Goal: Task Accomplishment & Management: Manage account settings

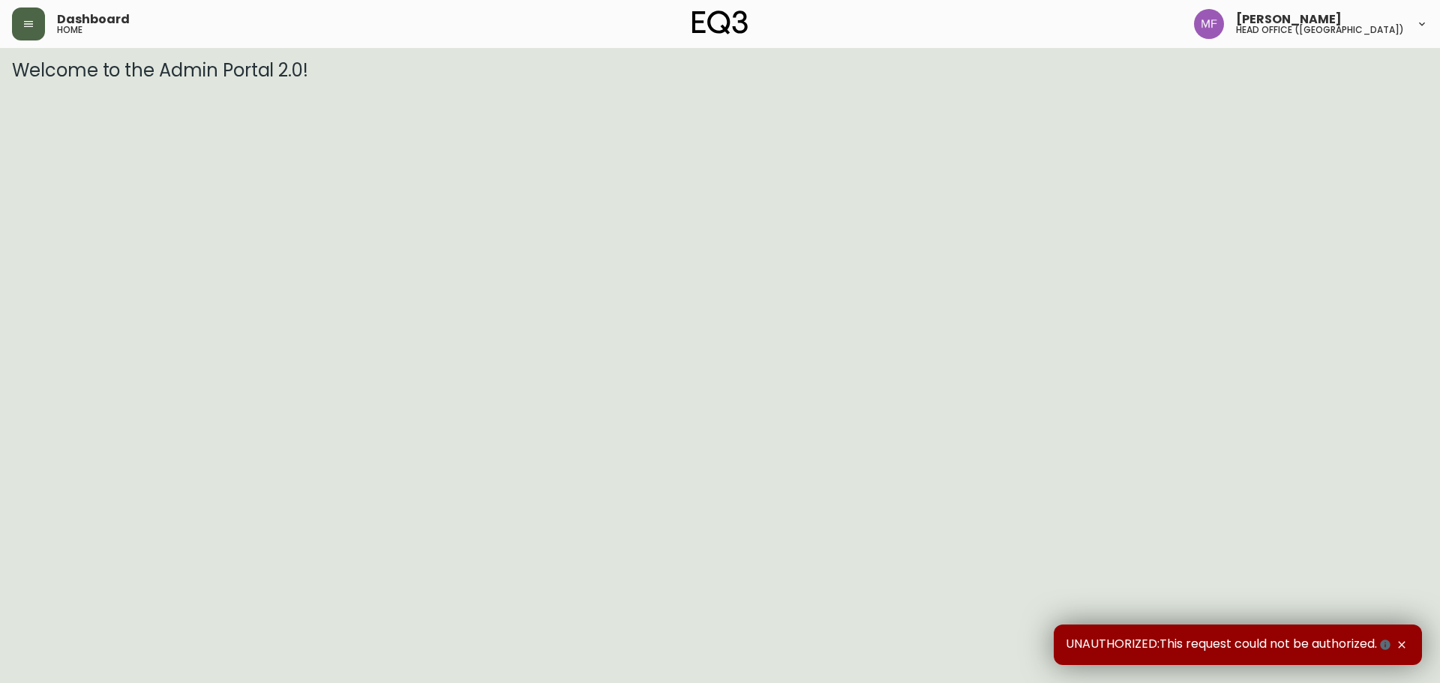
click at [38, 23] on button "button" at bounding box center [28, 24] width 33 height 33
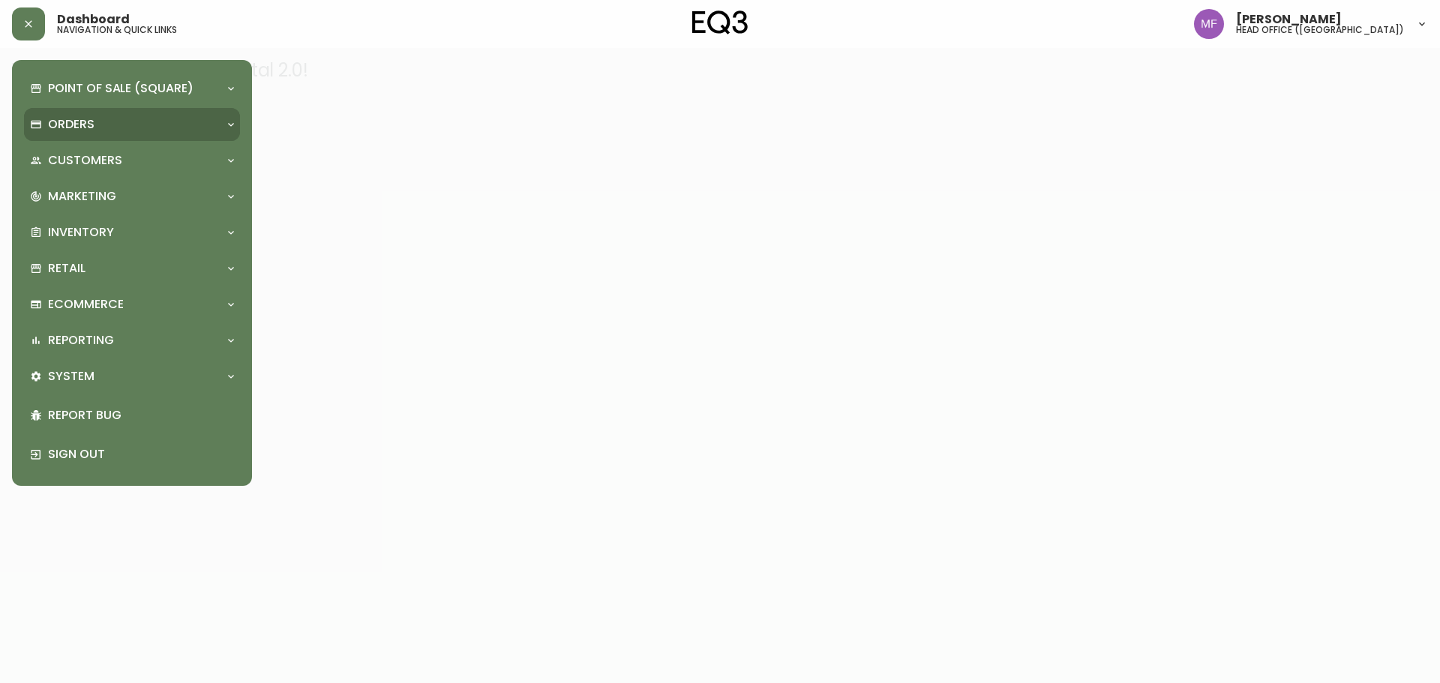
click at [44, 116] on div "Orders" at bounding box center [124, 124] width 189 height 17
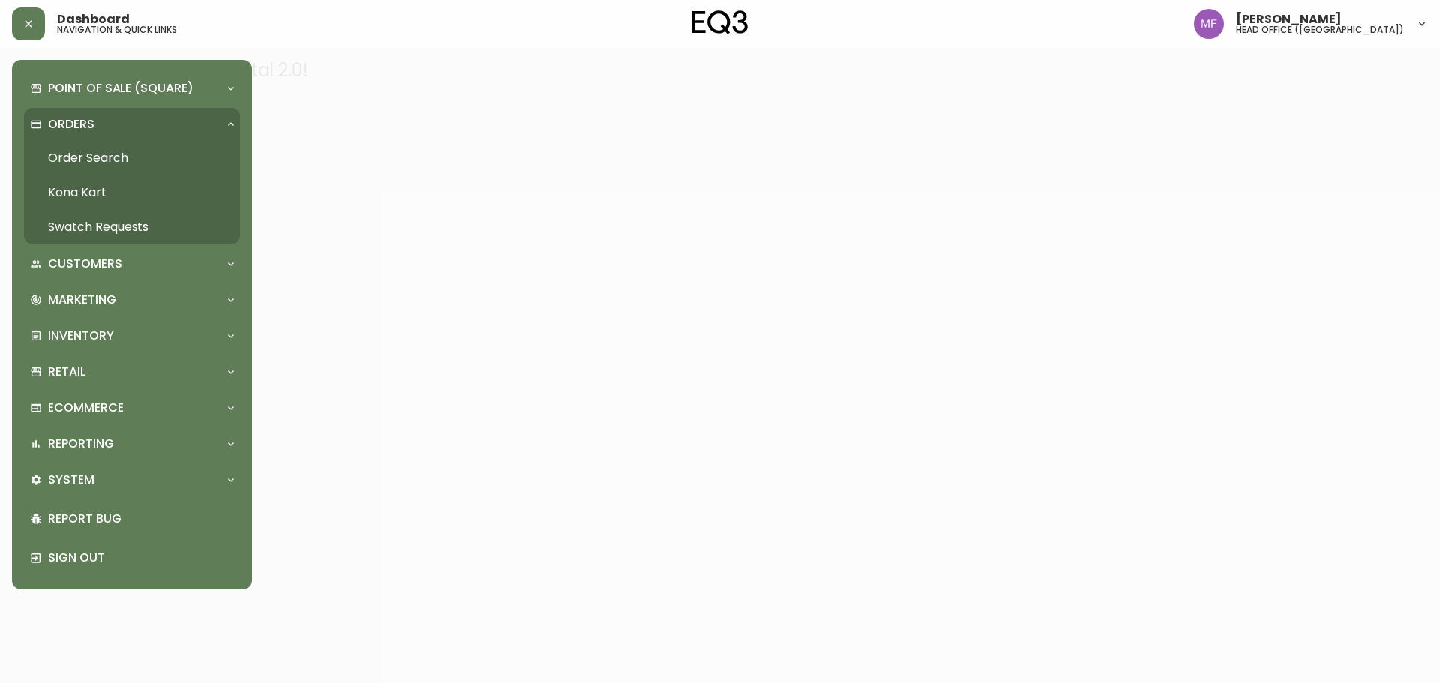
click at [82, 152] on link "Order Search" at bounding box center [132, 158] width 216 height 35
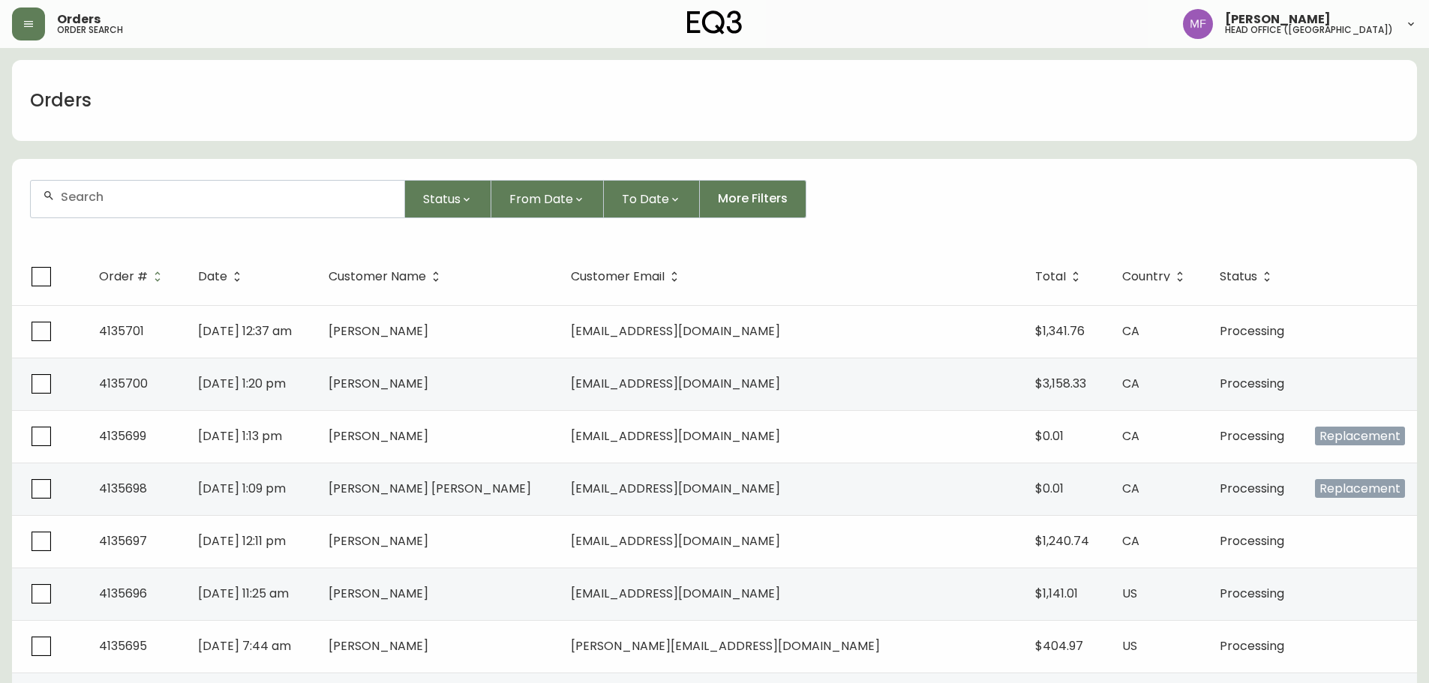
click at [131, 200] on input "text" at bounding box center [227, 197] width 332 height 14
type input "4011501"
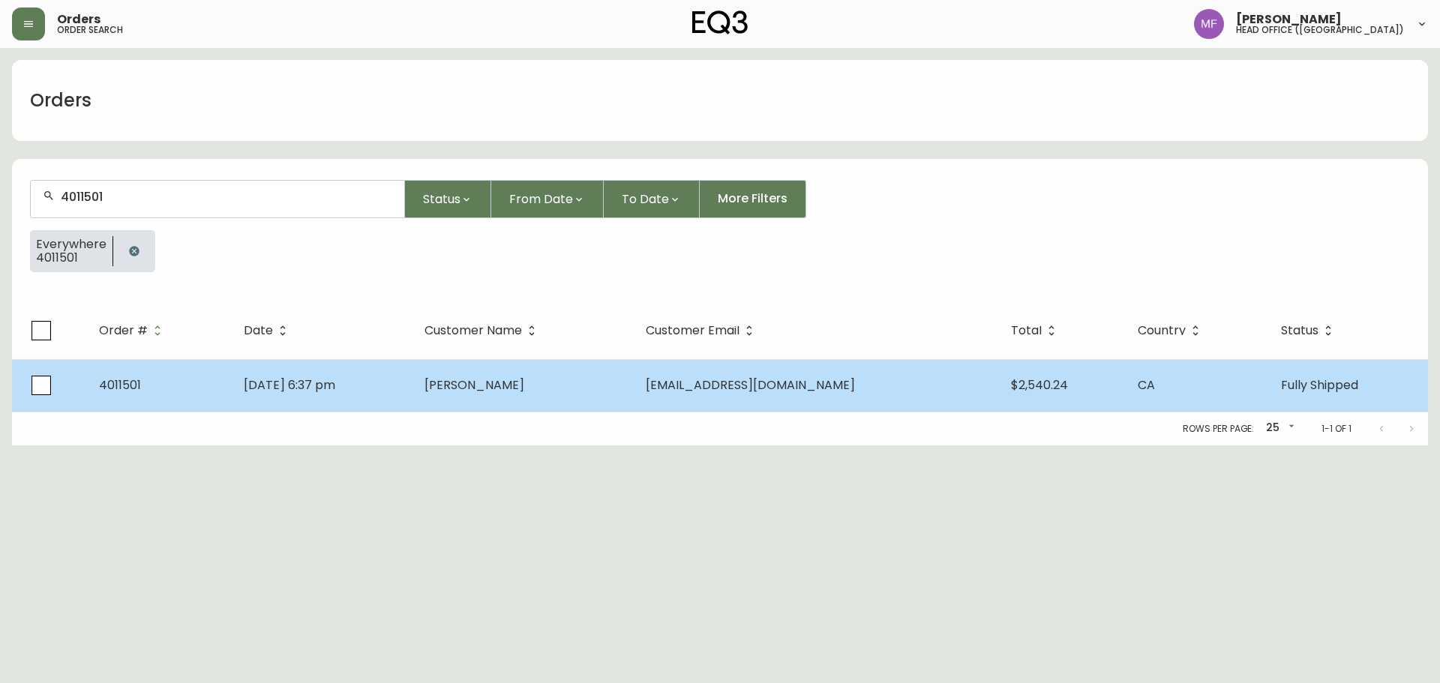
click at [533, 395] on td "Meg Raymond" at bounding box center [523, 385] width 221 height 53
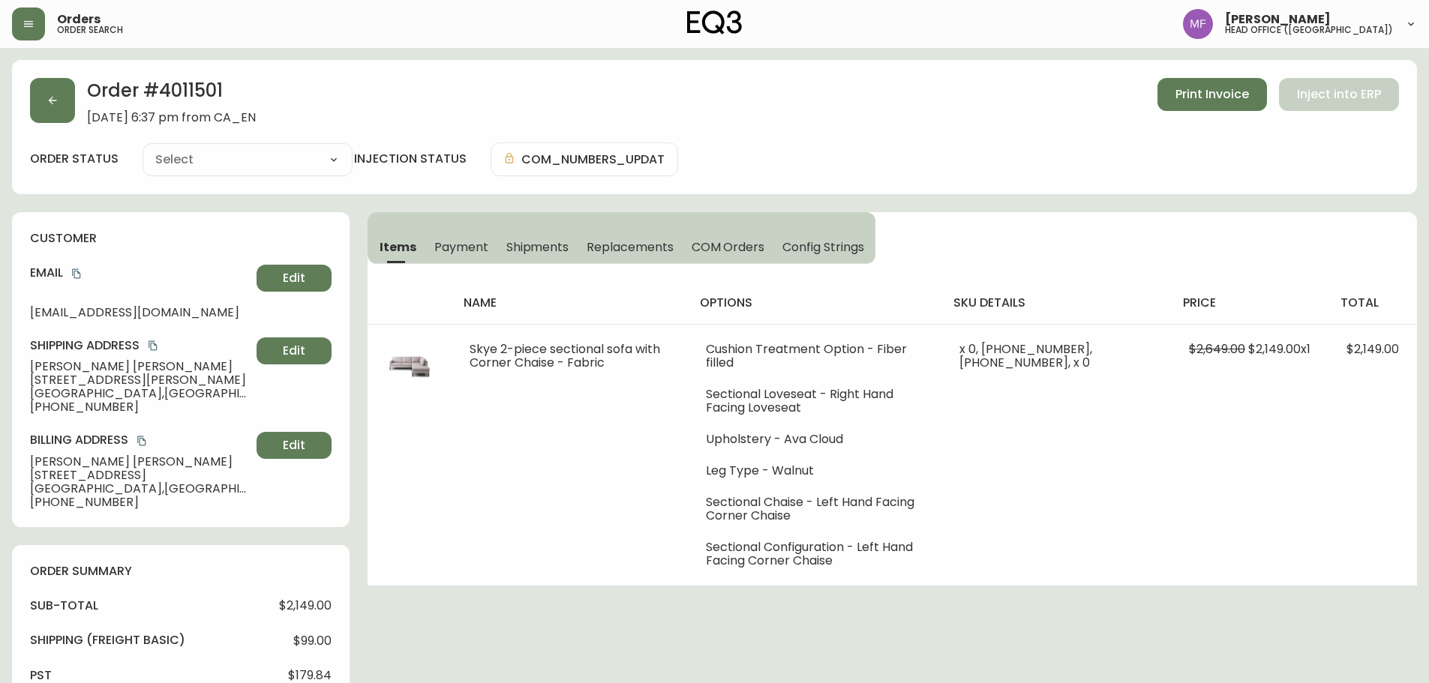
type input "Fully Shipped"
select select "FULLY_SHIPPED"
click at [38, 103] on button "button" at bounding box center [52, 100] width 45 height 45
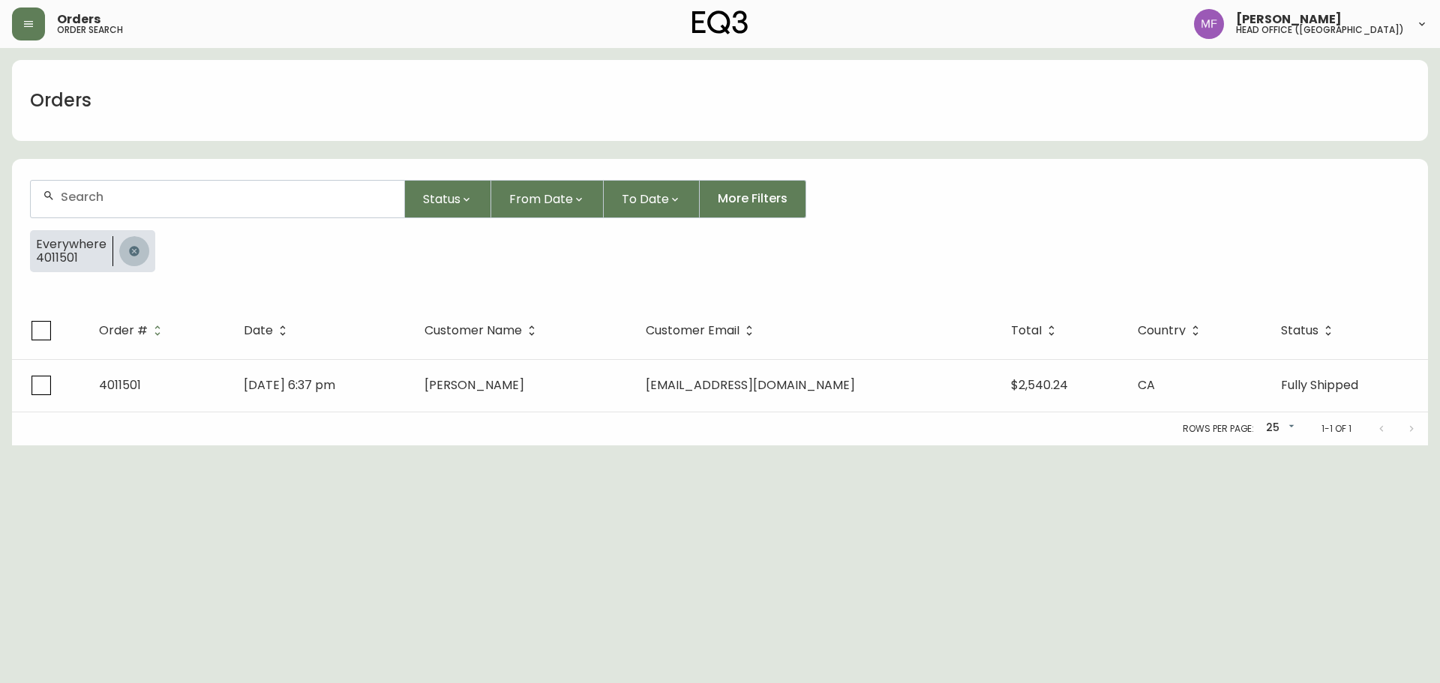
click at [136, 248] on icon "button" at bounding box center [134, 251] width 12 height 12
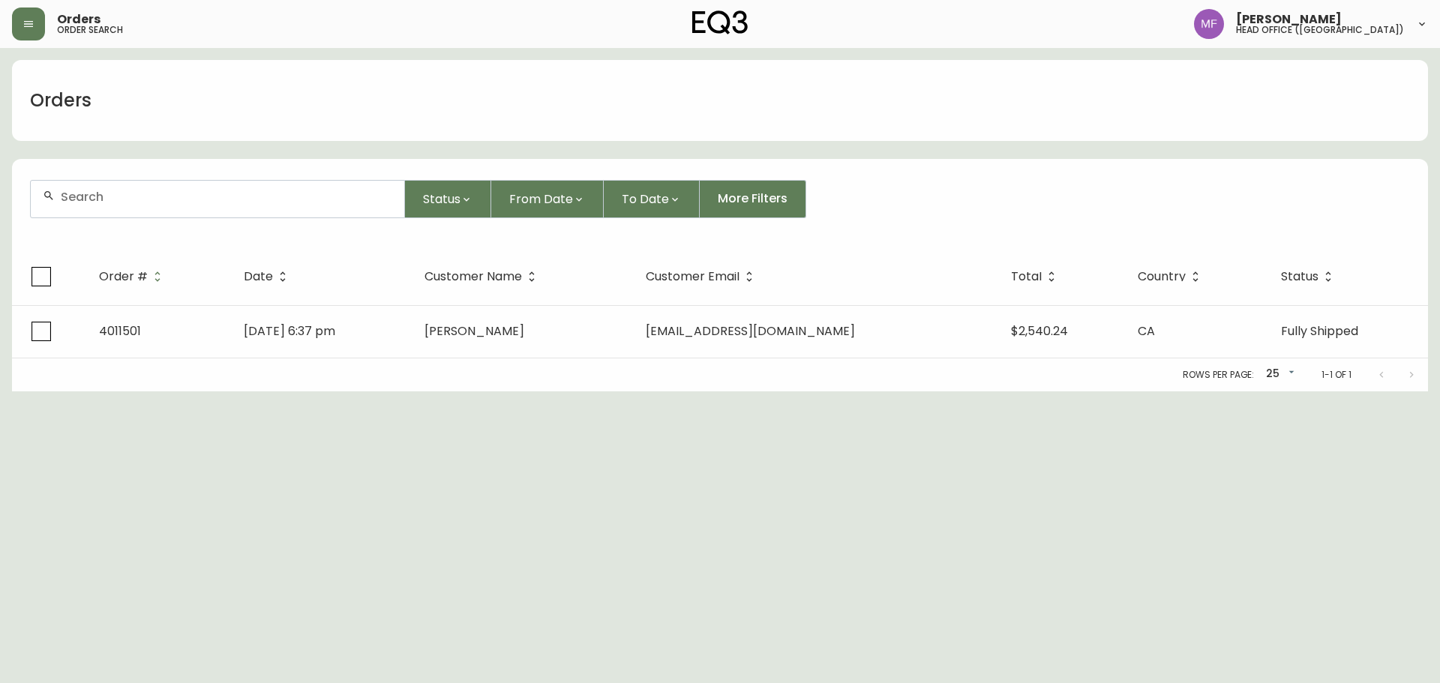
click at [128, 210] on div at bounding box center [218, 199] width 374 height 37
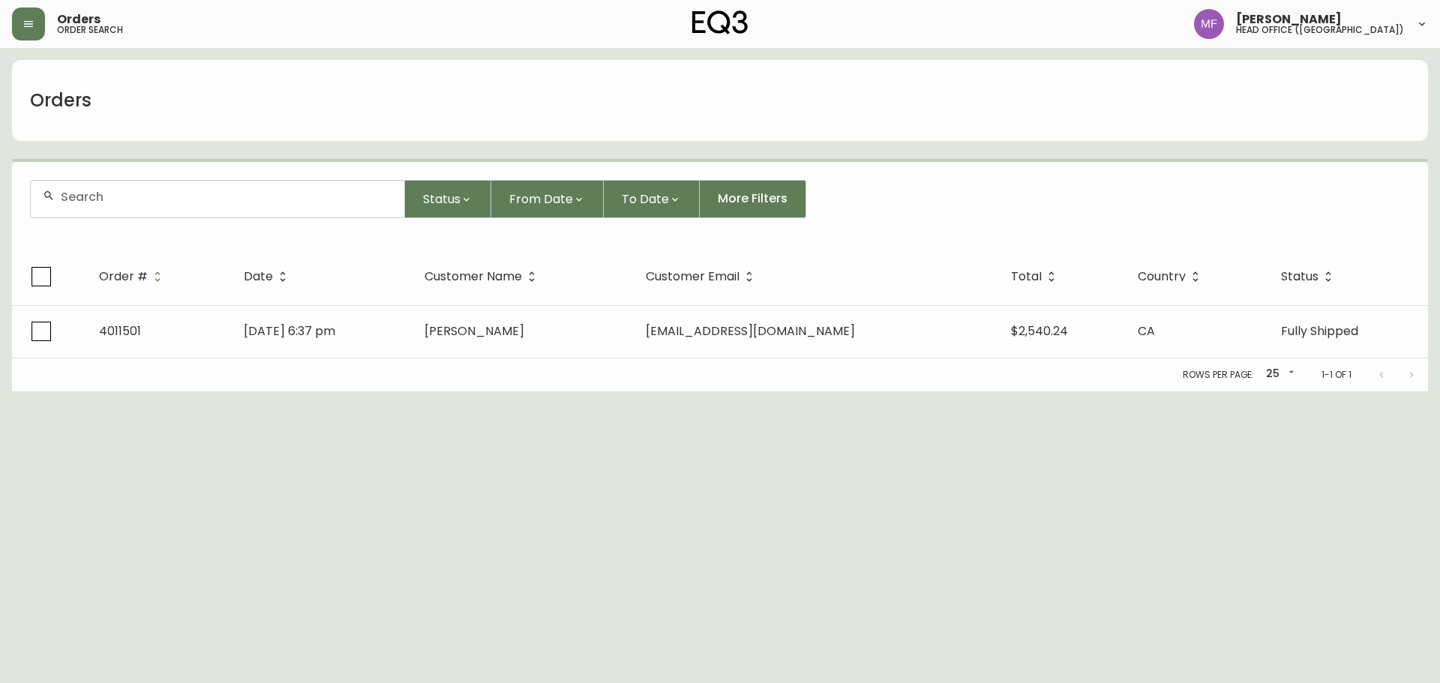
paste input "4133450"
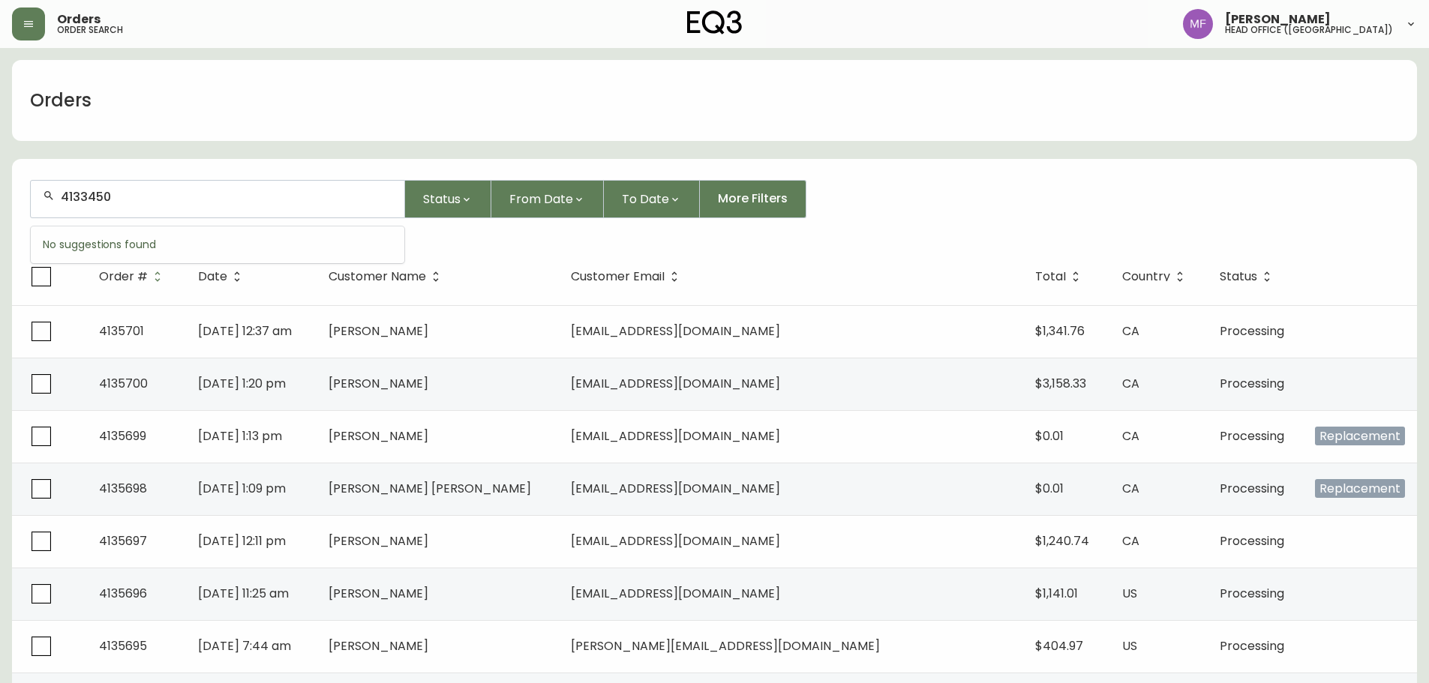
type input "4133450"
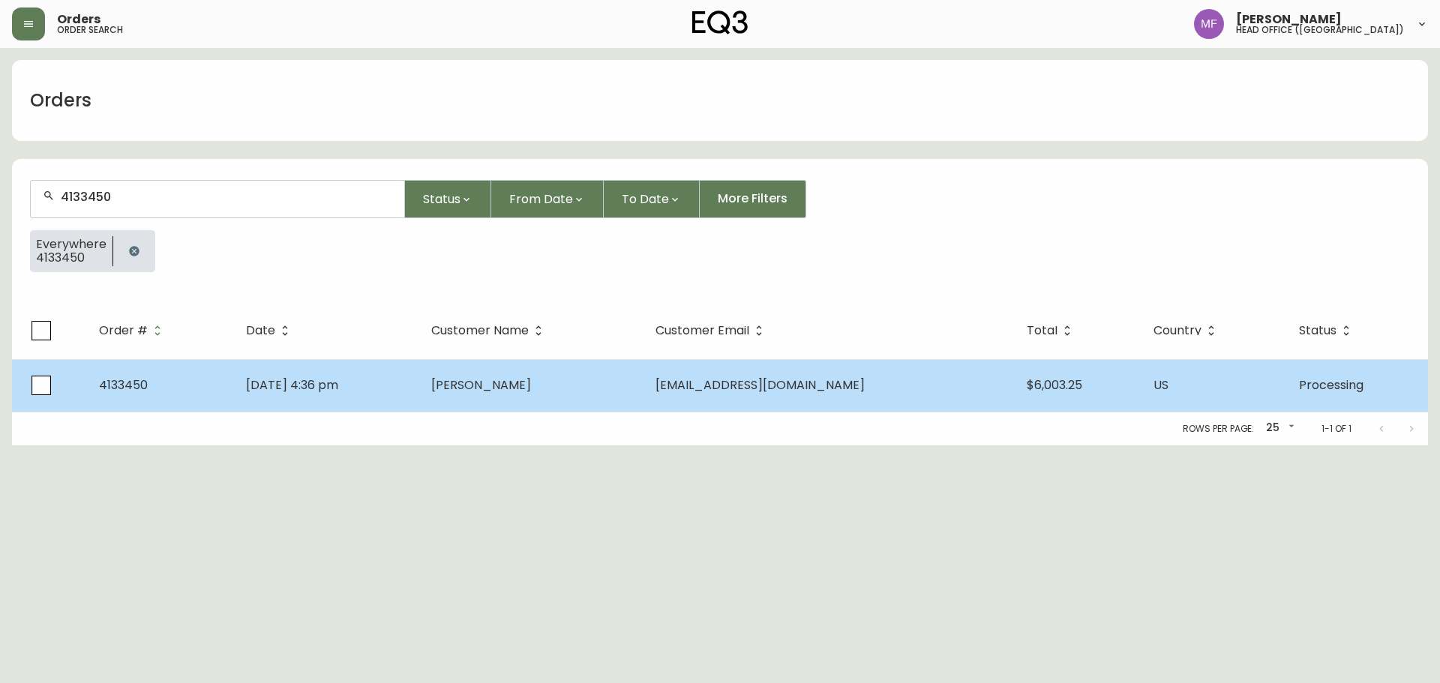
click at [588, 388] on td "Wing Yi Yau" at bounding box center [531, 385] width 224 height 53
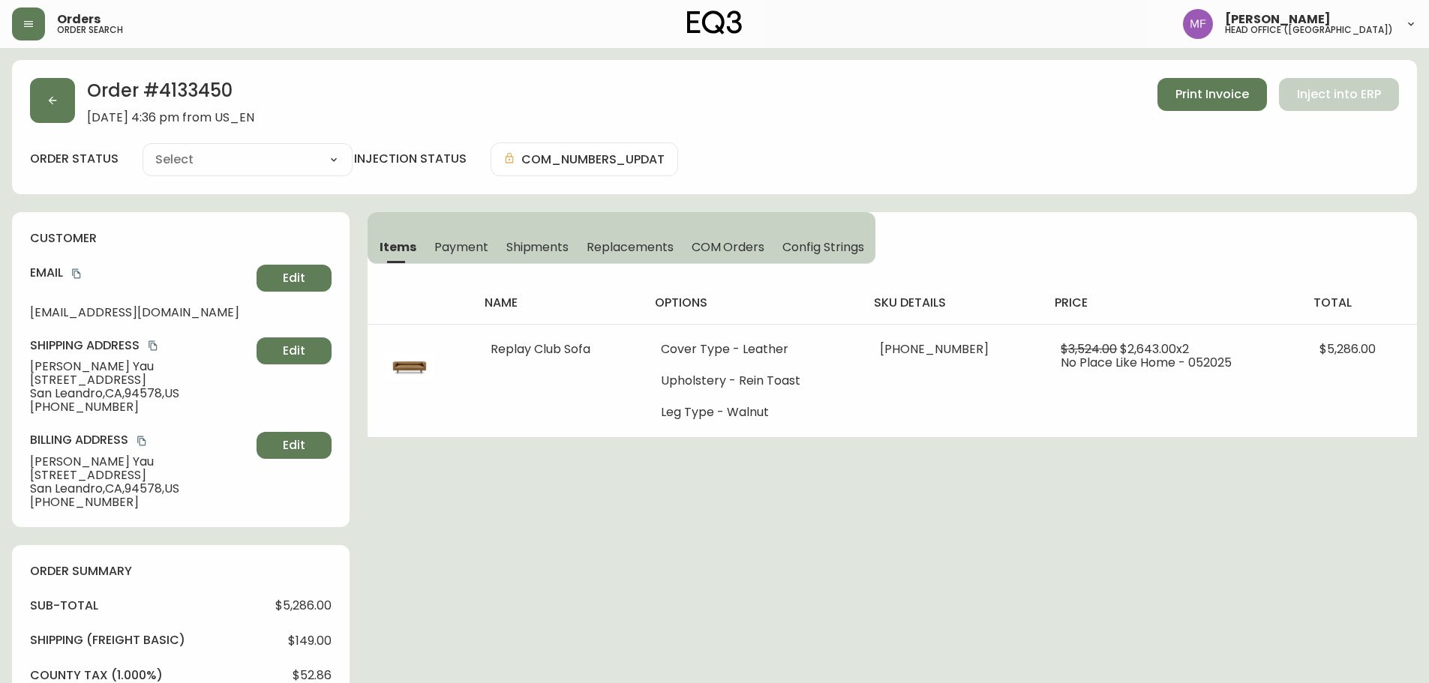
type input "Processing"
select select "PROCESSING"
click at [184, 82] on h2 "Order # 4133450" at bounding box center [170, 94] width 167 height 33
copy h2 "4133450"
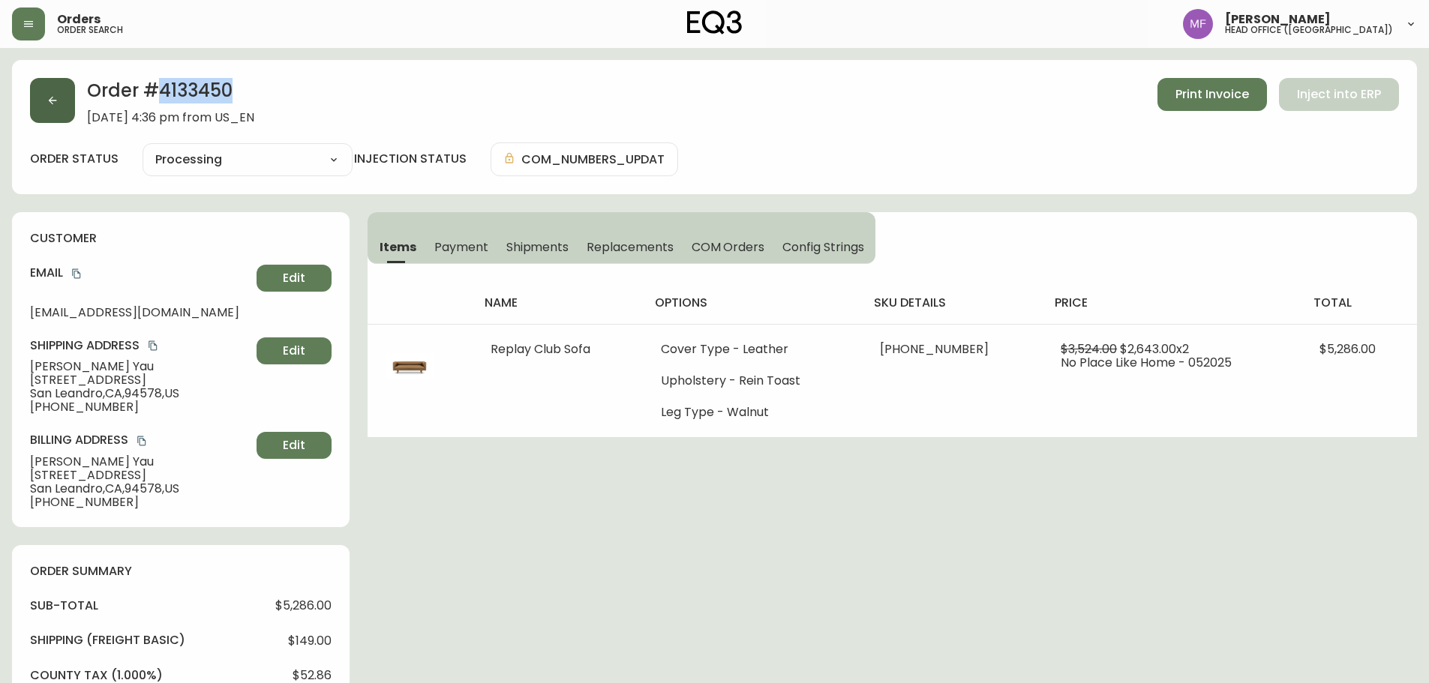
click at [41, 87] on button "button" at bounding box center [52, 100] width 45 height 45
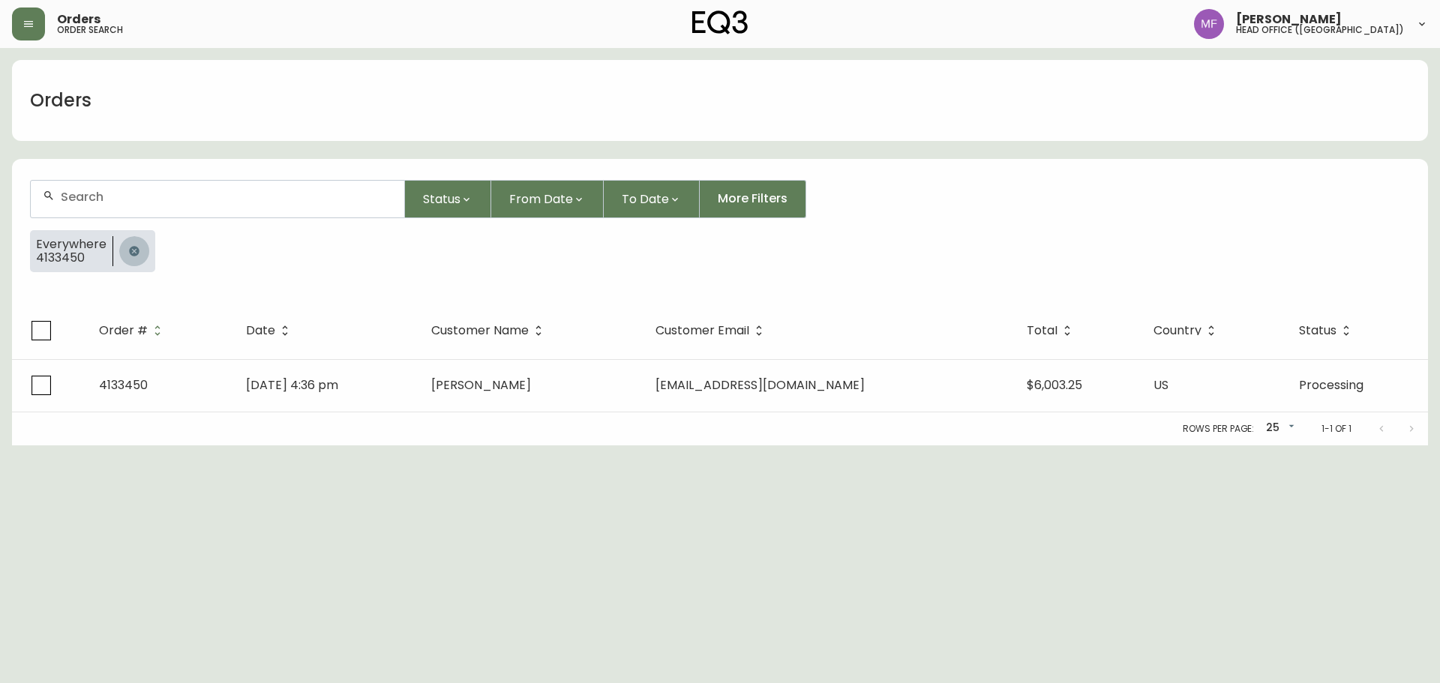
click at [137, 257] on icon "button" at bounding box center [134, 251] width 12 height 12
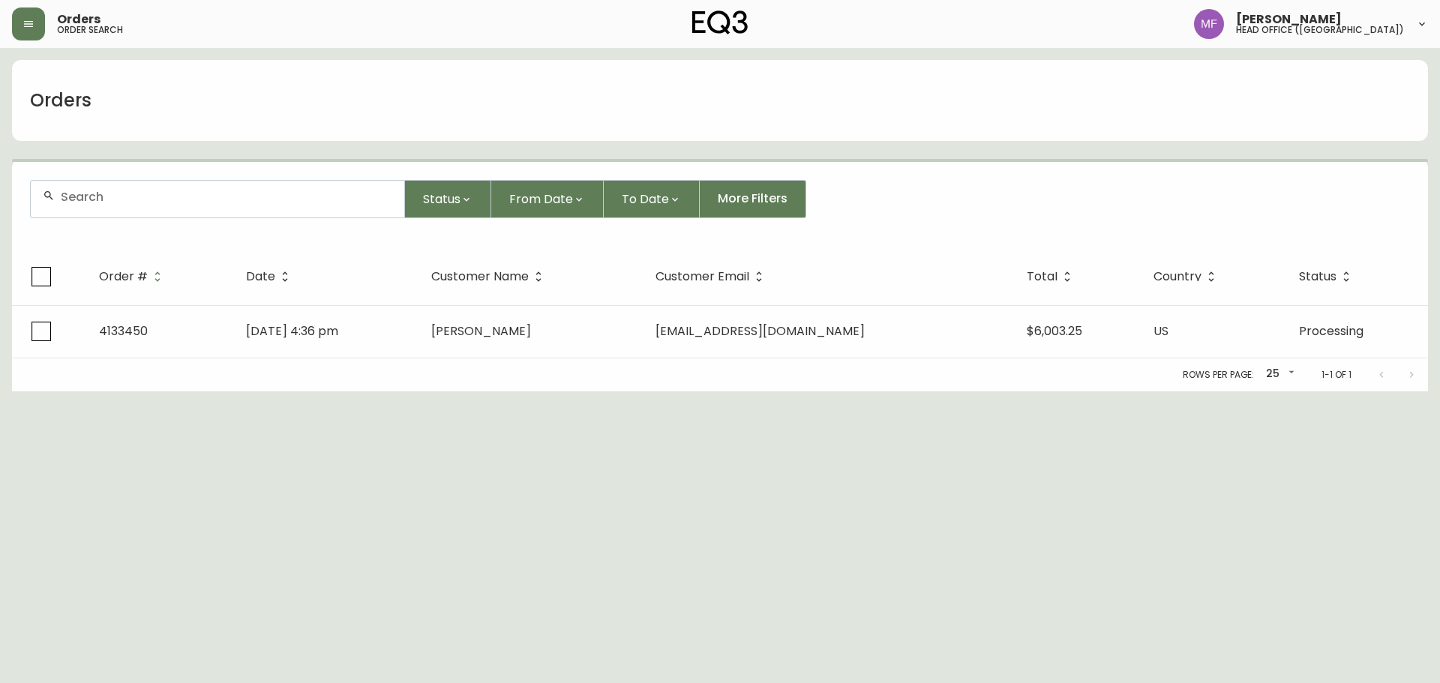
click at [126, 203] on input "text" at bounding box center [227, 197] width 332 height 14
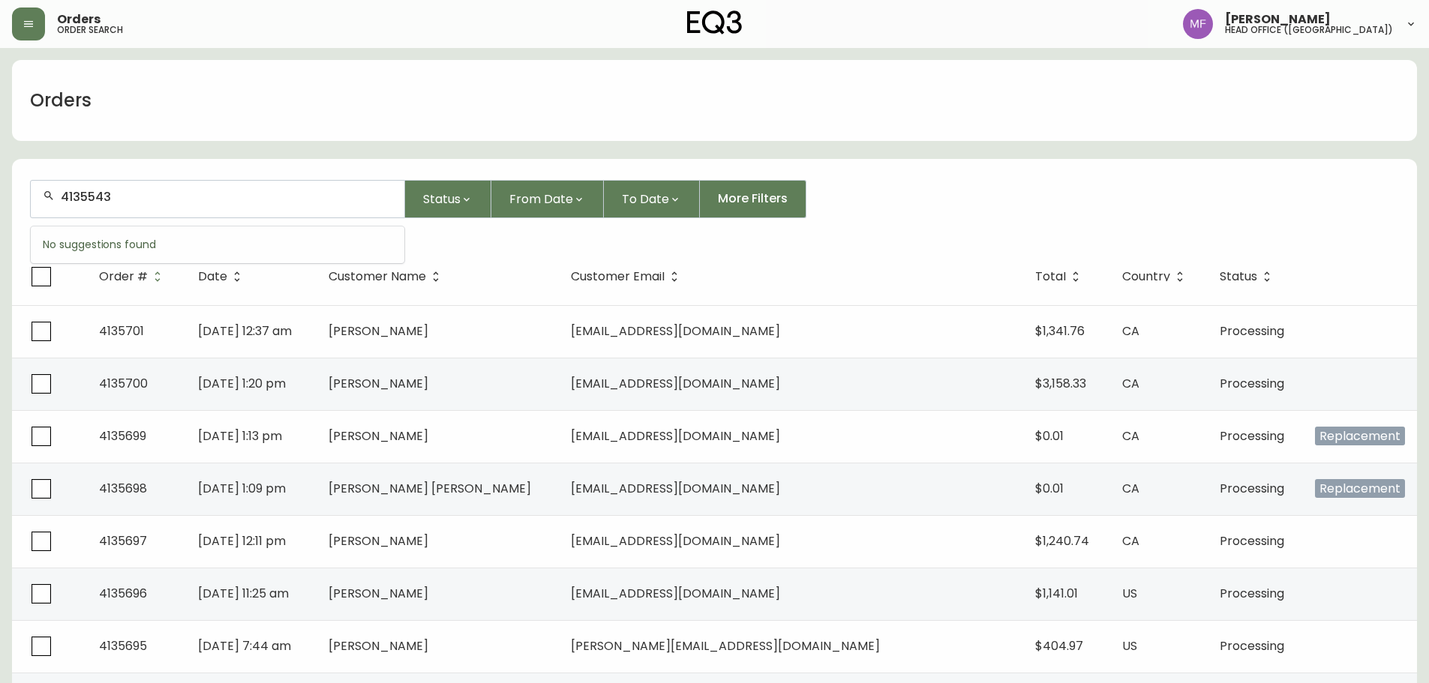
type input "4135543"
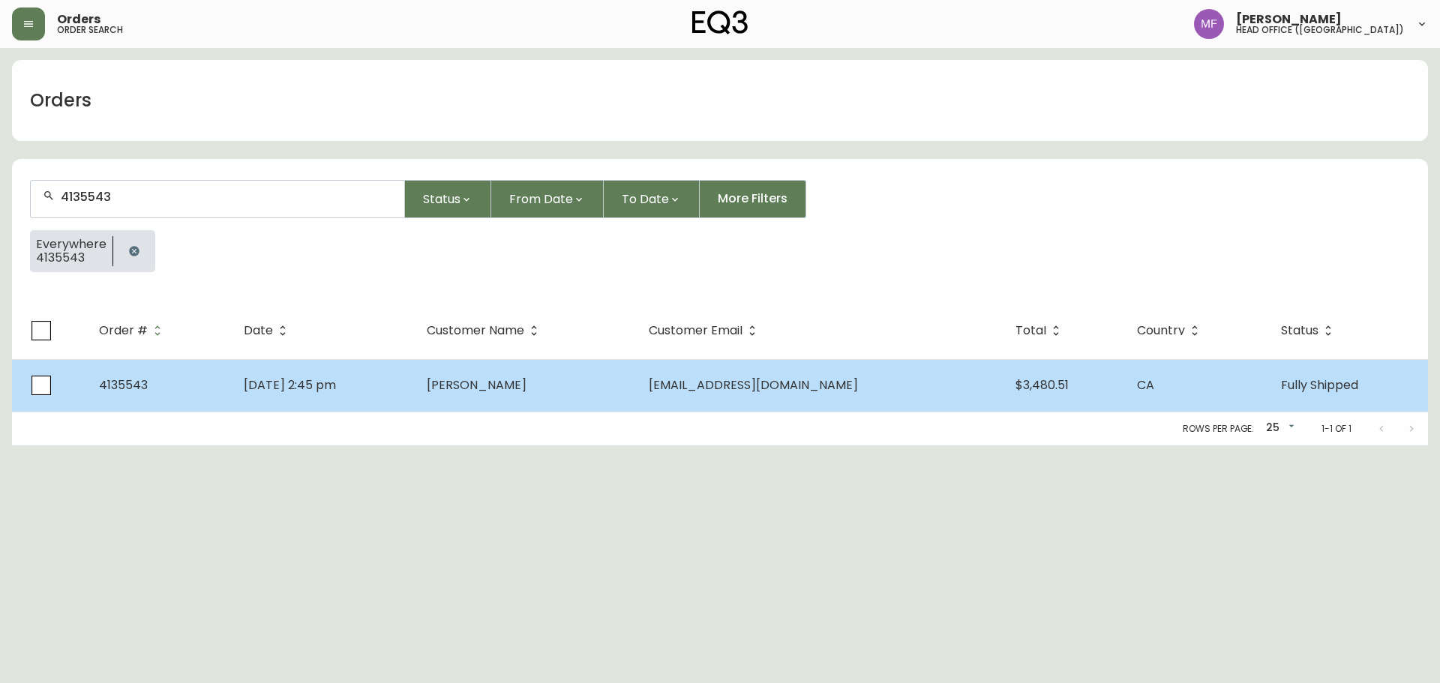
click at [636, 380] on td "Juliana Sonneveld" at bounding box center [526, 385] width 222 height 53
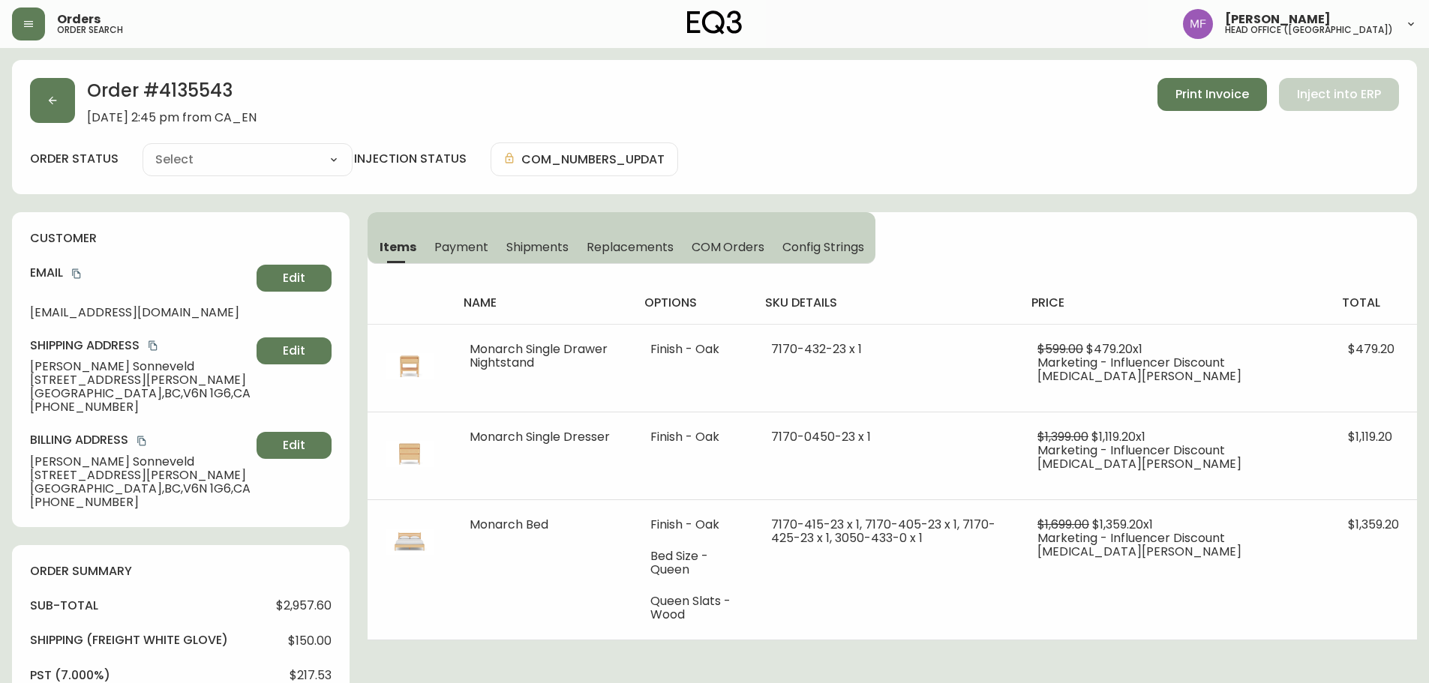
type input "Fully Shipped"
select select "FULLY_SHIPPED"
click at [61, 107] on button "button" at bounding box center [52, 100] width 45 height 45
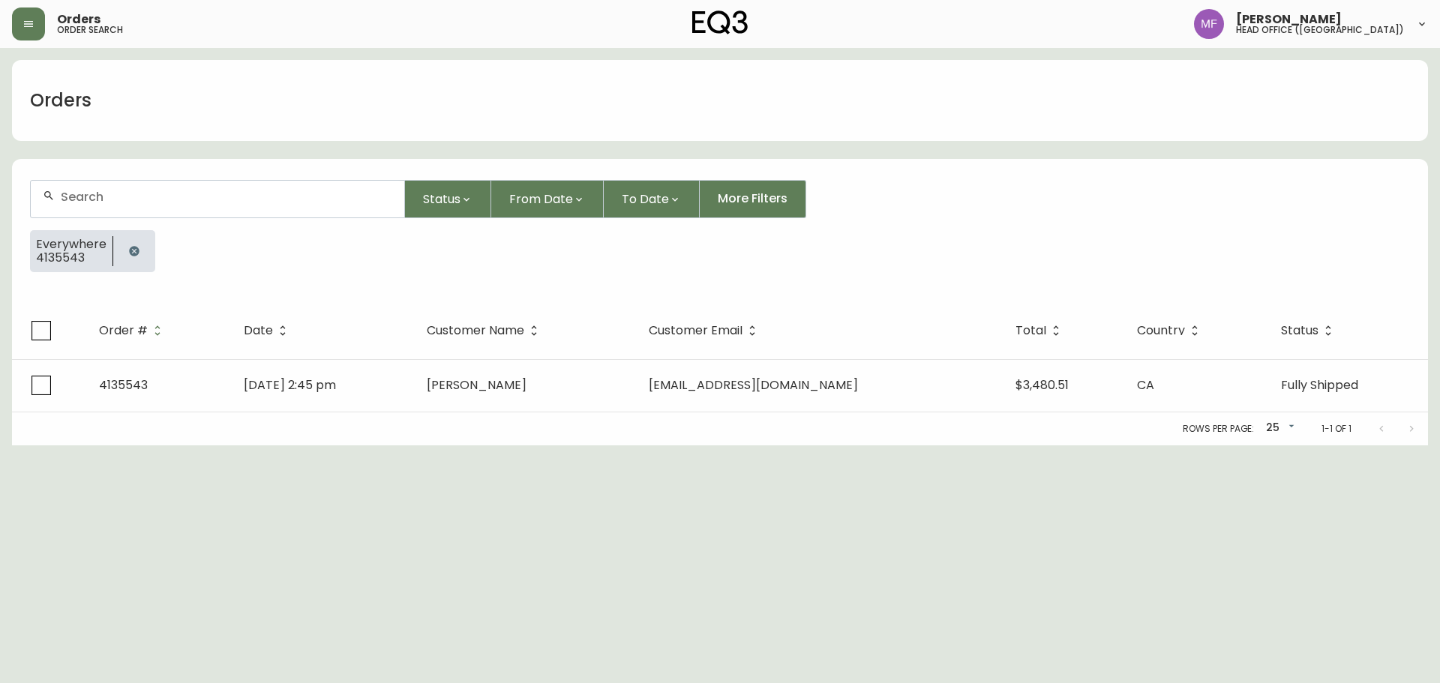
click at [139, 251] on button "button" at bounding box center [134, 251] width 30 height 30
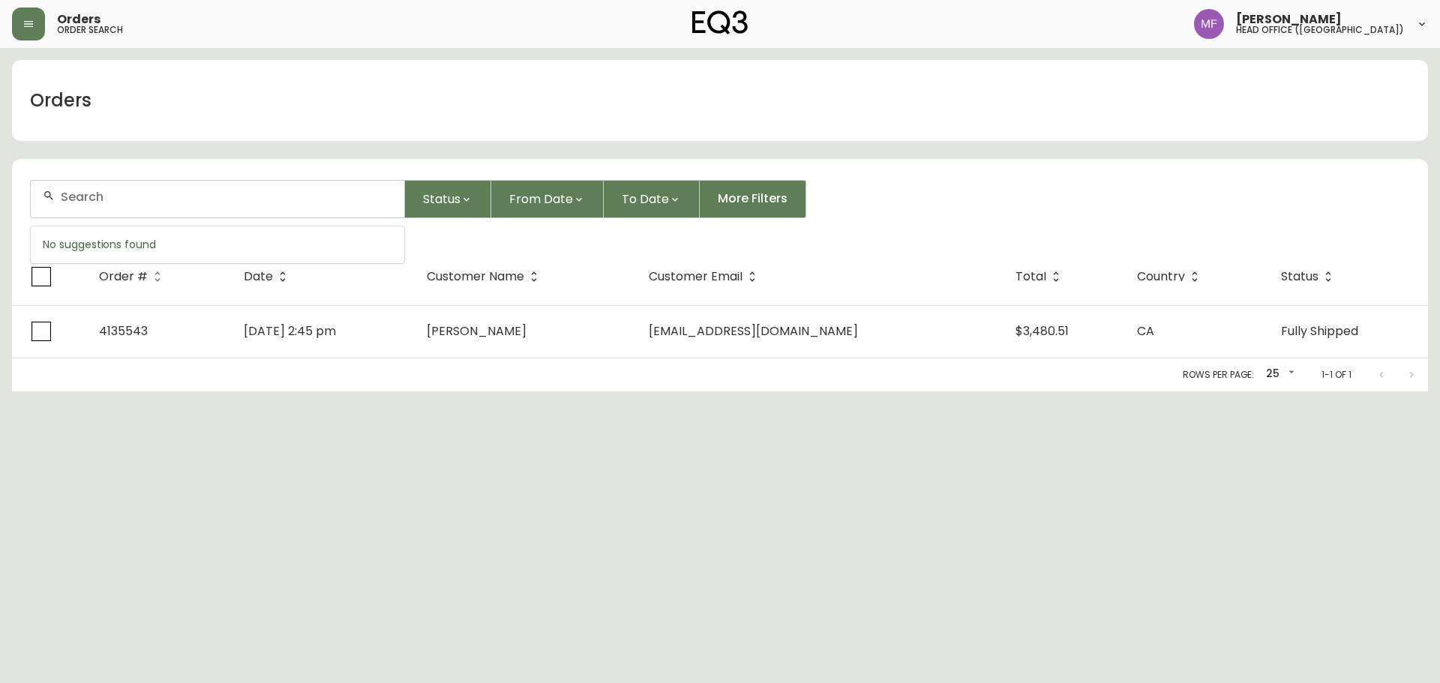
click at [114, 198] on input "text" at bounding box center [227, 197] width 332 height 14
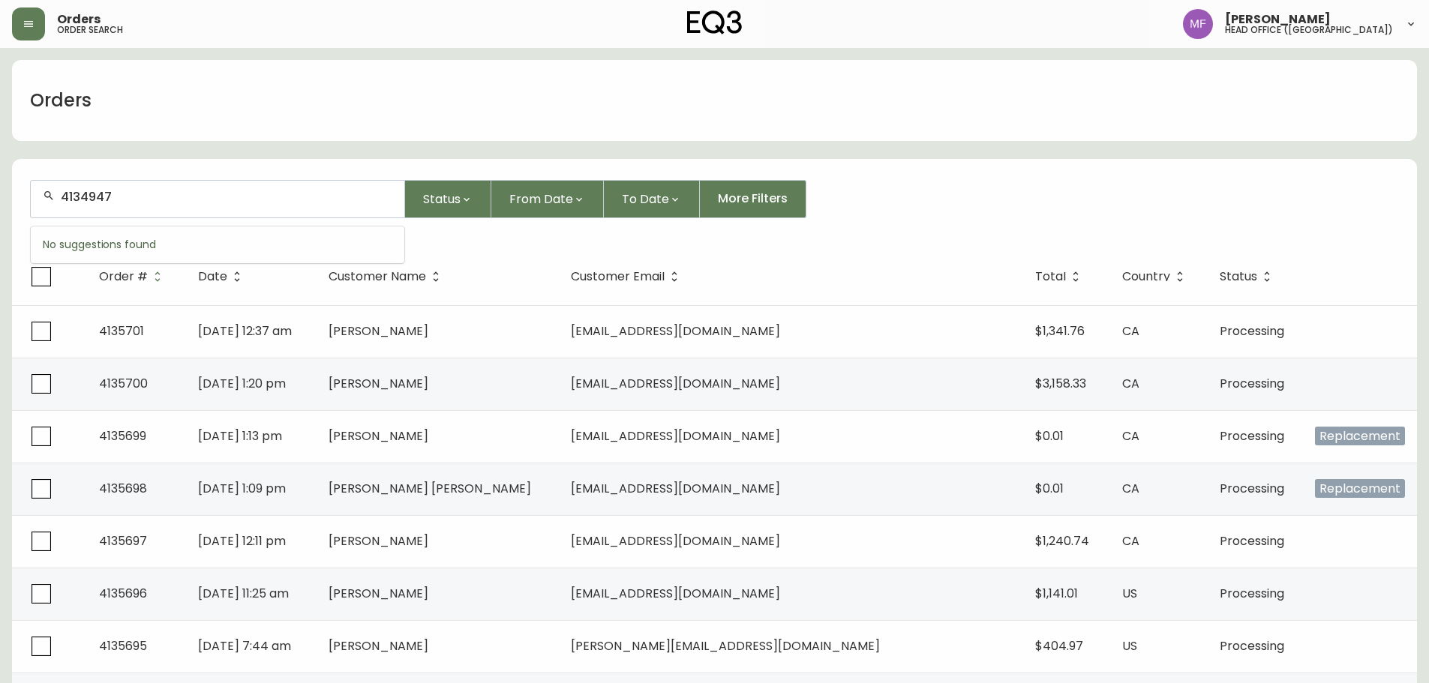
type input "4134947"
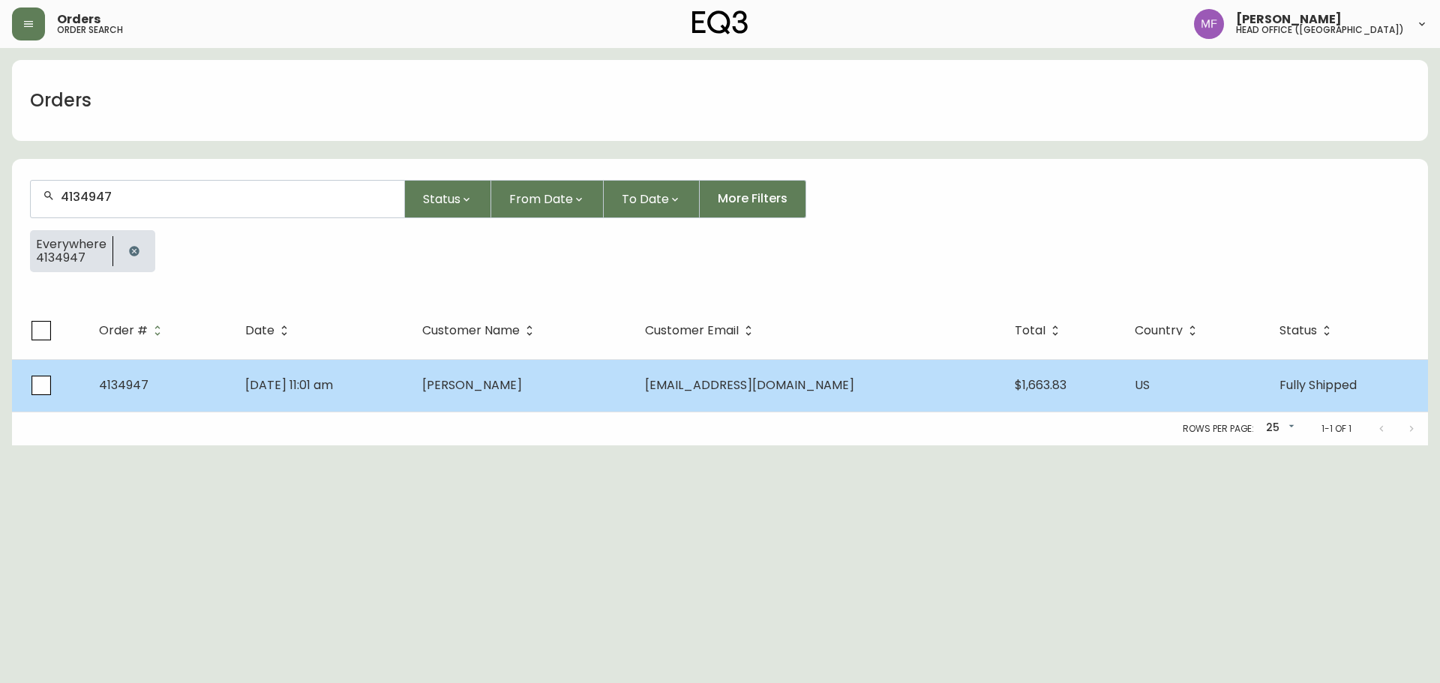
click at [410, 373] on td "Aug 30 2025, 11:01 am" at bounding box center [321, 385] width 177 height 53
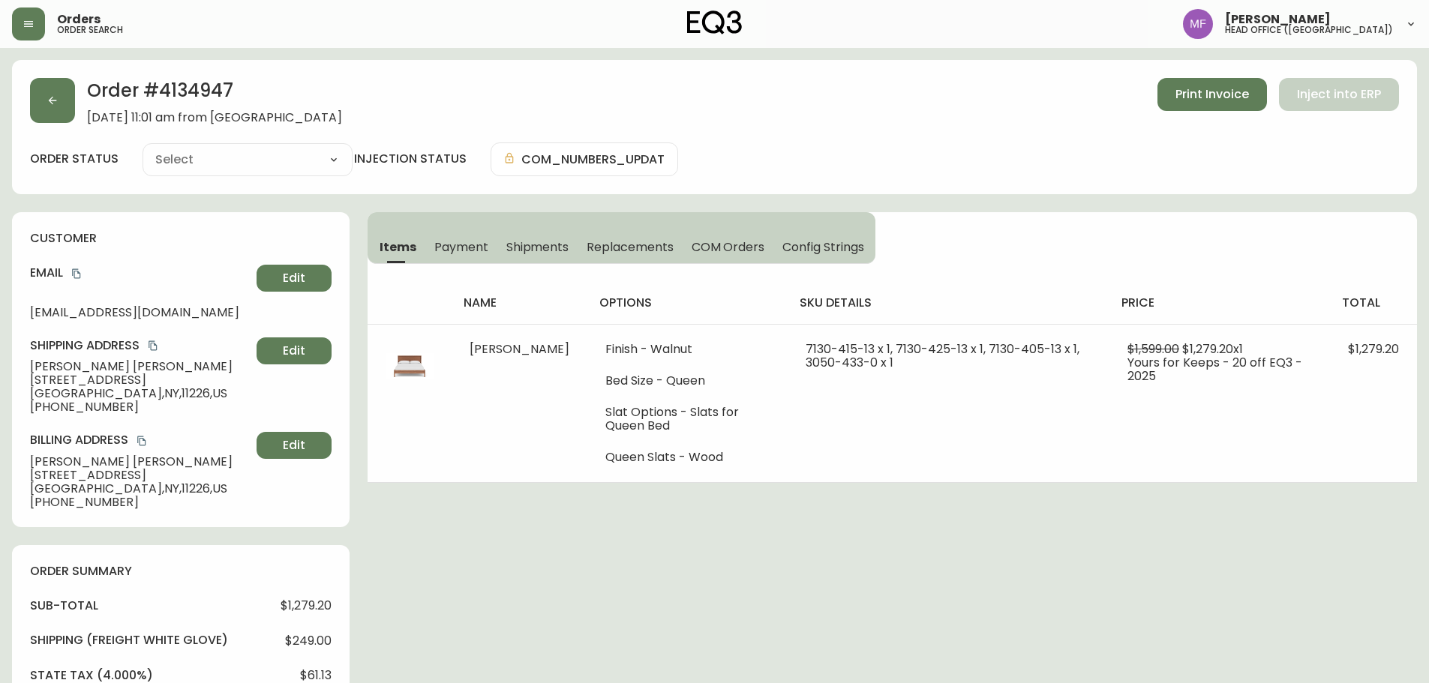
type input "Fully Shipped"
select select "FULLY_SHIPPED"
click at [191, 92] on h2 "Order # 4134947" at bounding box center [214, 94] width 255 height 33
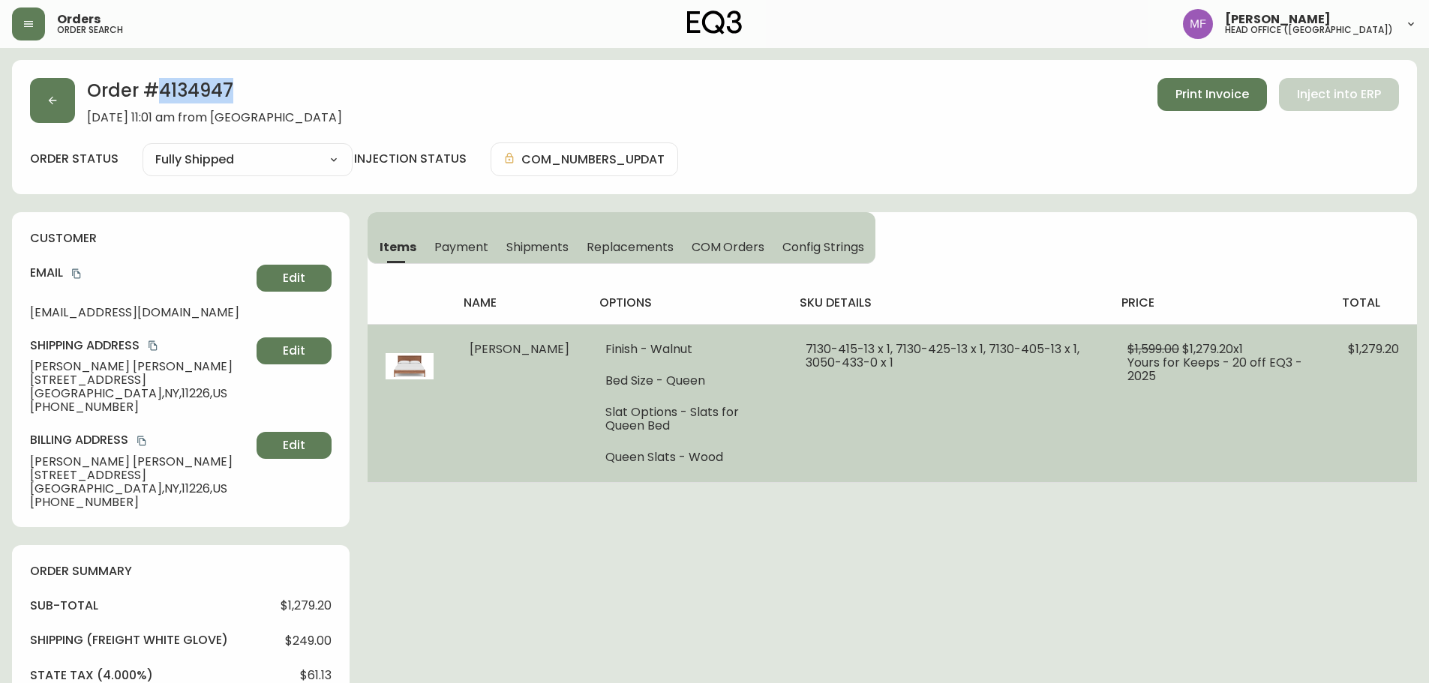
copy h2 "4134947"
drag, startPoint x: 498, startPoint y: 366, endPoint x: 456, endPoint y: 353, distance: 43.9
click at [456, 353] on td "Marcel Bed" at bounding box center [520, 403] width 136 height 158
copy span "Marcel Bed"
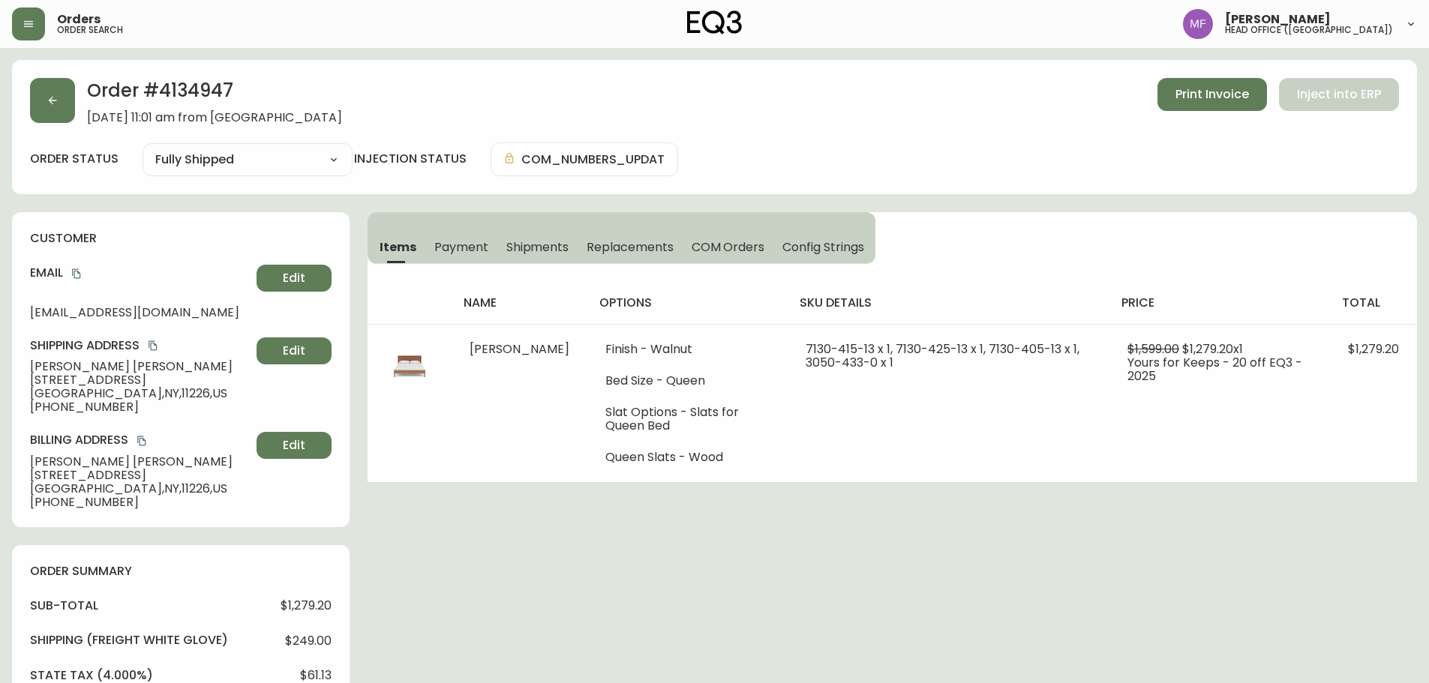
click at [218, 94] on h2 "Order # 4134947" at bounding box center [214, 94] width 255 height 33
copy h2 "4134947"
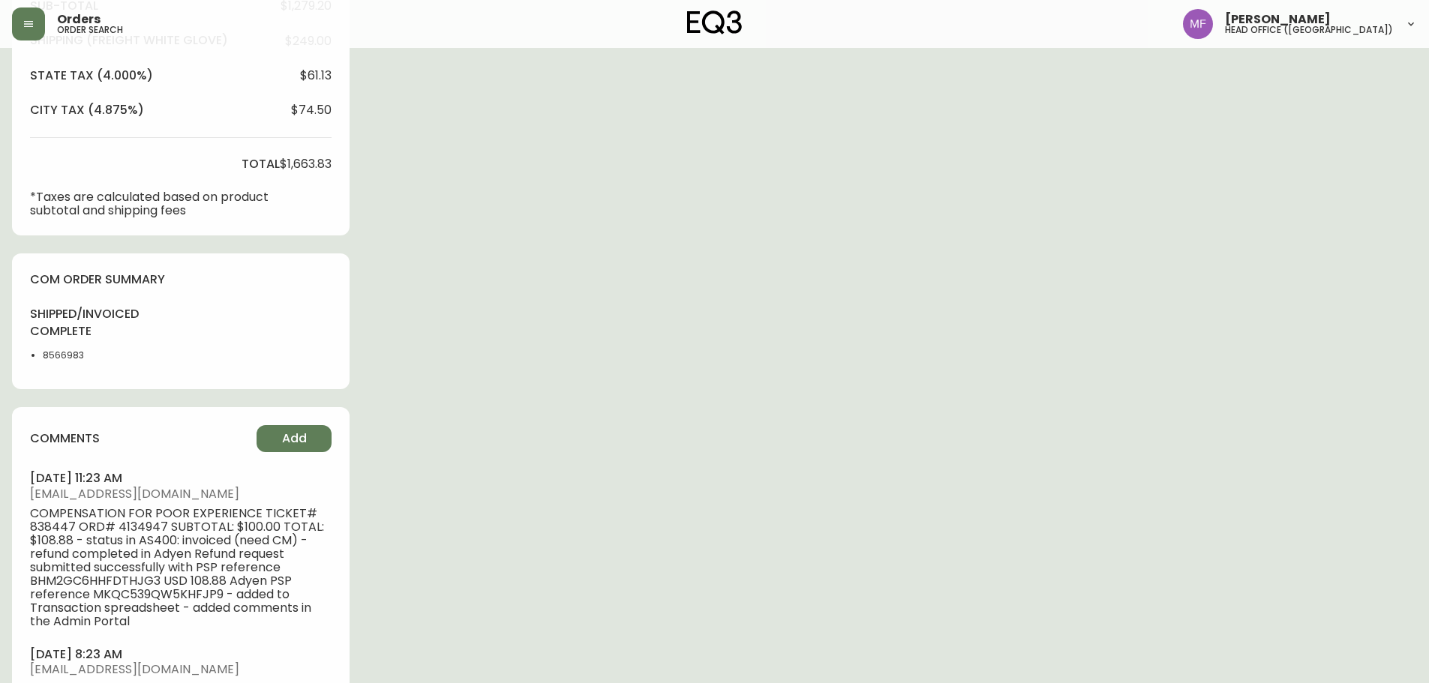
click at [73, 354] on li "8566983" at bounding box center [81, 356] width 76 height 14
copy li "8566983"
click at [746, 350] on div "Order # 4134947 August 30, 2025 at 11:01 am from US_EN Print Invoice Inject int…" at bounding box center [714, 148] width 1405 height 1376
click at [1130, 322] on div "Order # 4134947 August 30, 2025 at 11:01 am from US_EN Print Invoice Inject int…" at bounding box center [714, 148] width 1405 height 1376
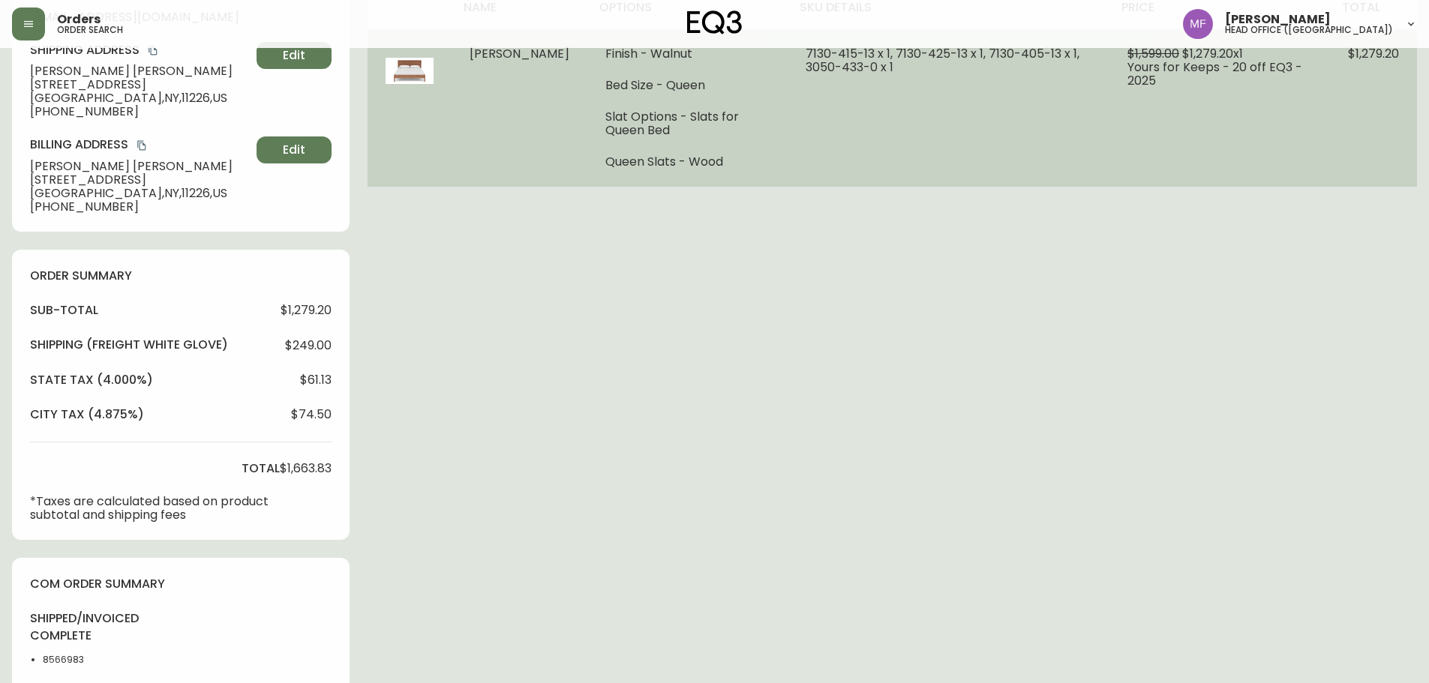
scroll to position [0, 0]
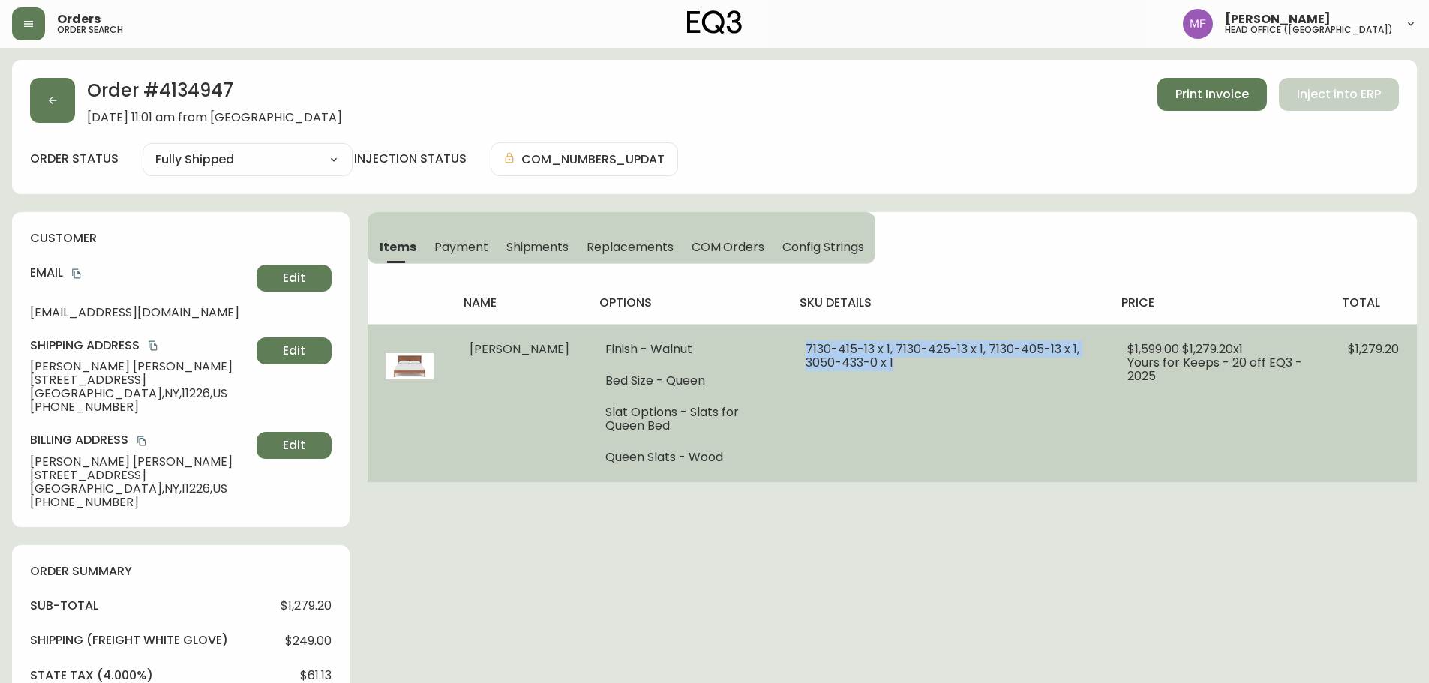
drag, startPoint x: 769, startPoint y: 350, endPoint x: 907, endPoint y: 381, distance: 141.6
click at [907, 381] on td "7130-415-13 x 1, 7130-425-13 x 1, 7130-405-13 x 1, 3050-433-0 x 1" at bounding box center [949, 403] width 322 height 158
copy span "7130-415-13 x 1, 7130-425-13 x 1, 7130-405-13 x 1, 3050-433-0 x 1"
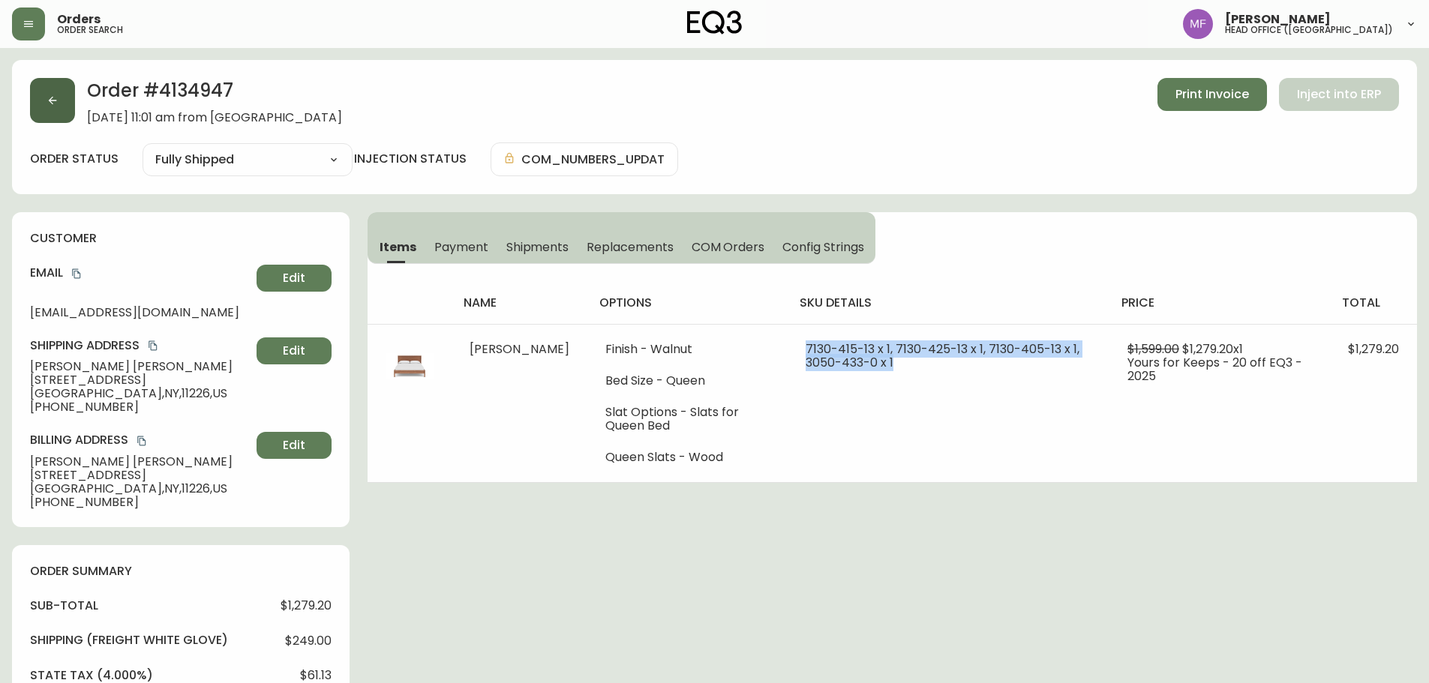
click at [44, 100] on button "button" at bounding box center [52, 100] width 45 height 45
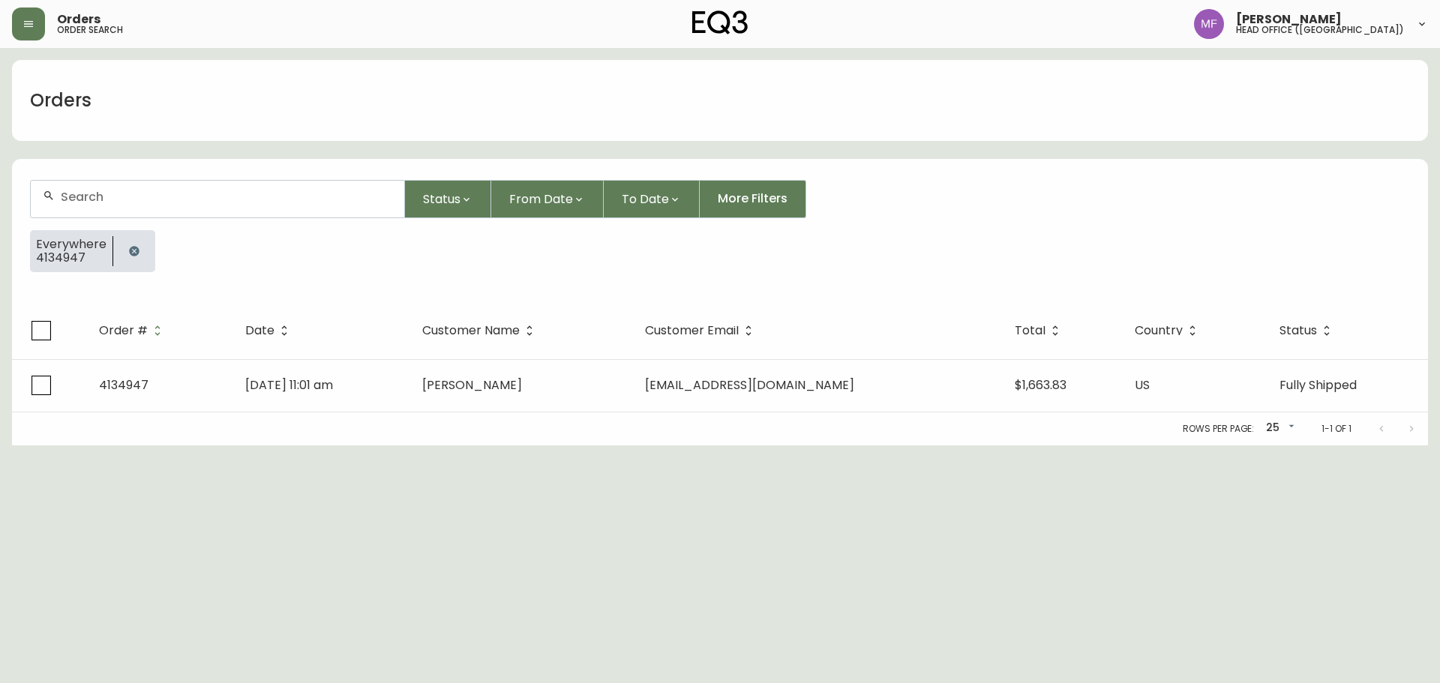
click at [125, 245] on button "button" at bounding box center [134, 251] width 30 height 30
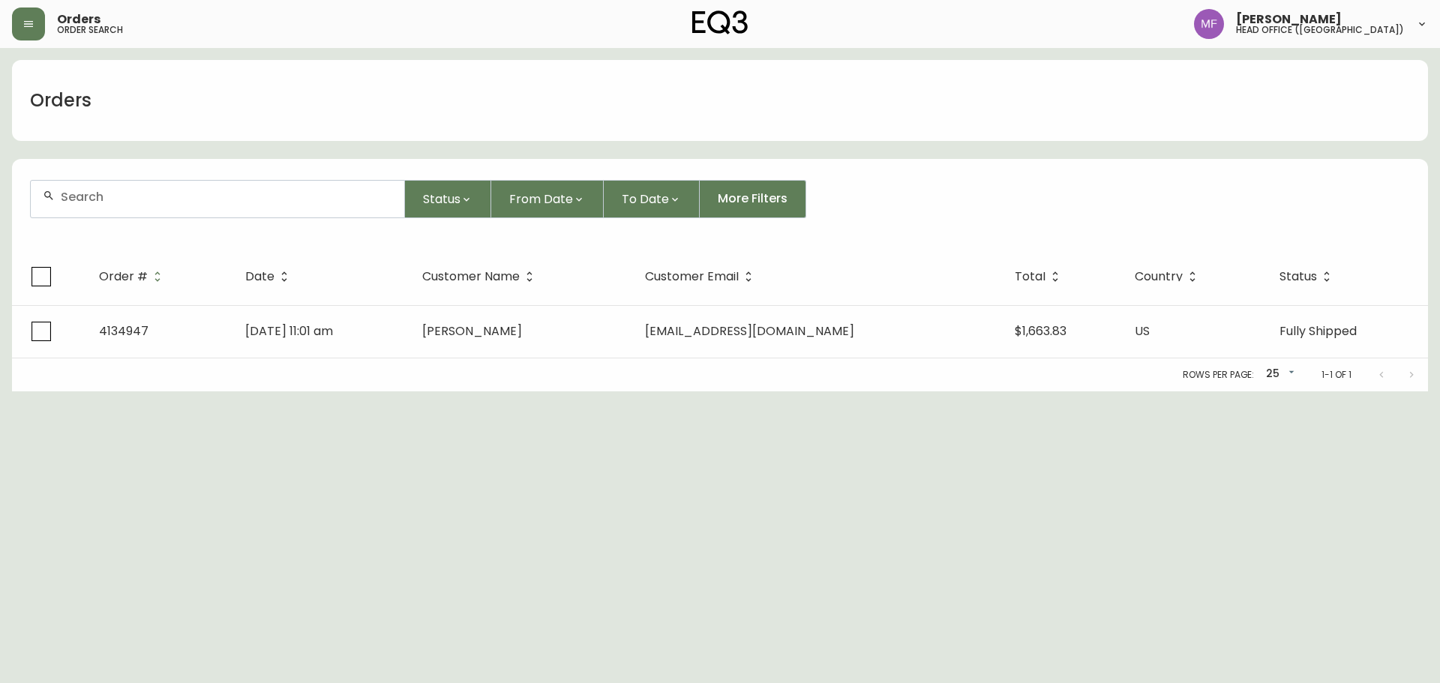
click at [119, 208] on div at bounding box center [218, 199] width 374 height 37
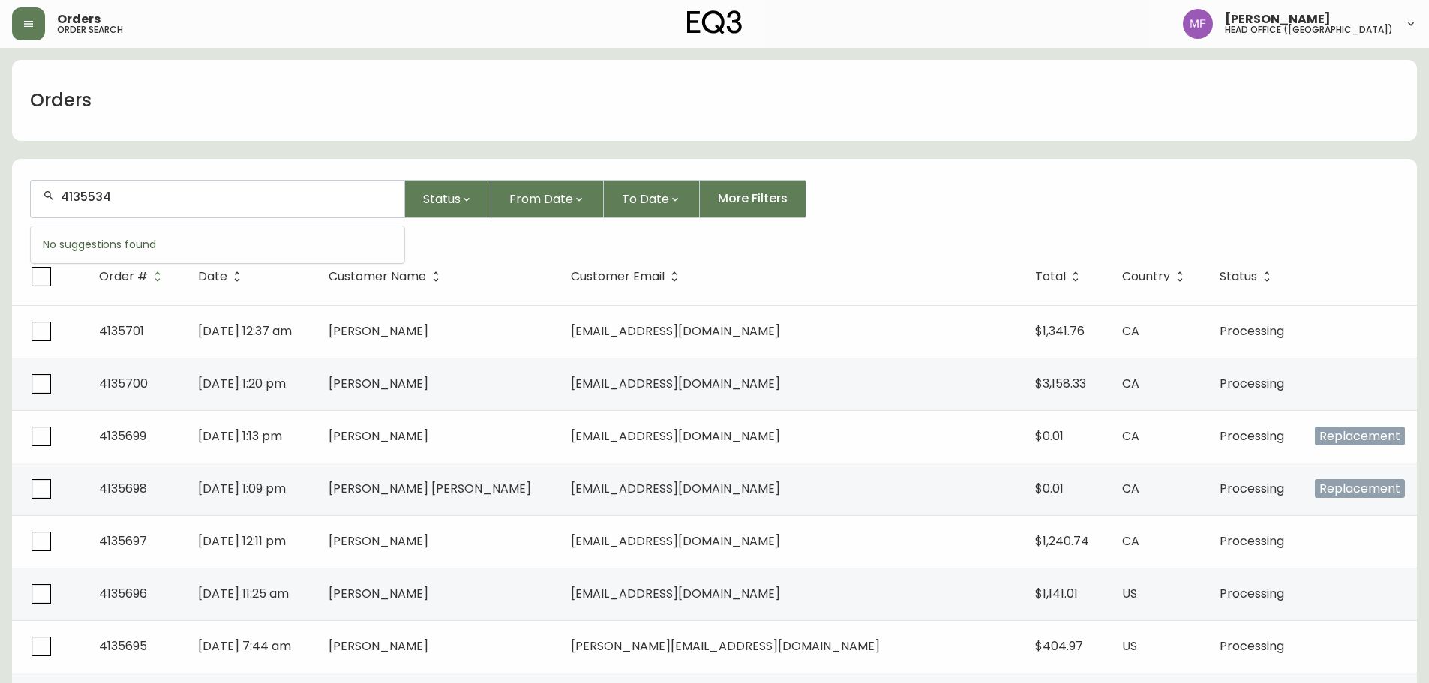
type input "4135534"
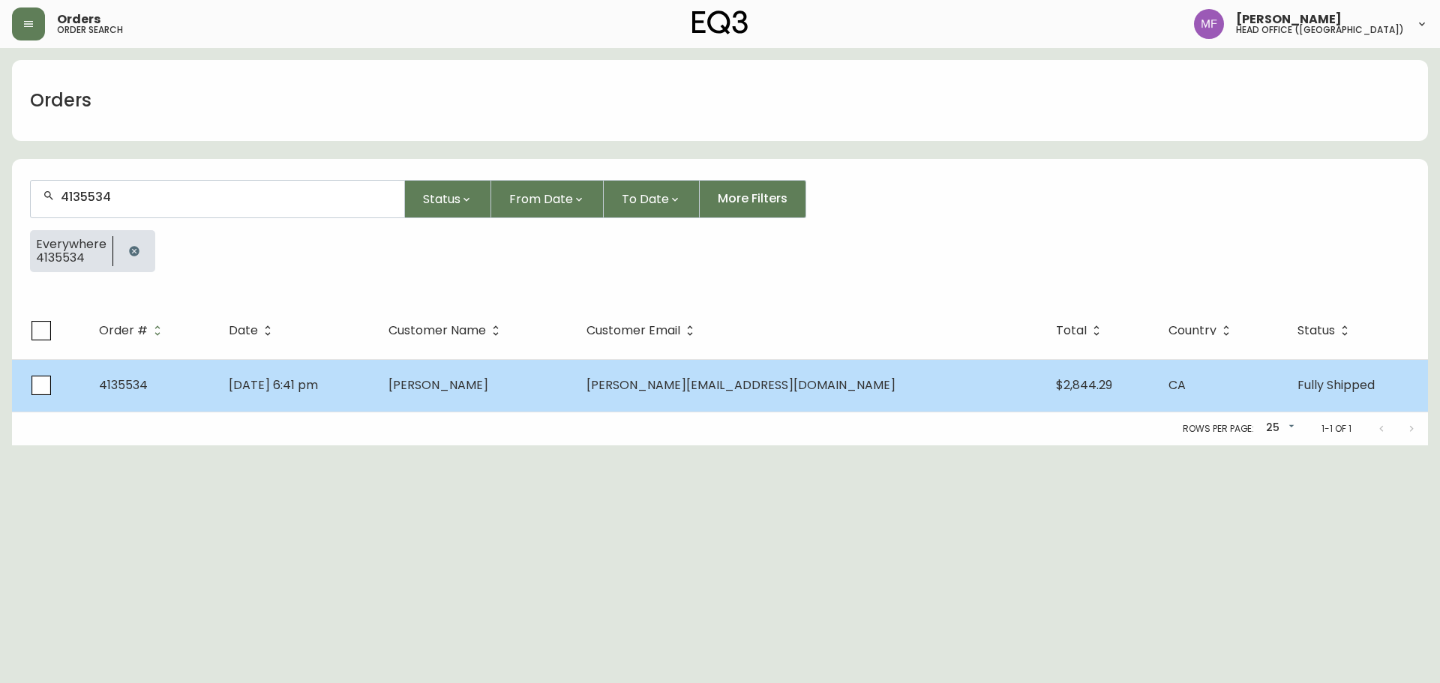
click at [568, 386] on td "Mariano Liu" at bounding box center [476, 385] width 199 height 53
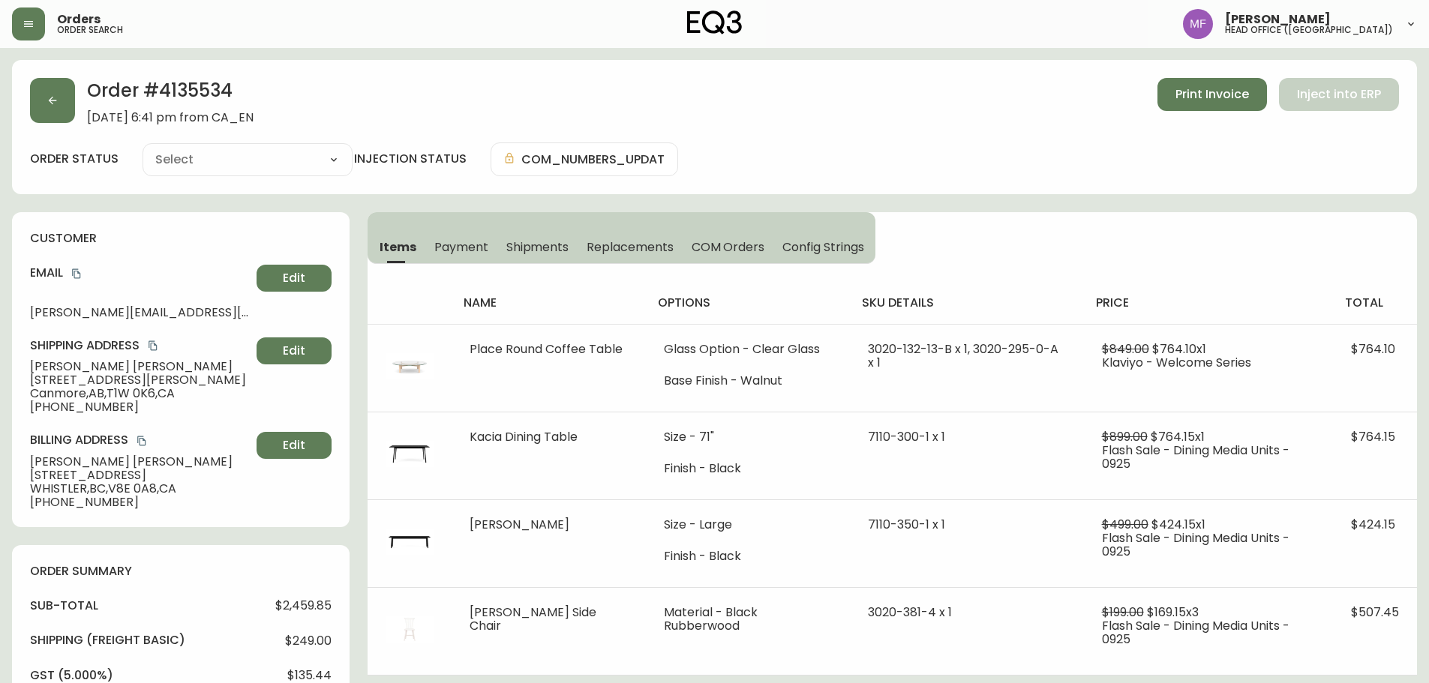
type input "Fully Shipped"
select select "FULLY_SHIPPED"
click at [71, 107] on button "button" at bounding box center [52, 100] width 45 height 45
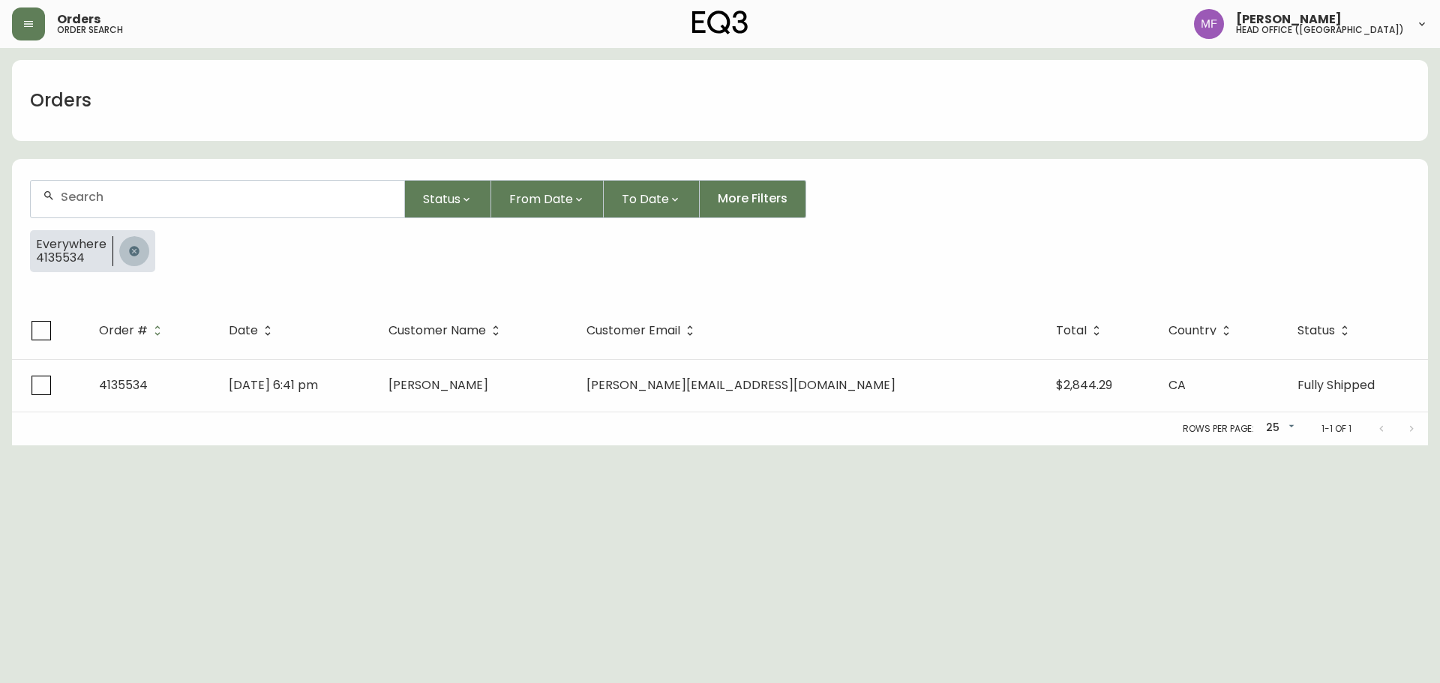
click at [140, 242] on button "button" at bounding box center [134, 251] width 30 height 30
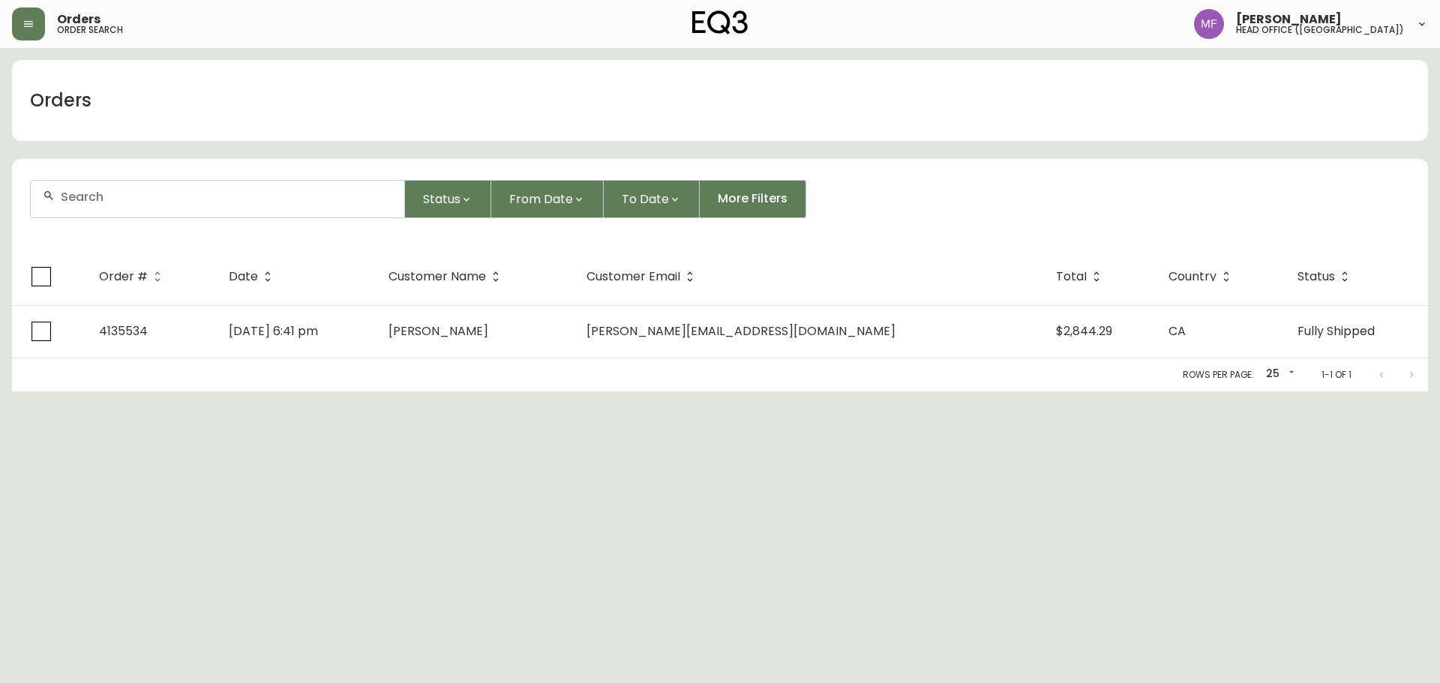
click at [122, 194] on input "text" at bounding box center [227, 197] width 332 height 14
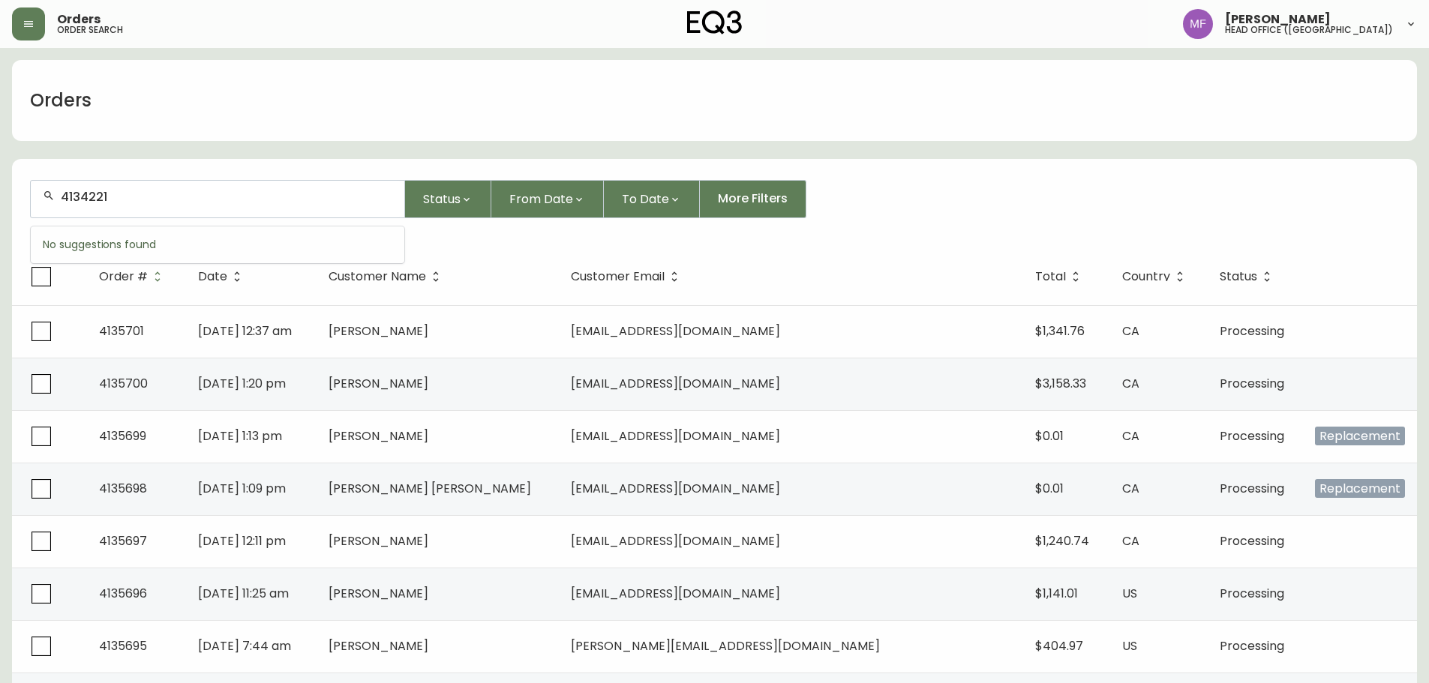
type input "4134221"
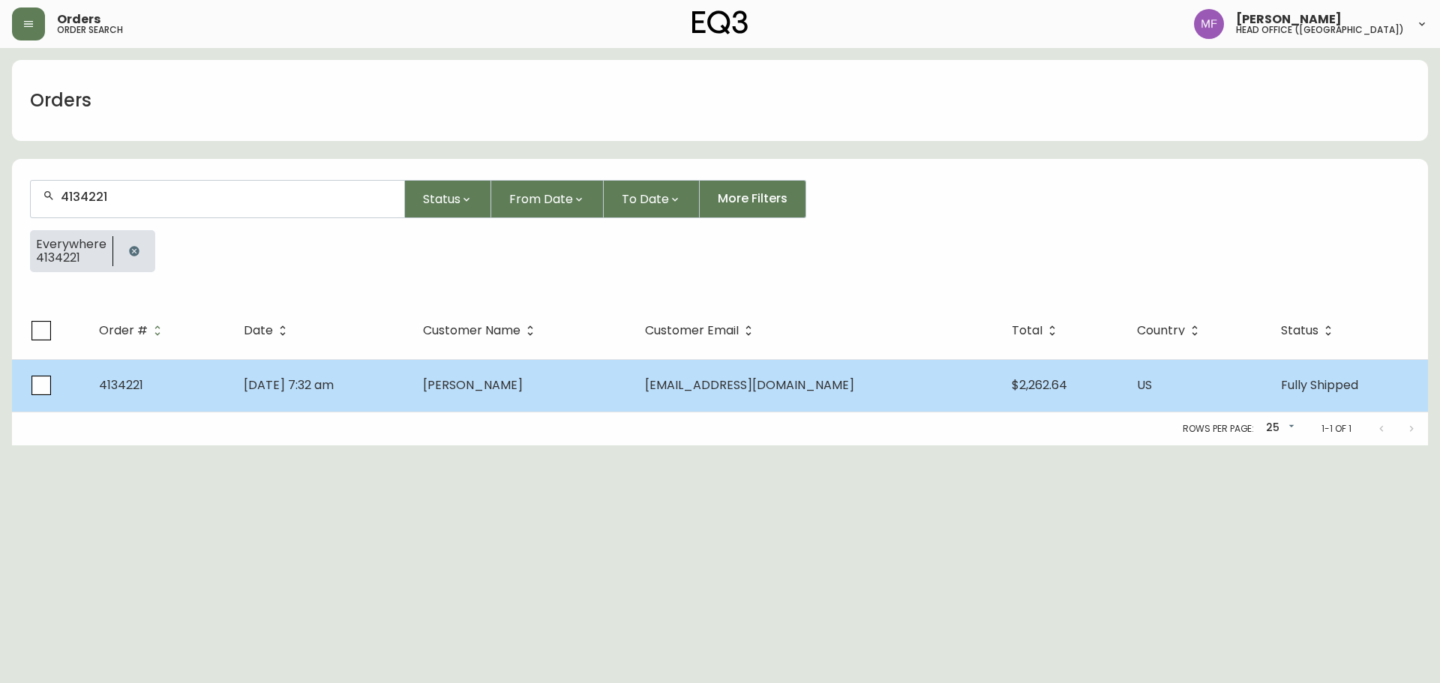
click at [411, 388] on td "Jul 19 2025, 7:32 am" at bounding box center [321, 385] width 179 height 53
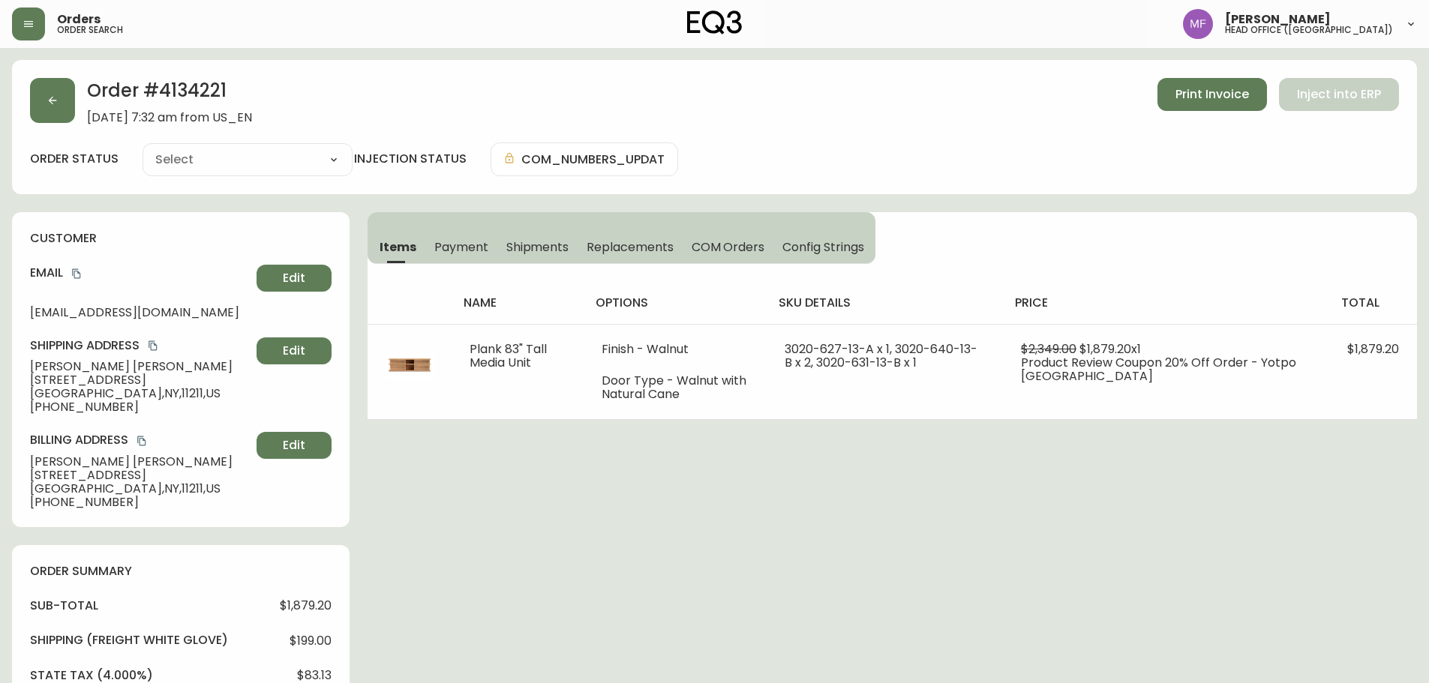
type input "Fully Shipped"
select select "FULLY_SHIPPED"
click at [179, 86] on h2 "Order # 4134221" at bounding box center [169, 94] width 165 height 33
copy h2 "4134221"
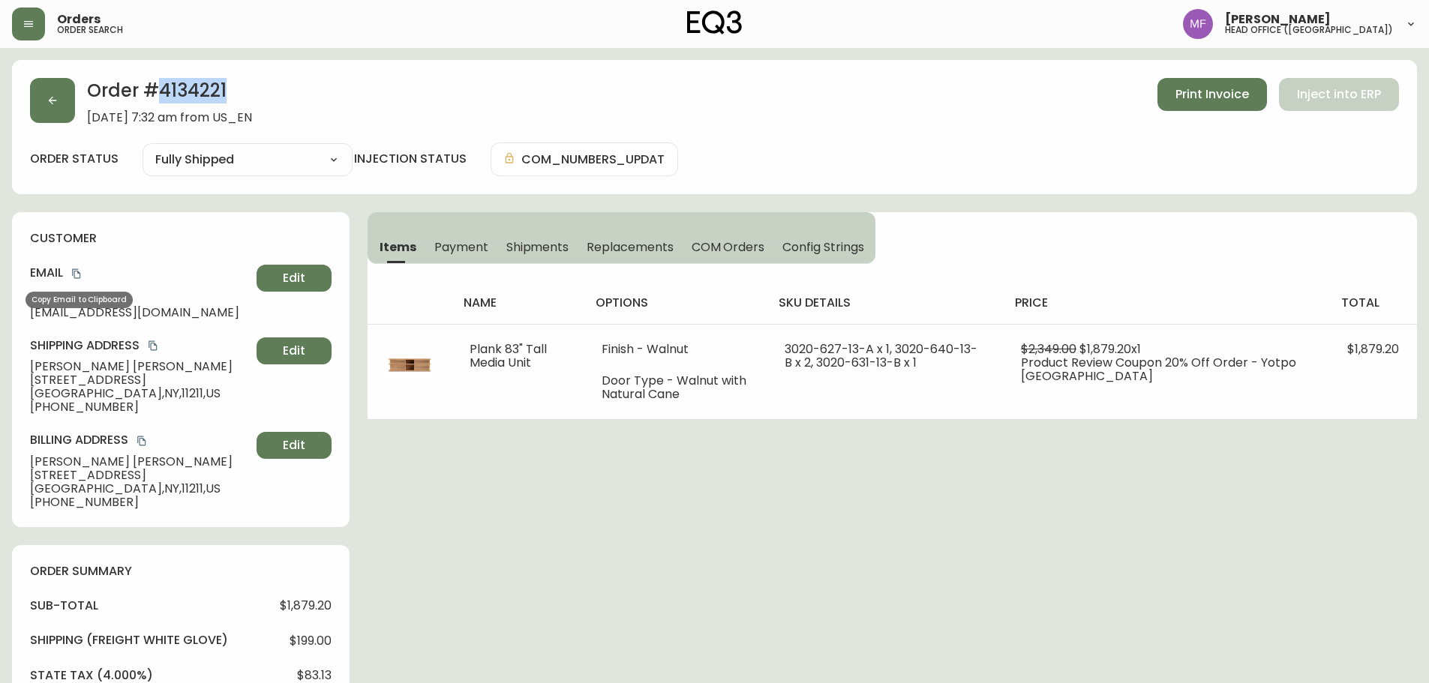
click at [76, 272] on icon "copy" at bounding box center [76, 274] width 11 height 11
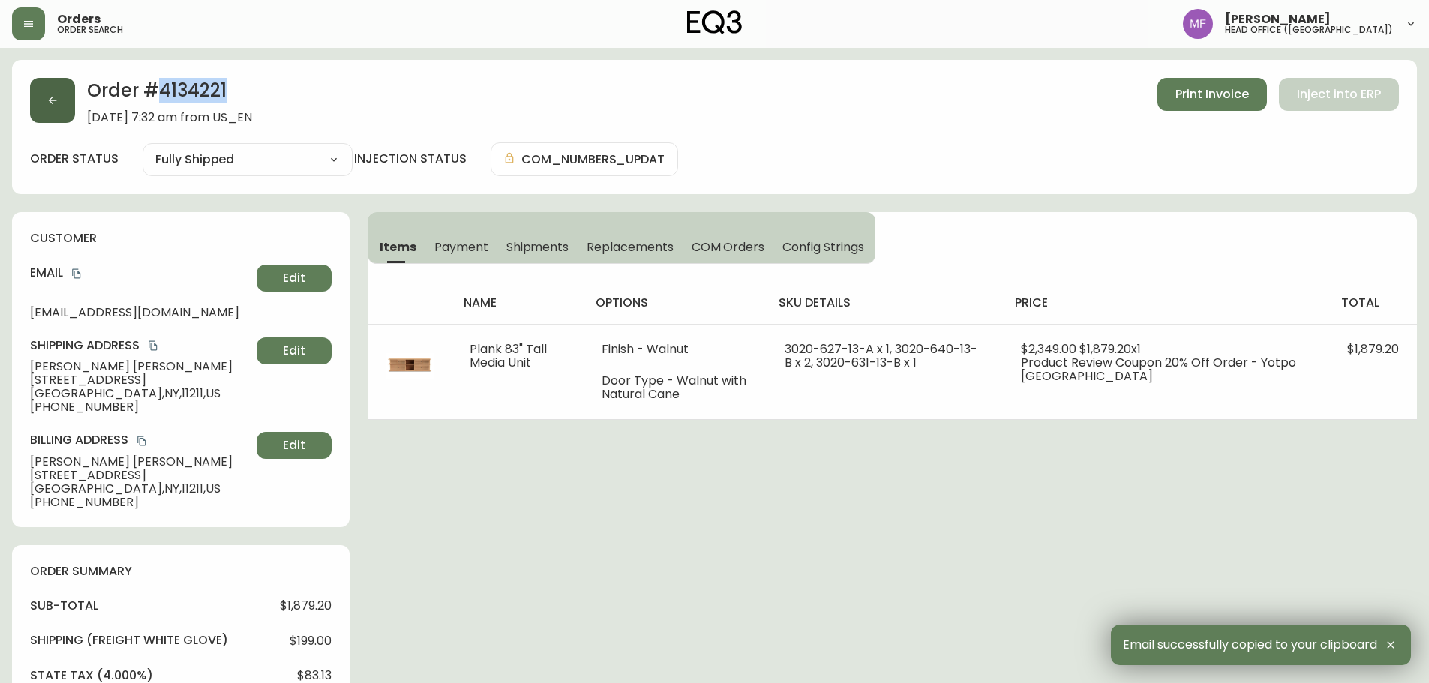
click at [60, 108] on button "button" at bounding box center [52, 100] width 45 height 45
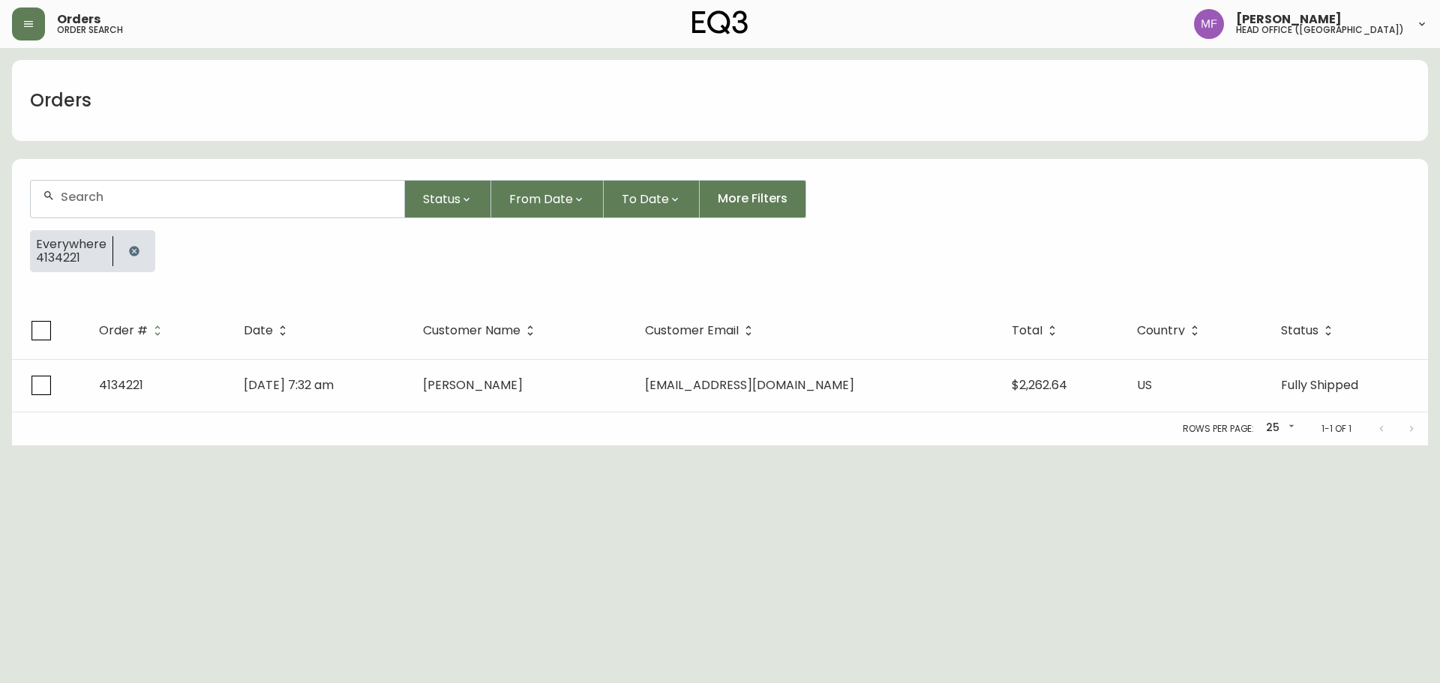
click at [131, 248] on icon "button" at bounding box center [134, 251] width 10 height 10
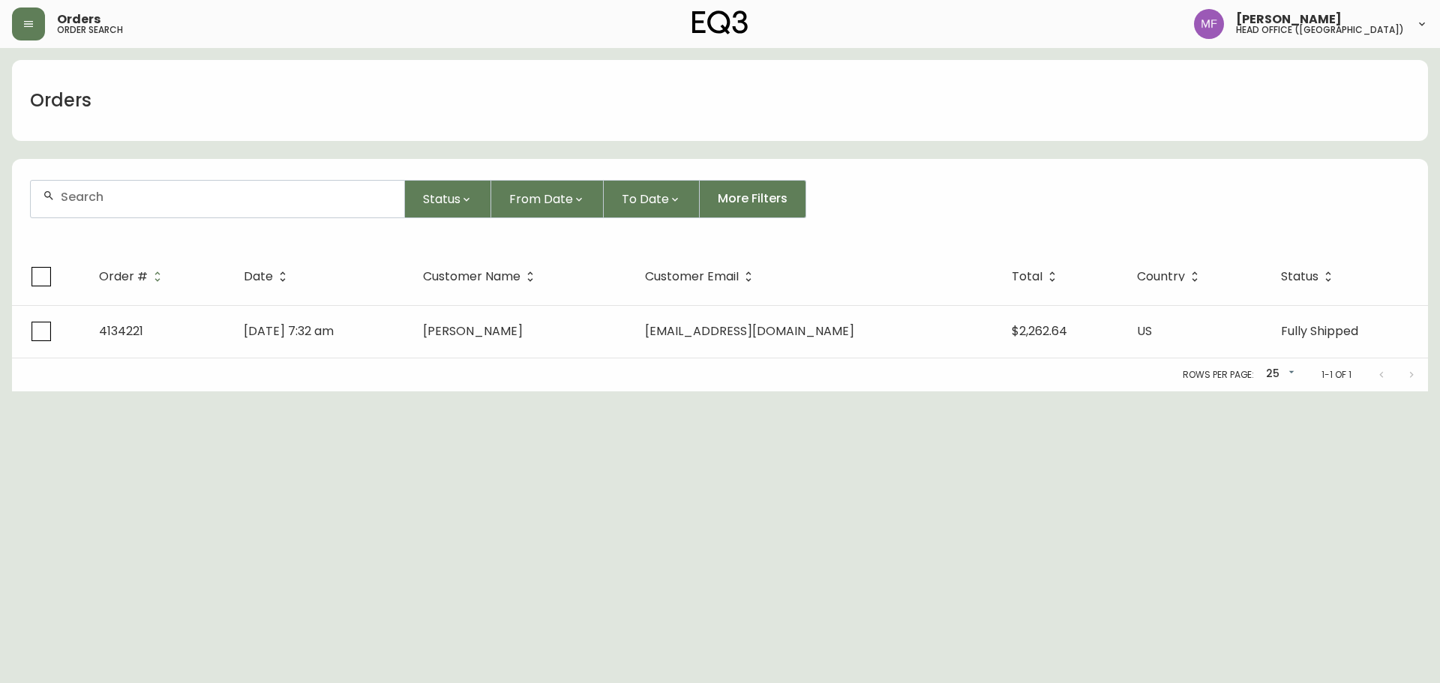
drag, startPoint x: 131, startPoint y: 206, endPoint x: 128, endPoint y: 197, distance: 9.1
click at [131, 205] on div at bounding box center [218, 199] width 374 height 37
paste input "alexlkalman@gmail.com"
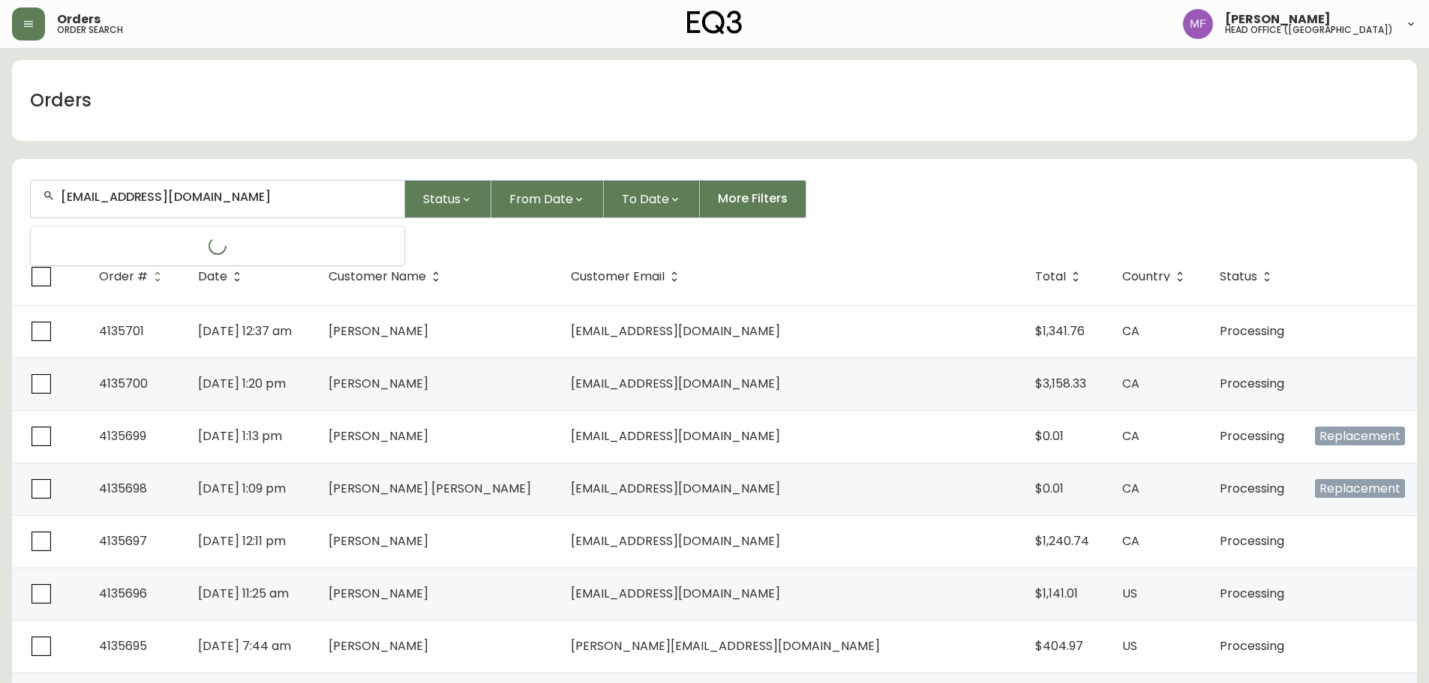
type input "alexlkalman@gmail.com"
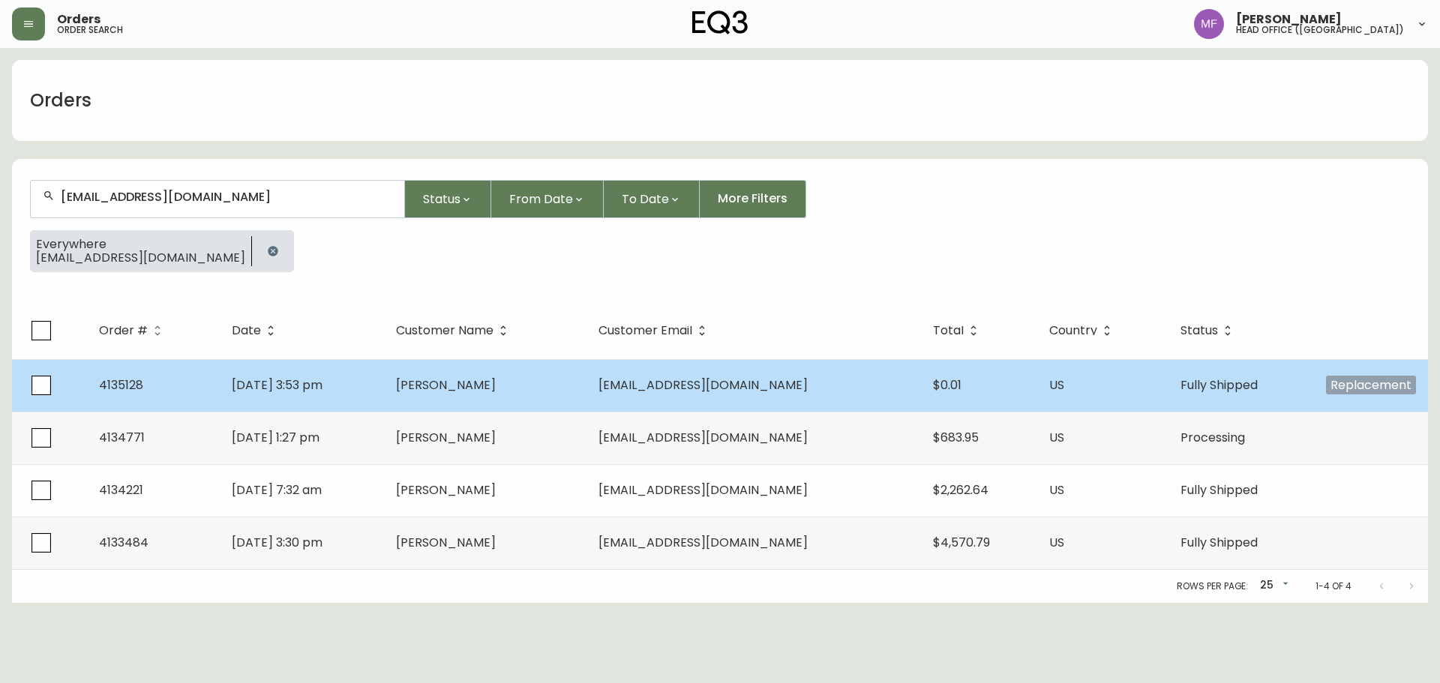
click at [496, 389] on span "Alexander Kalman" at bounding box center [446, 385] width 100 height 17
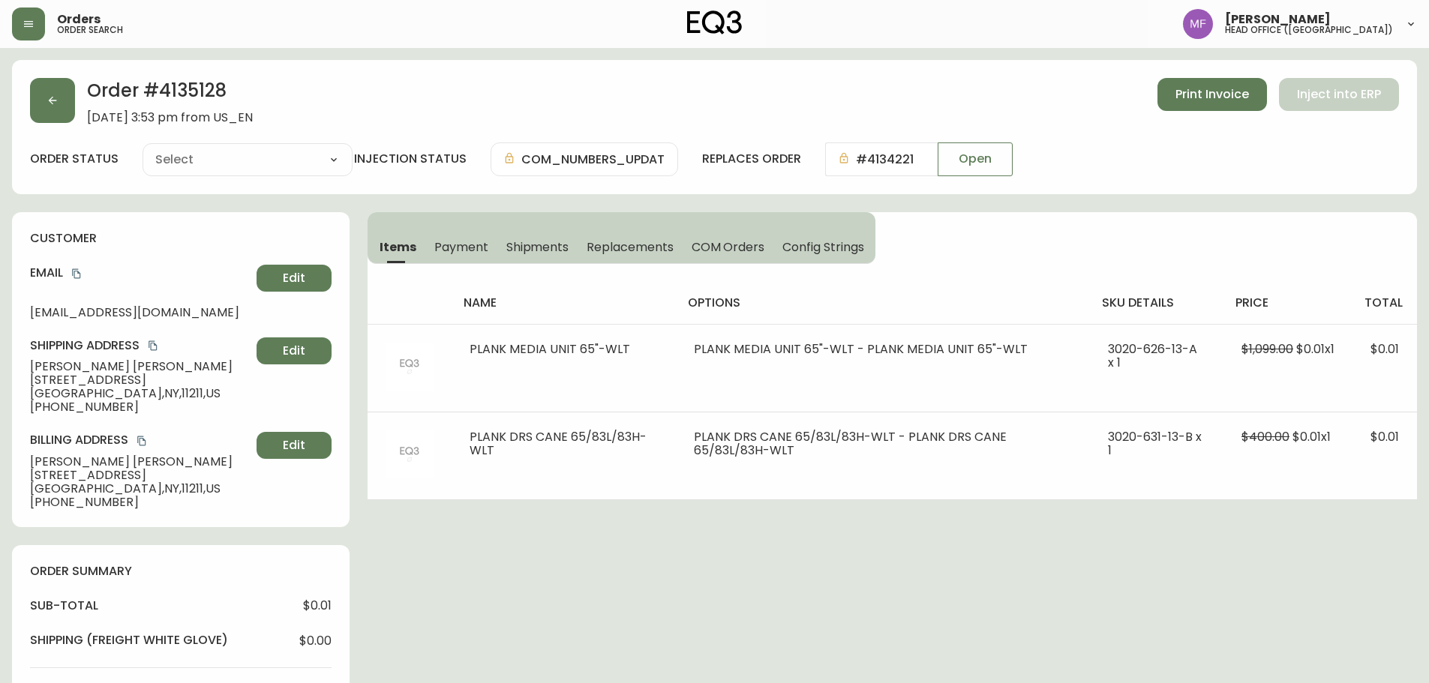
type input "Fully Shipped"
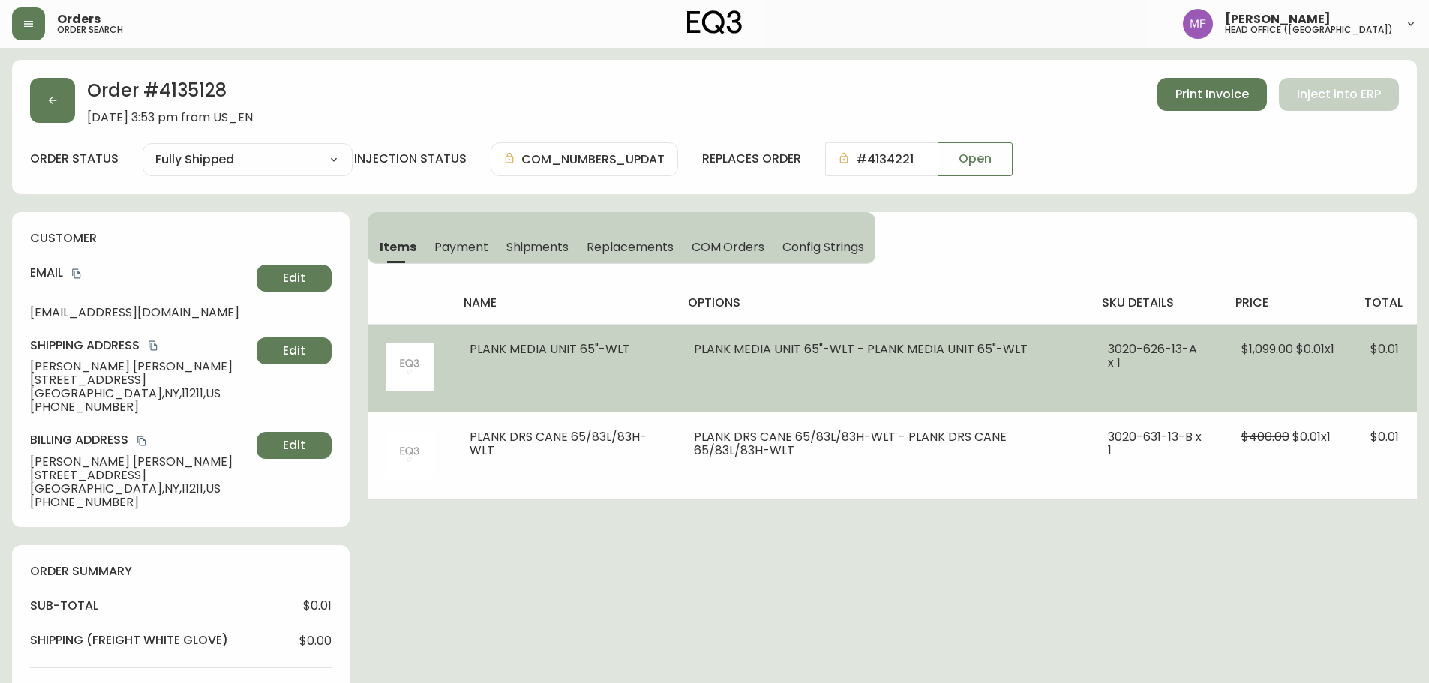
select select "FULLY_SHIPPED"
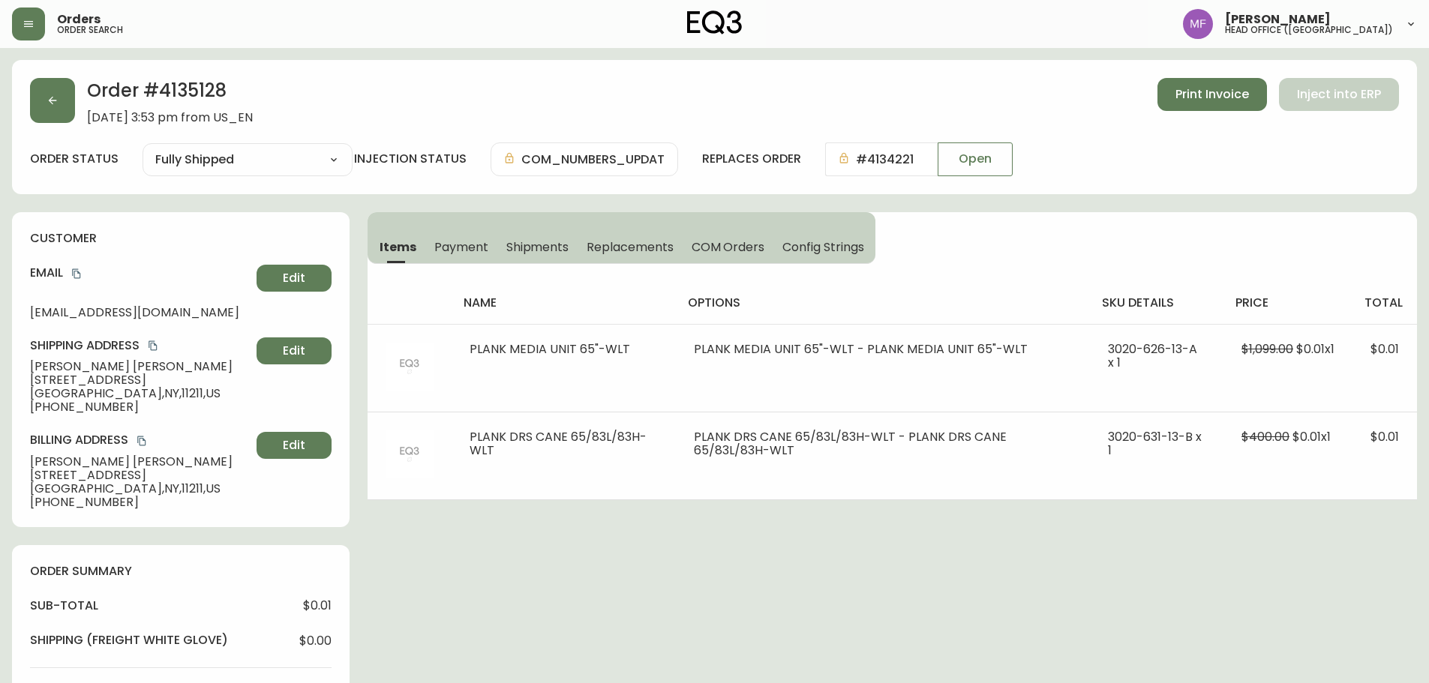
click at [193, 87] on h2 "Order # 4135128" at bounding box center [170, 94] width 166 height 33
copy h2 "4135128"
click at [44, 104] on button "button" at bounding box center [52, 100] width 45 height 45
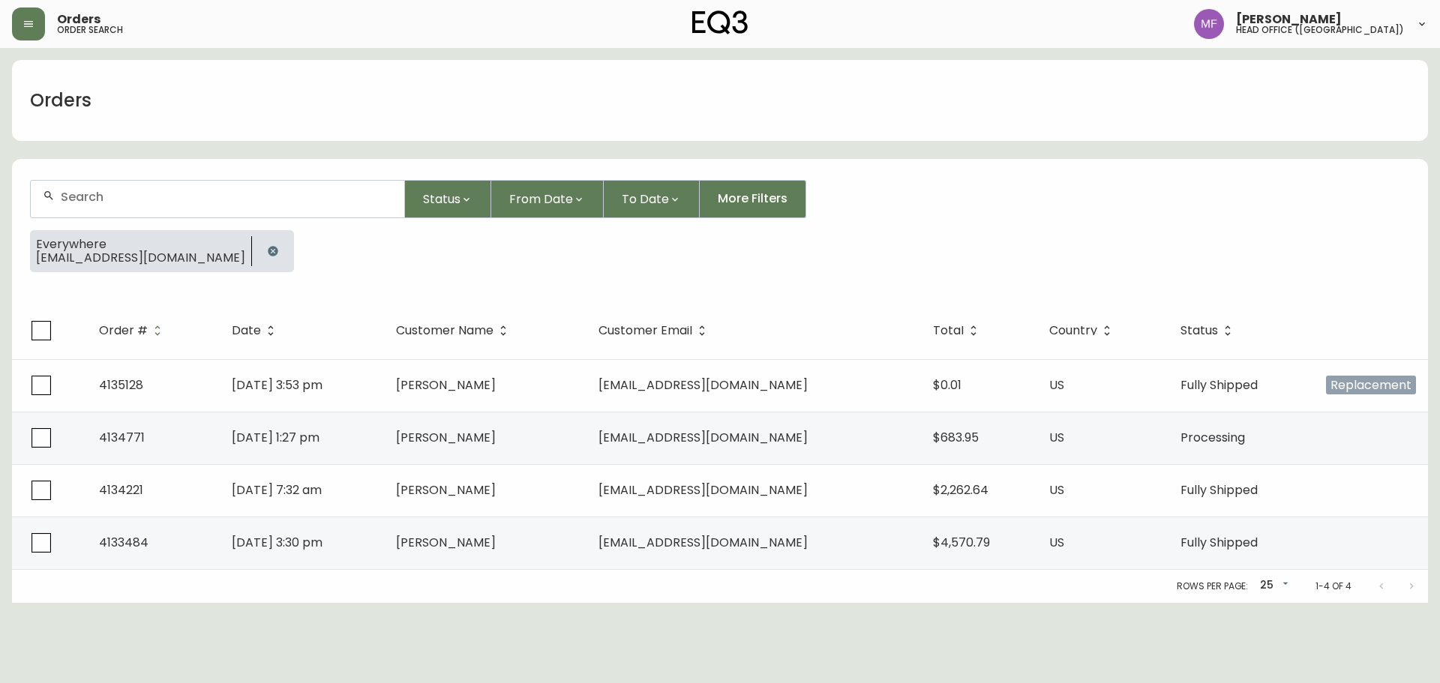
click at [100, 200] on input "text" at bounding box center [227, 197] width 332 height 14
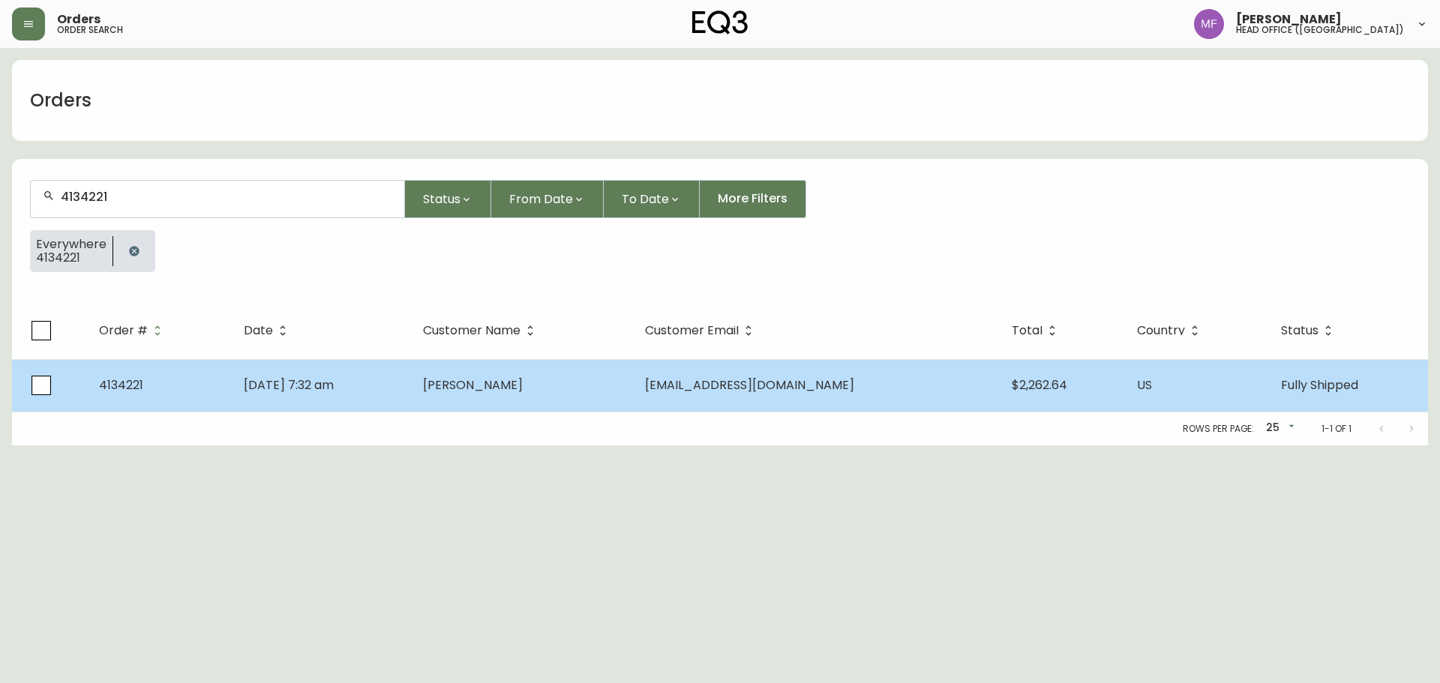
type input "4134221"
click at [329, 376] on td "Jul 19 2025, 7:32 am" at bounding box center [321, 385] width 179 height 53
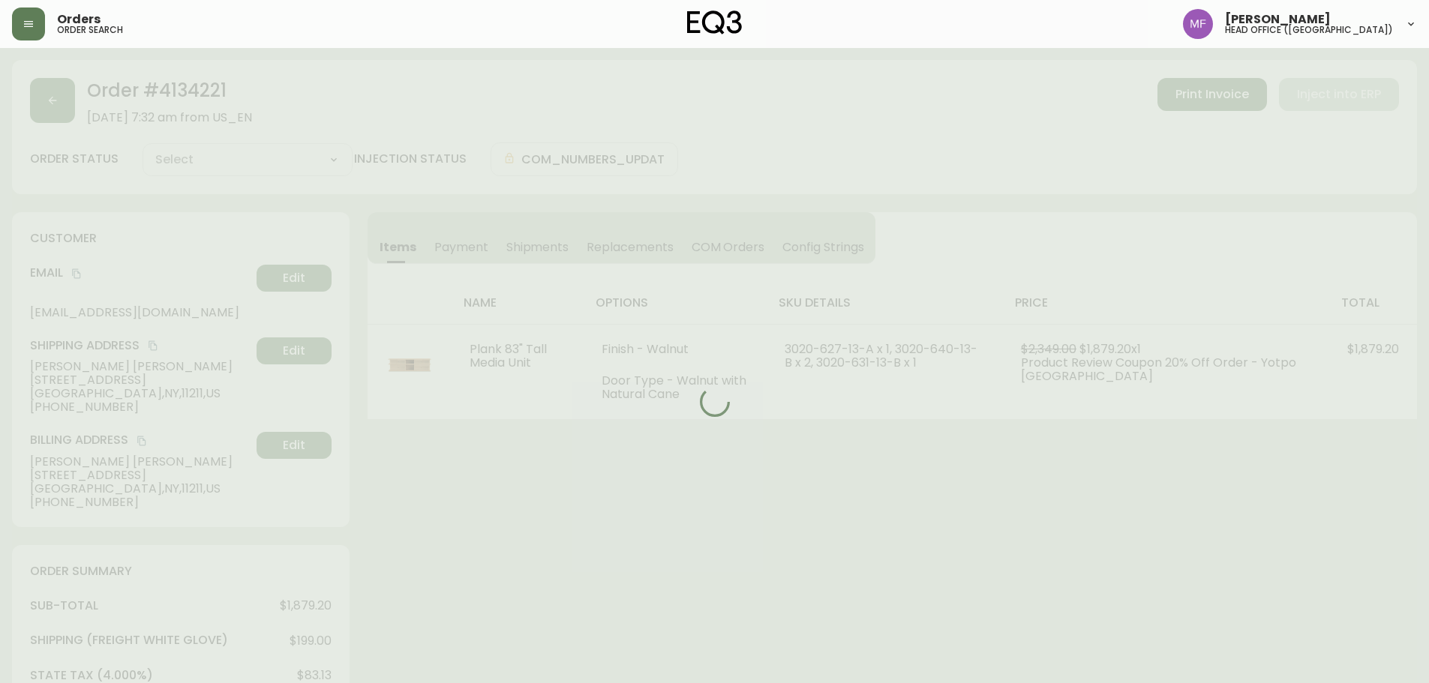
type input "Fully Shipped"
select select "FULLY_SHIPPED"
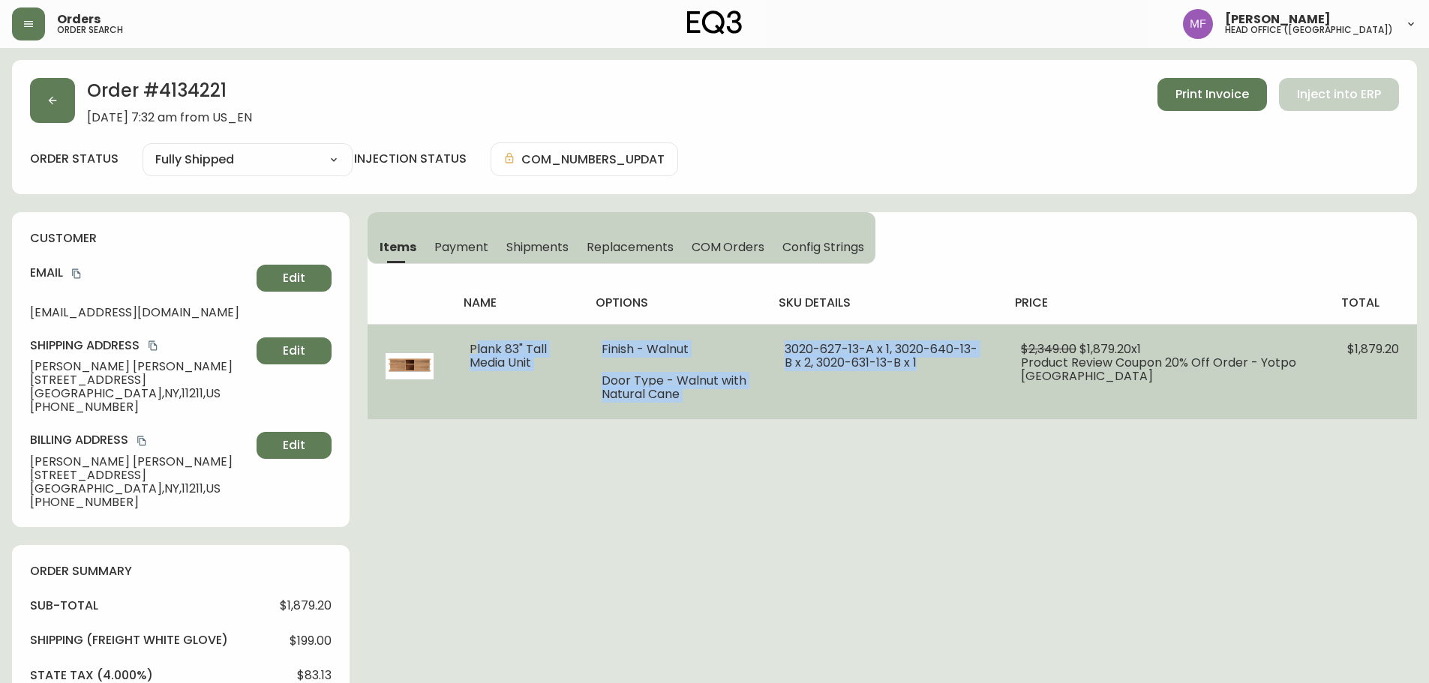
drag, startPoint x: 457, startPoint y: 344, endPoint x: 936, endPoint y: 368, distance: 479.9
click at [936, 368] on tr "Plank 83" Tall Media Unit Finish - Walnut Door Type - Walnut with Natural Cane …" at bounding box center [892, 371] width 1049 height 95
copy tr "Plank 83" Tall Media Unit Finish - Walnut Door Type - Walnut with Natural Cane …"
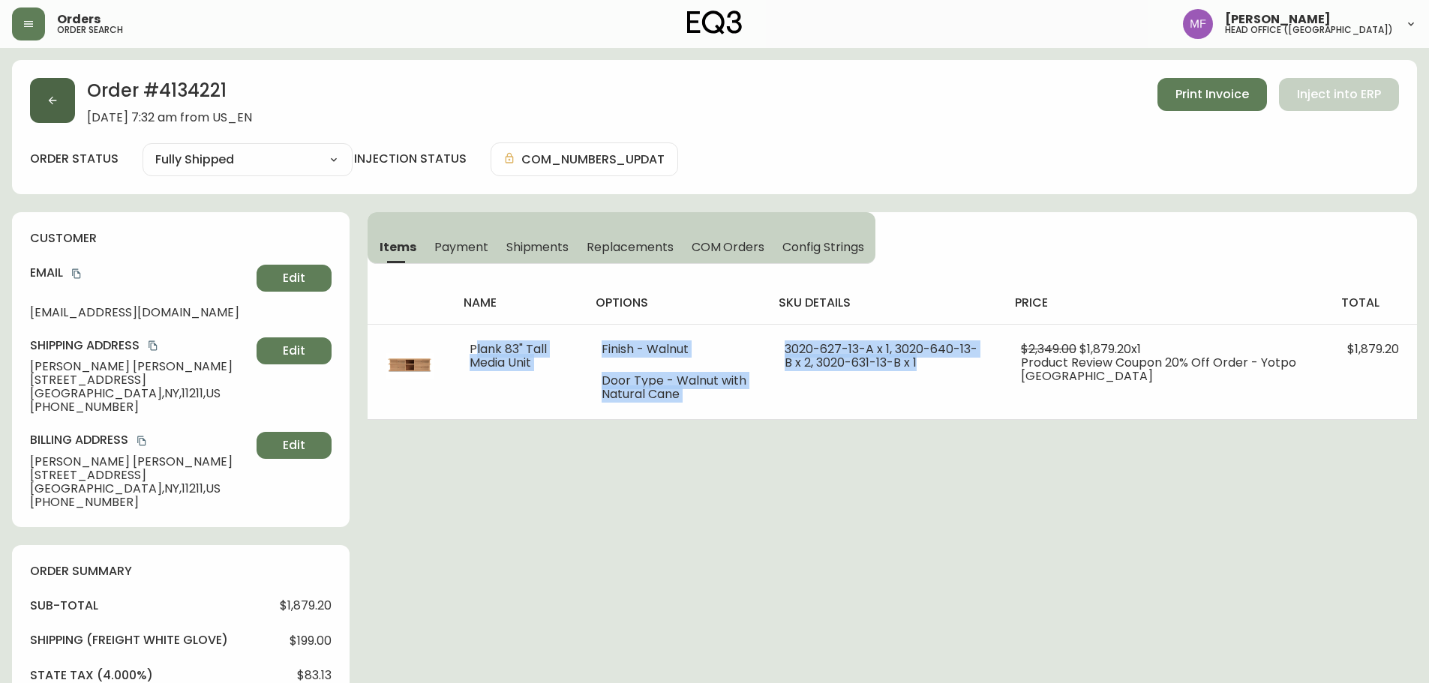
click at [66, 111] on button "button" at bounding box center [52, 100] width 45 height 45
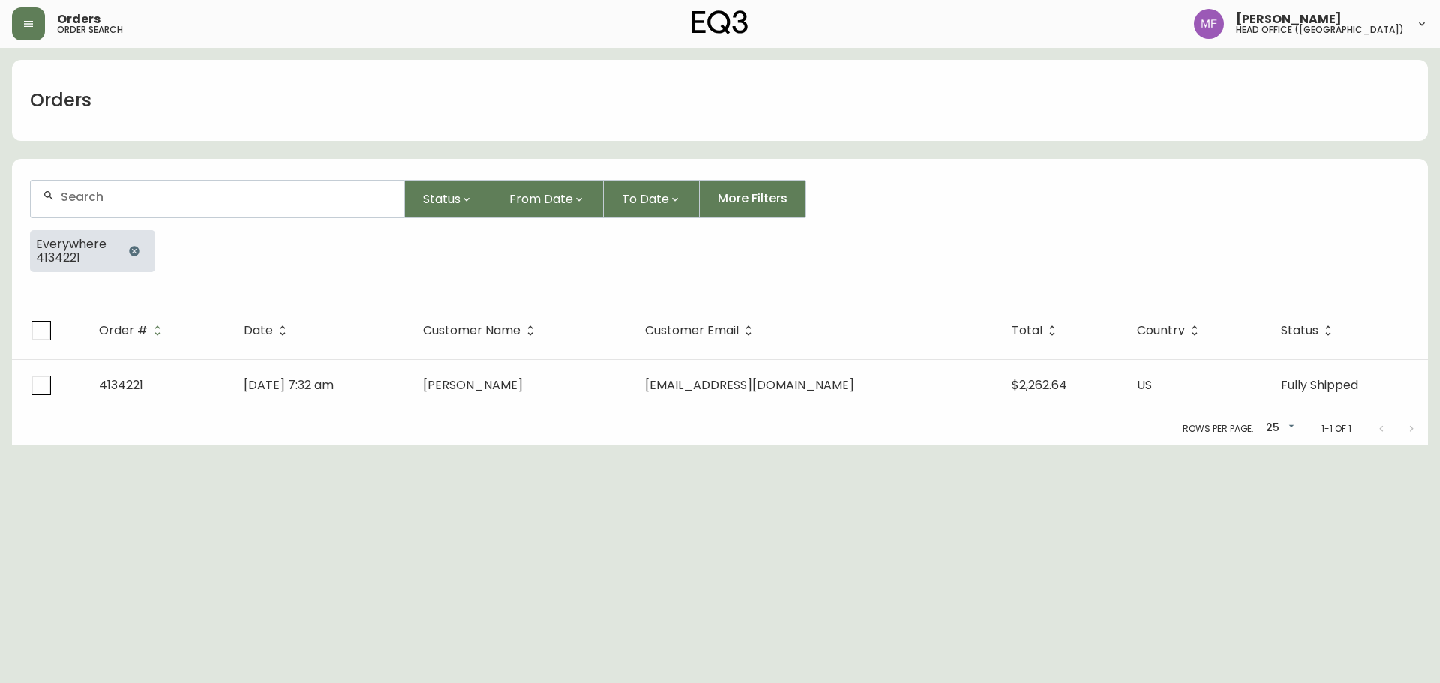
click at [140, 249] on button "button" at bounding box center [134, 251] width 30 height 30
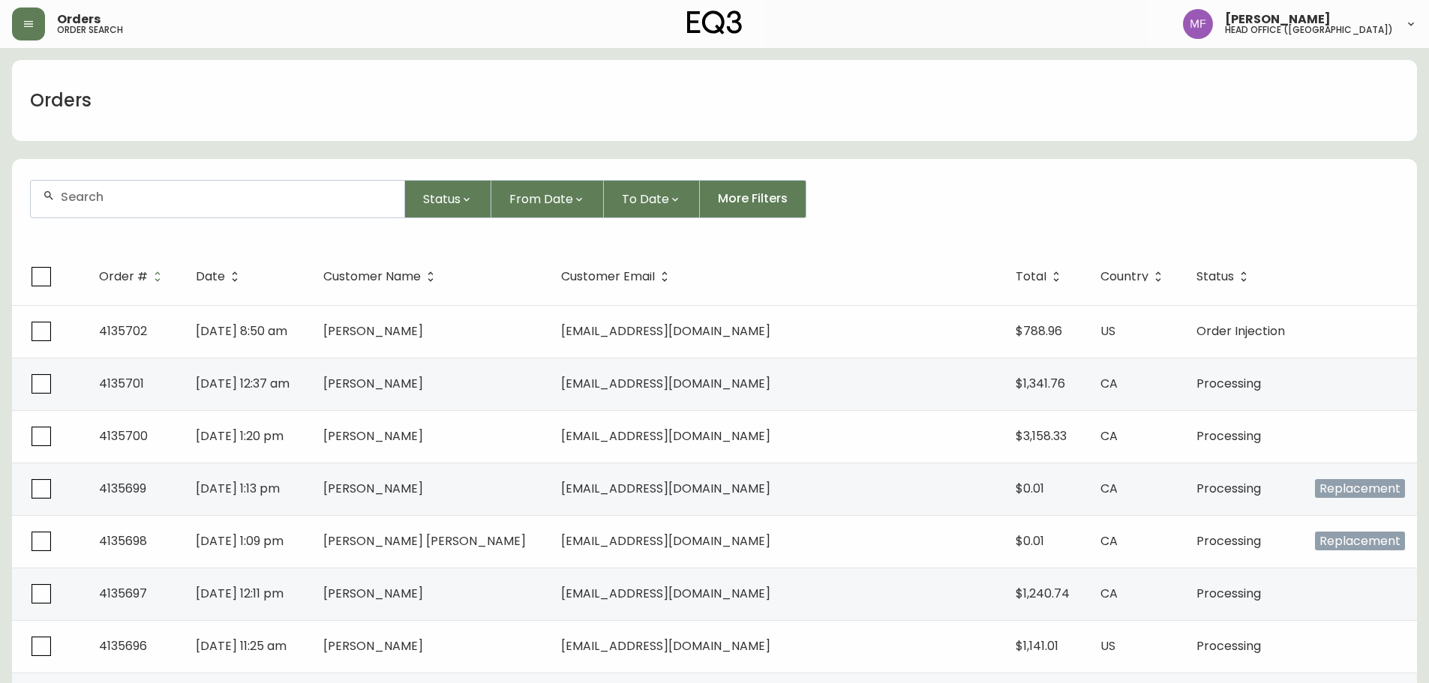
click at [206, 207] on div at bounding box center [218, 199] width 374 height 37
click at [365, 203] on input "text" at bounding box center [227, 197] width 332 height 14
paste input "alexlkalman@gmail.com"
type input "alexlkalman@gmail.com"
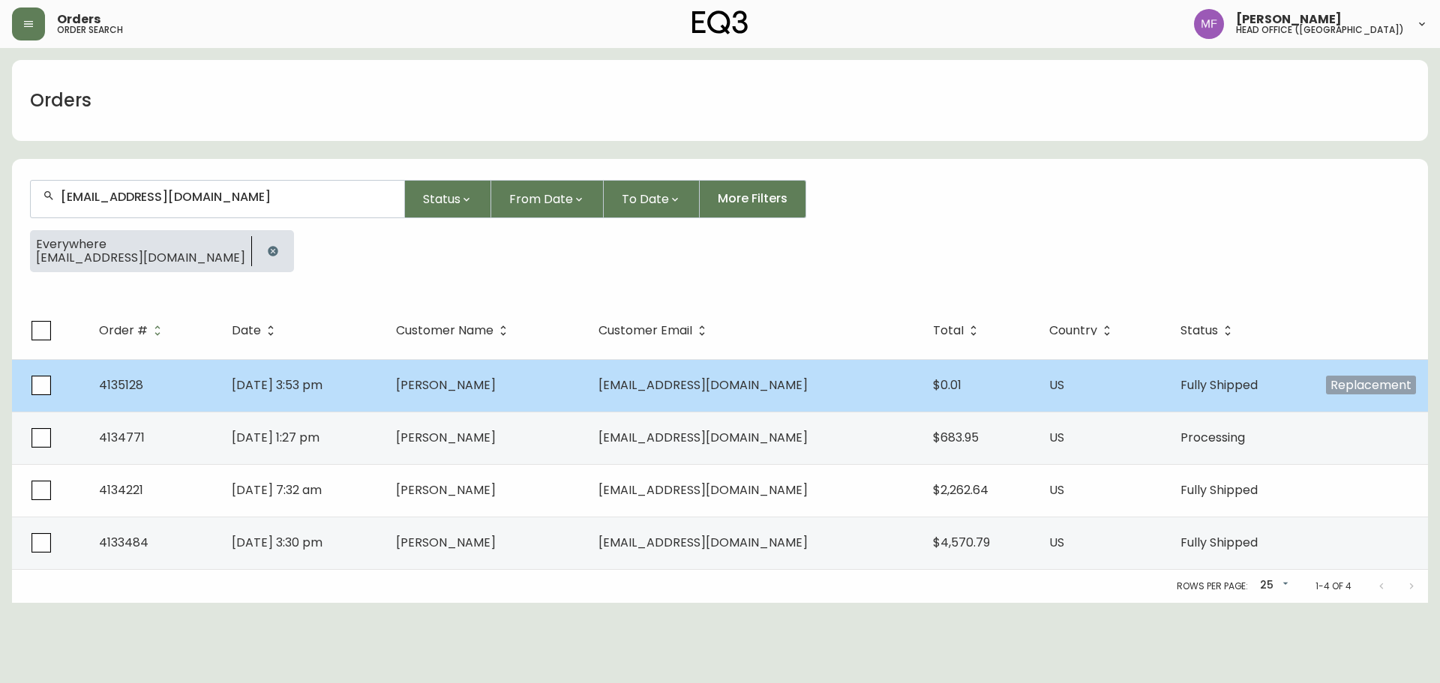
click at [587, 386] on td "Alexander Kalman" at bounding box center [485, 385] width 203 height 53
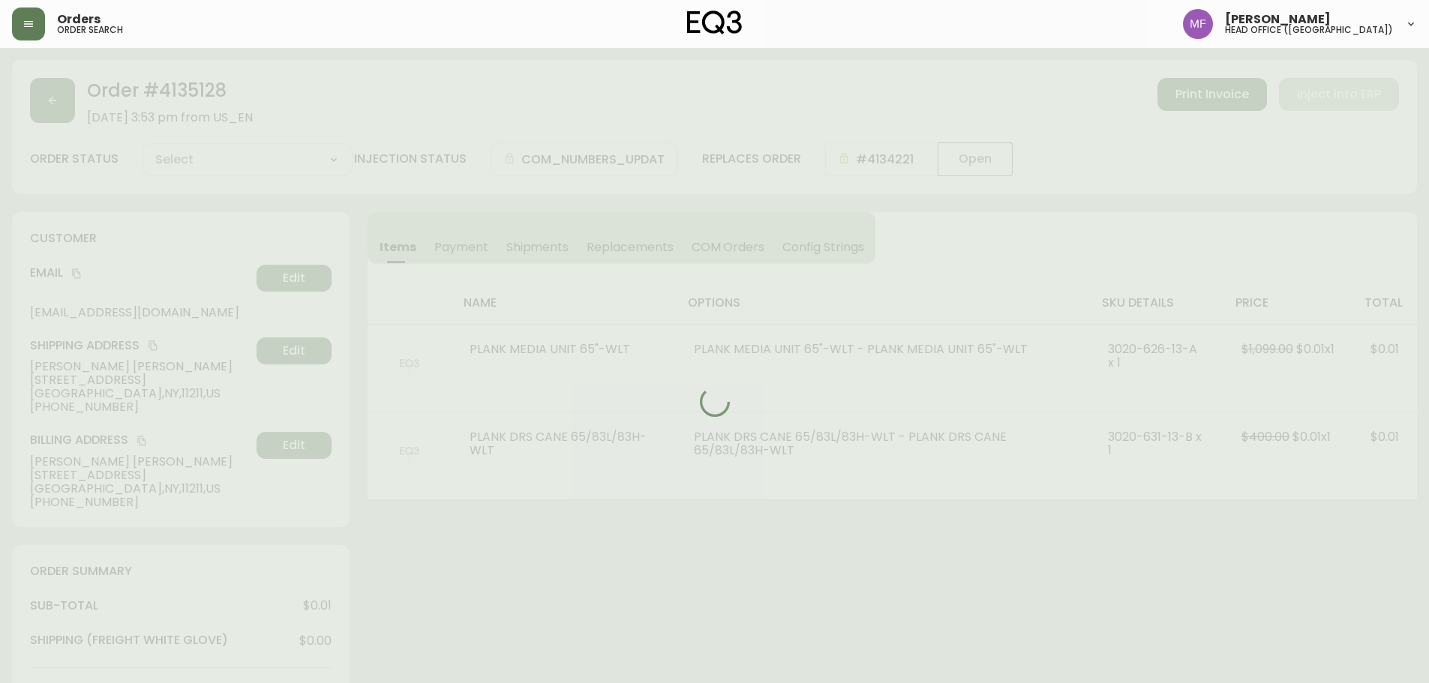
type input "Fully Shipped"
select select "FULLY_SHIPPED"
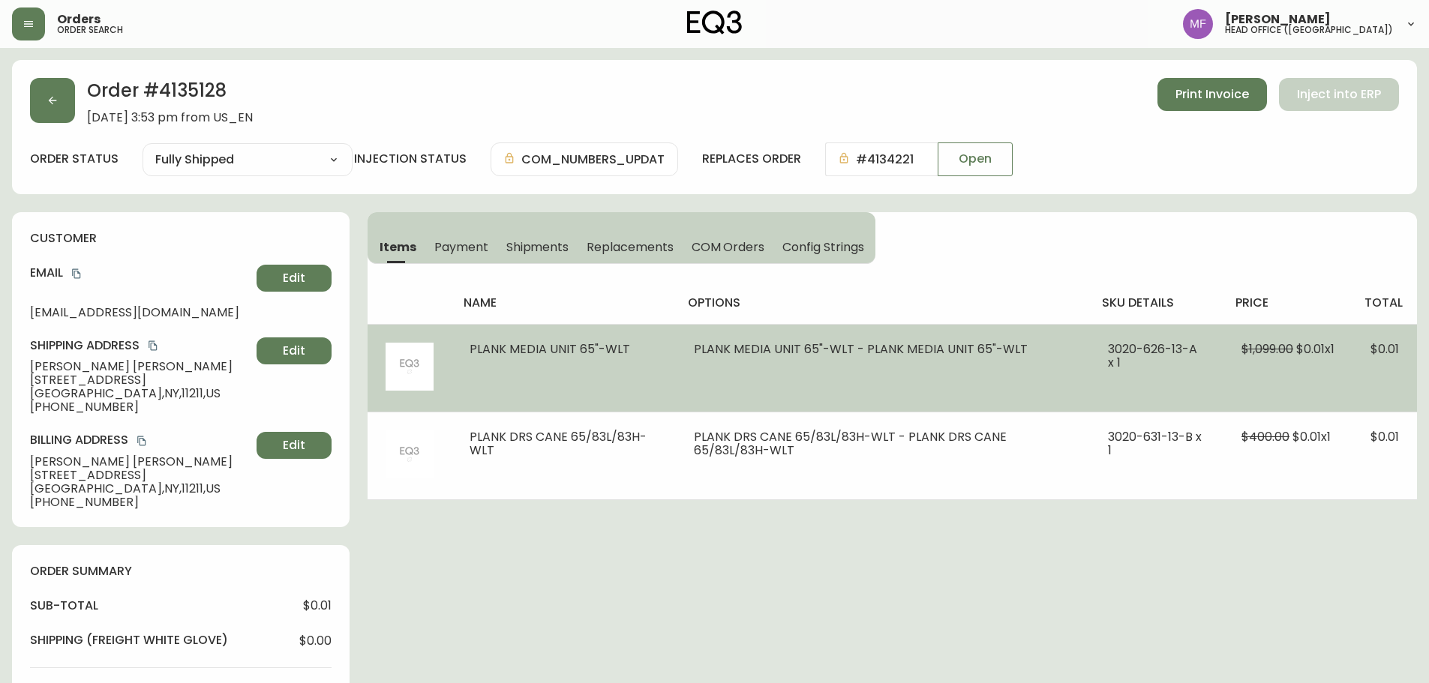
drag, startPoint x: 624, startPoint y: 349, endPoint x: 468, endPoint y: 347, distance: 156.0
click at [468, 347] on td "PLANK MEDIA UNIT 65"-WLT" at bounding box center [564, 368] width 224 height 88
copy span "PLANK MEDIA UNIT 65"-WLT"
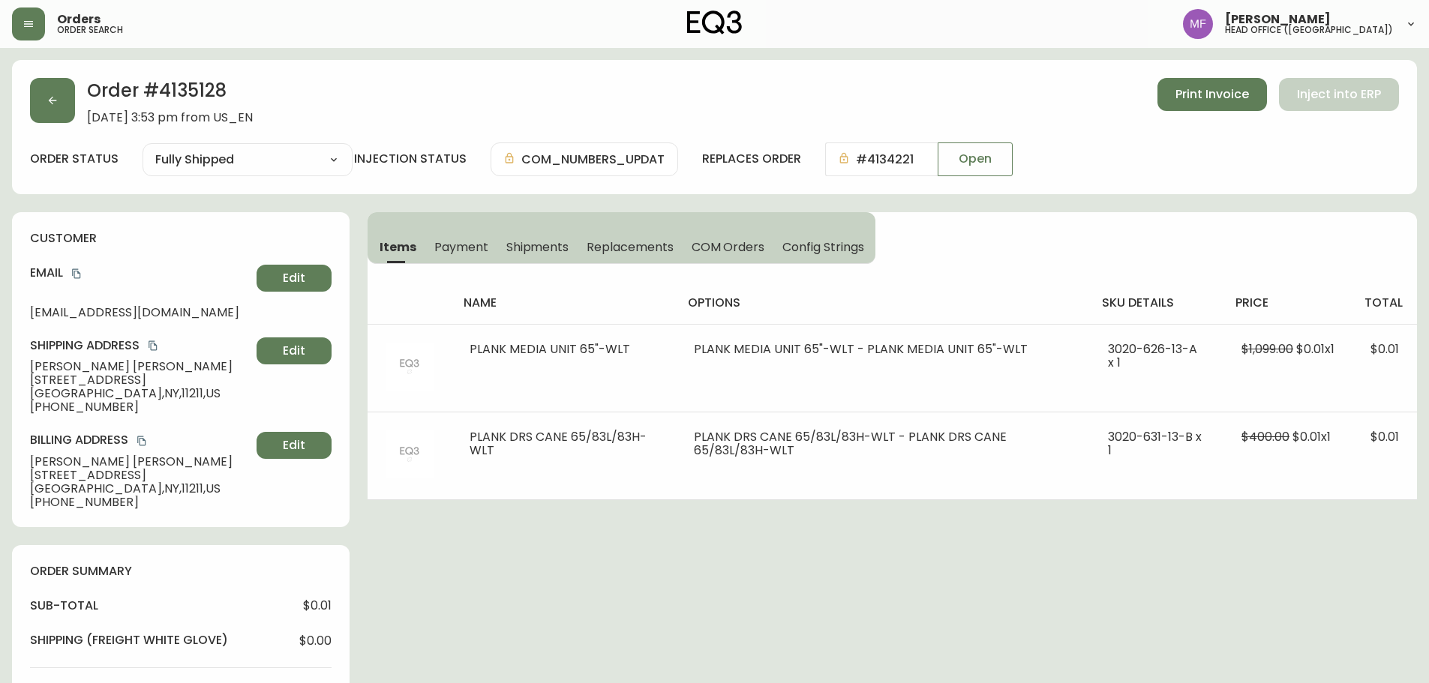
click at [191, 90] on h2 "Order # 4135128" at bounding box center [170, 94] width 166 height 33
drag, startPoint x: 146, startPoint y: 368, endPoint x: 10, endPoint y: 367, distance: 135.8
click at [223, 88] on h2 "Order # 4135128" at bounding box center [170, 94] width 166 height 33
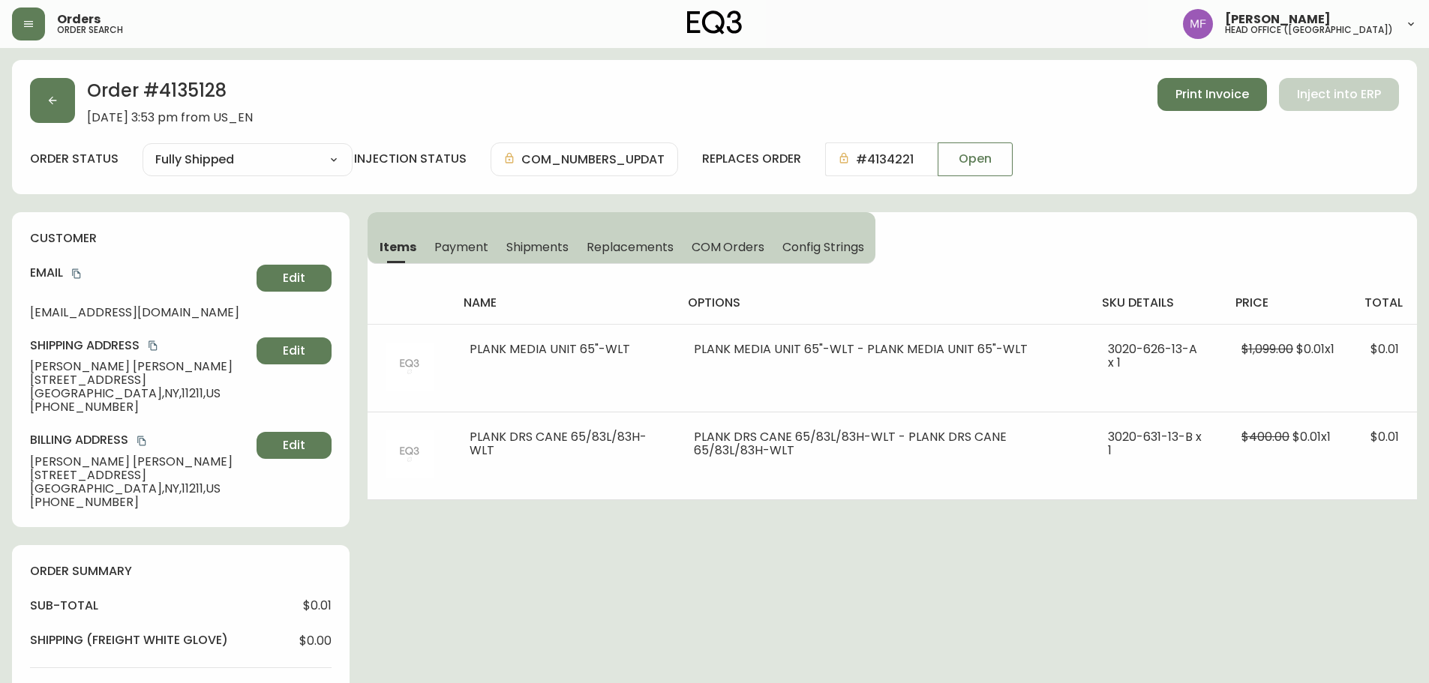
drag, startPoint x: 223, startPoint y: 88, endPoint x: 240, endPoint y: 99, distance: 20.6
click at [222, 89] on h2 "Order # 4135128" at bounding box center [170, 94] width 166 height 33
click at [203, 89] on h2 "Order # 4135128" at bounding box center [170, 94] width 166 height 33
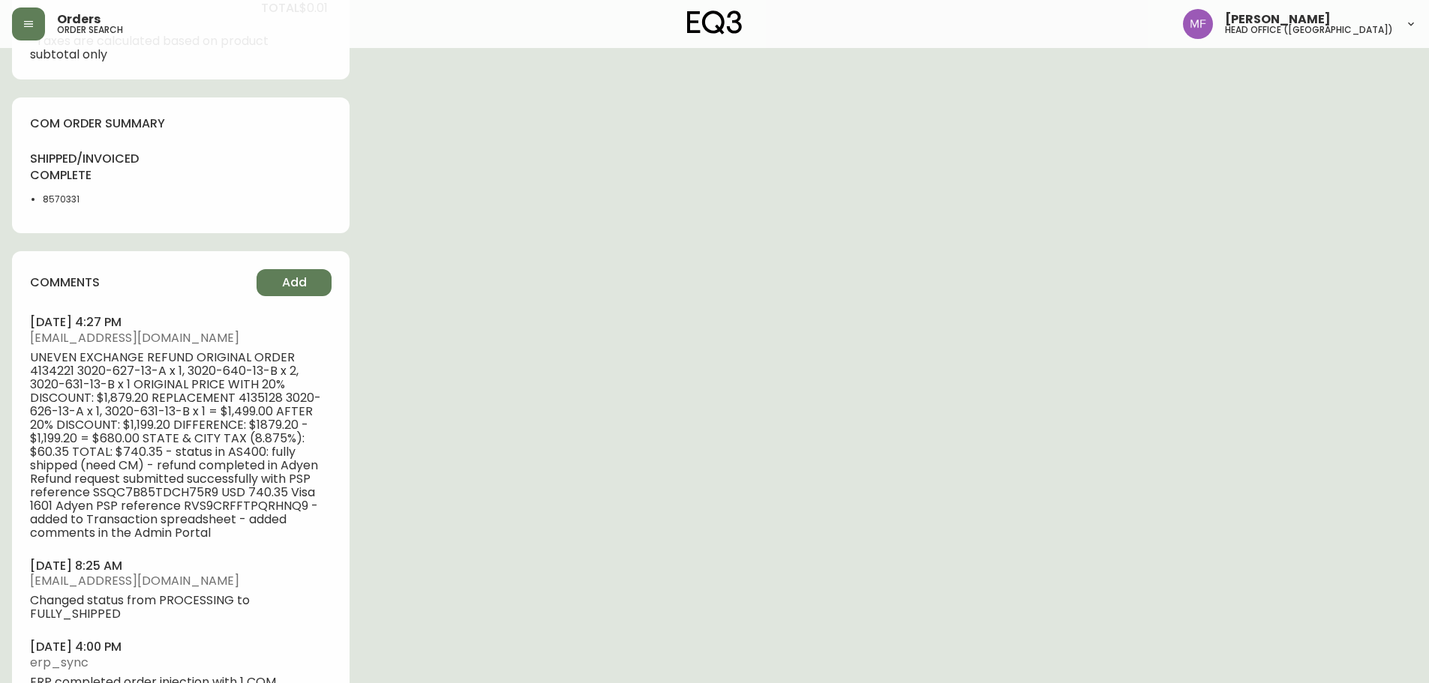
scroll to position [647, 0]
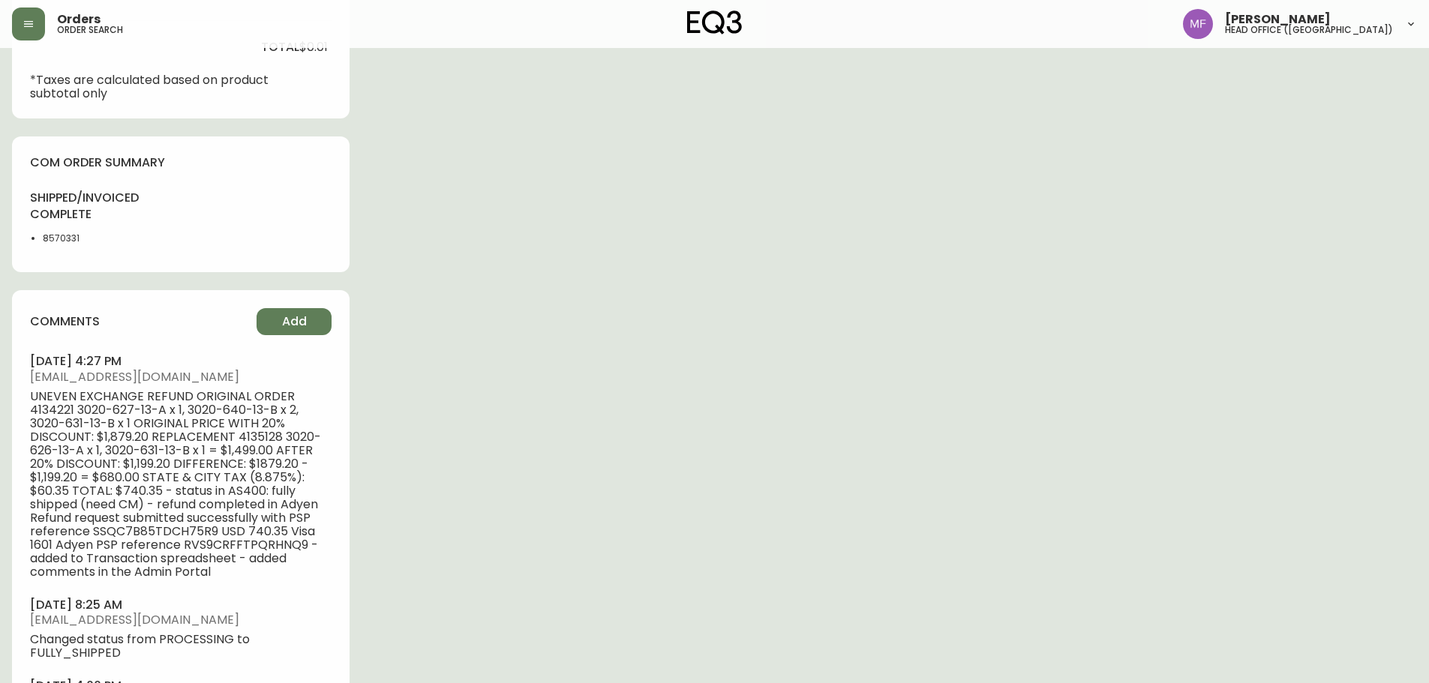
click at [48, 242] on li "8570331" at bounding box center [81, 239] width 76 height 14
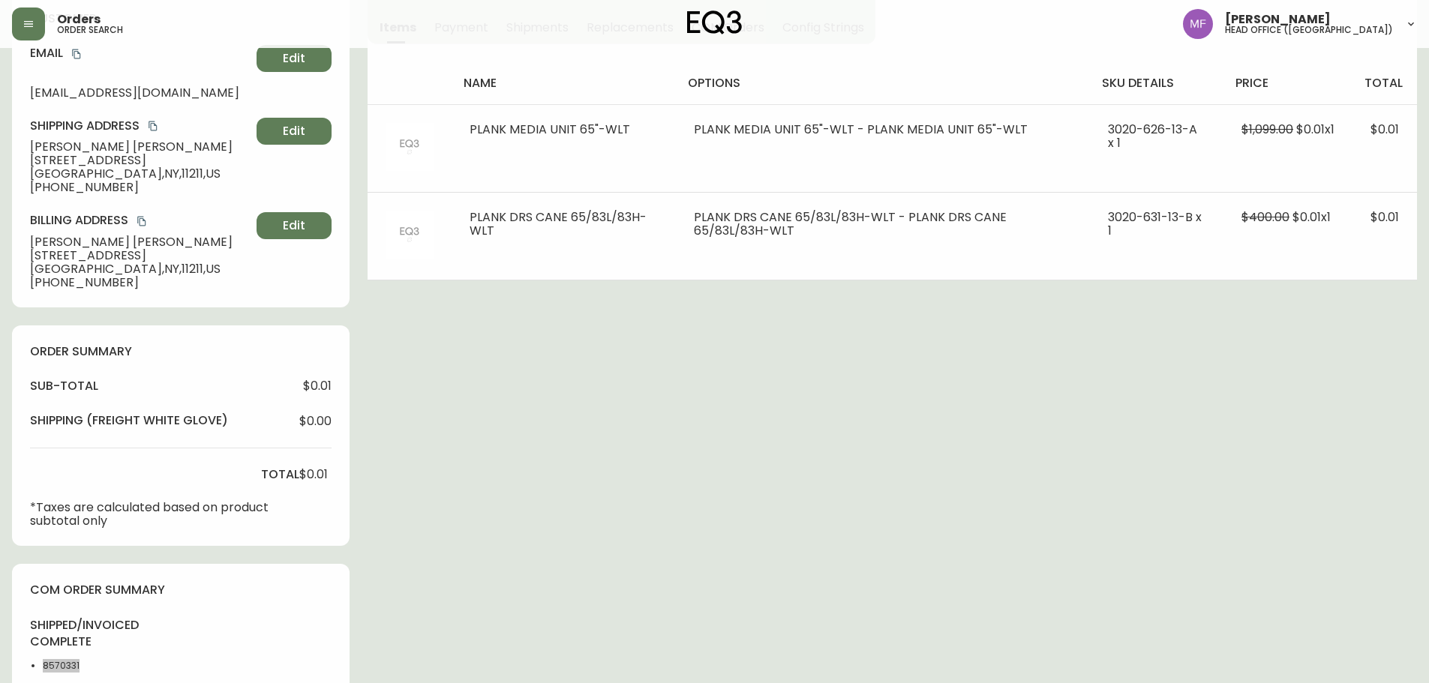
scroll to position [197, 0]
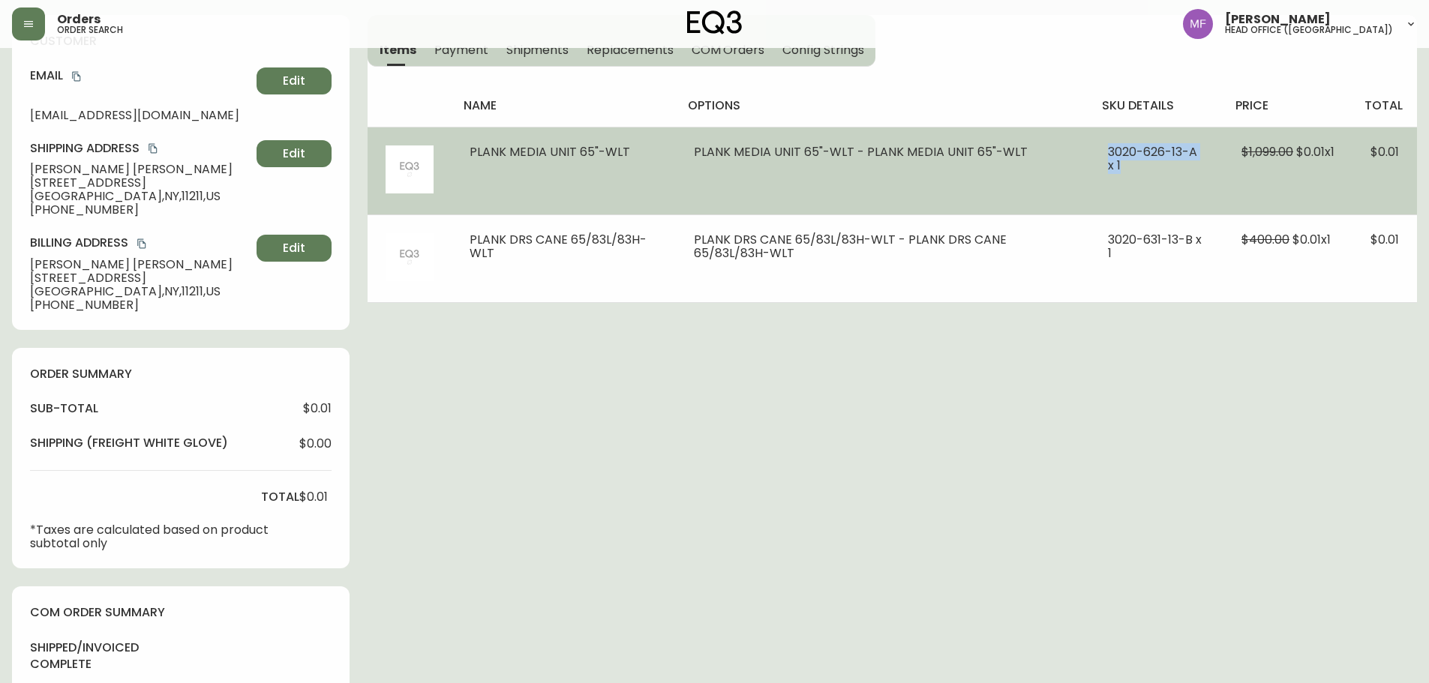
drag, startPoint x: 1091, startPoint y: 155, endPoint x: 1119, endPoint y: 169, distance: 31.2
click at [1119, 169] on td "3020-626-13-A x 1" at bounding box center [1157, 171] width 134 height 88
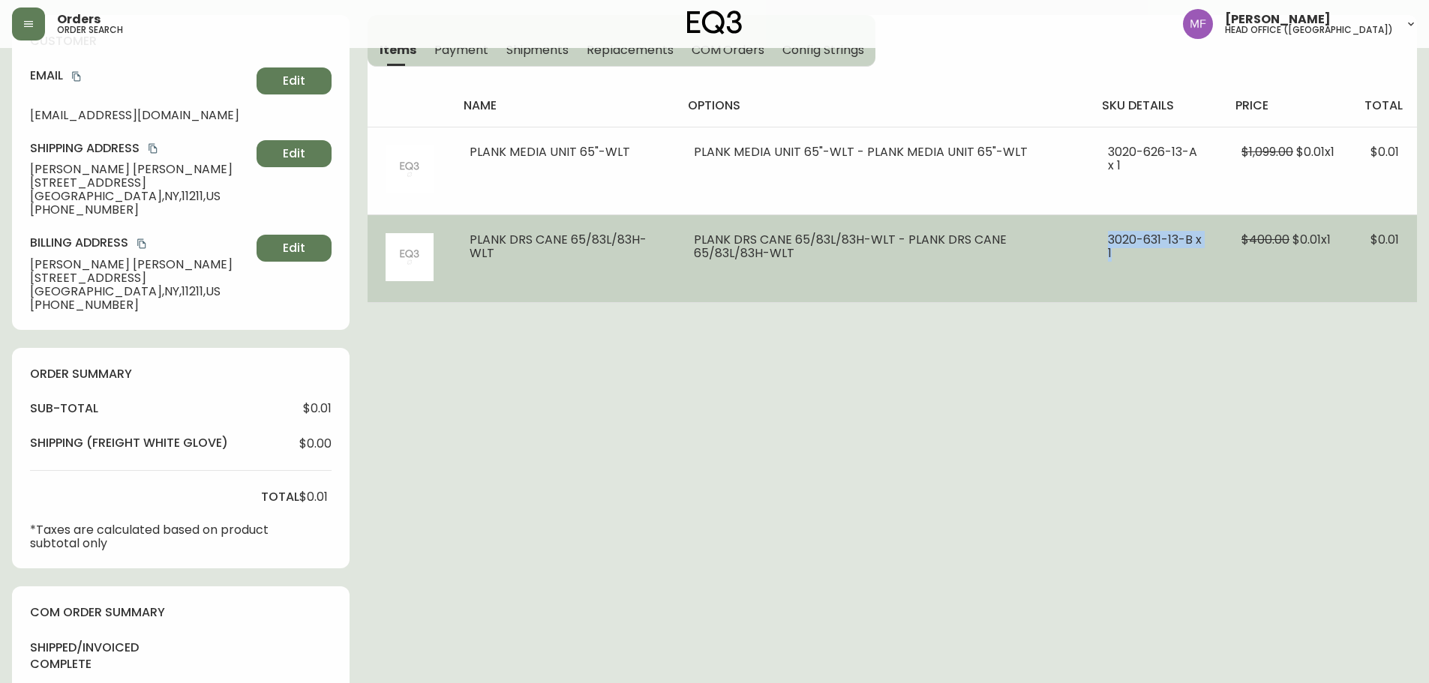
drag, startPoint x: 1126, startPoint y: 263, endPoint x: 1085, endPoint y: 244, distance: 45.3
click at [1090, 244] on td "3020-631-13-B x 1" at bounding box center [1157, 259] width 134 height 88
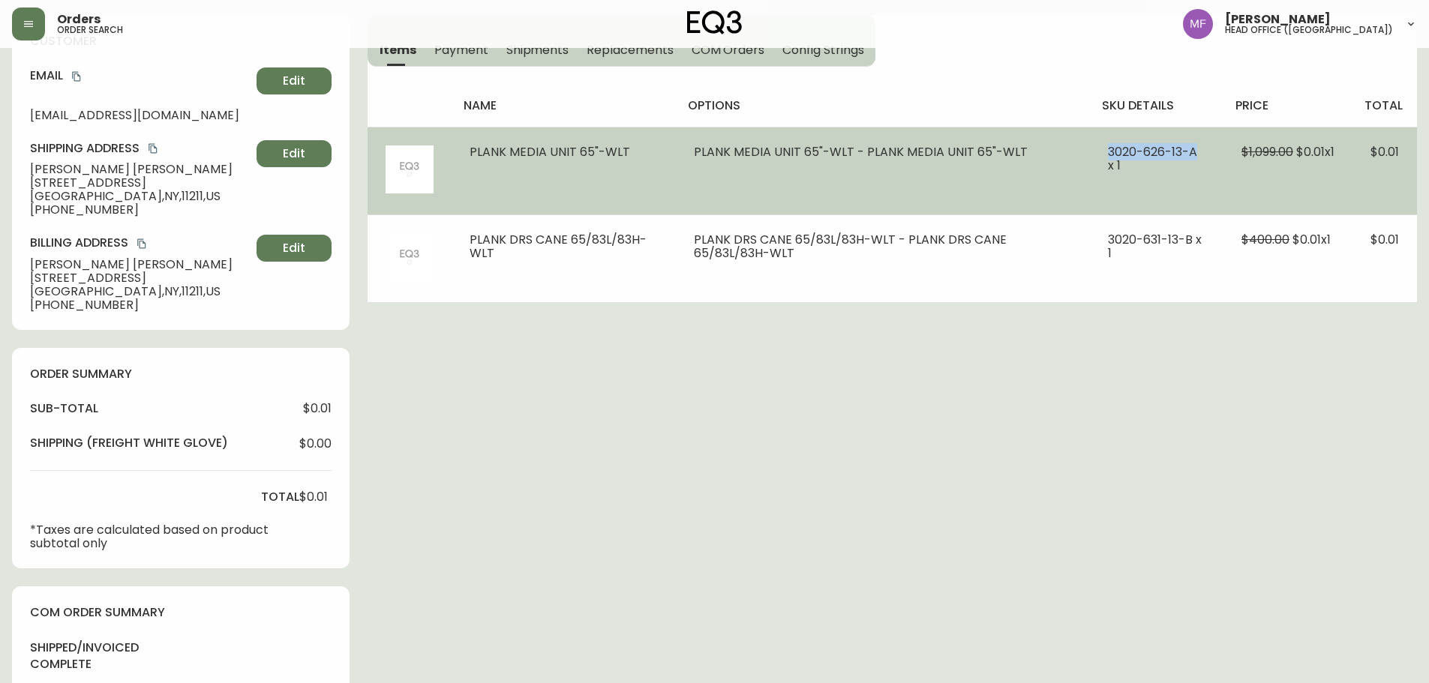
drag, startPoint x: 1100, startPoint y: 151, endPoint x: 1196, endPoint y: 151, distance: 96.0
click at [1196, 151] on td "3020-626-13-A x 1" at bounding box center [1157, 171] width 134 height 88
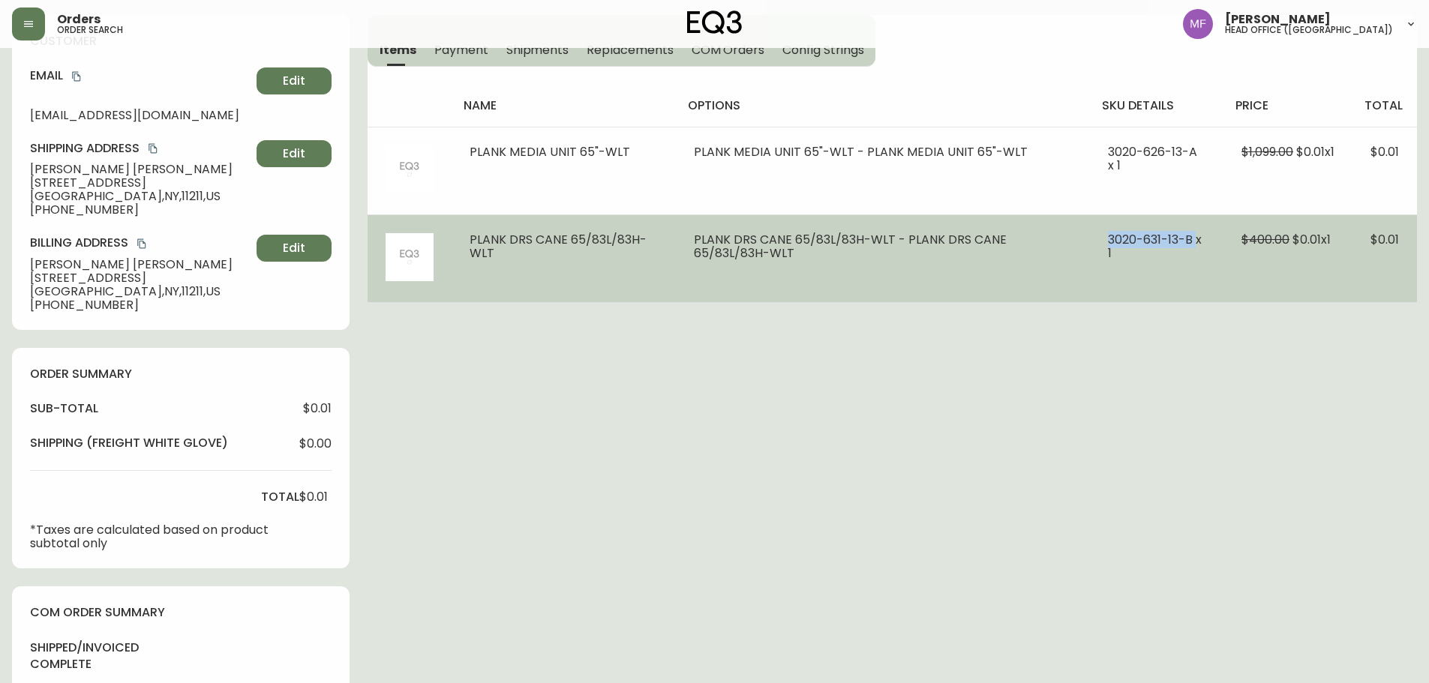
drag, startPoint x: 1098, startPoint y: 242, endPoint x: 1187, endPoint y: 242, distance: 89.3
click at [1187, 242] on td "3020-631-13-B x 1" at bounding box center [1157, 259] width 134 height 88
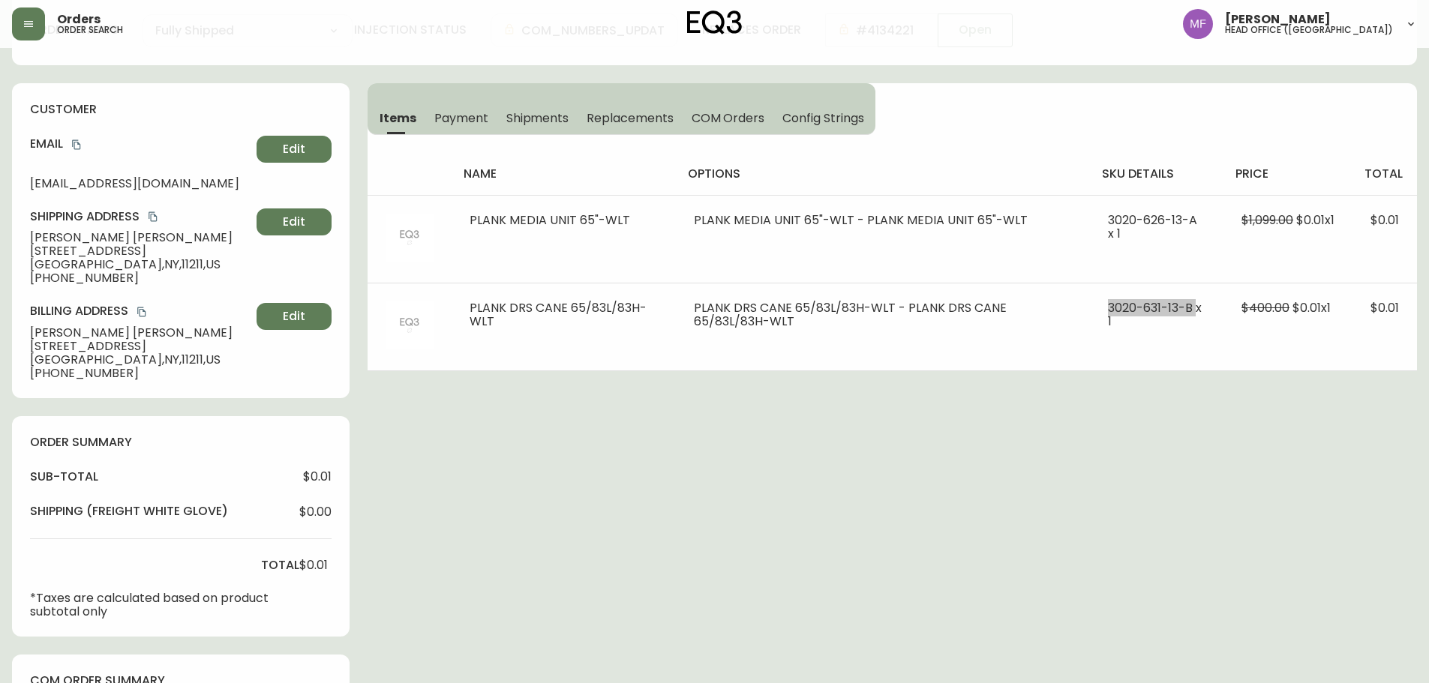
scroll to position [0, 0]
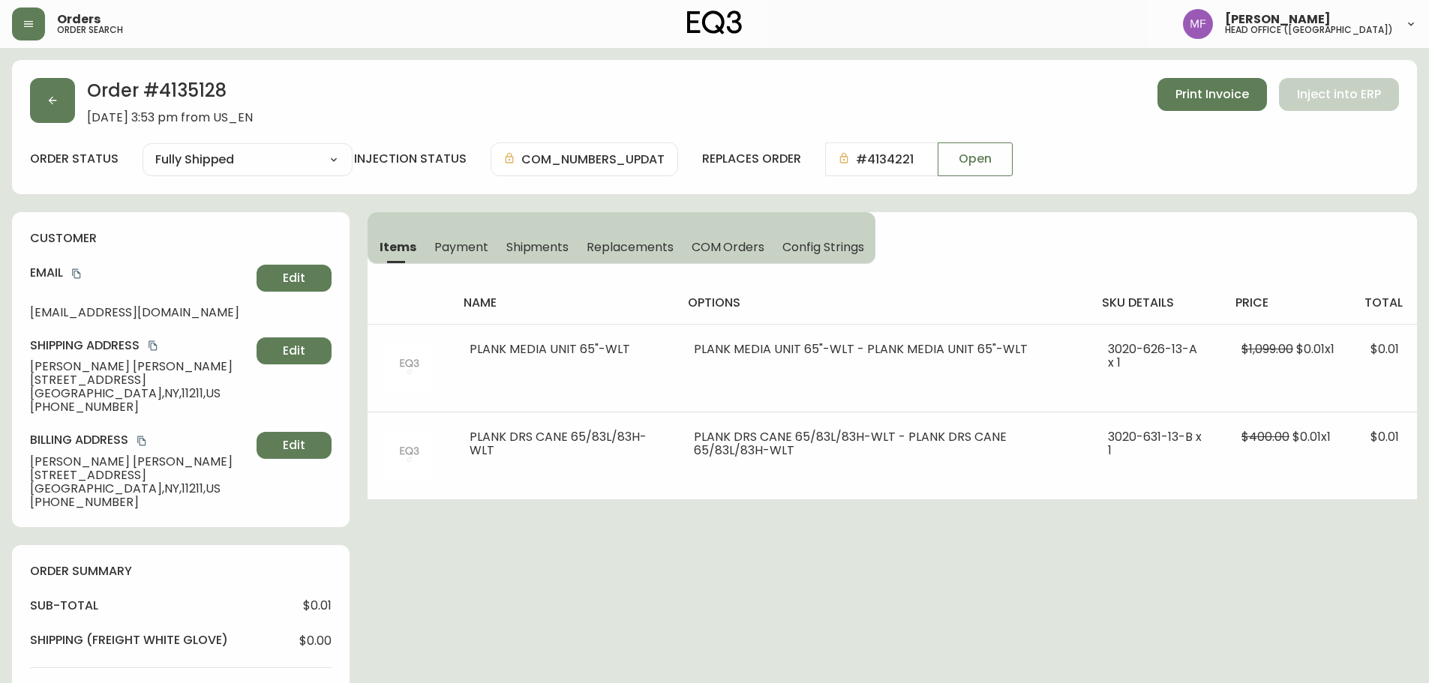
click at [211, 99] on h2 "Order # 4135128" at bounding box center [170, 94] width 166 height 33
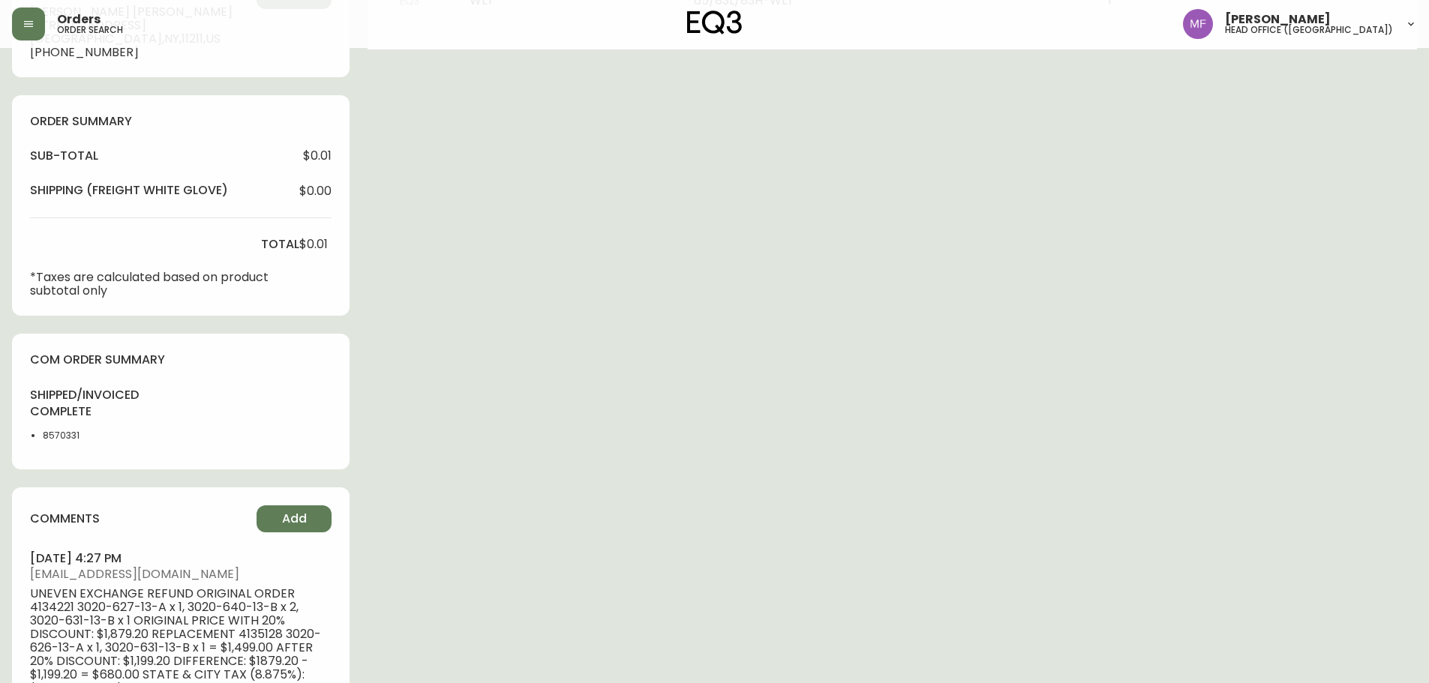
click at [65, 442] on li "8570331" at bounding box center [81, 436] width 76 height 14
click at [692, 402] on div "Order # 4135128 September 5, 2025 at 3:53 pm from US_EN Print Invoice Inject in…" at bounding box center [714, 358] width 1405 height 1496
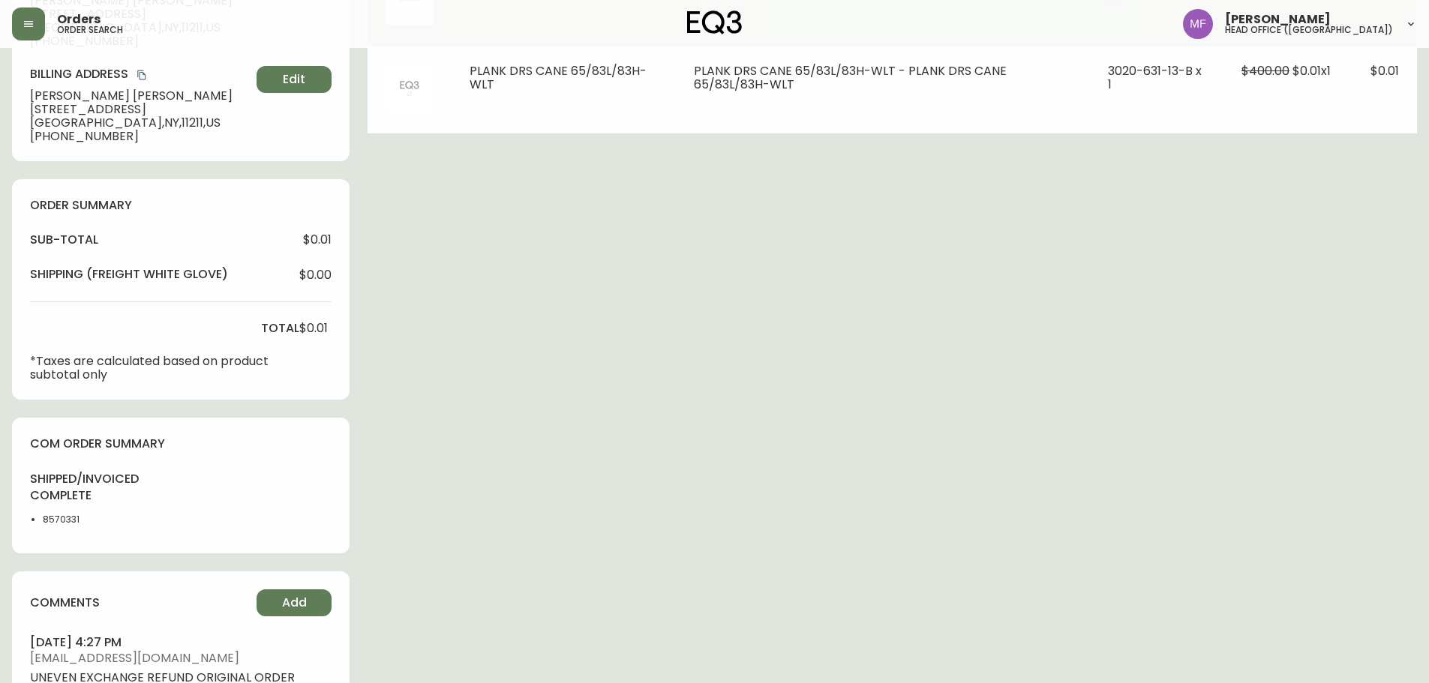
scroll to position [0, 0]
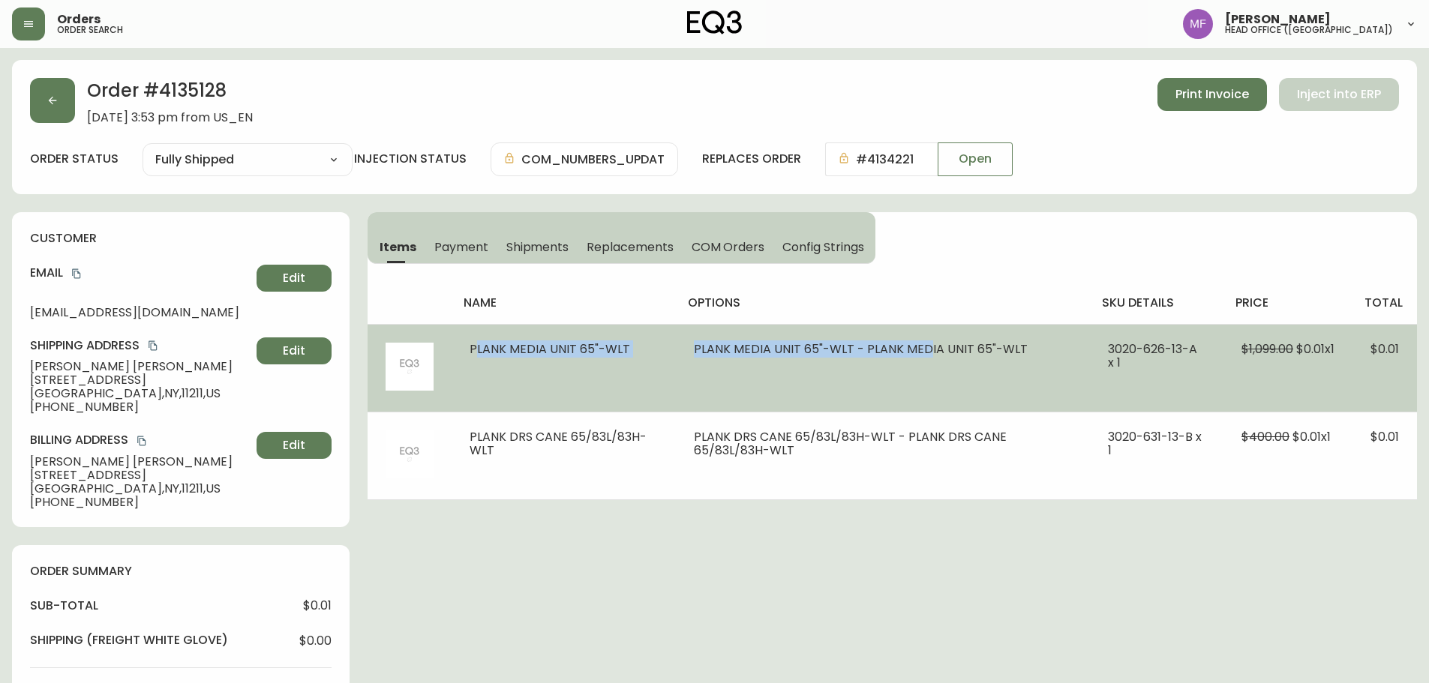
drag, startPoint x: 454, startPoint y: 355, endPoint x: 925, endPoint y: 361, distance: 471.1
click at [925, 361] on tr "PLANK MEDIA UNIT 65"-WLT PLANK MEDIA UNIT 65"-WLT - PLANK MEDIA UNIT 65"-WLT 30…" at bounding box center [892, 368] width 1049 height 88
click at [805, 383] on td "PLANK MEDIA UNIT 65"-WLT - PLANK MEDIA UNIT 65"-WLT" at bounding box center [883, 368] width 415 height 88
drag, startPoint x: 717, startPoint y: 353, endPoint x: 1135, endPoint y: 380, distance: 418.7
click at [1135, 380] on tr "PLANK MEDIA UNIT 65"-WLT PLANK MEDIA UNIT 65"-WLT - PLANK MEDIA UNIT 65"-WLT 30…" at bounding box center [892, 368] width 1049 height 88
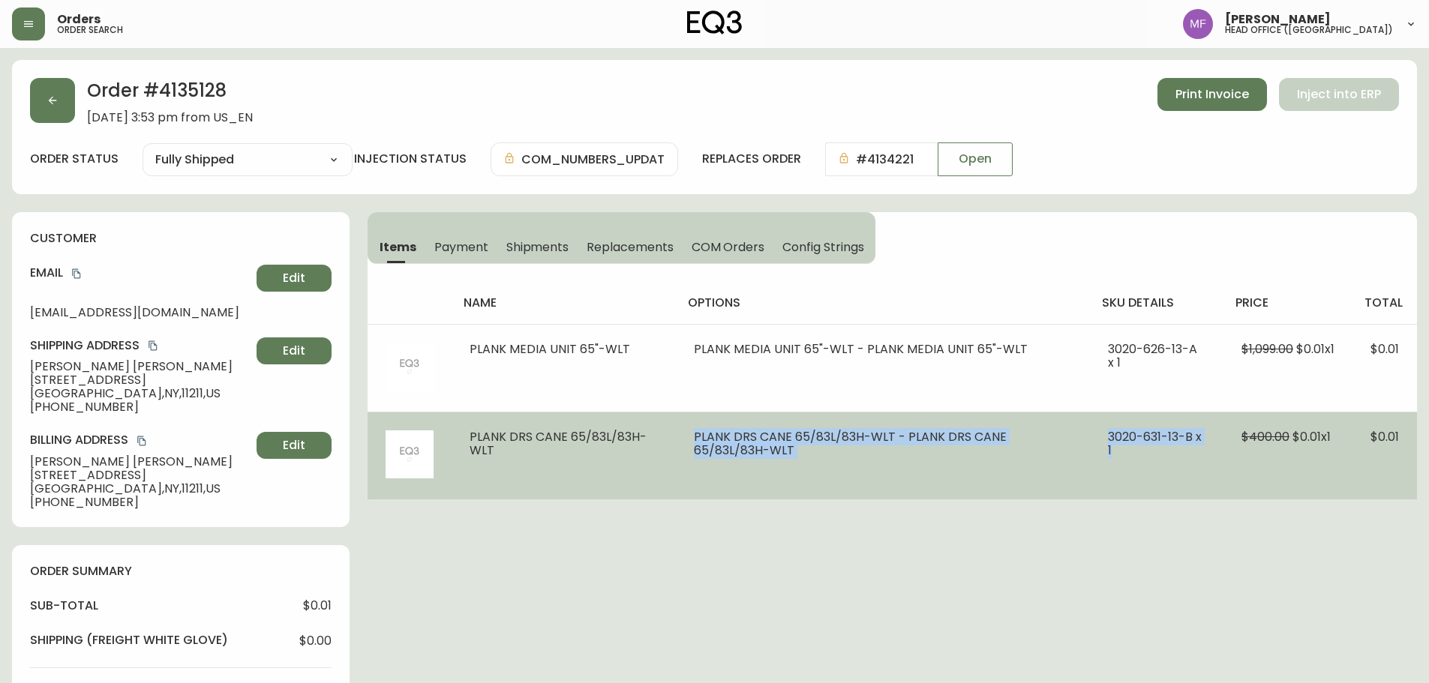
drag, startPoint x: 689, startPoint y: 435, endPoint x: 1226, endPoint y: 446, distance: 536.4
click at [1226, 446] on tr "PLANK DRS CANE 65/83L/83H-WLT PLANK DRS CANE 65/83L/83H-WLT - PLANK DRS CANE 65…" at bounding box center [892, 456] width 1049 height 88
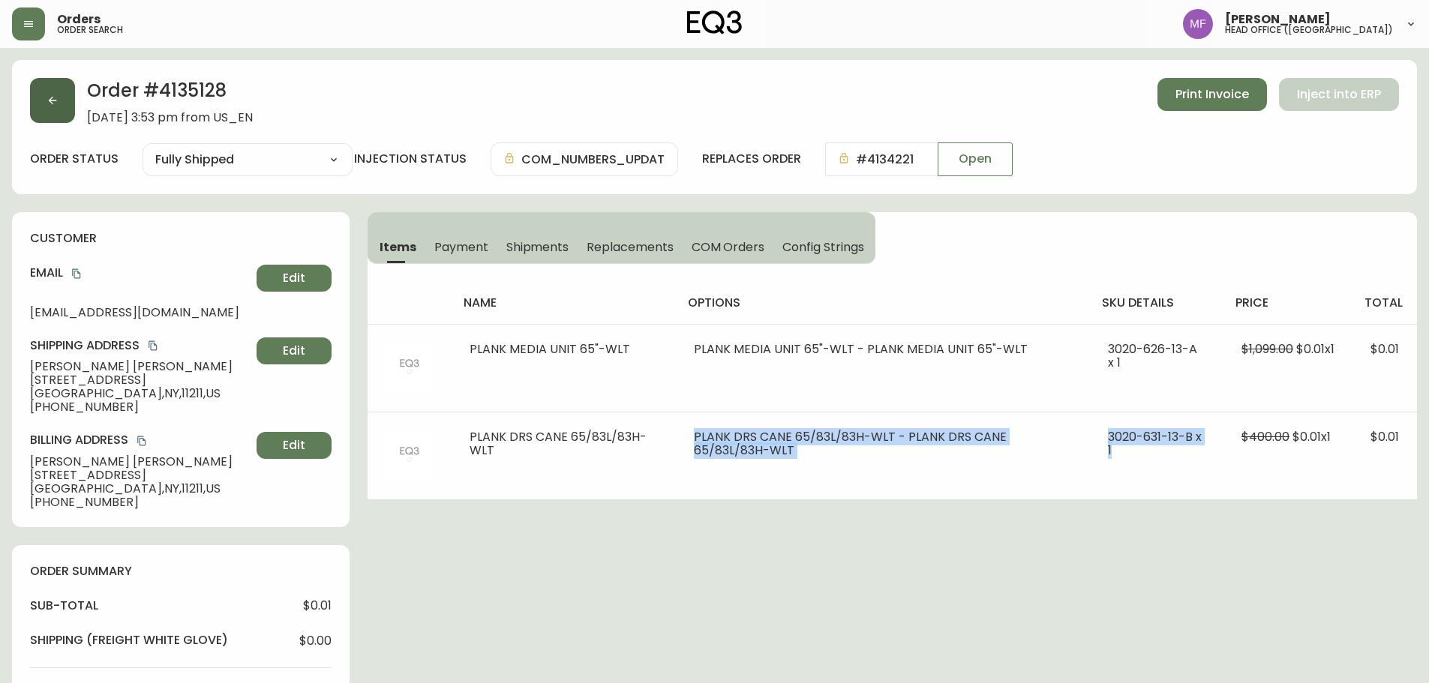
click at [58, 107] on button "button" at bounding box center [52, 100] width 45 height 45
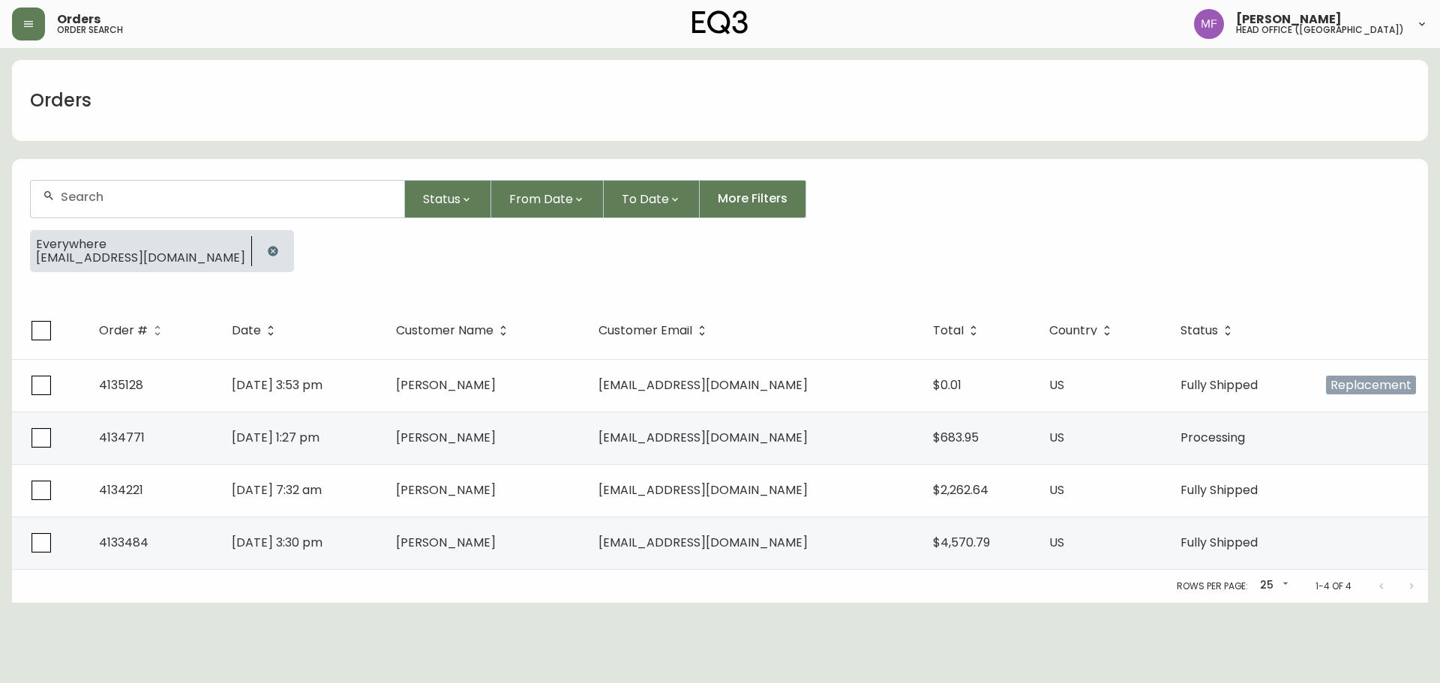
click at [258, 245] on button "button" at bounding box center [273, 251] width 30 height 30
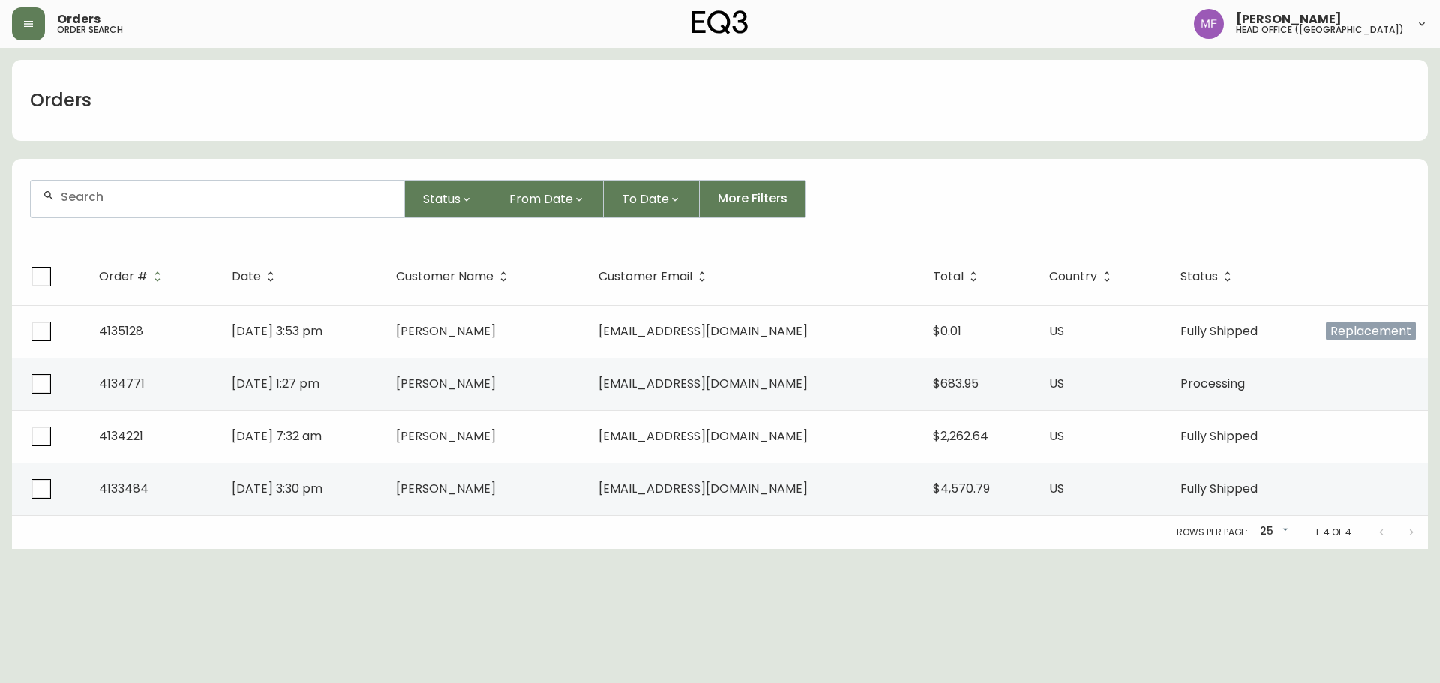
click at [216, 200] on input "text" at bounding box center [227, 197] width 332 height 14
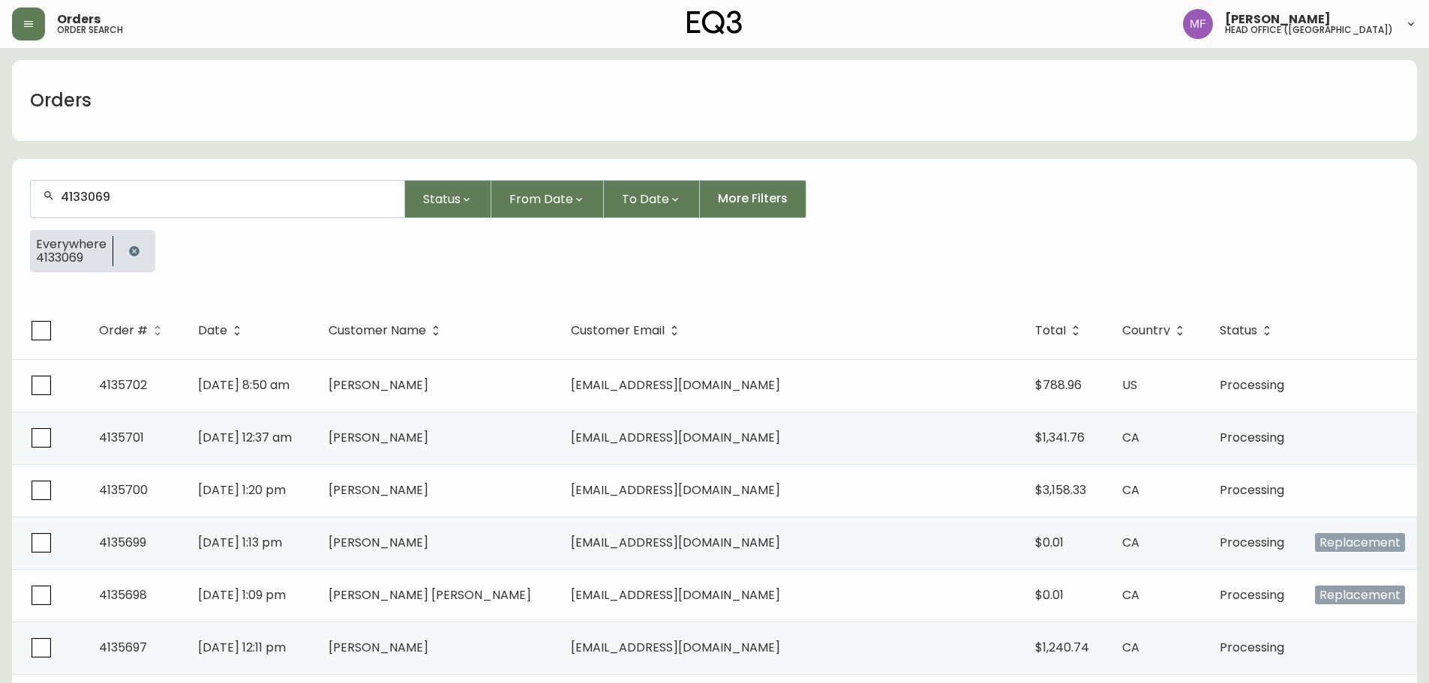
type input "4133069"
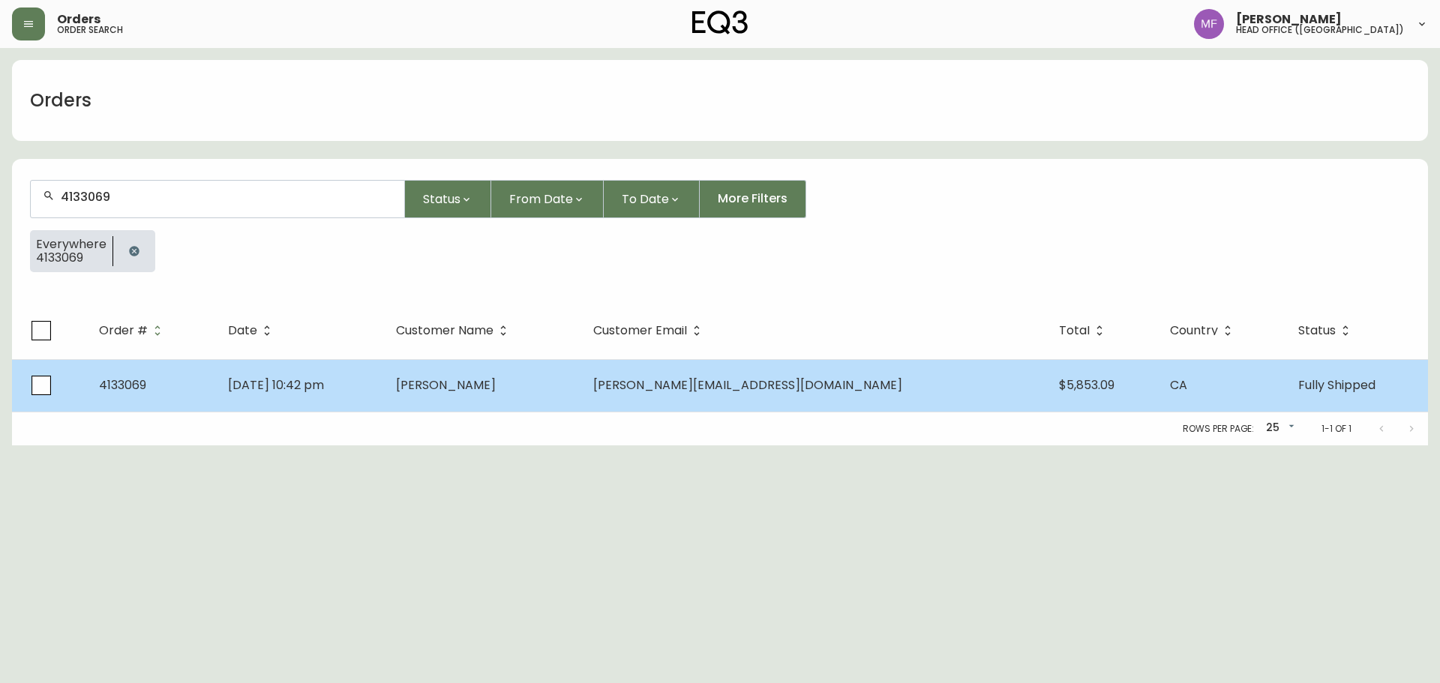
click at [519, 363] on td "[PERSON_NAME]" at bounding box center [482, 385] width 197 height 53
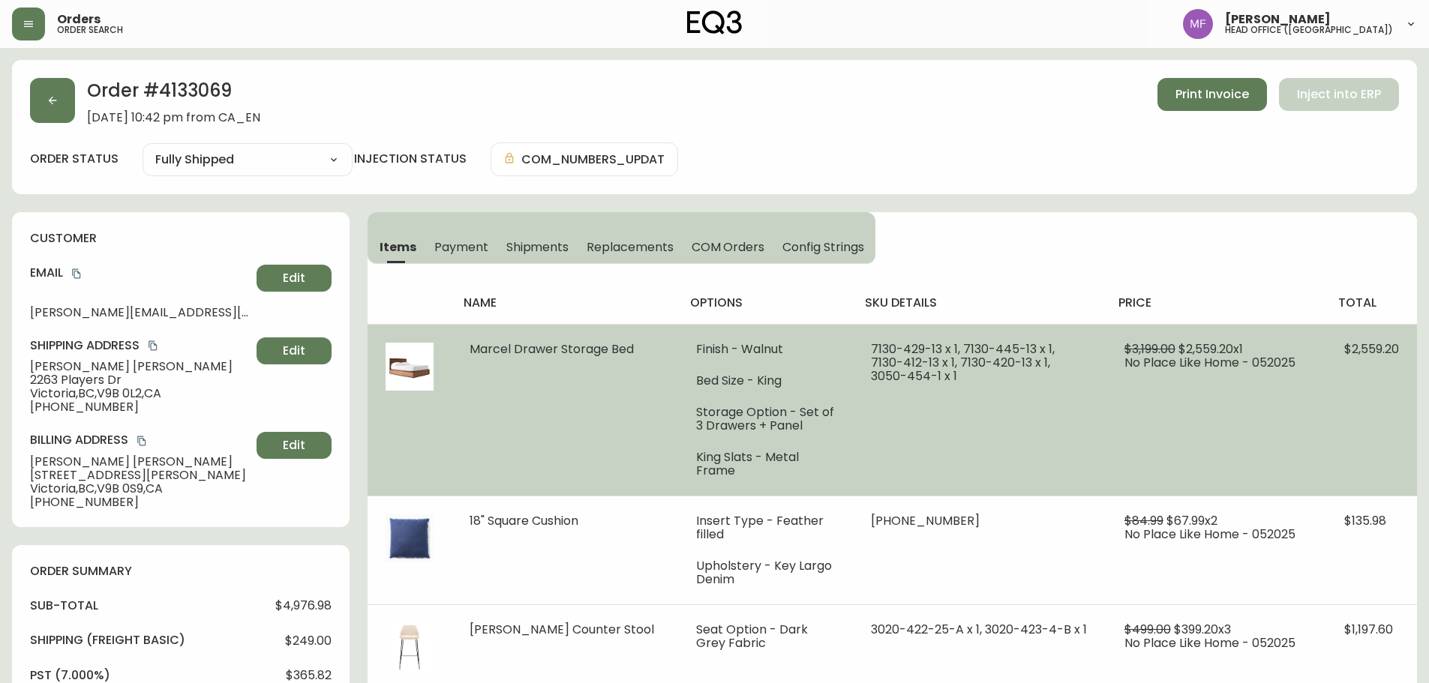
type input "Fully Shipped"
select select "FULLY_SHIPPED"
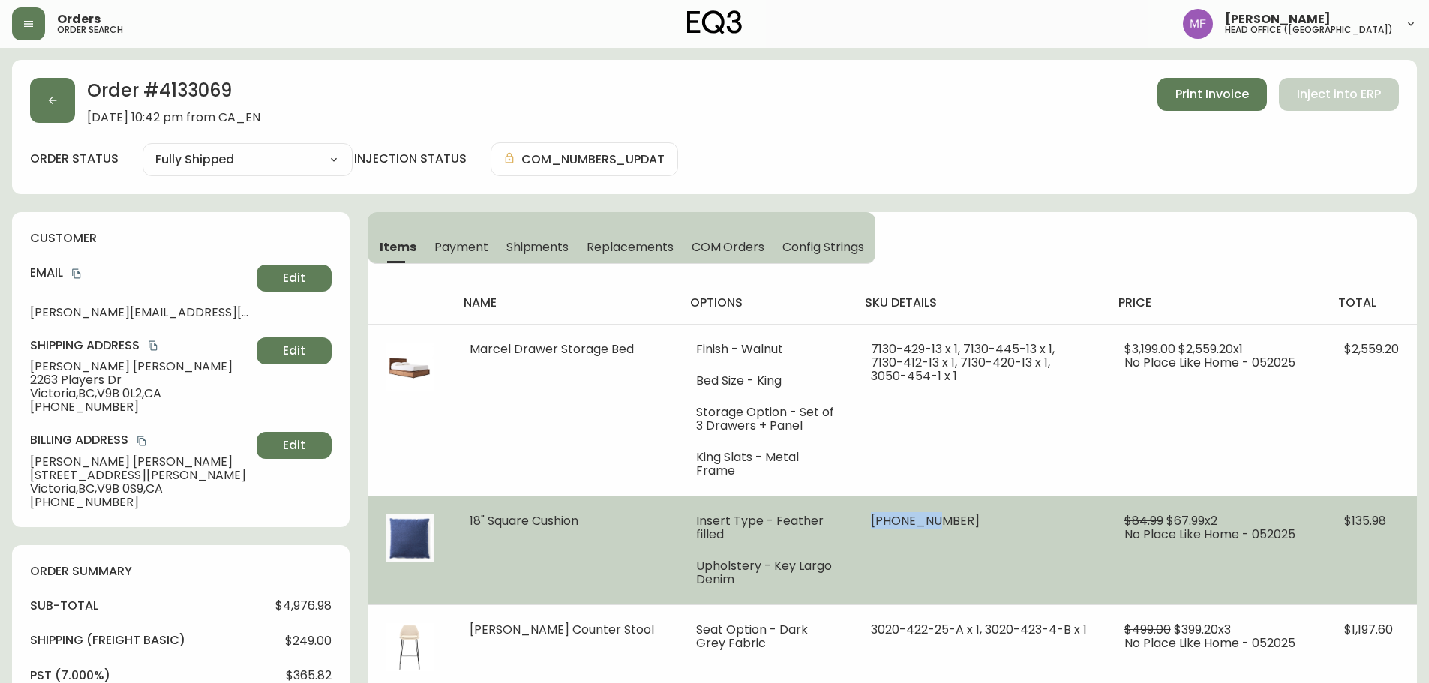
drag, startPoint x: 965, startPoint y: 511, endPoint x: 907, endPoint y: 506, distance: 58.0
click at [907, 512] on span "[PHONE_NUMBER]" at bounding box center [925, 520] width 109 height 17
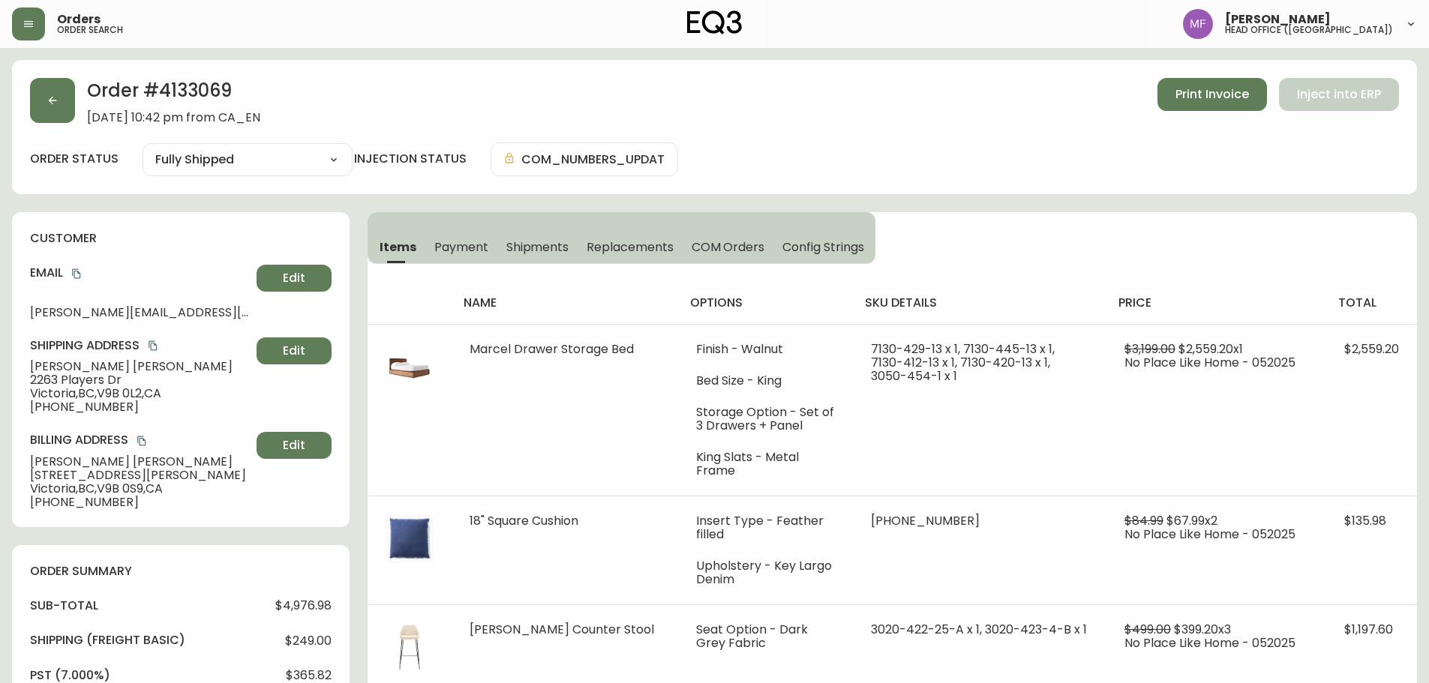
click at [191, 88] on h2 "Order # 4133069" at bounding box center [173, 94] width 173 height 33
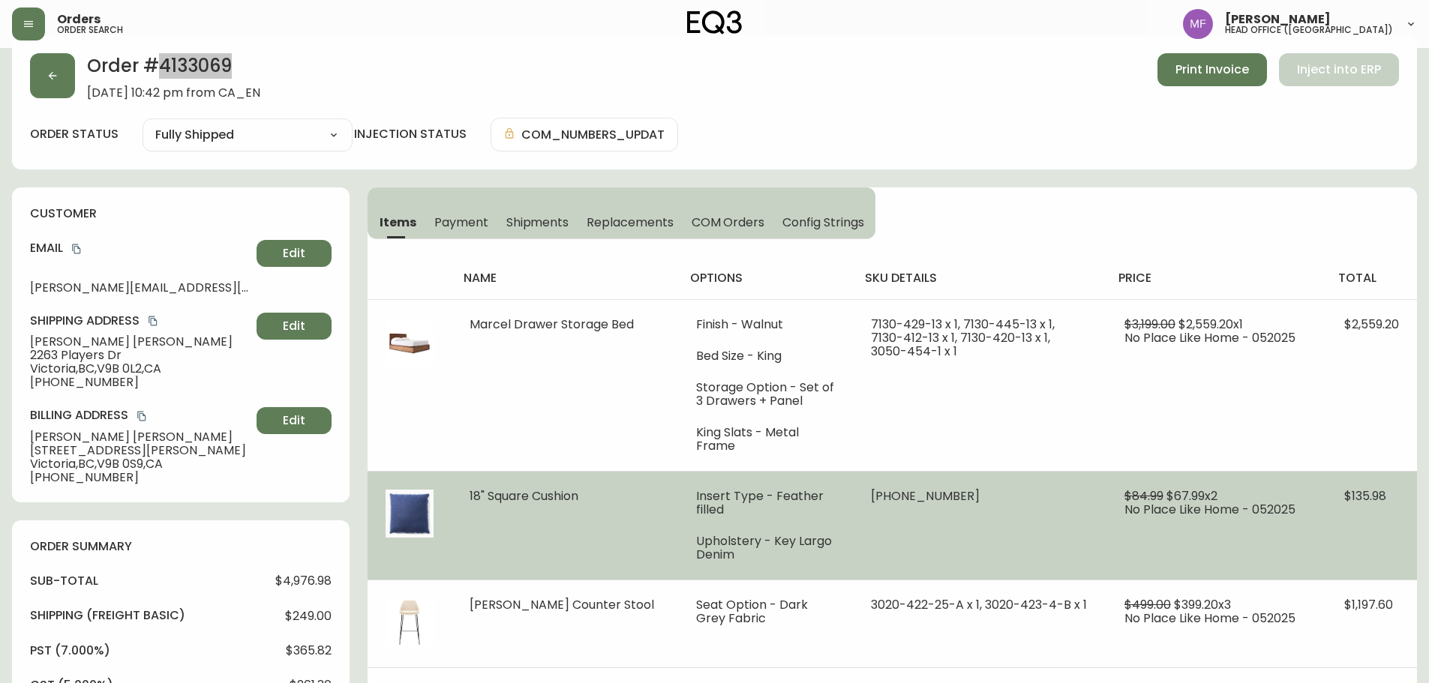
scroll to position [150, 0]
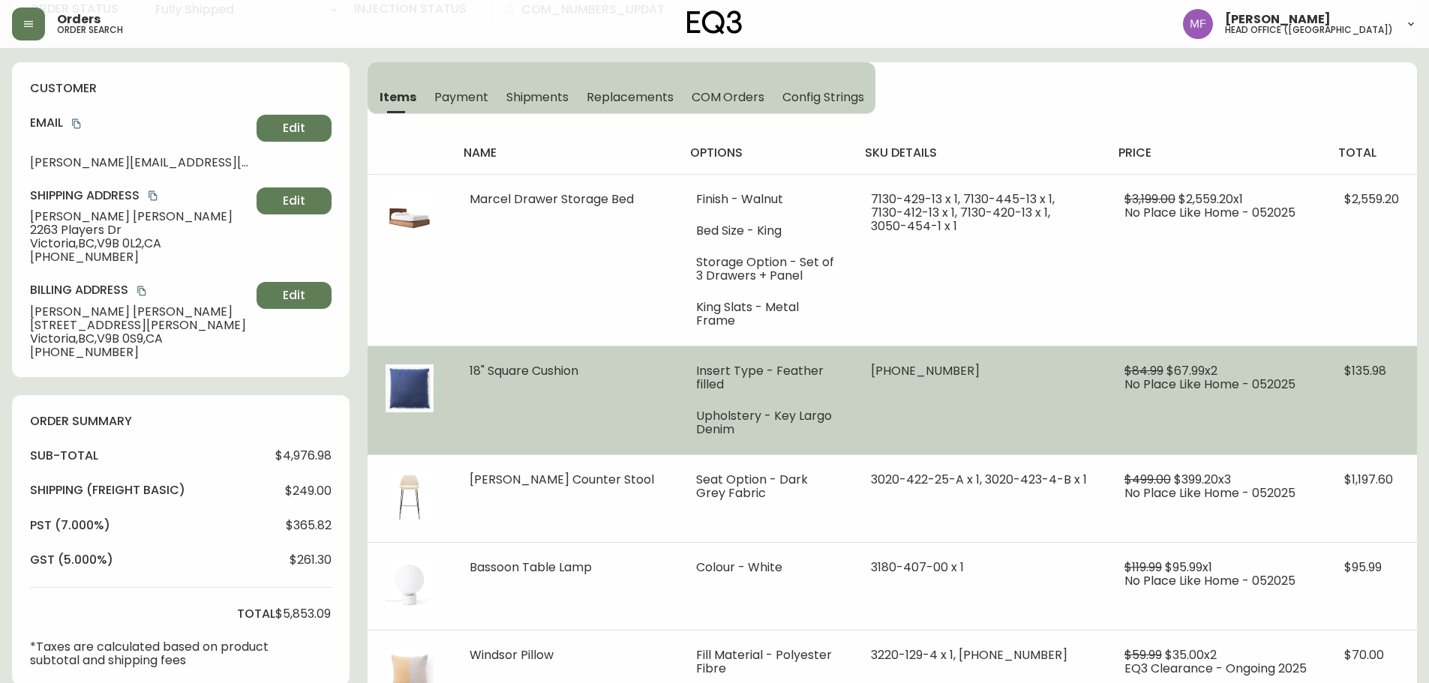
drag, startPoint x: 596, startPoint y: 356, endPoint x: 469, endPoint y: 368, distance: 128.1
click at [469, 368] on td "18" Square Cushion" at bounding box center [565, 400] width 227 height 109
click at [470, 374] on td "18" Square Cushion" at bounding box center [565, 400] width 227 height 109
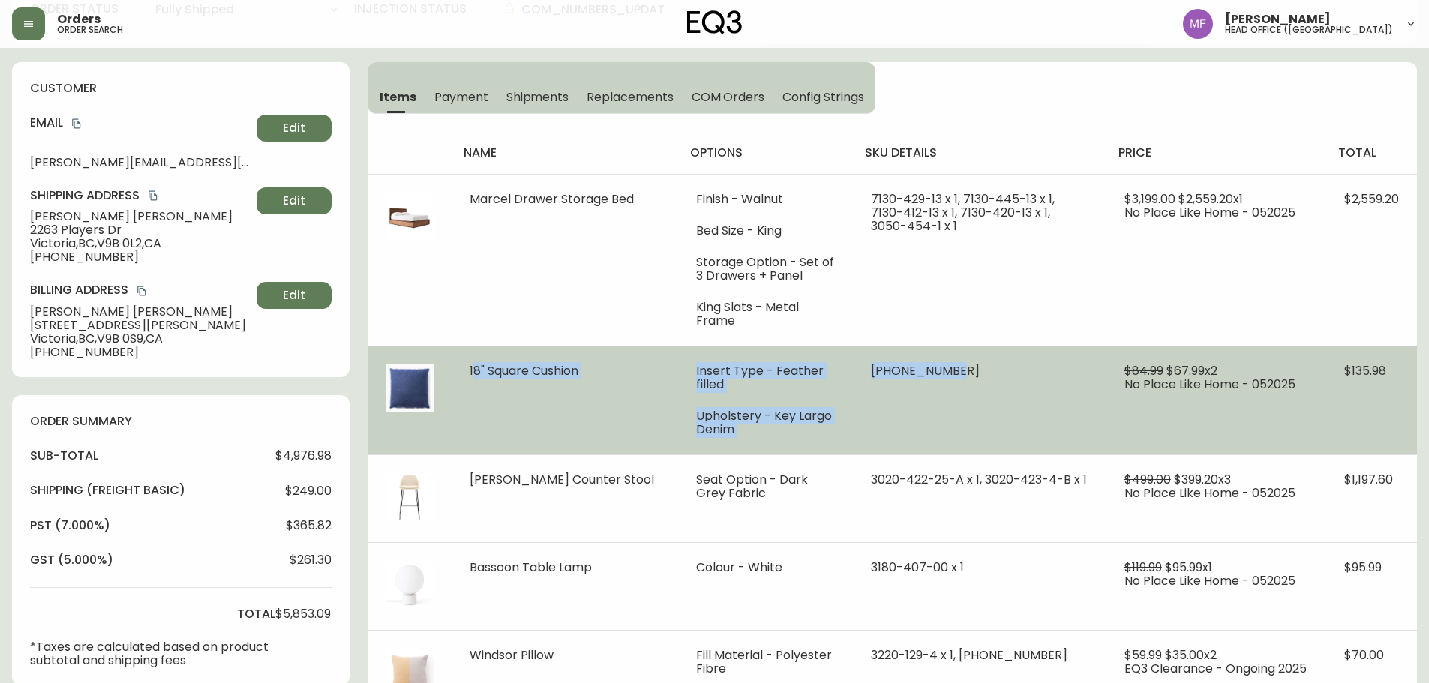
drag, startPoint x: 465, startPoint y: 357, endPoint x: 980, endPoint y: 365, distance: 515.4
click at [980, 365] on tr "18" Square Cushion Insert Type - Feather filled Upholstery - Key Largo Denim 30…" at bounding box center [892, 400] width 1049 height 109
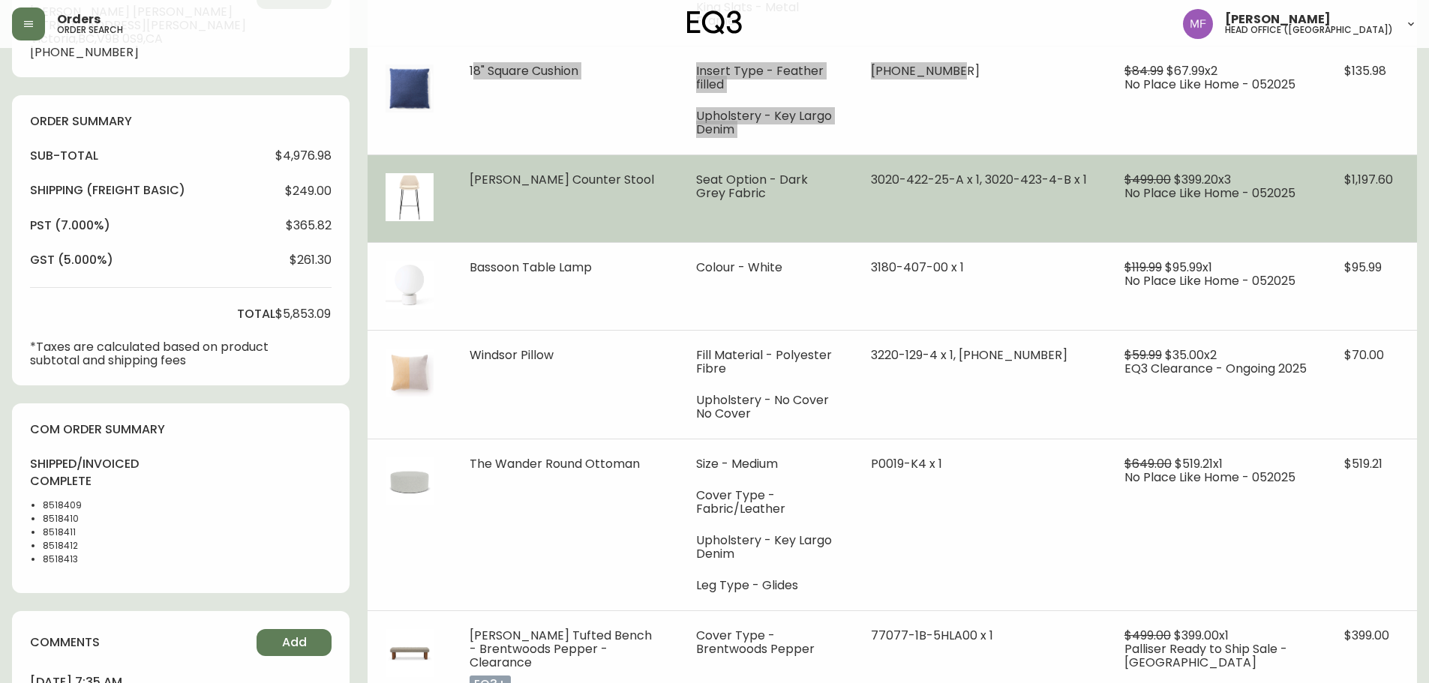
scroll to position [375, 0]
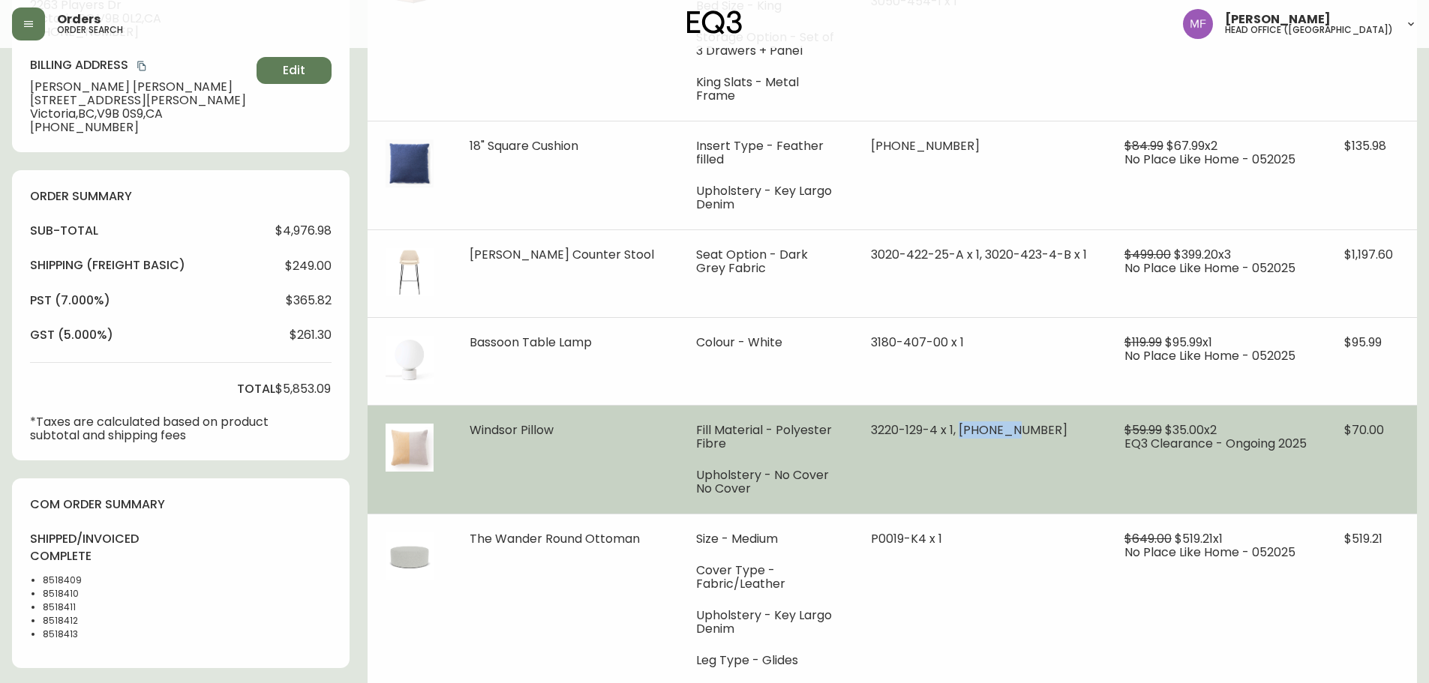
drag, startPoint x: 1046, startPoint y: 404, endPoint x: 993, endPoint y: 407, distance: 53.3
click at [993, 422] on span "3220-129-4 x 1, [PHONE_NUMBER]" at bounding box center [969, 430] width 197 height 17
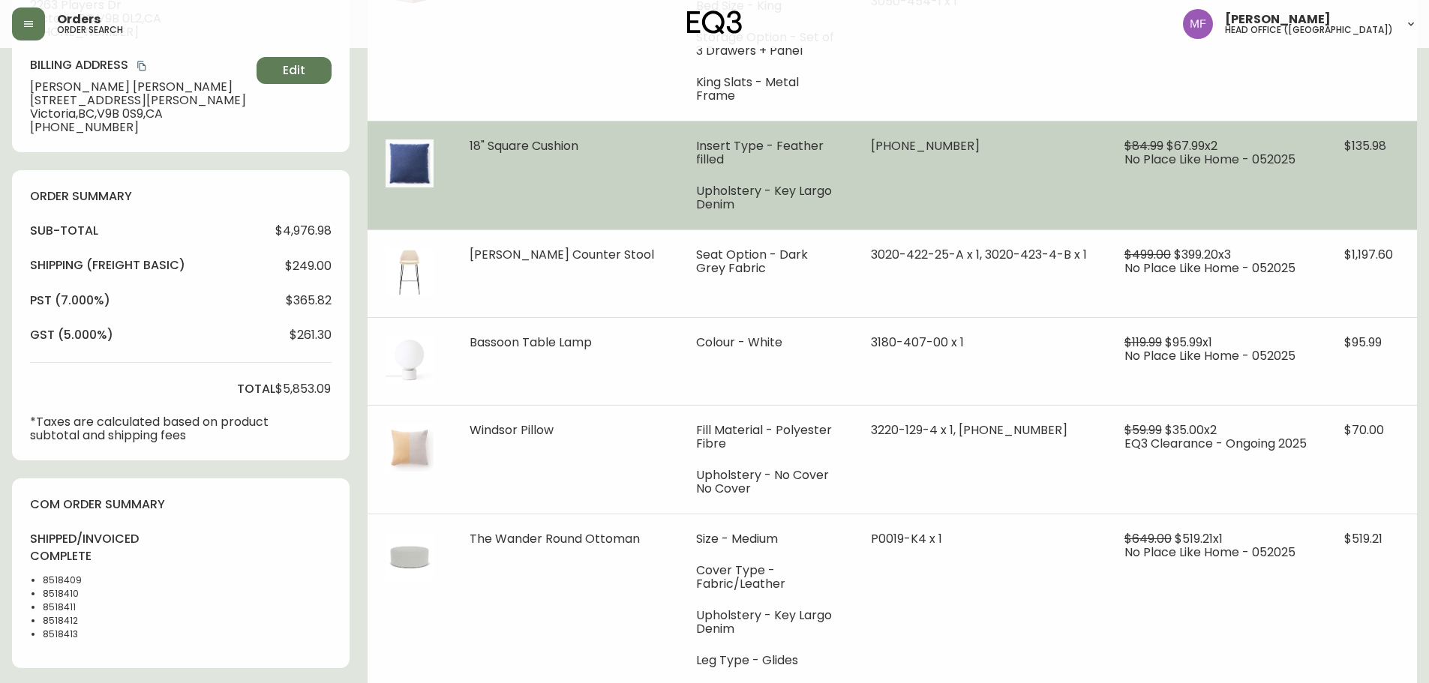
click at [908, 188] on td "[PHONE_NUMBER]" at bounding box center [980, 175] width 254 height 109
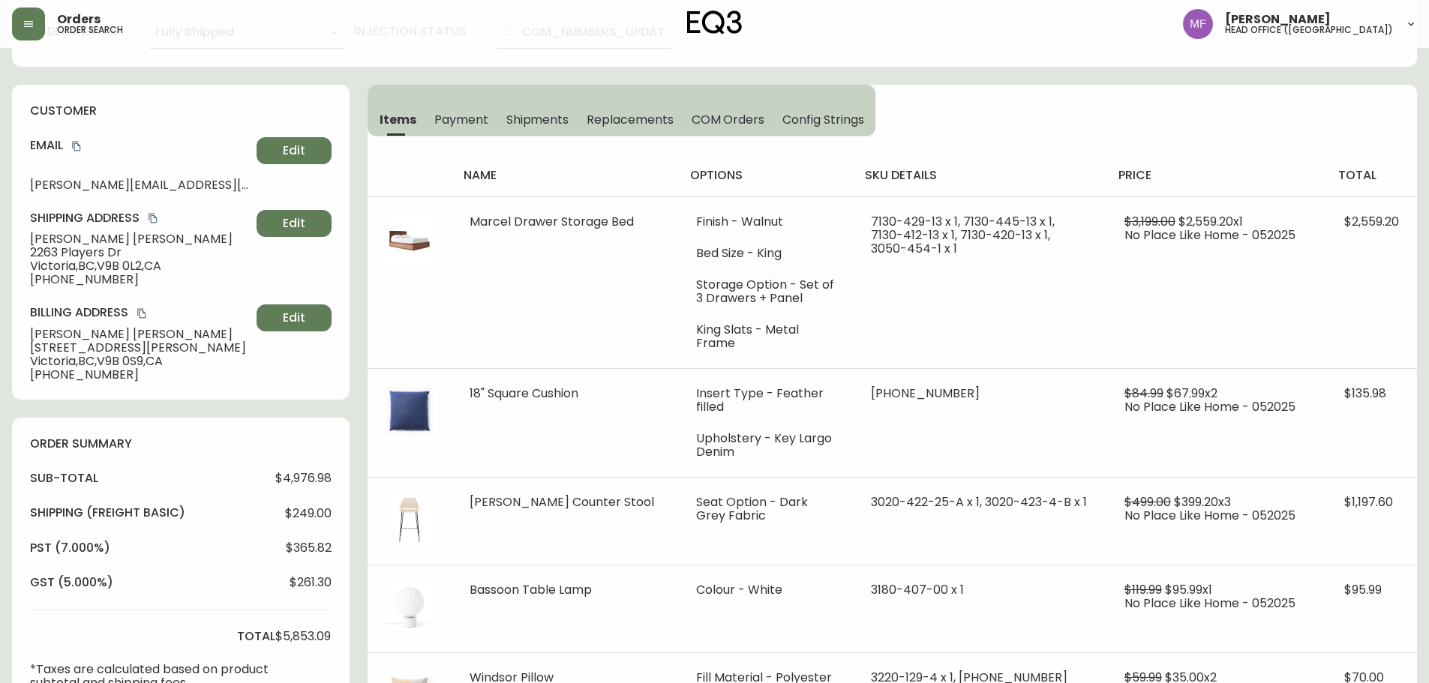
scroll to position [0, 0]
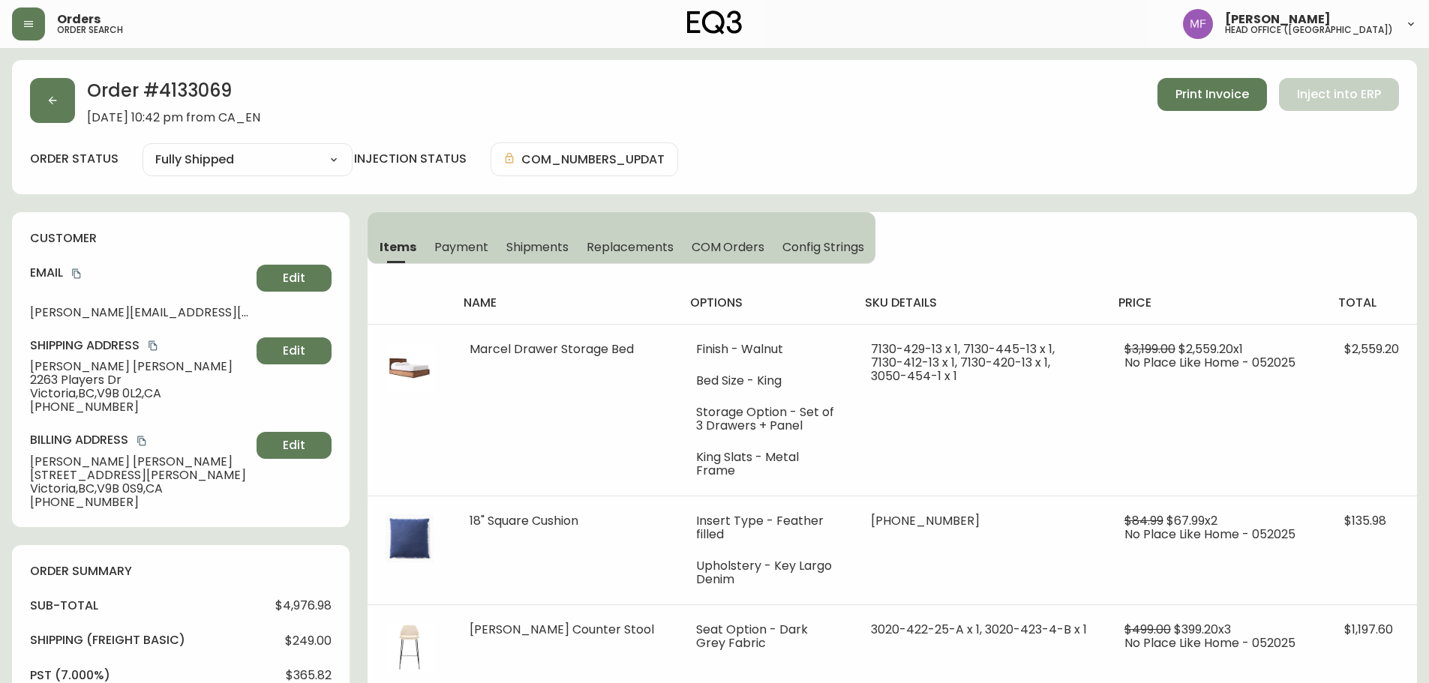
click at [190, 92] on h2 "Order # 4133069" at bounding box center [173, 94] width 173 height 33
click at [197, 91] on h2 "Order # 4133069" at bounding box center [173, 94] width 173 height 33
click at [80, 271] on icon "copy" at bounding box center [76, 274] width 11 height 11
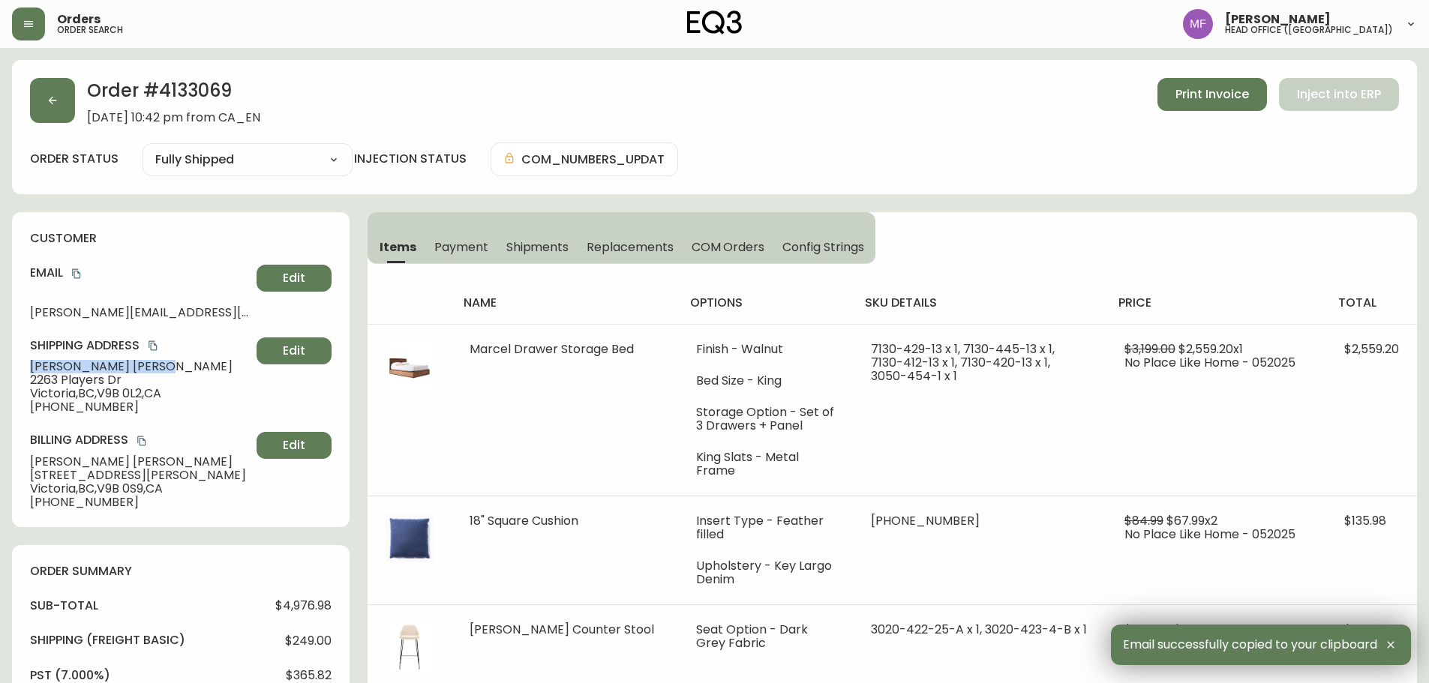
drag, startPoint x: 130, startPoint y: 364, endPoint x: 20, endPoint y: 372, distance: 110.6
click at [20, 372] on div "customer Email nathan_murray@hotmail.com Edit Shipping Address Nathan Murray 22…" at bounding box center [181, 369] width 338 height 315
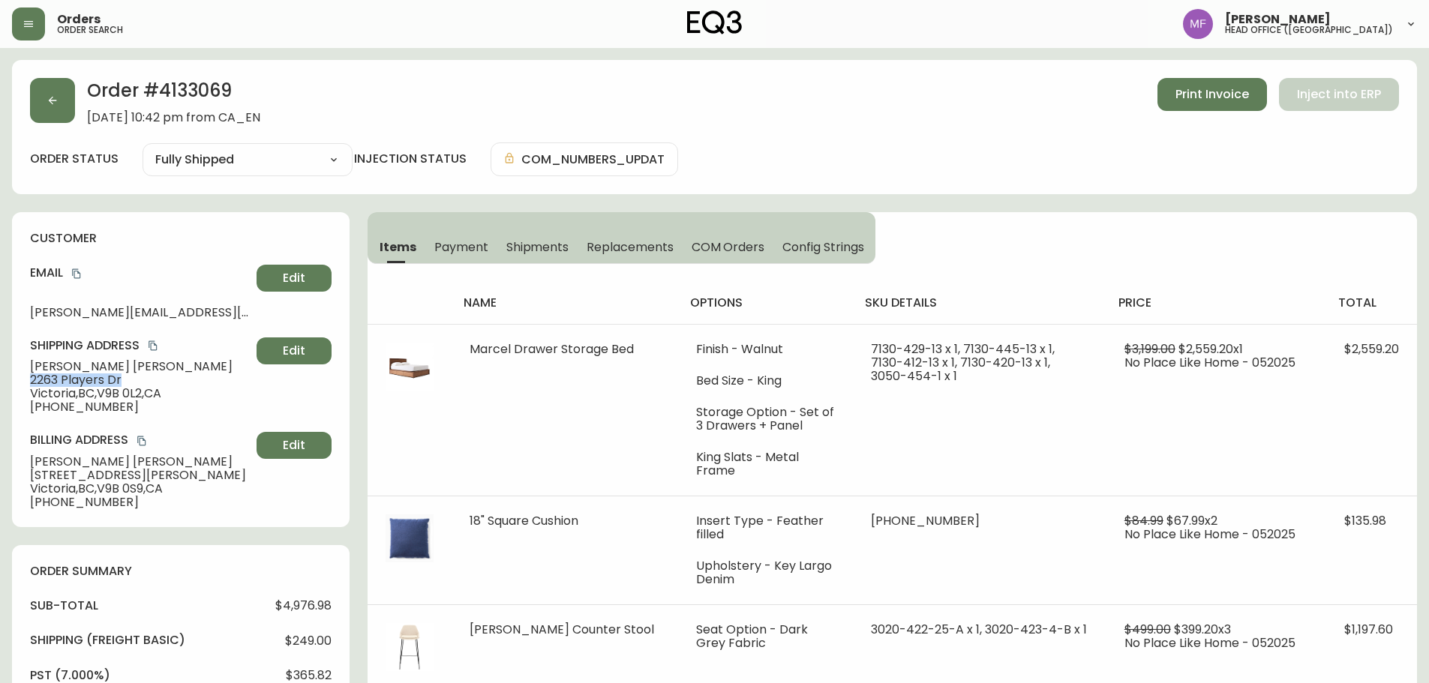
drag, startPoint x: 120, startPoint y: 380, endPoint x: 23, endPoint y: 386, distance: 97.7
click at [23, 386] on div "customer Email nathan_murray@hotmail.com Edit Shipping Address Nathan Murray 22…" at bounding box center [181, 369] width 338 height 315
drag, startPoint x: 106, startPoint y: 392, endPoint x: 147, endPoint y: 392, distance: 41.3
click at [147, 392] on span "Victoria , BC , V9B 0L2 , CA" at bounding box center [140, 394] width 221 height 14
drag, startPoint x: 109, startPoint y: 405, endPoint x: 44, endPoint y: 406, distance: 64.5
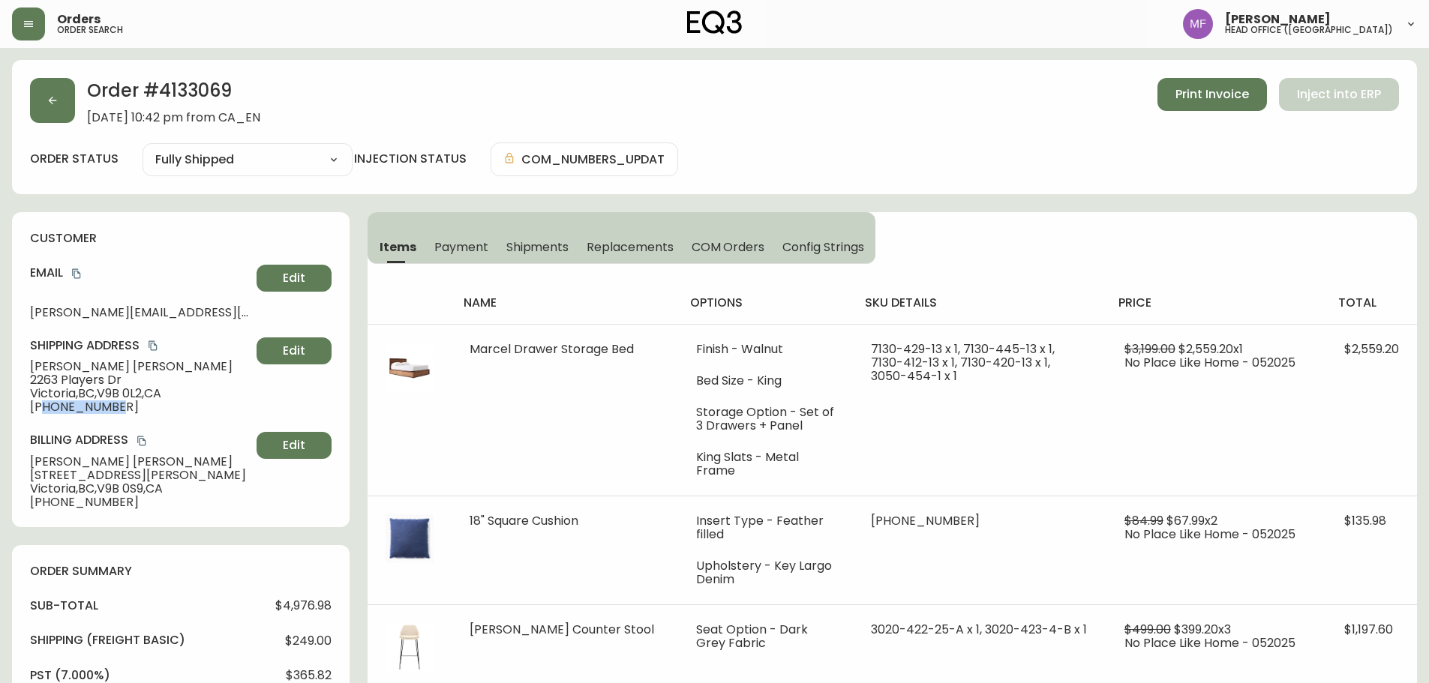
click at [44, 406] on span "[PHONE_NUMBER]" at bounding box center [140, 408] width 221 height 14
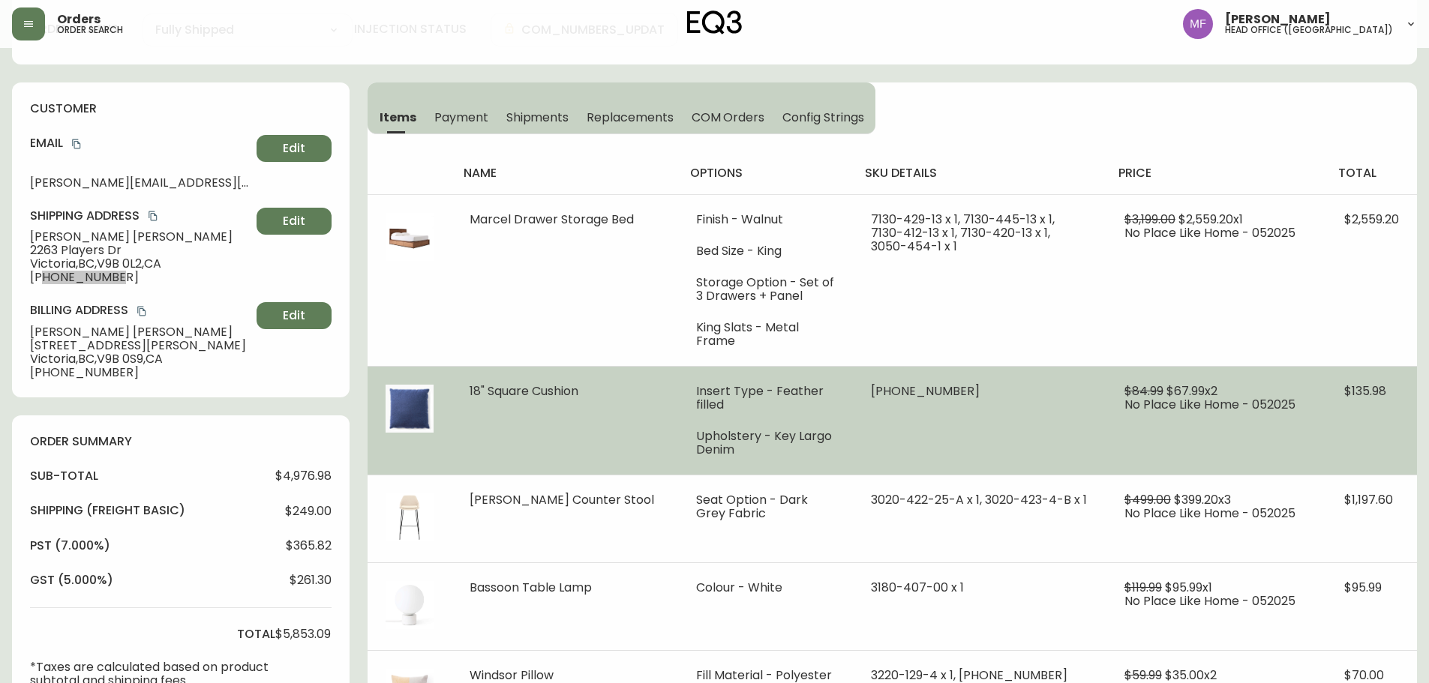
scroll to position [150, 0]
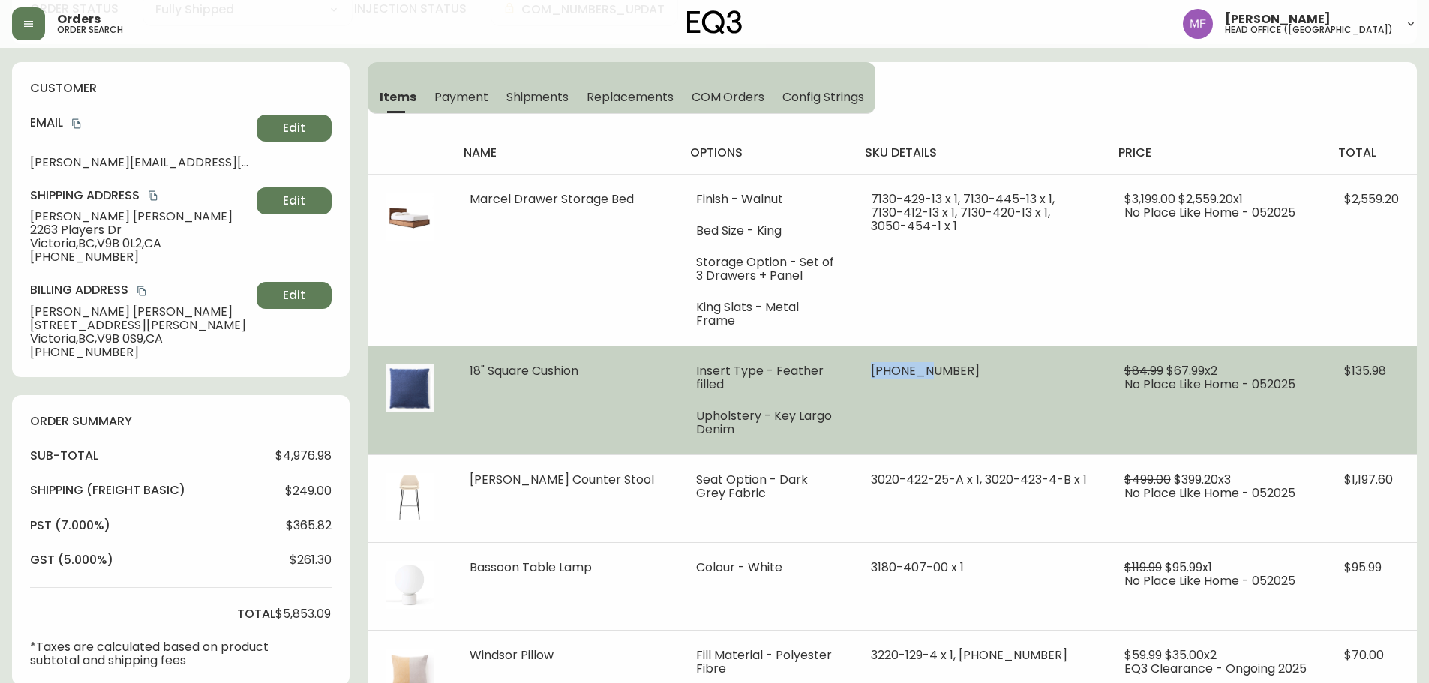
drag, startPoint x: 960, startPoint y: 356, endPoint x: 905, endPoint y: 359, distance: 54.8
click at [905, 362] on span "[PHONE_NUMBER]" at bounding box center [925, 370] width 109 height 17
click at [1217, 362] on span "$67.99 x 2" at bounding box center [1191, 370] width 51 height 17
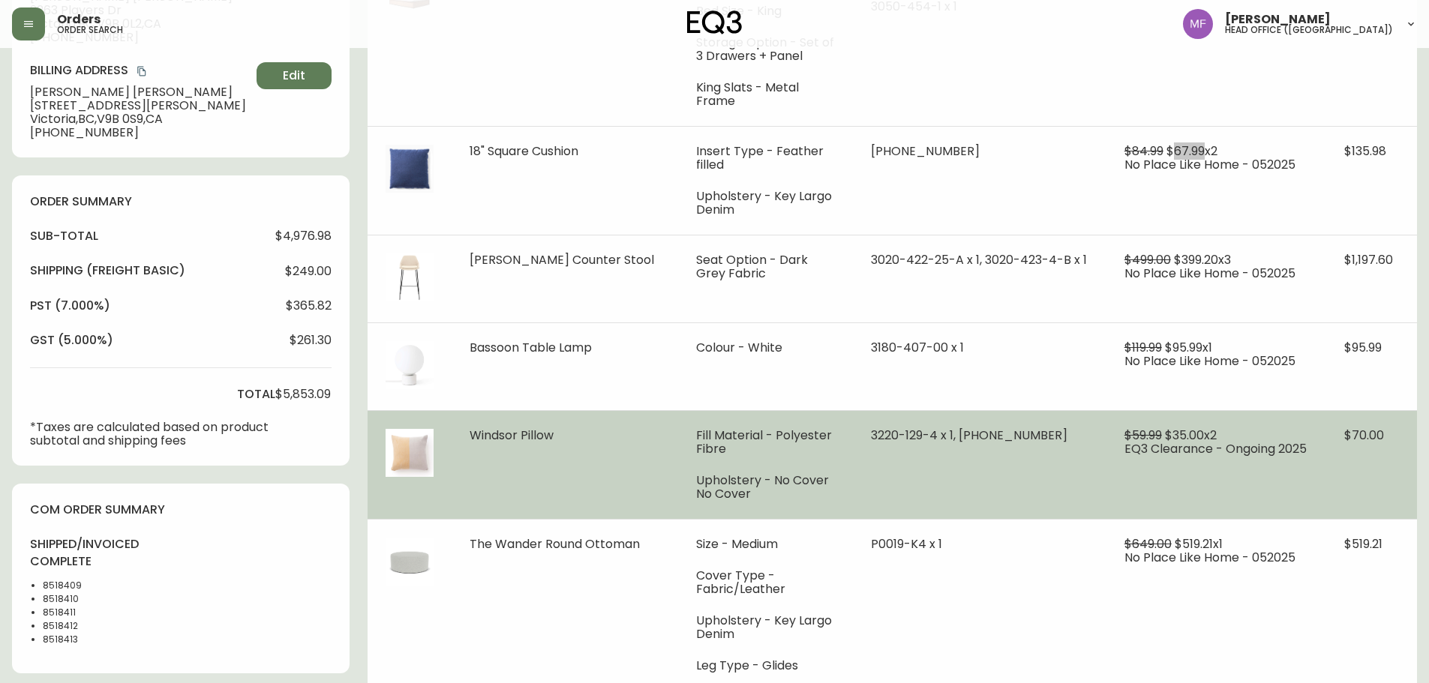
scroll to position [375, 0]
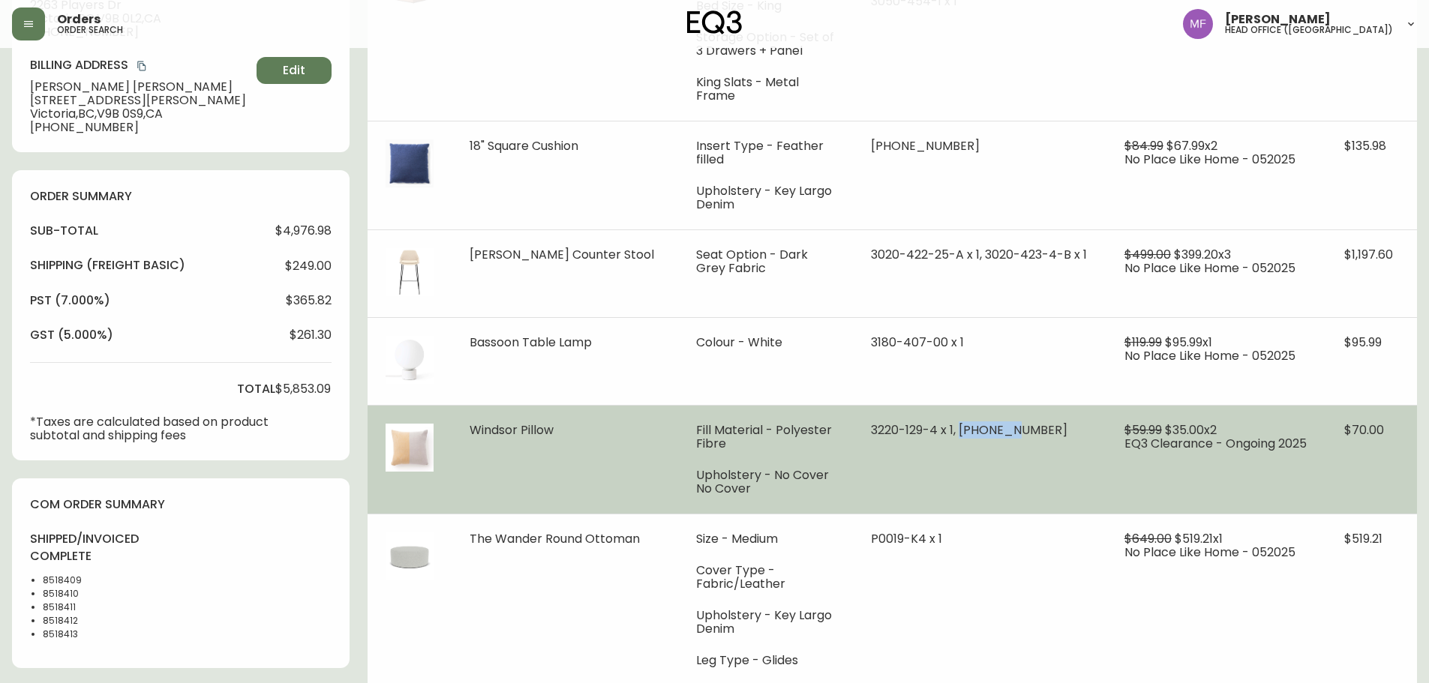
drag, startPoint x: 1045, startPoint y: 402, endPoint x: 995, endPoint y: 402, distance: 50.3
click at [995, 422] on span "3220-129-4 x 1, [PHONE_NUMBER]" at bounding box center [969, 430] width 197 height 17
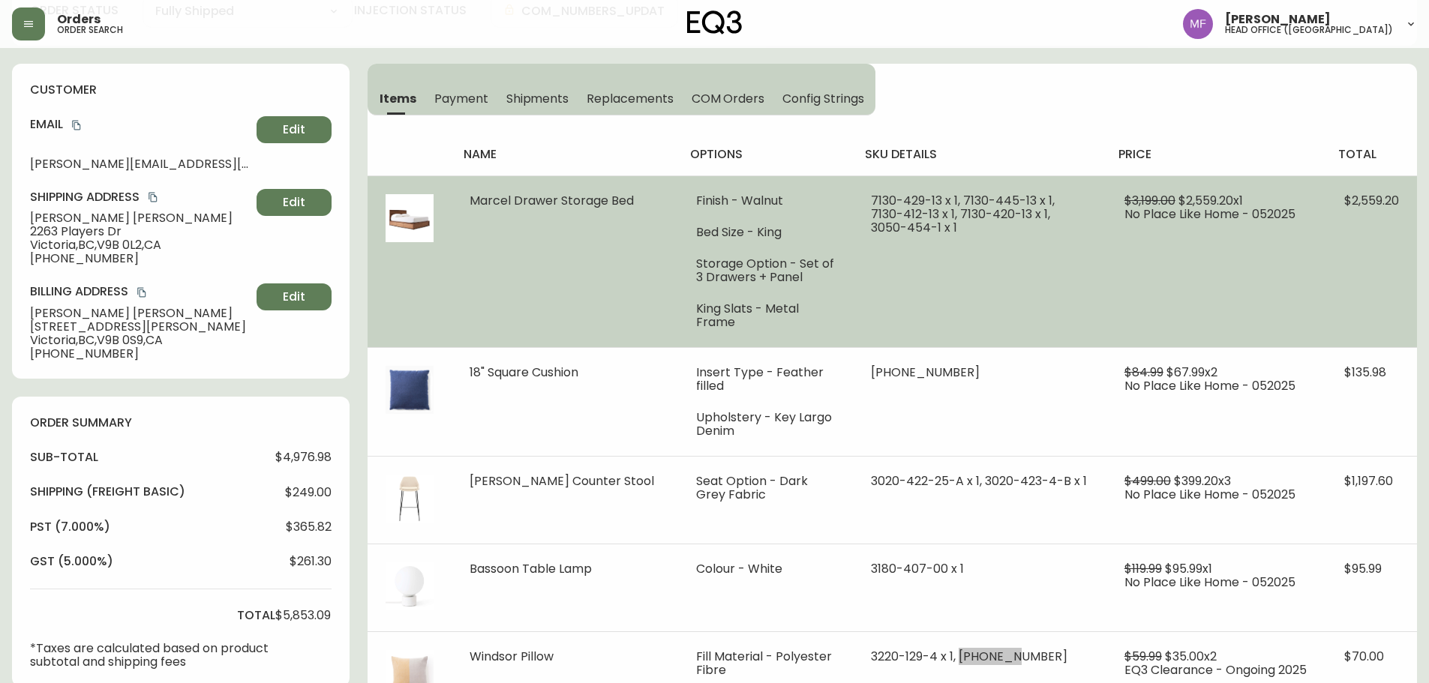
scroll to position [0, 0]
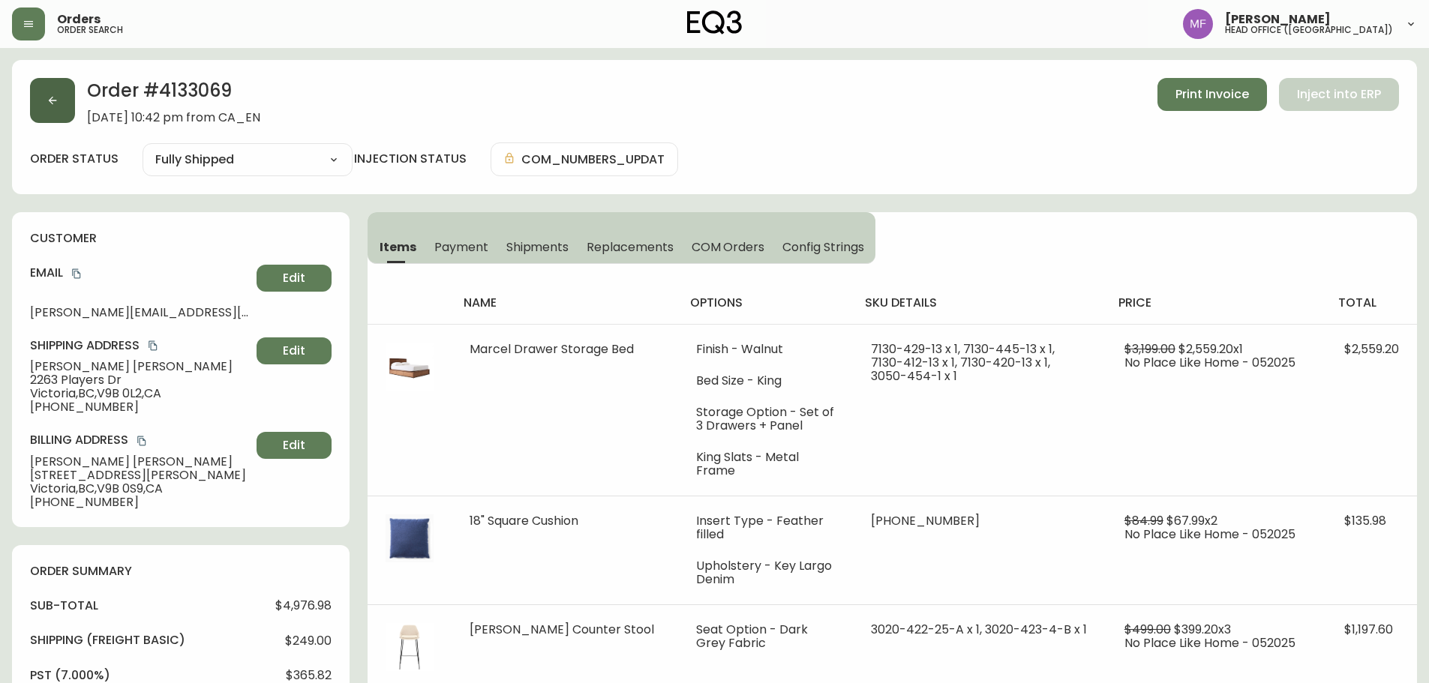
click at [73, 113] on button "button" at bounding box center [52, 100] width 45 height 45
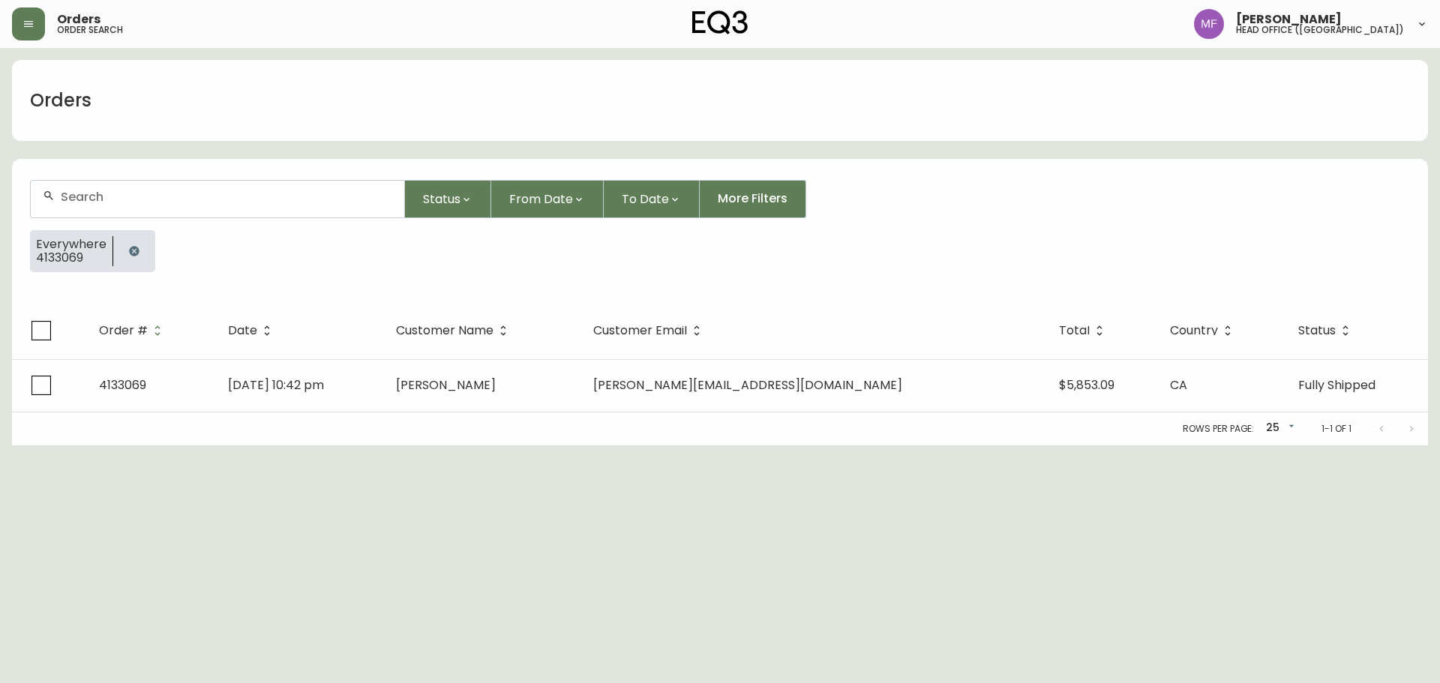
click at [122, 248] on button "button" at bounding box center [134, 251] width 30 height 30
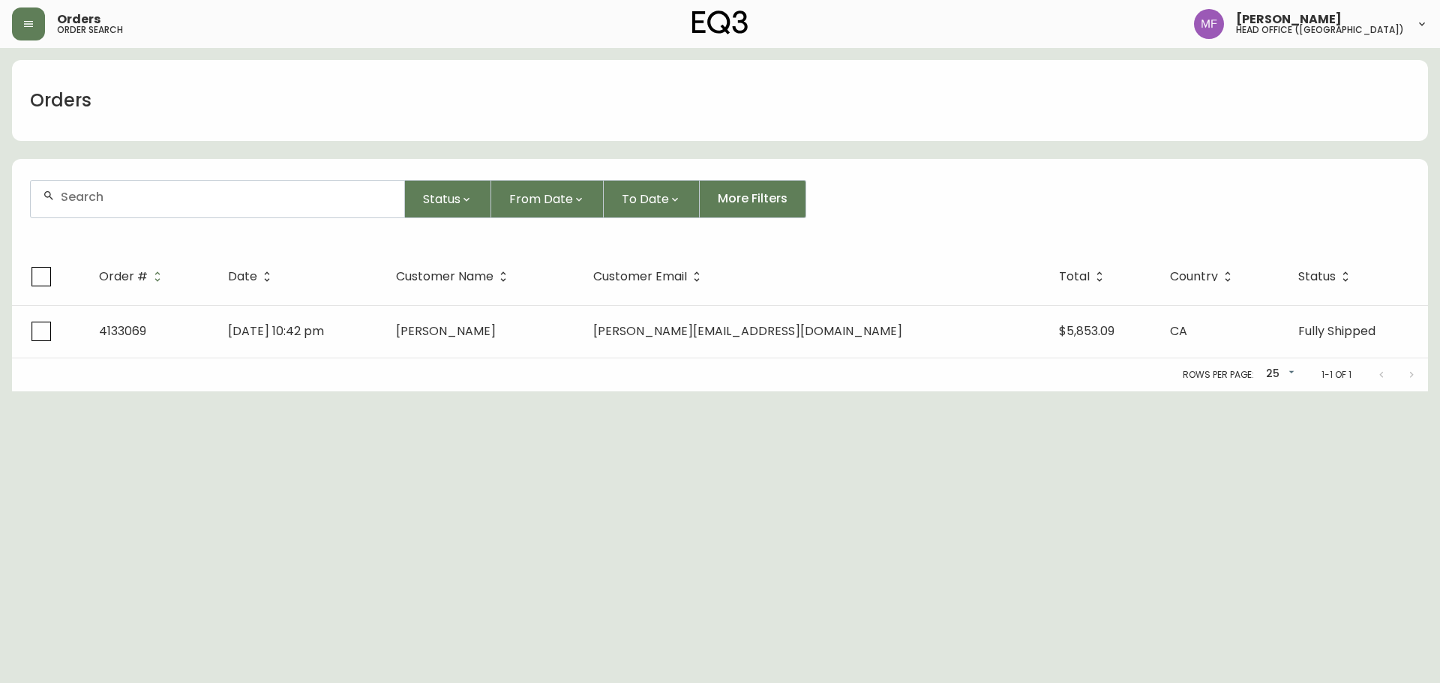
click at [115, 207] on div at bounding box center [218, 199] width 374 height 37
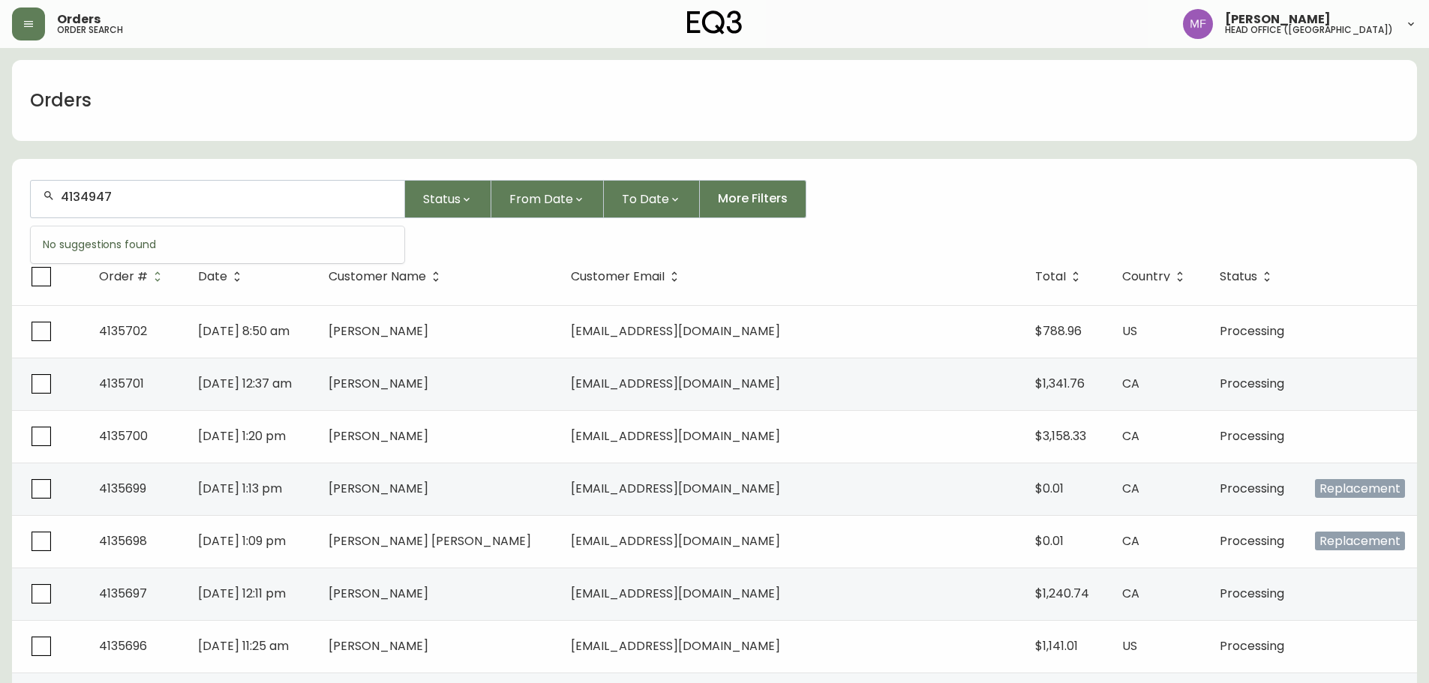
type input "4134947"
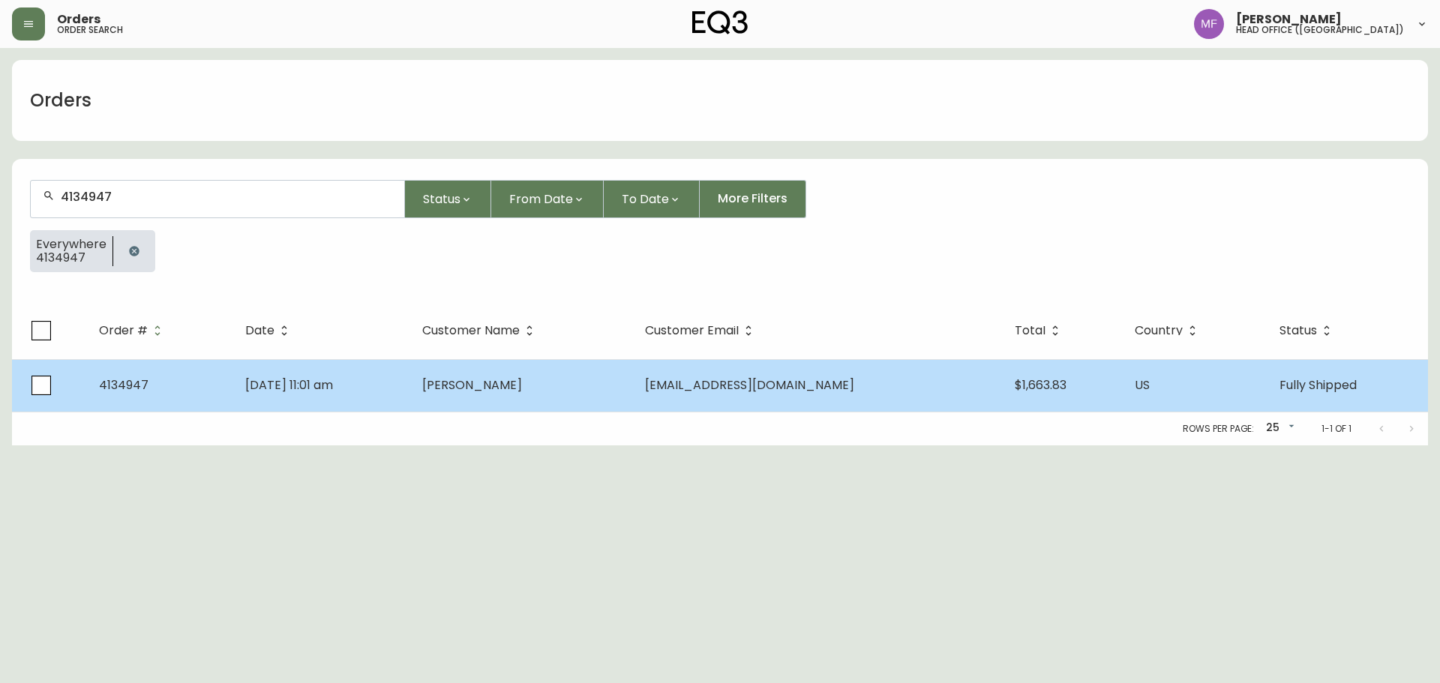
click at [410, 389] on td "Aug 30 2025, 11:01 am" at bounding box center [321, 385] width 177 height 53
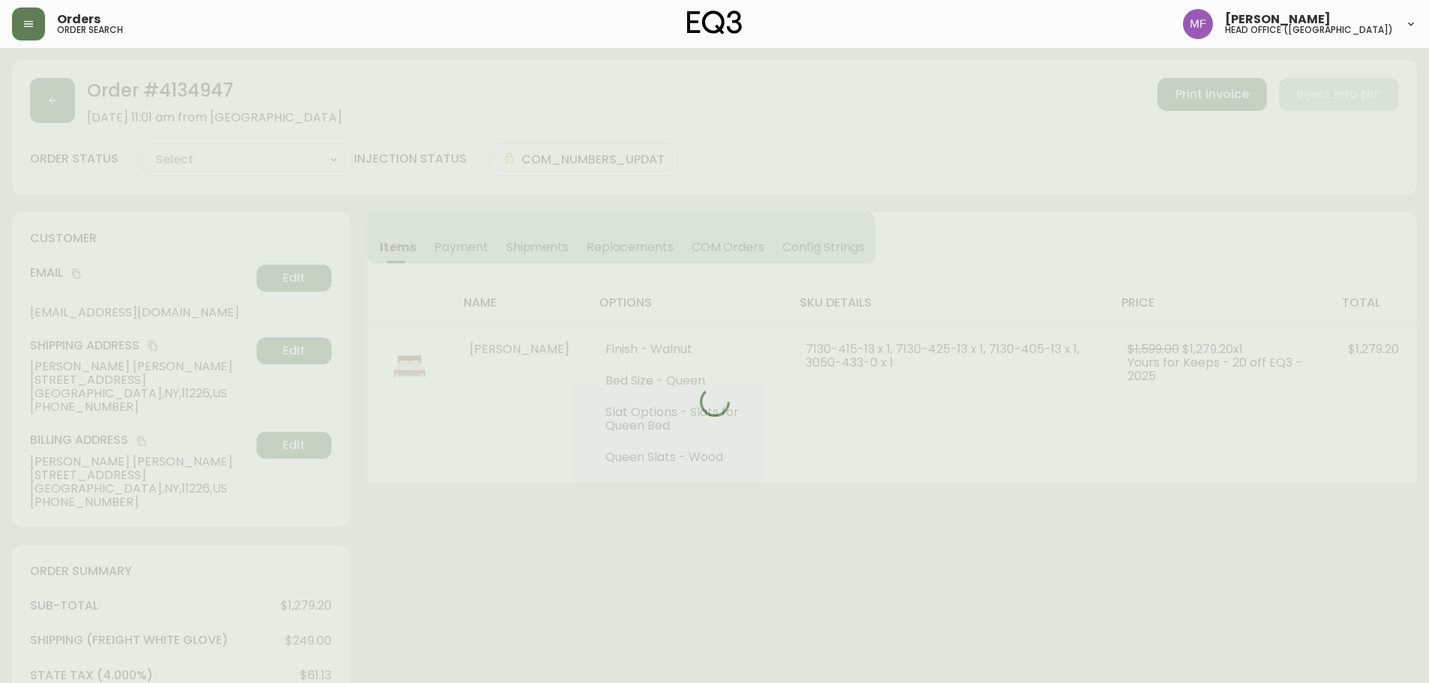
type input "Fully Shipped"
select select "FULLY_SHIPPED"
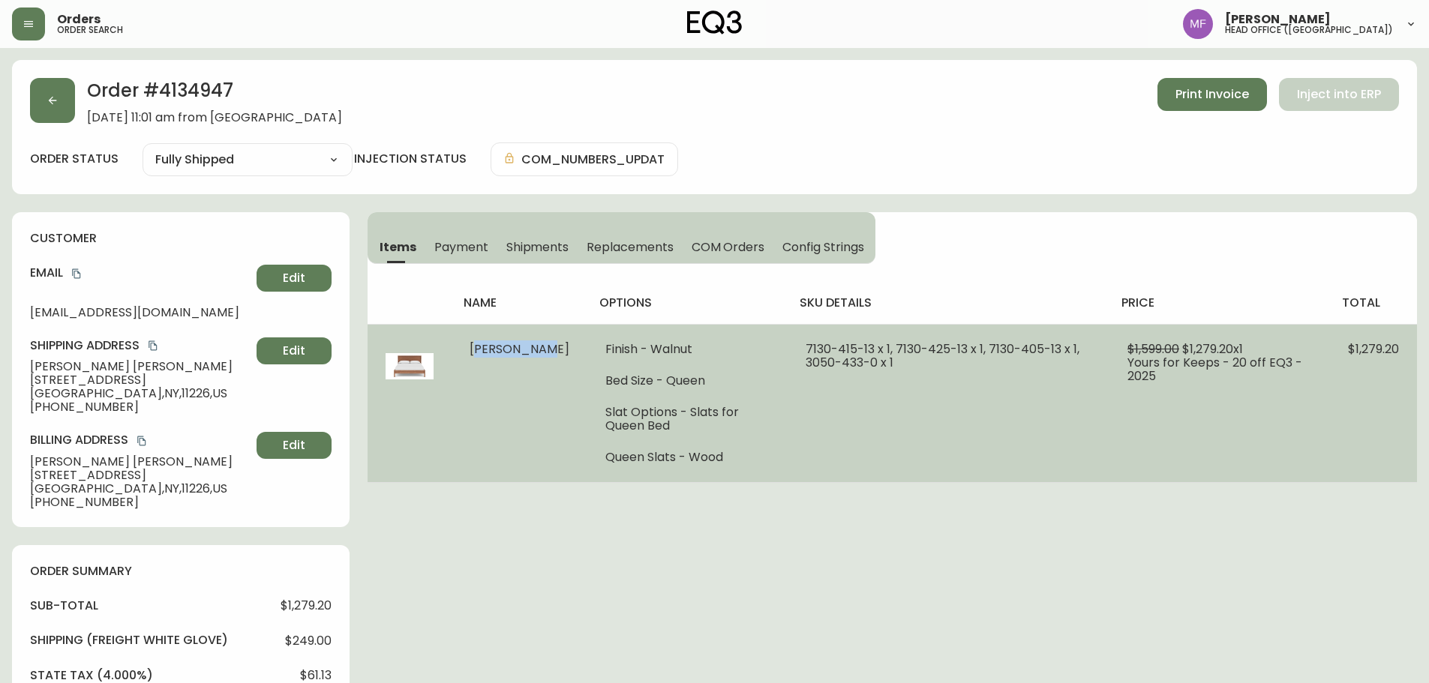
drag, startPoint x: 506, startPoint y: 369, endPoint x: 465, endPoint y: 344, distance: 48.1
click at [465, 344] on td "Marcel Bed" at bounding box center [520, 403] width 136 height 158
click at [821, 443] on td "7130-415-13 x 1, 7130-425-13 x 1, 7130-405-13 x 1, 3050-433-0 x 1" at bounding box center [949, 403] width 322 height 158
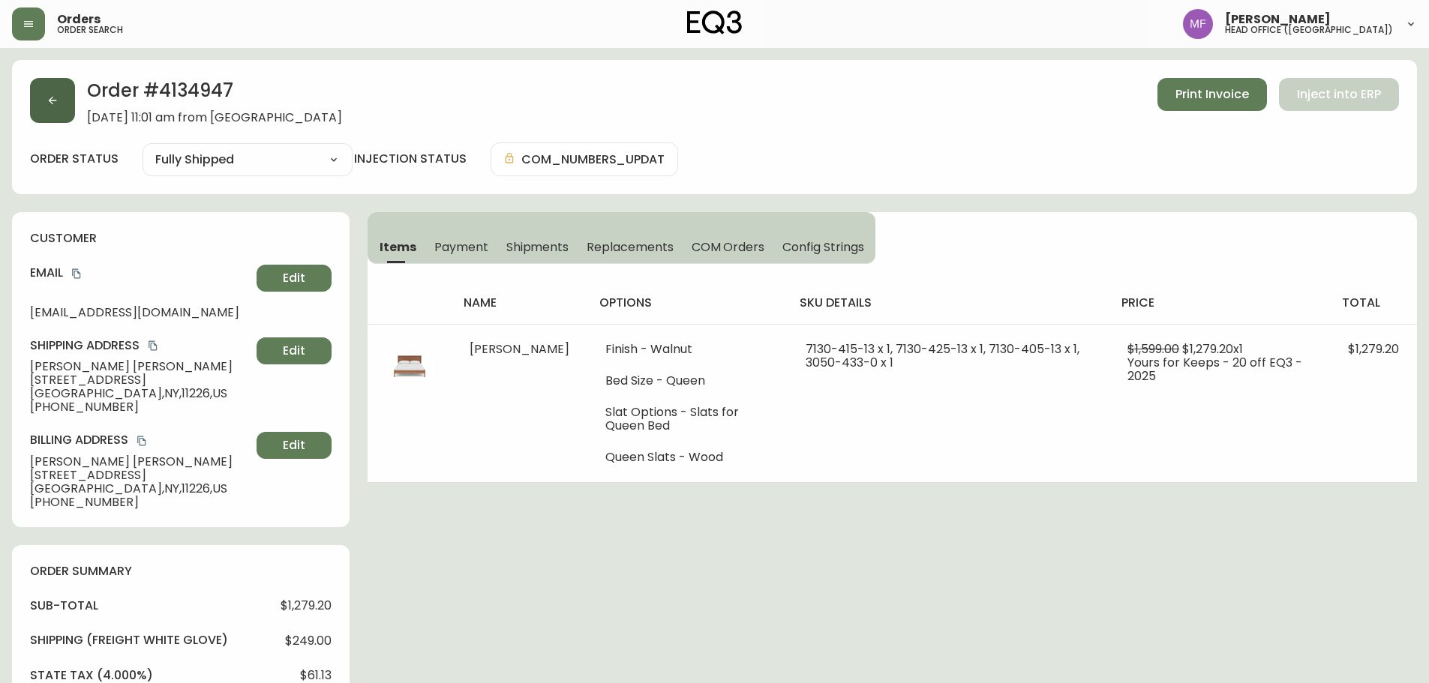
click at [58, 83] on button "button" at bounding box center [52, 100] width 45 height 45
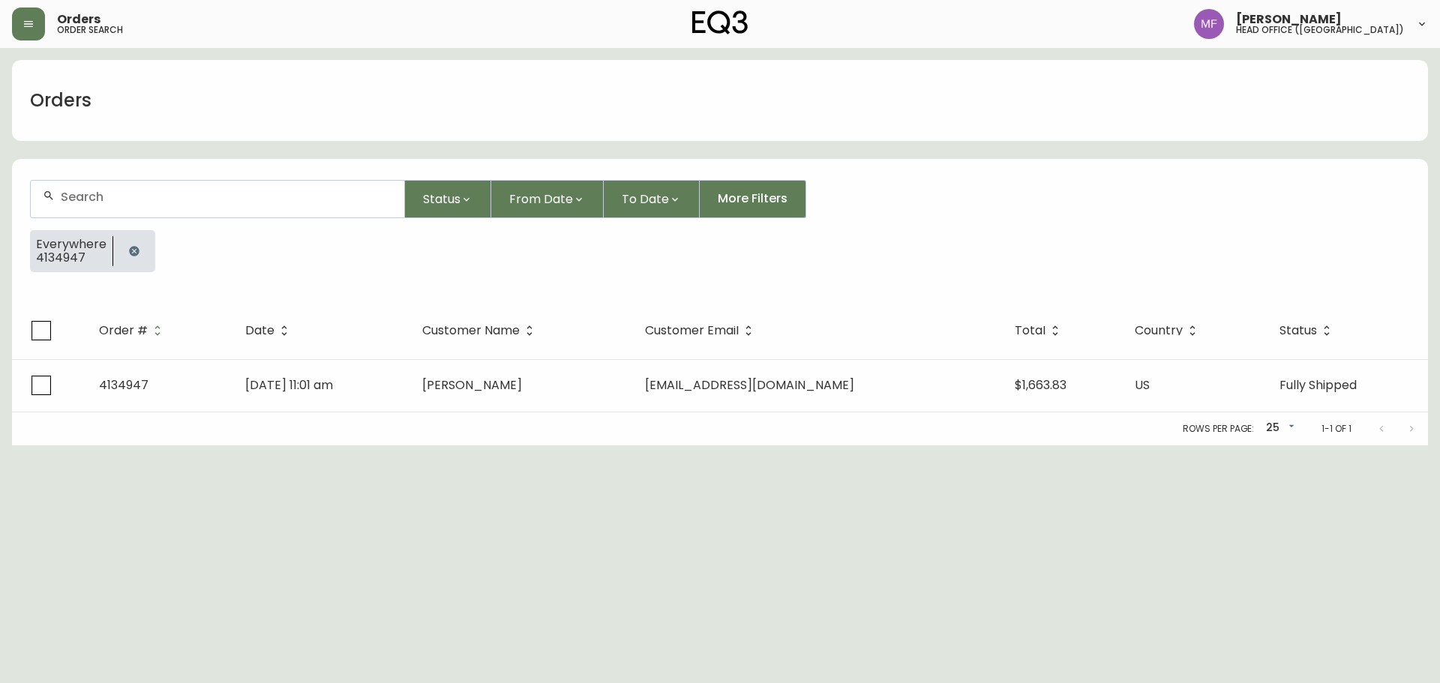
drag, startPoint x: 133, startPoint y: 259, endPoint x: 133, endPoint y: 205, distance: 54.0
click at [134, 259] on button "button" at bounding box center [134, 251] width 30 height 30
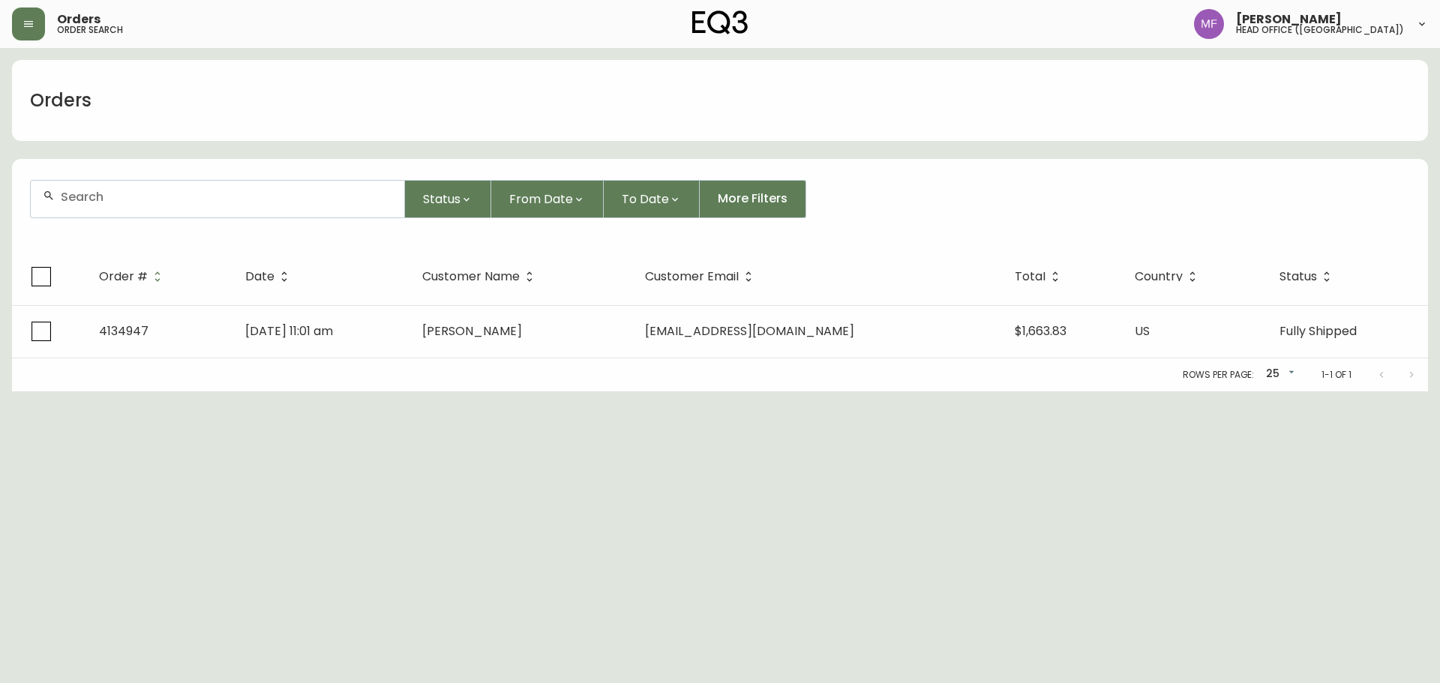
click at [133, 197] on input "text" at bounding box center [227, 197] width 332 height 14
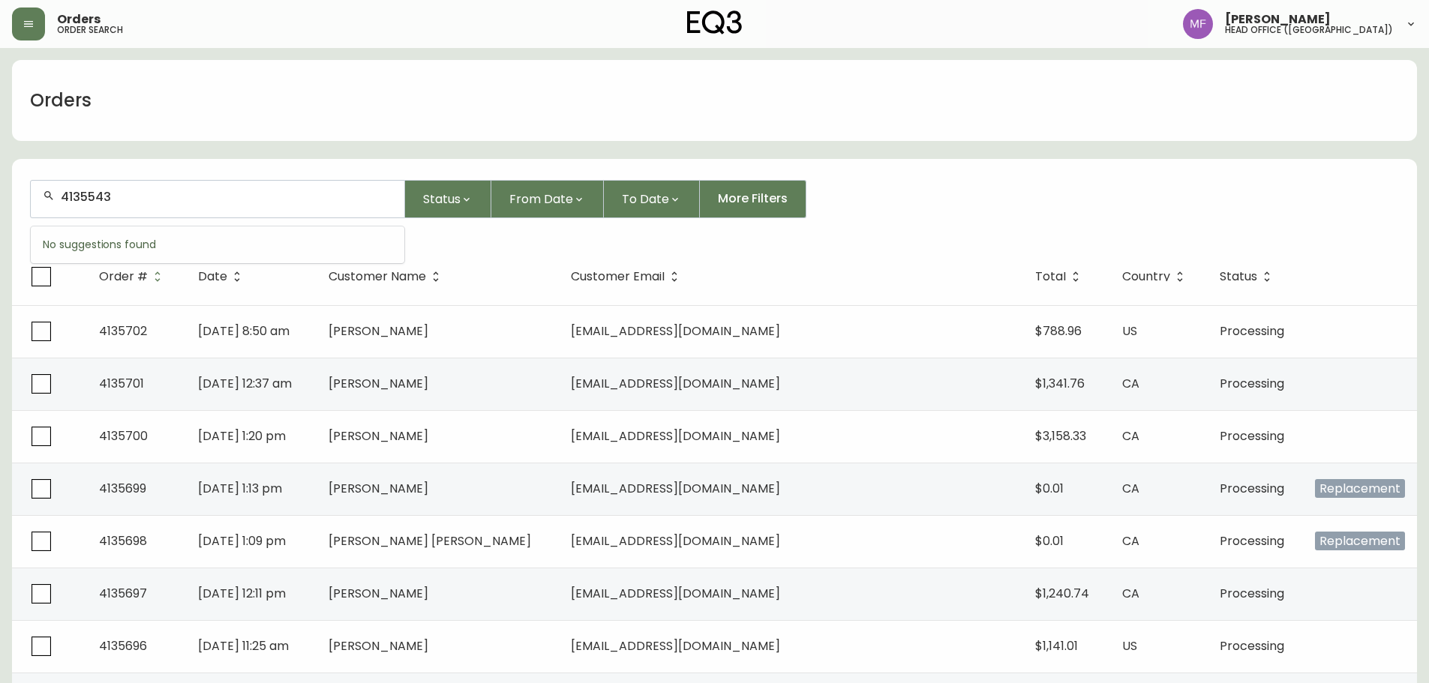
type input "4135543"
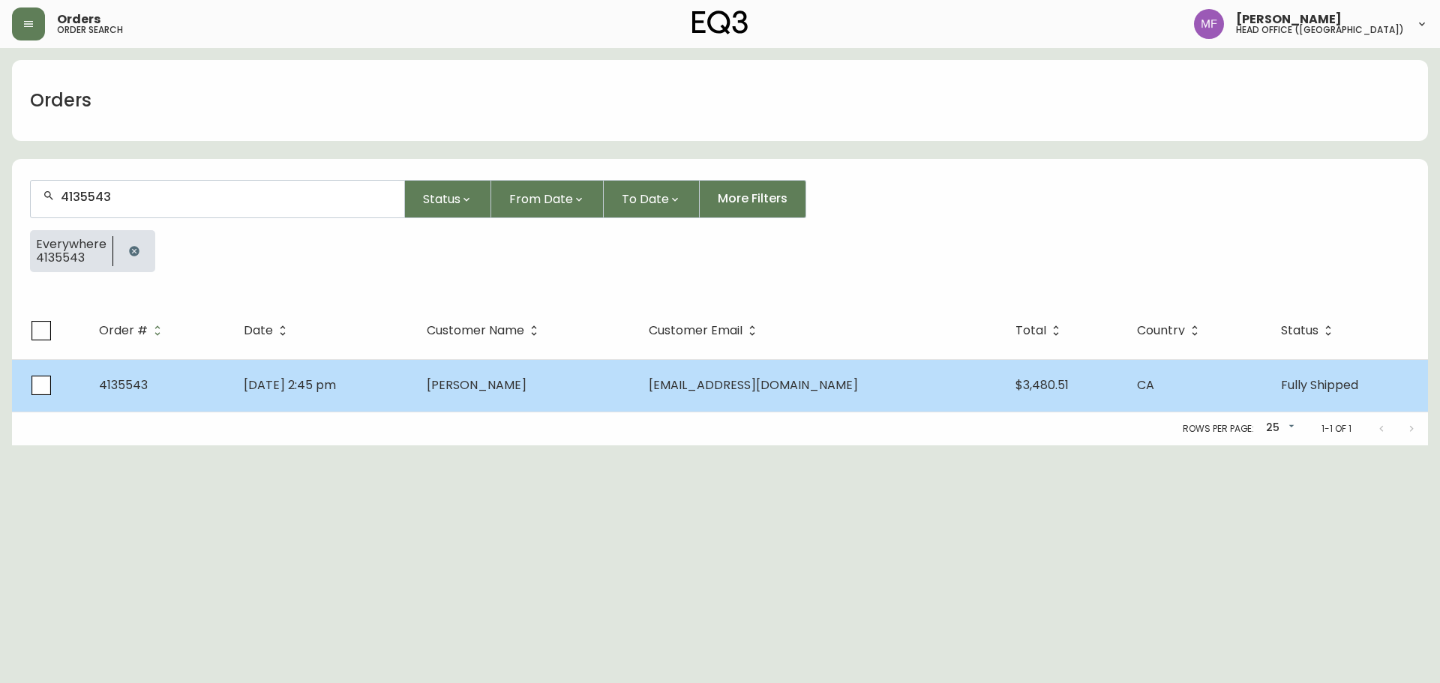
click at [563, 399] on td "Juliana Sonneveld" at bounding box center [526, 385] width 222 height 53
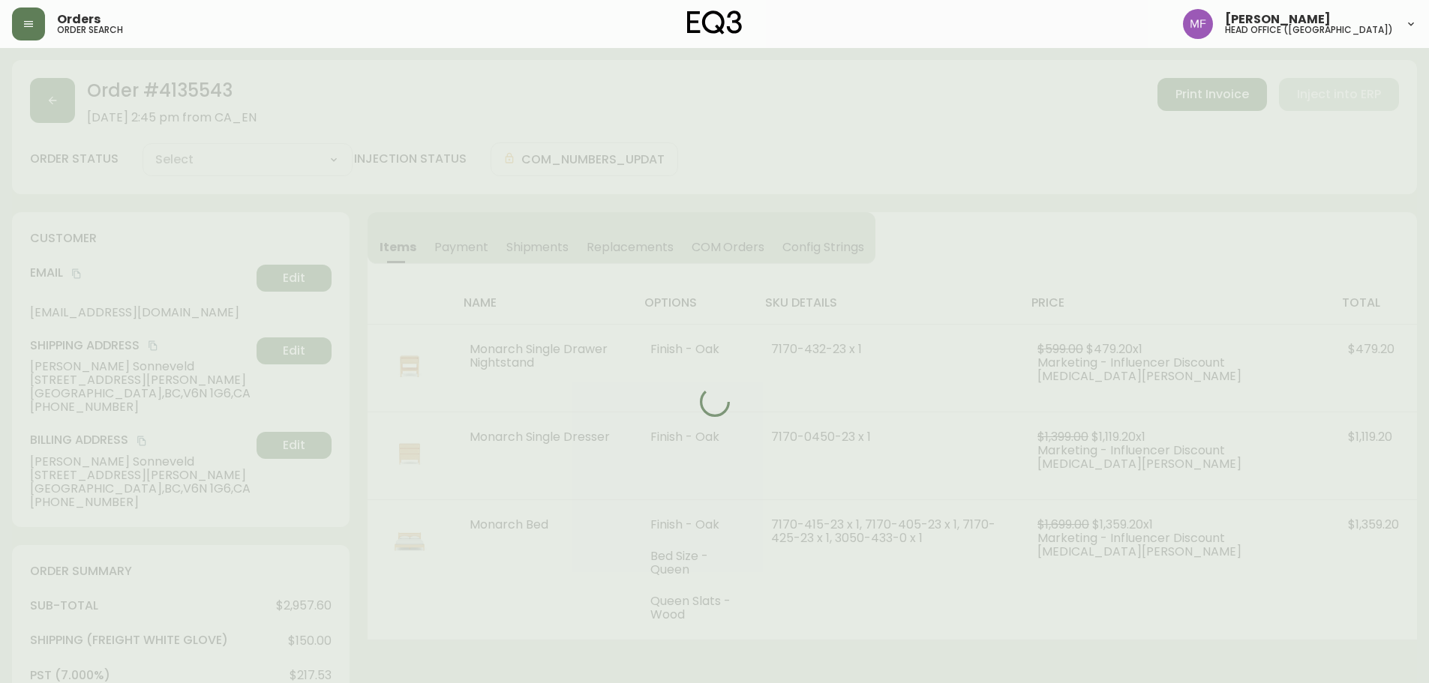
type input "Fully Shipped"
select select "FULLY_SHIPPED"
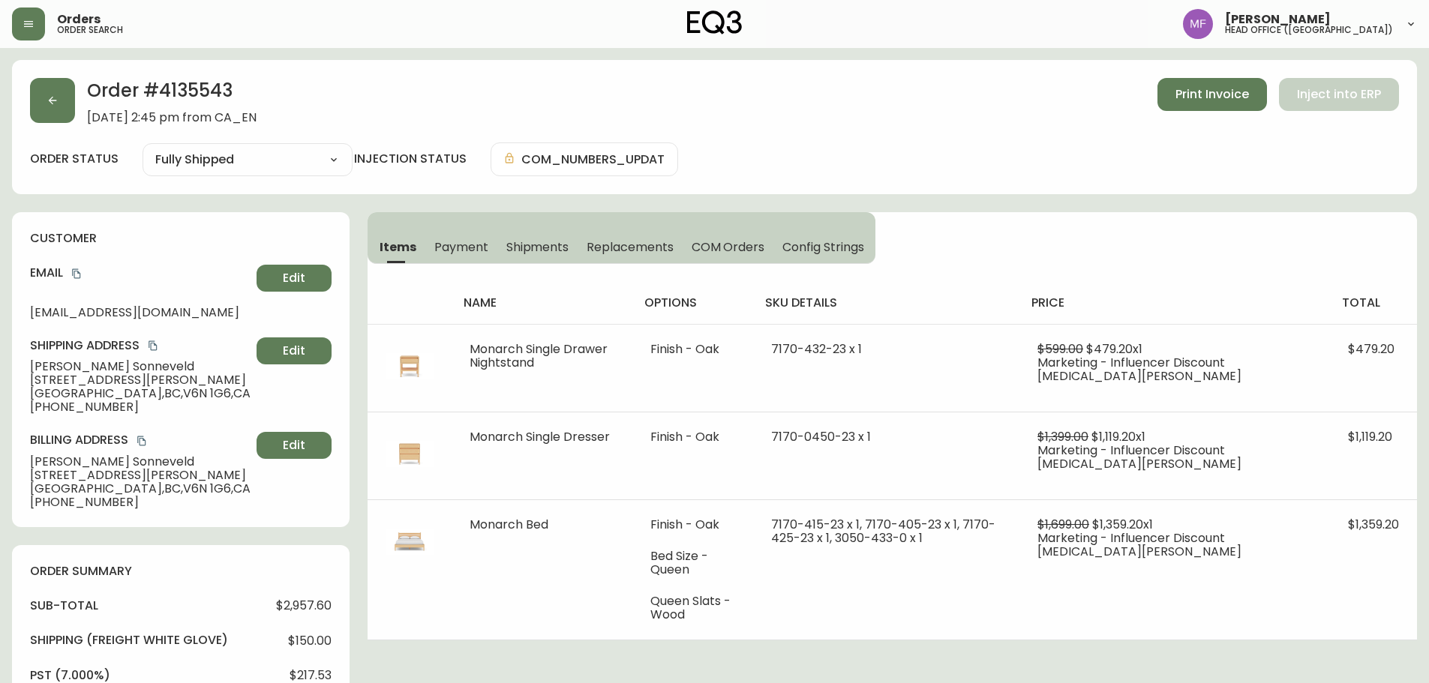
click at [203, 85] on h2 "Order # 4135543" at bounding box center [172, 94] width 170 height 33
click at [203, 84] on h2 "Order # 4135543" at bounding box center [172, 94] width 170 height 33
drag, startPoint x: 35, startPoint y: 121, endPoint x: 46, endPoint y: 121, distance: 10.5
click at [46, 121] on button "button" at bounding box center [52, 100] width 45 height 45
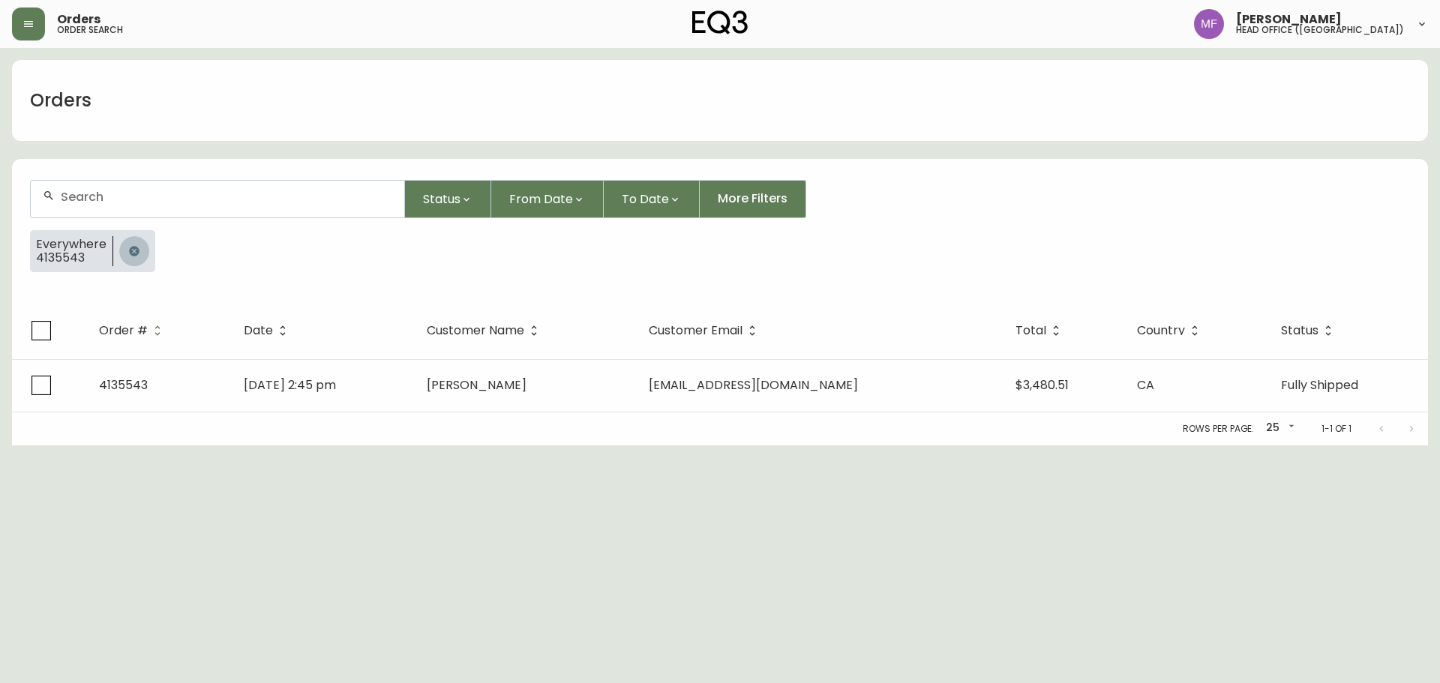
click at [137, 251] on icon "button" at bounding box center [134, 251] width 12 height 12
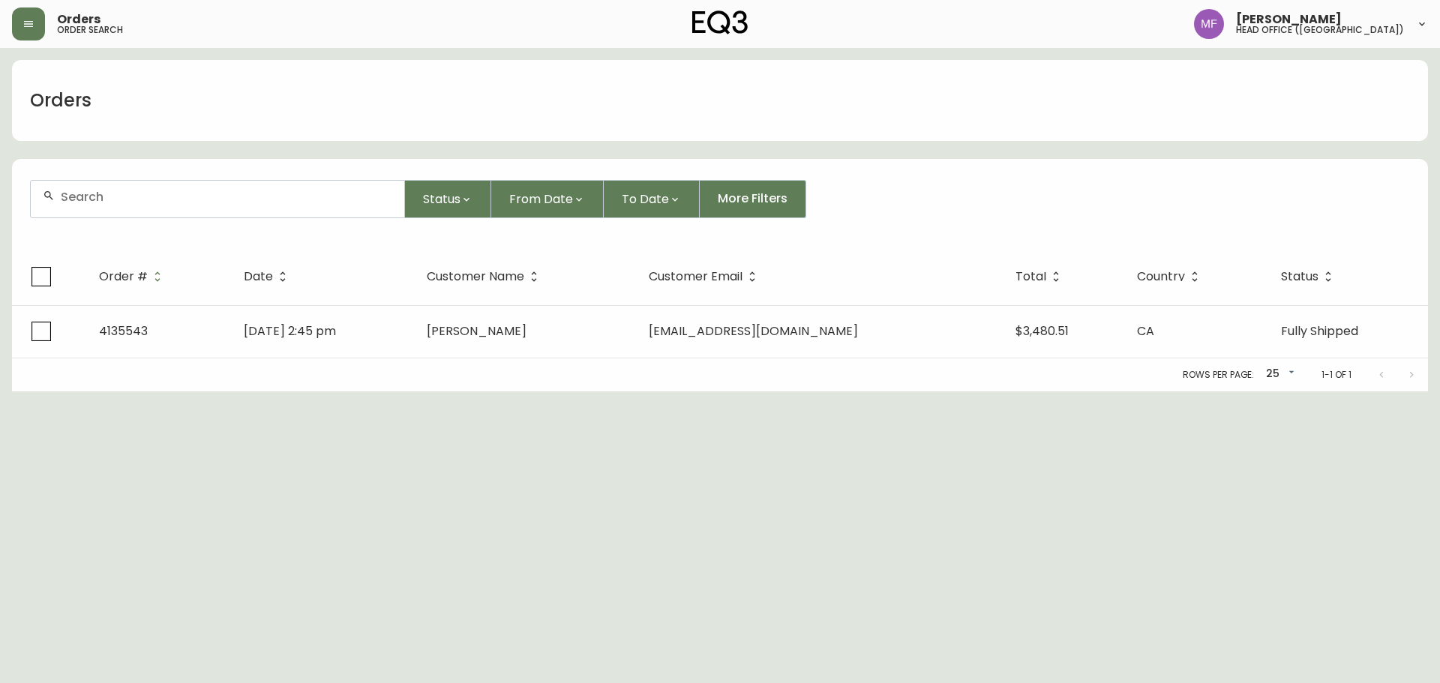
click at [125, 202] on input "text" at bounding box center [227, 197] width 332 height 14
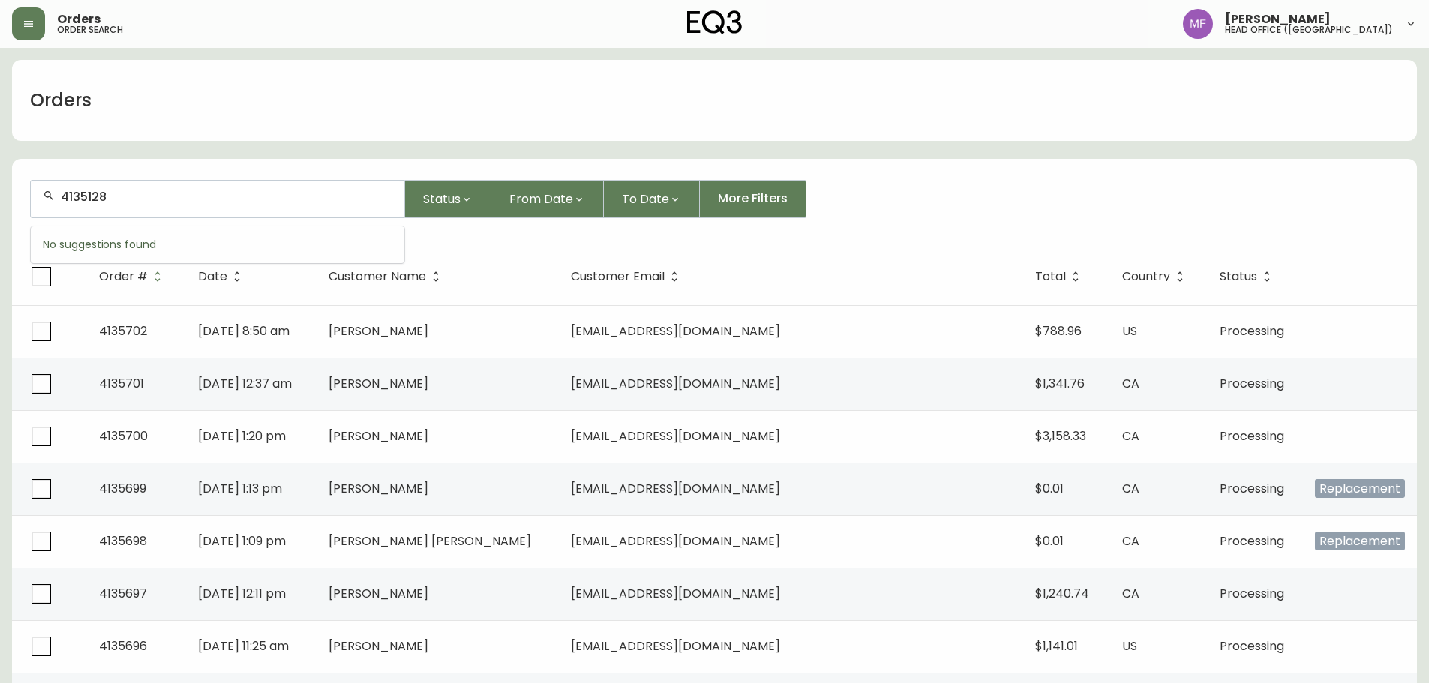
type input "4135128"
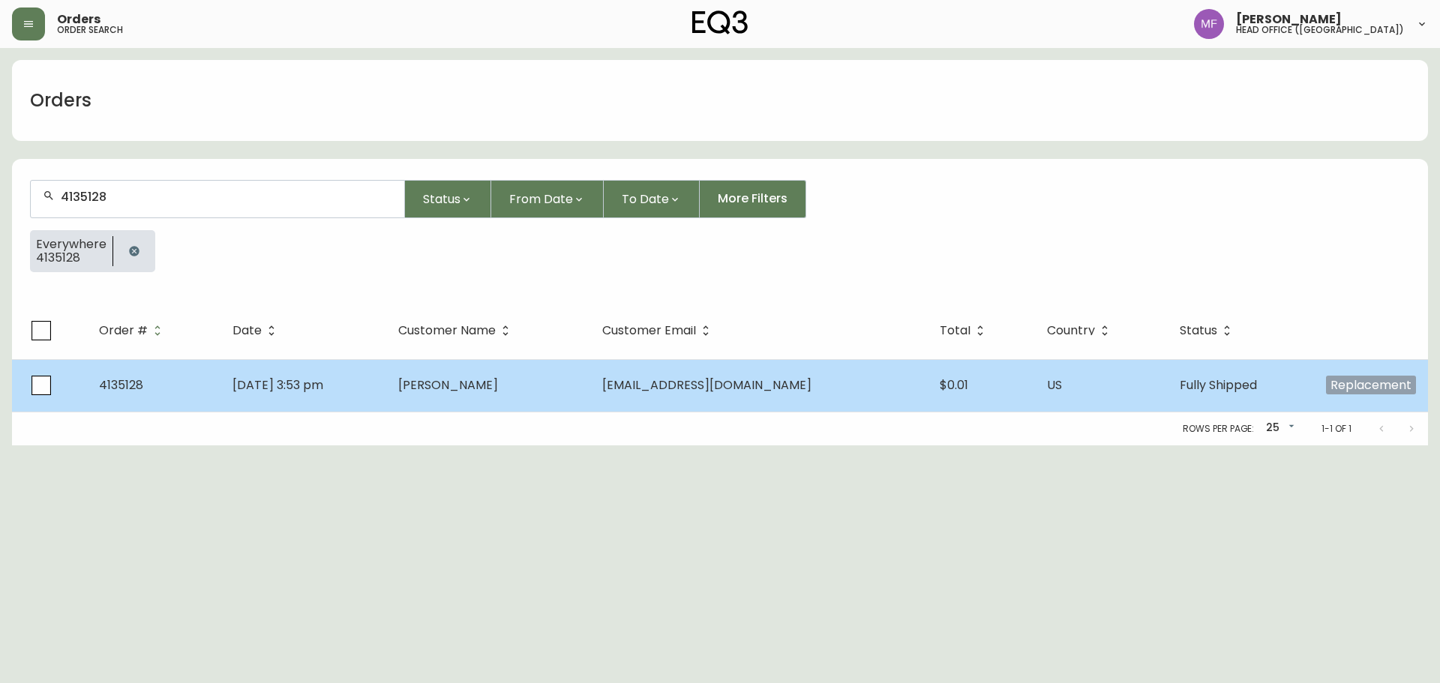
click at [386, 394] on td "Sep 05 2025, 3:53 pm" at bounding box center [304, 385] width 166 height 53
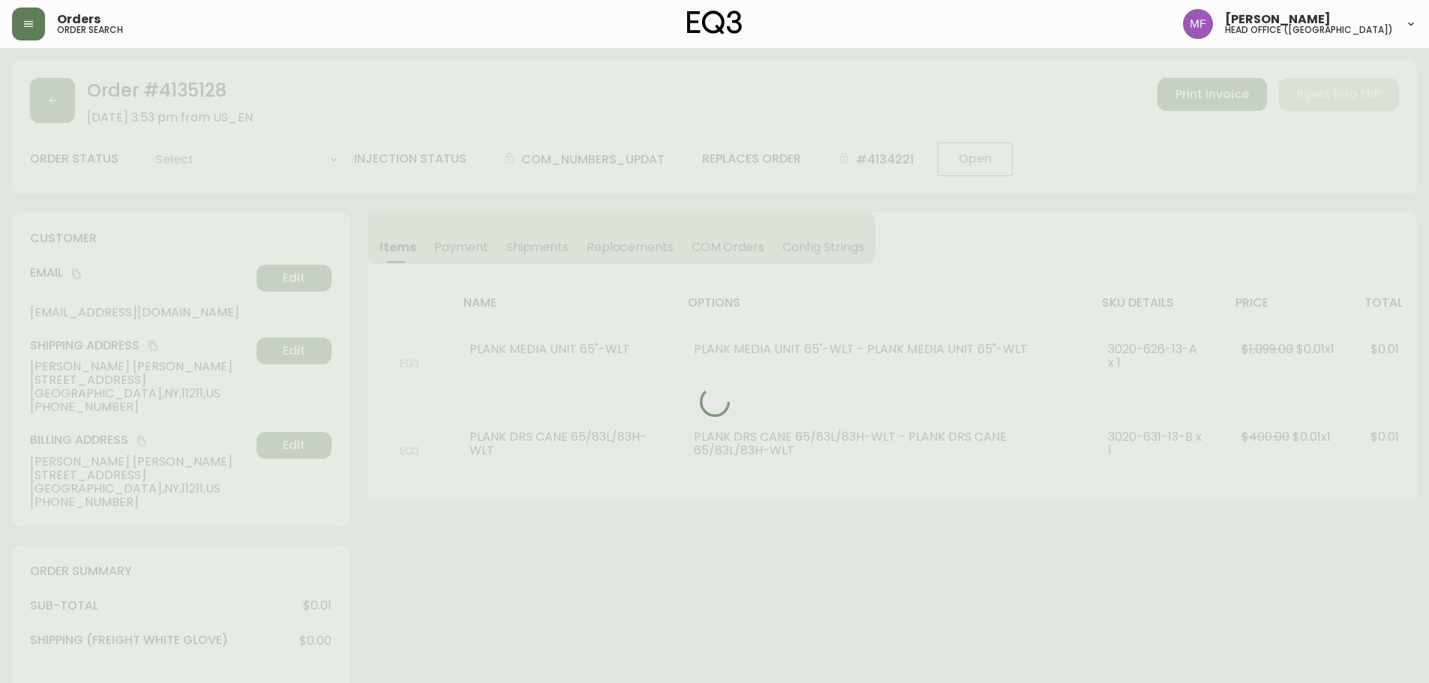
type input "Fully Shipped"
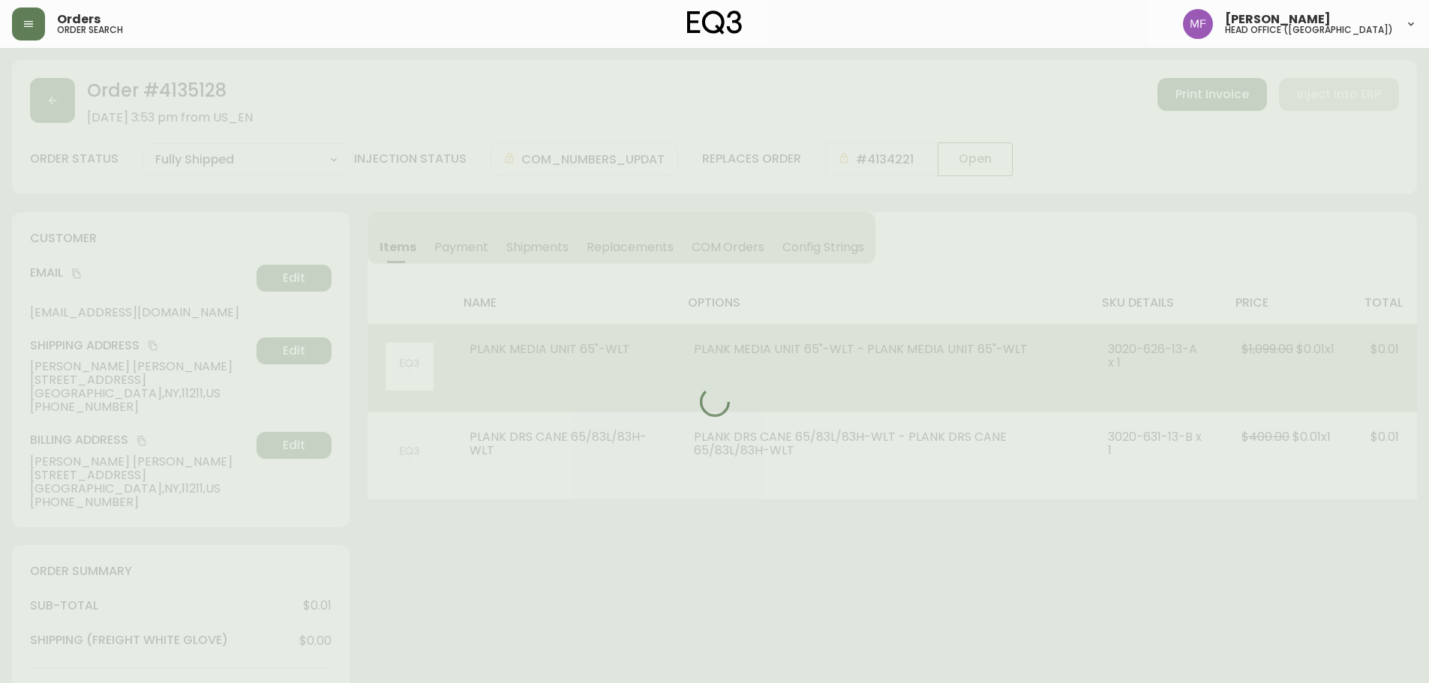
select select "FULLY_SHIPPED"
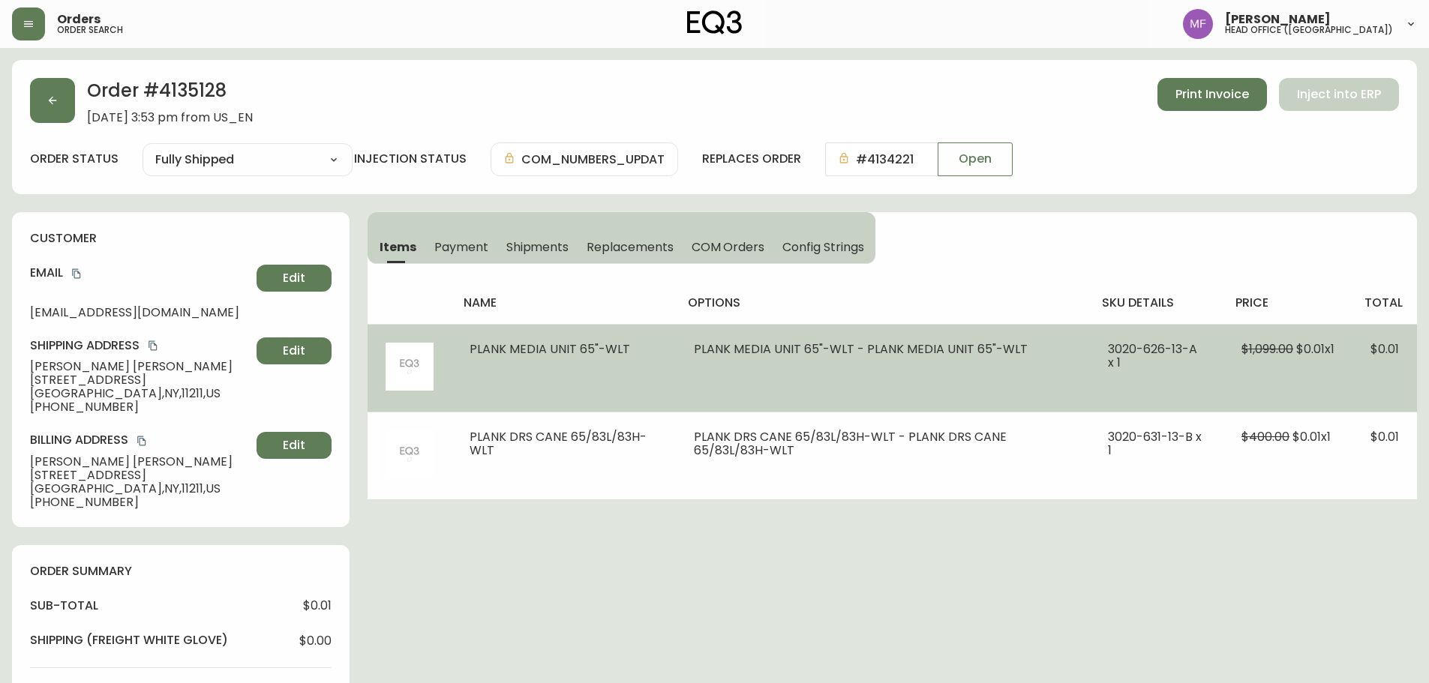
drag, startPoint x: 635, startPoint y: 349, endPoint x: 472, endPoint y: 358, distance: 163.0
click at [472, 358] on td "PLANK MEDIA UNIT 65"-WLT" at bounding box center [564, 368] width 224 height 88
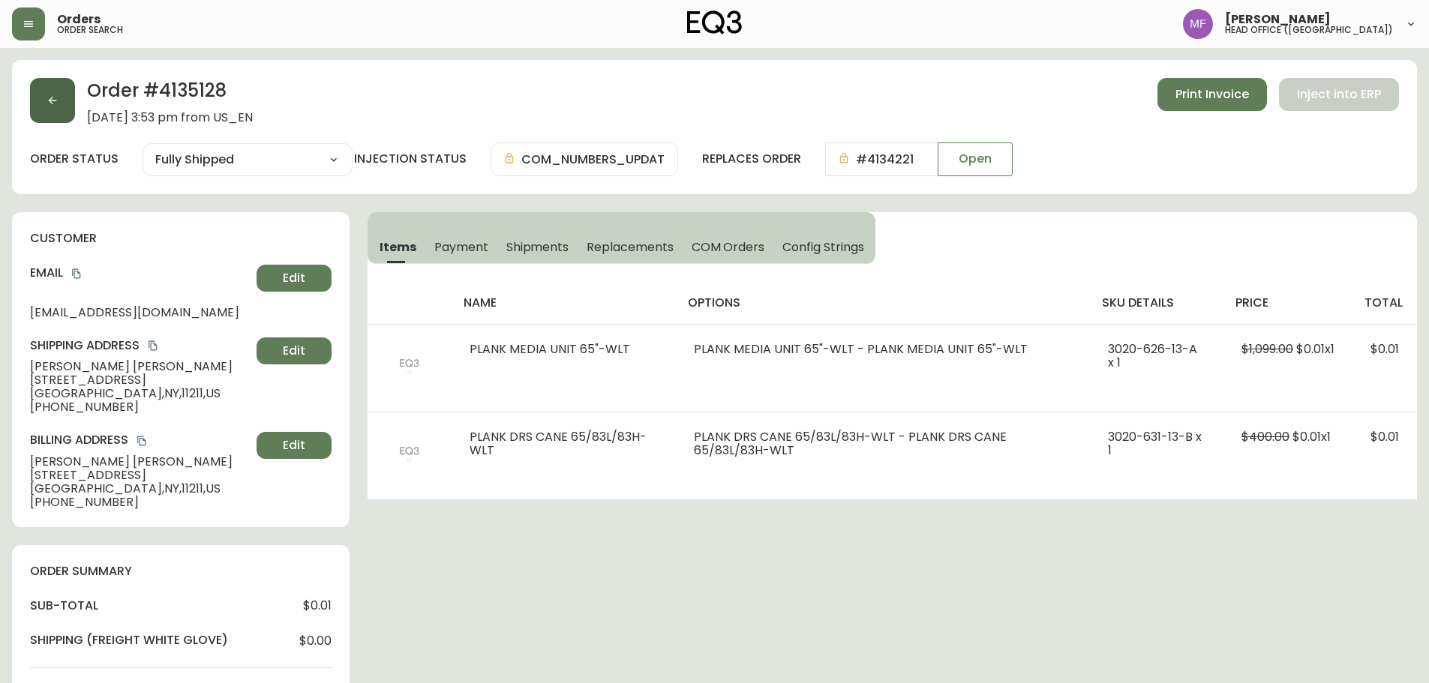
click at [57, 104] on icon "button" at bounding box center [53, 101] width 12 height 12
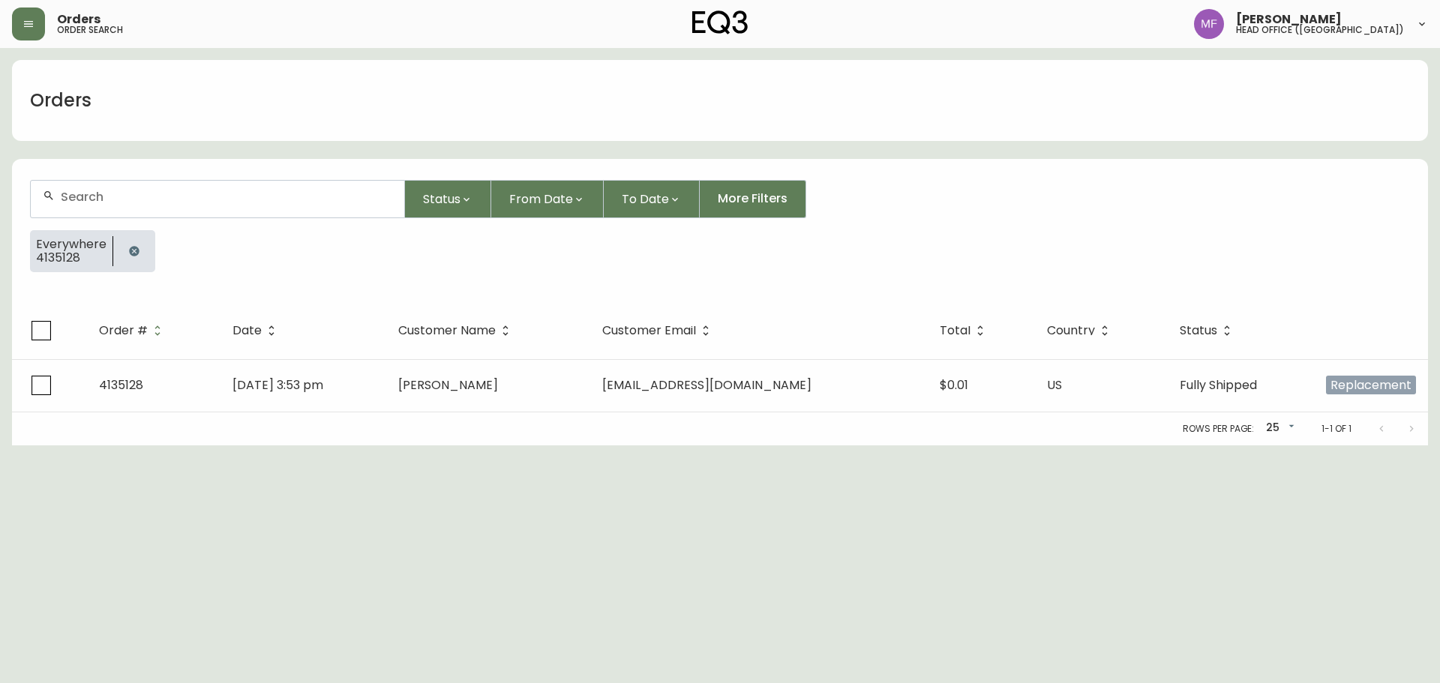
click at [138, 249] on icon "button" at bounding box center [134, 251] width 12 height 12
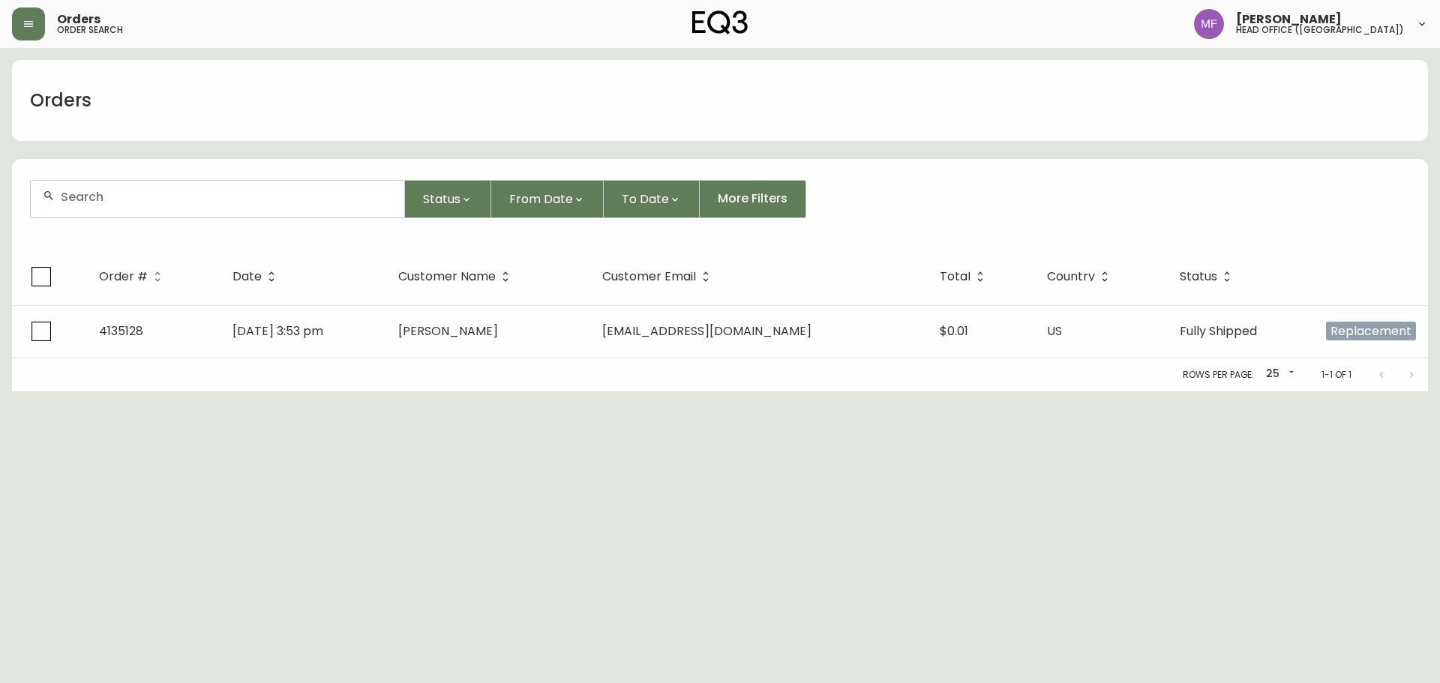
click at [146, 194] on input "text" at bounding box center [227, 197] width 332 height 14
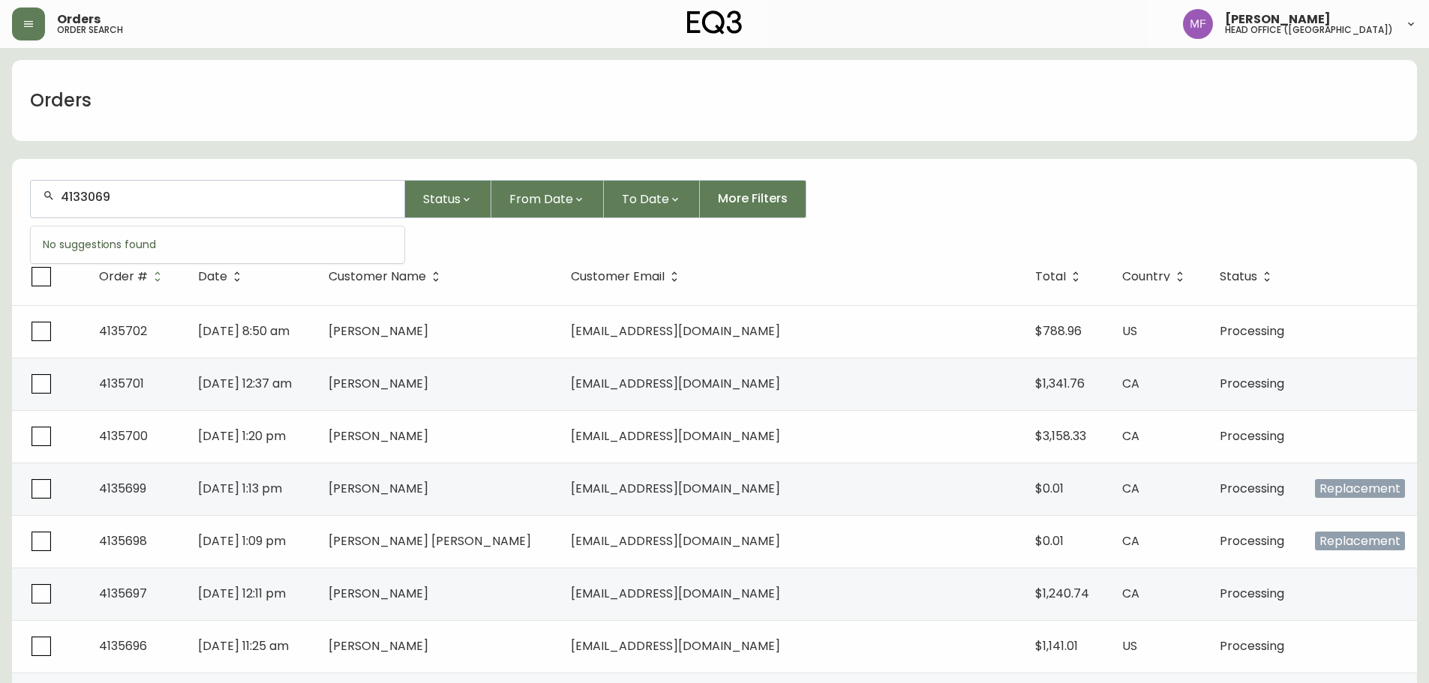
type input "4133069"
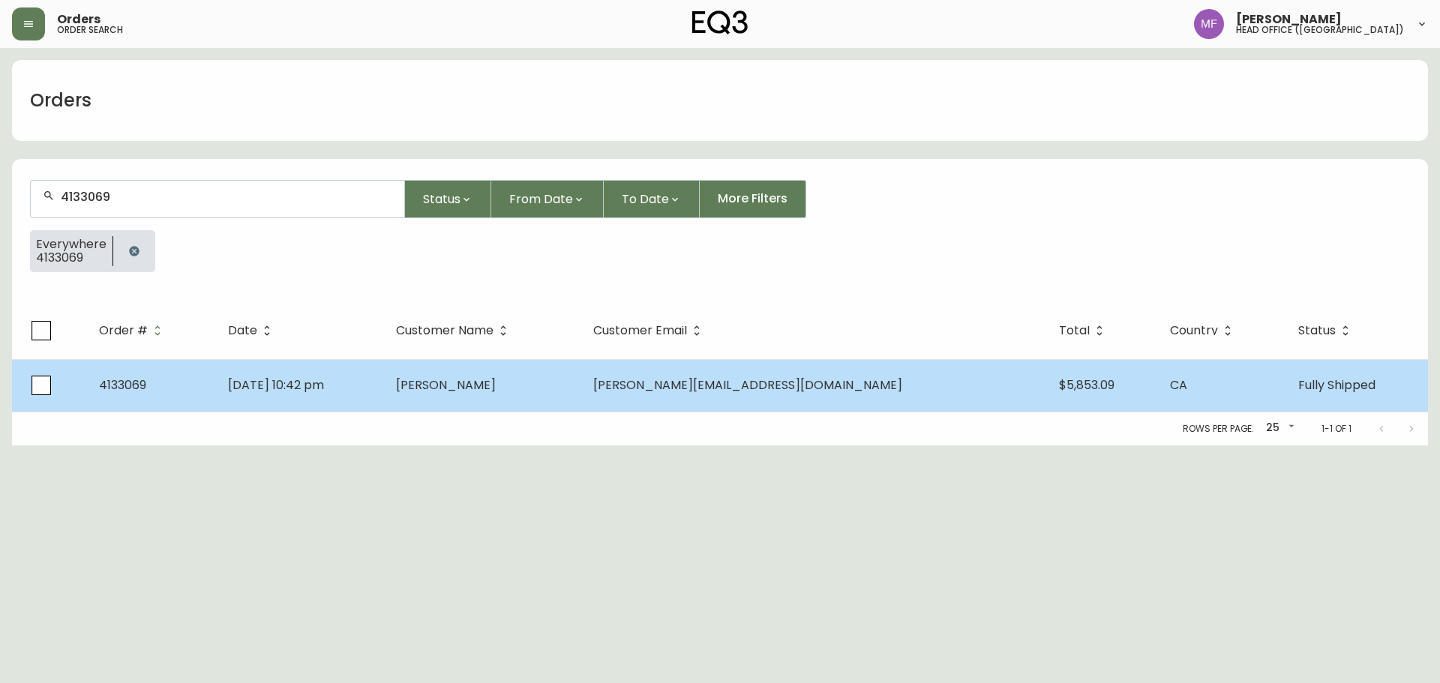
click at [496, 392] on span "[PERSON_NAME]" at bounding box center [446, 385] width 100 height 17
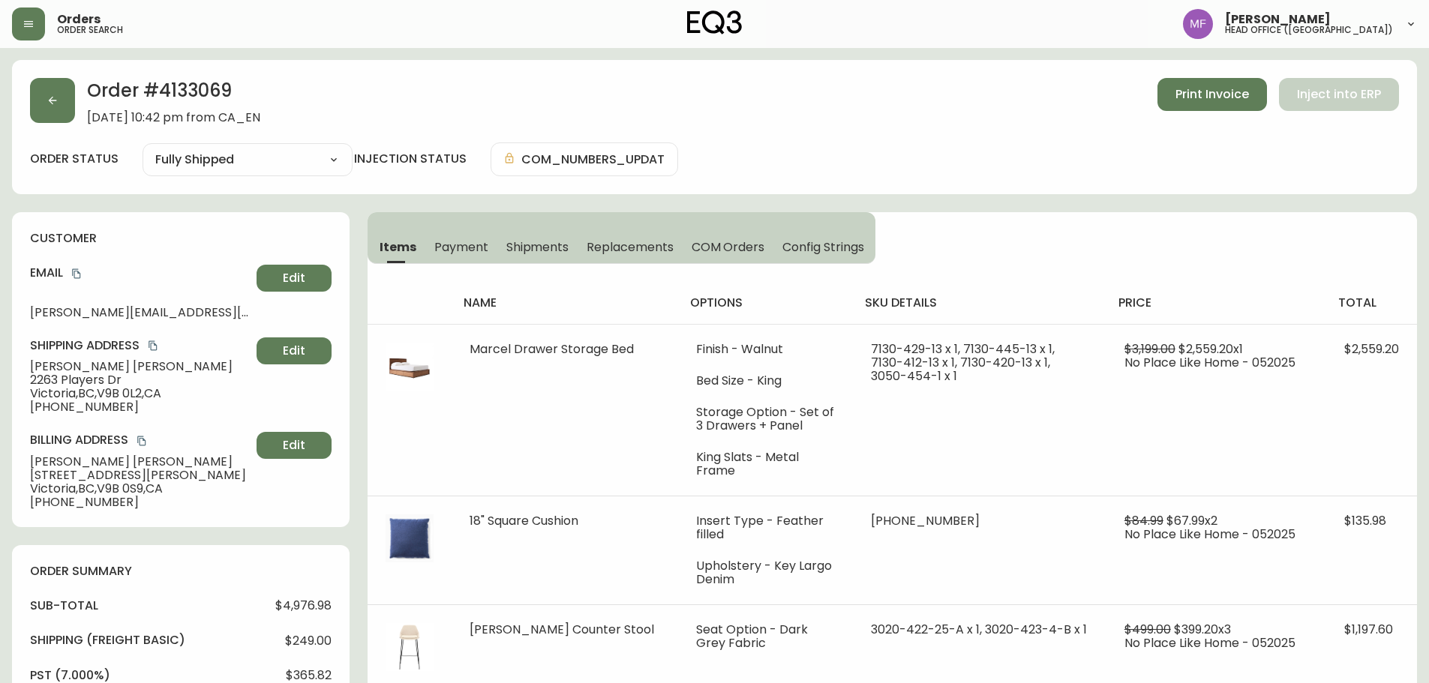
type input "Fully Shipped"
select select "FULLY_SHIPPED"
click at [55, 101] on icon "button" at bounding box center [53, 101] width 12 height 12
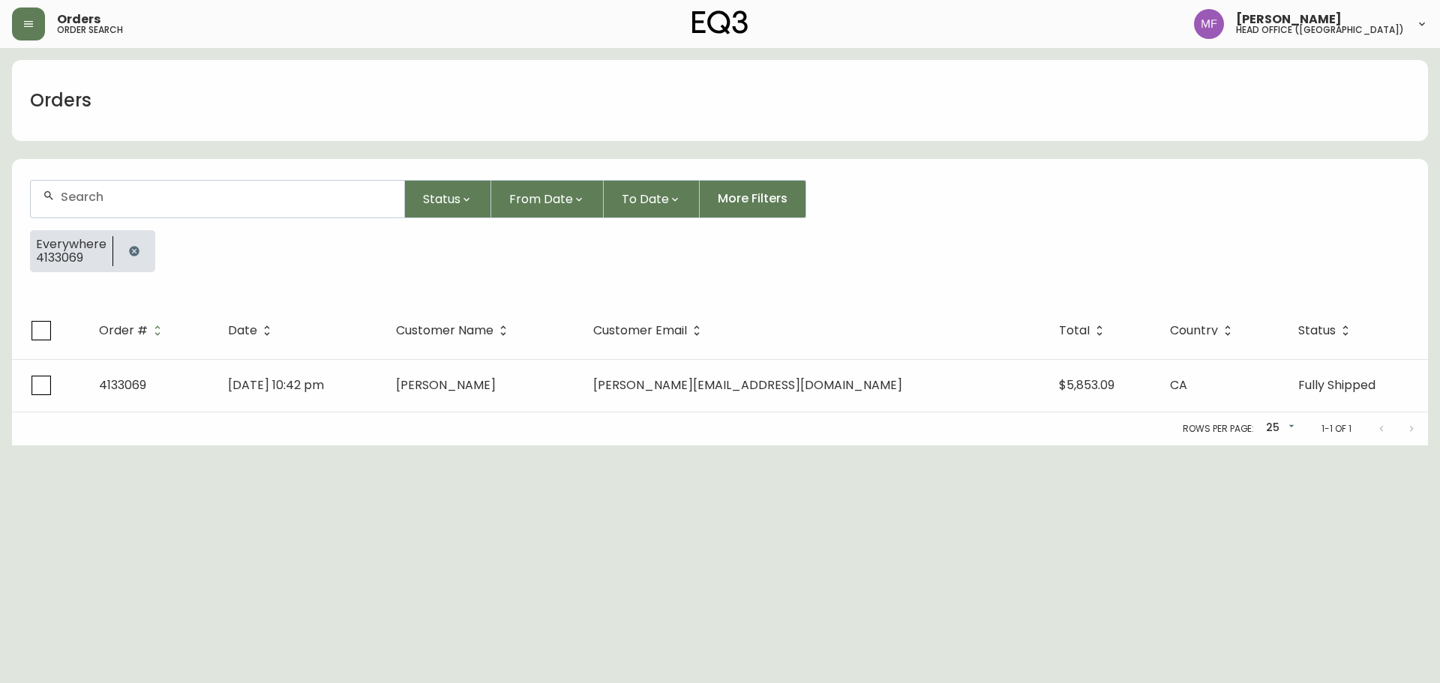
click at [136, 245] on button "button" at bounding box center [134, 251] width 30 height 30
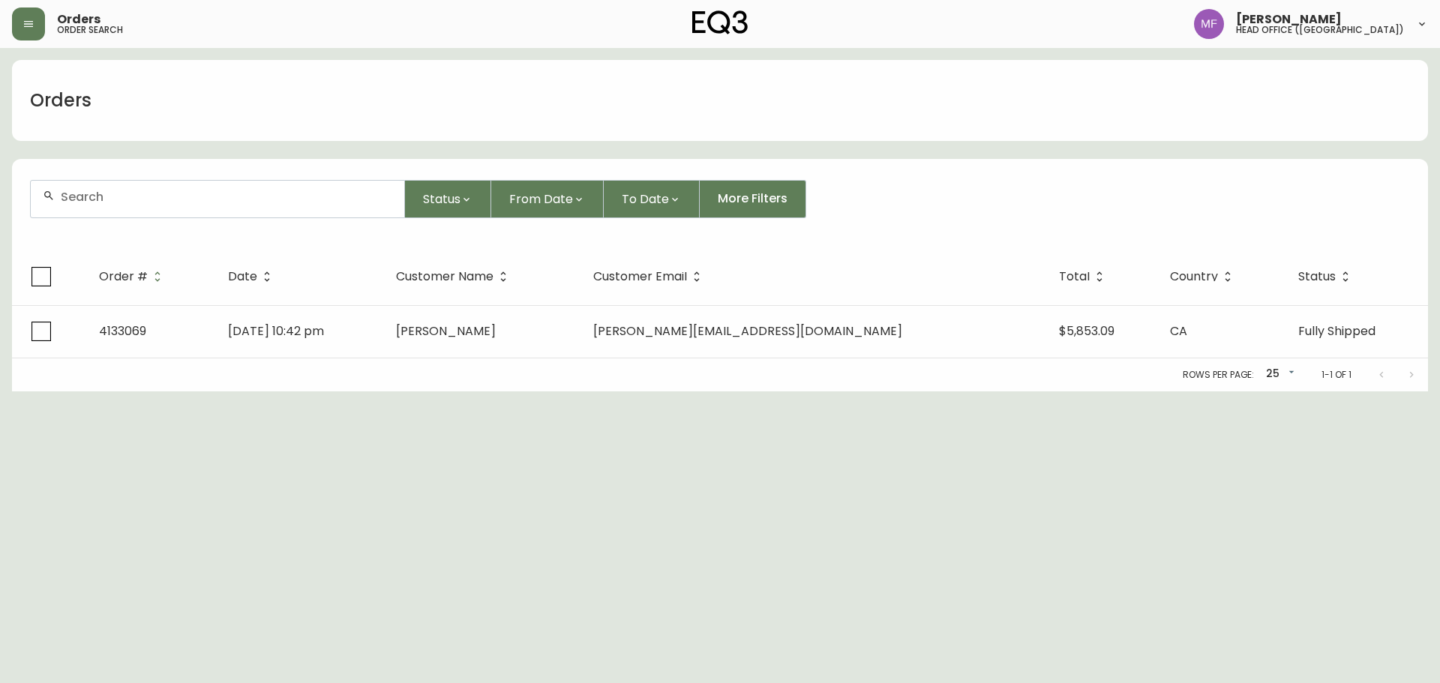
click at [133, 203] on input "text" at bounding box center [227, 197] width 332 height 14
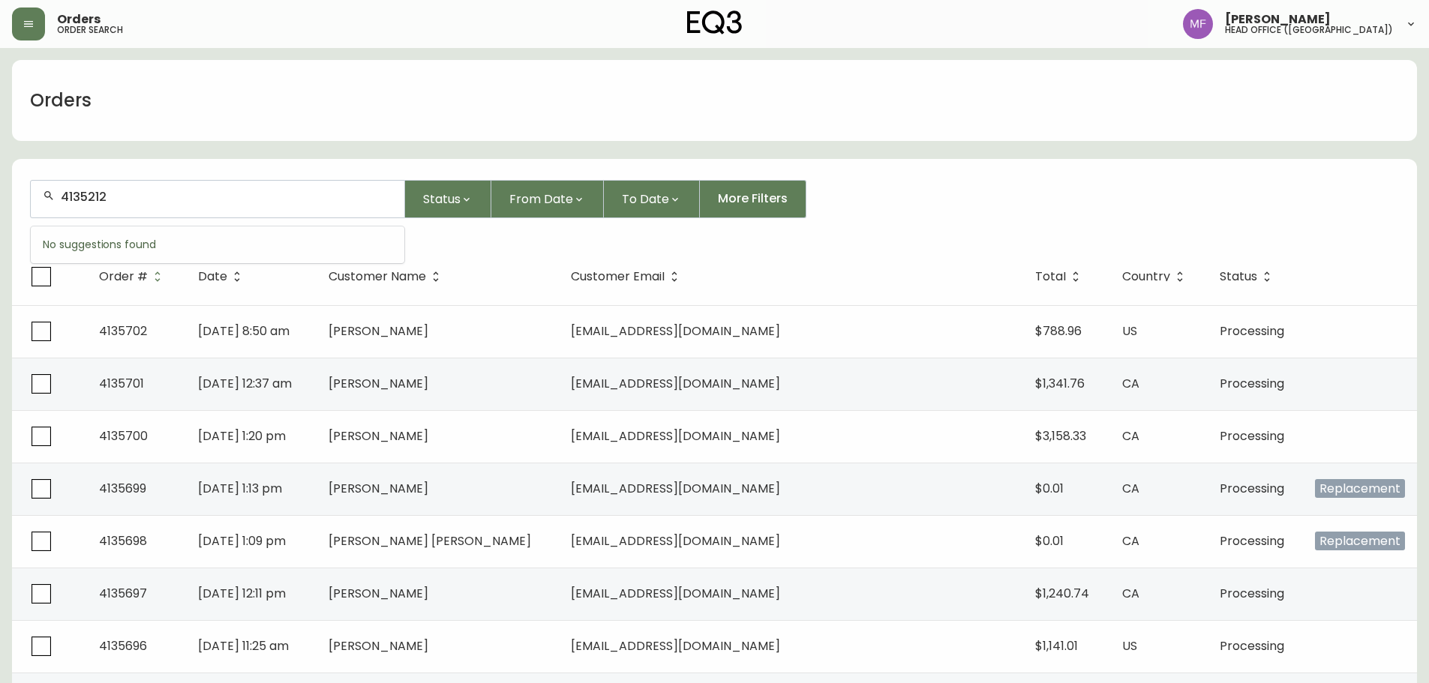
type input "4135212"
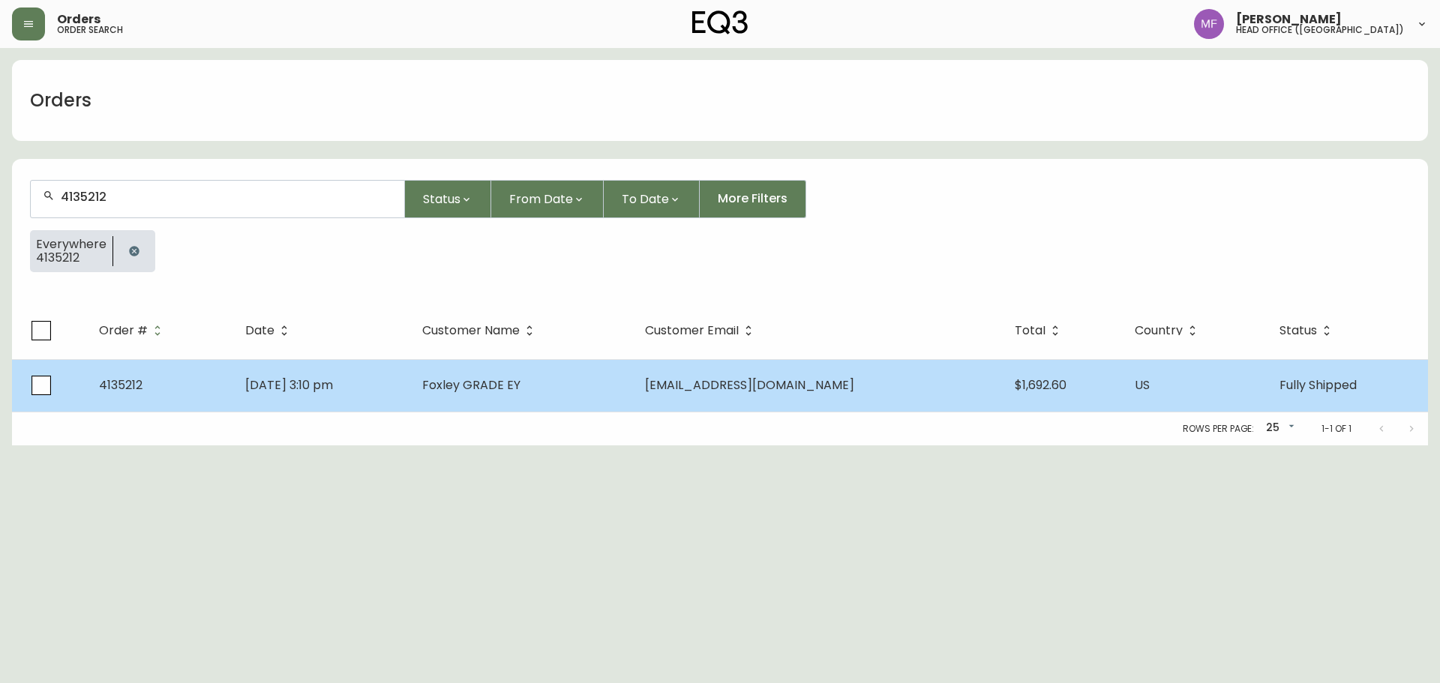
click at [410, 385] on td "Sep 08 2025, 3:10 pm" at bounding box center [321, 385] width 177 height 53
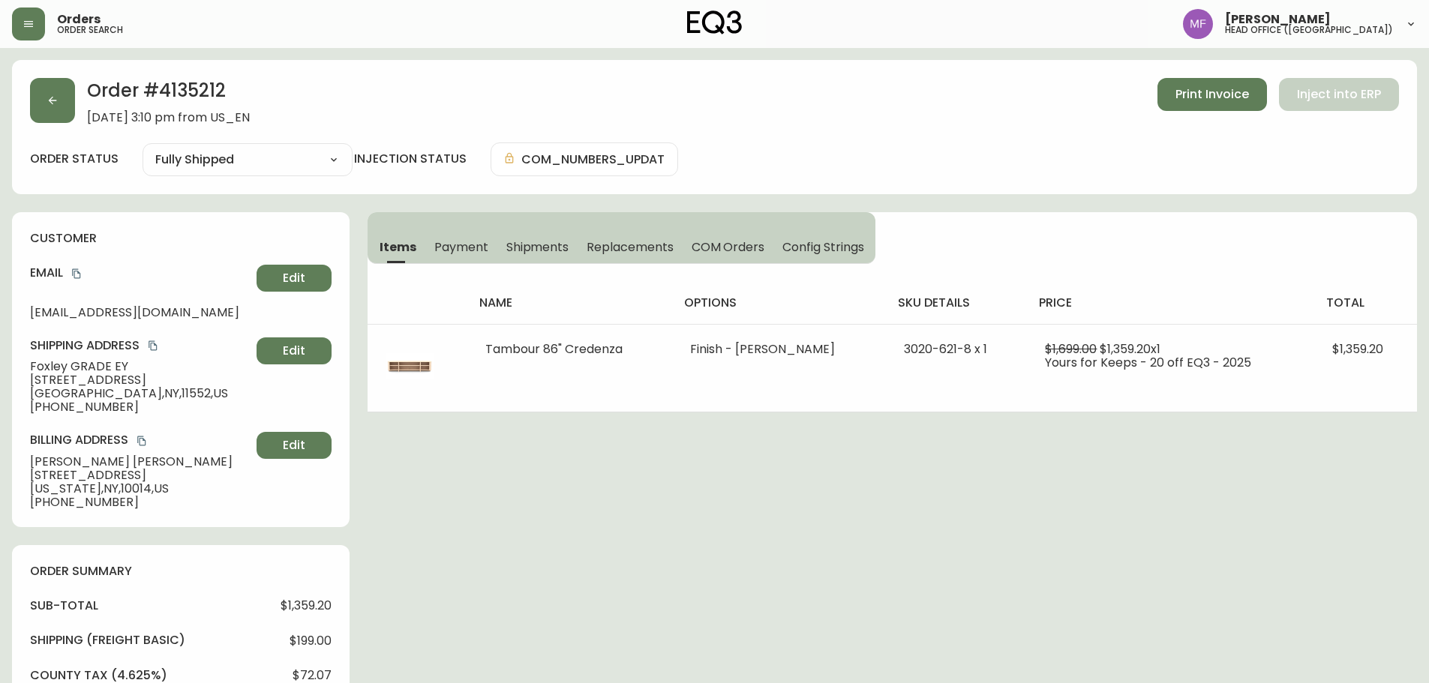
type input "Fully Shipped"
select select "FULLY_SHIPPED"
click at [536, 249] on span "Shipments" at bounding box center [537, 247] width 63 height 16
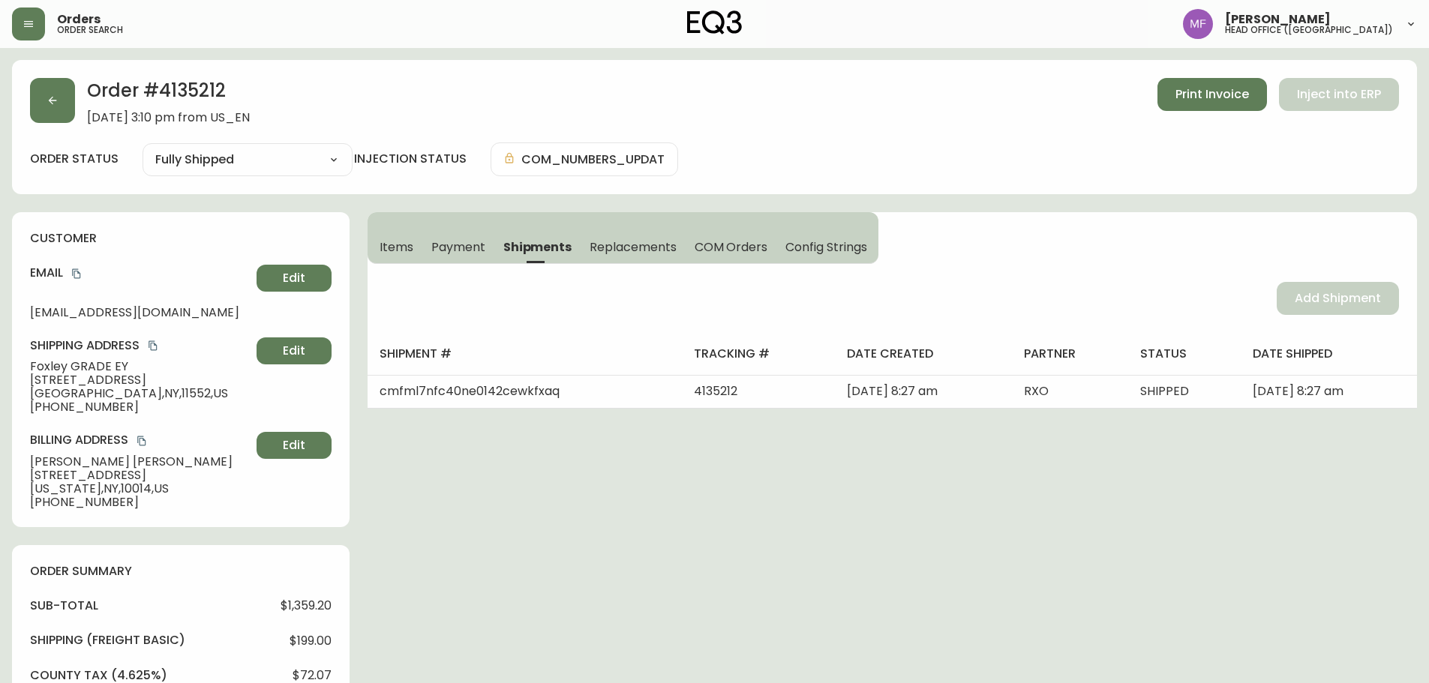
click at [412, 248] on span "Items" at bounding box center [397, 247] width 34 height 16
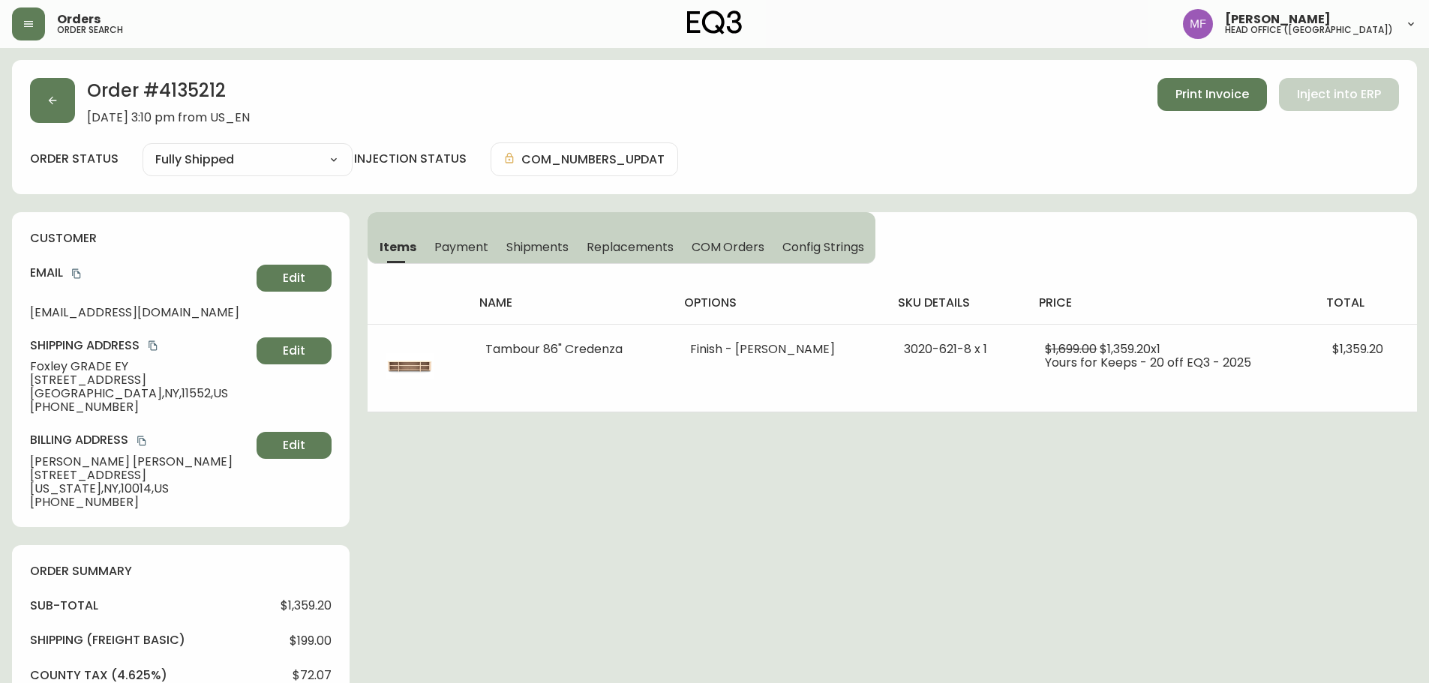
click at [200, 89] on h2 "Order # 4135212" at bounding box center [168, 94] width 163 height 33
click at [200, 83] on h2 "Order # 4135212" at bounding box center [168, 94] width 163 height 33
drag, startPoint x: 140, startPoint y: 366, endPoint x: 7, endPoint y: 365, distance: 132.8
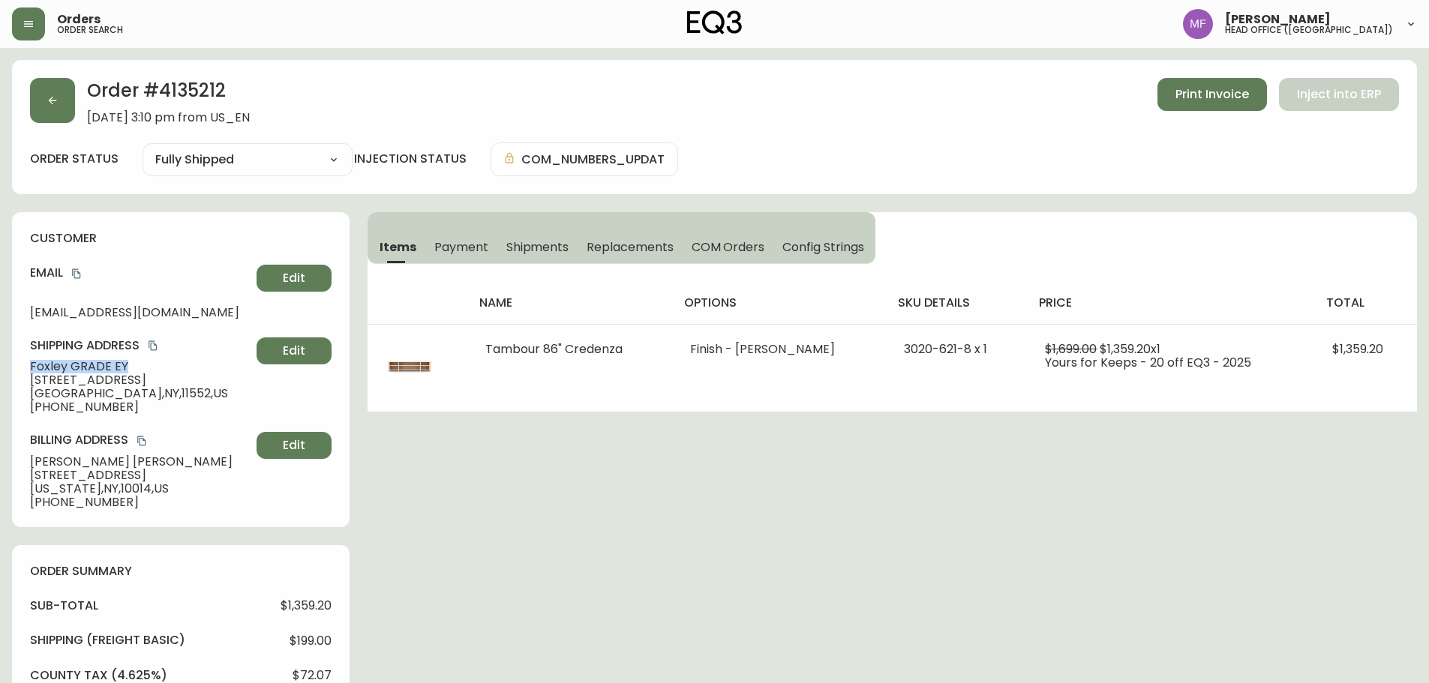
click at [7, 365] on main "Order # 4135212 September 8, 2025 at 3:10 pm from US_EN Print Invoice Inject in…" at bounding box center [714, 654] width 1429 height 1212
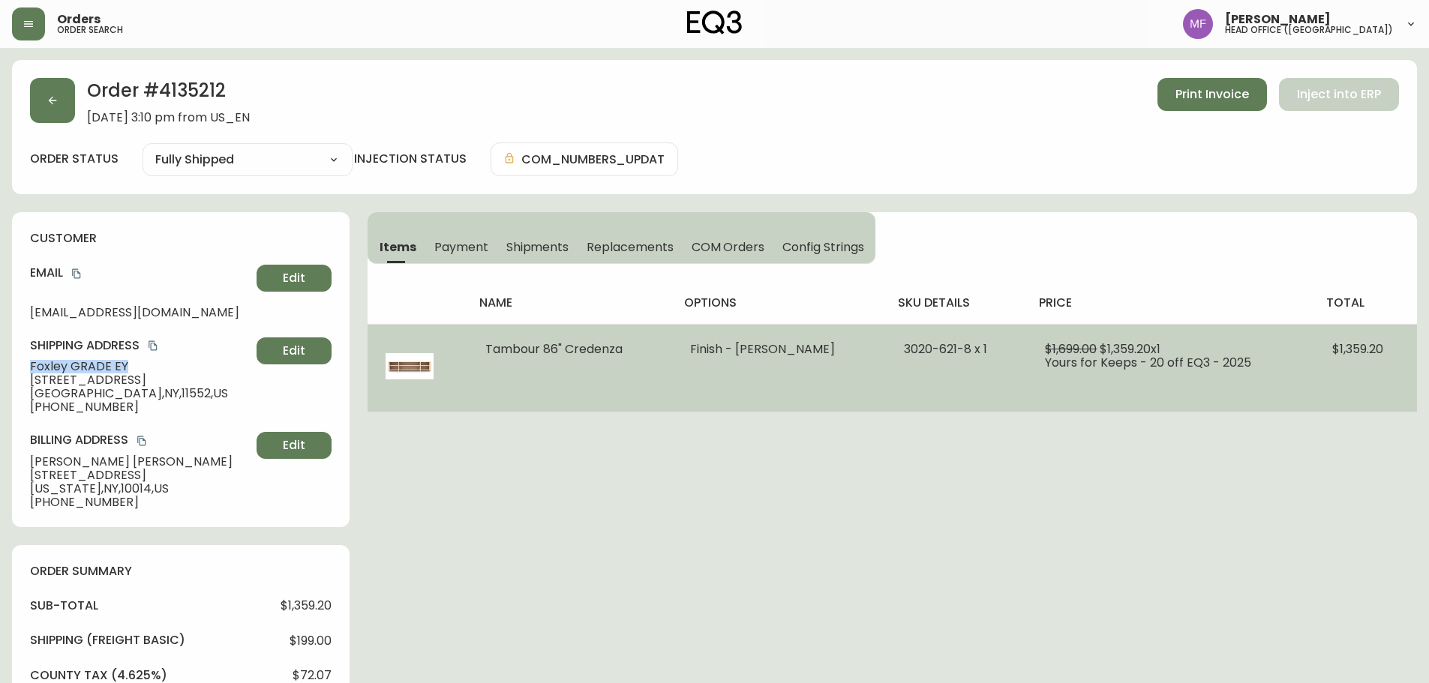
drag, startPoint x: 637, startPoint y: 351, endPoint x: 493, endPoint y: 355, distance: 144.1
click at [493, 355] on td "Tambour 86" Credenza" at bounding box center [569, 368] width 205 height 88
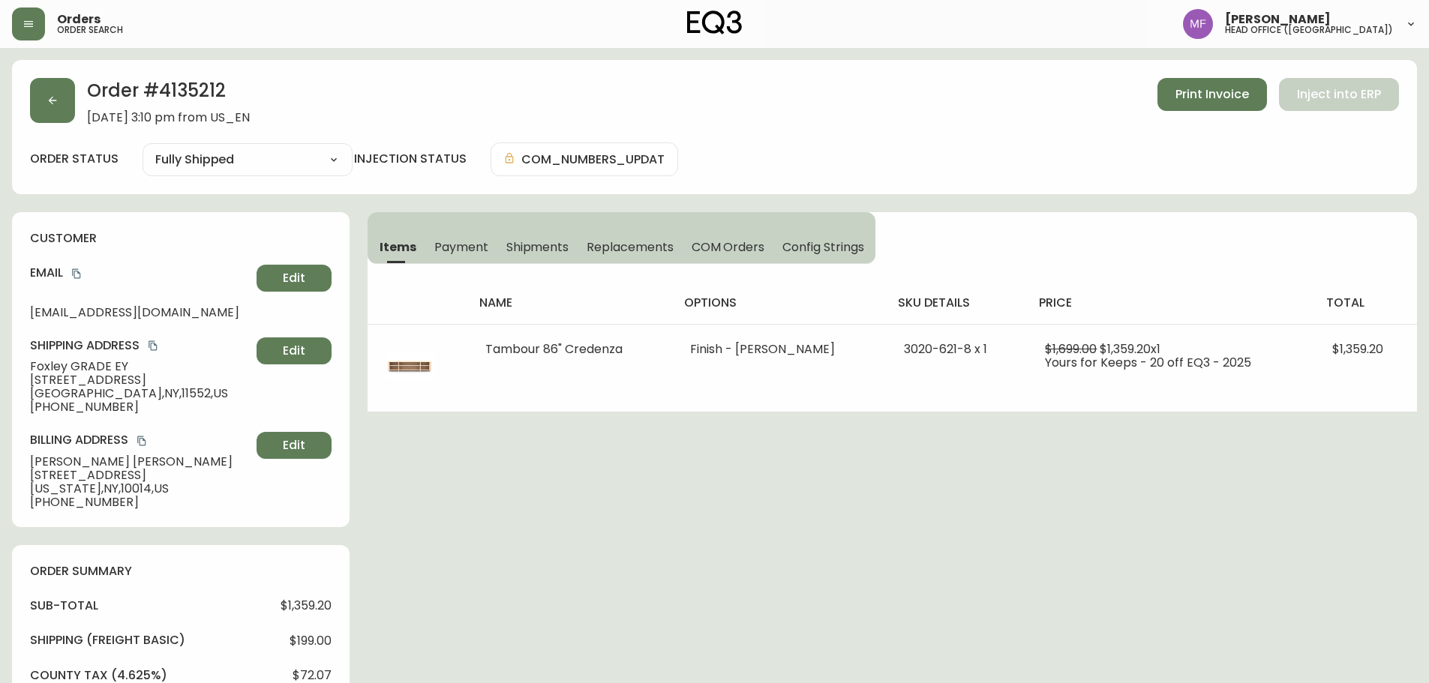
click at [207, 92] on h2 "Order # 4135212" at bounding box center [168, 94] width 163 height 33
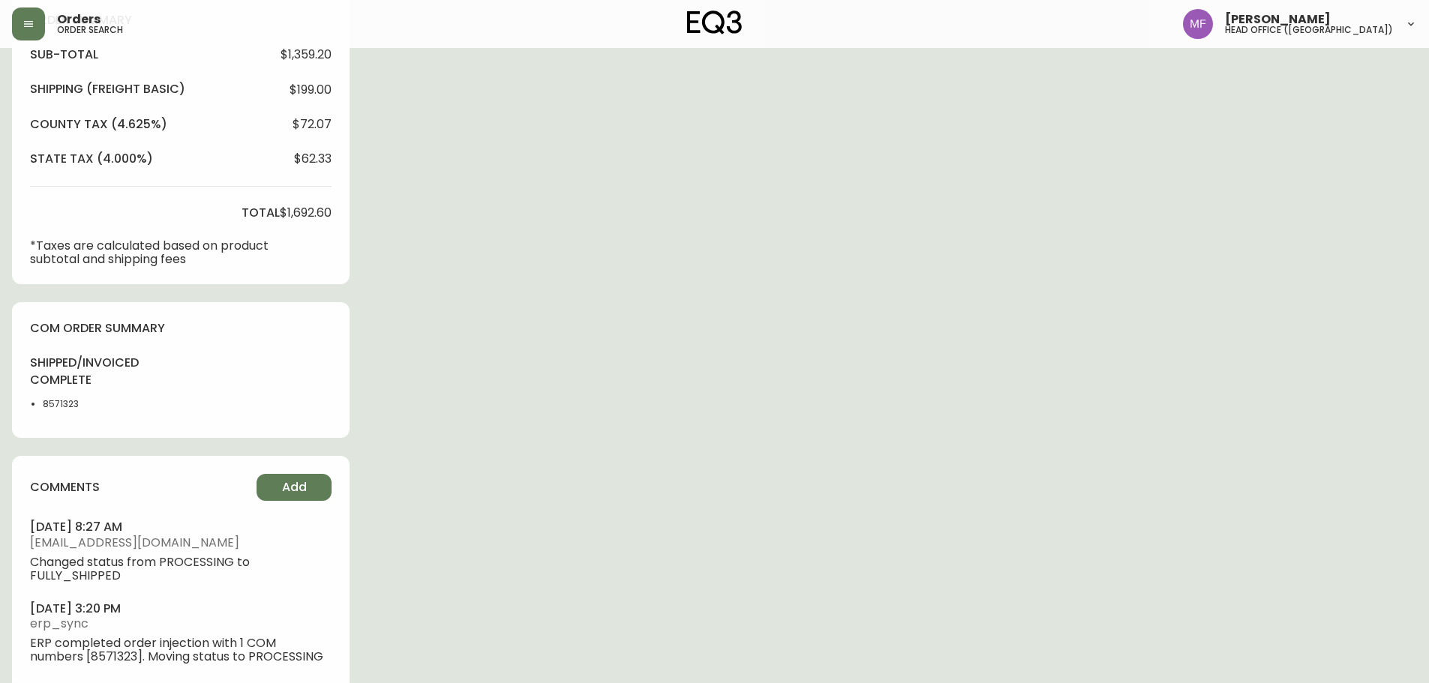
scroll to position [577, 0]
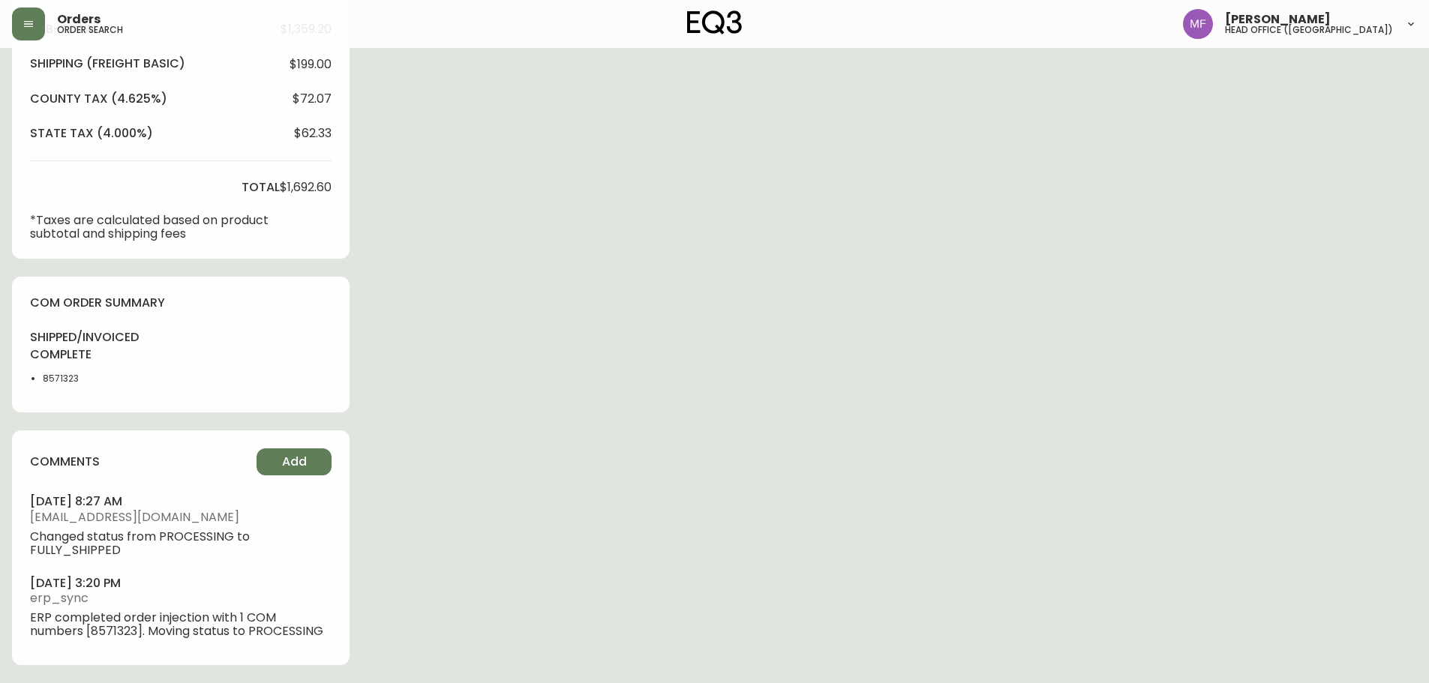
click at [60, 377] on li "8571323" at bounding box center [81, 379] width 76 height 14
click at [383, 351] on div "Order # 4135212 September 8, 2025 at 3:10 pm from US_EN Print Invoice Inject in…" at bounding box center [714, 83] width 1405 height 1200
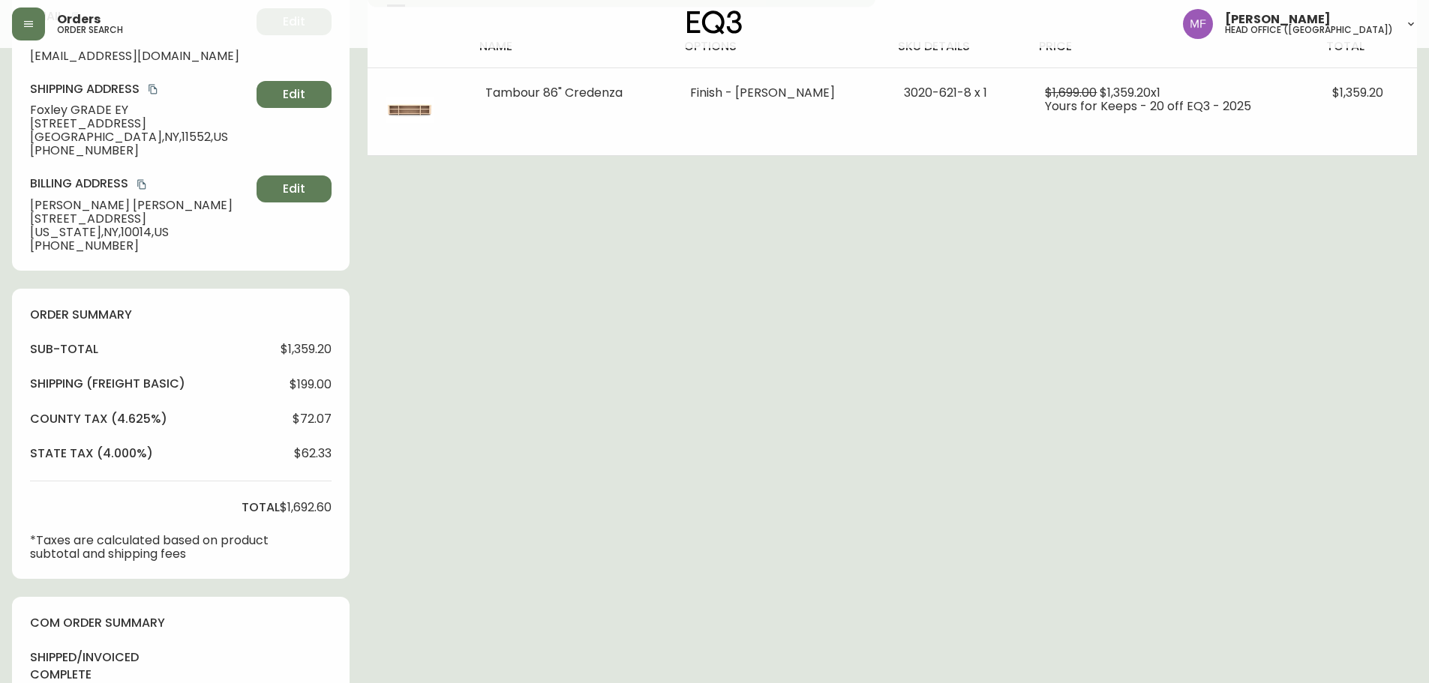
scroll to position [52, 0]
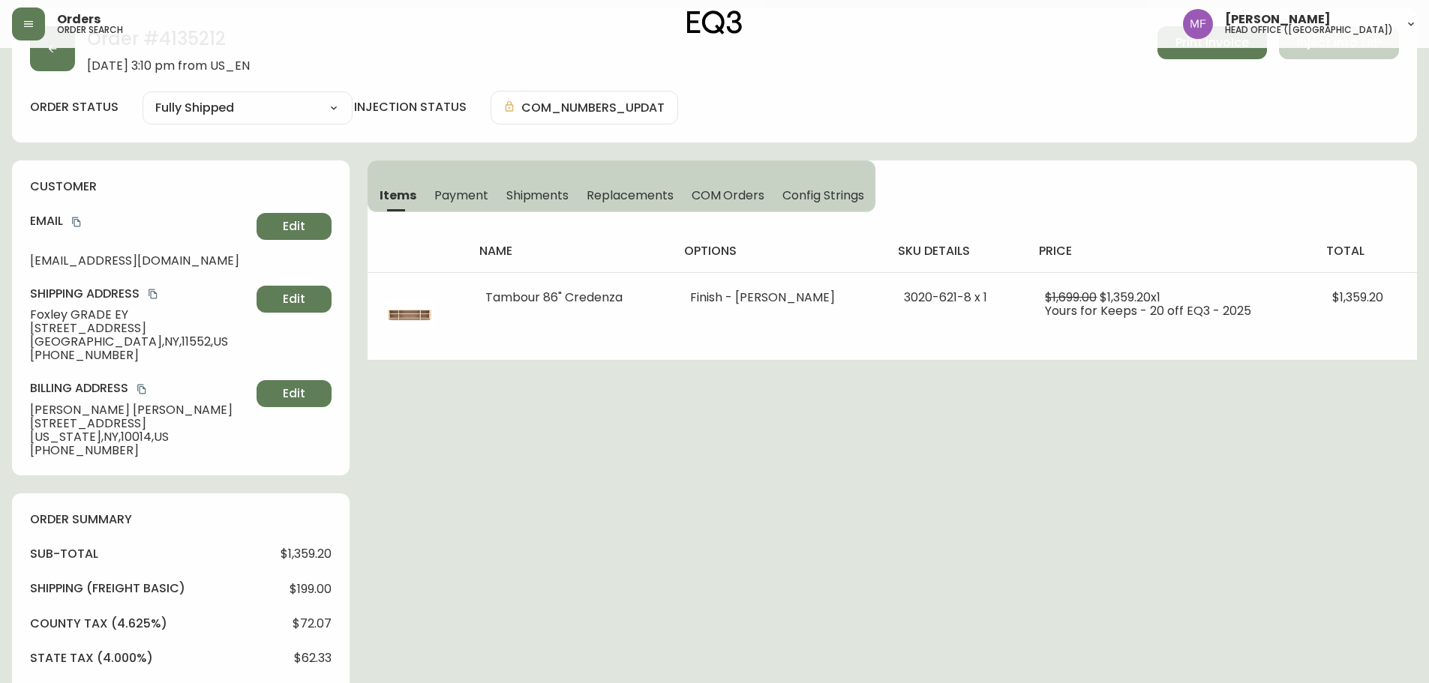
drag, startPoint x: 933, startPoint y: 416, endPoint x: 942, endPoint y: 418, distance: 9.1
click at [933, 416] on div "Order # 4135212 September 8, 2025 at 3:10 pm from US_EN Print Invoice Inject in…" at bounding box center [714, 608] width 1405 height 1200
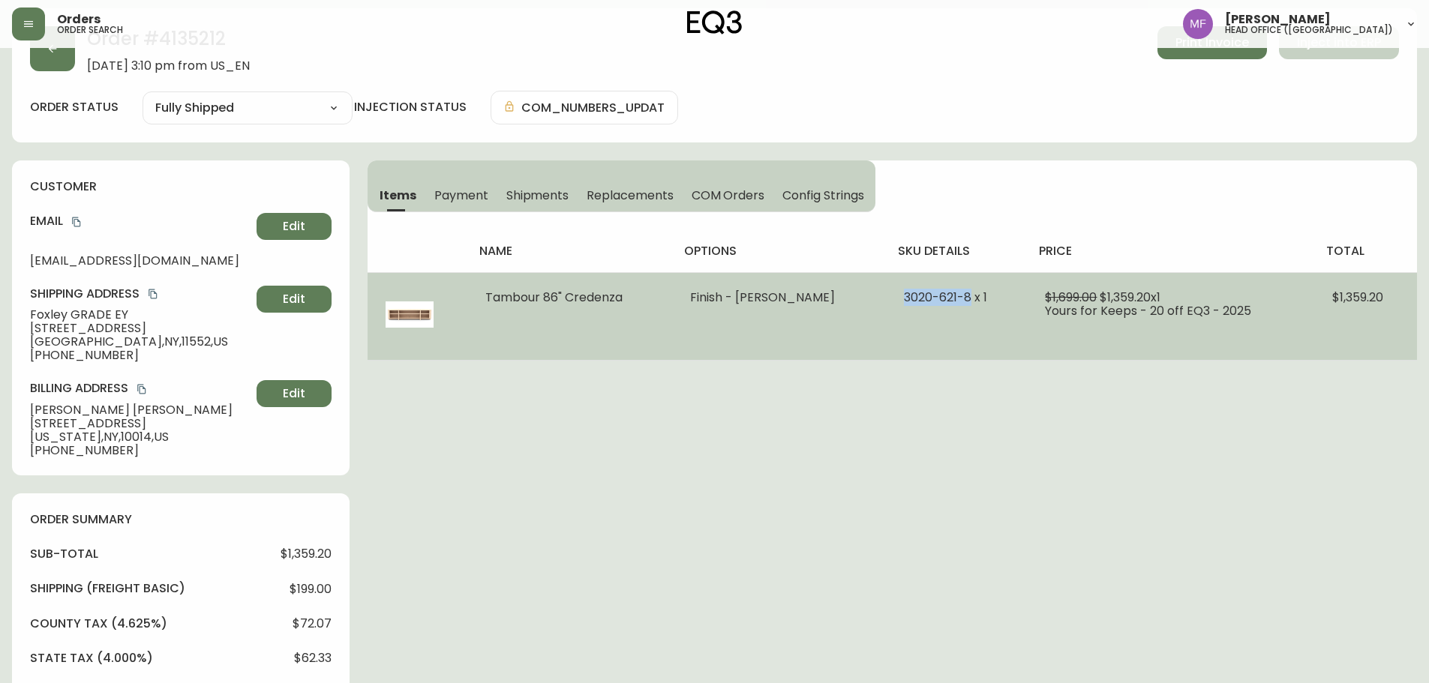
drag, startPoint x: 851, startPoint y: 297, endPoint x: 922, endPoint y: 301, distance: 71.4
click at [922, 301] on td "3020-621-8 x 1" at bounding box center [956, 316] width 141 height 88
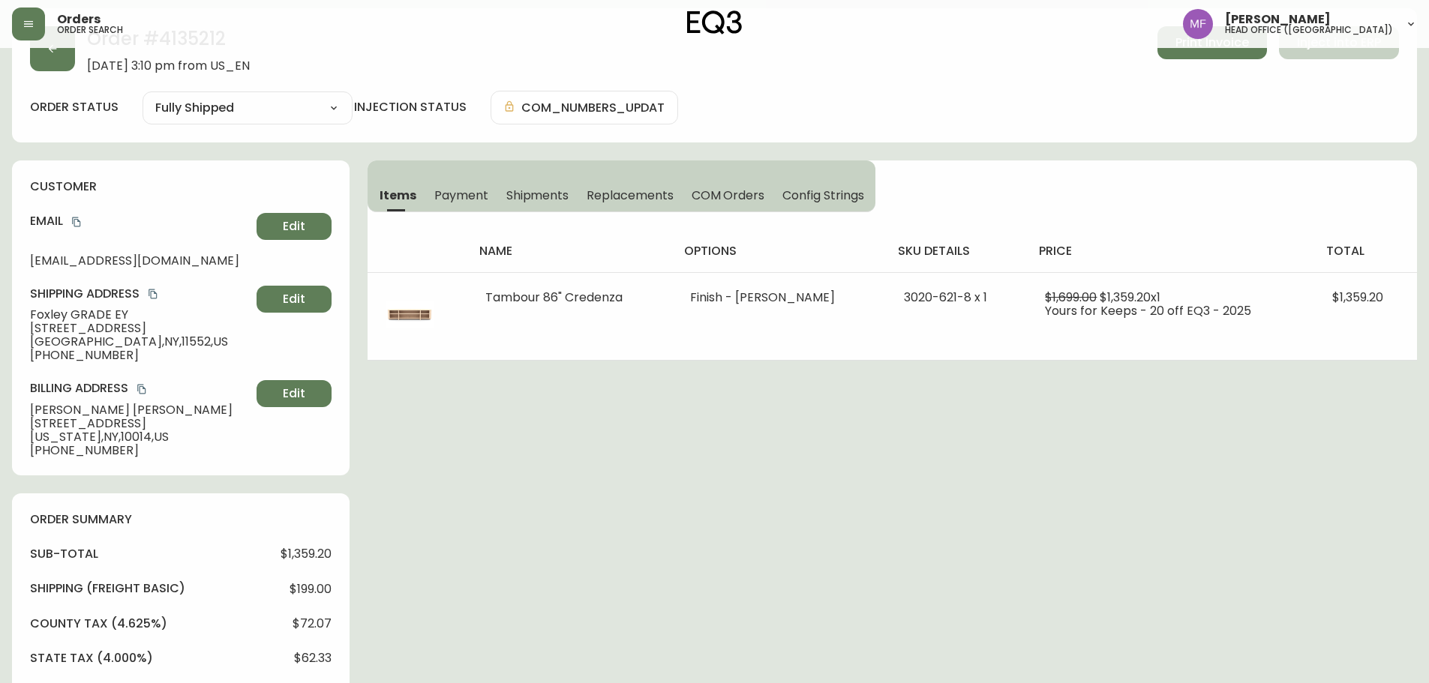
click at [1059, 500] on div "Order # 4135212 September 8, 2025 at 3:10 pm from US_EN Print Invoice Inject in…" at bounding box center [714, 608] width 1405 height 1200
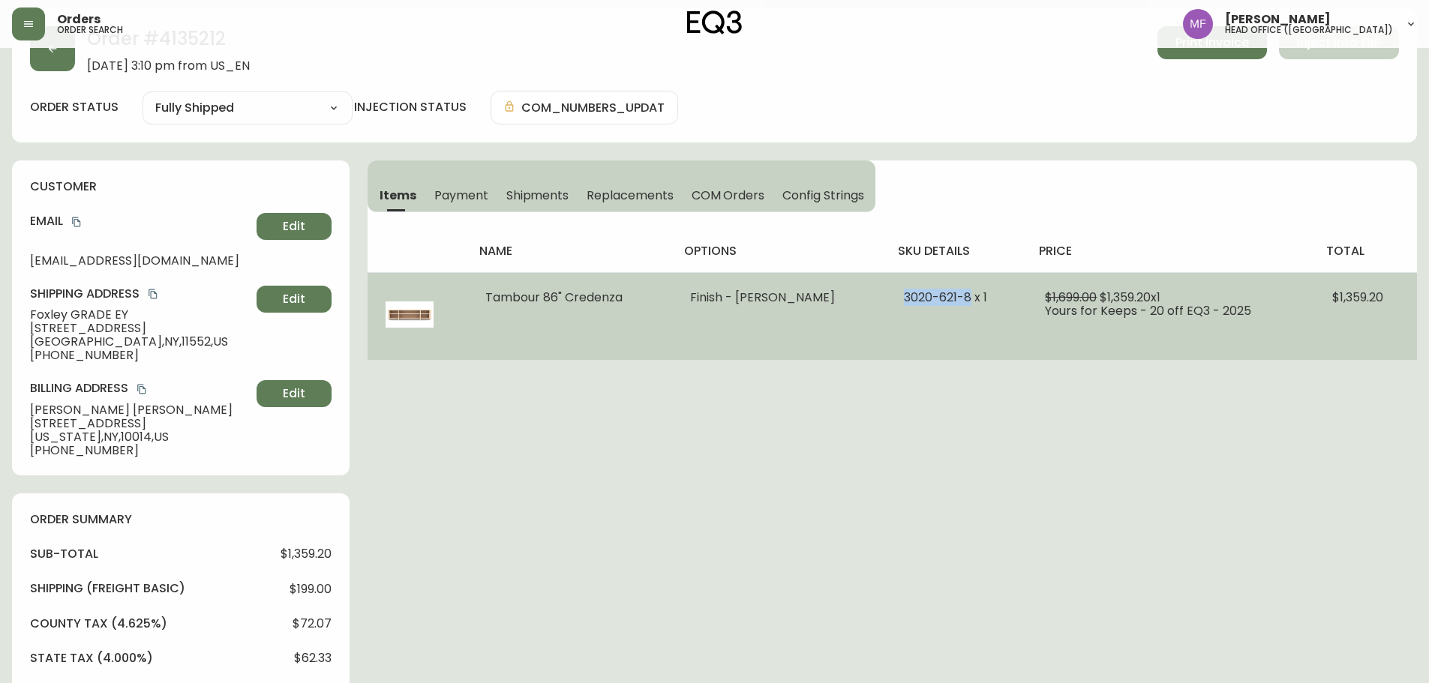
drag, startPoint x: 921, startPoint y: 294, endPoint x: 850, endPoint y: 294, distance: 71.3
click at [886, 294] on td "3020-621-8 x 1" at bounding box center [956, 316] width 141 height 88
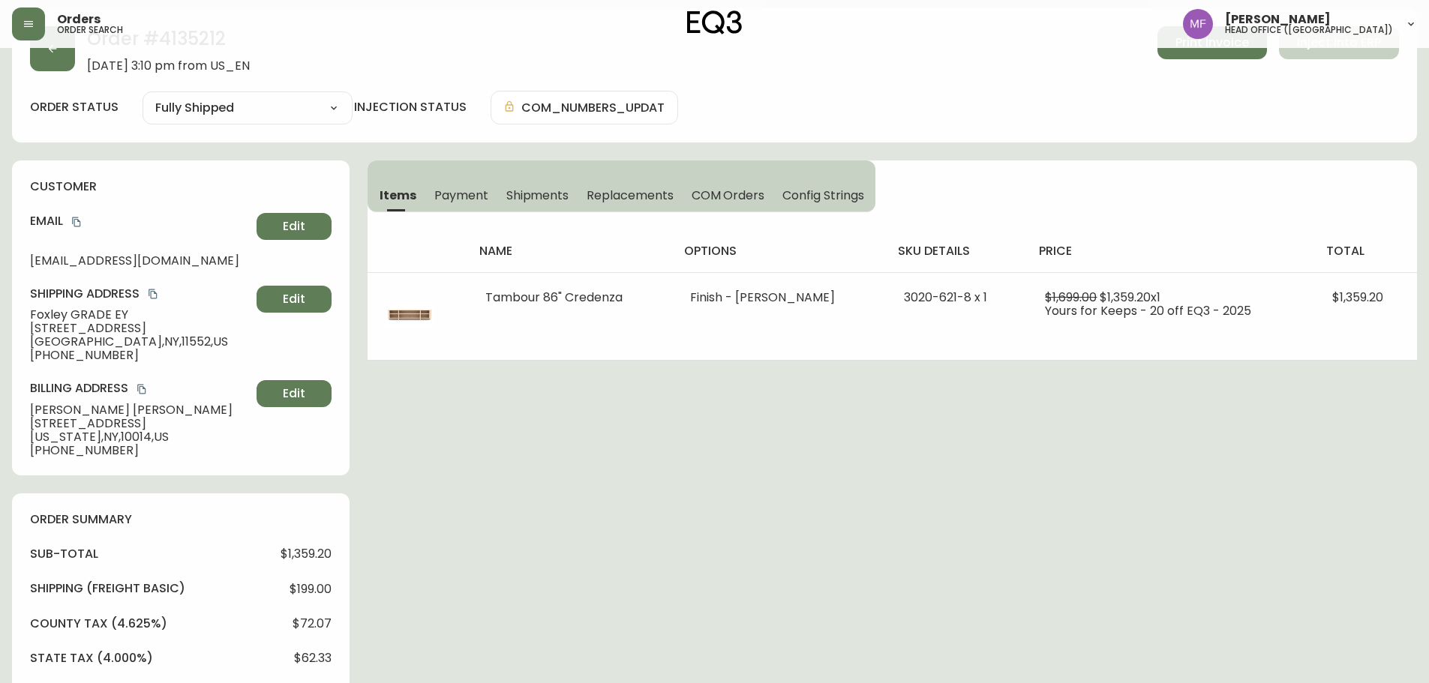
click at [1051, 371] on div "Order # 4135212 September 8, 2025 at 3:10 pm from US_EN Print Invoice Inject in…" at bounding box center [714, 608] width 1405 height 1200
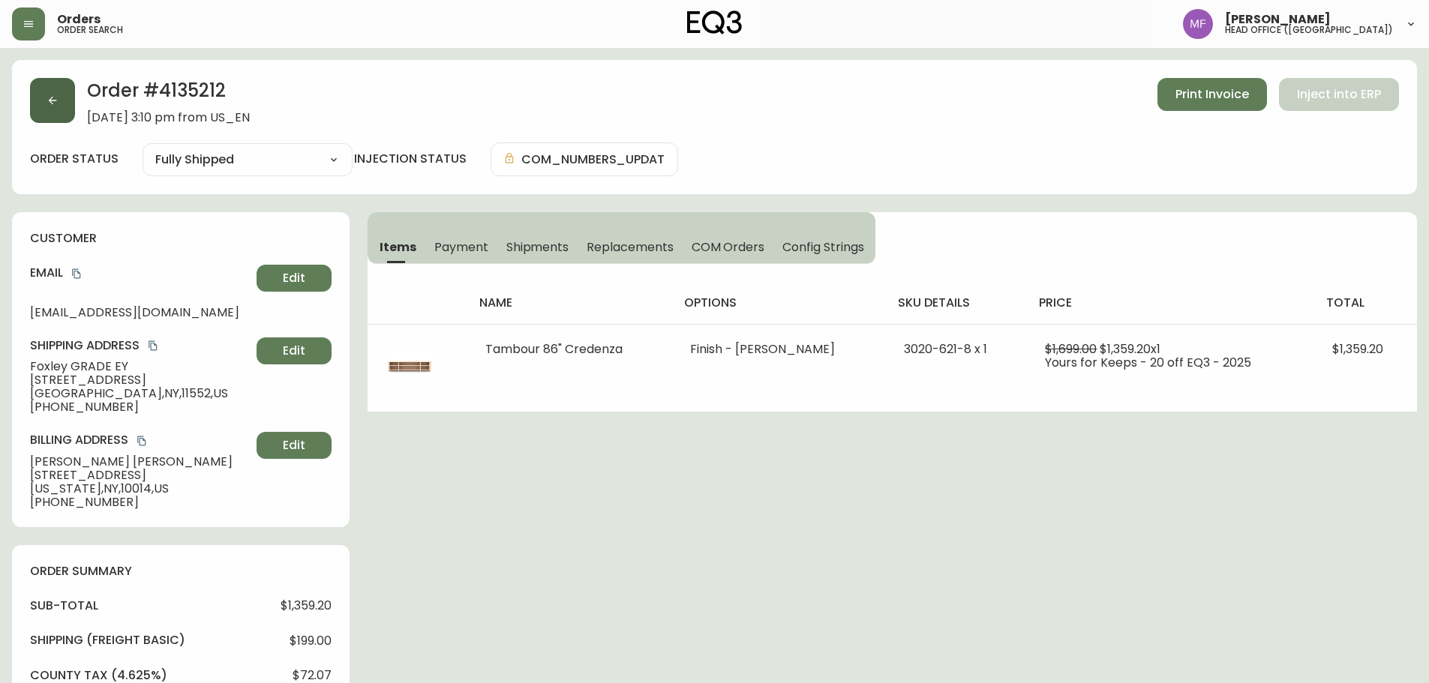
click at [65, 121] on button "button" at bounding box center [52, 100] width 45 height 45
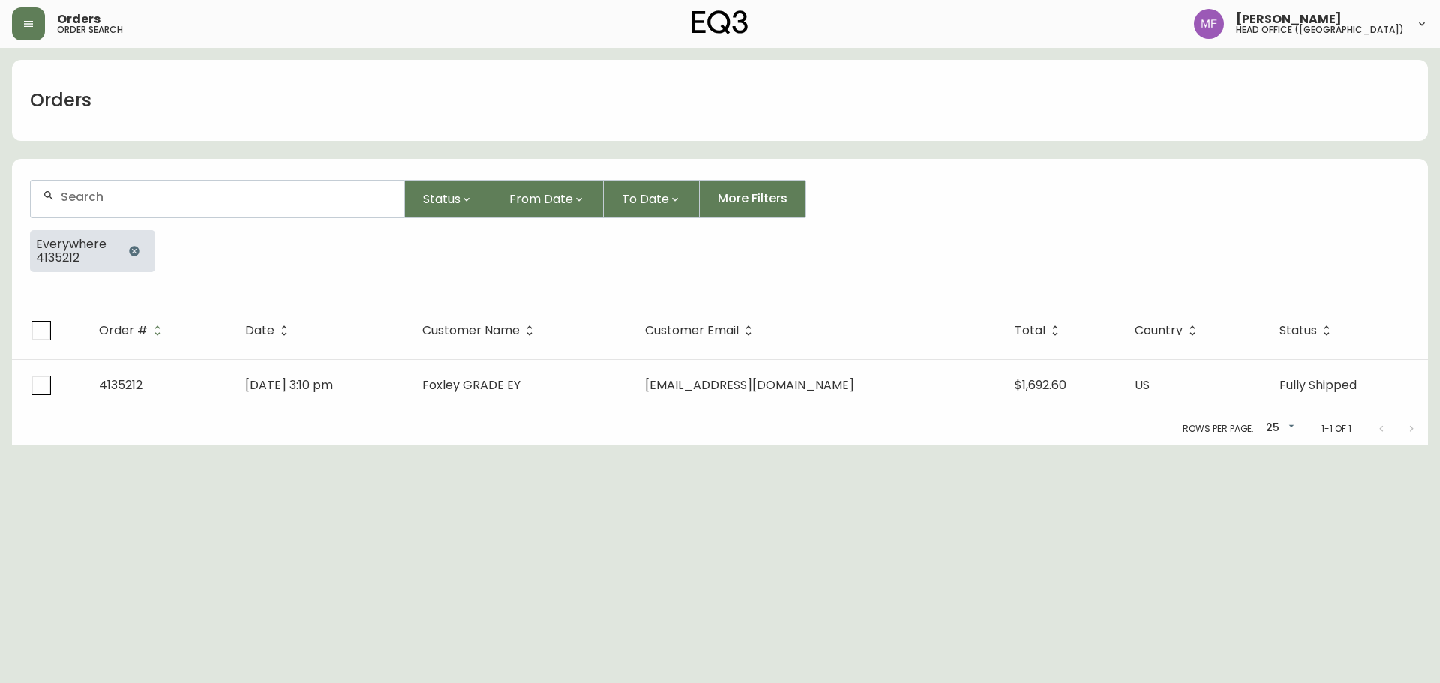
click at [128, 253] on icon "button" at bounding box center [134, 251] width 12 height 12
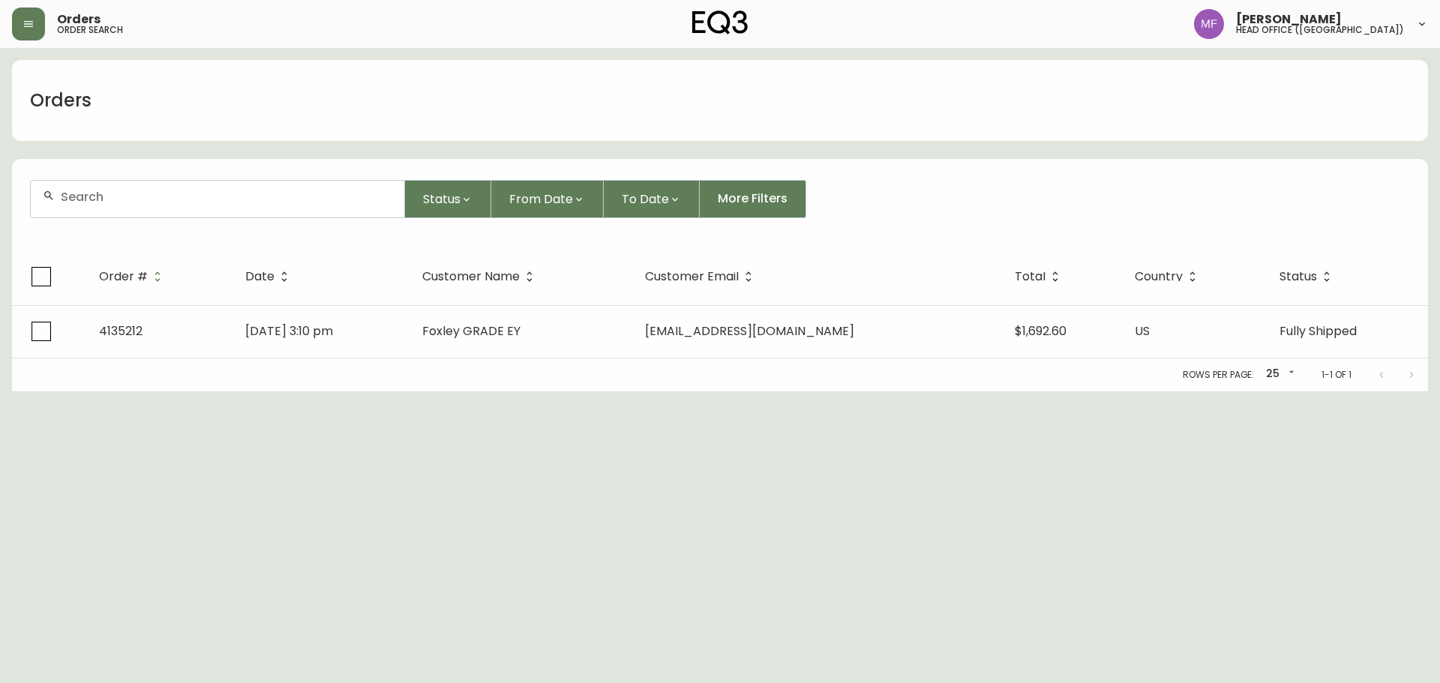
click at [128, 199] on input "text" at bounding box center [227, 197] width 332 height 14
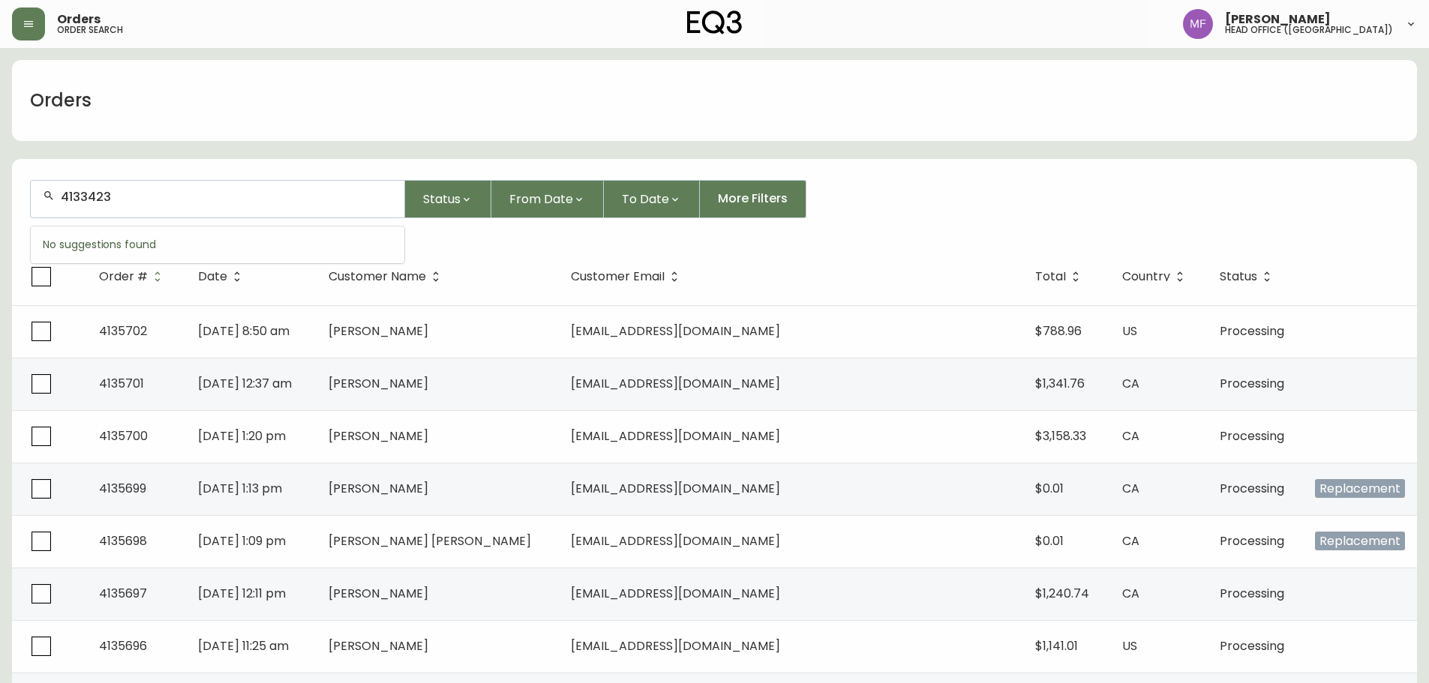
type input "4133423"
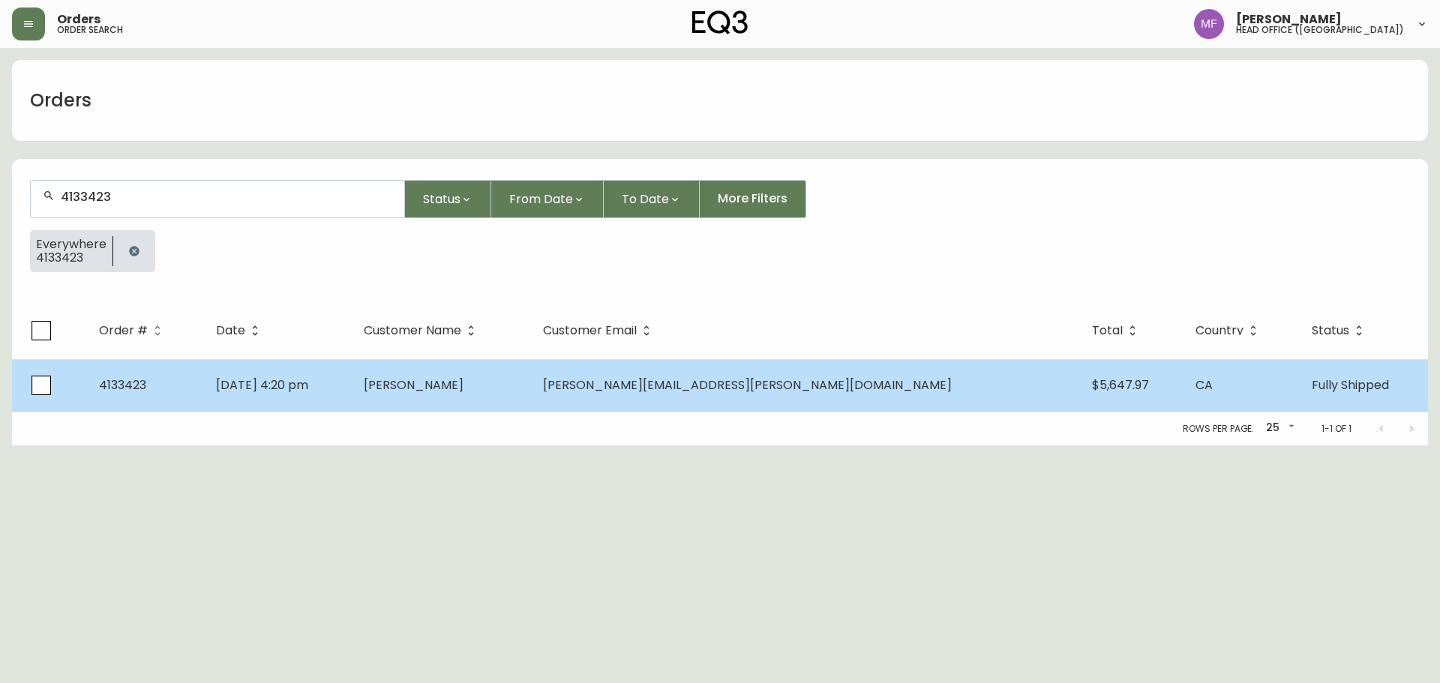
click at [531, 407] on td "Brett Kane" at bounding box center [441, 385] width 179 height 53
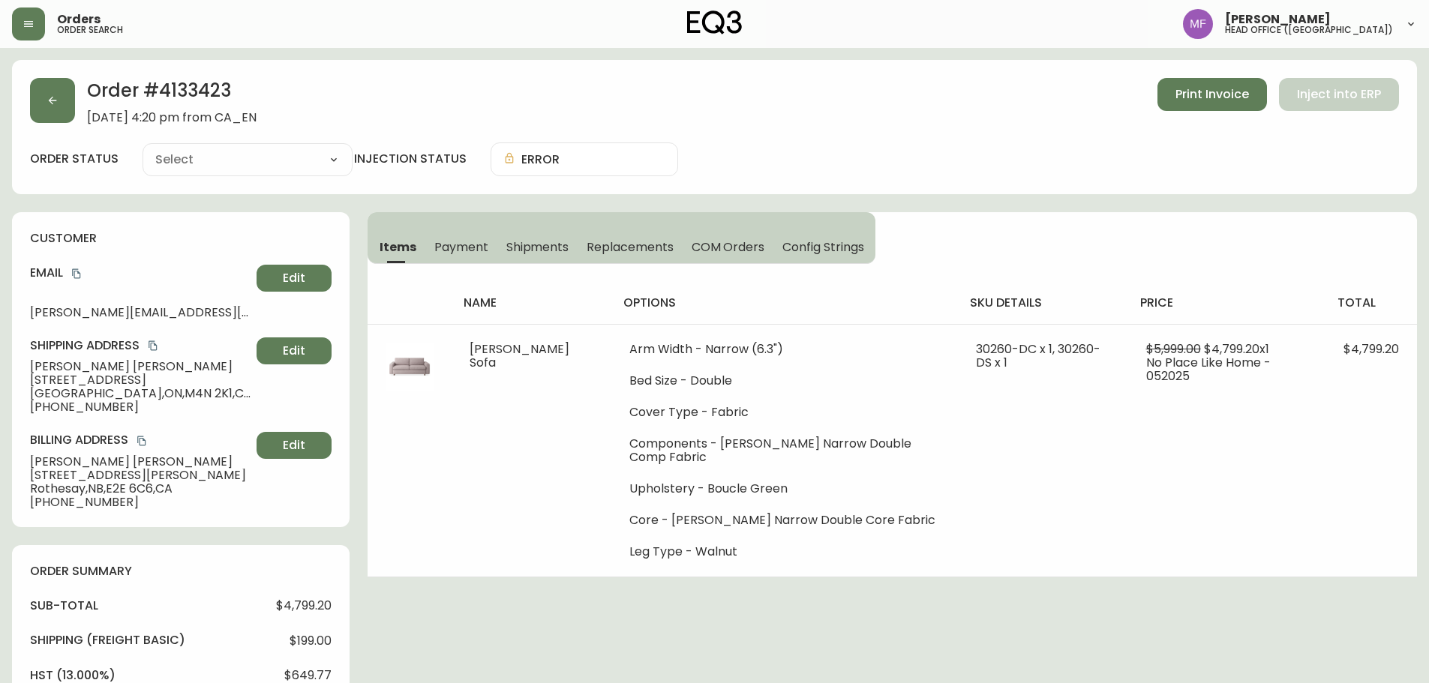
type input "Fully Shipped"
select select "FULLY_SHIPPED"
click at [52, 100] on icon "button" at bounding box center [53, 101] width 12 height 12
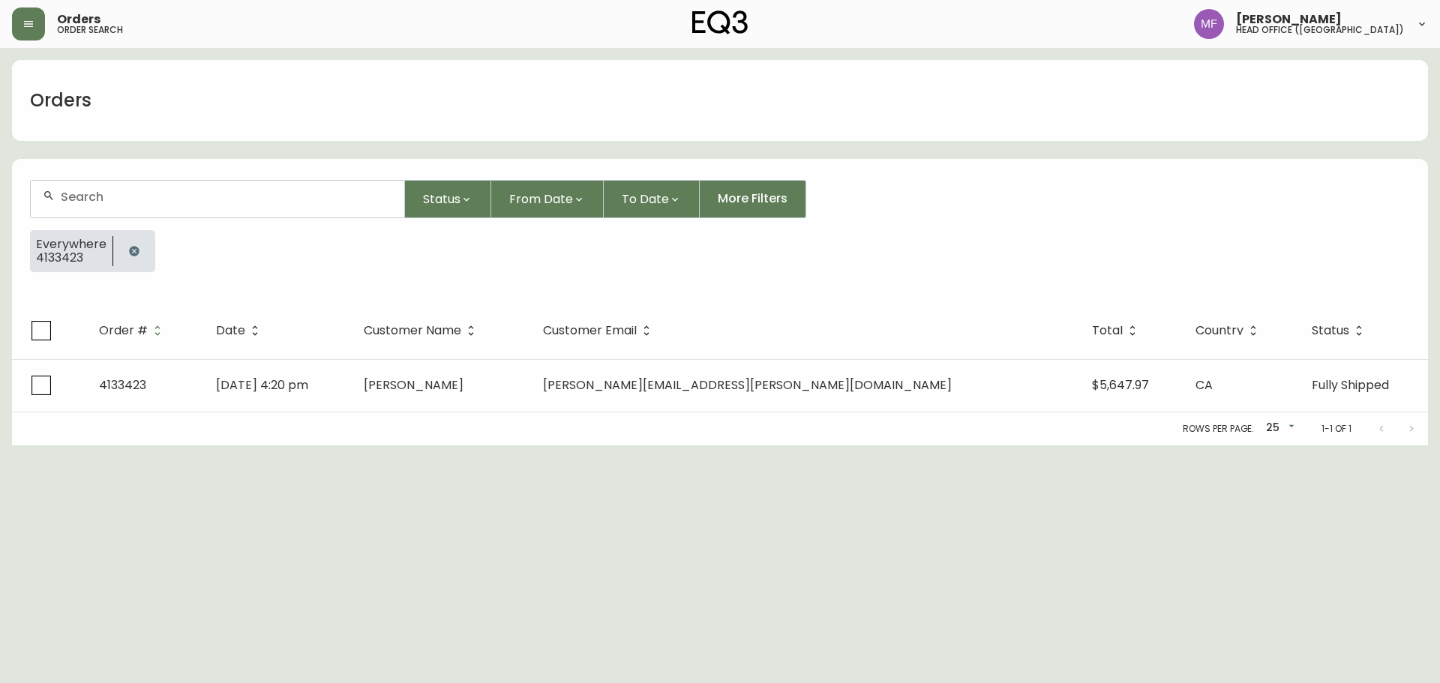
drag, startPoint x: 148, startPoint y: 258, endPoint x: 144, endPoint y: 251, distance: 7.7
click at [148, 259] on div at bounding box center [134, 251] width 42 height 42
click at [140, 247] on button "button" at bounding box center [134, 251] width 30 height 30
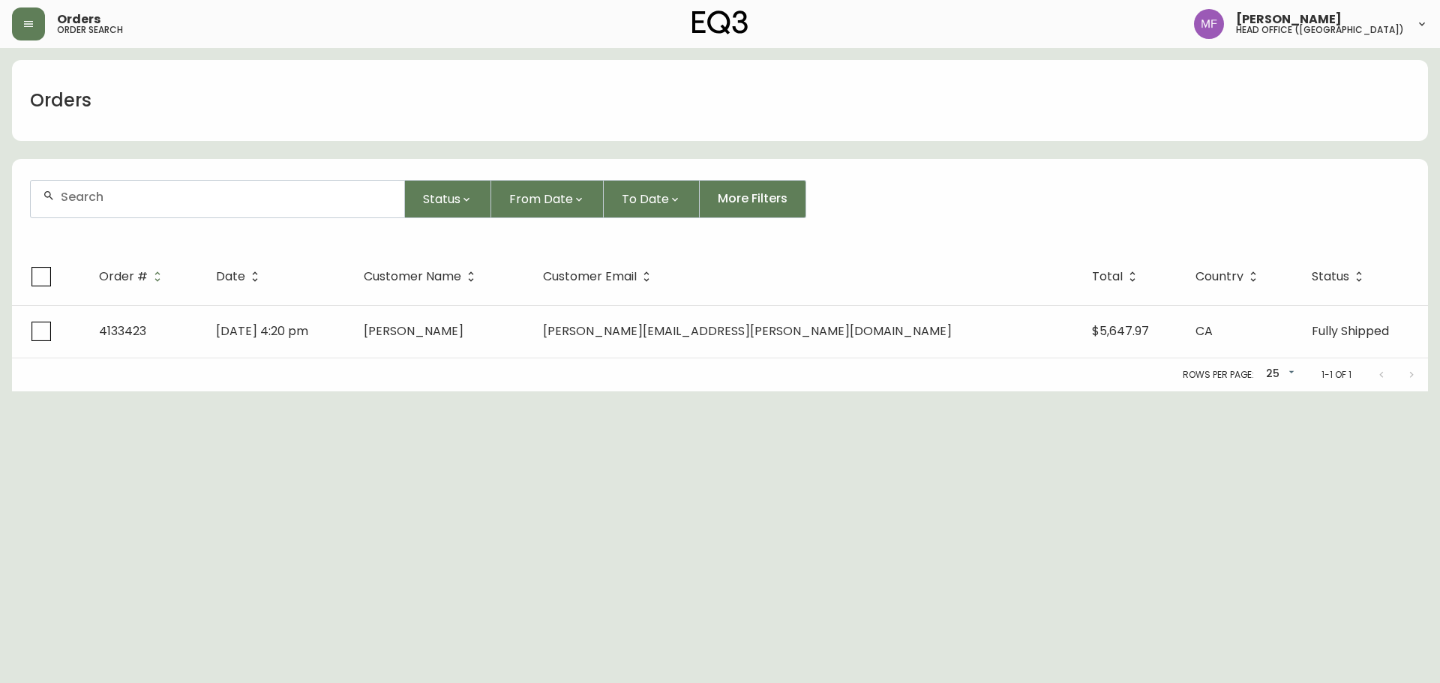
click at [132, 205] on div at bounding box center [218, 199] width 374 height 37
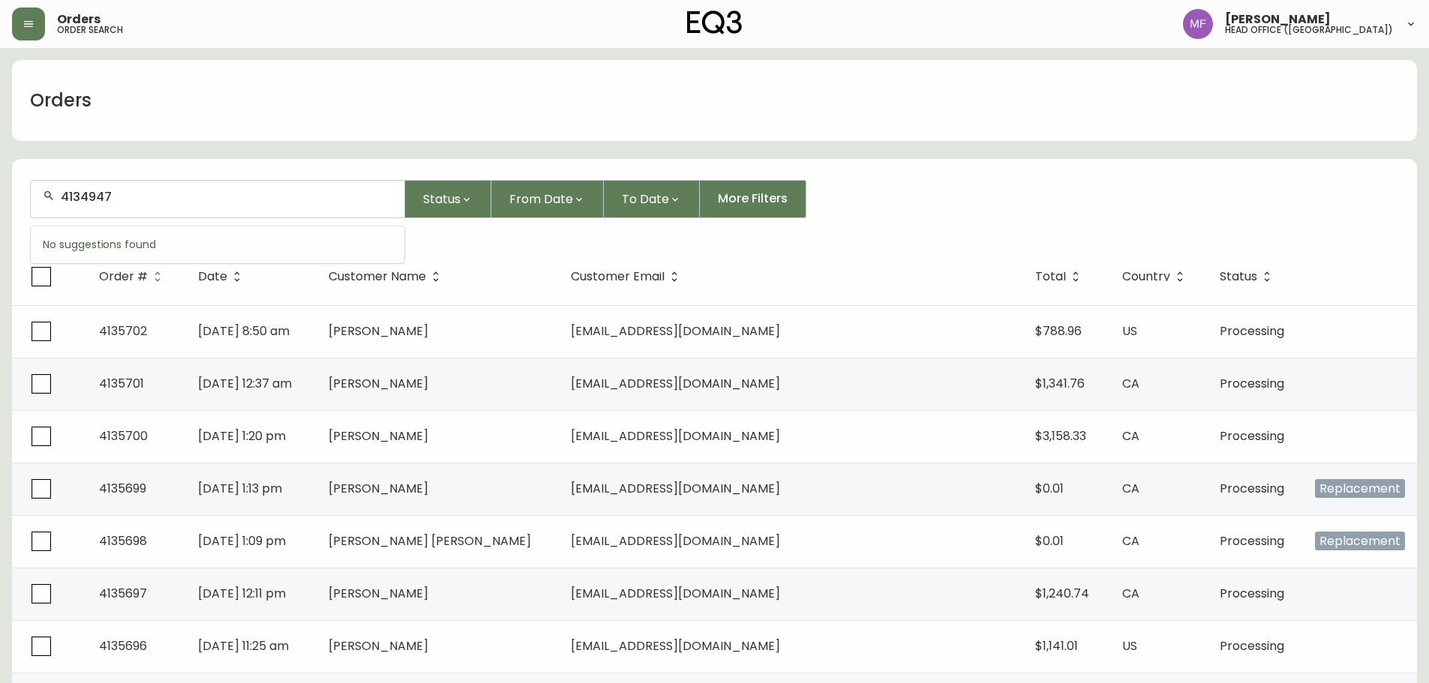
type input "4134947"
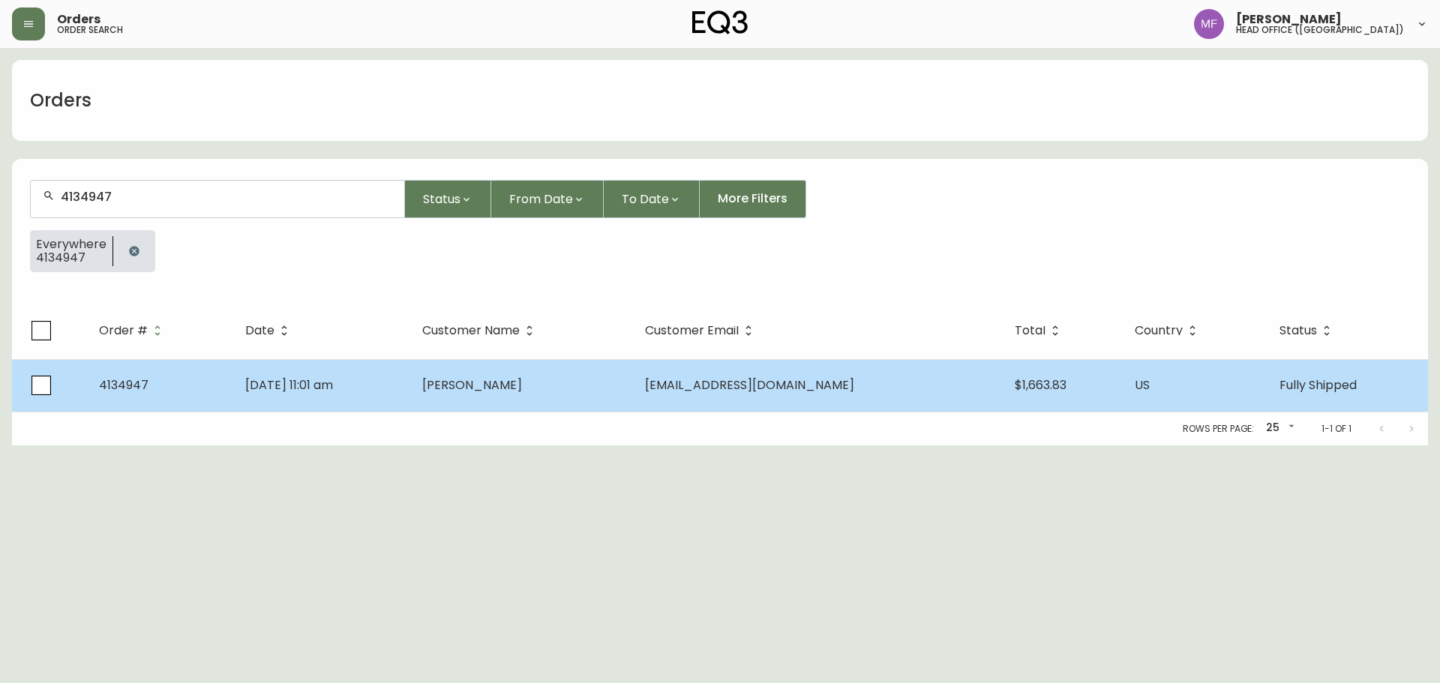
click at [346, 403] on td "Aug 30 2025, 11:01 am" at bounding box center [321, 385] width 177 height 53
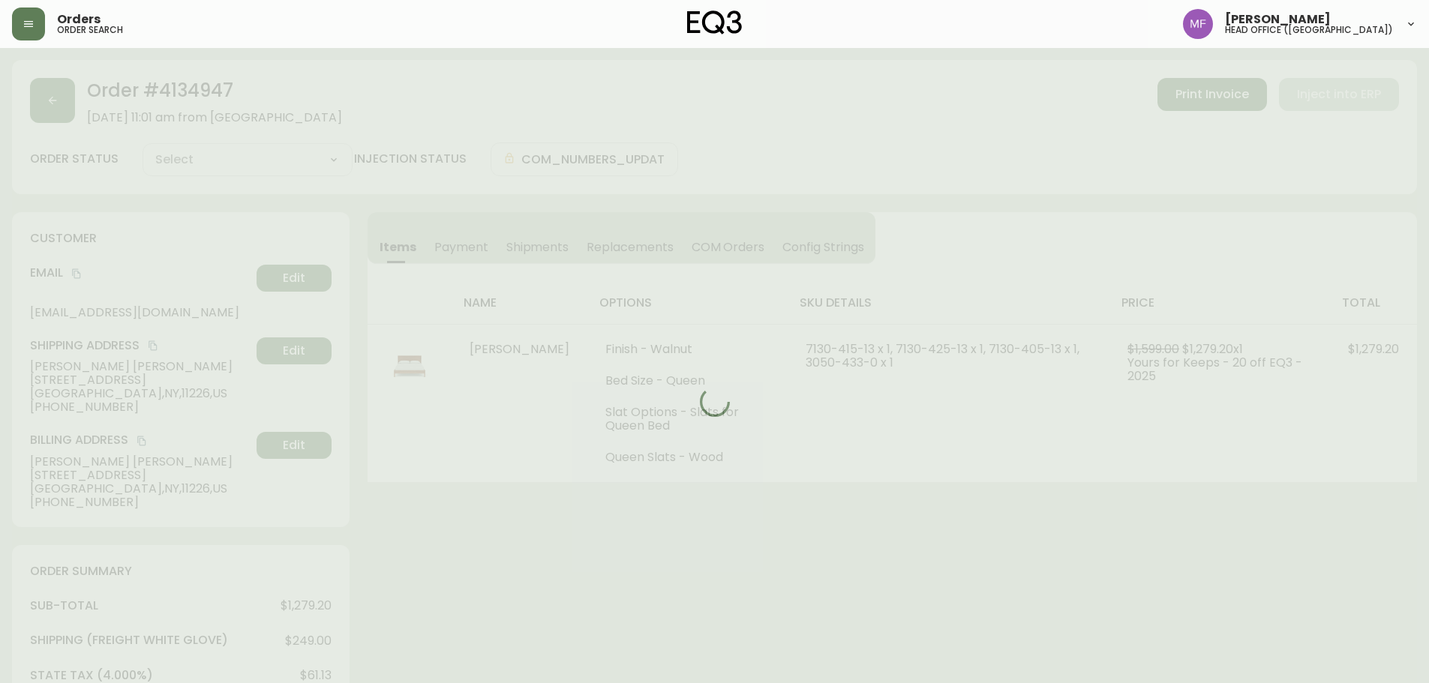
type input "Fully Shipped"
select select "FULLY_SHIPPED"
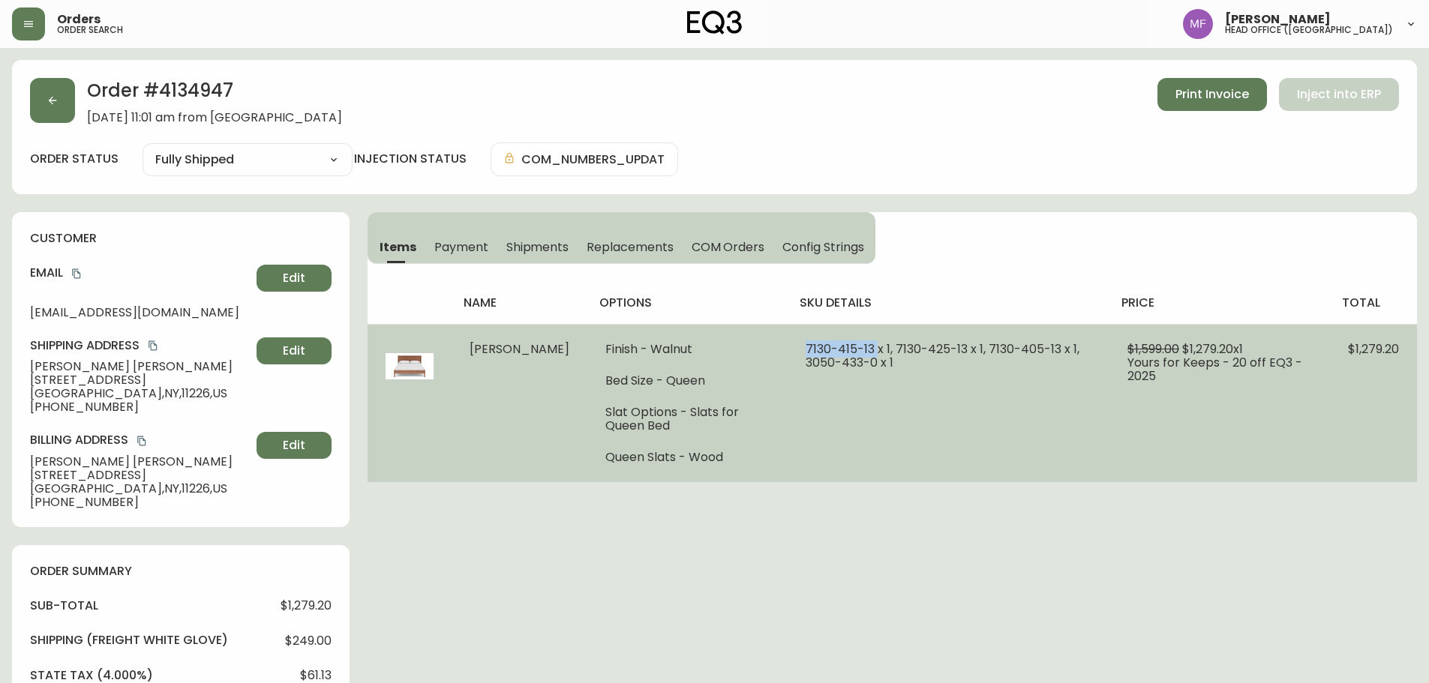
drag, startPoint x: 851, startPoint y: 349, endPoint x: 775, endPoint y: 349, distance: 75.8
click at [788, 349] on td "7130-415-13 x 1, 7130-425-13 x 1, 7130-405-13 x 1, 3050-433-0 x 1" at bounding box center [949, 403] width 322 height 158
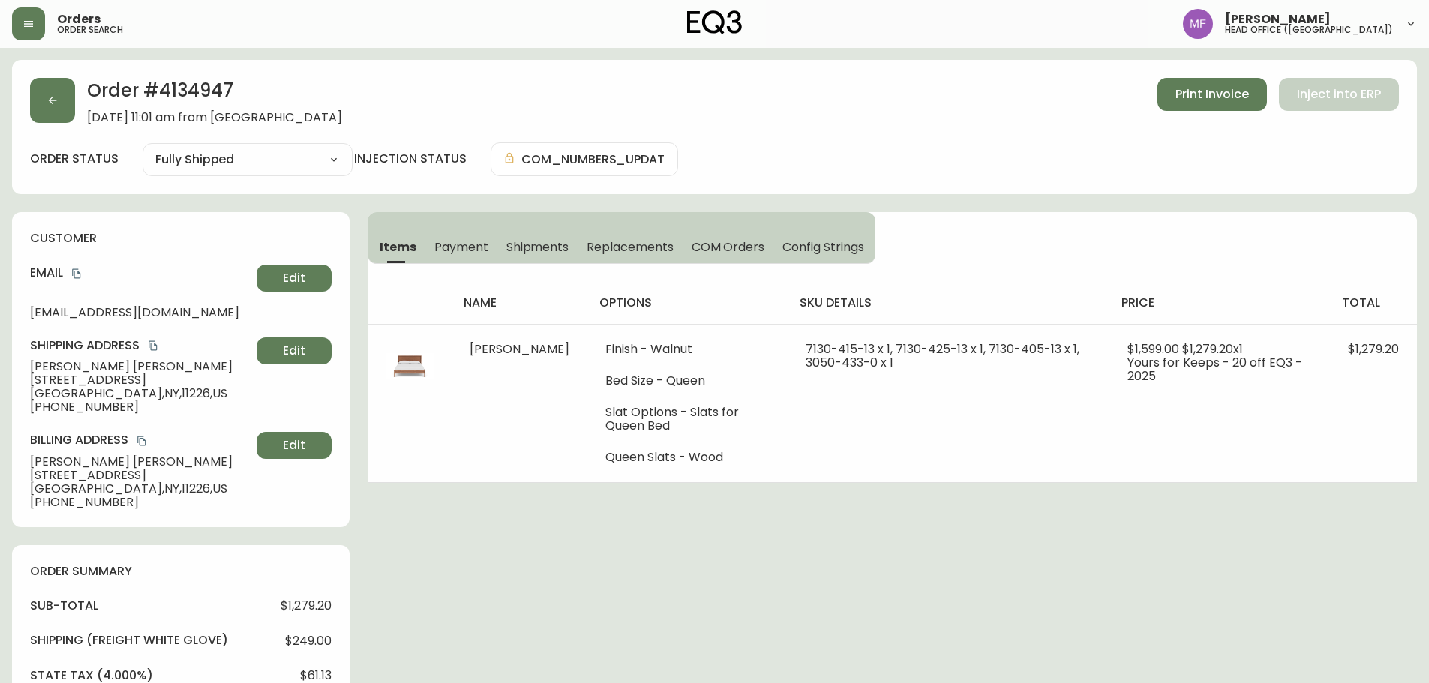
click at [191, 87] on h2 "Order # 4134947" at bounding box center [214, 94] width 255 height 33
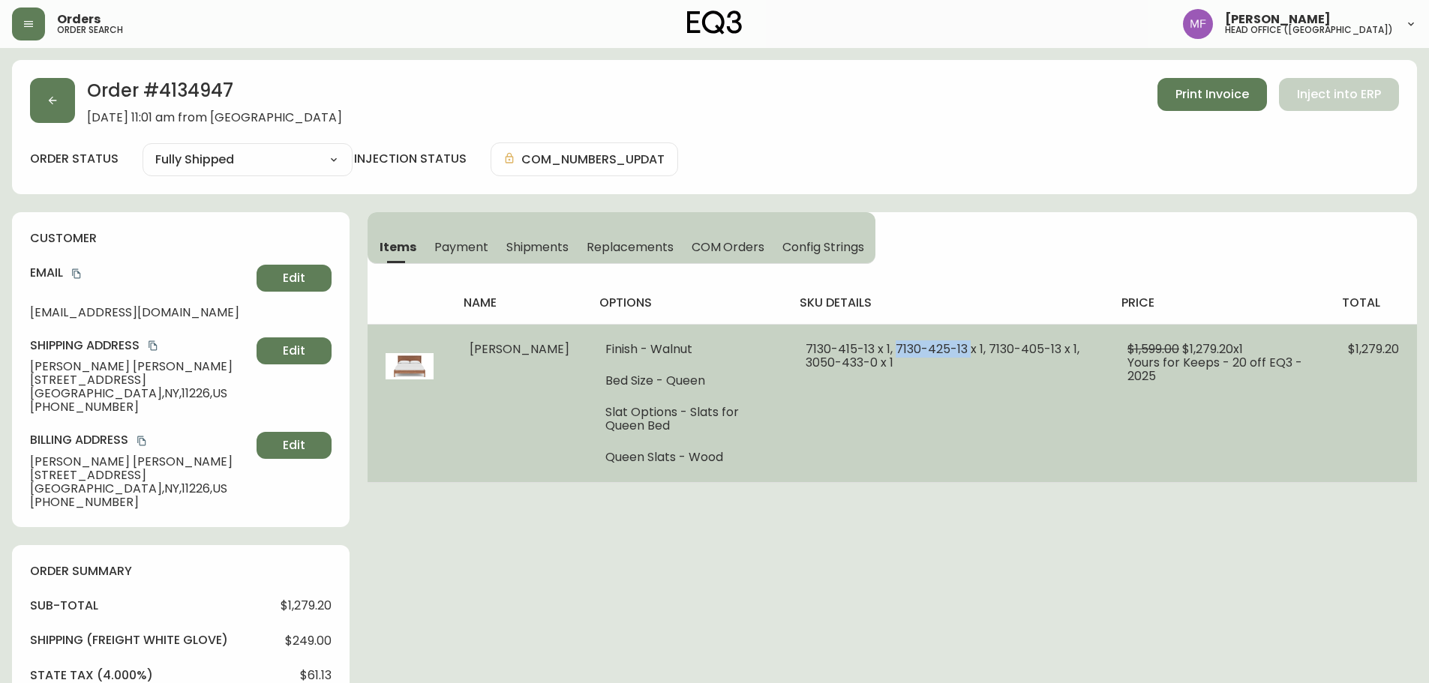
drag, startPoint x: 942, startPoint y: 347, endPoint x: 872, endPoint y: 350, distance: 70.6
click at [872, 350] on span "7130-415-13 x 1, 7130-425-13 x 1, 7130-405-13 x 1, 3050-433-0 x 1" at bounding box center [943, 356] width 274 height 31
click at [1035, 351] on span "7130-415-13 x 1, 7130-425-13 x 1, 7130-405-13 x 1, 3050-433-0 x 1" at bounding box center [943, 356] width 274 height 31
drag, startPoint x: 1031, startPoint y: 347, endPoint x: 962, endPoint y: 347, distance: 69.0
click at [962, 347] on span "7130-415-13 x 1, 7130-425-13 x 1, 7130-405-13 x 1, 3050-433-0 x 1" at bounding box center [943, 356] width 274 height 31
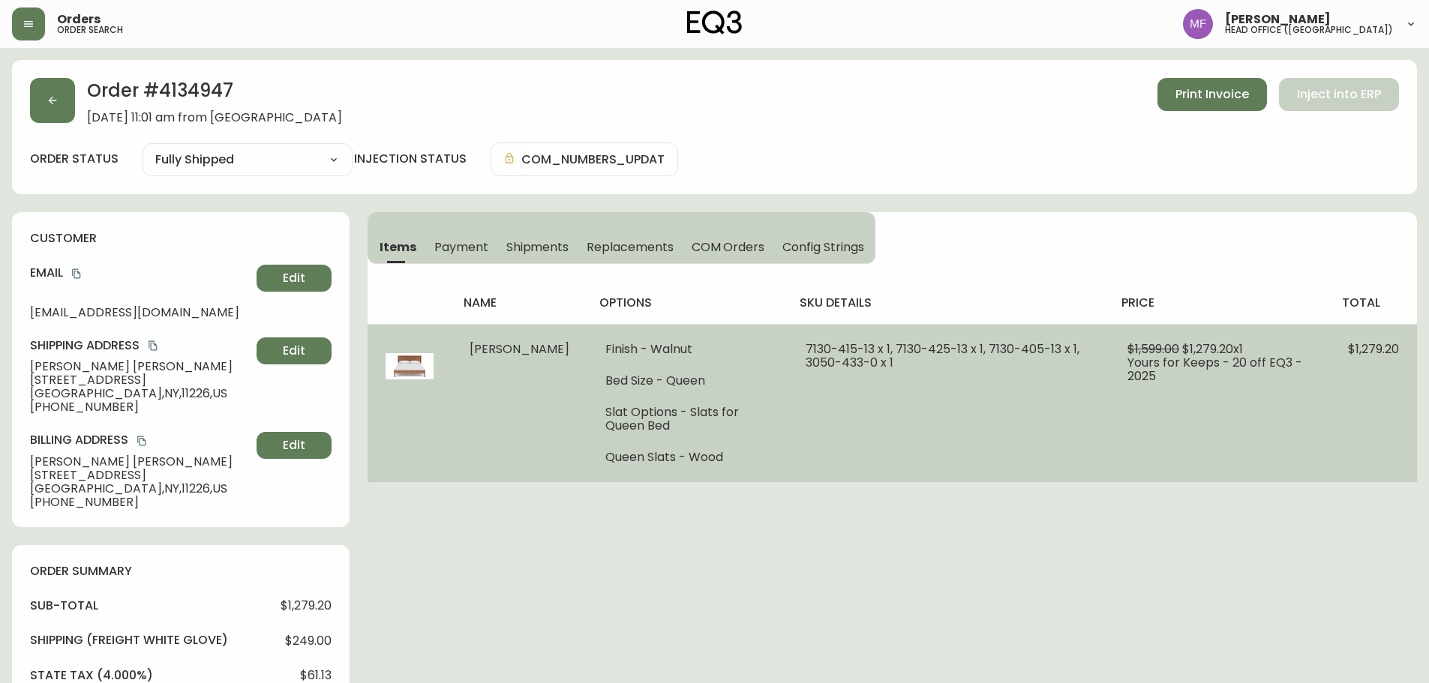
click at [811, 401] on td "7130-415-13 x 1, 7130-425-13 x 1, 7130-405-13 x 1, 3050-433-0 x 1" at bounding box center [949, 403] width 322 height 158
drag, startPoint x: 850, startPoint y: 346, endPoint x: 780, endPoint y: 351, distance: 70.0
click at [806, 351] on span "7130-415-13 x 1, 7130-425-13 x 1, 7130-405-13 x 1, 3050-433-0 x 1" at bounding box center [943, 356] width 274 height 31
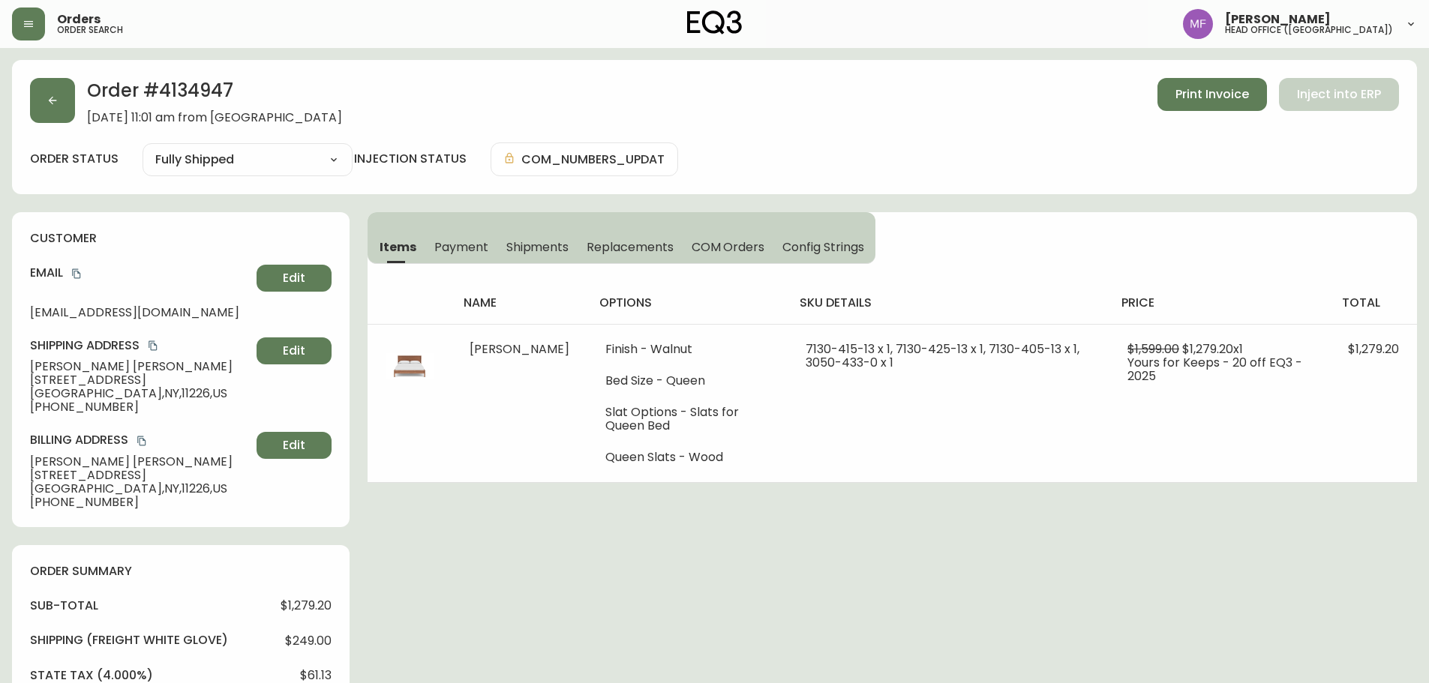
click at [185, 80] on h2 "Order # 4134947" at bounding box center [214, 94] width 255 height 33
click at [198, 98] on h2 "Order # 4134947" at bounding box center [214, 94] width 255 height 33
drag, startPoint x: 198, startPoint y: 98, endPoint x: 328, endPoint y: 115, distance: 130.9
click at [198, 98] on h2 "Order # 4134947" at bounding box center [214, 94] width 255 height 33
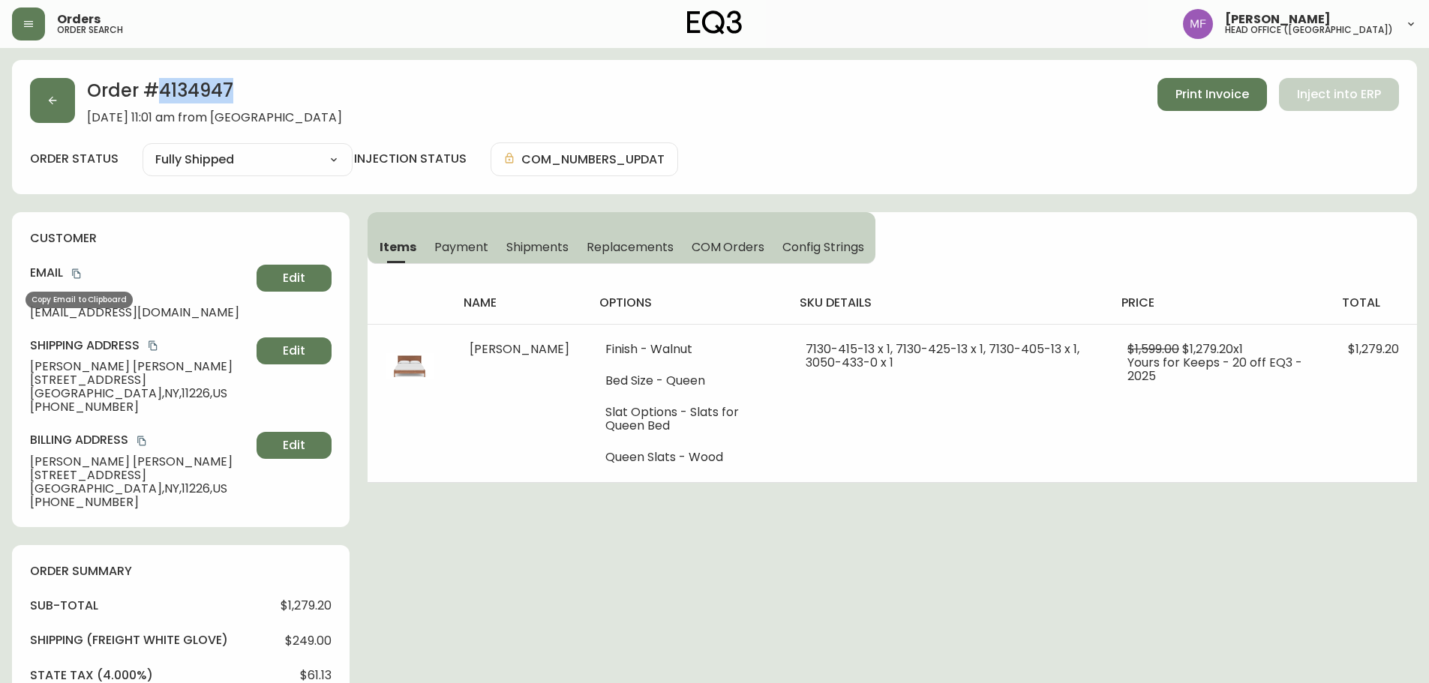
click at [78, 270] on icon "copy" at bounding box center [76, 274] width 11 height 11
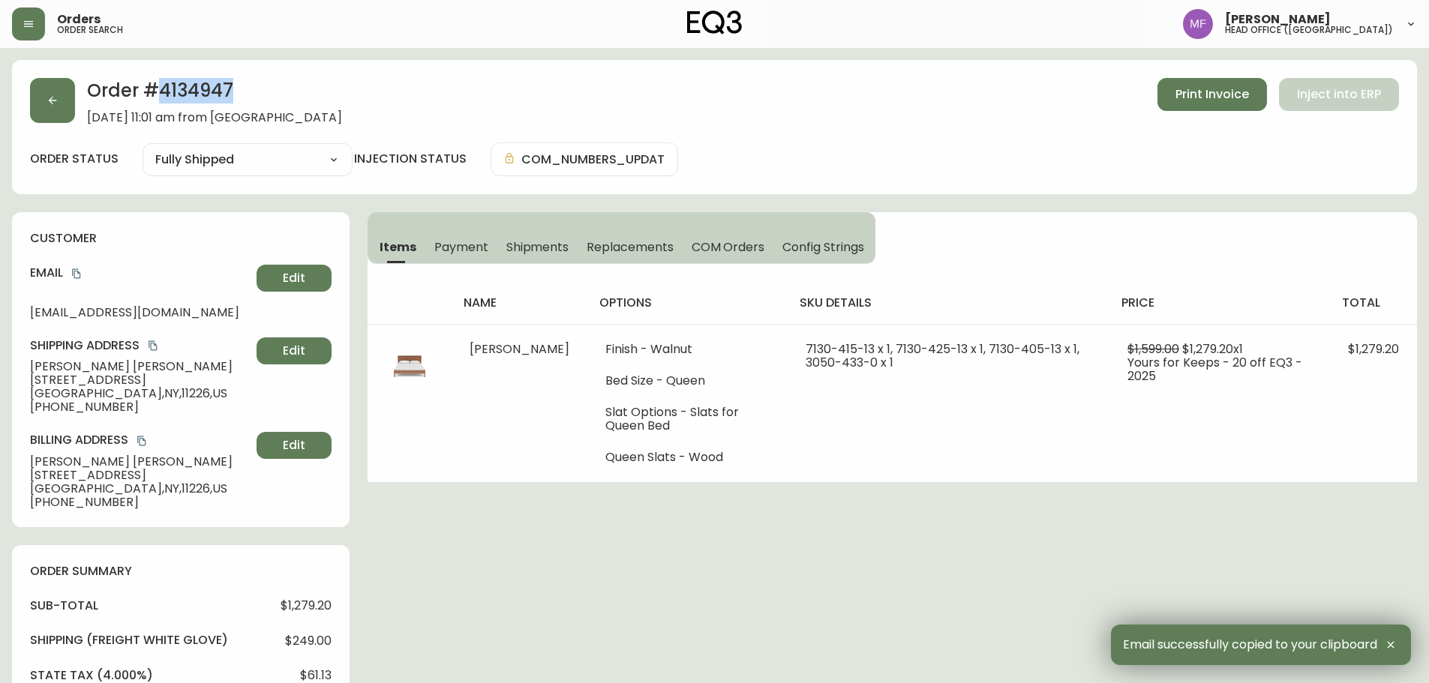
drag, startPoint x: 167, startPoint y: 365, endPoint x: 27, endPoint y: 366, distance: 139.5
click at [27, 366] on div "customer Email hartleyatelier@gmail.com Edit Shipping Address Denise Roy-Desros…" at bounding box center [181, 369] width 338 height 315
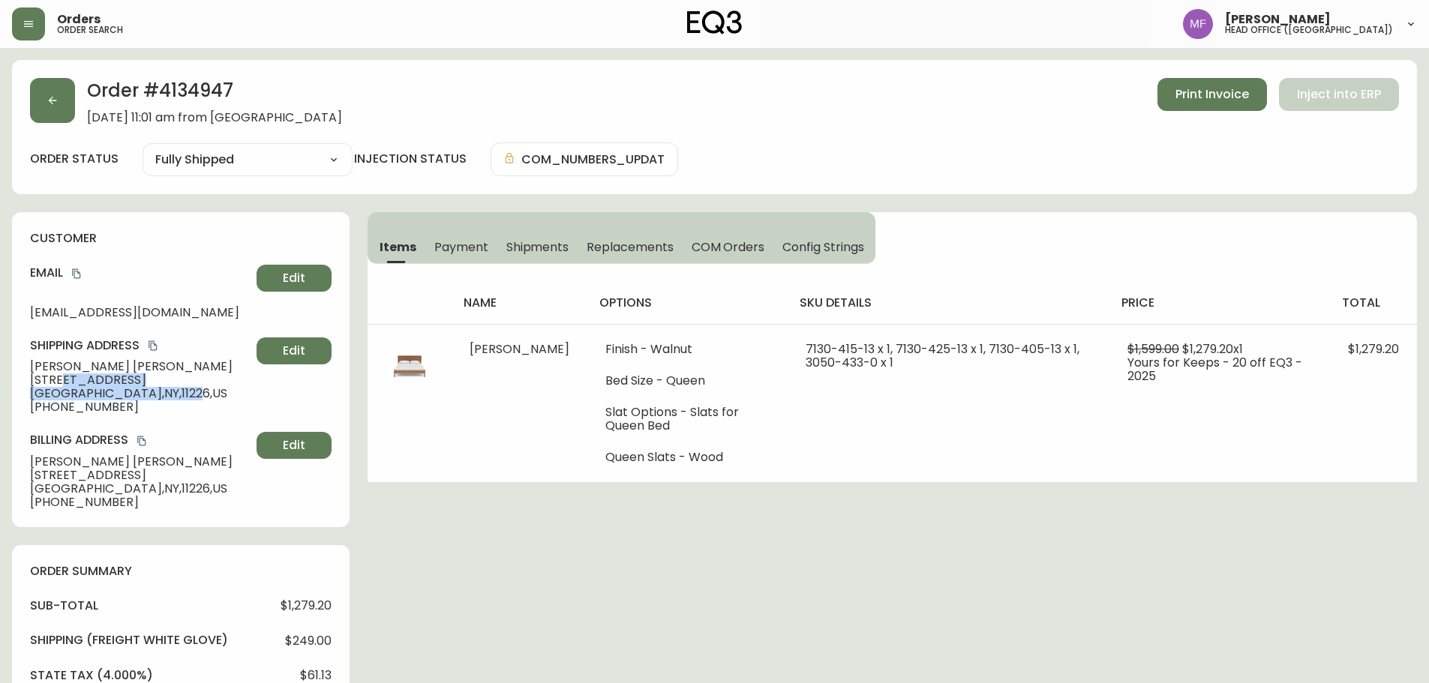
drag, startPoint x: 131, startPoint y: 387, endPoint x: 57, endPoint y: 380, distance: 73.9
click at [57, 380] on div "Shipping Address Denise Roy-Desrosiers 170 Parkside Ave. Brooklyn , NY , 11226 …" at bounding box center [181, 376] width 302 height 77
click at [152, 389] on span "Brooklyn , NY , 11226 , US" at bounding box center [140, 394] width 221 height 14
drag, startPoint x: 139, startPoint y: 382, endPoint x: 27, endPoint y: 382, distance: 111.8
click at [27, 382] on div "customer Email hartleyatelier@gmail.com Edit Shipping Address Denise Roy-Desros…" at bounding box center [181, 369] width 338 height 315
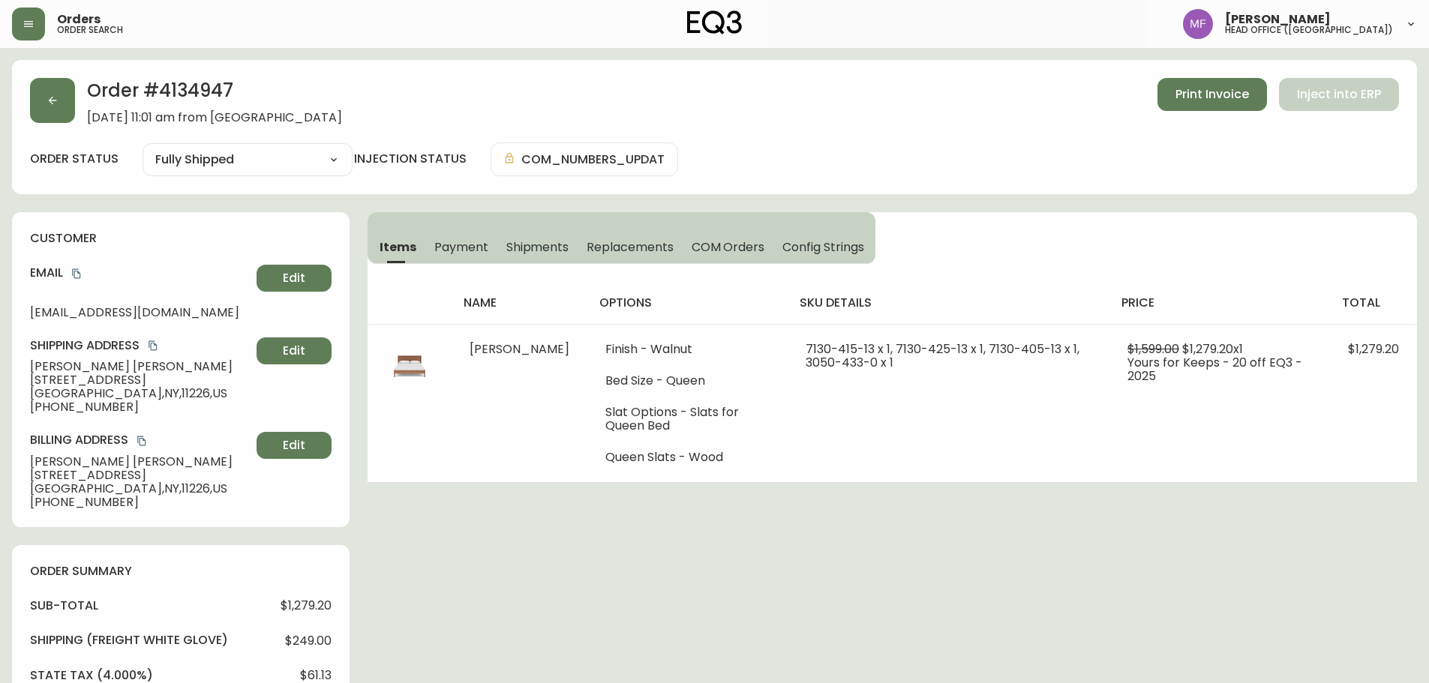
click at [122, 394] on span "Brooklyn , NY , 11226 , US" at bounding box center [140, 394] width 221 height 14
drag, startPoint x: 106, startPoint y: 410, endPoint x: 45, endPoint y: 401, distance: 61.3
click at [45, 401] on span "[PHONE_NUMBER]" at bounding box center [140, 408] width 221 height 14
click at [70, 107] on button "button" at bounding box center [52, 100] width 45 height 45
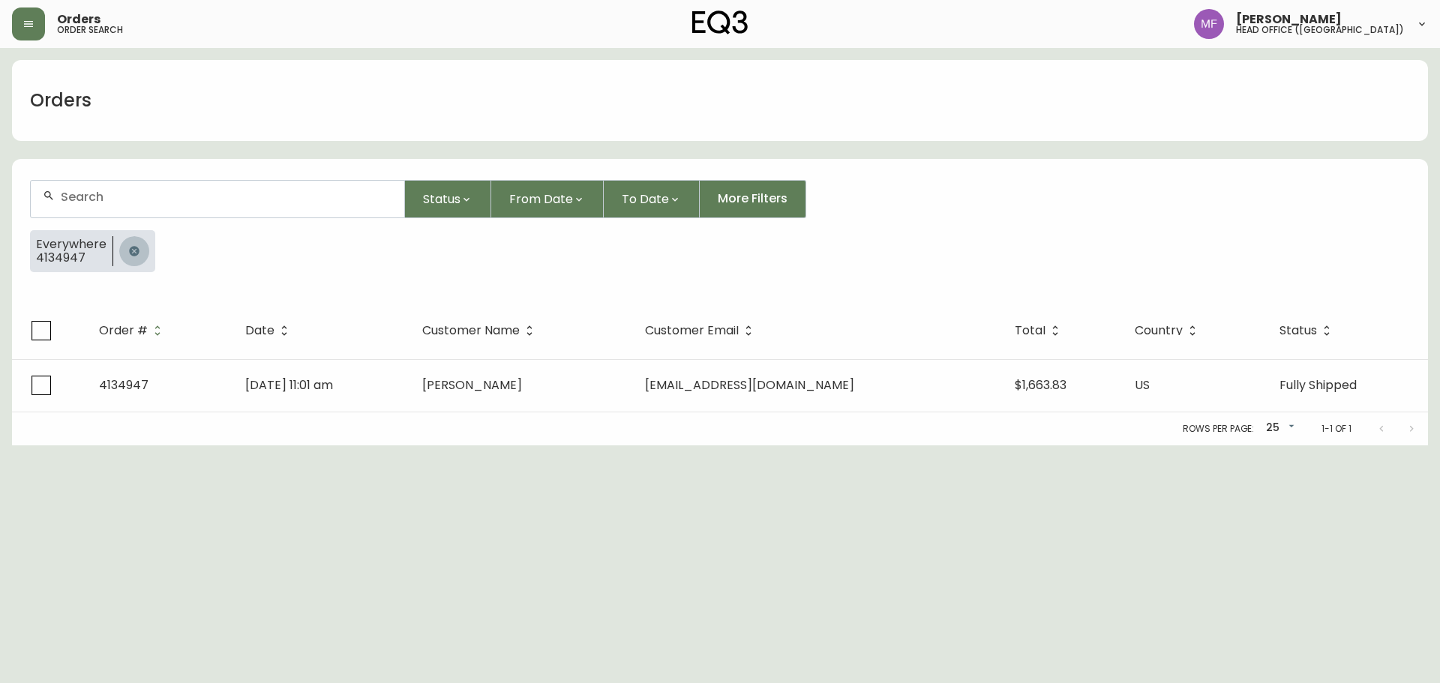
click at [128, 247] on icon "button" at bounding box center [134, 251] width 12 height 12
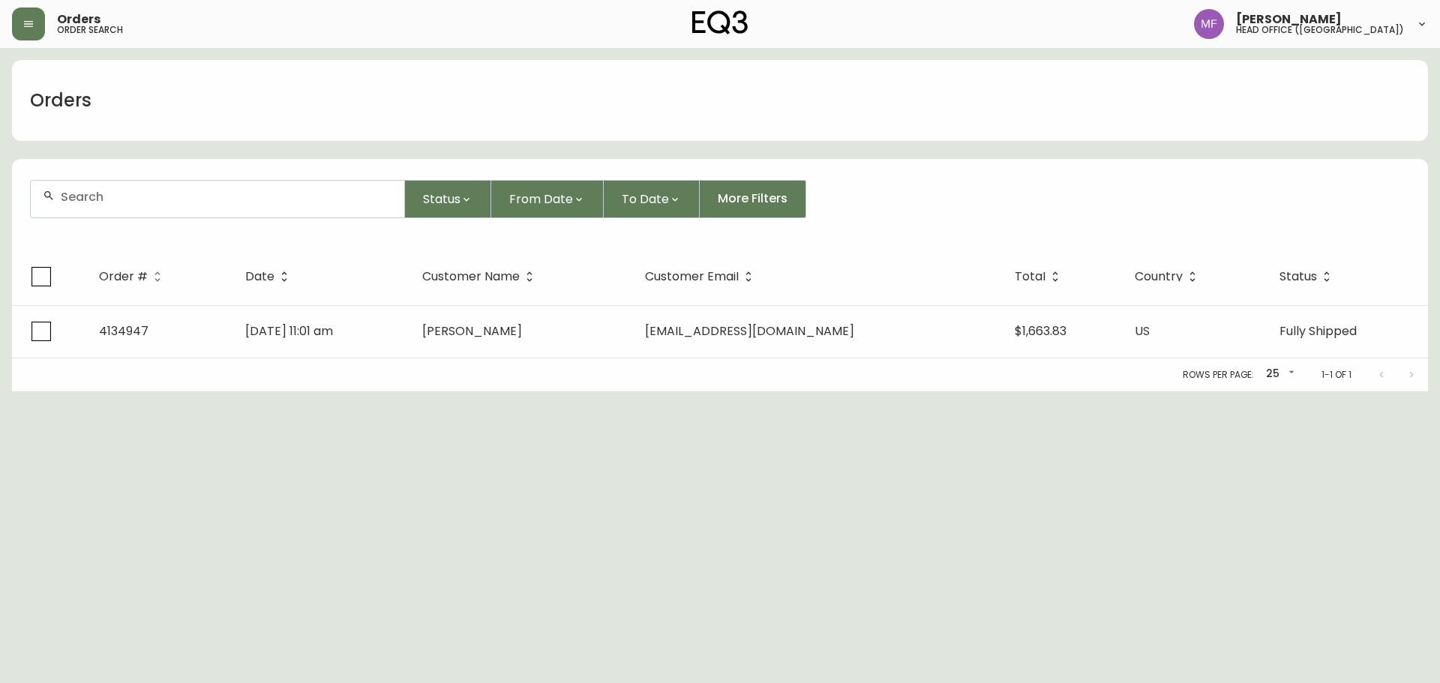
click at [126, 203] on input "text" at bounding box center [227, 197] width 332 height 14
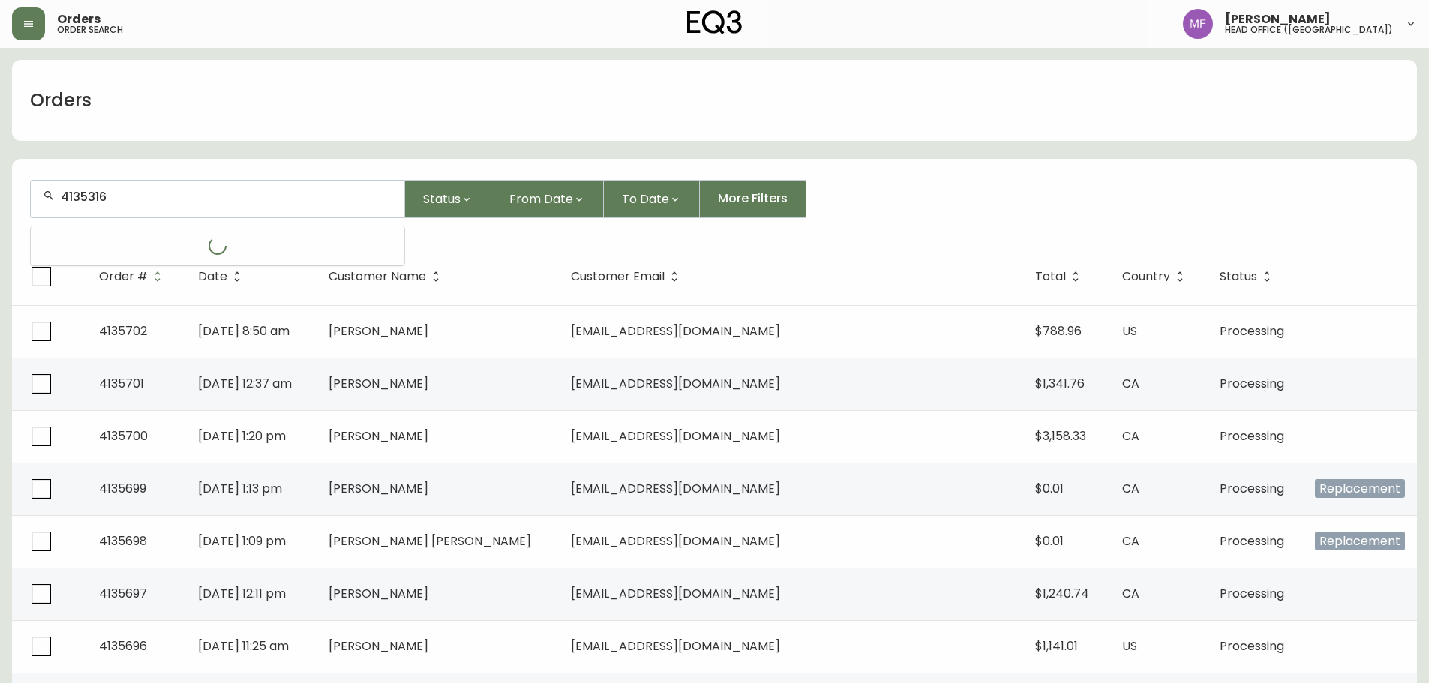
type input "4135316"
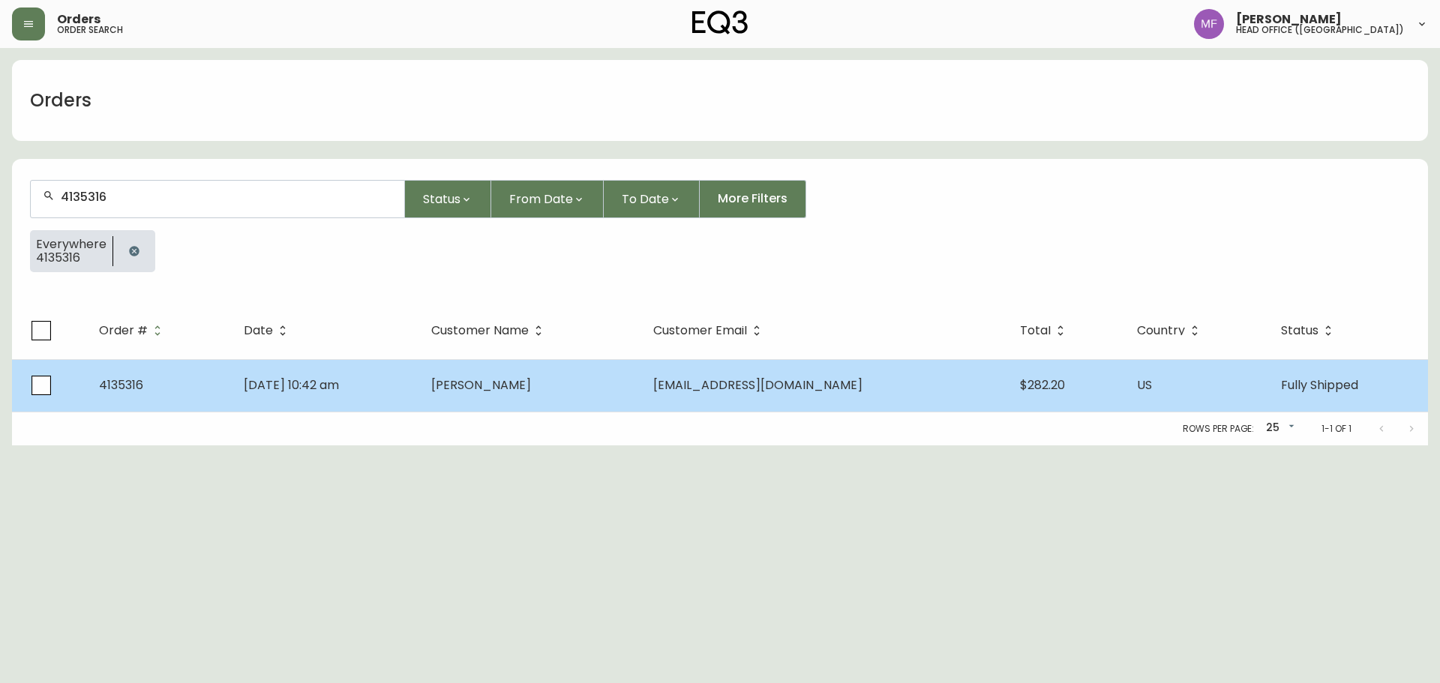
click at [419, 389] on td "Sep 13 2025, 10:42 am" at bounding box center [326, 385] width 188 height 53
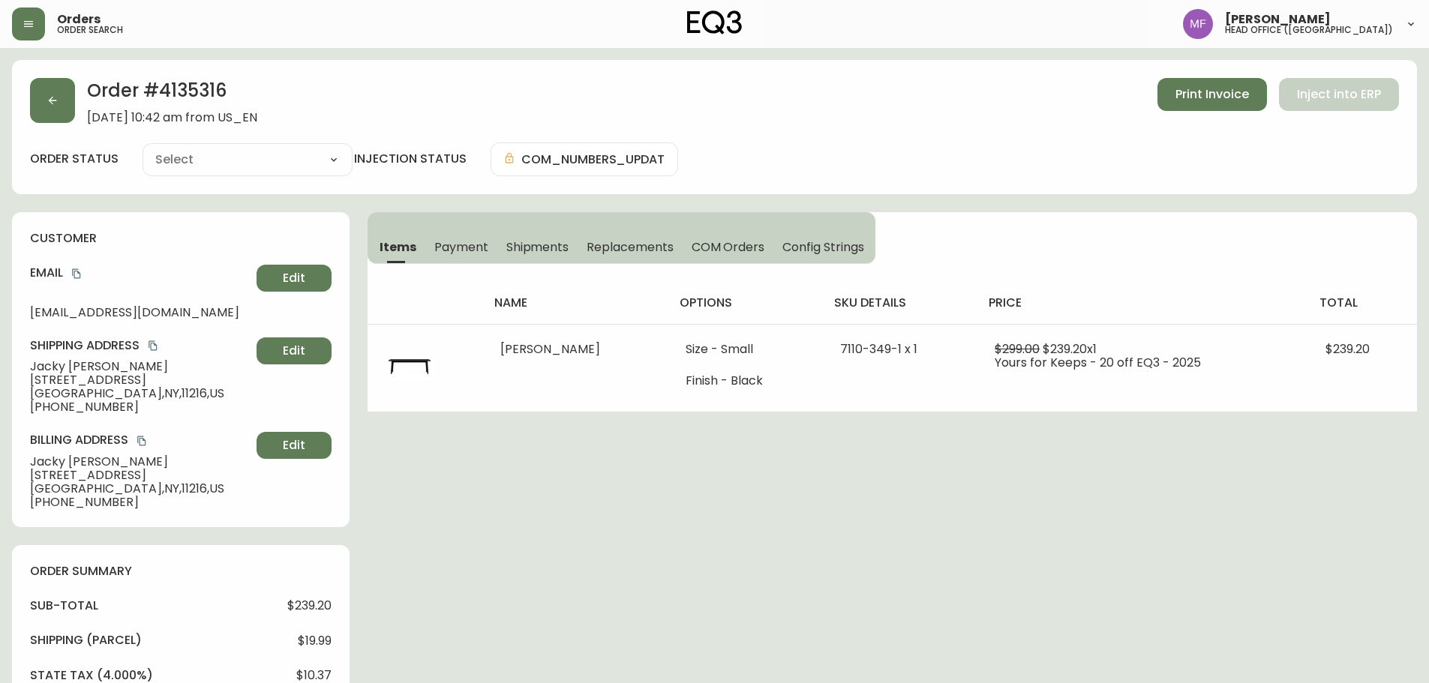
type input "Fully Shipped"
select select "FULLY_SHIPPED"
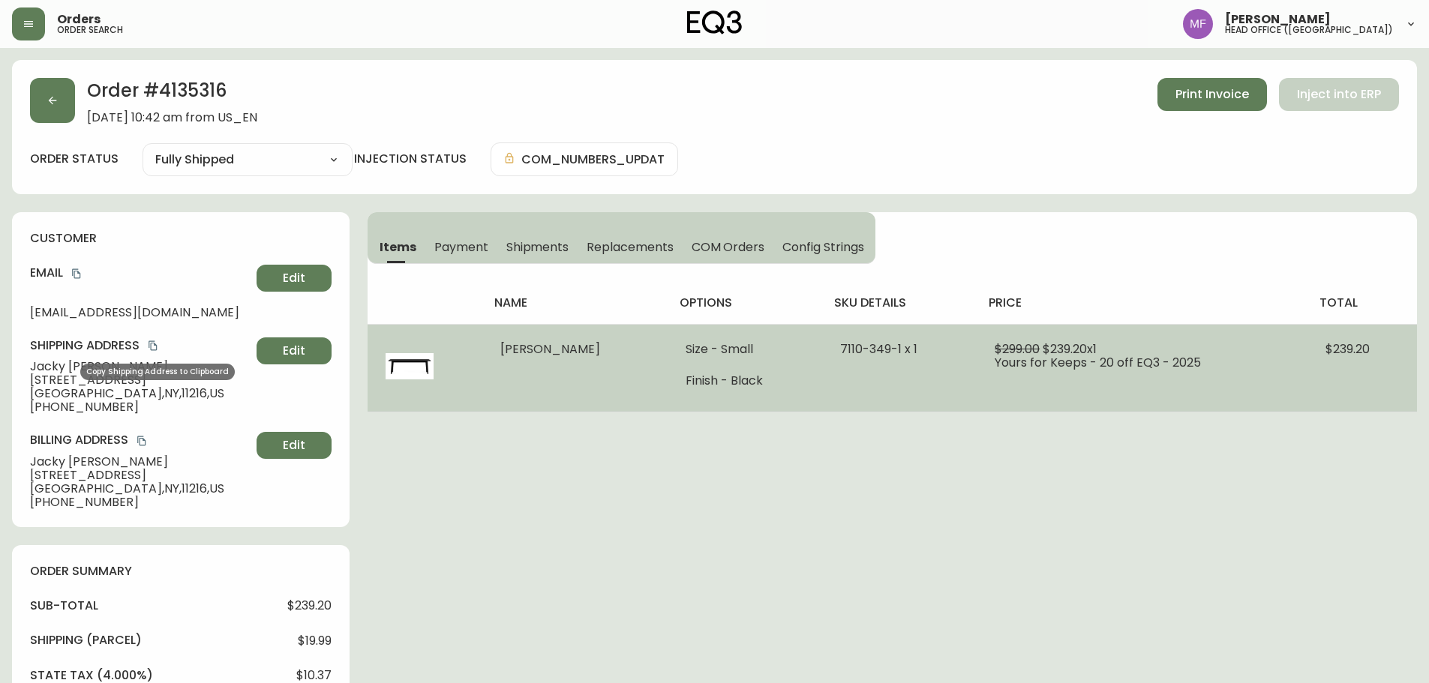
drag, startPoint x: 158, startPoint y: 347, endPoint x: 396, endPoint y: 365, distance: 238.5
click at [157, 347] on icon "copy" at bounding box center [153, 346] width 8 height 10
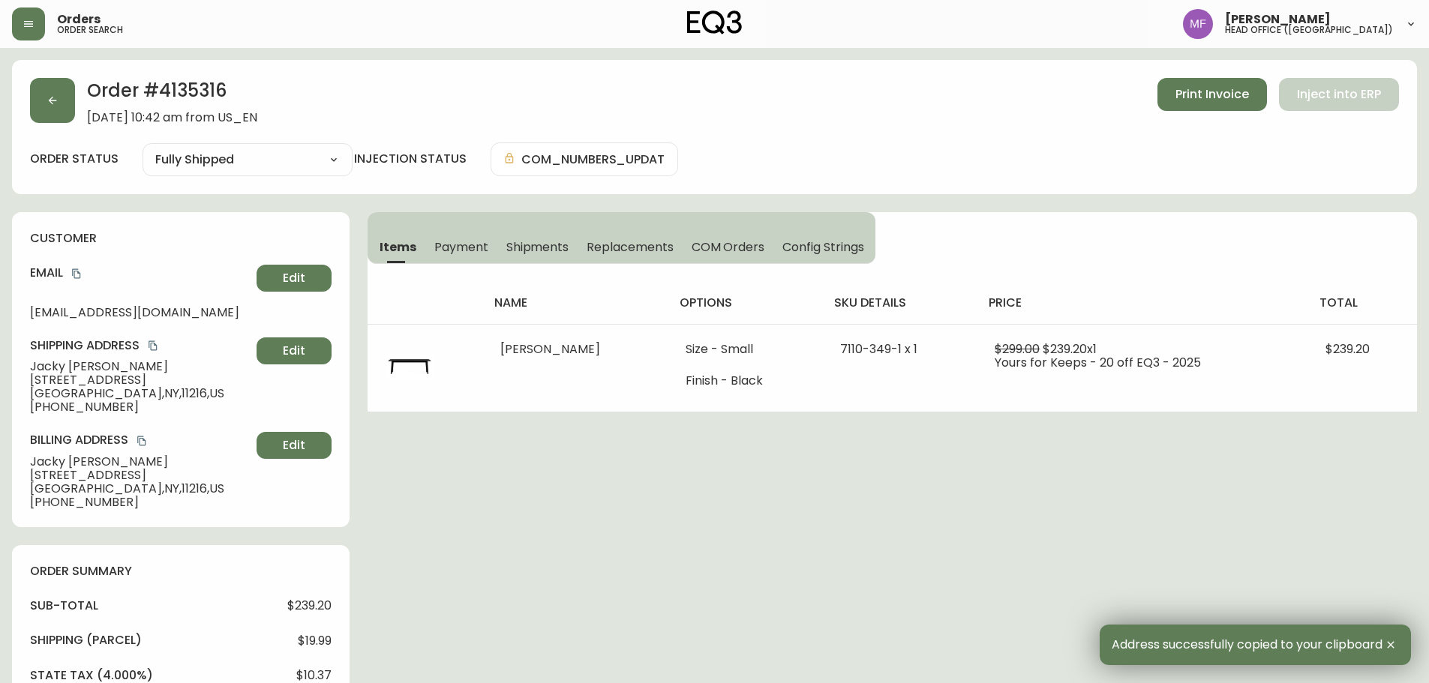
click at [818, 555] on div "Order # 4135316 September 13, 2025 at 10:42 am from US_EN Print Invoice Inject …" at bounding box center [714, 694] width 1405 height 1268
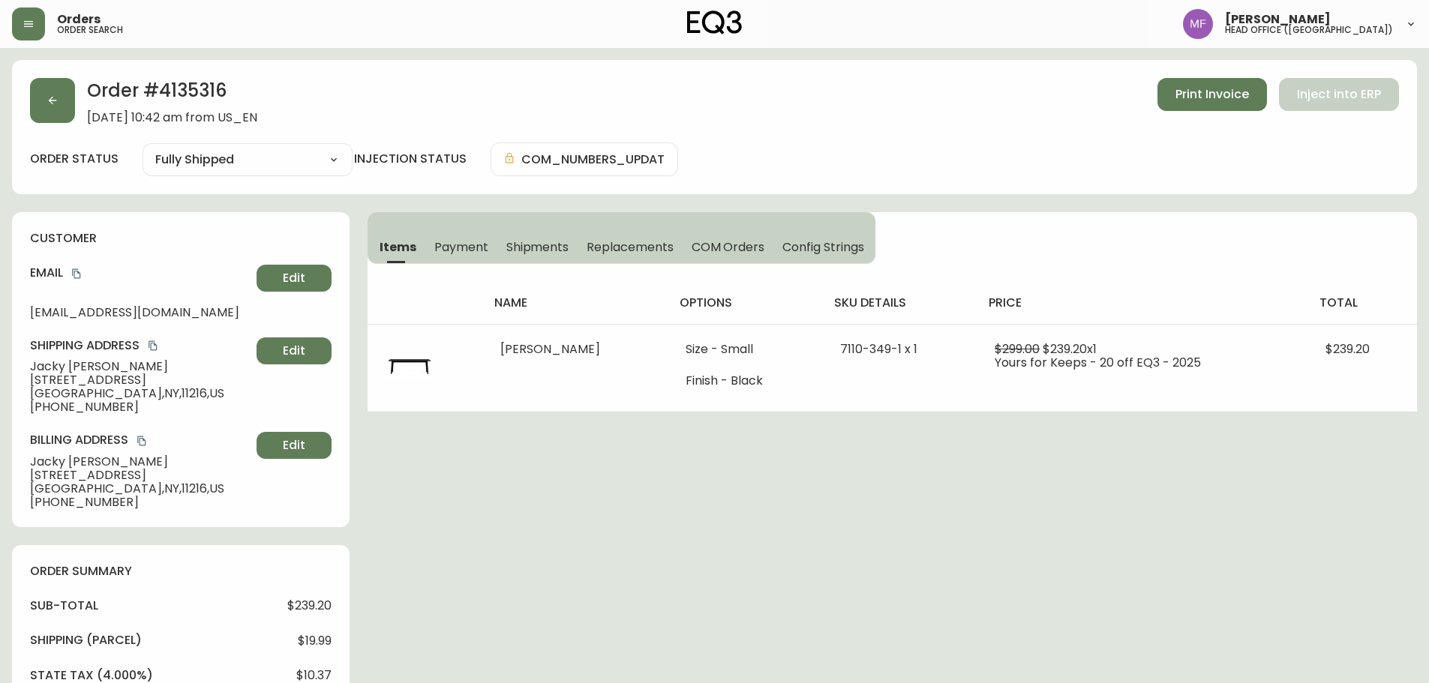
click at [736, 467] on div "Order # 4135316 September 13, 2025 at 10:42 am from US_EN Print Invoice Inject …" at bounding box center [714, 694] width 1405 height 1268
click at [997, 430] on div "Order # 4135316 September 13, 2025 at 10:42 am from US_EN Print Invoice Inject …" at bounding box center [714, 694] width 1405 height 1268
click at [37, 103] on button "button" at bounding box center [52, 100] width 45 height 45
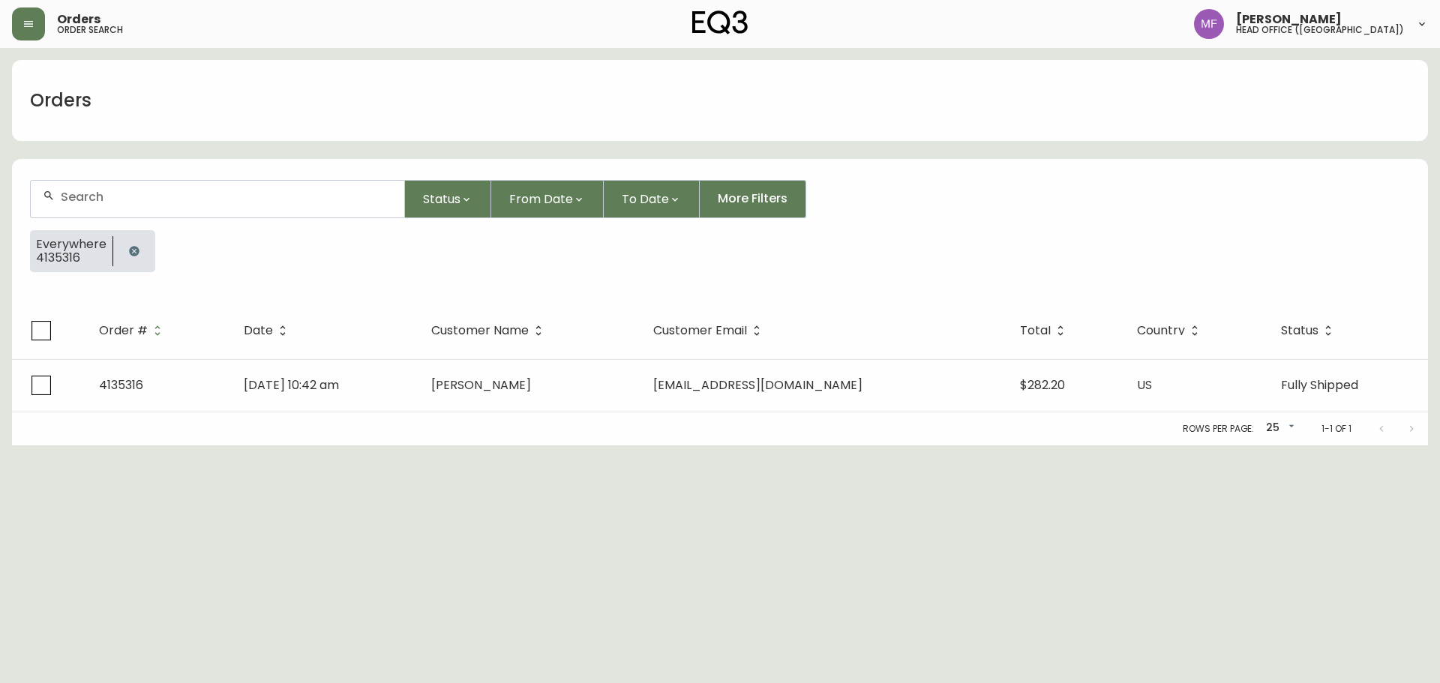
click at [148, 253] on div at bounding box center [134, 251] width 42 height 42
click at [122, 254] on button "button" at bounding box center [134, 251] width 30 height 30
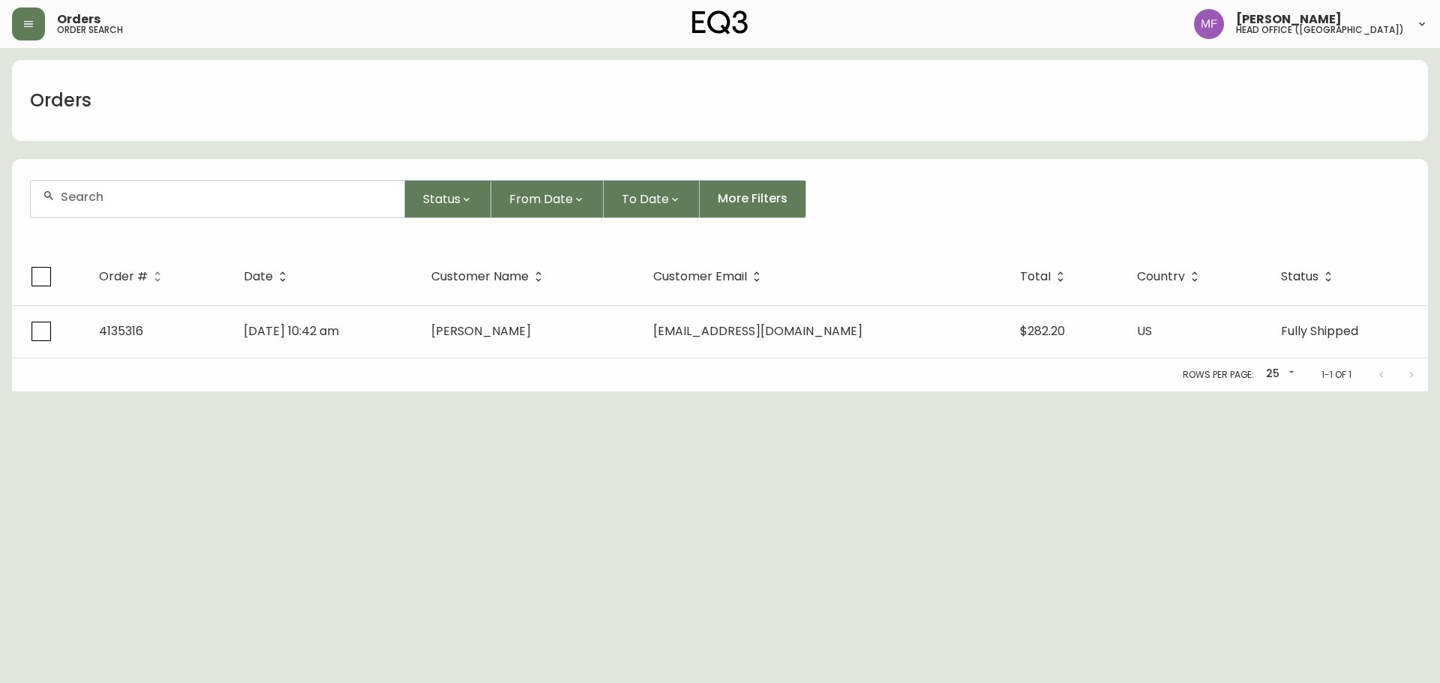
click at [131, 207] on div at bounding box center [218, 199] width 374 height 37
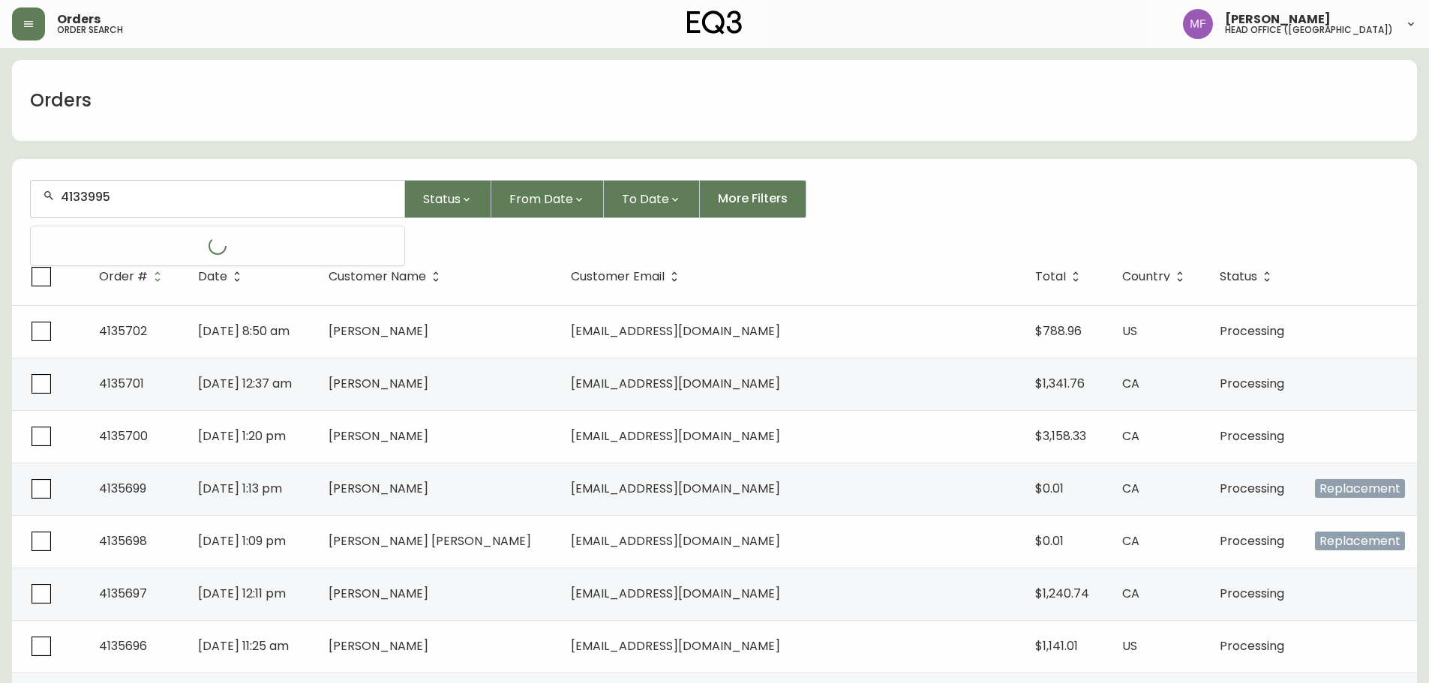
type input "4133995"
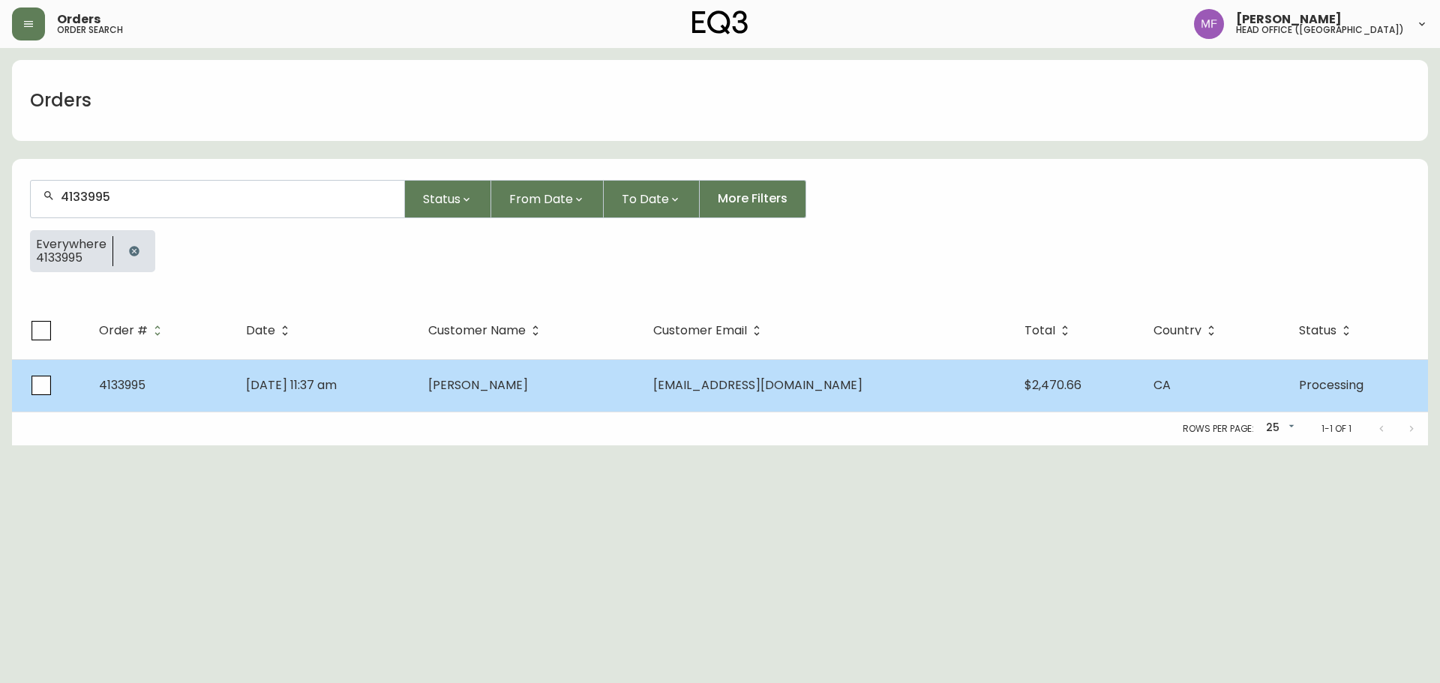
click at [497, 387] on span "Nikou Nemati" at bounding box center [478, 385] width 100 height 17
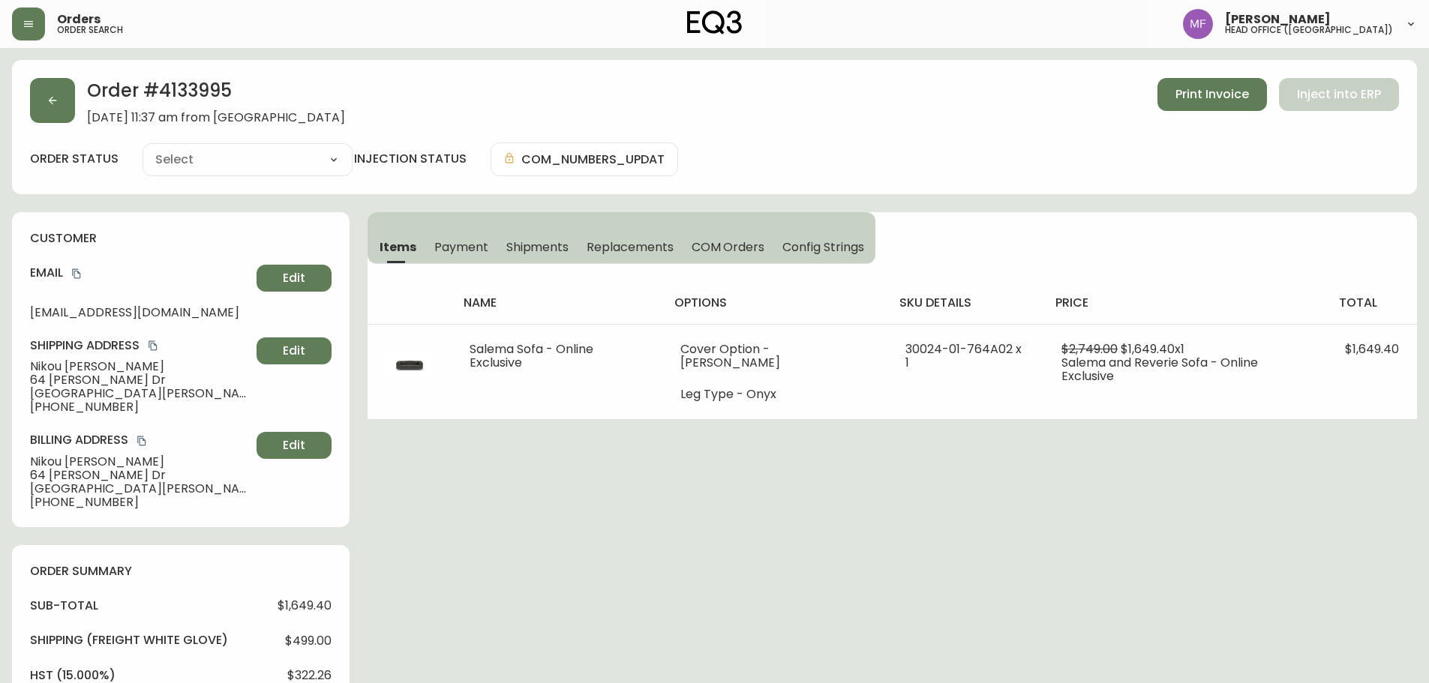
type input "Processing"
select select "PROCESSING"
click at [67, 110] on button "button" at bounding box center [52, 100] width 45 height 45
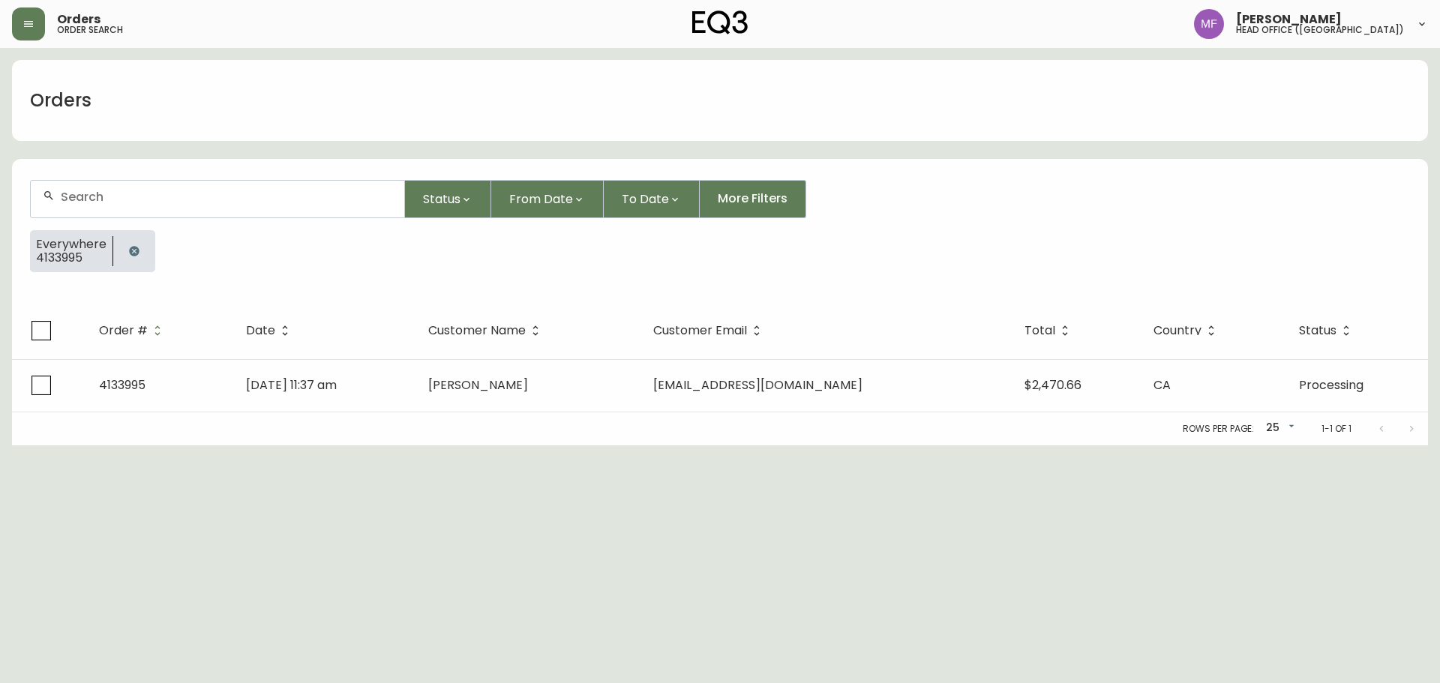
click at [141, 249] on button "button" at bounding box center [134, 251] width 30 height 30
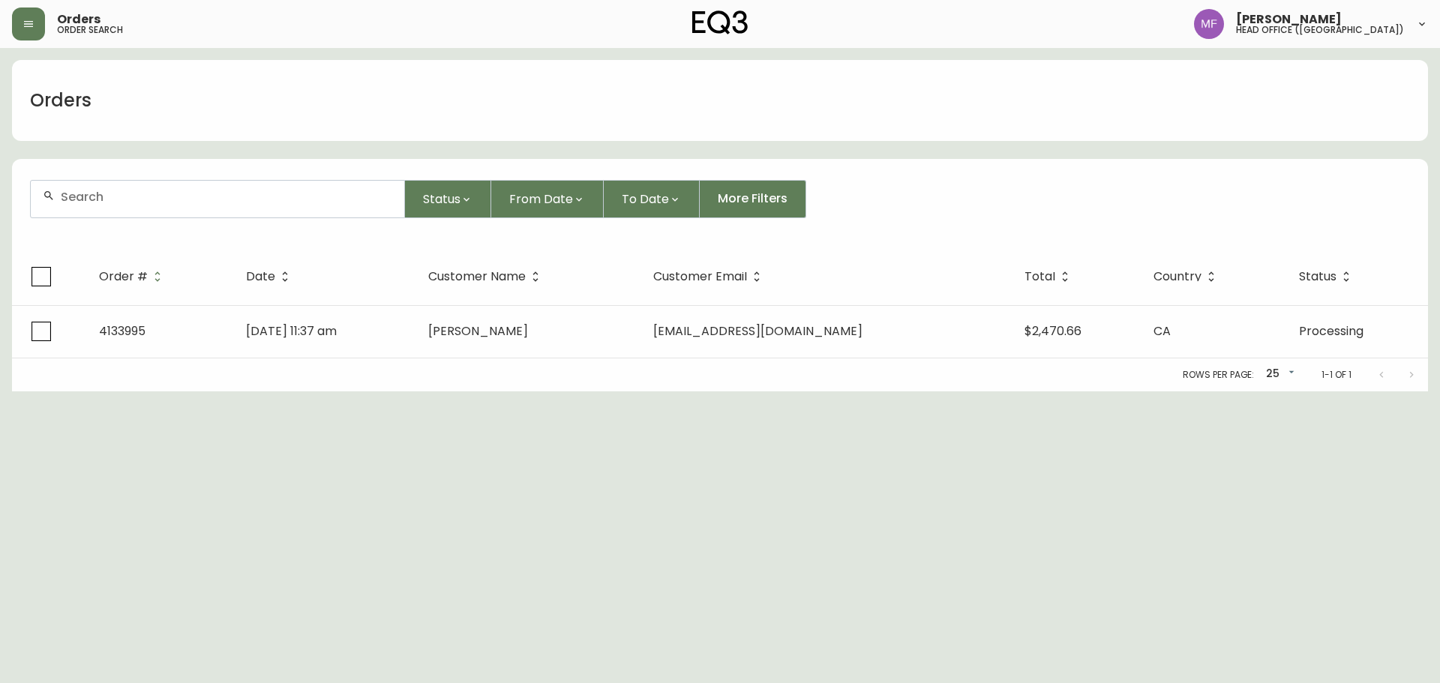
click at [154, 210] on div at bounding box center [218, 199] width 374 height 37
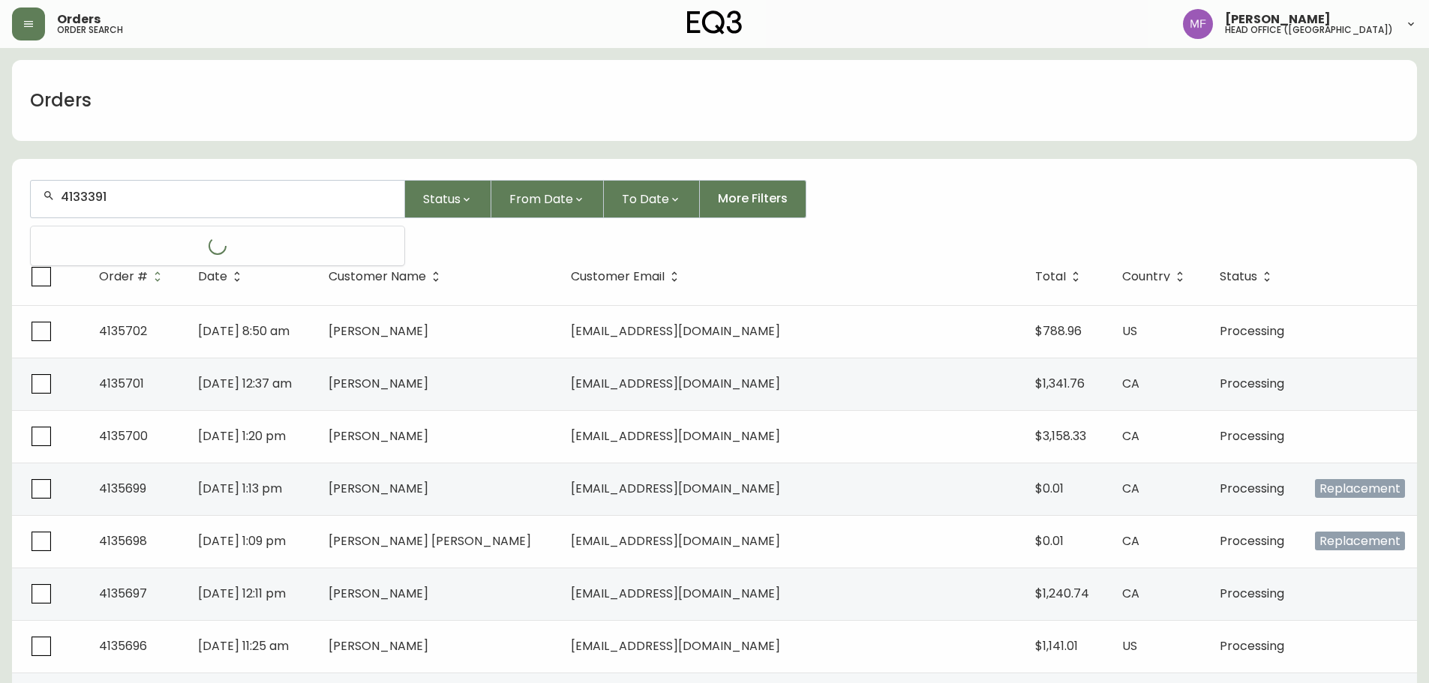
type input "4133391"
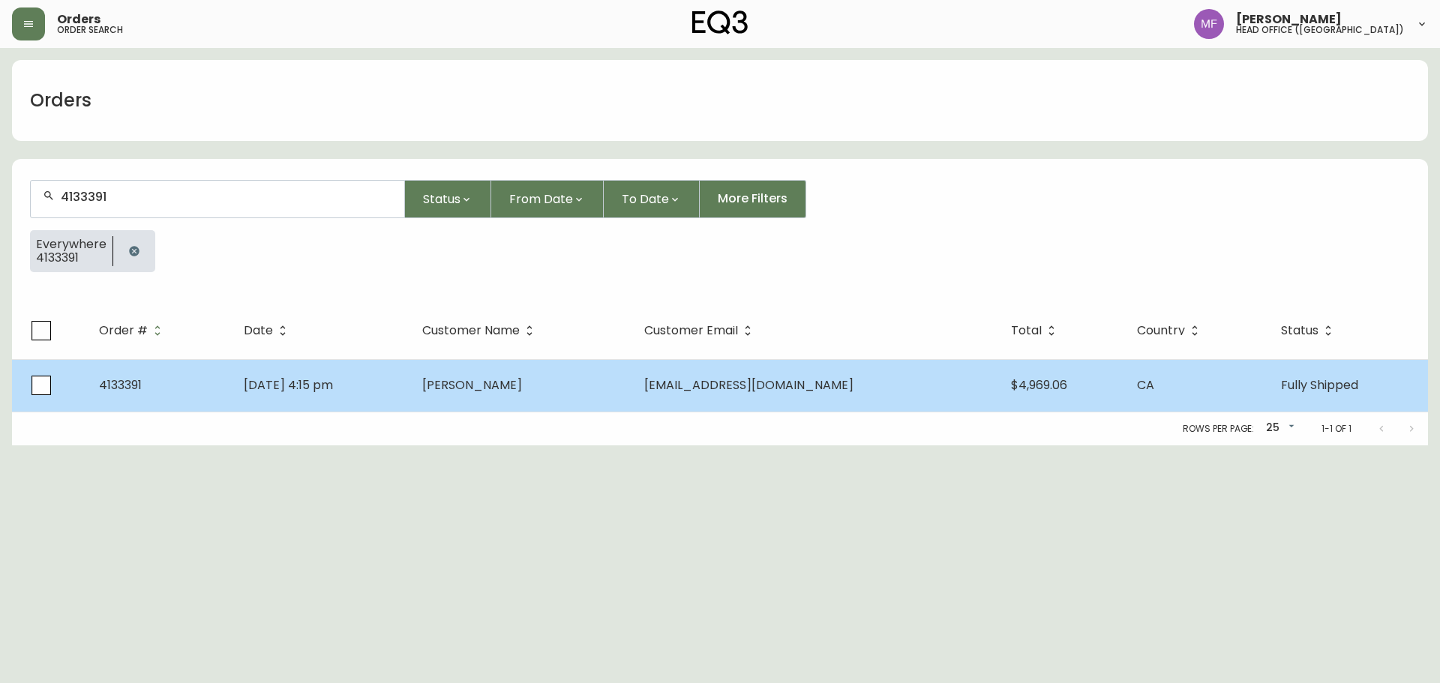
click at [632, 406] on td "Julia Peart" at bounding box center [521, 385] width 222 height 53
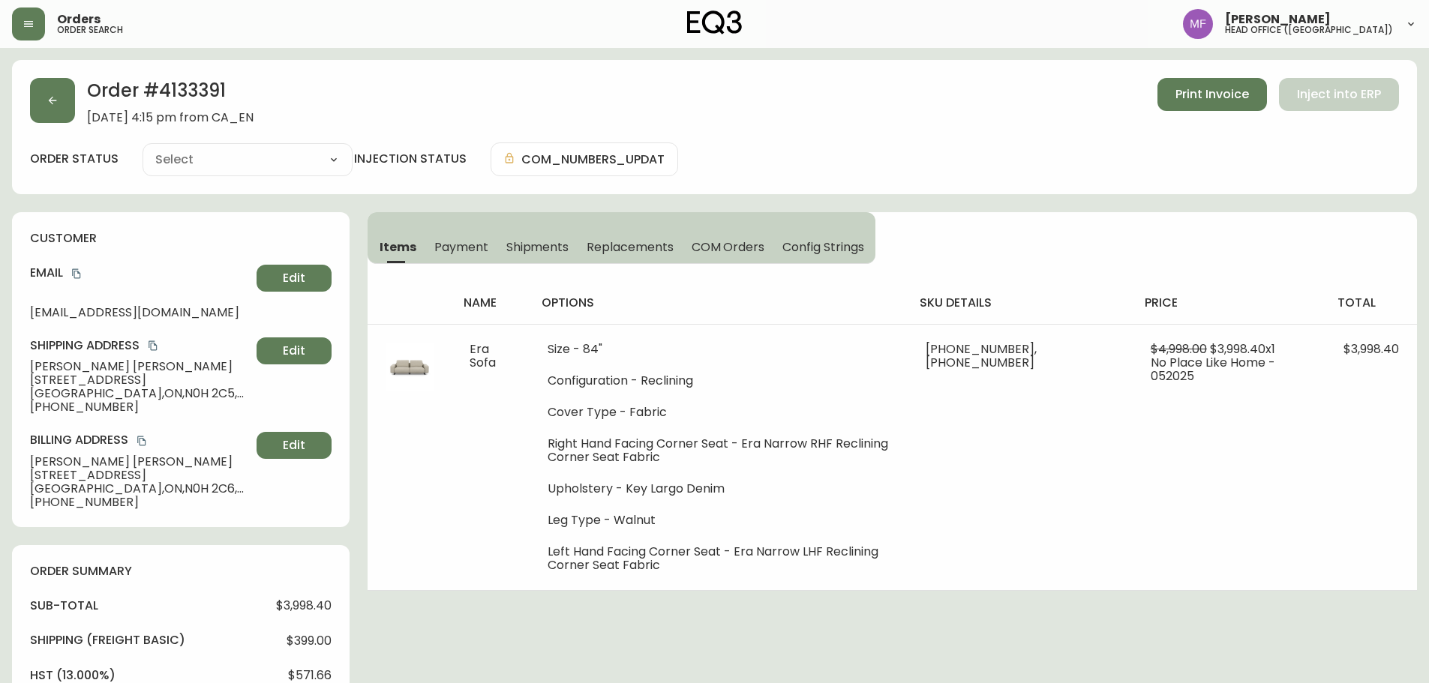
type input "Fully Shipped"
select select "FULLY_SHIPPED"
click at [45, 114] on button "button" at bounding box center [52, 100] width 45 height 45
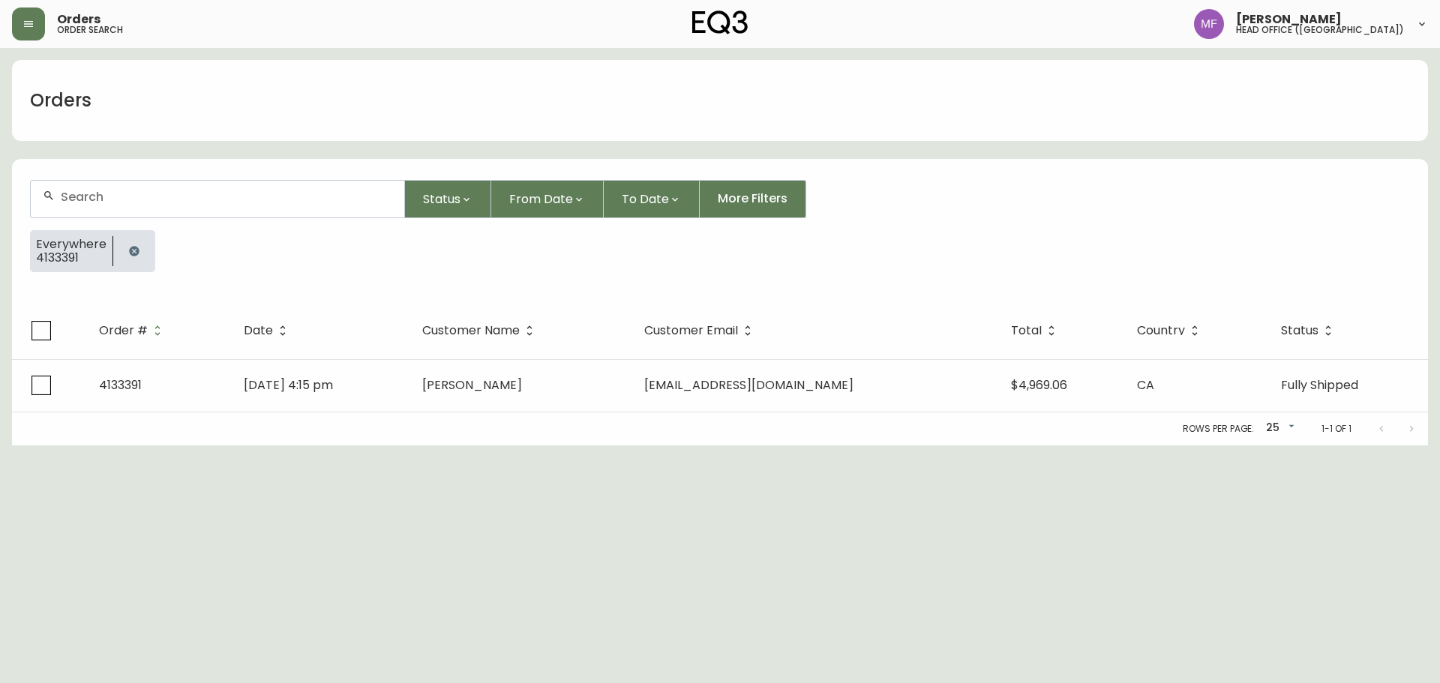
click at [134, 253] on icon "button" at bounding box center [134, 251] width 12 height 12
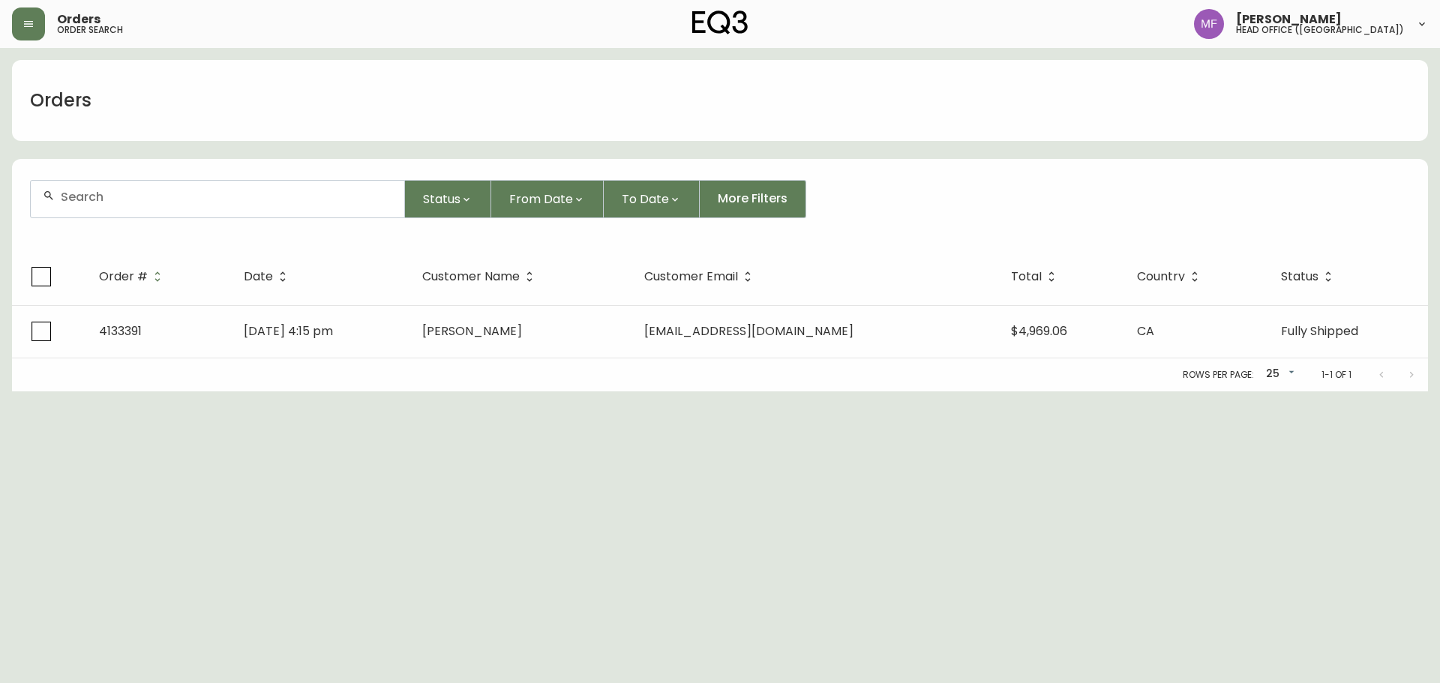
click at [131, 212] on div at bounding box center [218, 199] width 374 height 37
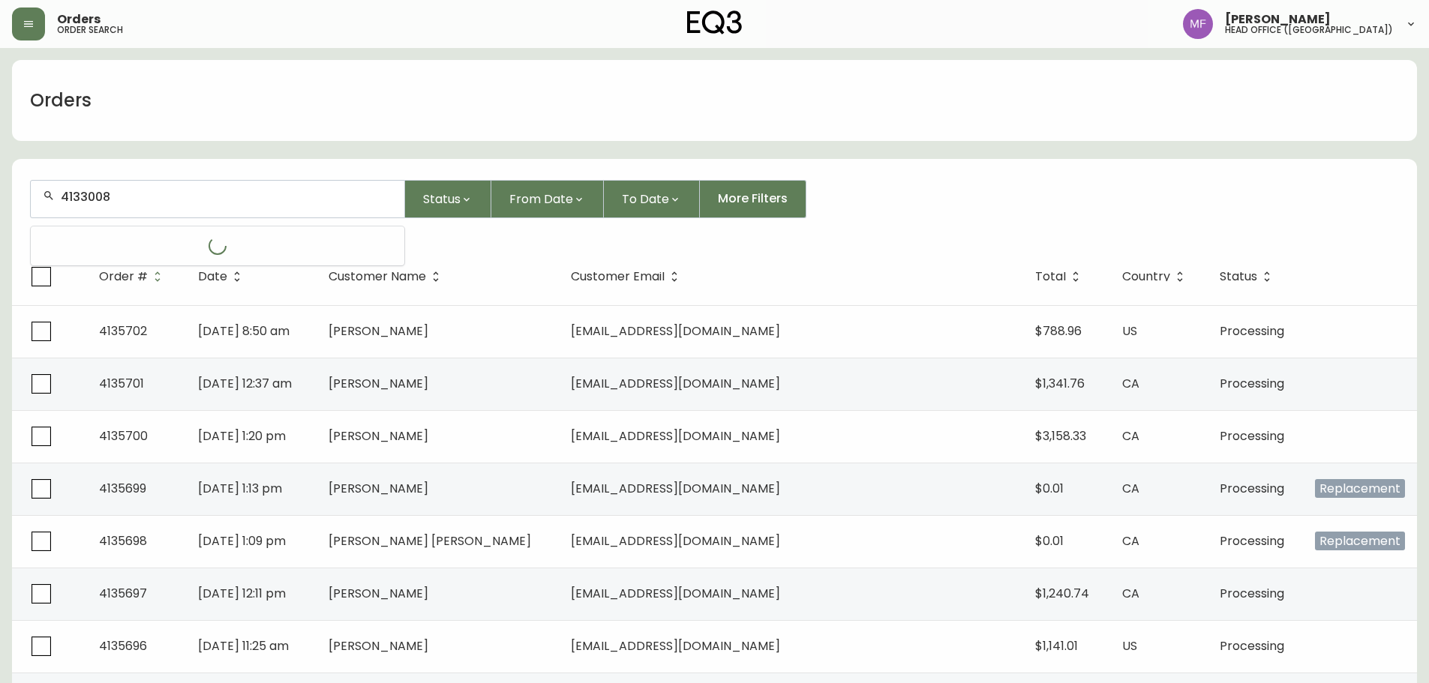
type input "4133008"
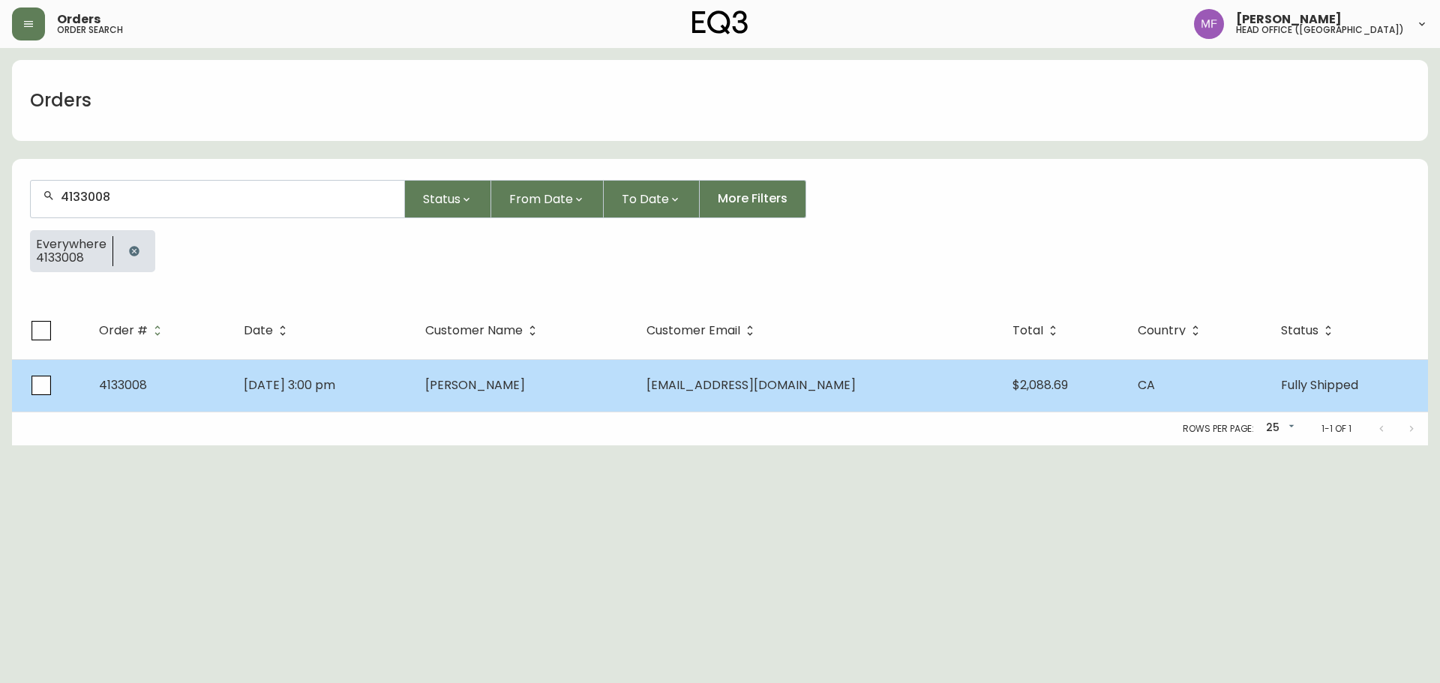
click at [588, 385] on td "NAAMAN SUGRUE" at bounding box center [523, 385] width 221 height 53
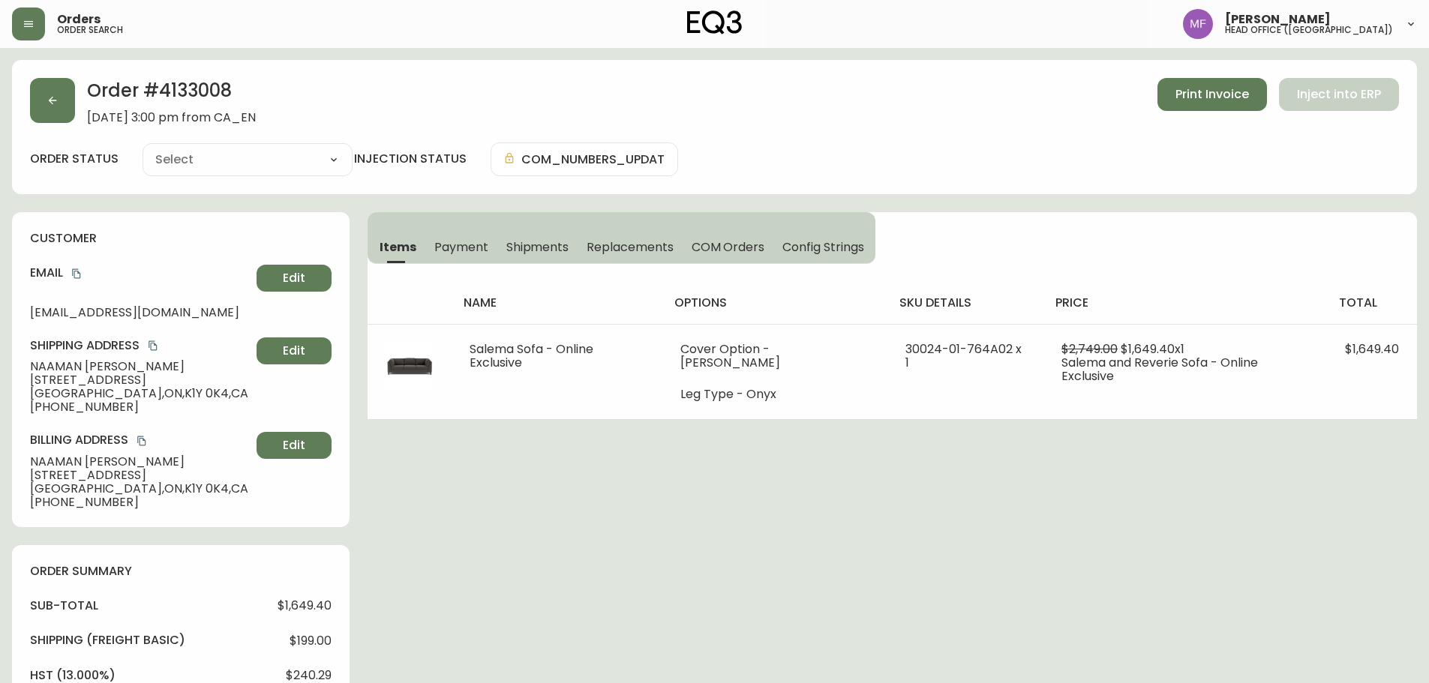
type input "Fully Shipped"
select select "FULLY_SHIPPED"
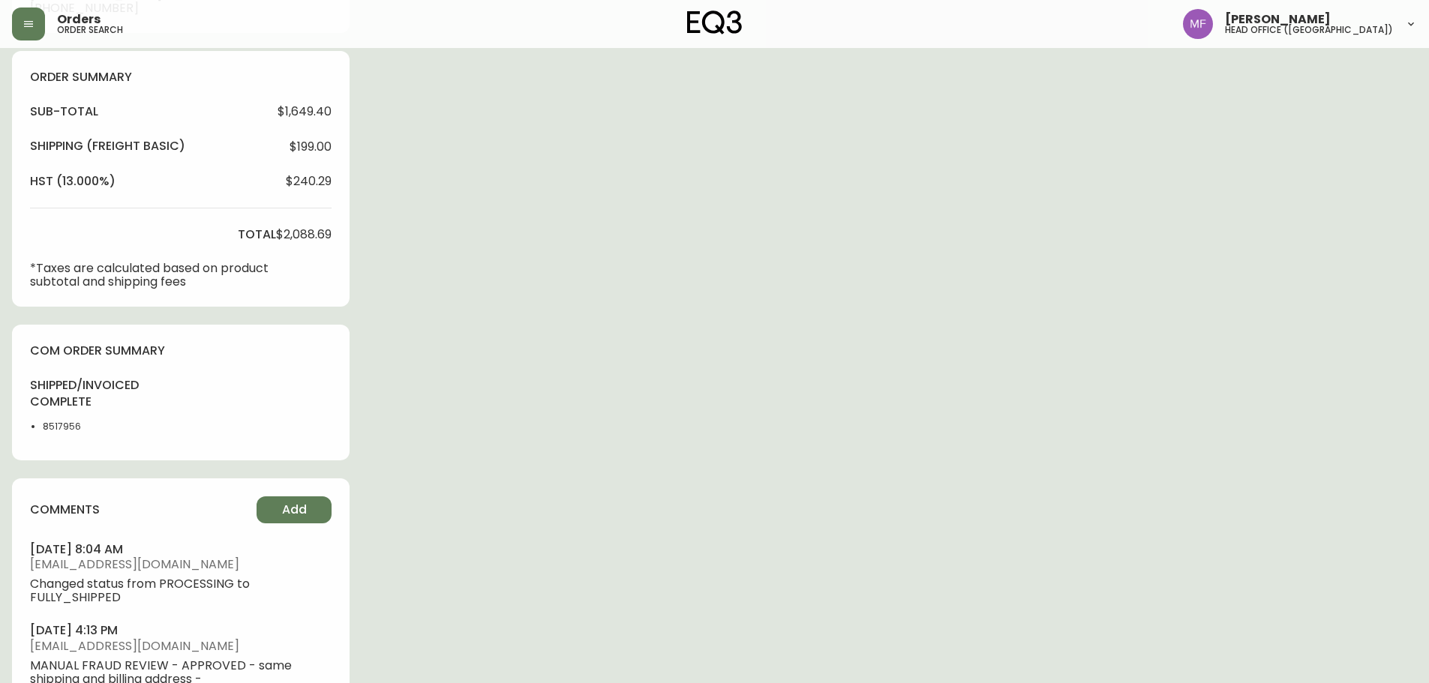
scroll to position [525, 0]
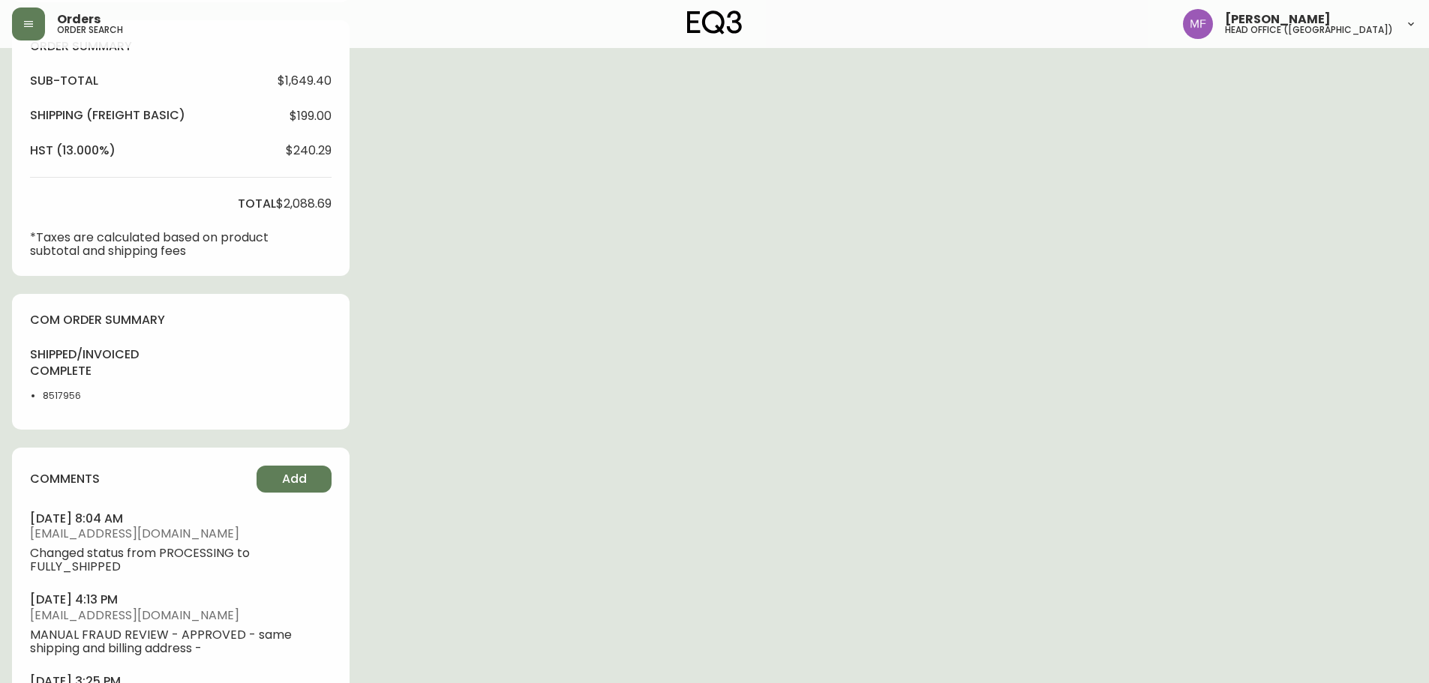
click at [1144, 242] on div "Order # 4133008 May 16, 2025 at 3:00 pm from CA_EN Print Invoice Inject into ER…" at bounding box center [714, 158] width 1405 height 1247
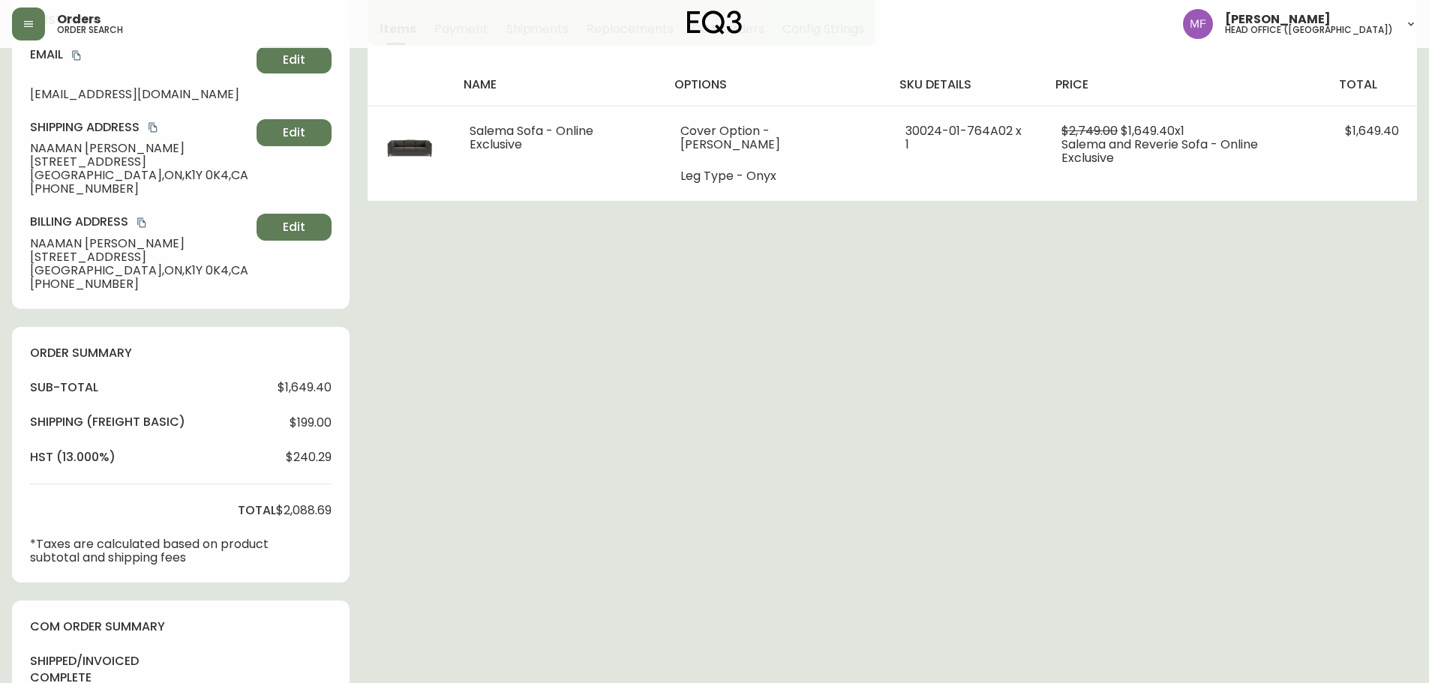
scroll to position [0, 0]
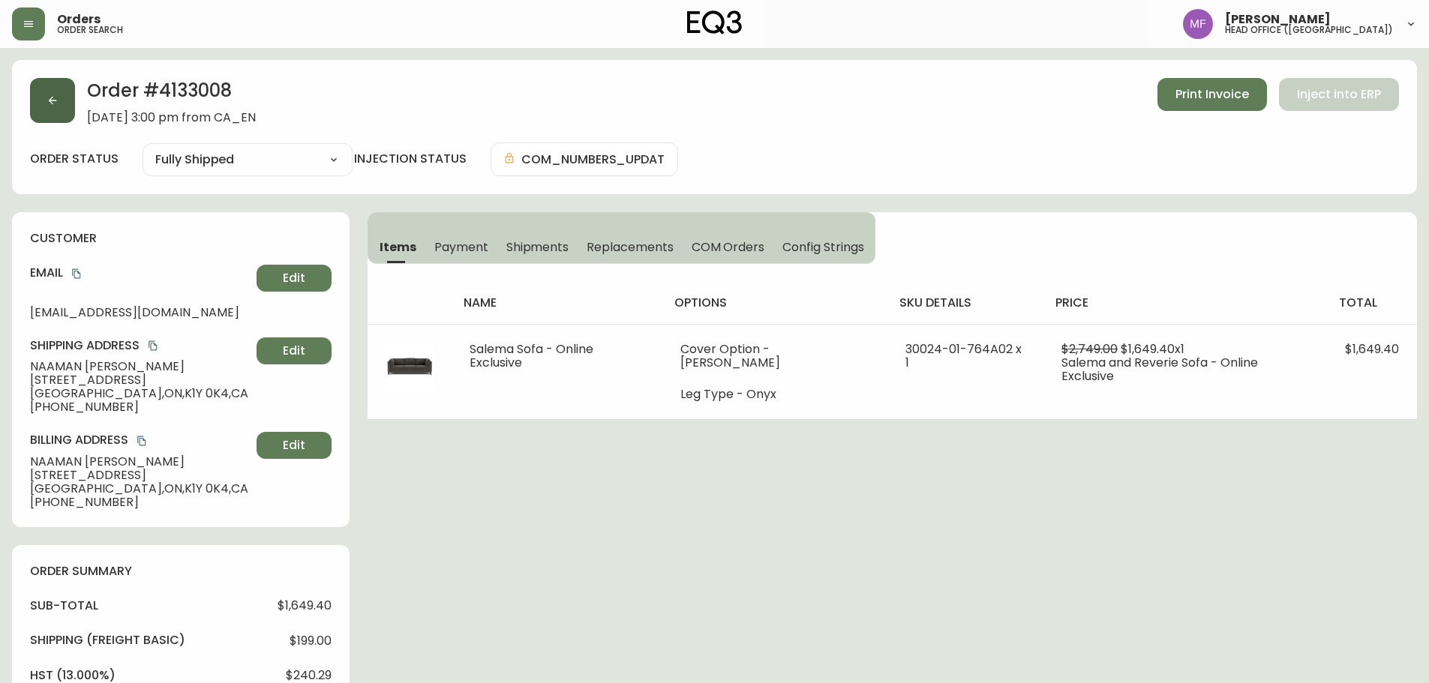
click at [70, 99] on button "button" at bounding box center [52, 100] width 45 height 45
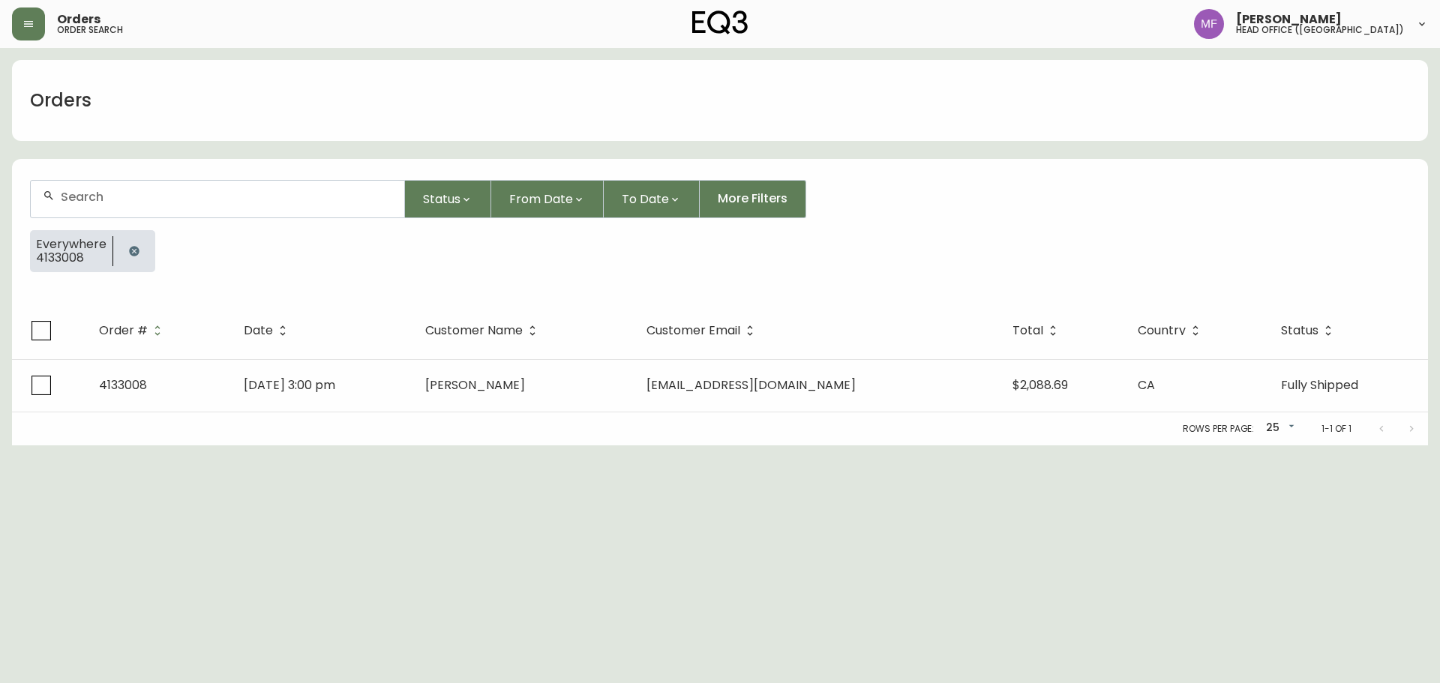
click at [130, 250] on icon "button" at bounding box center [134, 251] width 10 height 10
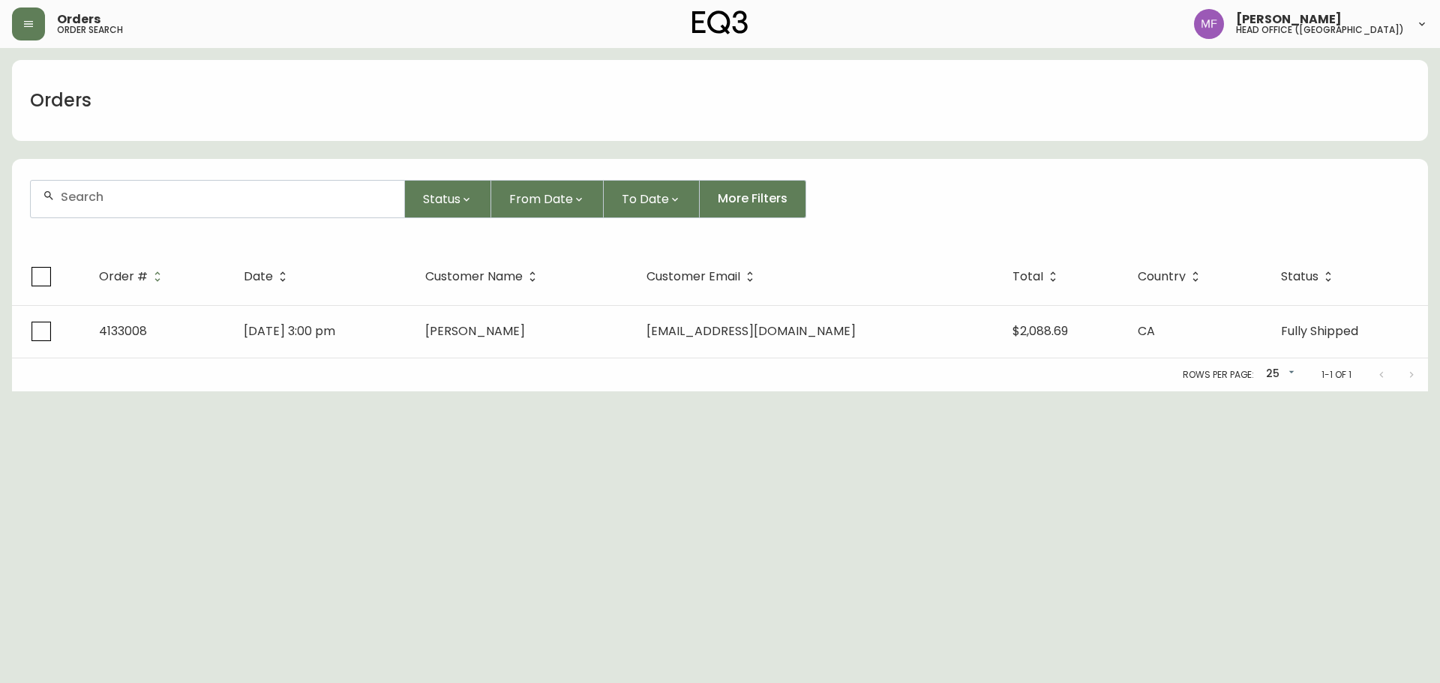
click at [134, 201] on input "text" at bounding box center [227, 197] width 332 height 14
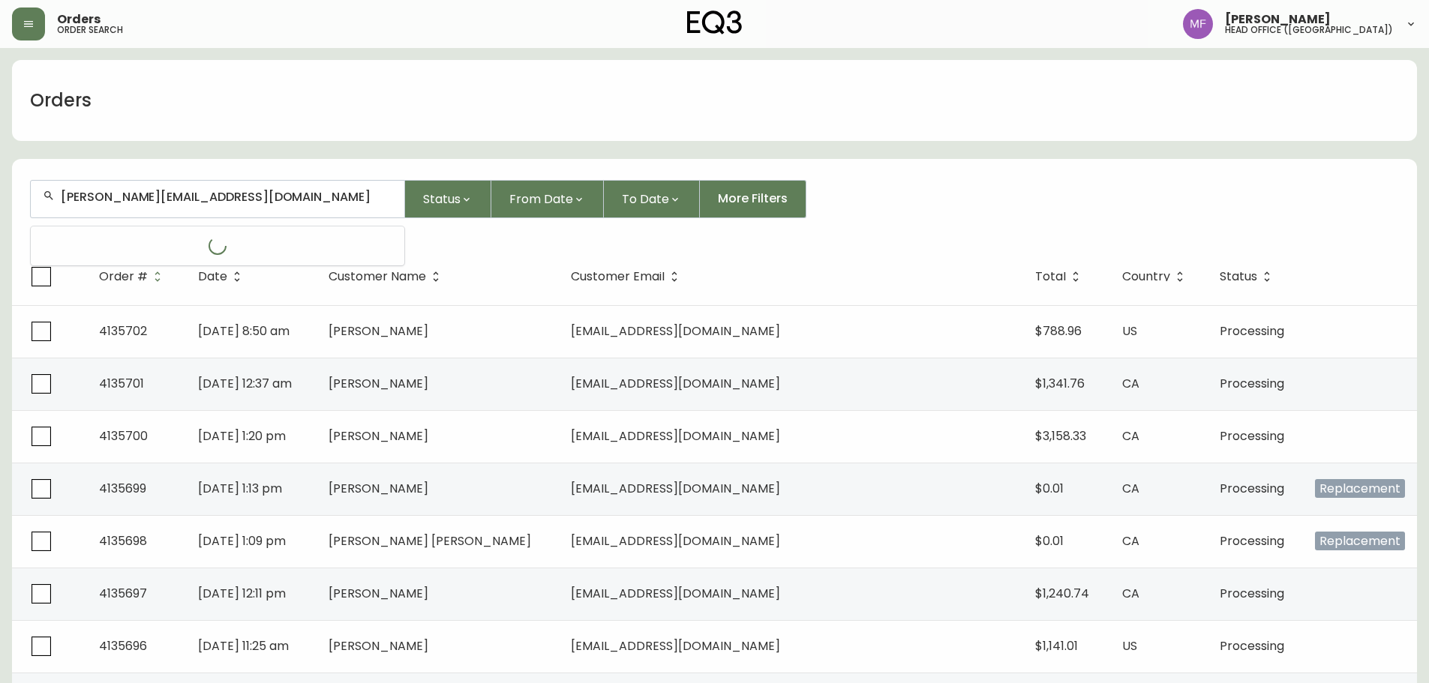
type input "rodrigo_lariosp@hotmail.com"
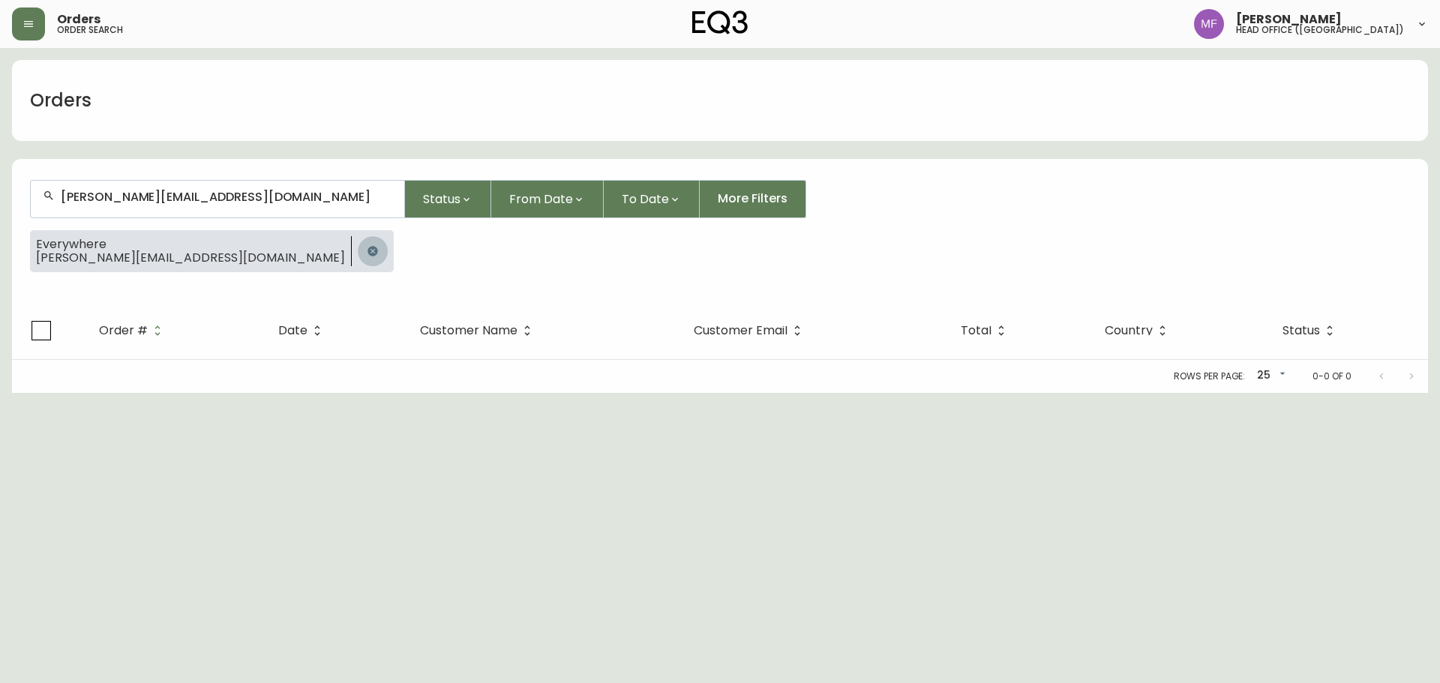
click at [358, 257] on button "button" at bounding box center [373, 251] width 30 height 30
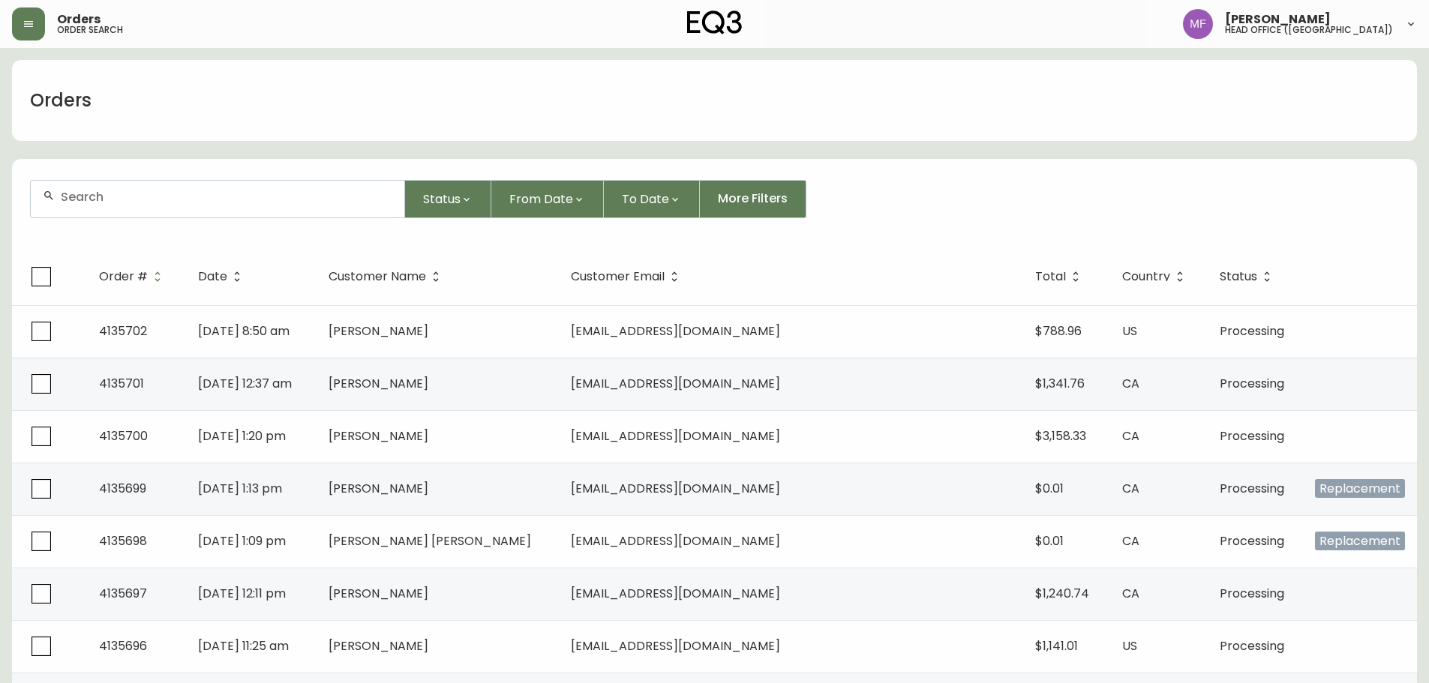
click at [173, 201] on input "text" at bounding box center [227, 197] width 332 height 14
paste input "Rodrigo Larios"
type input "Rodrigo Larios"
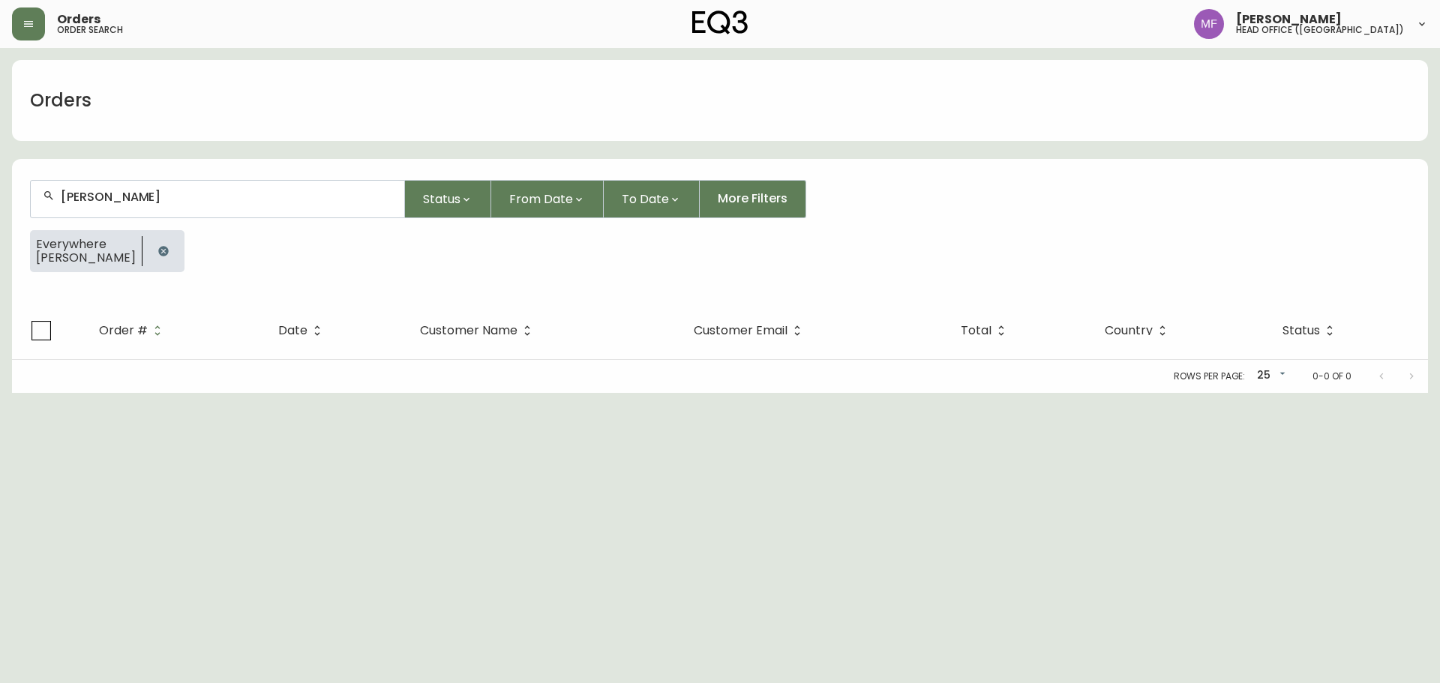
click at [155, 248] on button "button" at bounding box center [164, 251] width 30 height 30
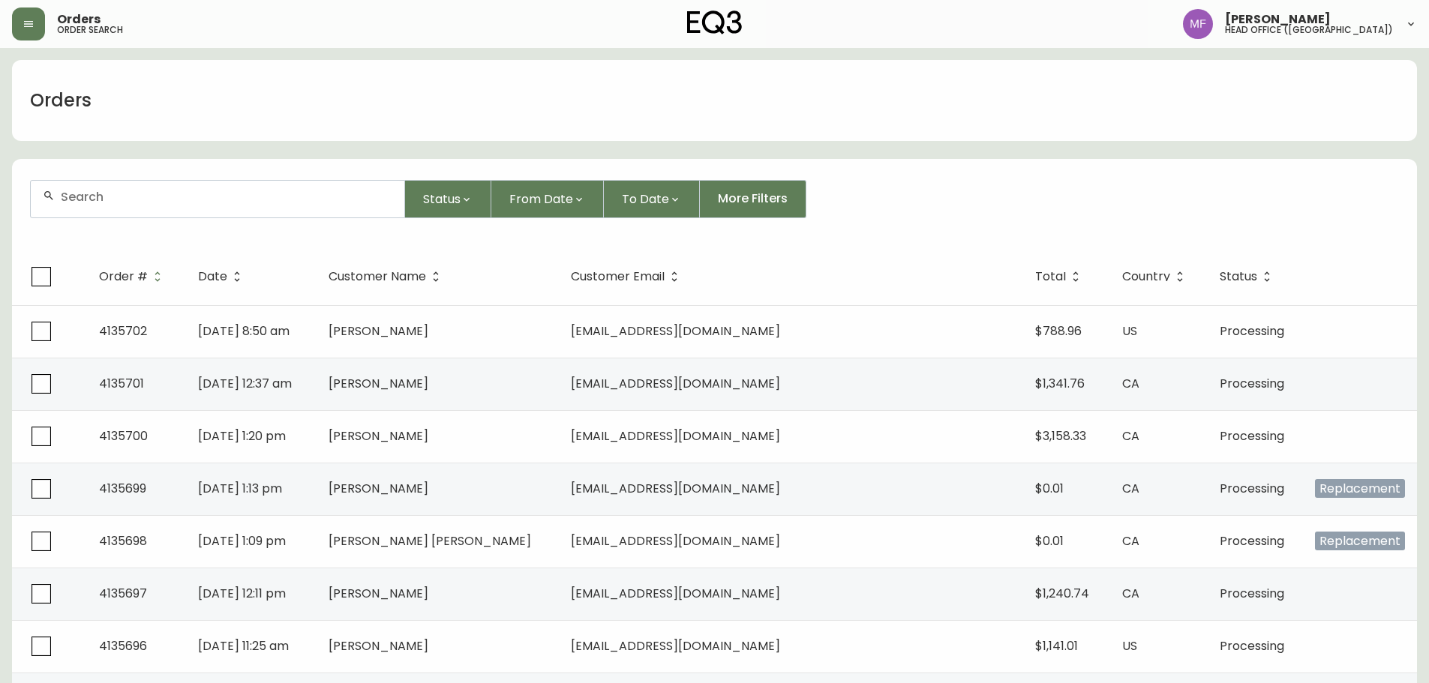
click at [236, 209] on div at bounding box center [218, 199] width 374 height 37
click at [1093, 204] on div "Status From Date To Date More Filters" at bounding box center [714, 199] width 1369 height 38
click at [974, 122] on div "Orders" at bounding box center [714, 100] width 1405 height 81
click at [1016, 124] on div "Orders" at bounding box center [714, 100] width 1405 height 81
click at [191, 199] on input "text" at bounding box center [227, 197] width 332 height 14
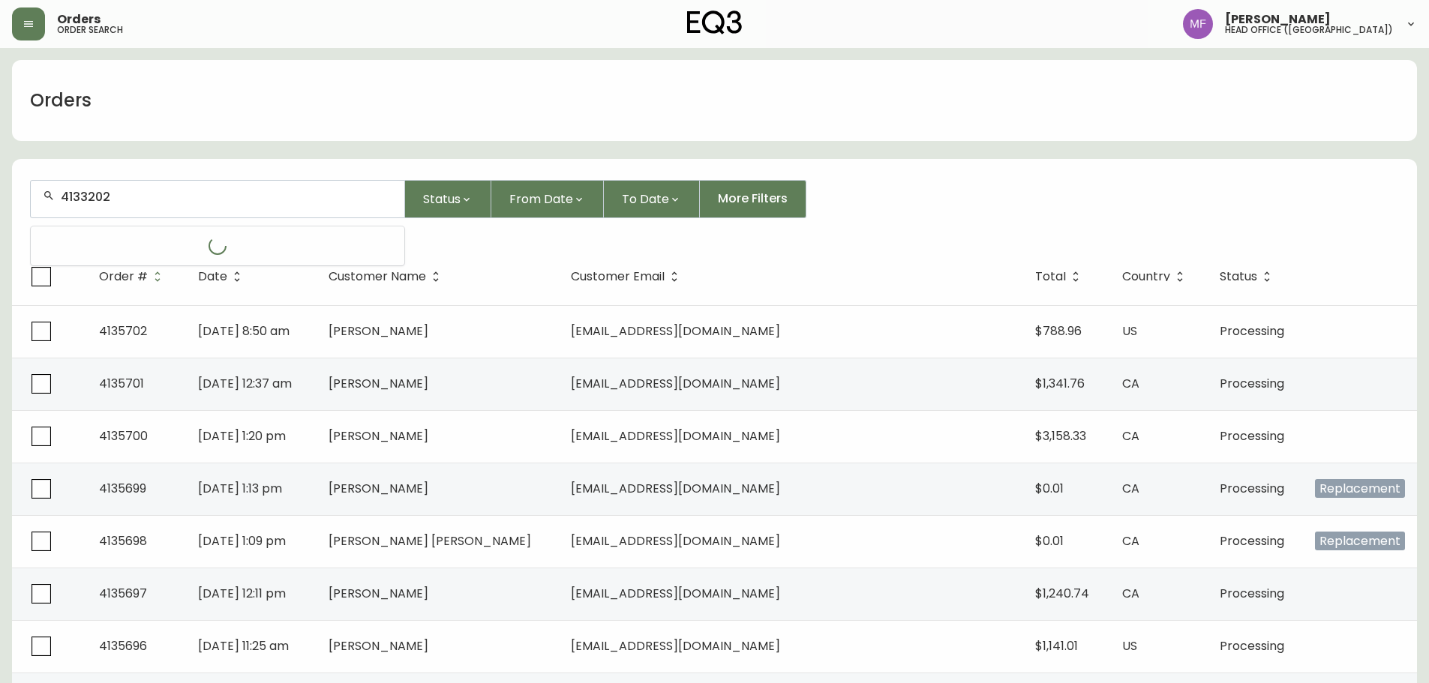
type input "4133202"
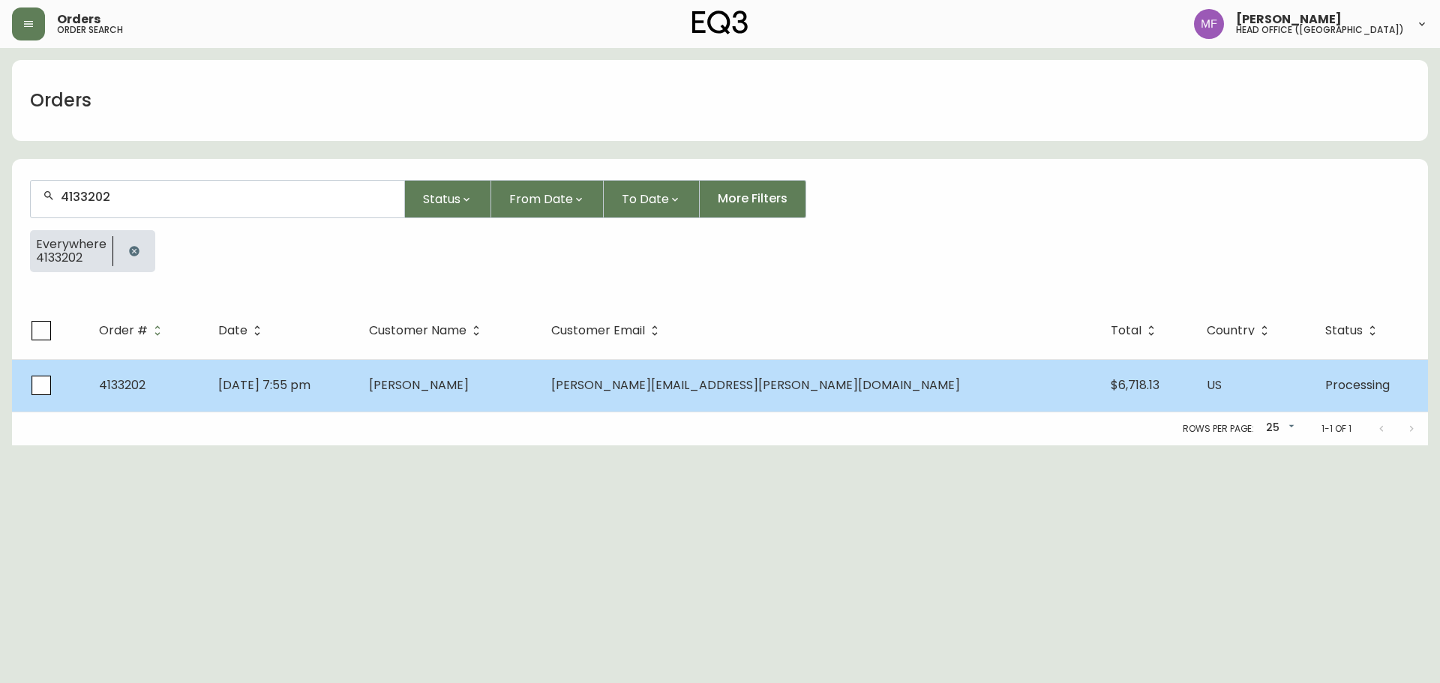
click at [529, 376] on td "Emily Monaghan" at bounding box center [448, 385] width 182 height 53
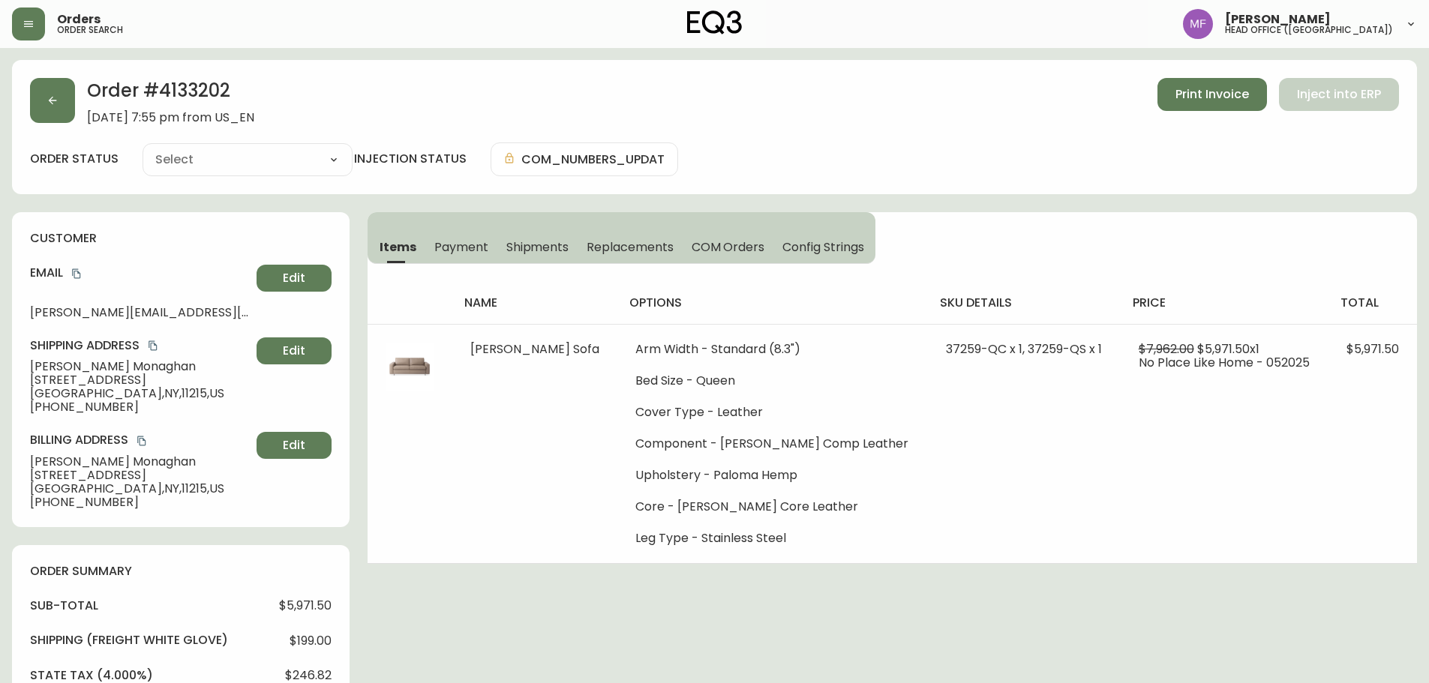
type input "Processing"
select select "PROCESSING"
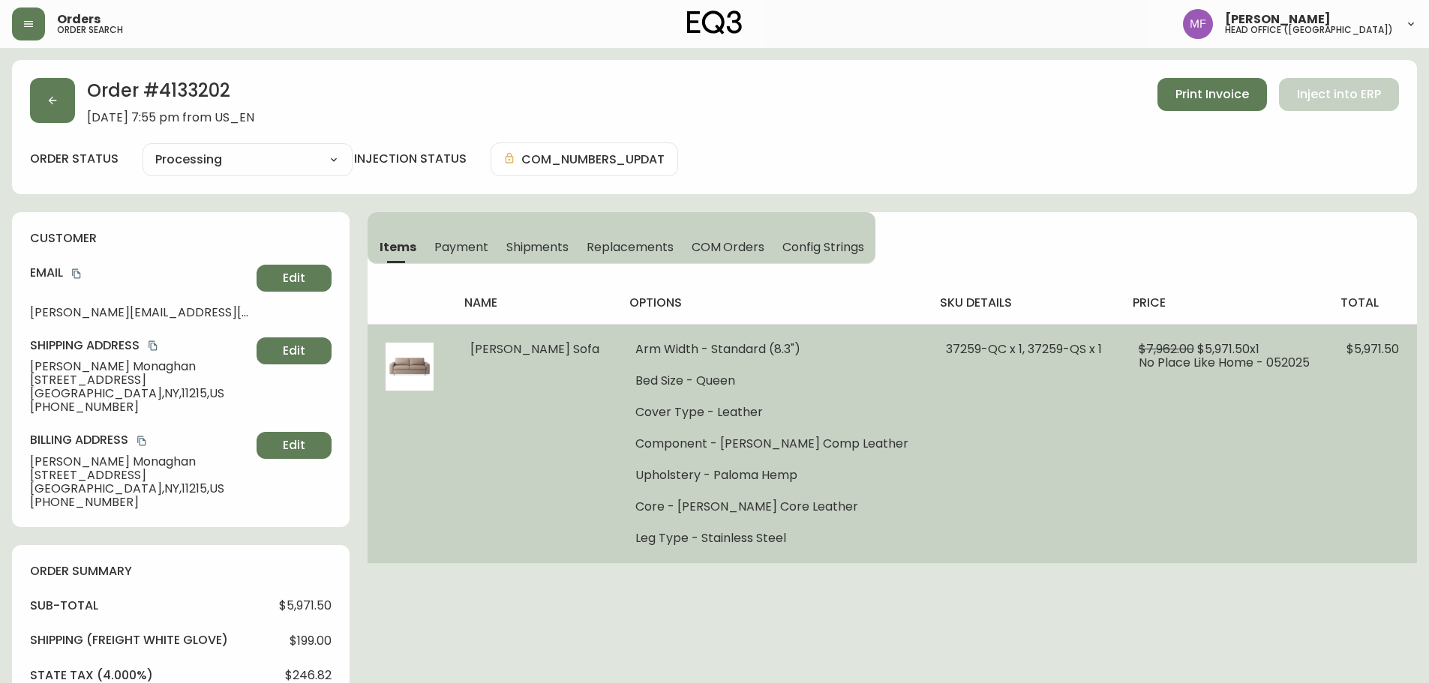
click at [524, 475] on td "Reva Sleeper Sofa" at bounding box center [535, 443] width 166 height 239
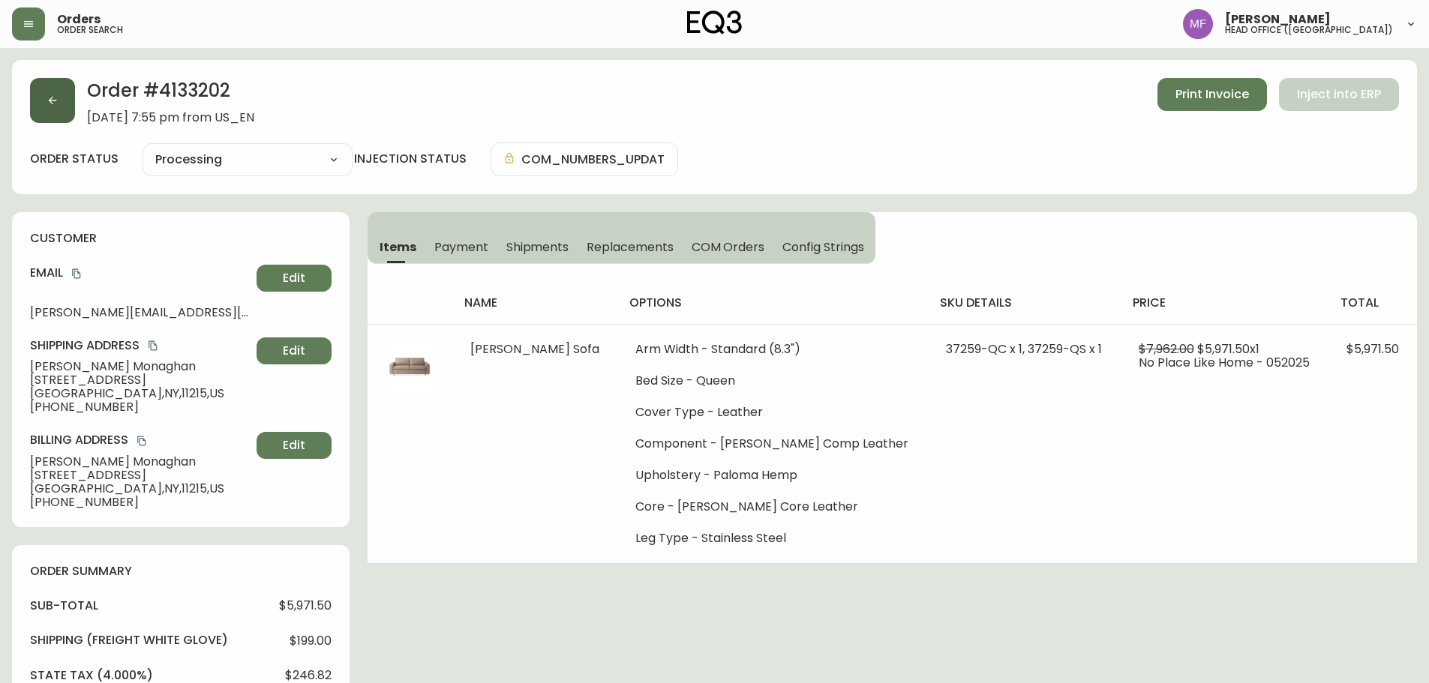
click at [40, 106] on button "button" at bounding box center [52, 100] width 45 height 45
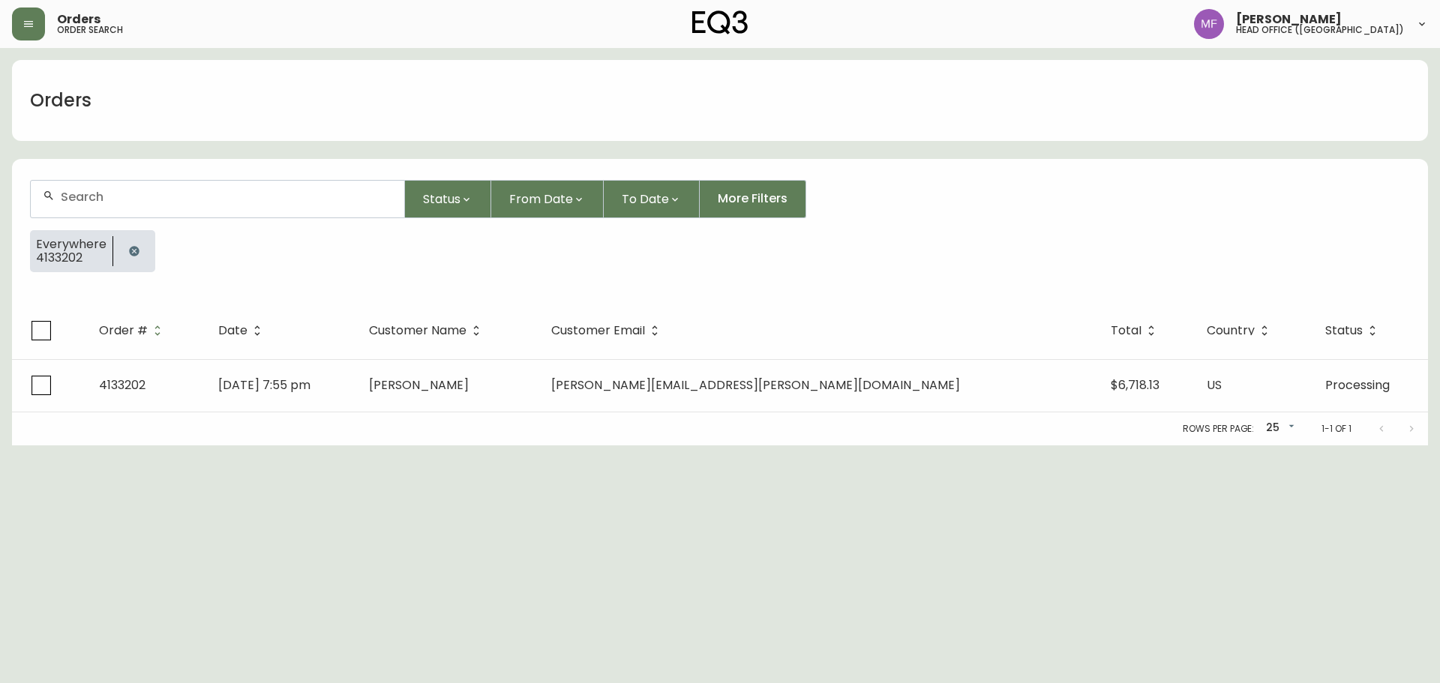
click at [129, 255] on icon "button" at bounding box center [134, 251] width 10 height 10
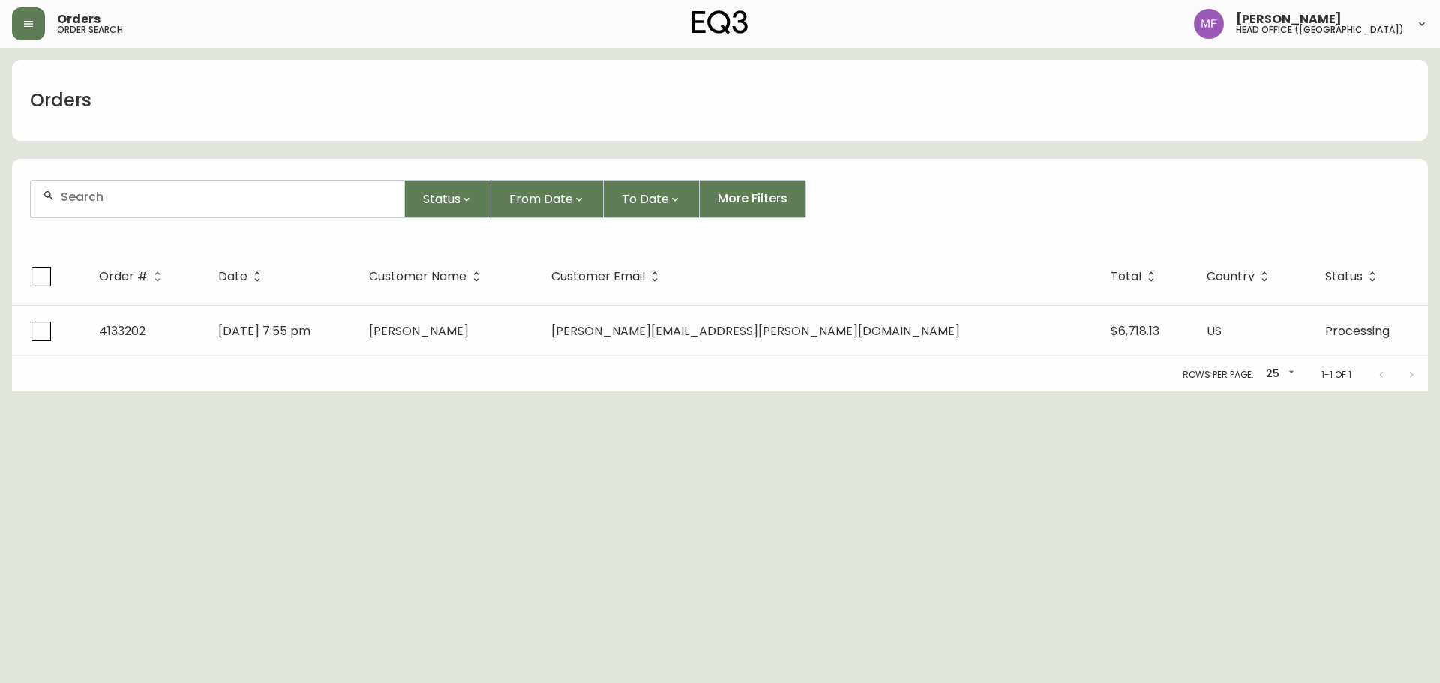
click at [128, 216] on div at bounding box center [218, 199] width 374 height 37
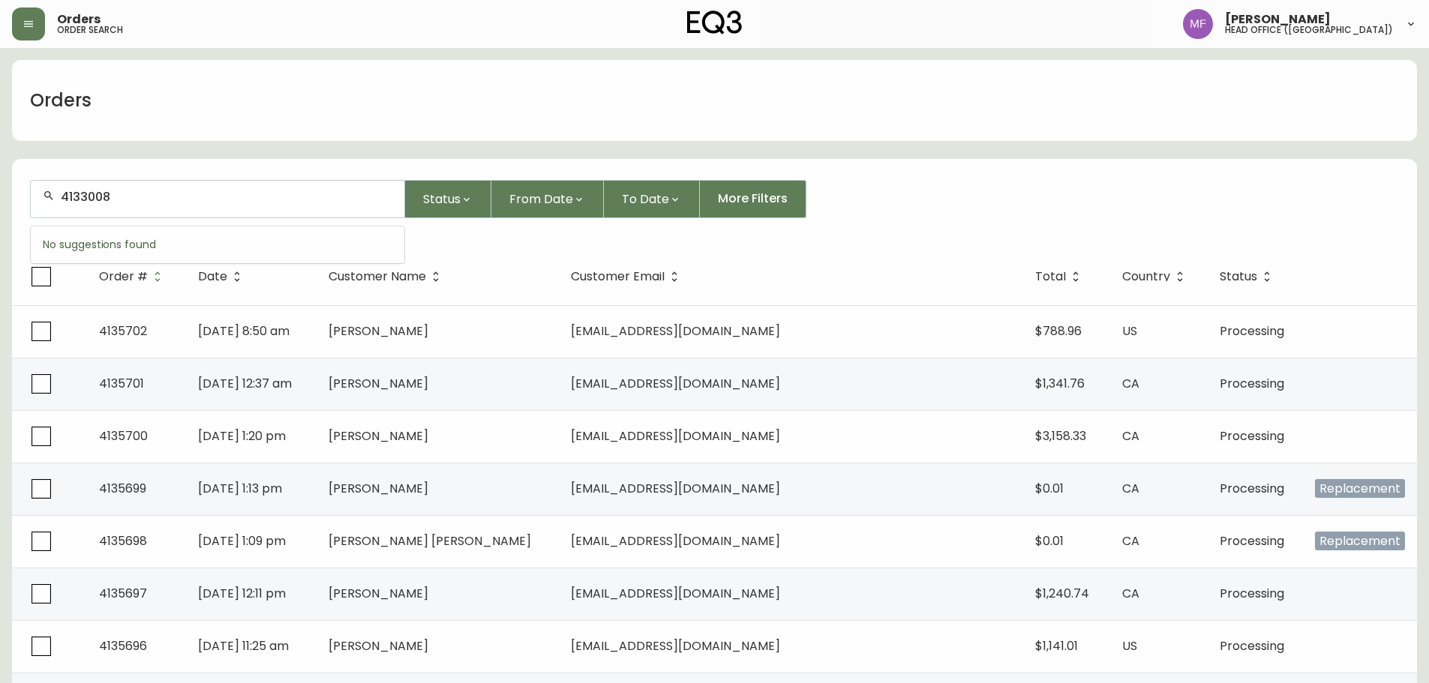
type input "4133008"
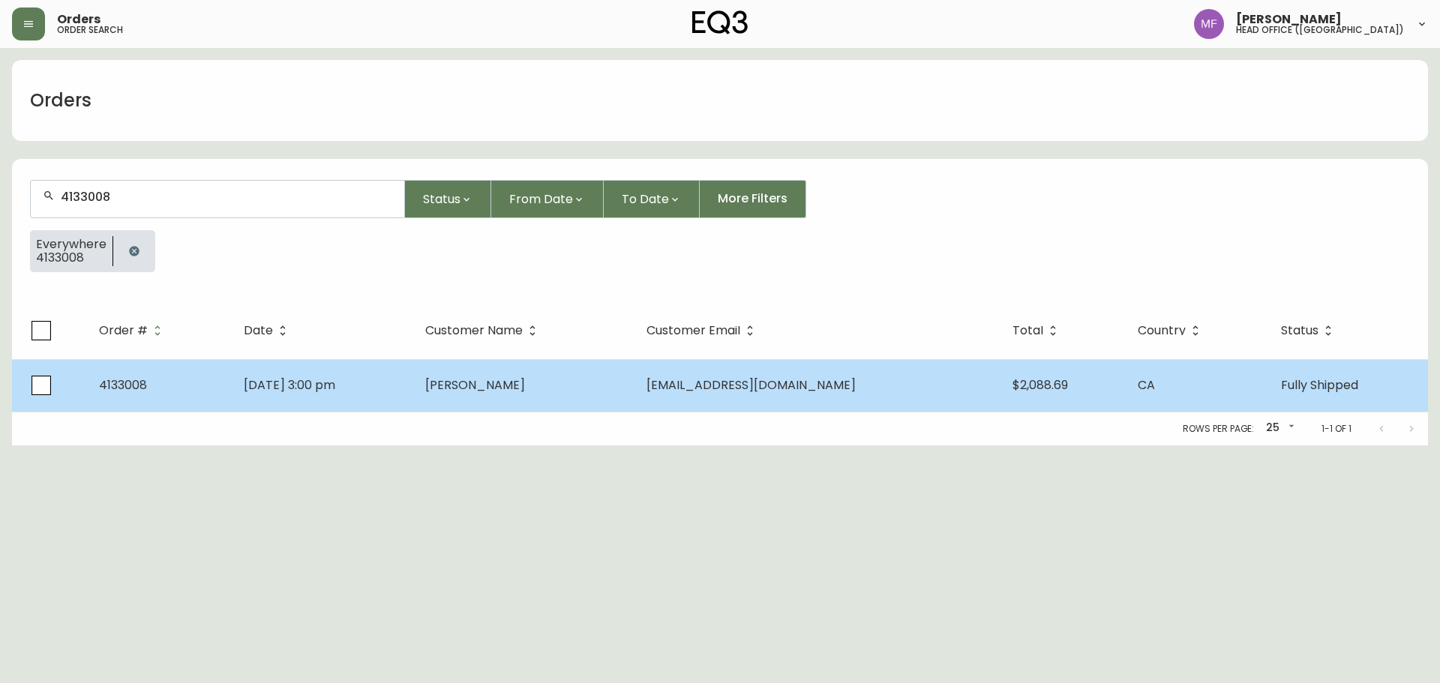
click at [502, 395] on td "NAAMAN SUGRUE" at bounding box center [523, 385] width 221 height 53
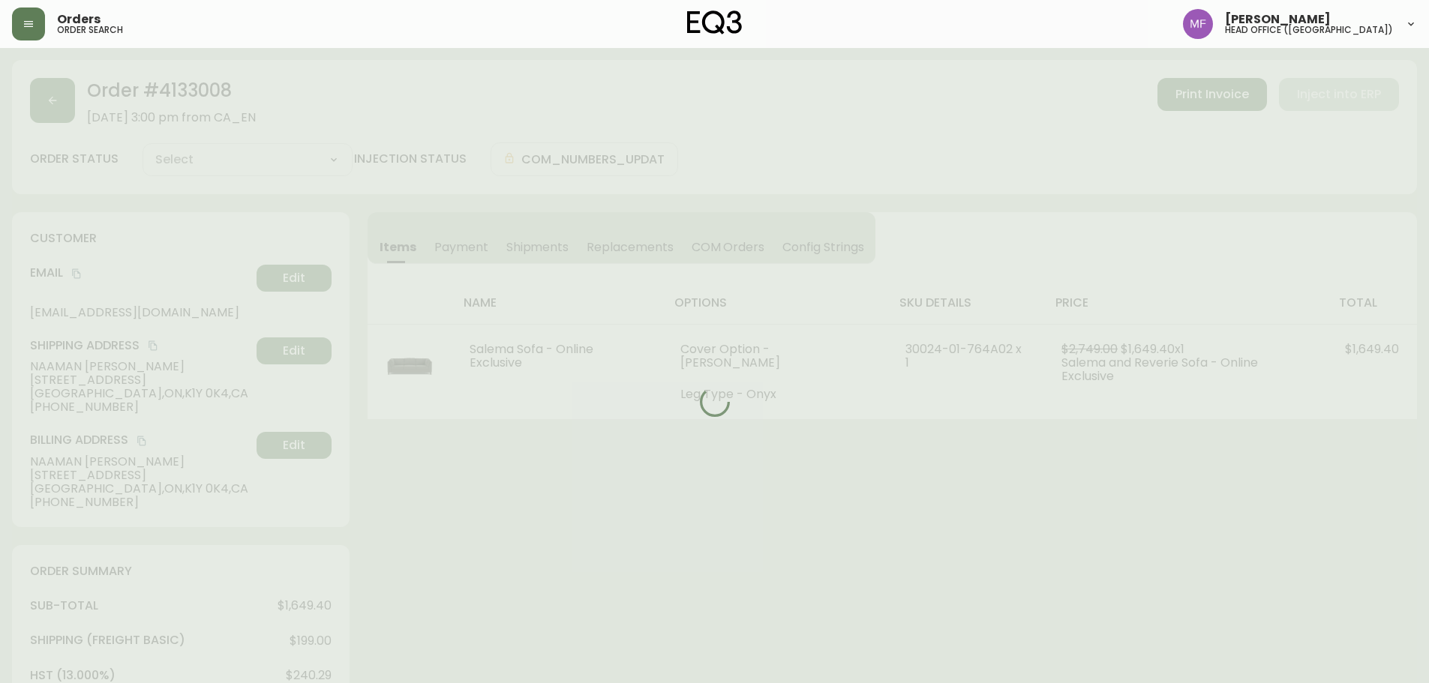
type input "Fully Shipped"
select select "FULLY_SHIPPED"
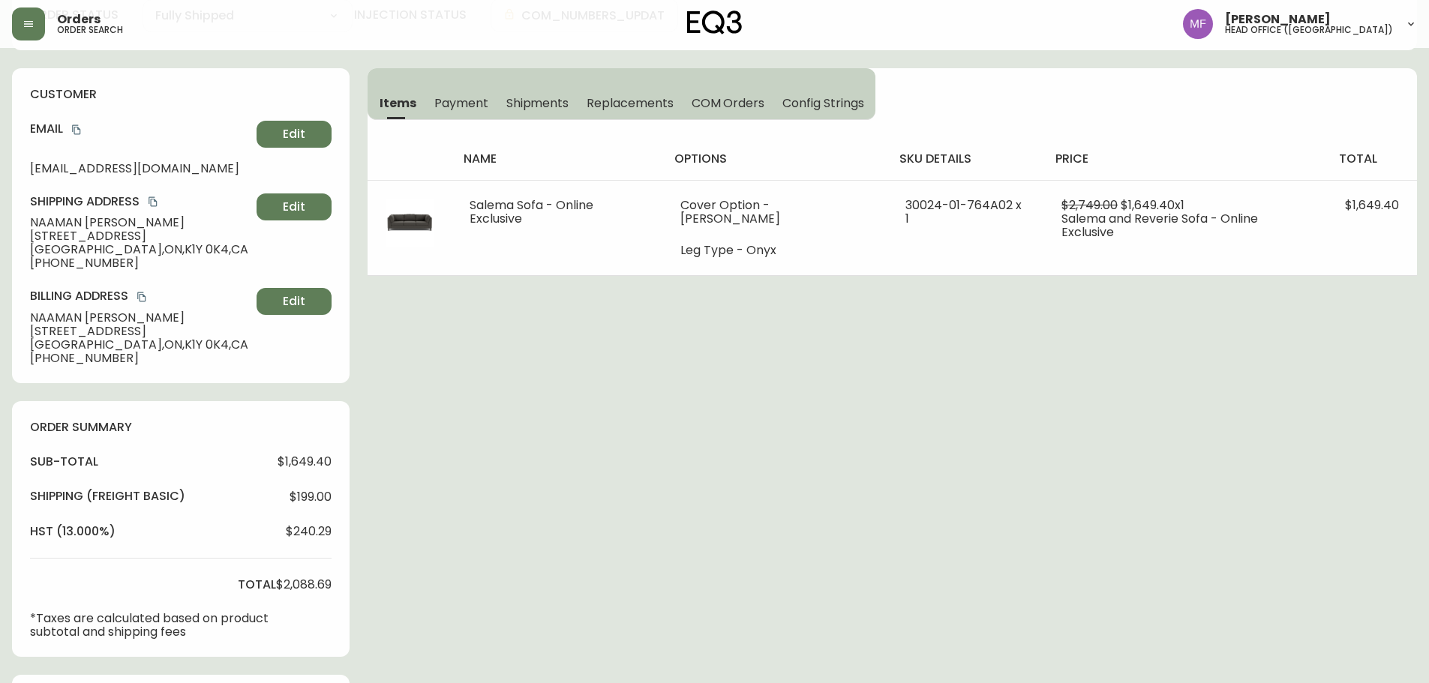
scroll to position [150, 0]
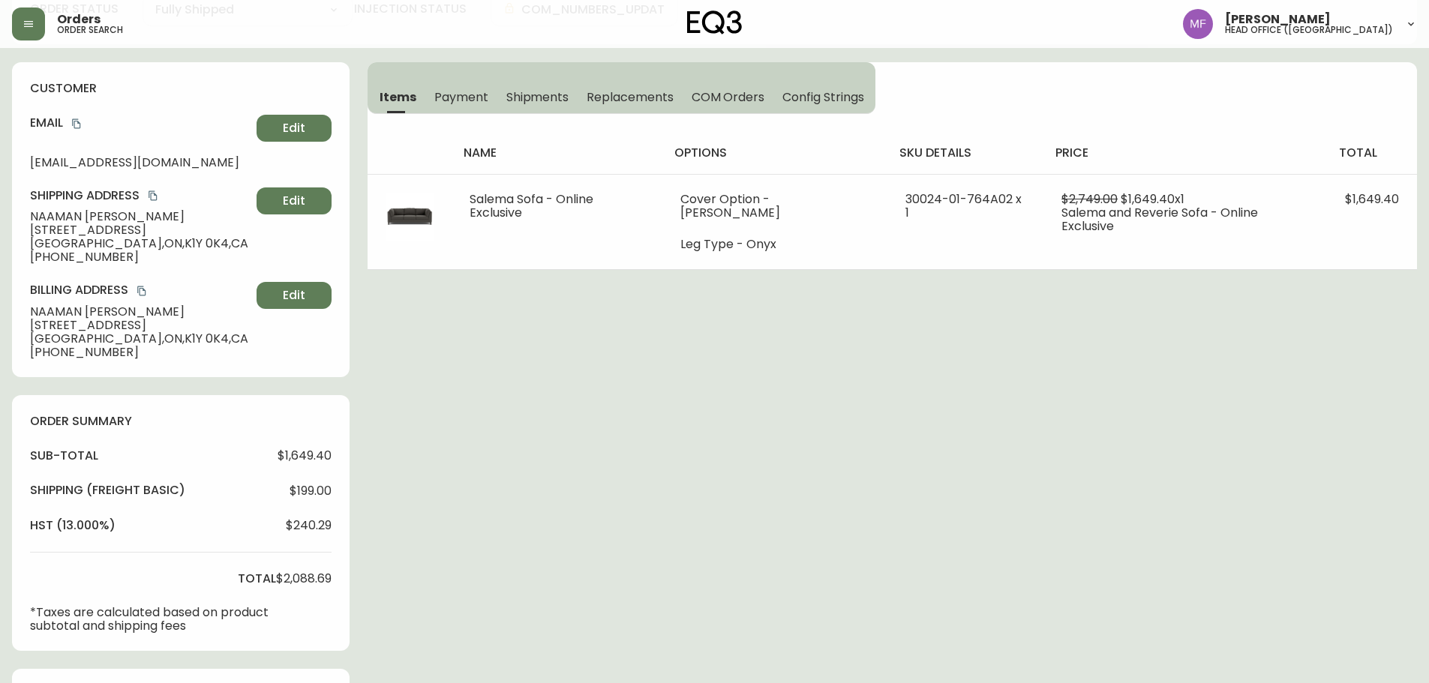
click at [830, 526] on div "Order # 4133008 May 16, 2025 at 3:00 pm from CA_EN Print Invoice Inject into ER…" at bounding box center [714, 628] width 1405 height 1436
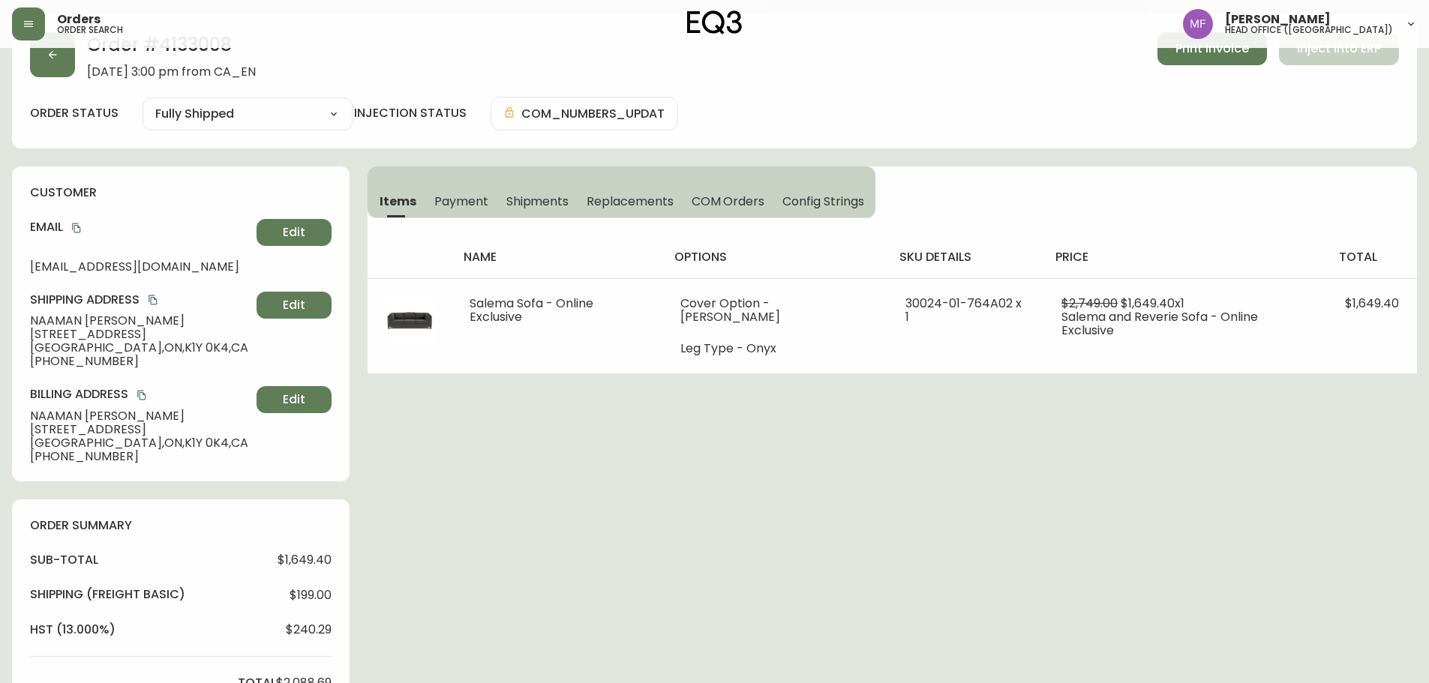
scroll to position [0, 0]
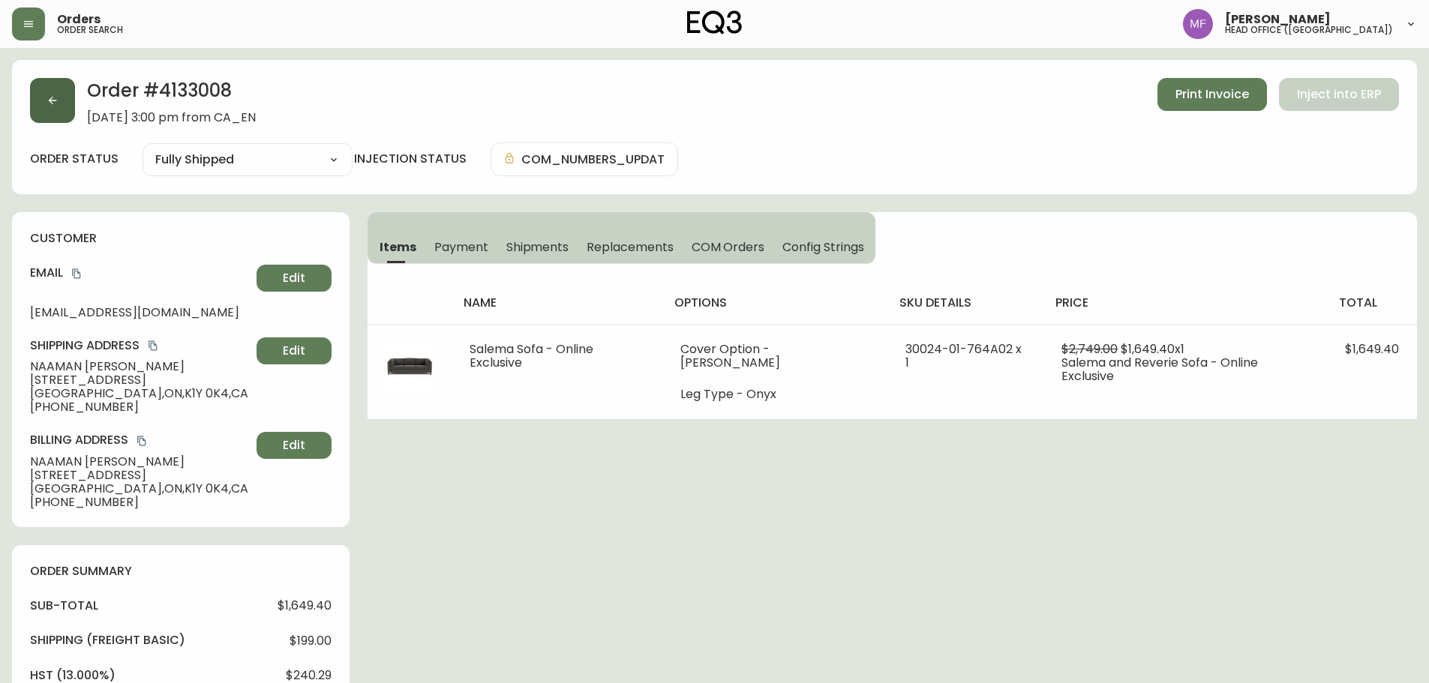
click at [63, 115] on button "button" at bounding box center [52, 100] width 45 height 45
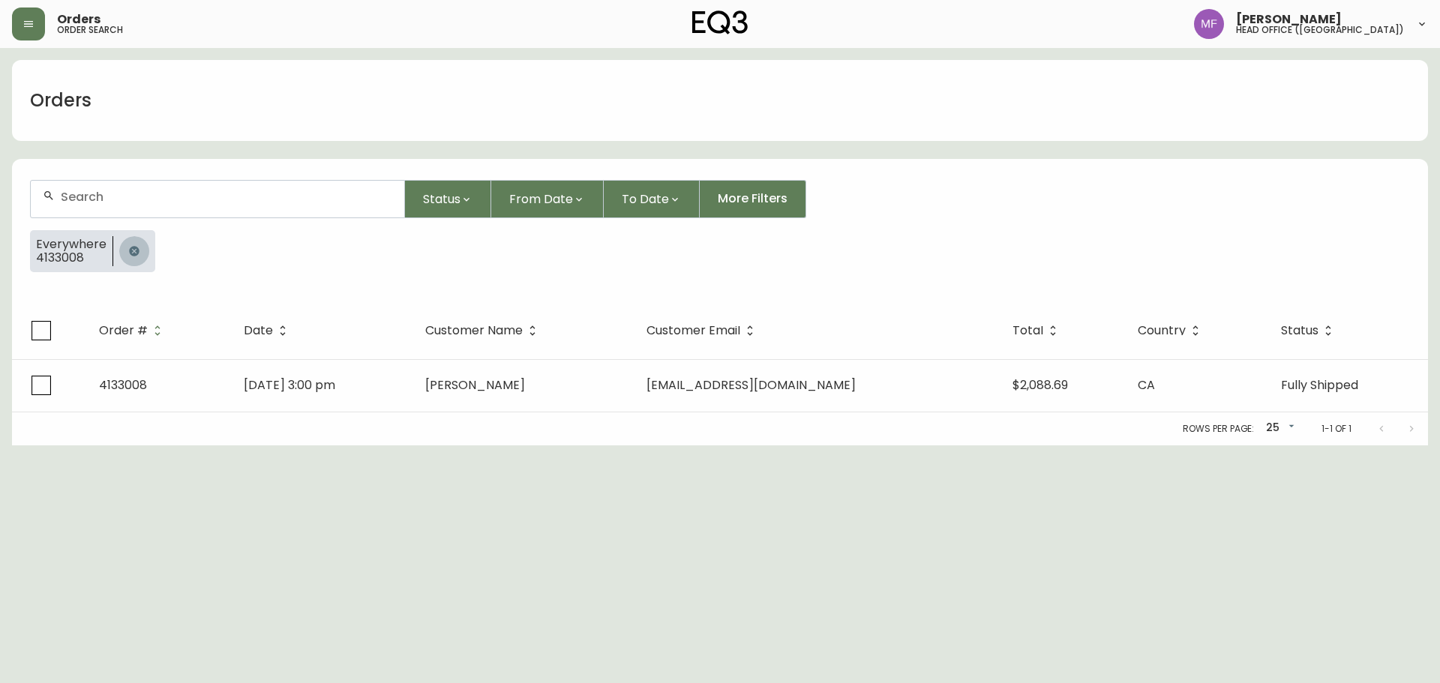
click at [125, 245] on button "button" at bounding box center [134, 251] width 30 height 30
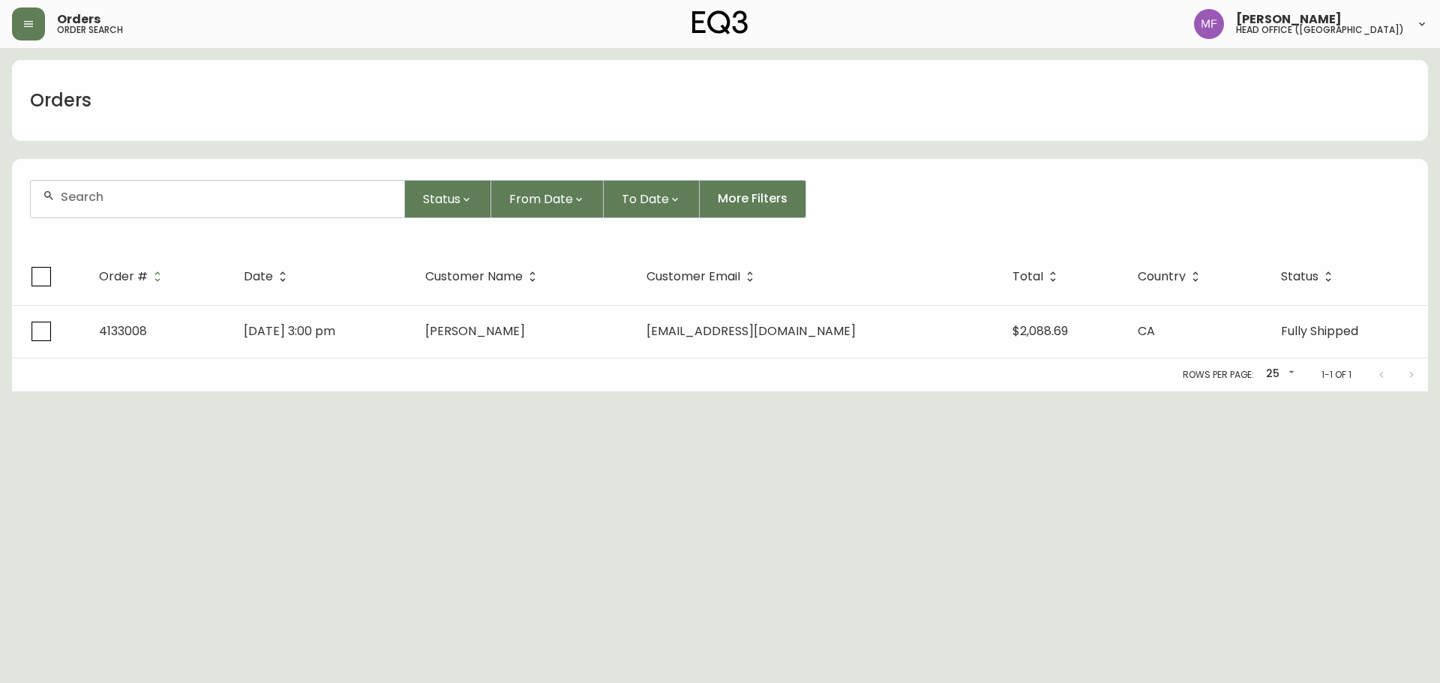
click at [122, 209] on div at bounding box center [218, 199] width 374 height 37
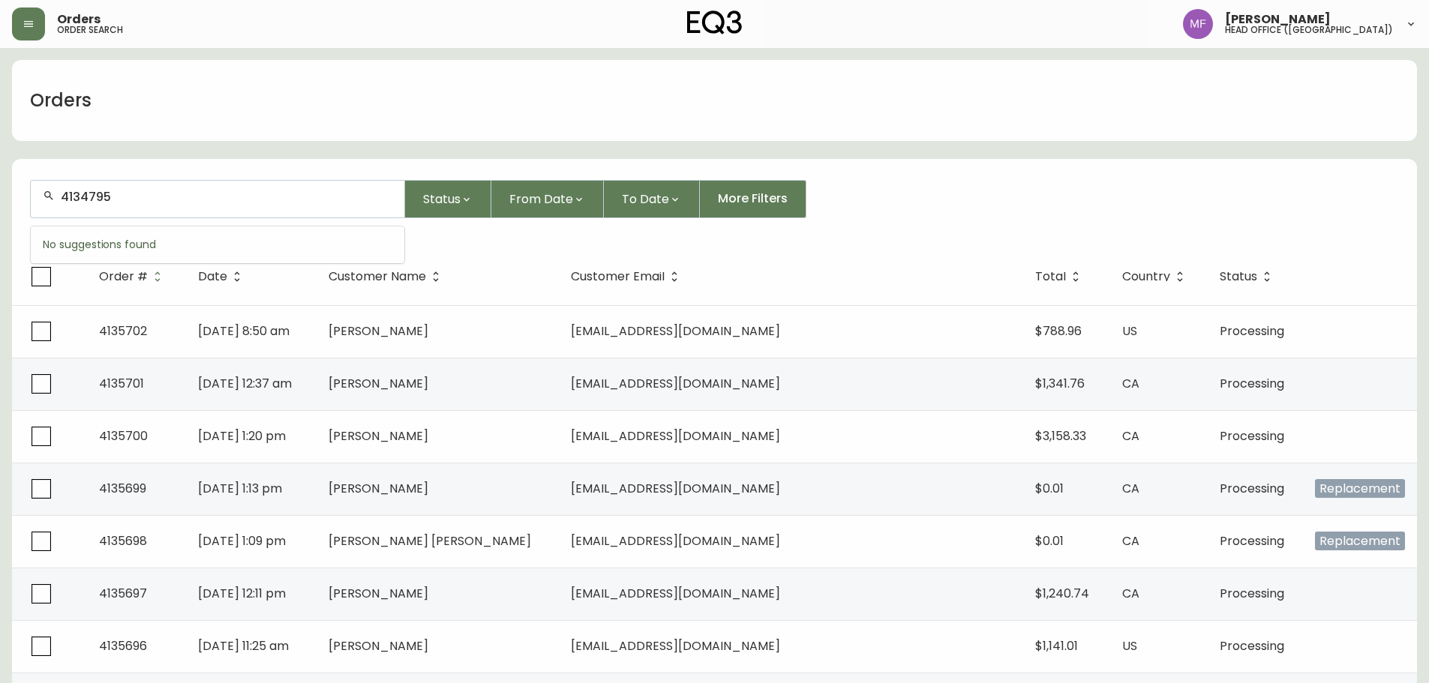
type input "4134795"
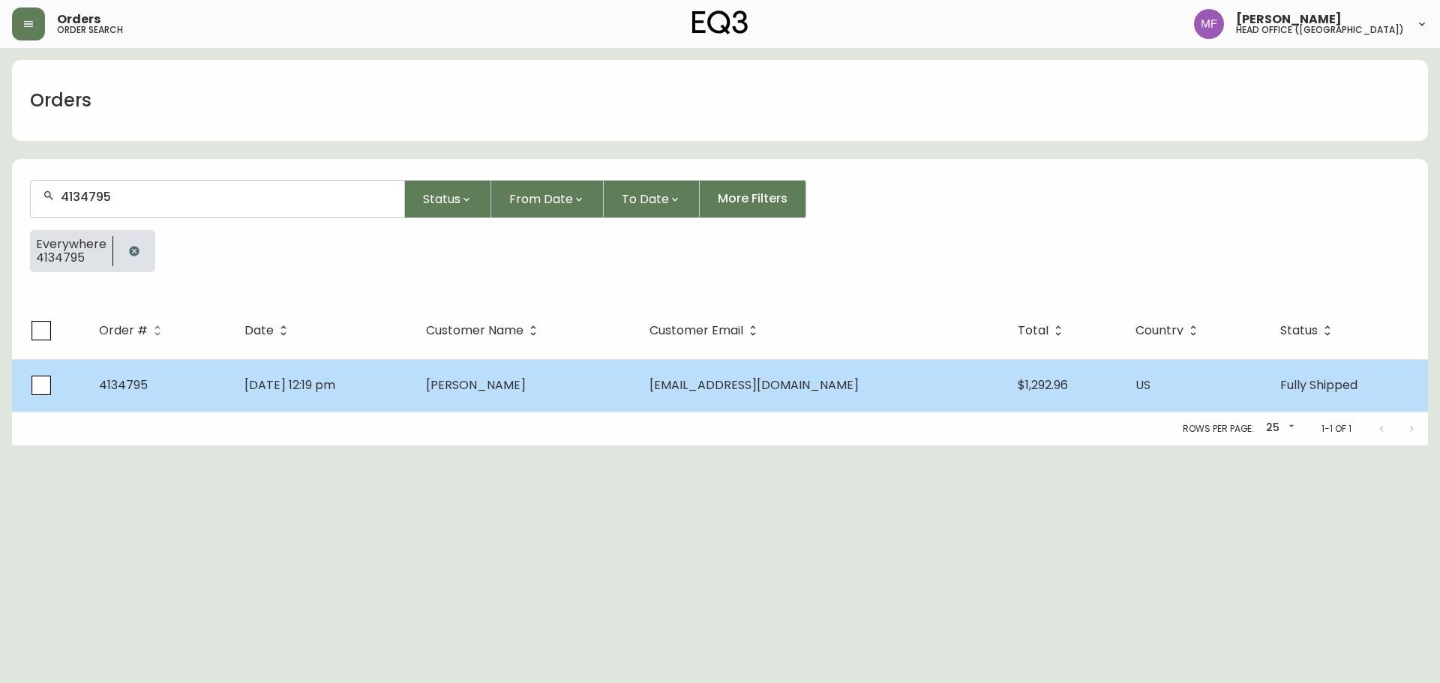
click at [568, 377] on td "[PERSON_NAME]" at bounding box center [525, 385] width 223 height 53
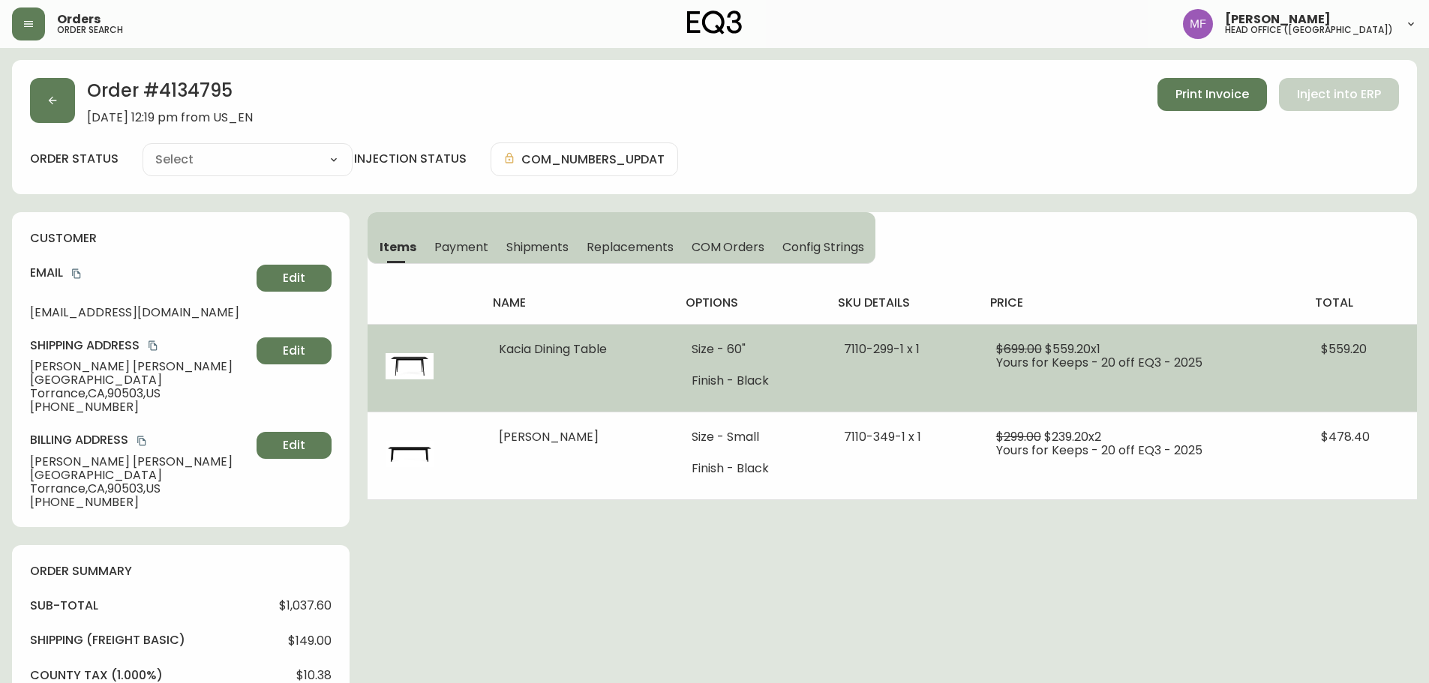
type input "Fully Shipped"
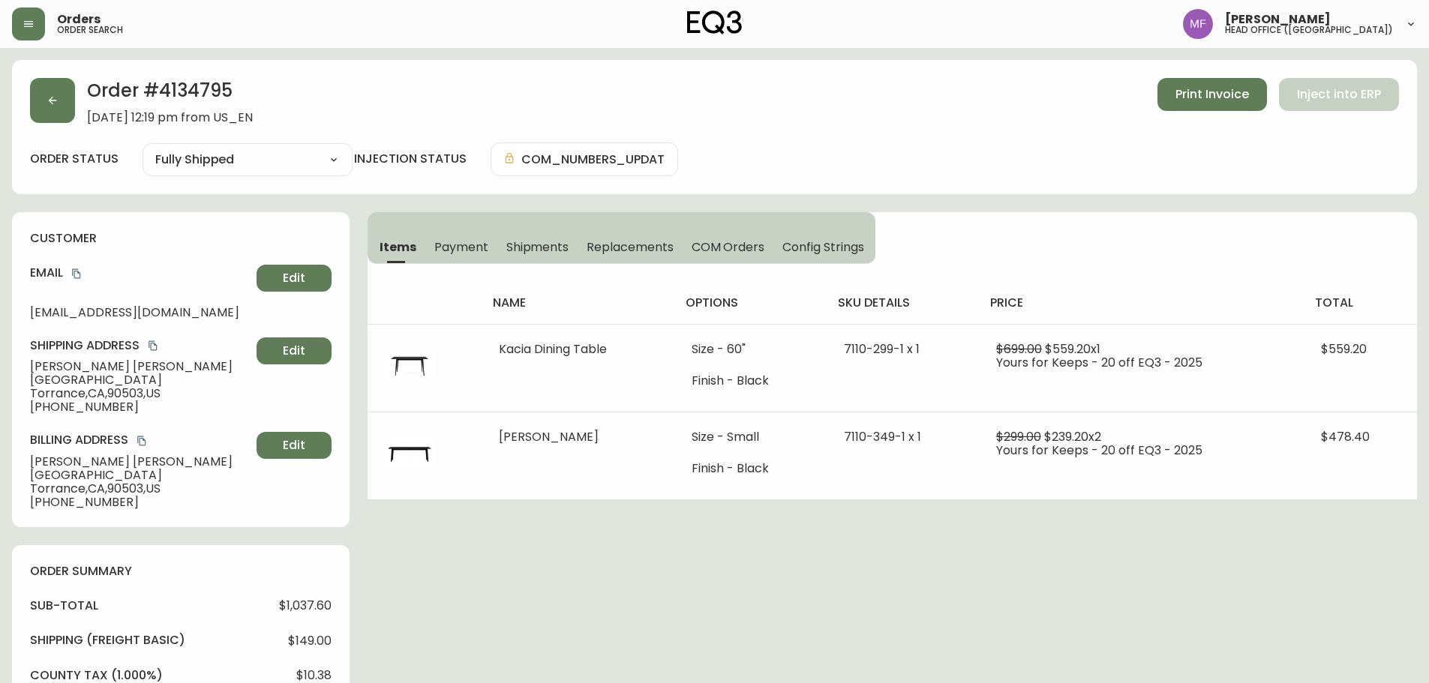
select select "FULLY_SHIPPED"
click at [207, 94] on h2 "Order # 4134795" at bounding box center [170, 94] width 166 height 33
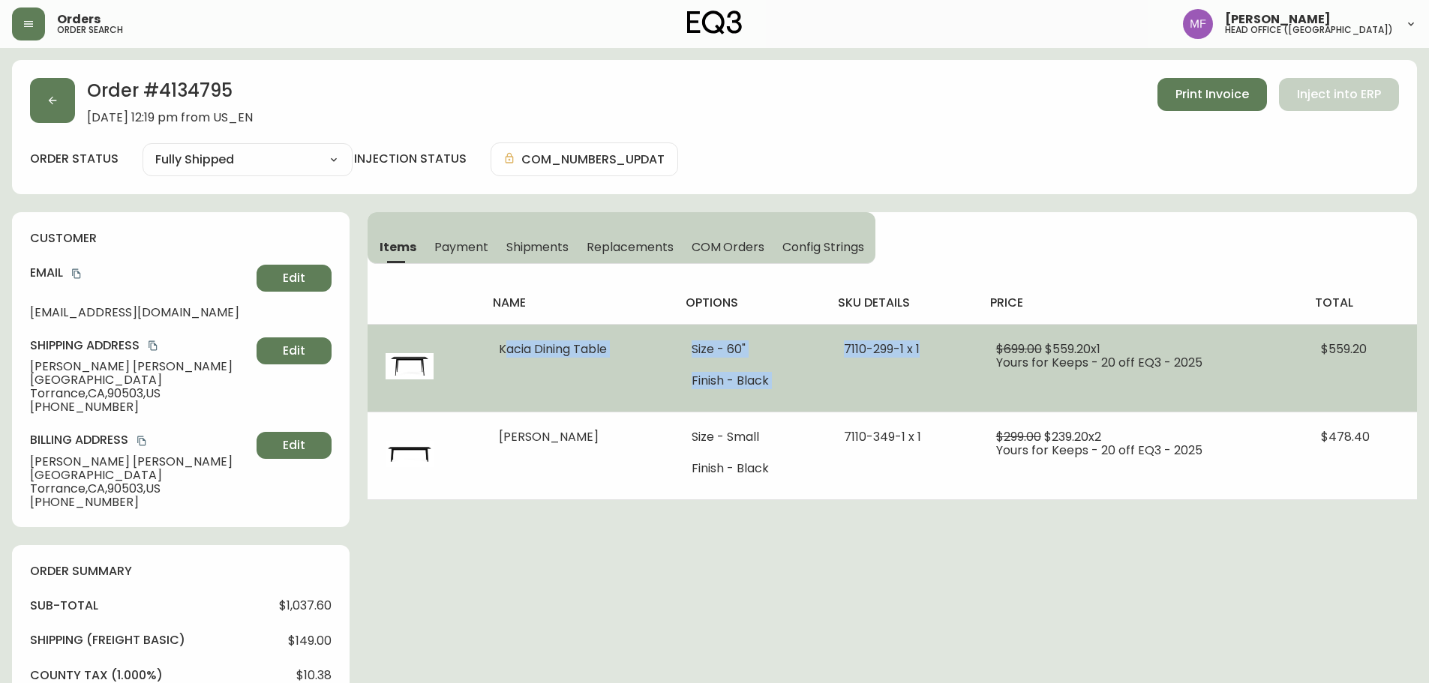
drag, startPoint x: 494, startPoint y: 351, endPoint x: 939, endPoint y: 362, distance: 445.7
click at [939, 362] on tr "Kacia Dining Table Size - 60" Finish - Black 7110-299-1 x 1 $699.00 $559.20 x 1…" at bounding box center [892, 368] width 1049 height 88
click at [888, 391] on td "7110-299-1 x 1" at bounding box center [902, 368] width 152 height 88
drag, startPoint x: 910, startPoint y: 348, endPoint x: 851, endPoint y: 347, distance: 59.3
click at [851, 347] on span "7110-299-1 x 1" at bounding box center [882, 349] width 76 height 17
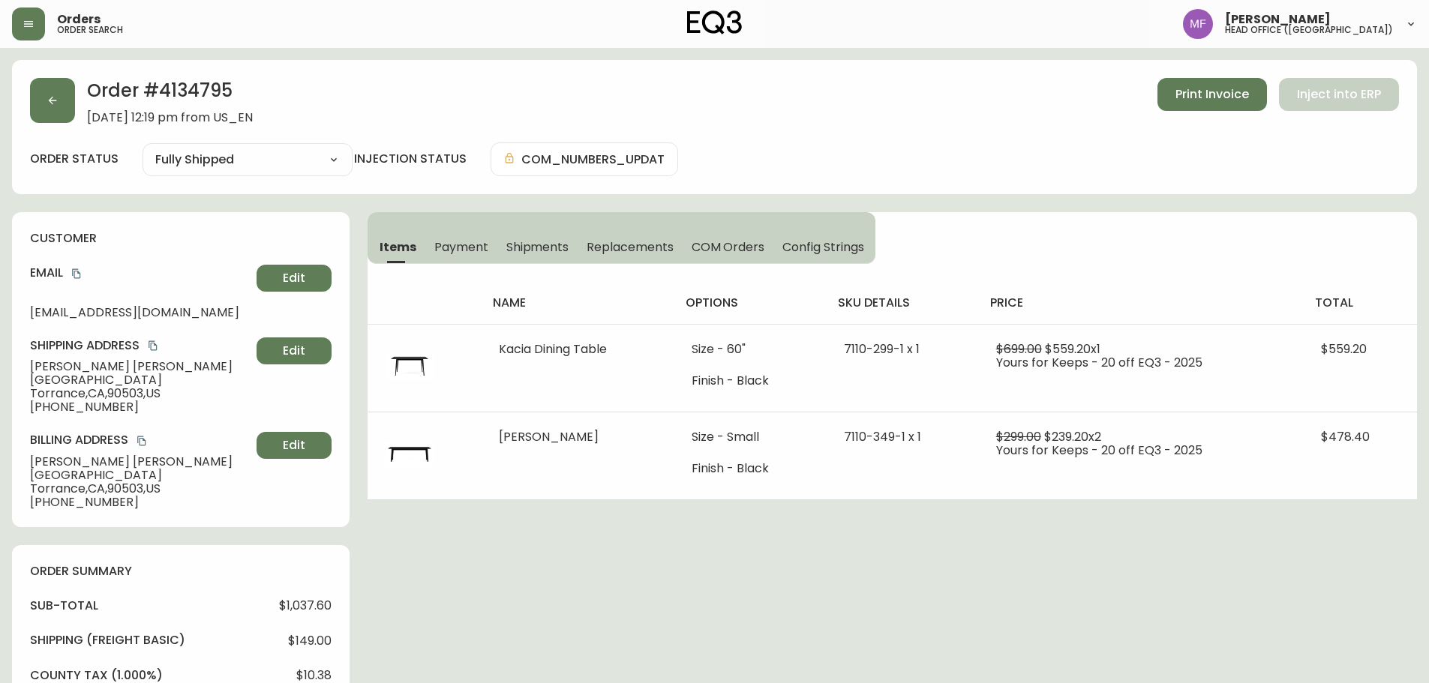
click at [800, 518] on div "Order # 4134795 [DATE] 12:19 pm from US_EN Print Invoice Inject into ERP order …" at bounding box center [714, 677] width 1405 height 1235
click at [61, 116] on button "button" at bounding box center [52, 100] width 45 height 45
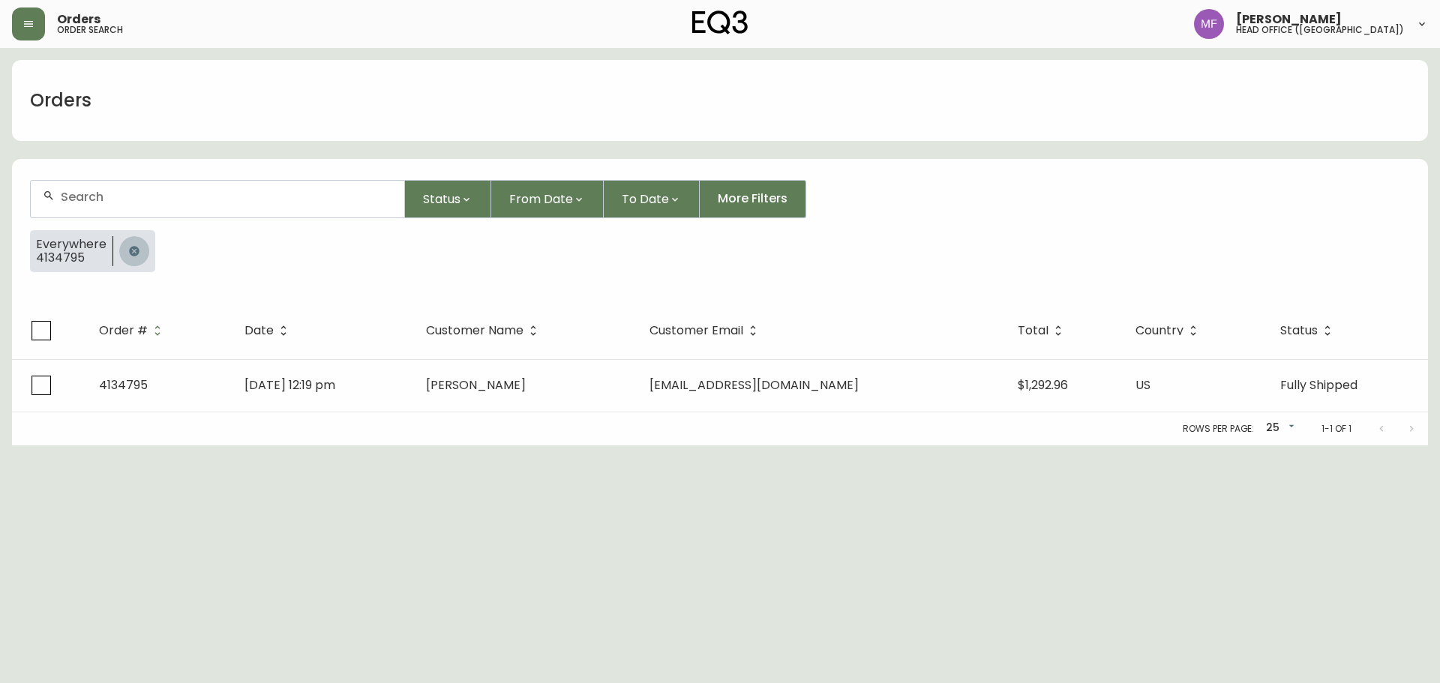
click at [144, 255] on button "button" at bounding box center [134, 251] width 30 height 30
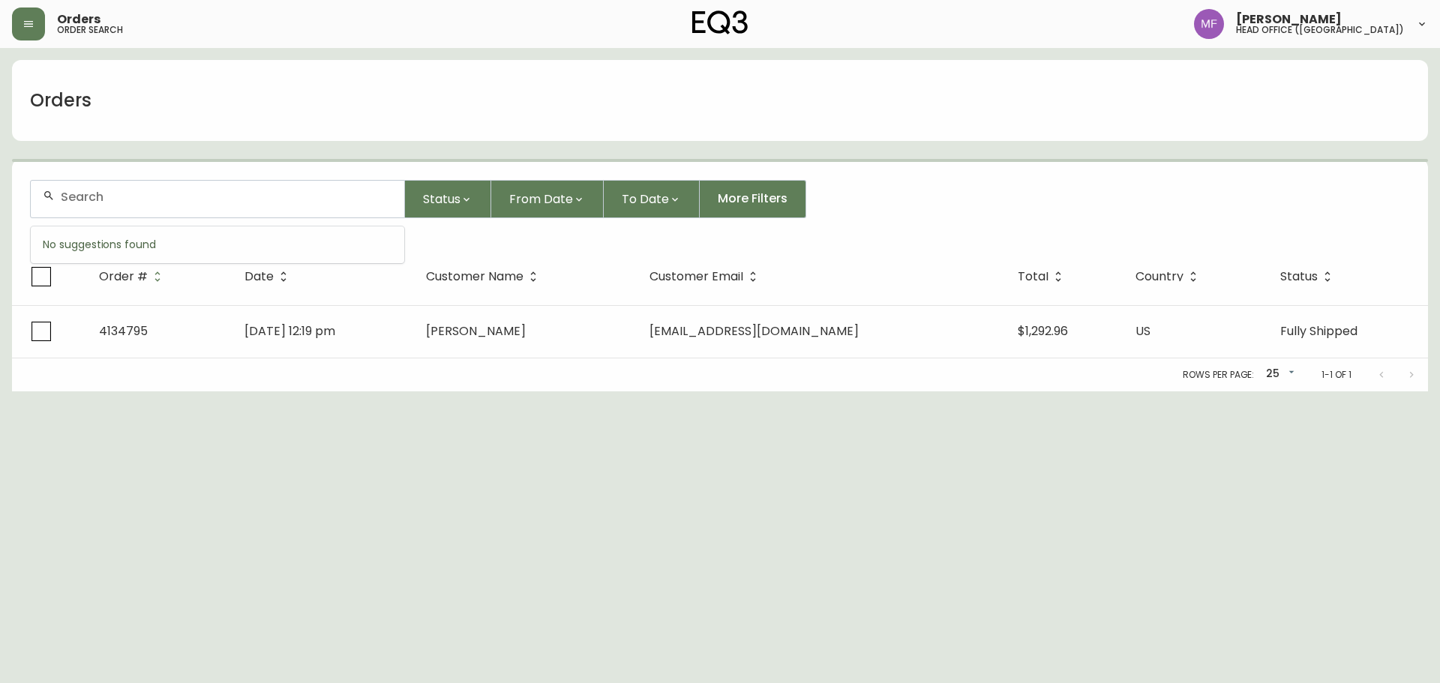
click at [118, 202] on input "text" at bounding box center [227, 197] width 332 height 14
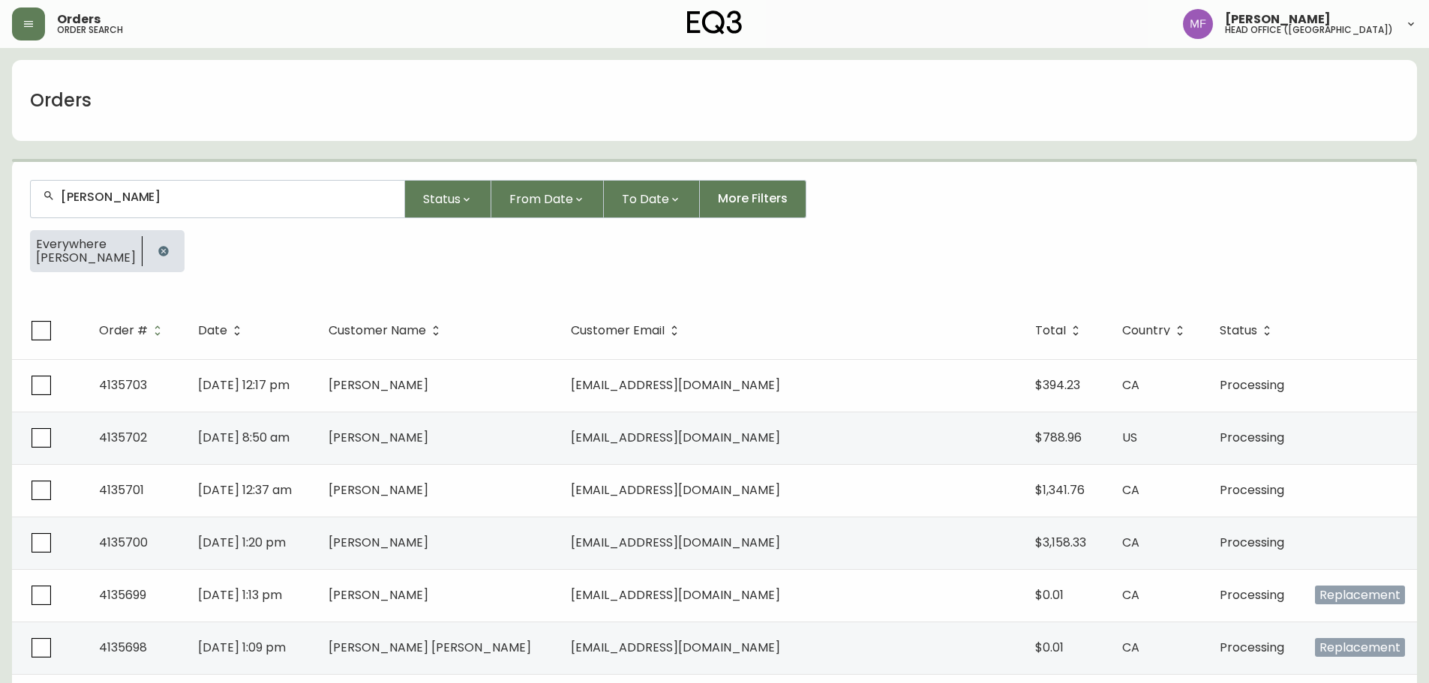
type input "emily gannon"
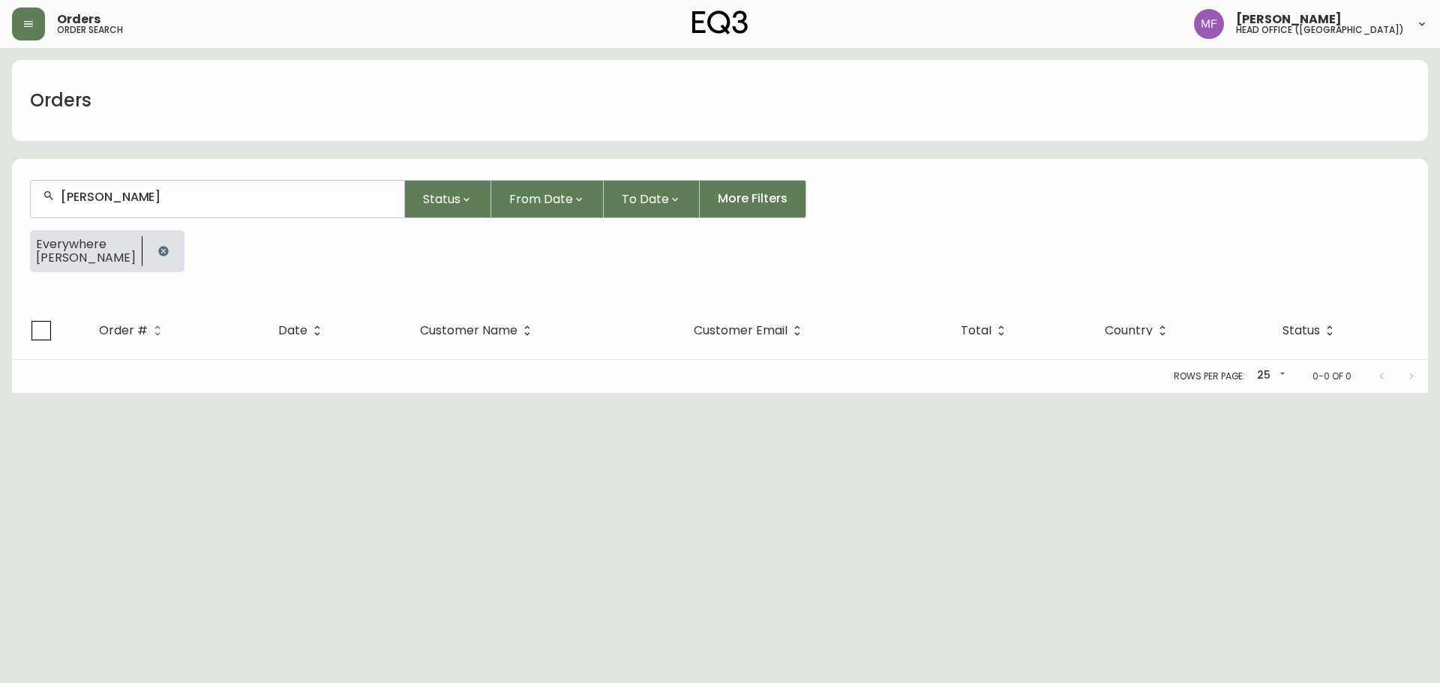
click at [158, 251] on icon "button" at bounding box center [163, 251] width 10 height 10
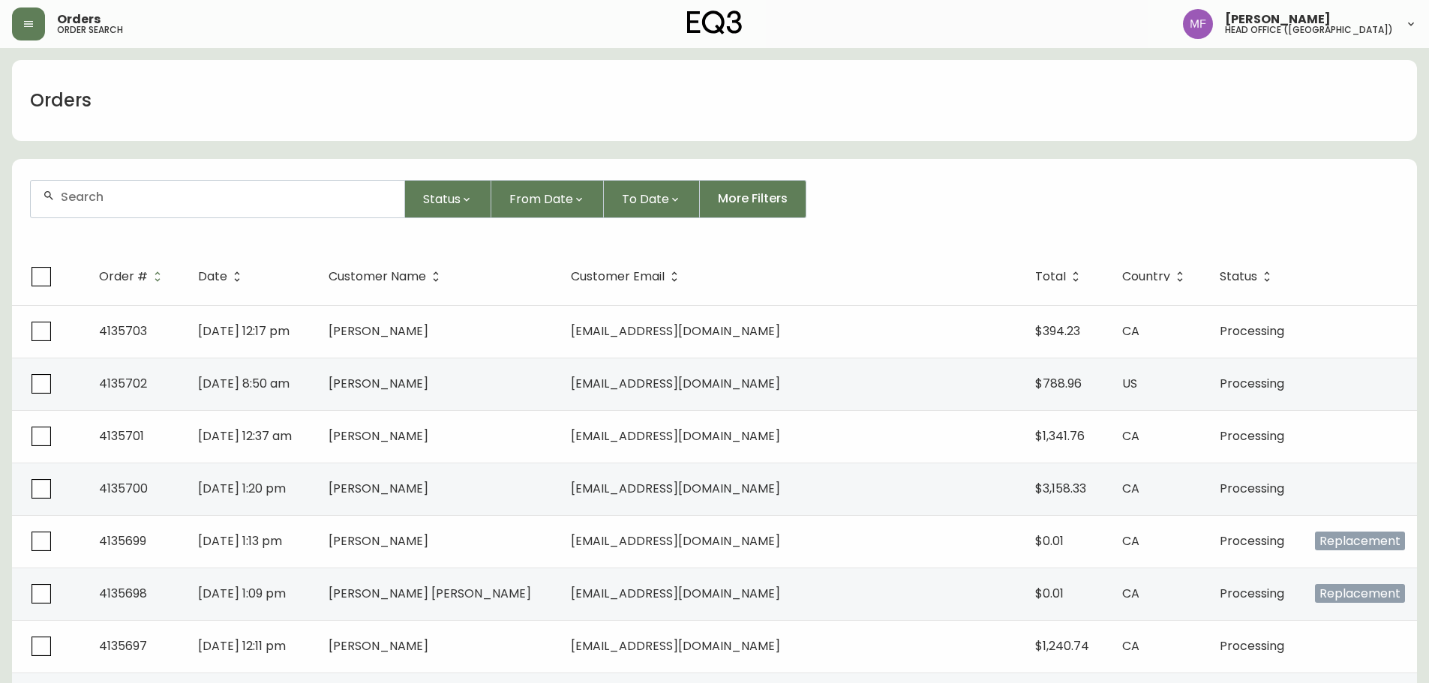
click at [183, 194] on input "text" at bounding box center [227, 197] width 332 height 14
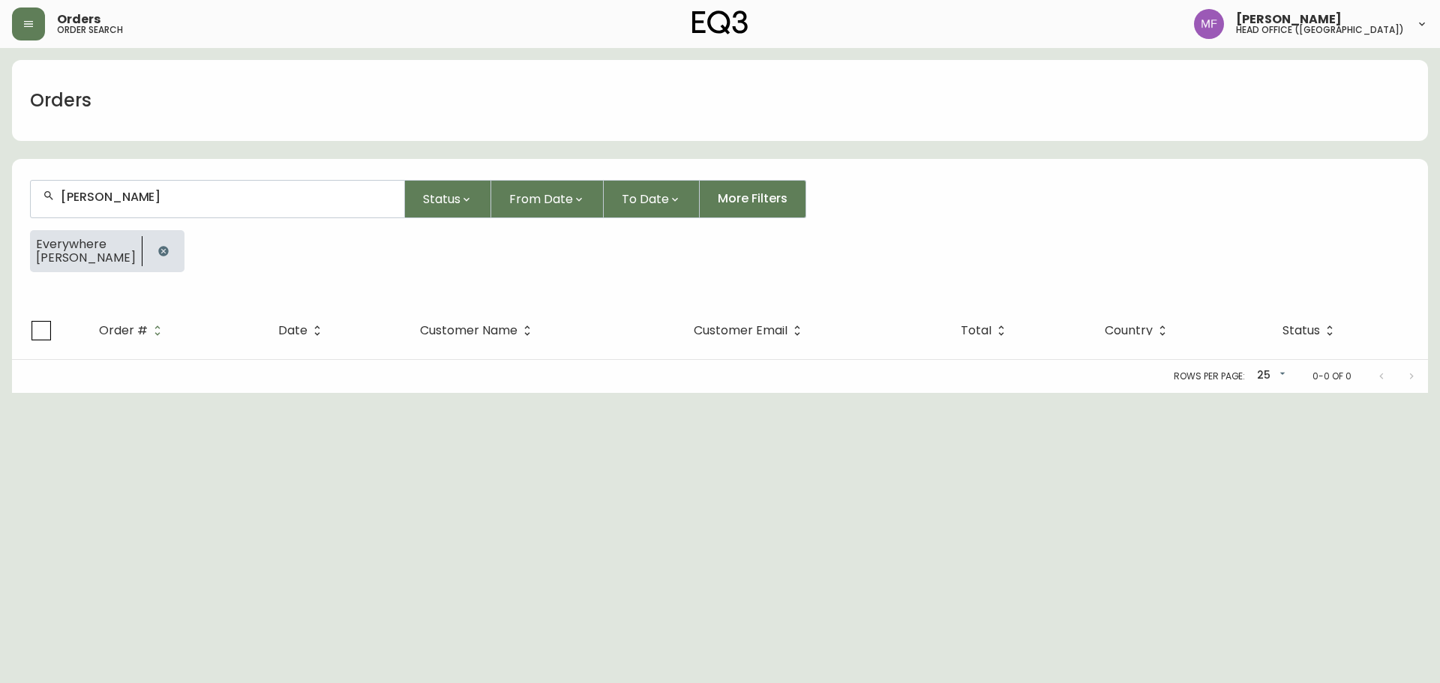
type input "[PERSON_NAME]"
click at [149, 242] on button "button" at bounding box center [164, 251] width 30 height 30
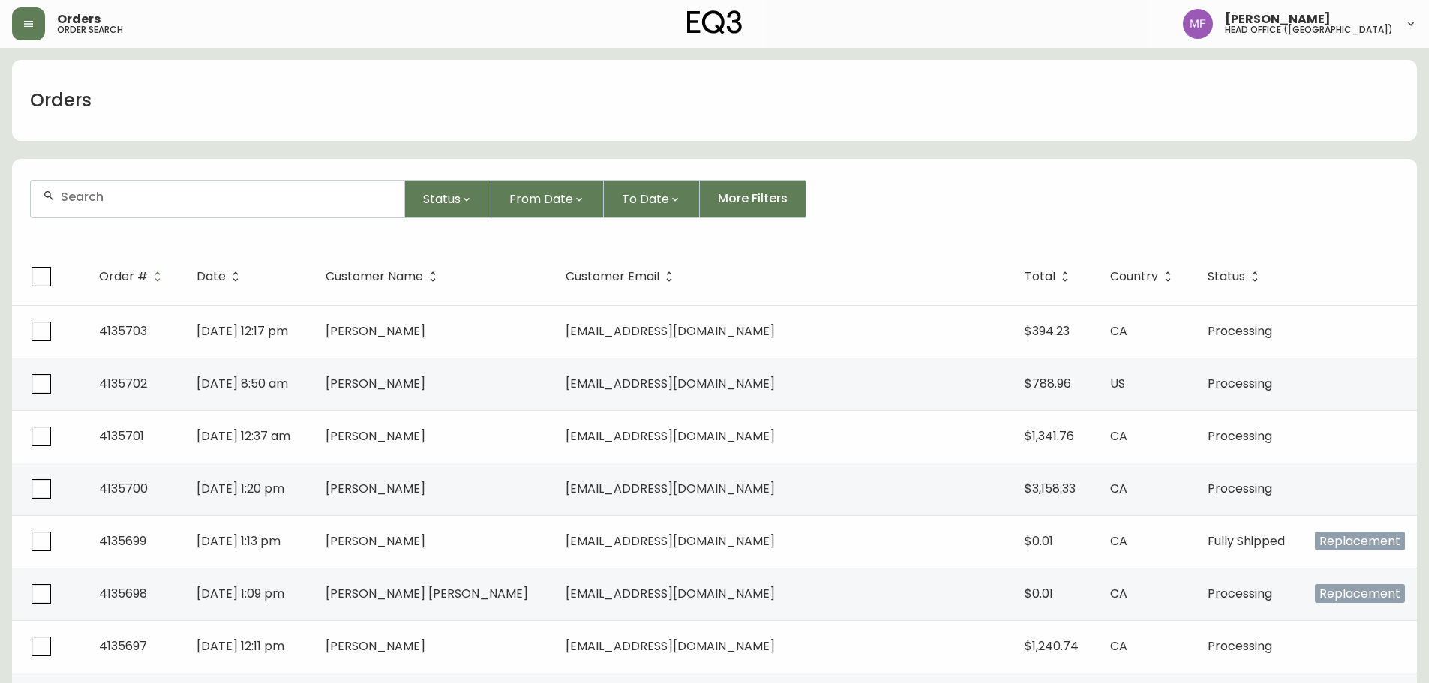
click at [176, 203] on input "text" at bounding box center [227, 197] width 332 height 14
paste input "rodrigo_lariosp@hotmail.com"
type input "rodrigo_lariosp@hotmail.com"
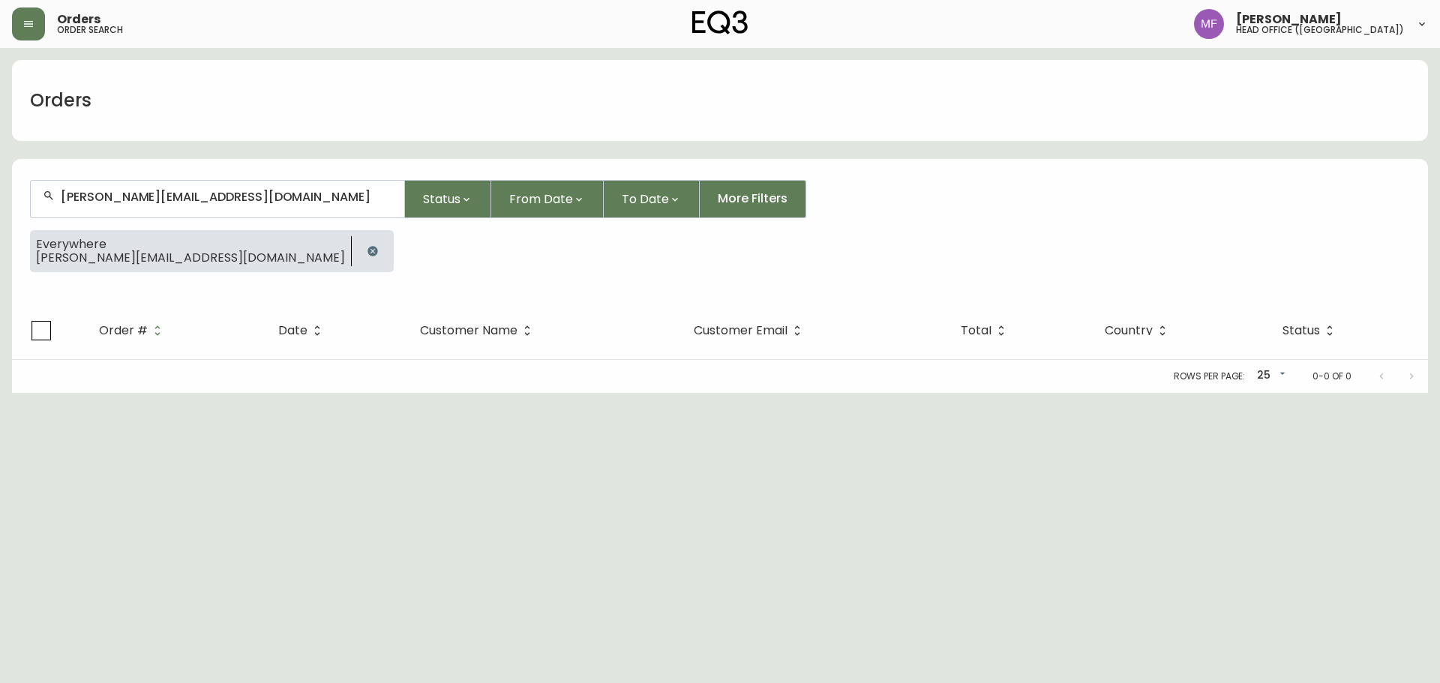
click at [367, 254] on icon "button" at bounding box center [373, 251] width 12 height 12
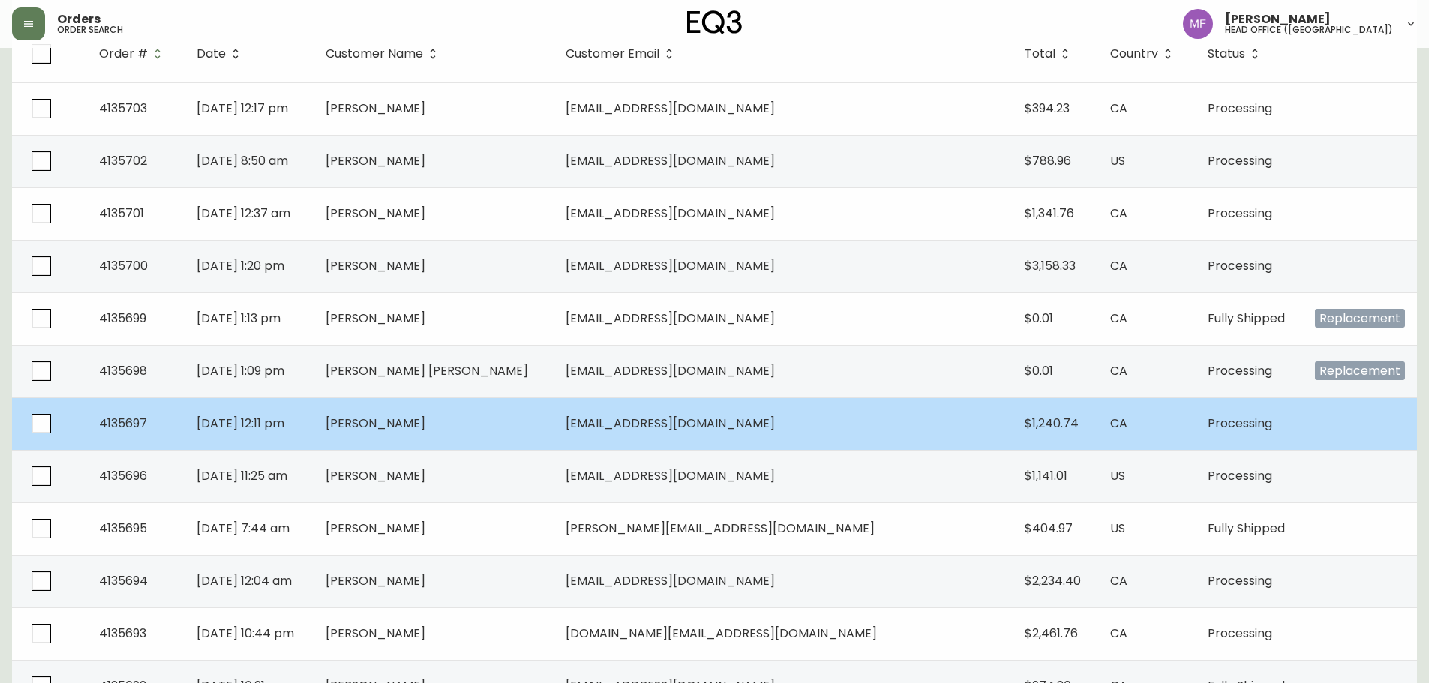
scroll to position [225, 0]
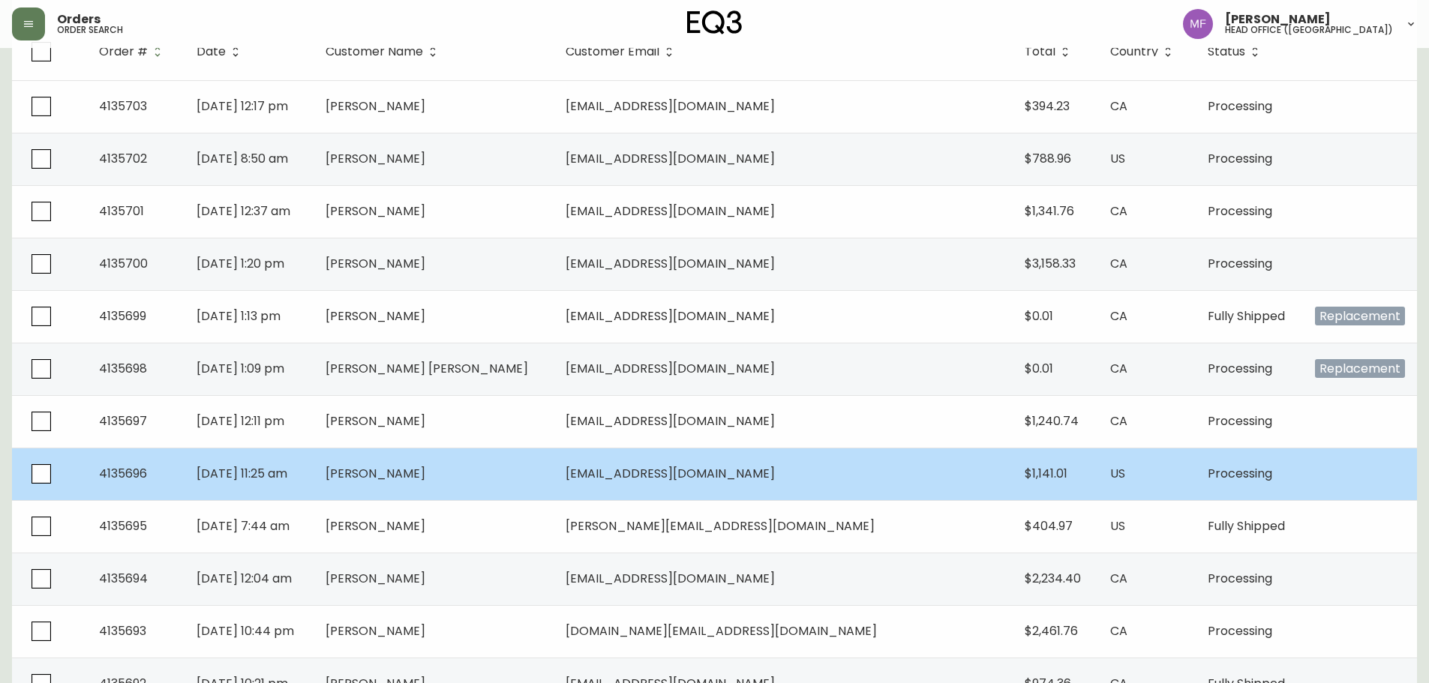
drag, startPoint x: 515, startPoint y: 479, endPoint x: 373, endPoint y: 475, distance: 141.8
click at [373, 475] on tr "4135696 Oct 07 2025, 11:25 am Benjamin Guo beng3571@gmail.com $1,141.01 US Proc…" at bounding box center [714, 474] width 1405 height 53
click at [509, 483] on td "[PERSON_NAME]" at bounding box center [434, 474] width 240 height 53
click at [425, 479] on span "[PERSON_NAME]" at bounding box center [376, 473] width 100 height 17
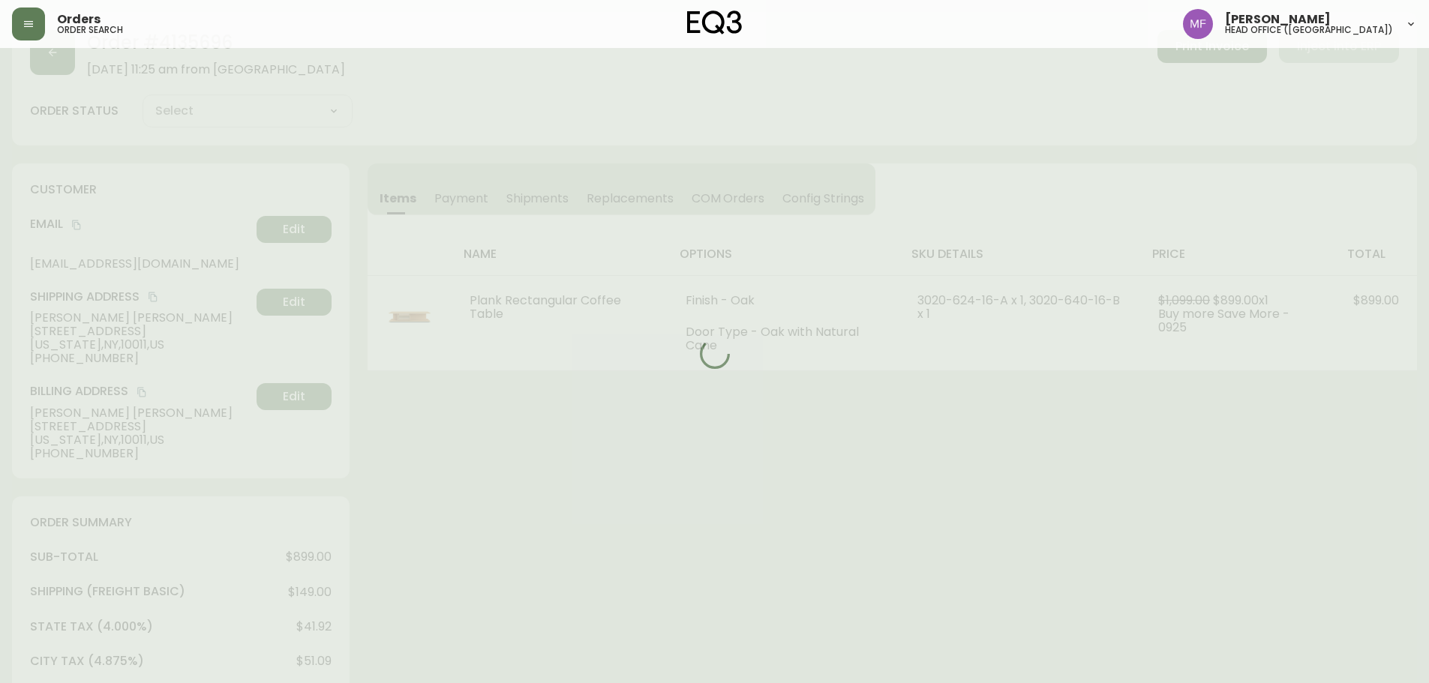
scroll to position [225, 0]
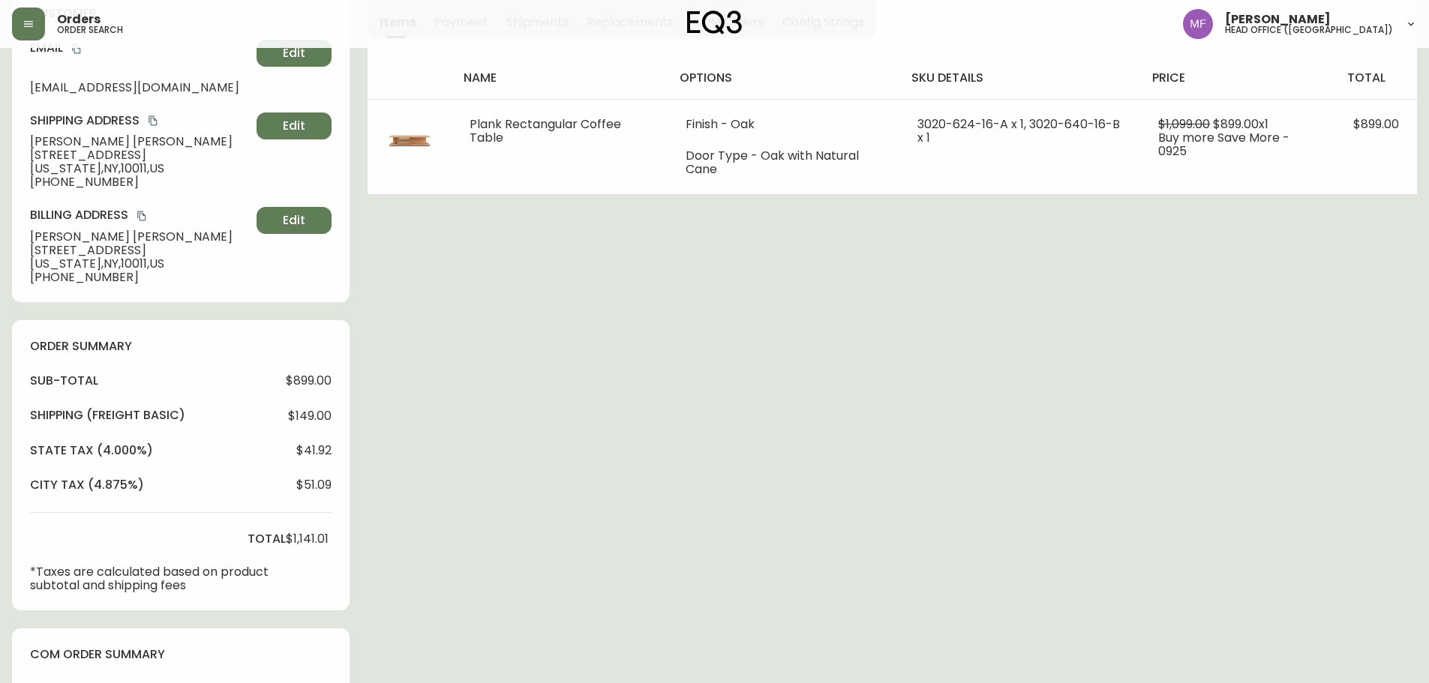
type input "Processing"
select select "PROCESSING"
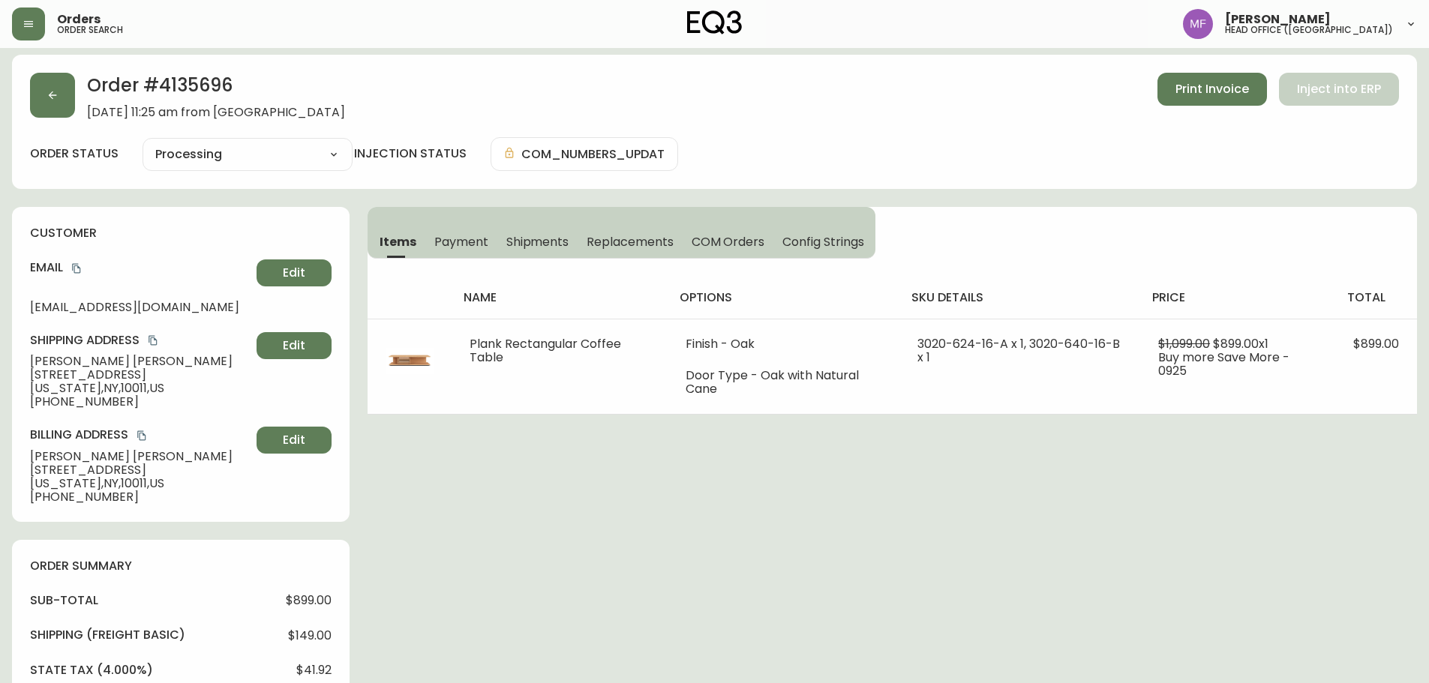
scroll to position [0, 0]
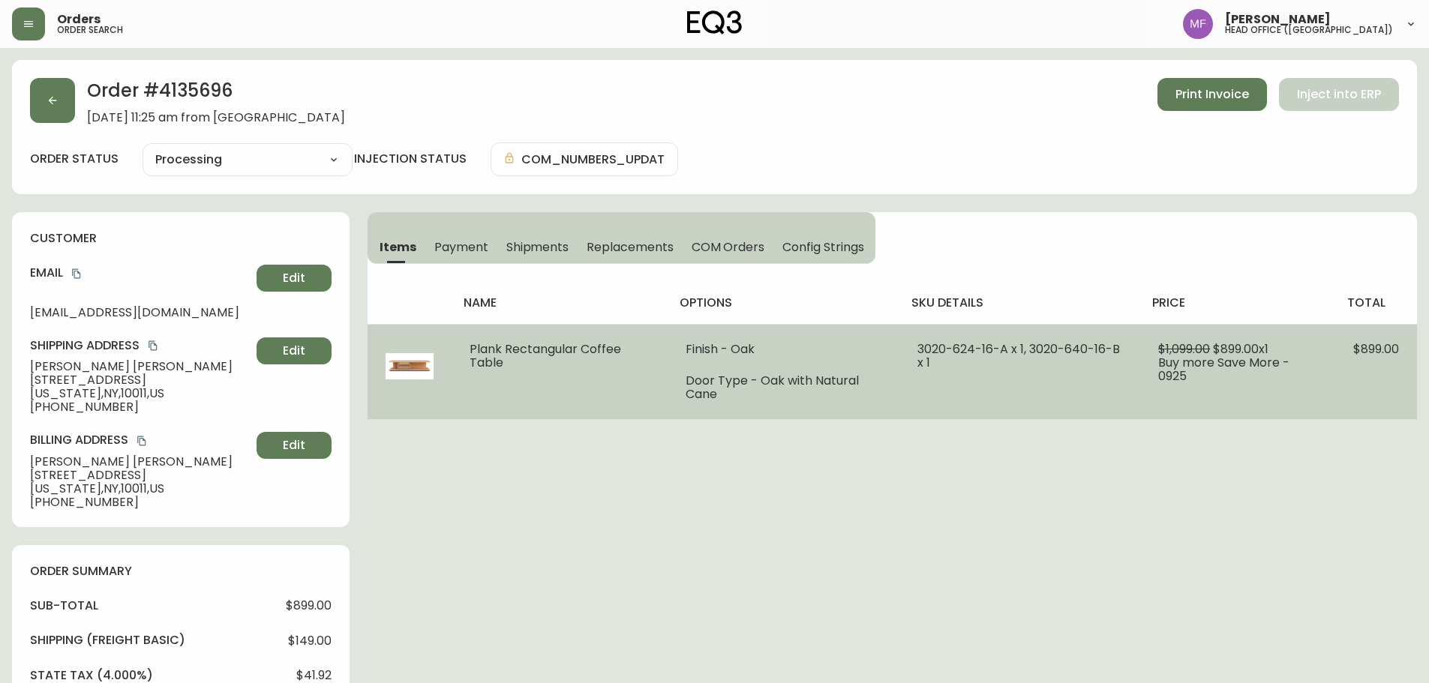
drag, startPoint x: 510, startPoint y: 365, endPoint x: 462, endPoint y: 350, distance: 50.5
click at [462, 350] on td "Plank Rectangular Coffee Table" at bounding box center [560, 371] width 216 height 95
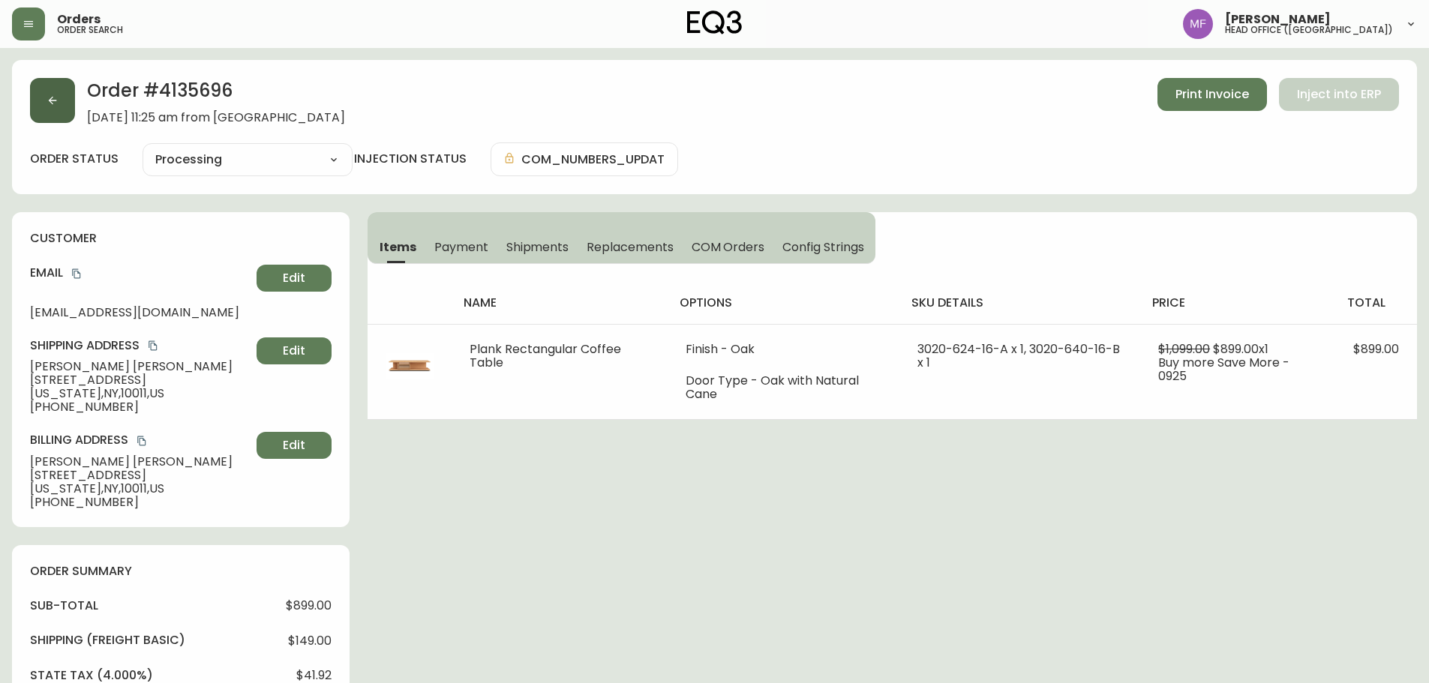
click at [38, 120] on button "button" at bounding box center [52, 100] width 45 height 45
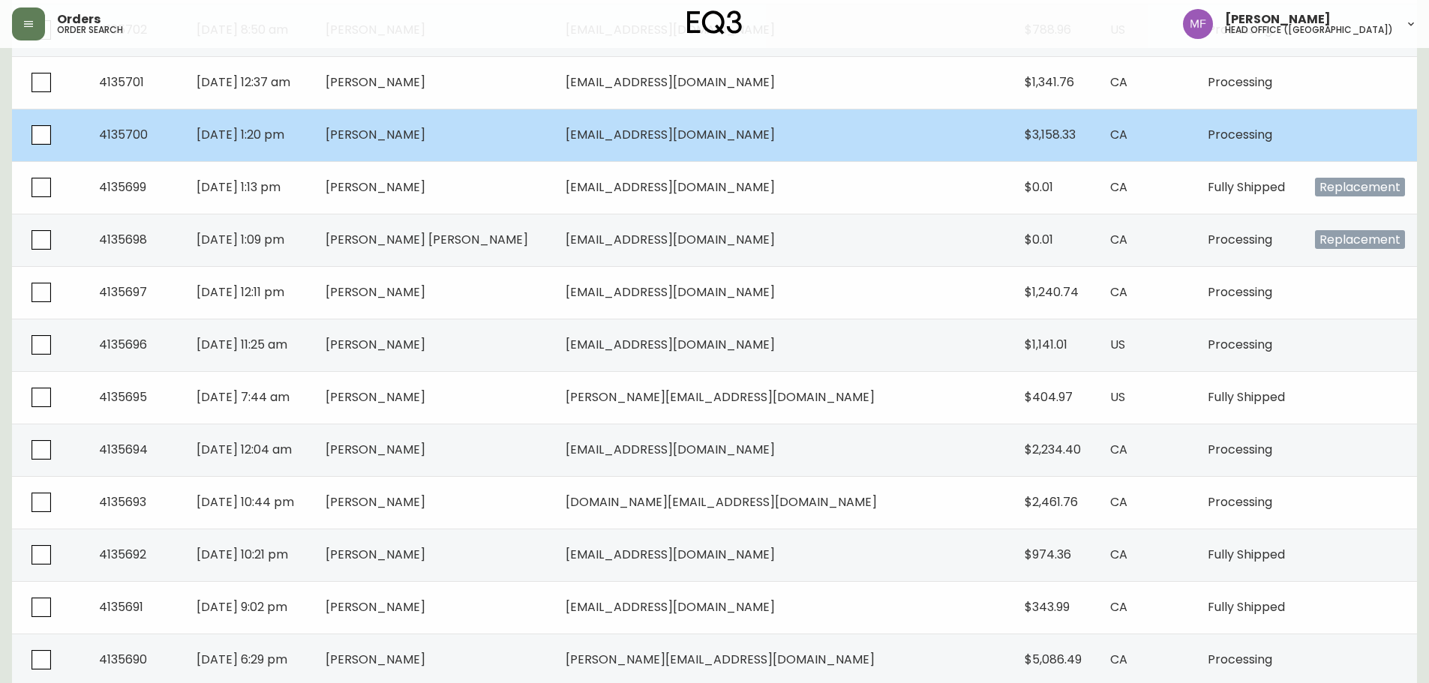
scroll to position [375, 0]
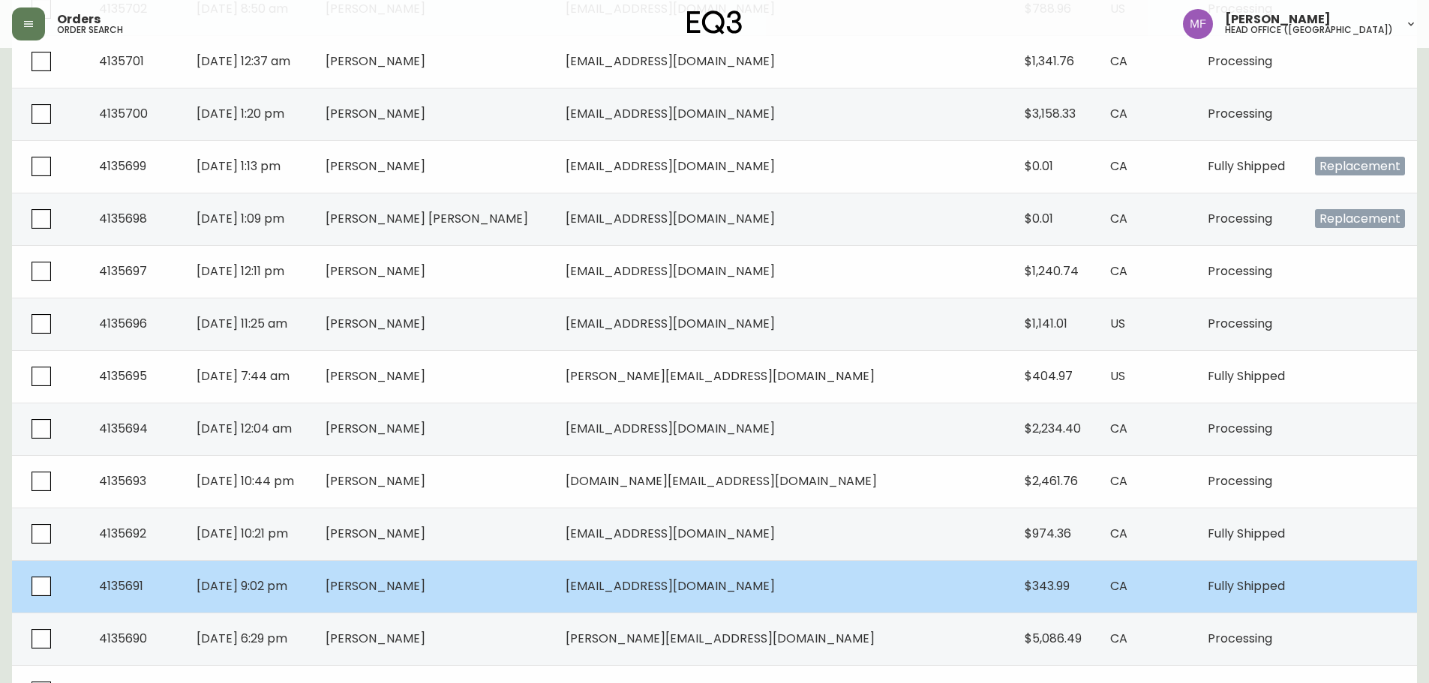
click at [533, 575] on td "[PERSON_NAME]" at bounding box center [434, 586] width 240 height 53
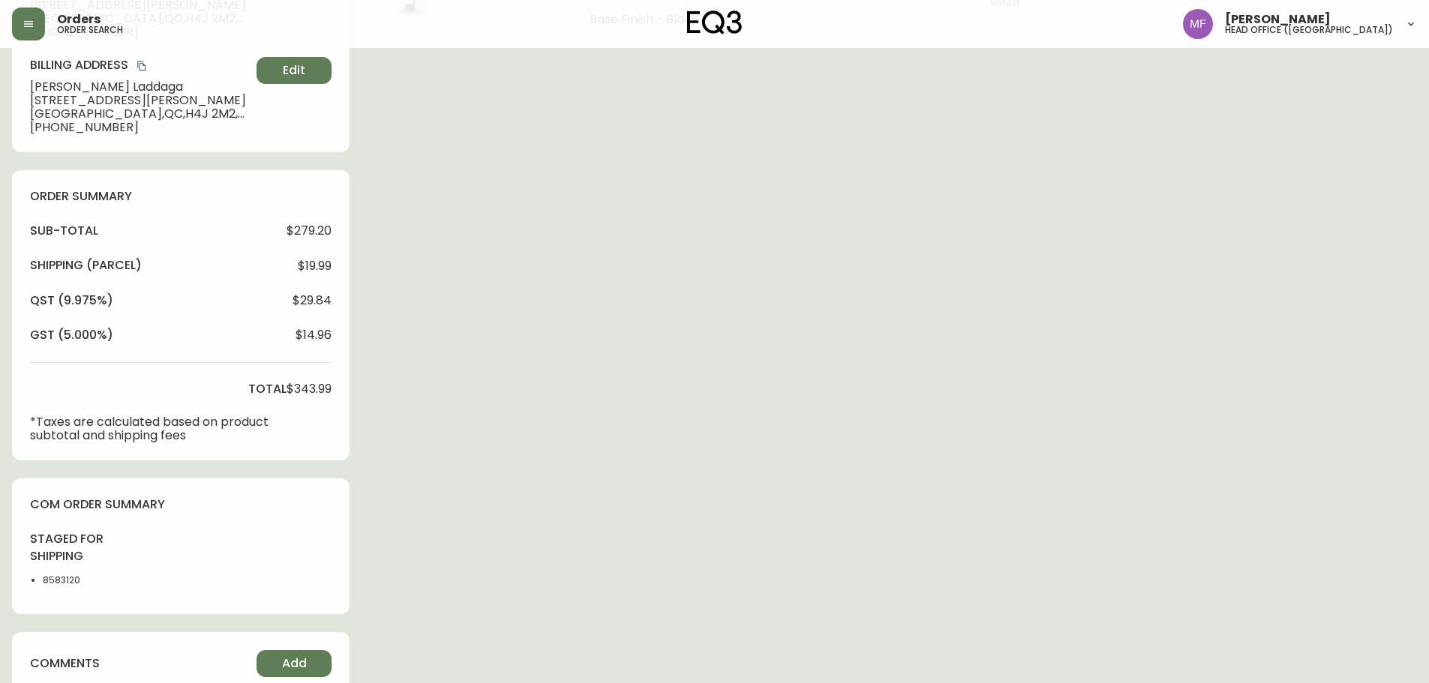
type input "Fully Shipped"
select select "FULLY_SHIPPED"
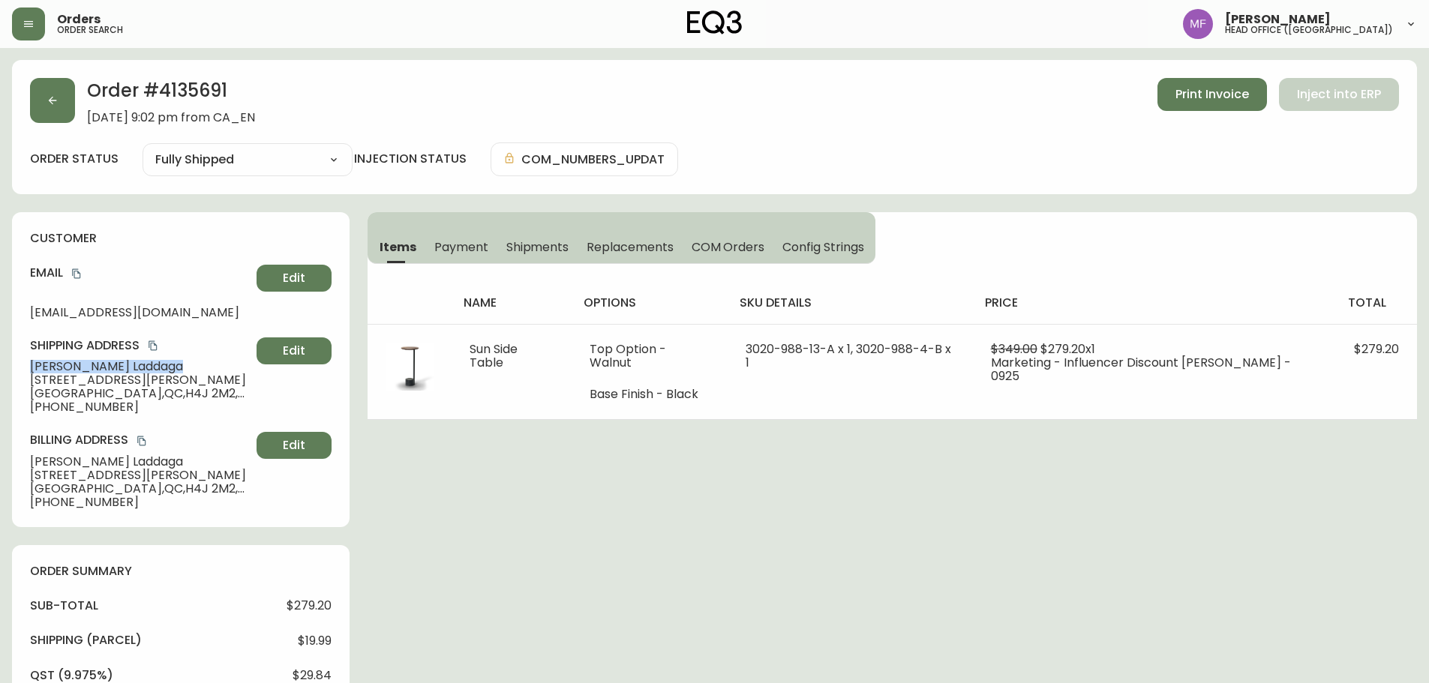
drag, startPoint x: 136, startPoint y: 369, endPoint x: 31, endPoint y: 368, distance: 105.0
click at [31, 368] on span "Antonio Laddaga" at bounding box center [140, 367] width 221 height 14
click at [59, 97] on button "button" at bounding box center [52, 100] width 45 height 45
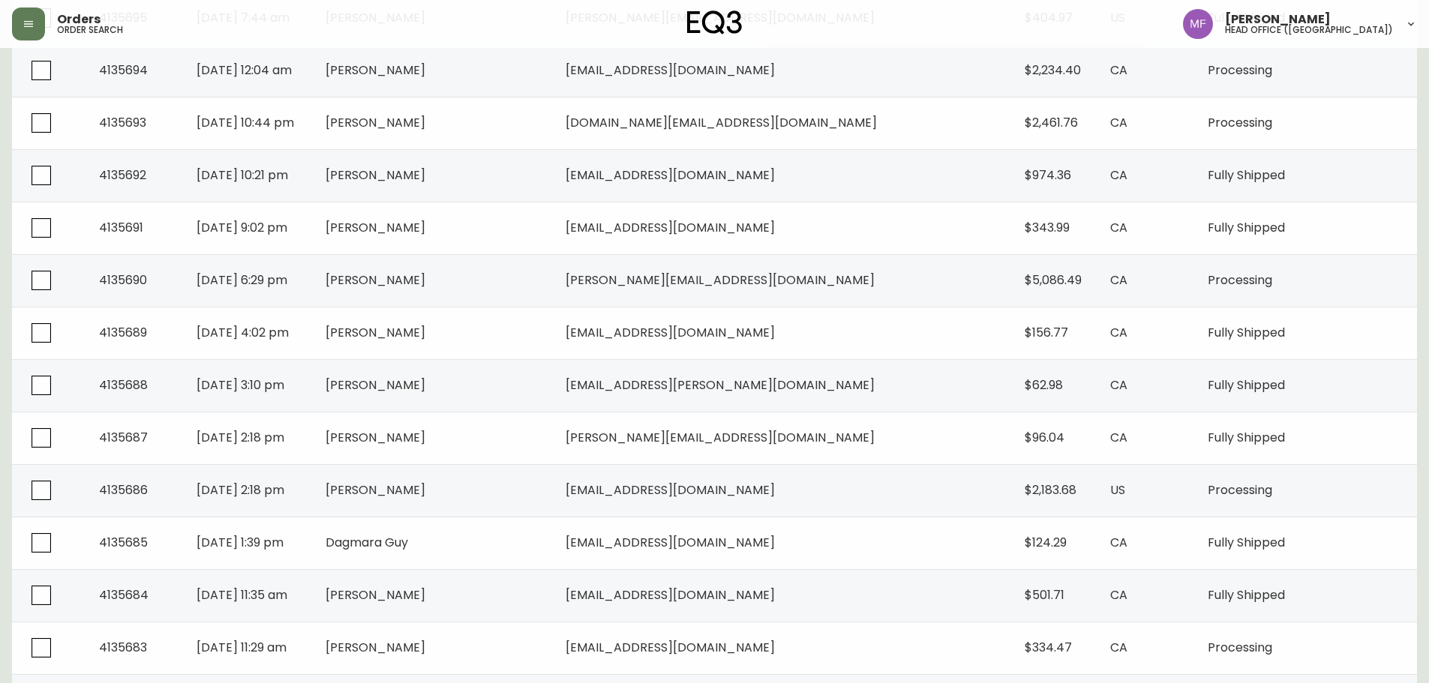
scroll to position [750, 0]
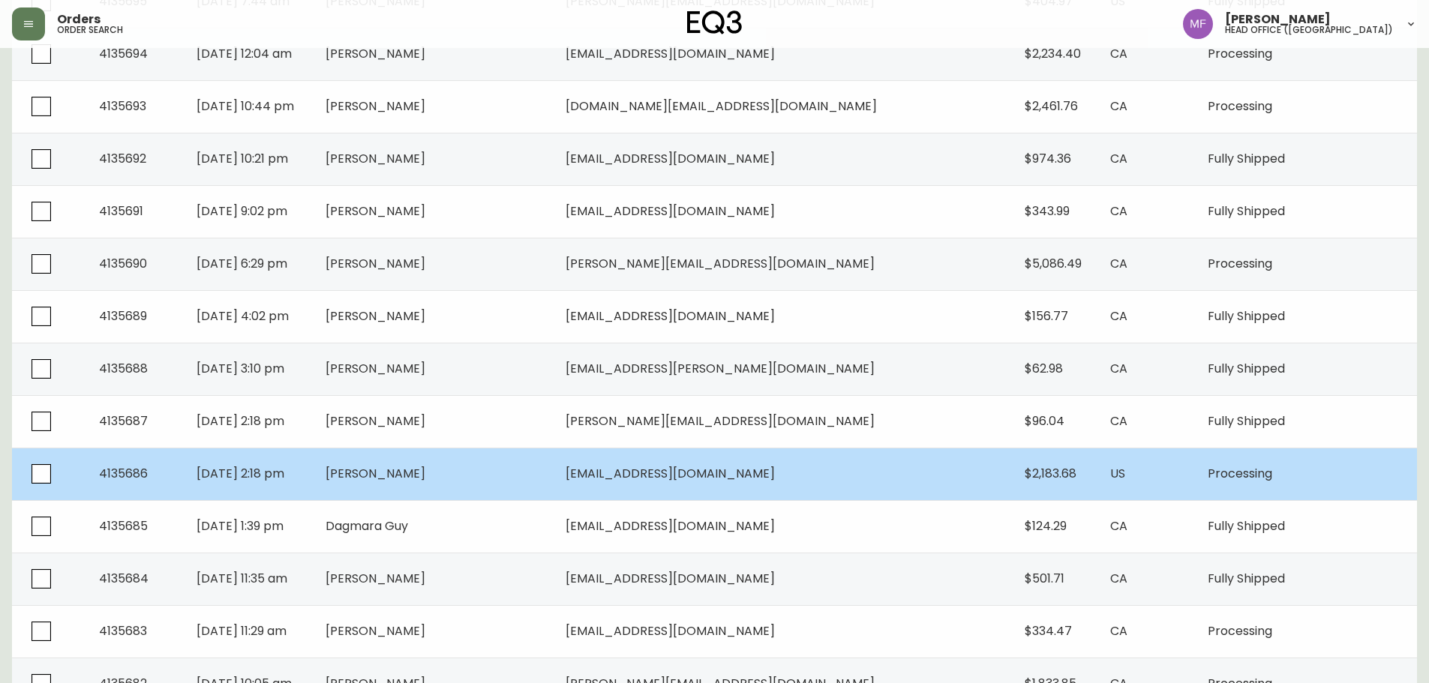
click at [538, 474] on td "[PERSON_NAME]" at bounding box center [434, 474] width 240 height 53
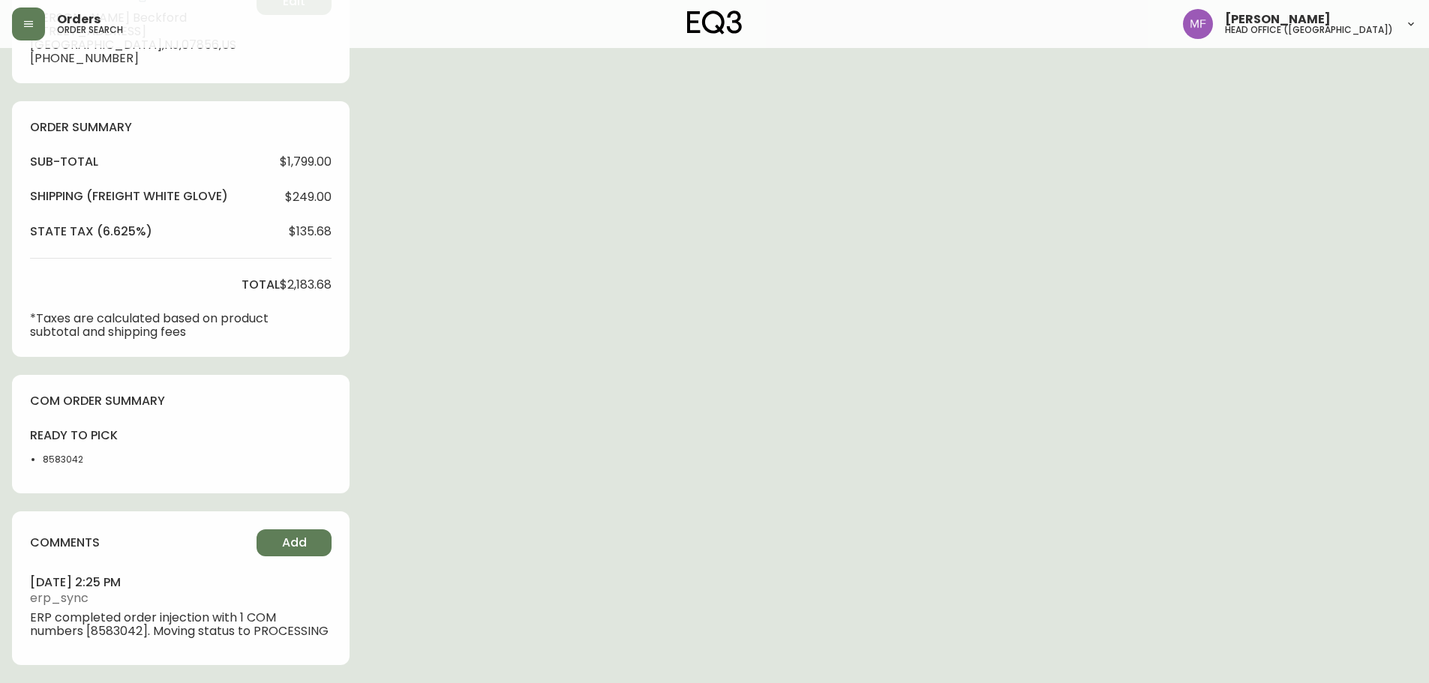
type input "Processing"
select select "PROCESSING"
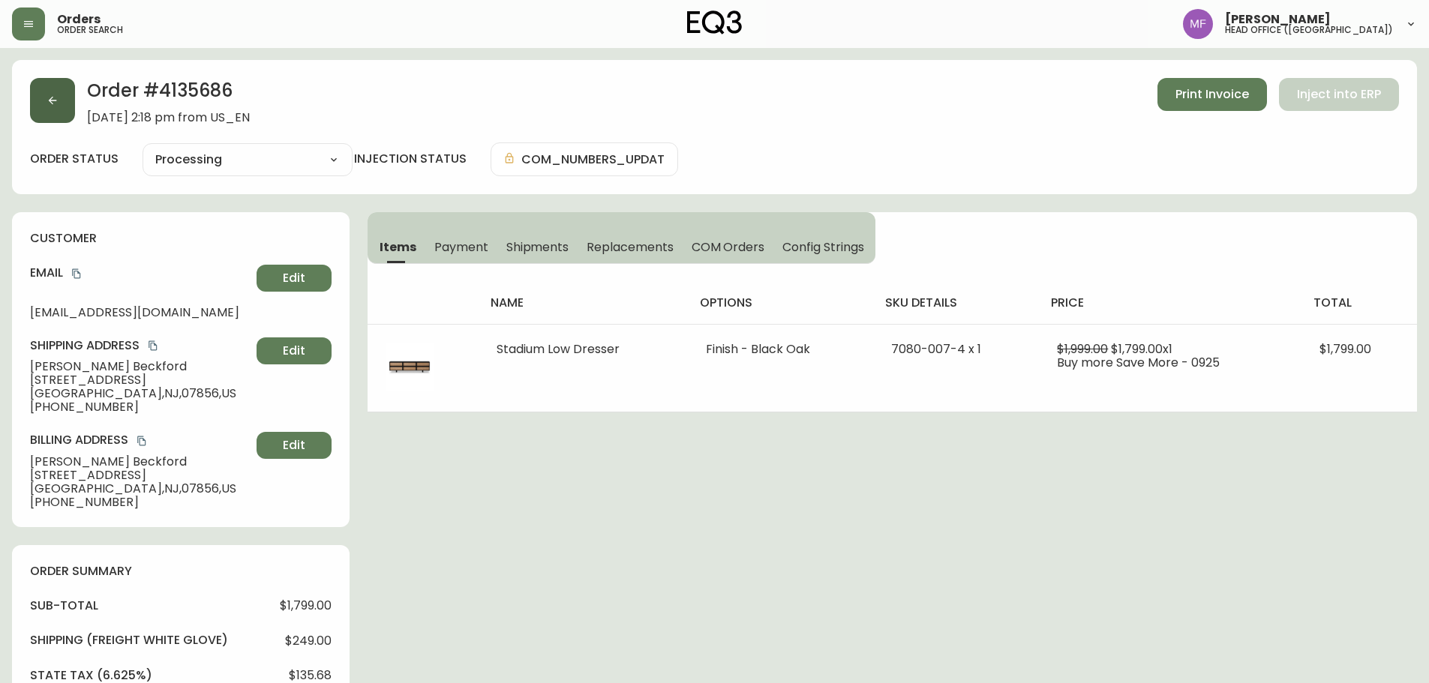
click at [46, 107] on button "button" at bounding box center [52, 100] width 45 height 45
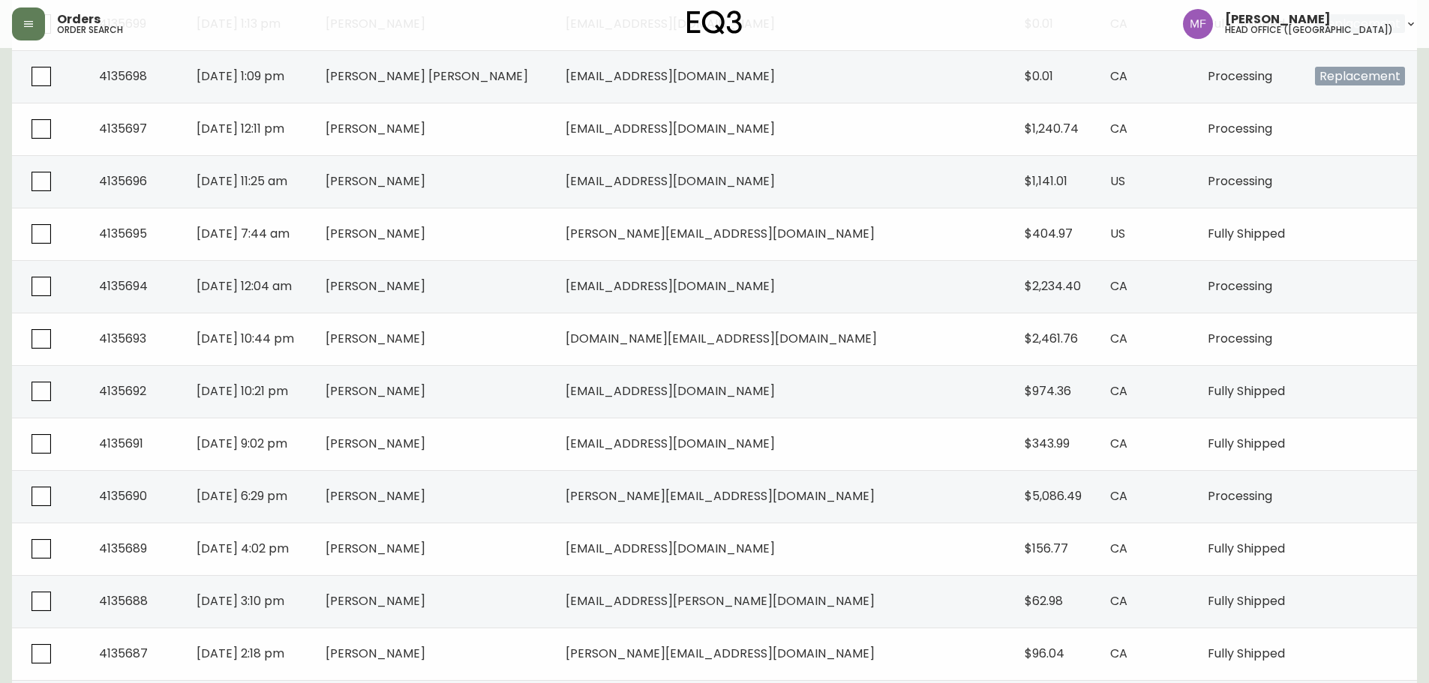
scroll to position [525, 0]
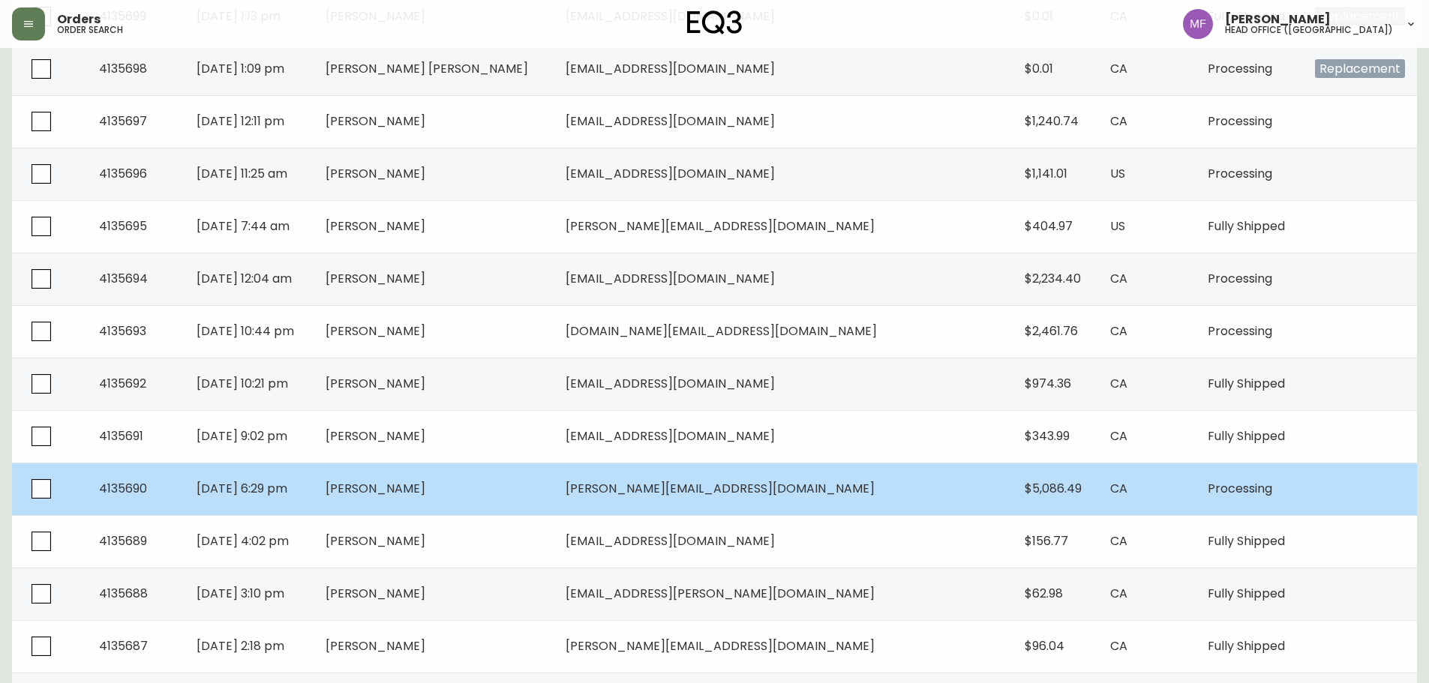
click at [525, 483] on td "[PERSON_NAME]" at bounding box center [434, 489] width 240 height 53
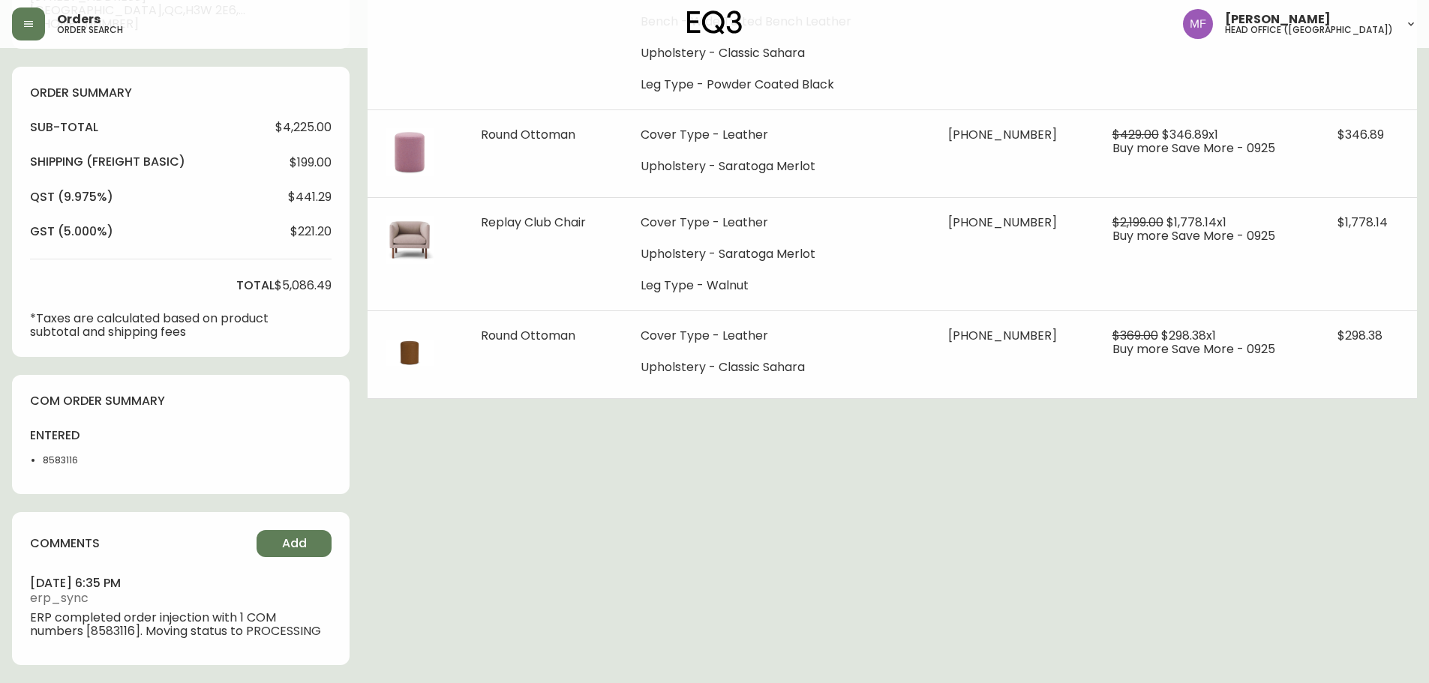
type input "Processing"
select select "PROCESSING"
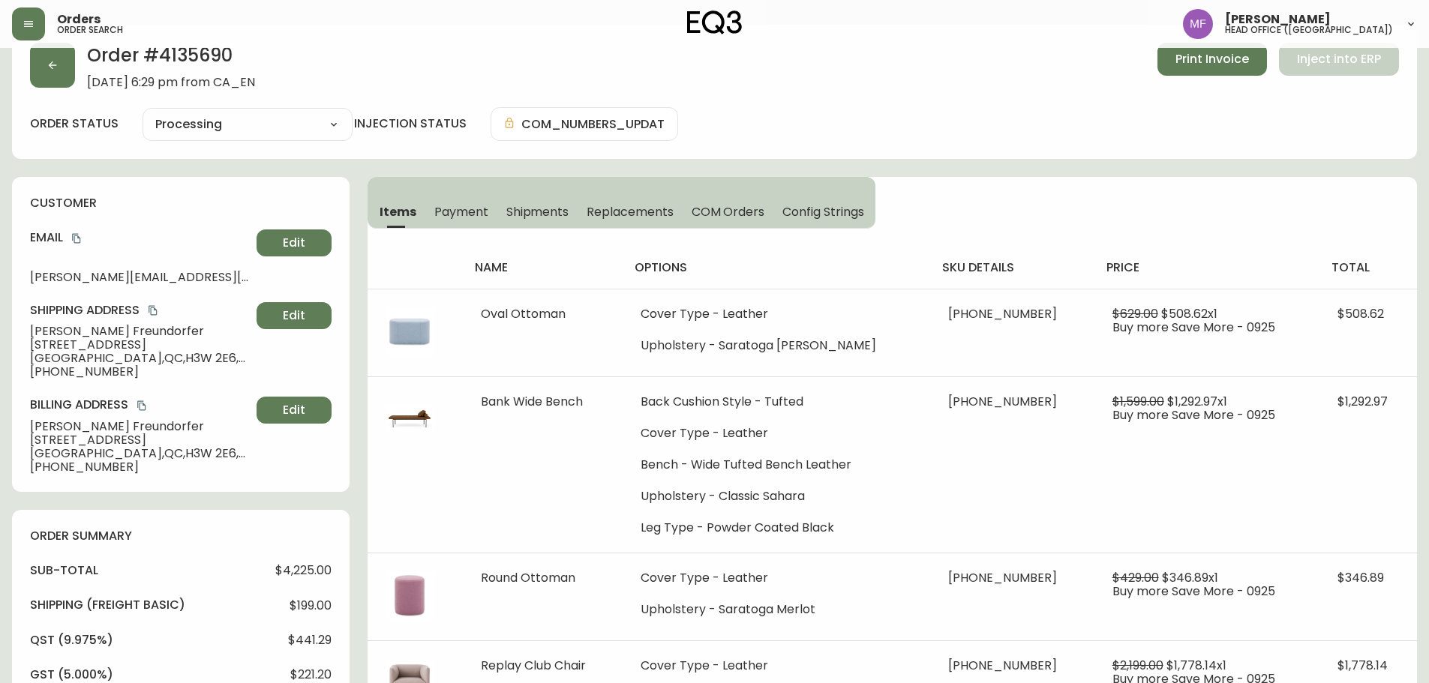
scroll to position [29, 0]
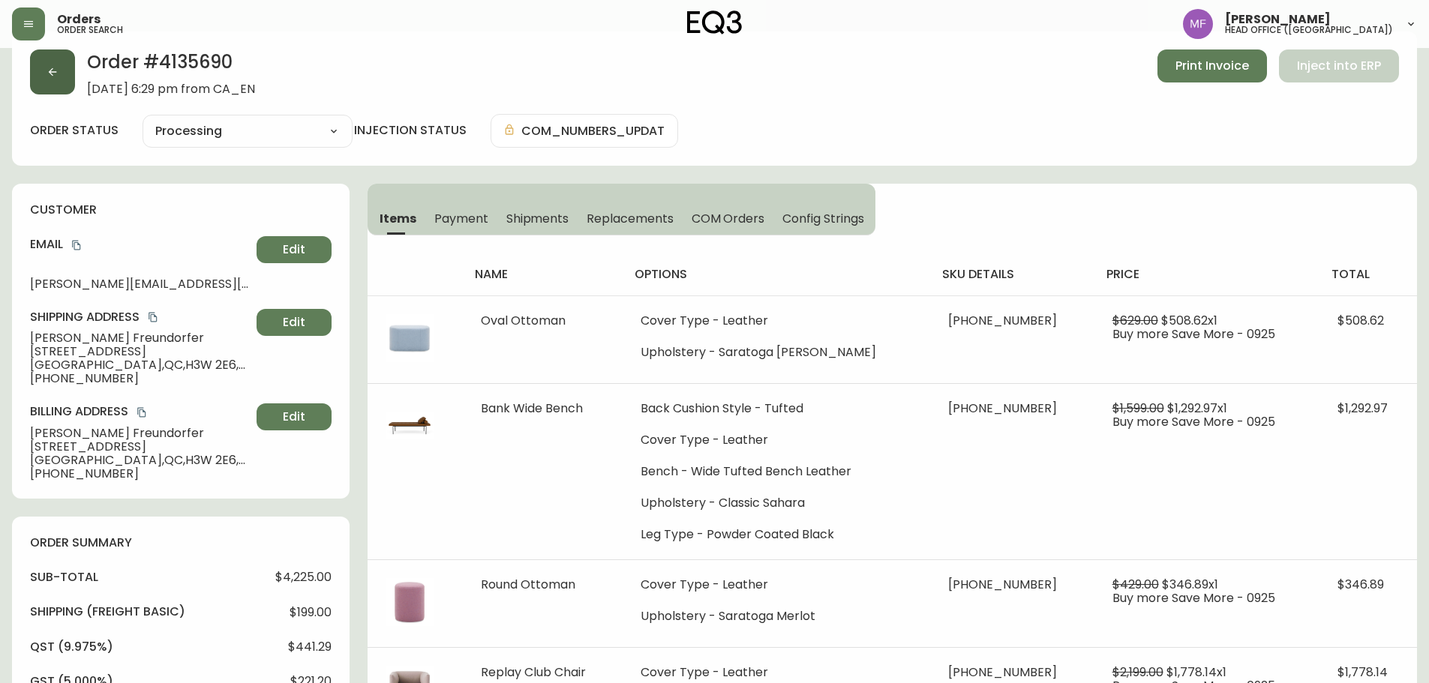
click at [50, 76] on icon "button" at bounding box center [53, 72] width 12 height 12
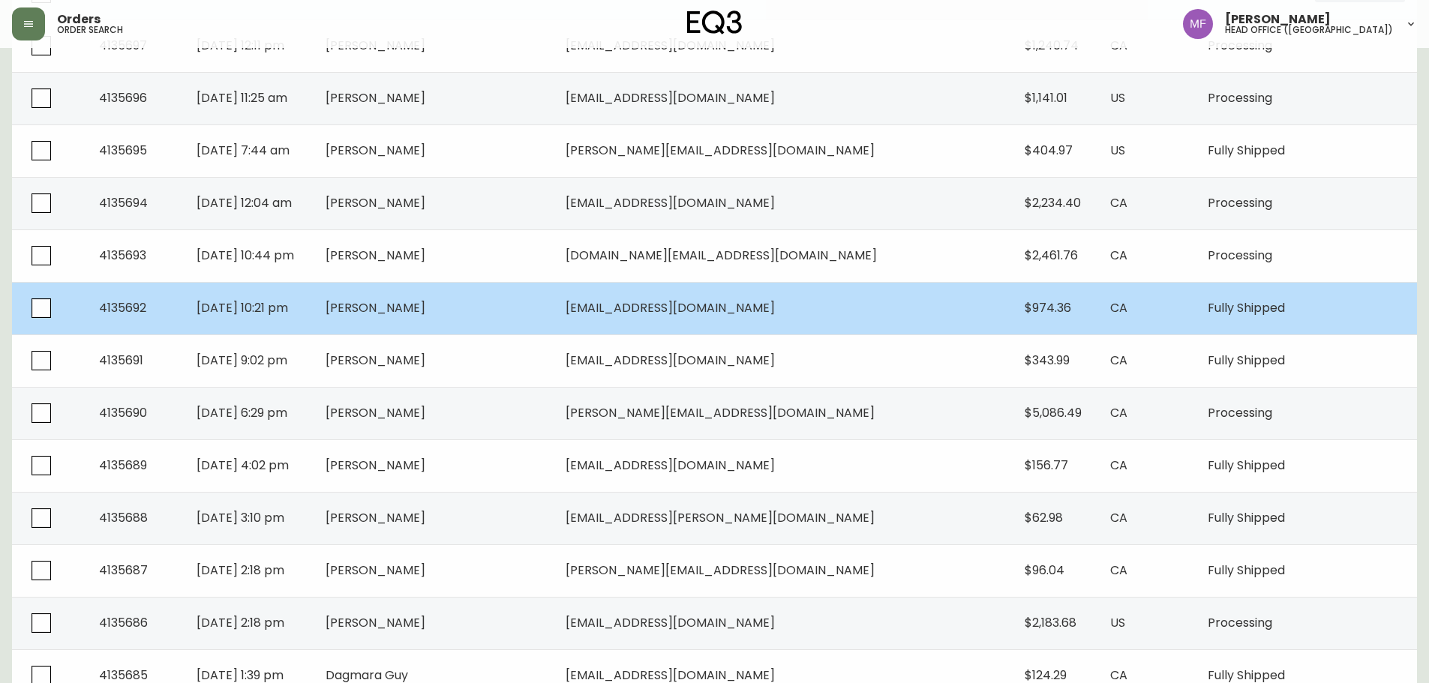
scroll to position [968, 0]
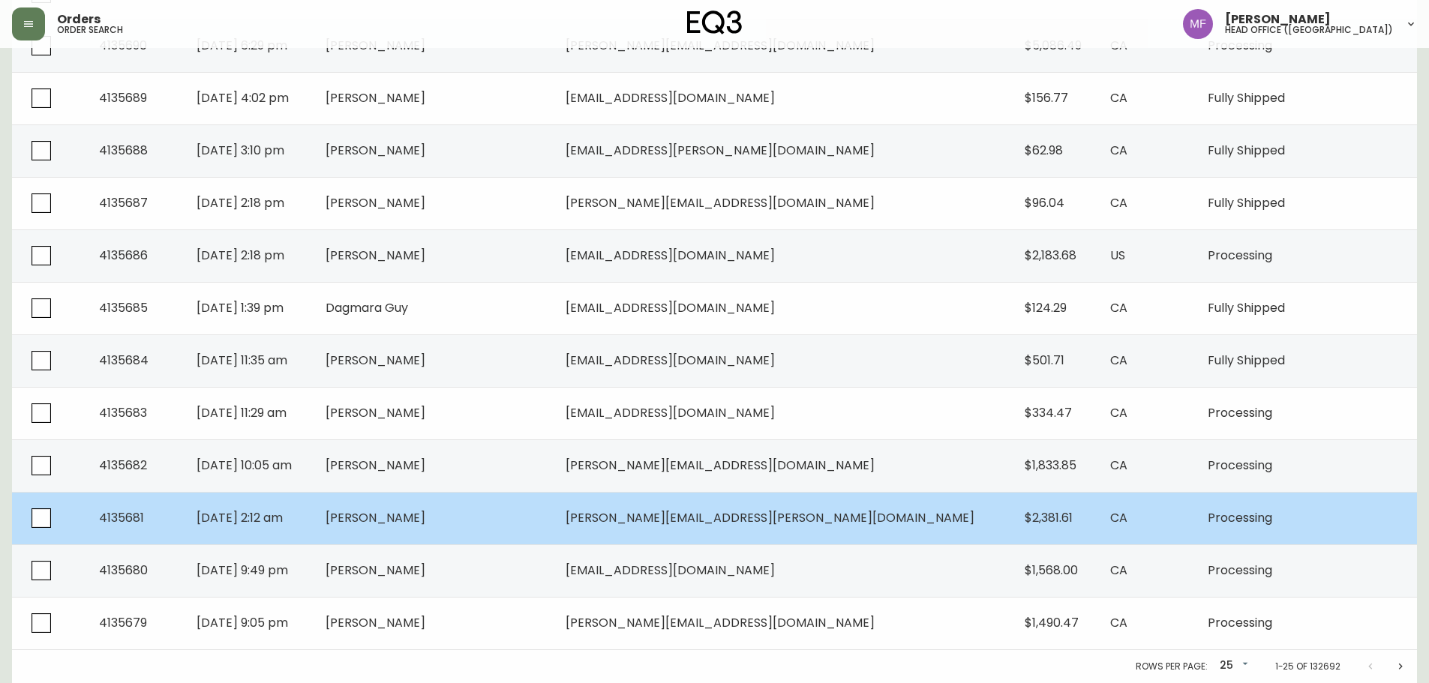
click at [425, 524] on span "[PERSON_NAME]" at bounding box center [376, 517] width 100 height 17
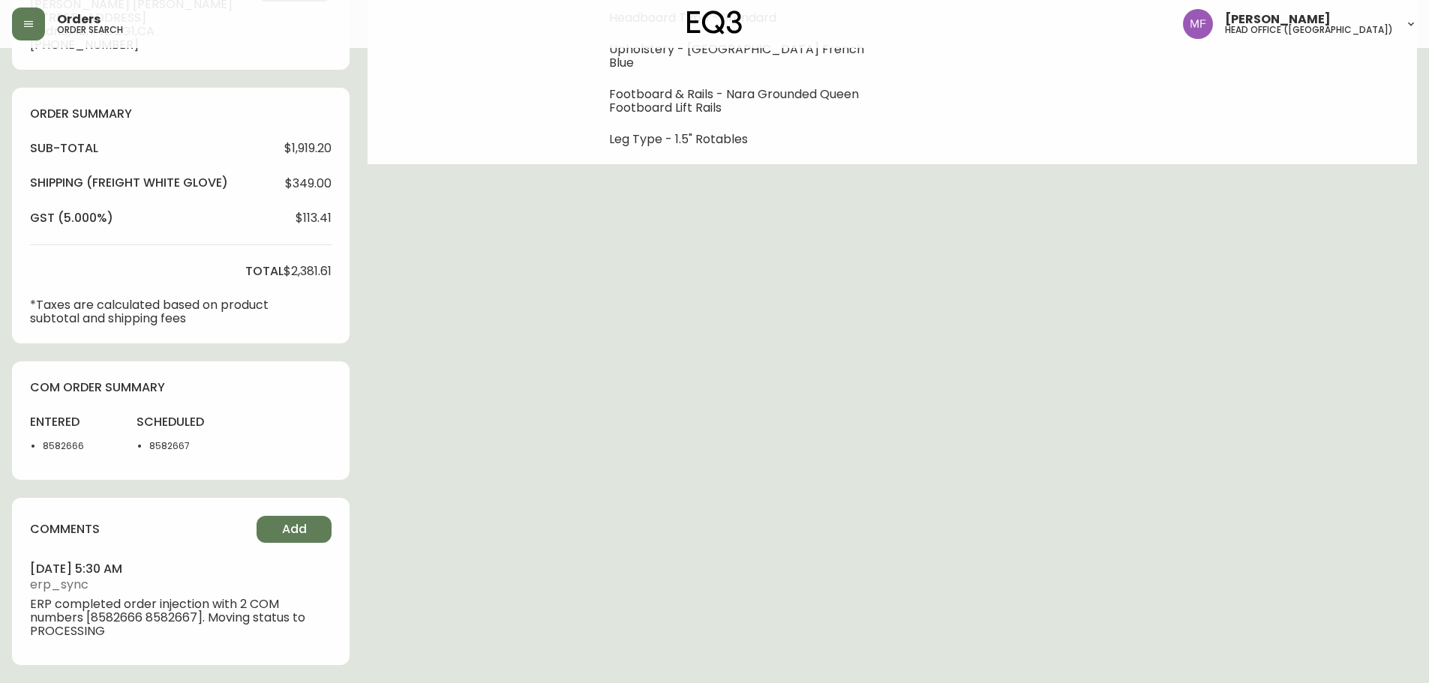
type input "Processing"
select select "PROCESSING"
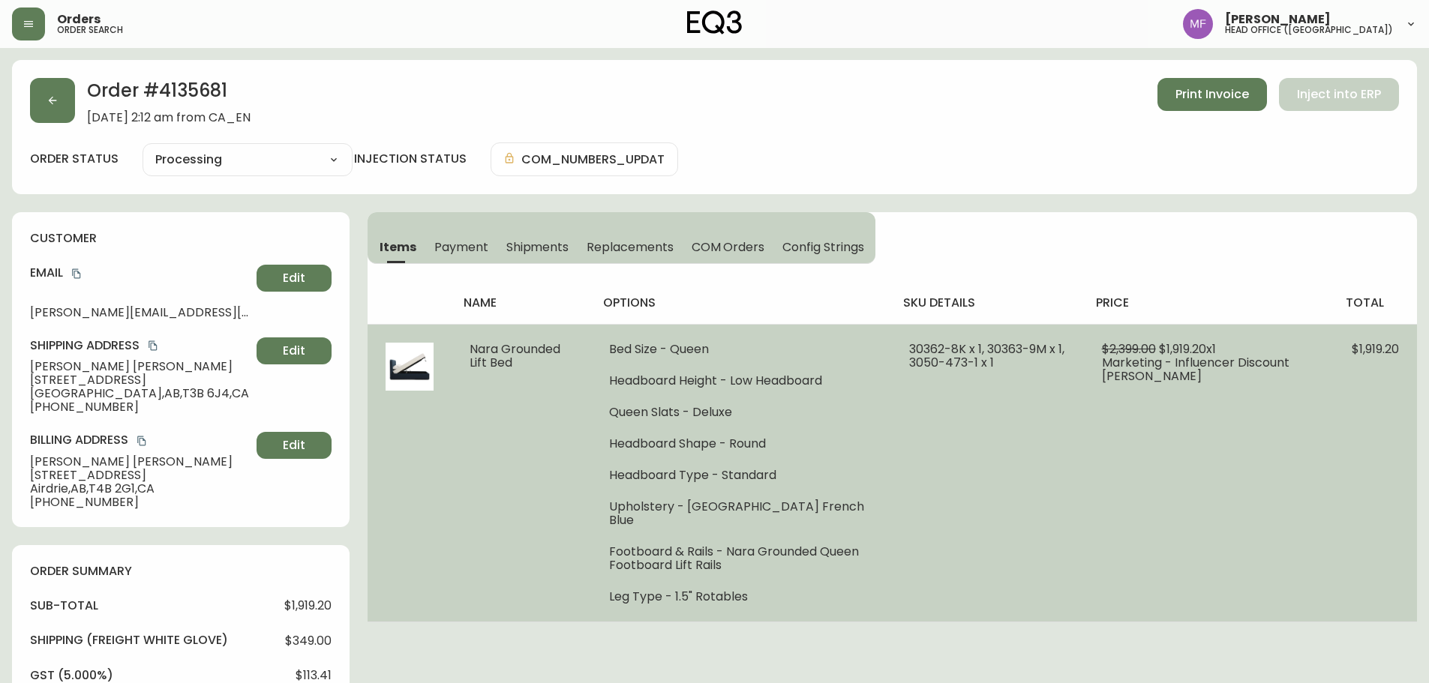
click at [879, 477] on td "Bed Size - Queen Headboard Height - Low Headboard Queen Slats - Deluxe Headboar…" at bounding box center [741, 473] width 301 height 298
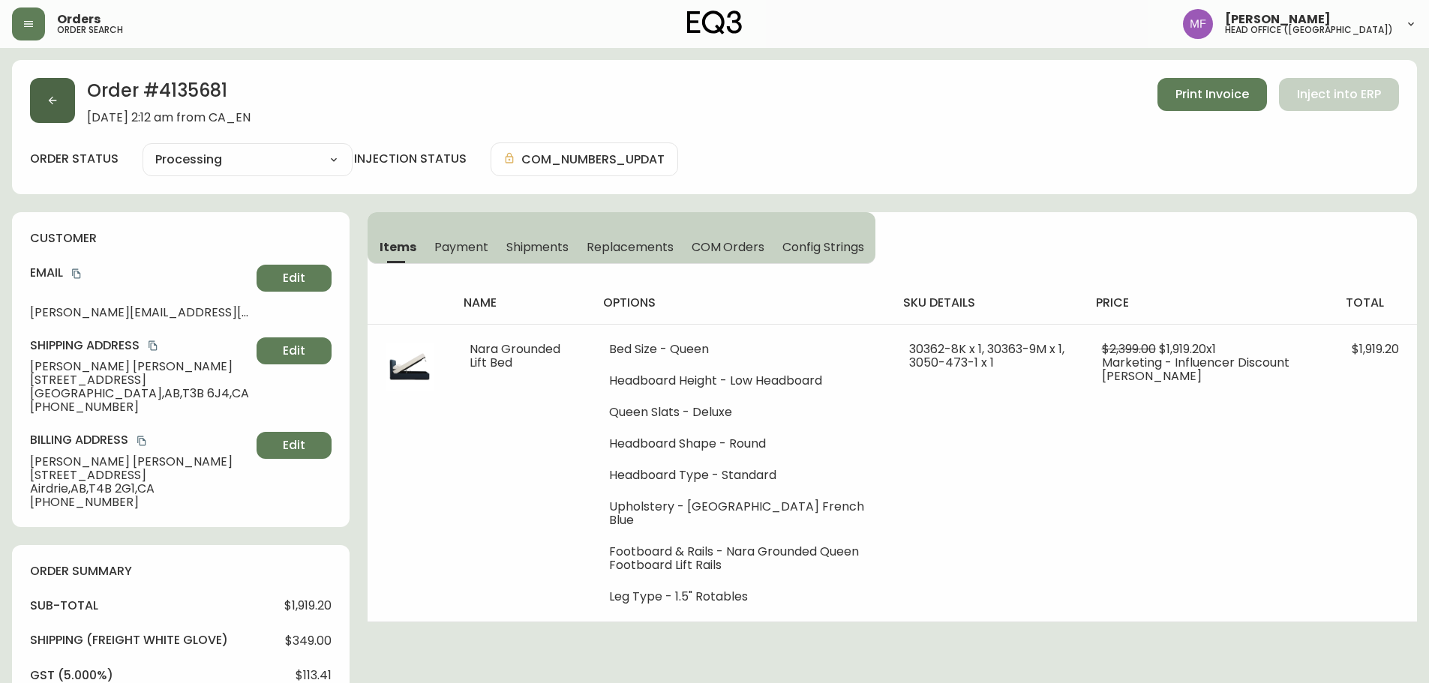
click at [55, 107] on button "button" at bounding box center [52, 100] width 45 height 45
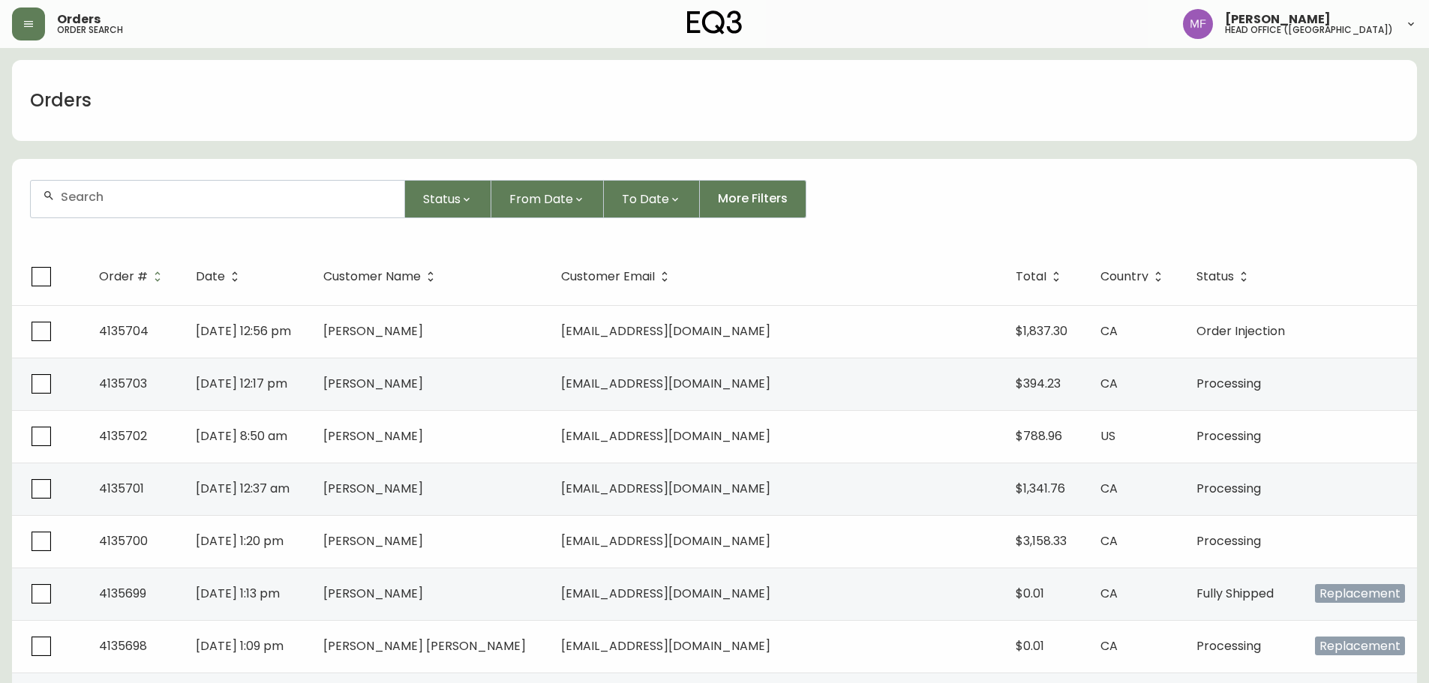
click at [128, 209] on div at bounding box center [218, 199] width 374 height 37
type input "4133862"
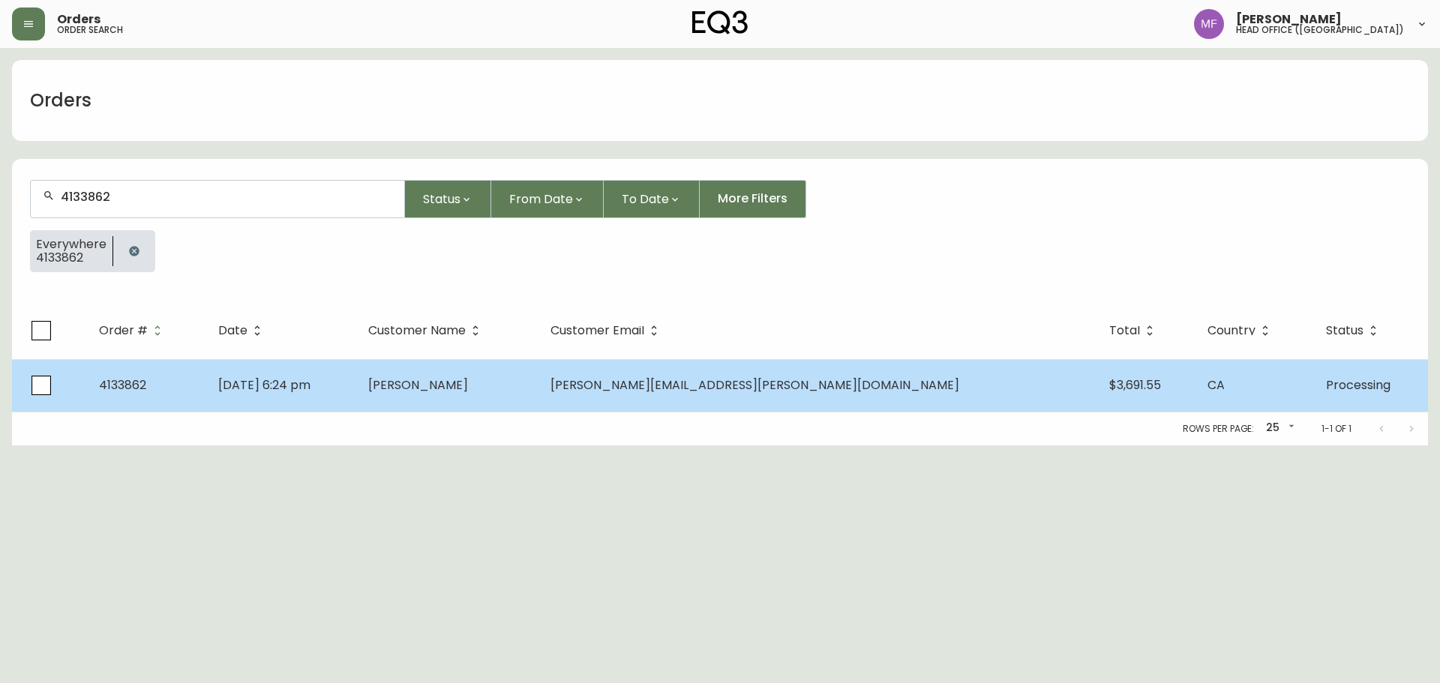
click at [539, 410] on td "Tyler Farmer" at bounding box center [447, 385] width 182 height 53
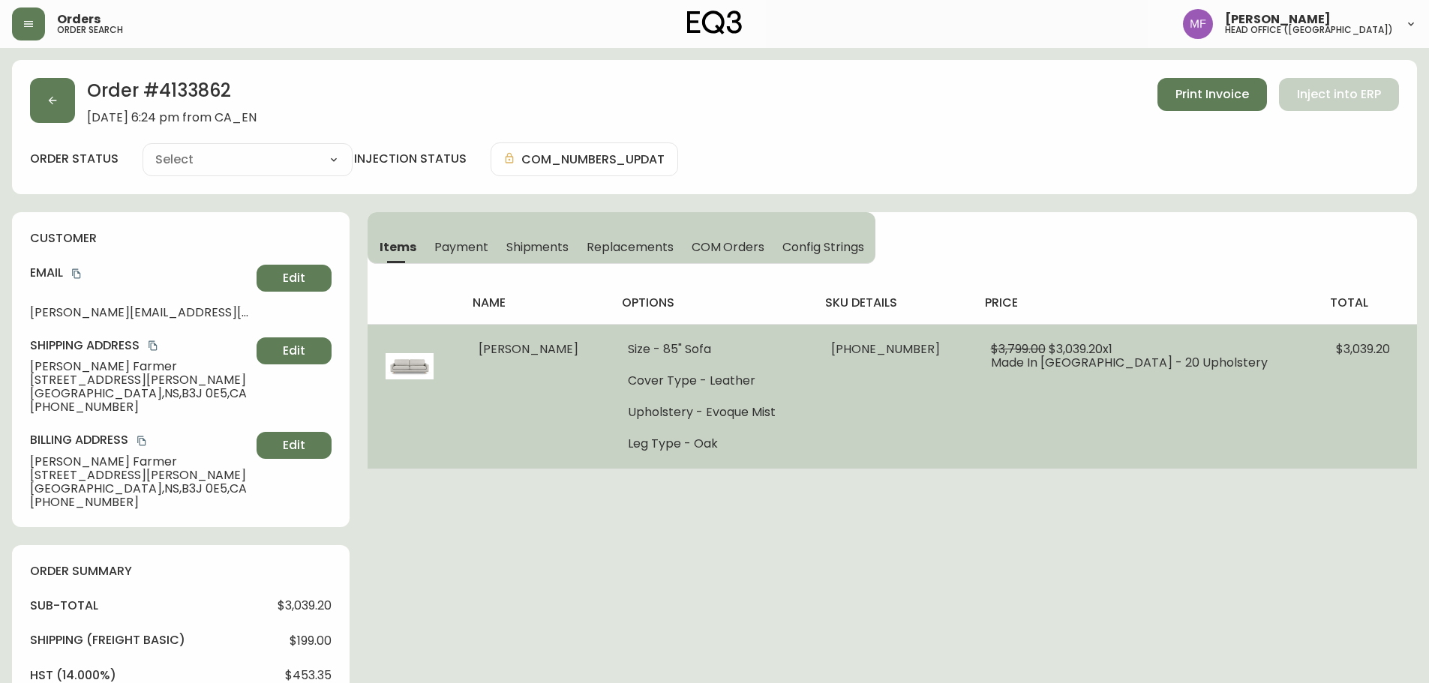
type input "Processing"
select select "PROCESSING"
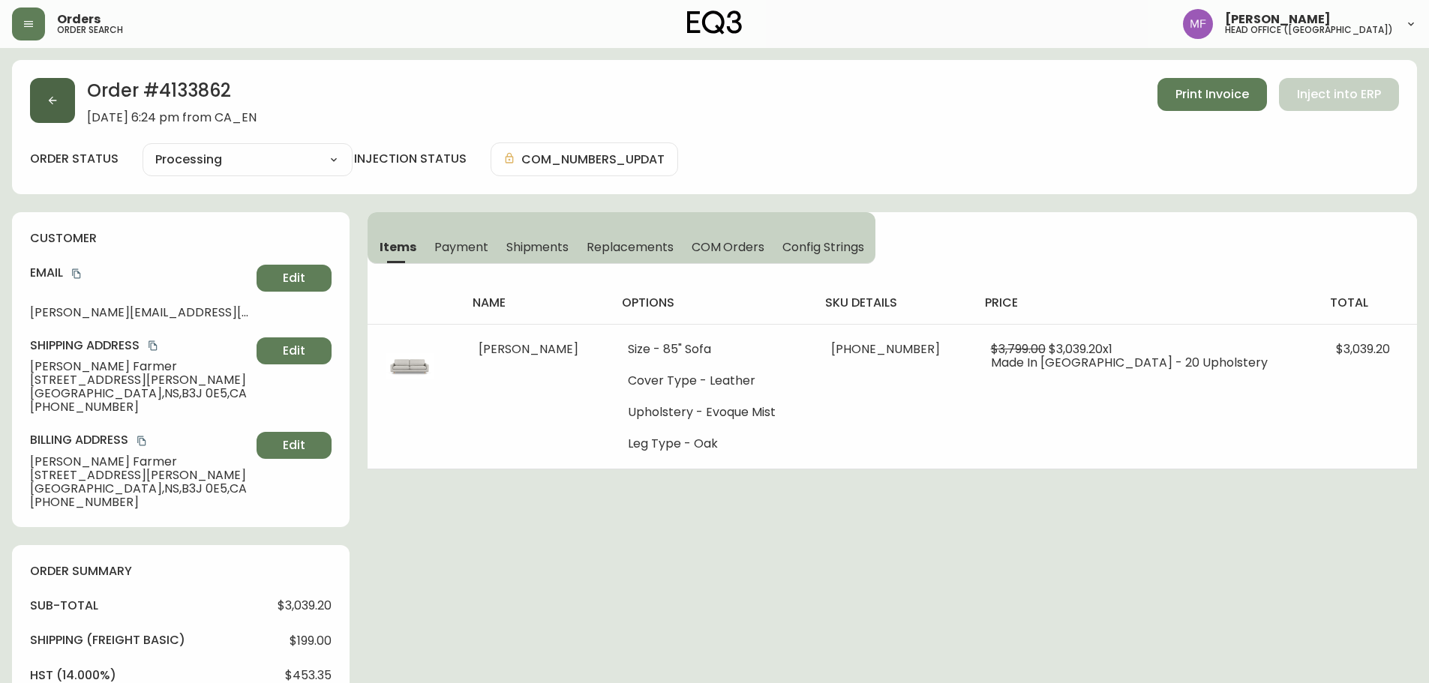
click at [70, 103] on button "button" at bounding box center [52, 100] width 45 height 45
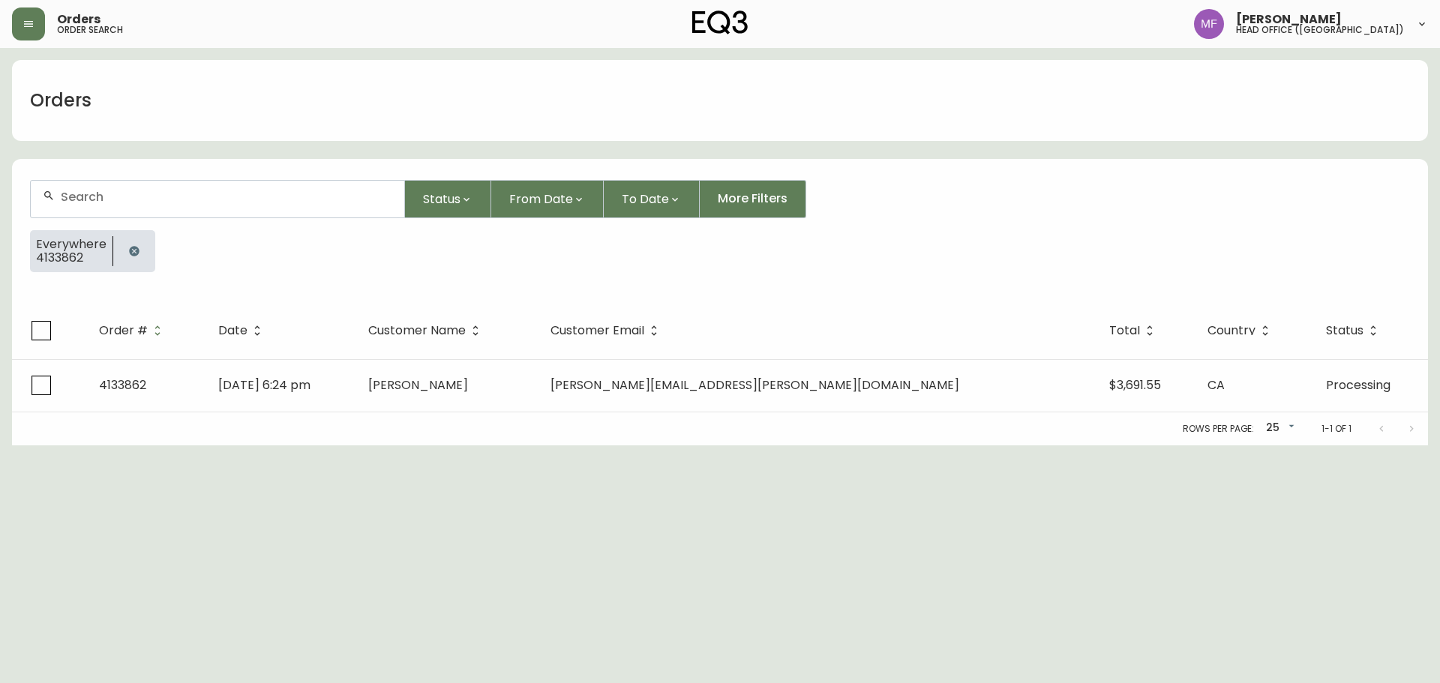
click at [128, 266] on div at bounding box center [134, 251] width 42 height 42
drag, startPoint x: 129, startPoint y: 240, endPoint x: 130, endPoint y: 228, distance: 12.0
click at [130, 239] on button "button" at bounding box center [134, 251] width 30 height 30
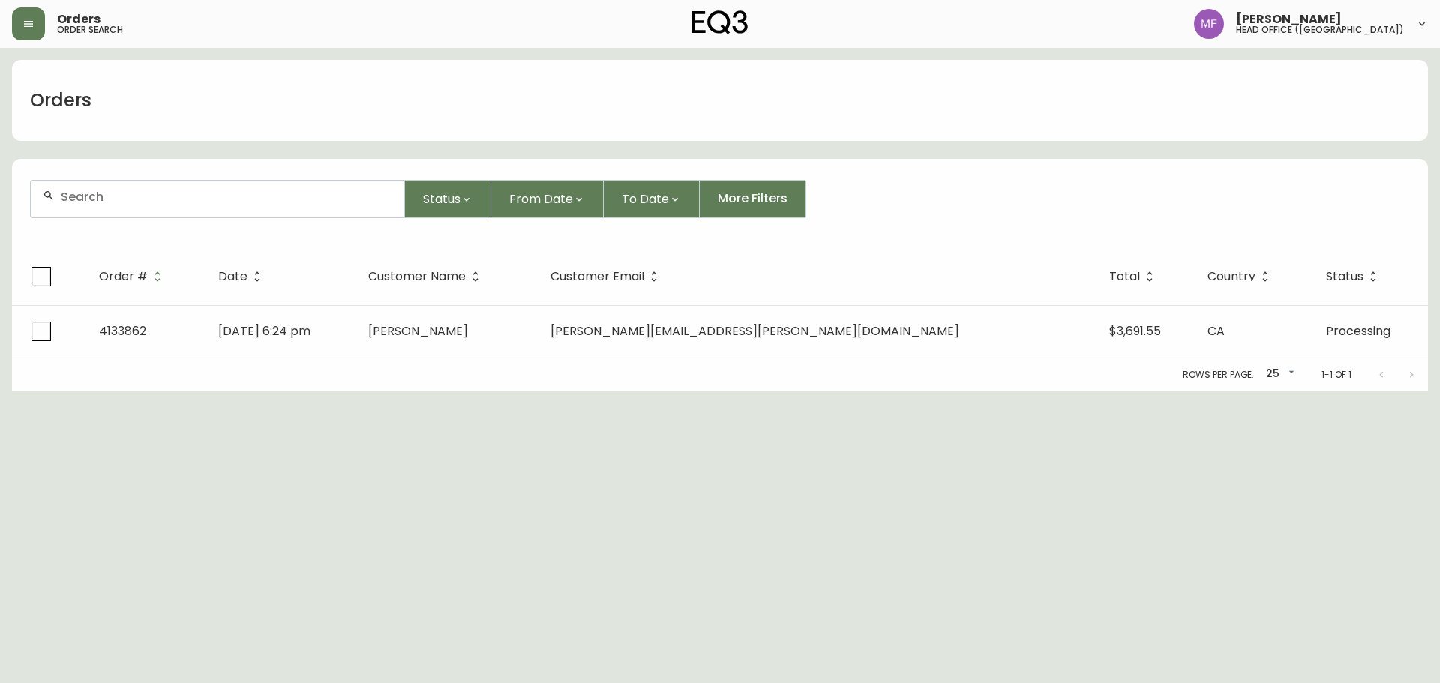
click at [133, 197] on input "text" at bounding box center [227, 197] width 332 height 14
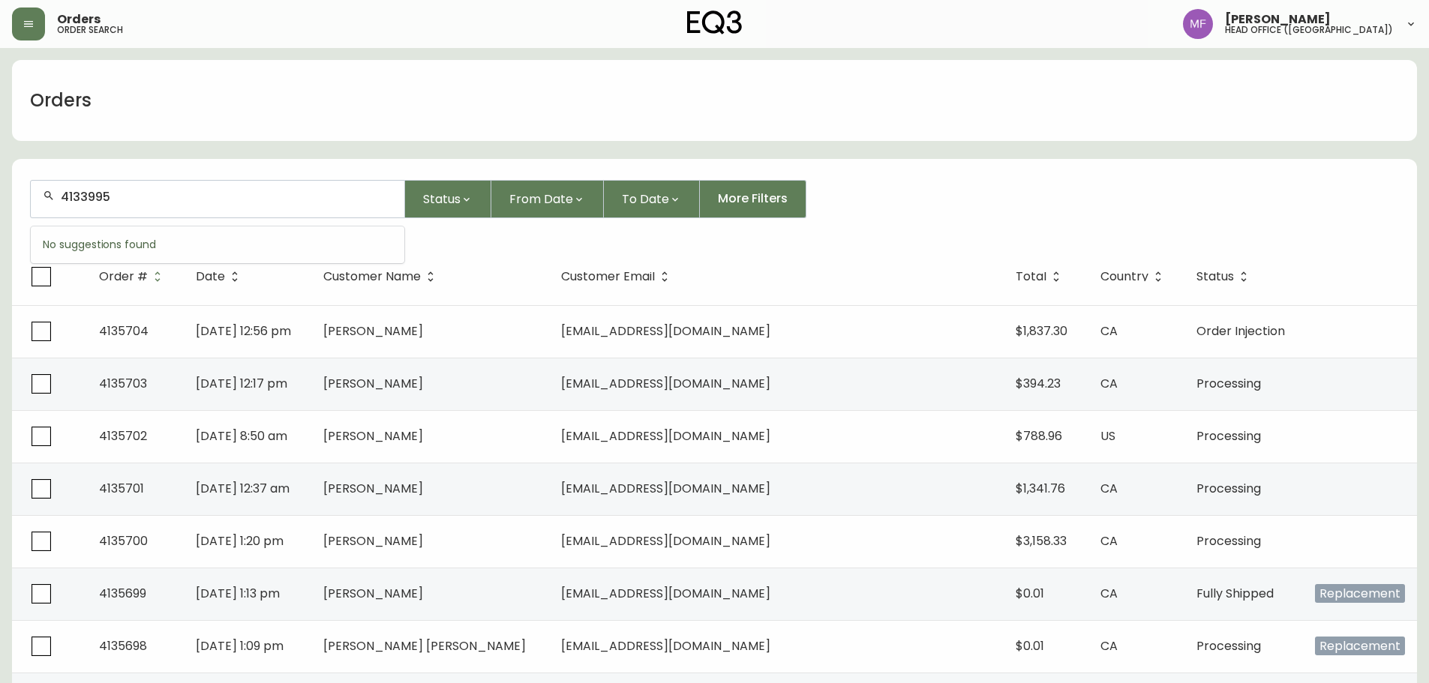
type input "4133995"
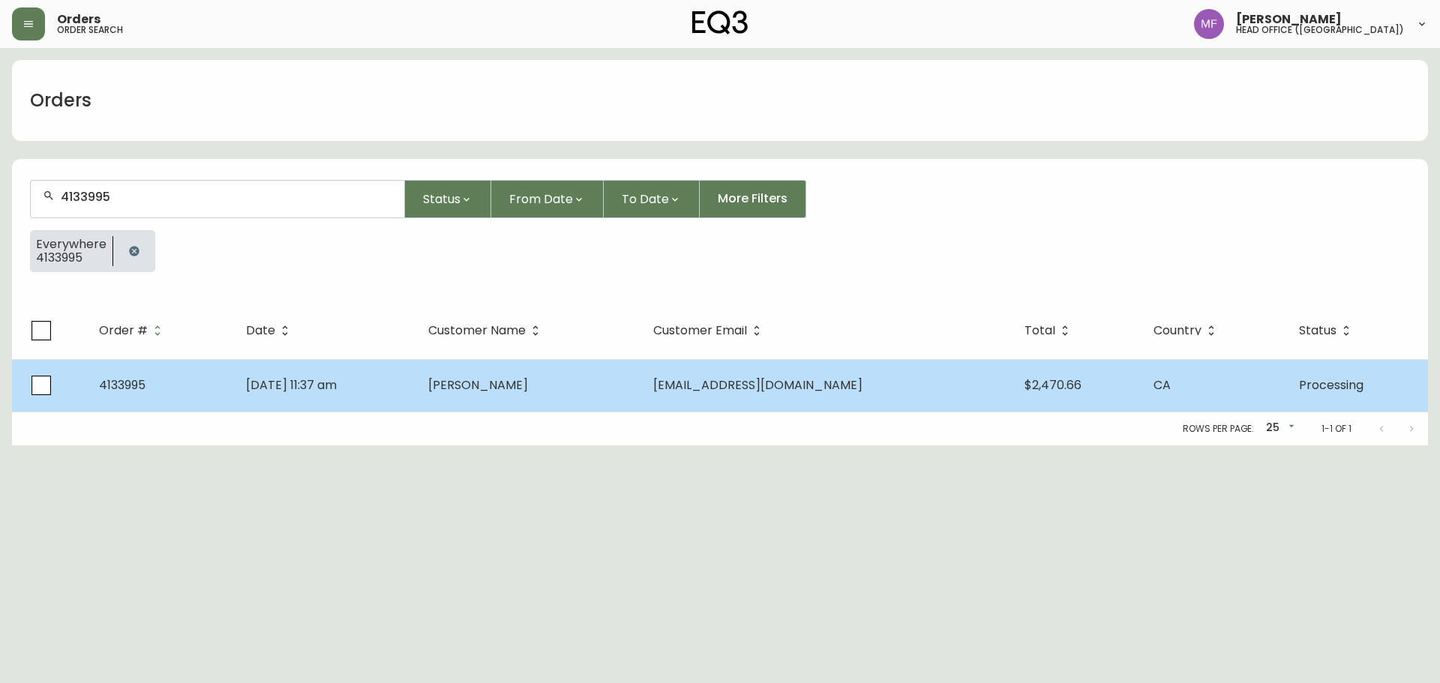
click at [501, 402] on td "Nikou Nemati" at bounding box center [528, 385] width 224 height 53
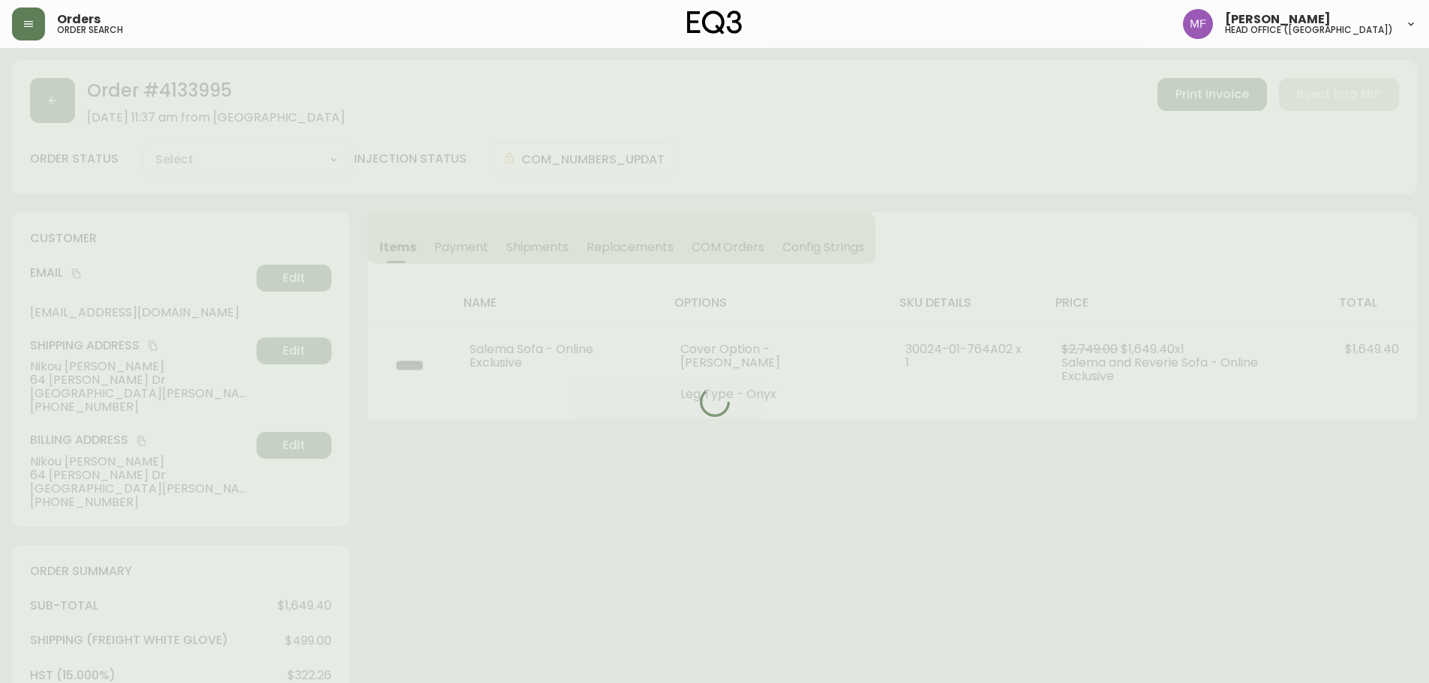
type input "Processing"
select select "PROCESSING"
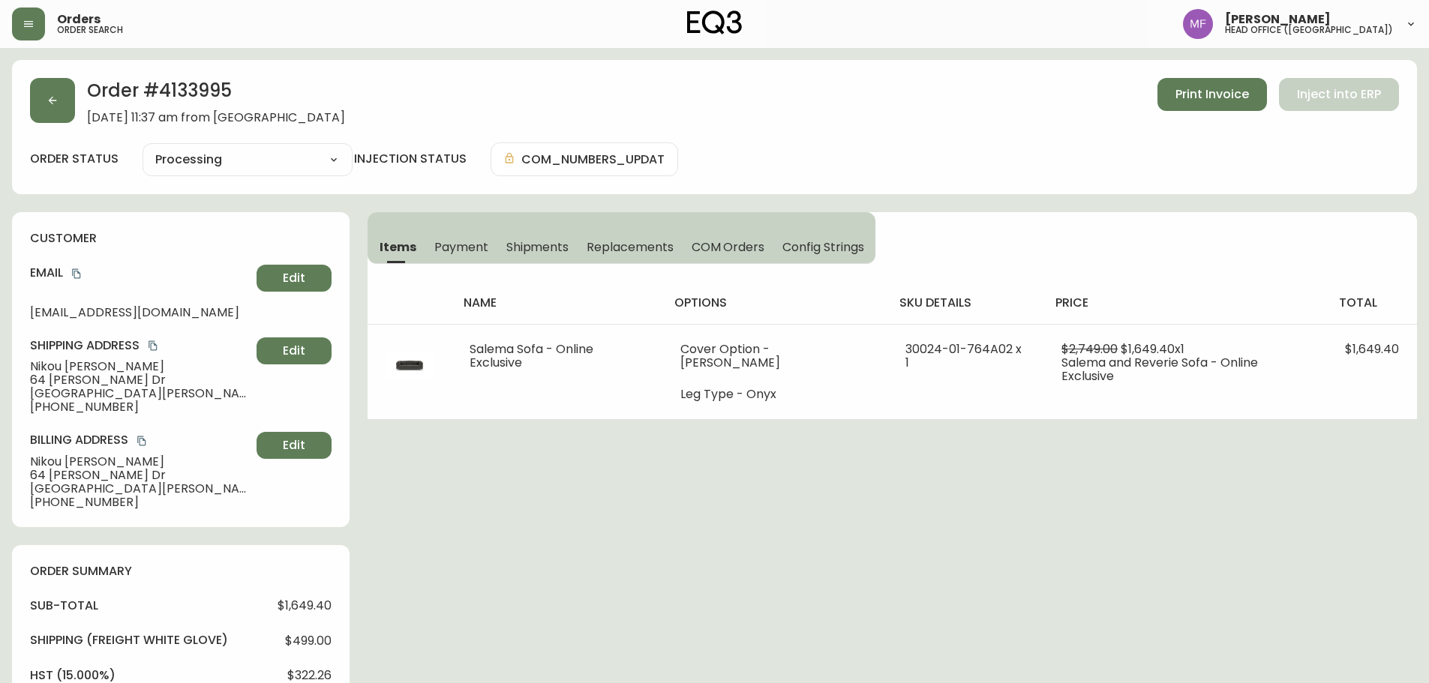
click at [21, 115] on div "Order # 4133995 July 6, 2025 at 11:37 am from CA_EN Print Invoice Inject into E…" at bounding box center [714, 127] width 1405 height 134
click at [50, 107] on button "button" at bounding box center [52, 100] width 45 height 45
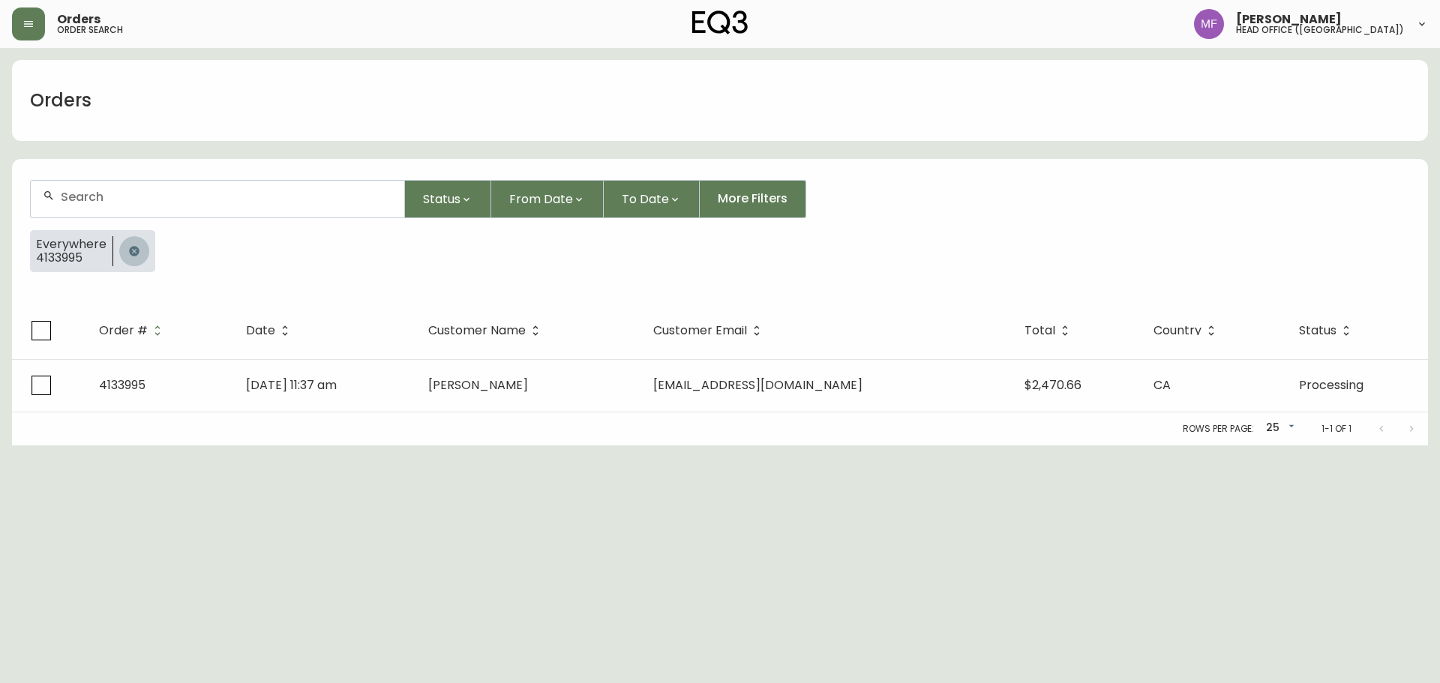
click at [134, 239] on button "button" at bounding box center [134, 251] width 30 height 30
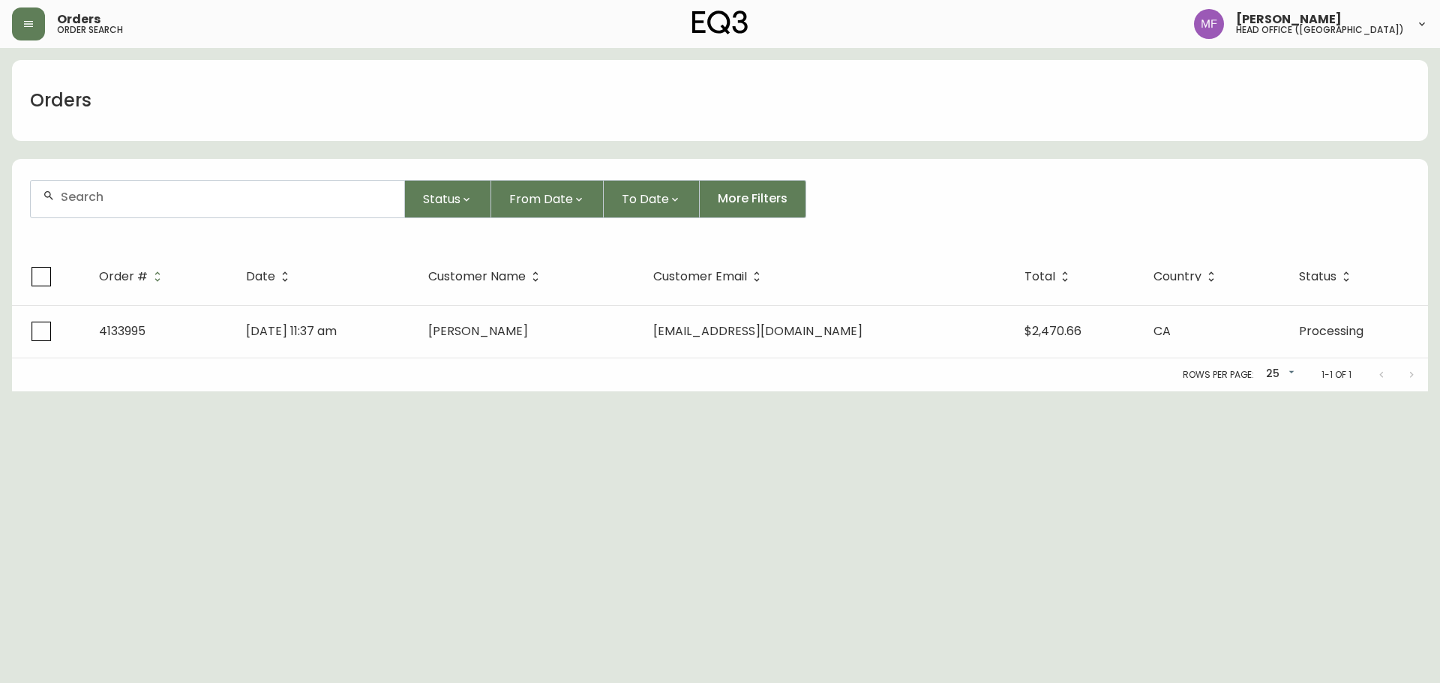
click at [140, 192] on input "text" at bounding box center [227, 197] width 332 height 14
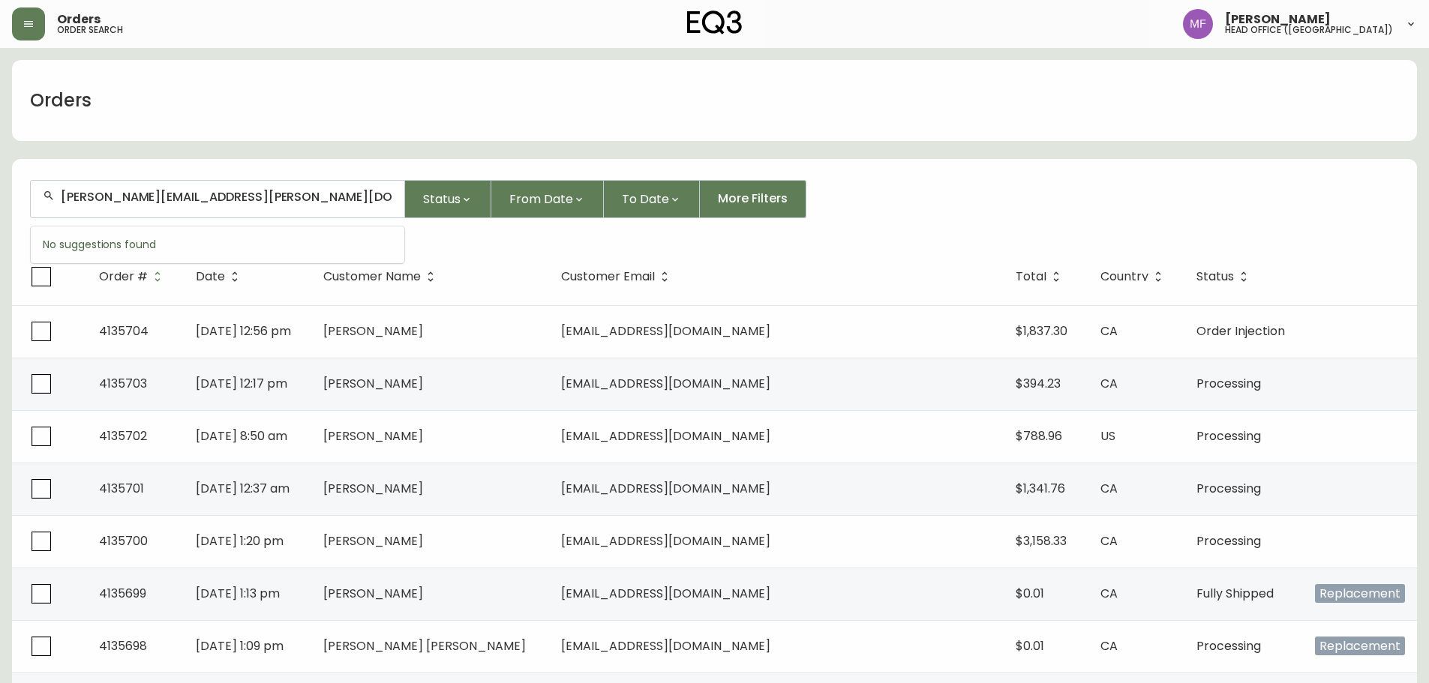
type input "ashley.renaud@gmail.com"
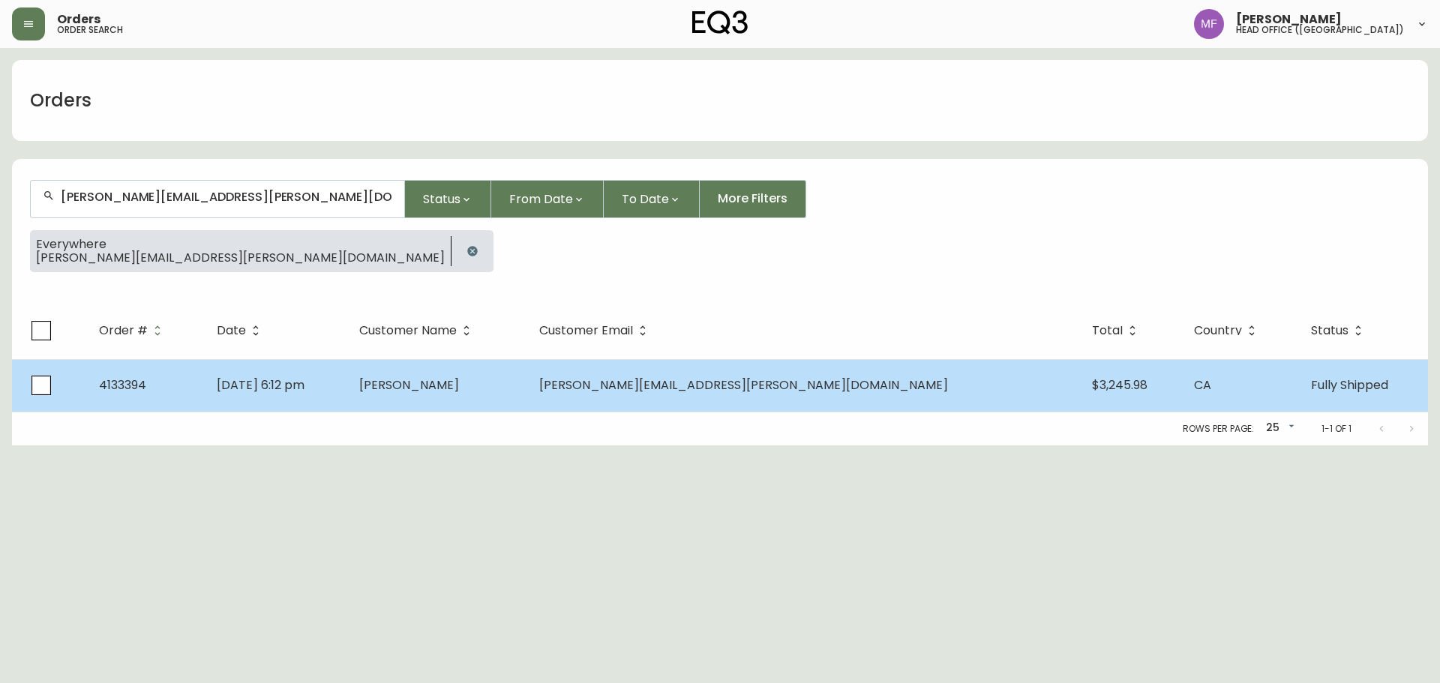
click at [527, 386] on td "Ashley Renaud" at bounding box center [437, 385] width 180 height 53
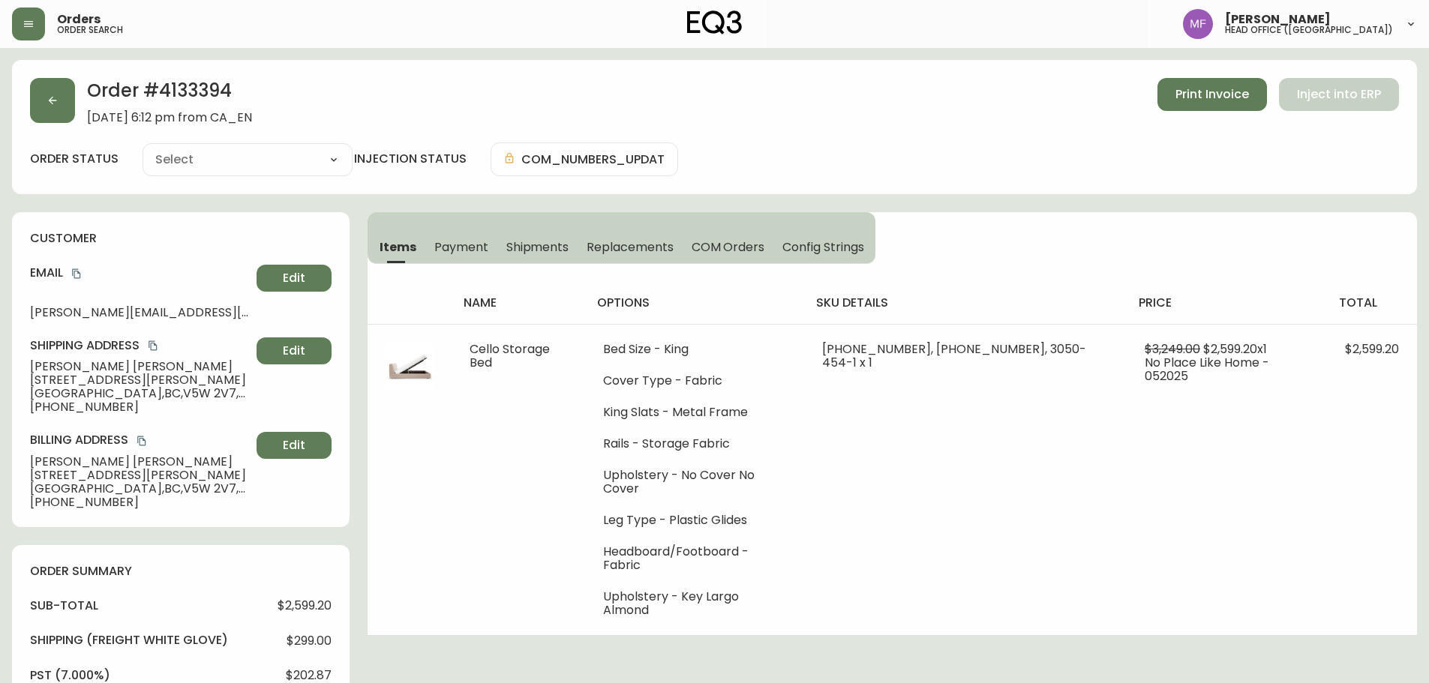
type input "Fully Shipped"
select select "FULLY_SHIPPED"
click at [542, 251] on span "Shipments" at bounding box center [537, 247] width 63 height 16
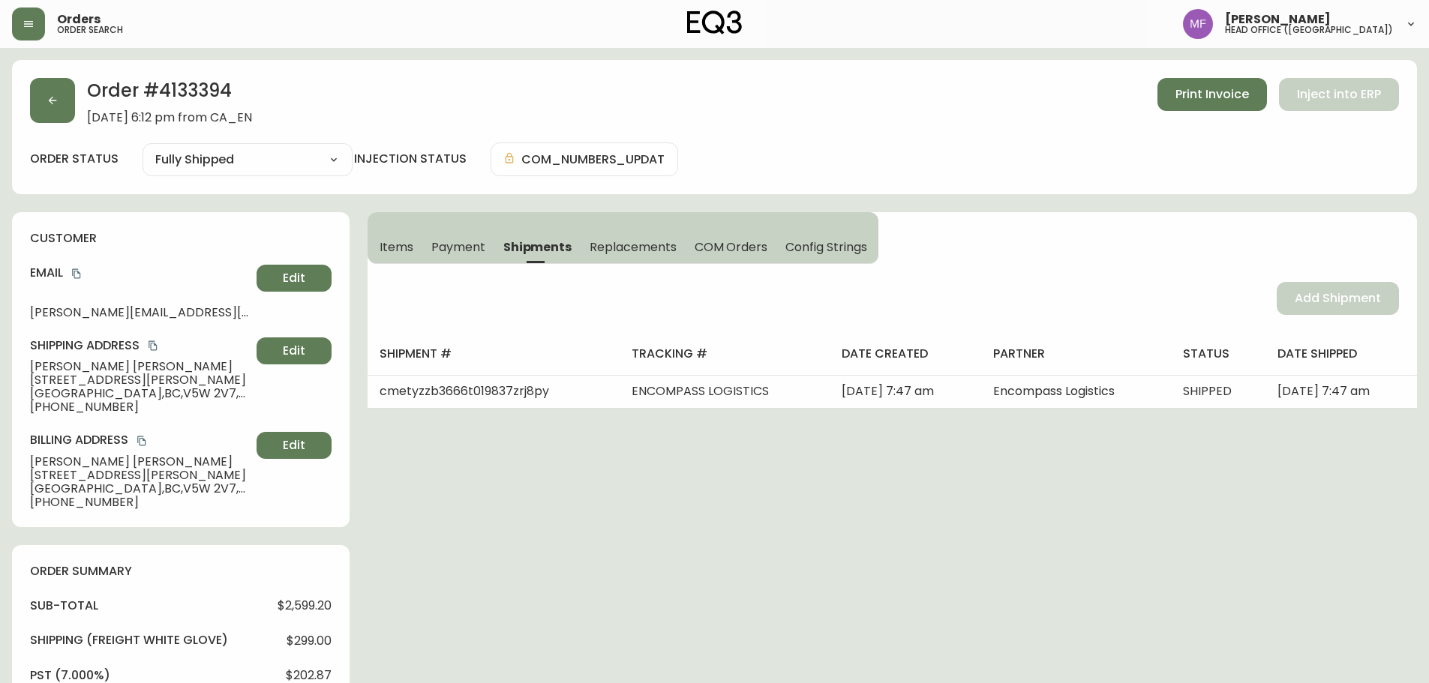
click at [400, 248] on span "Items" at bounding box center [397, 247] width 34 height 16
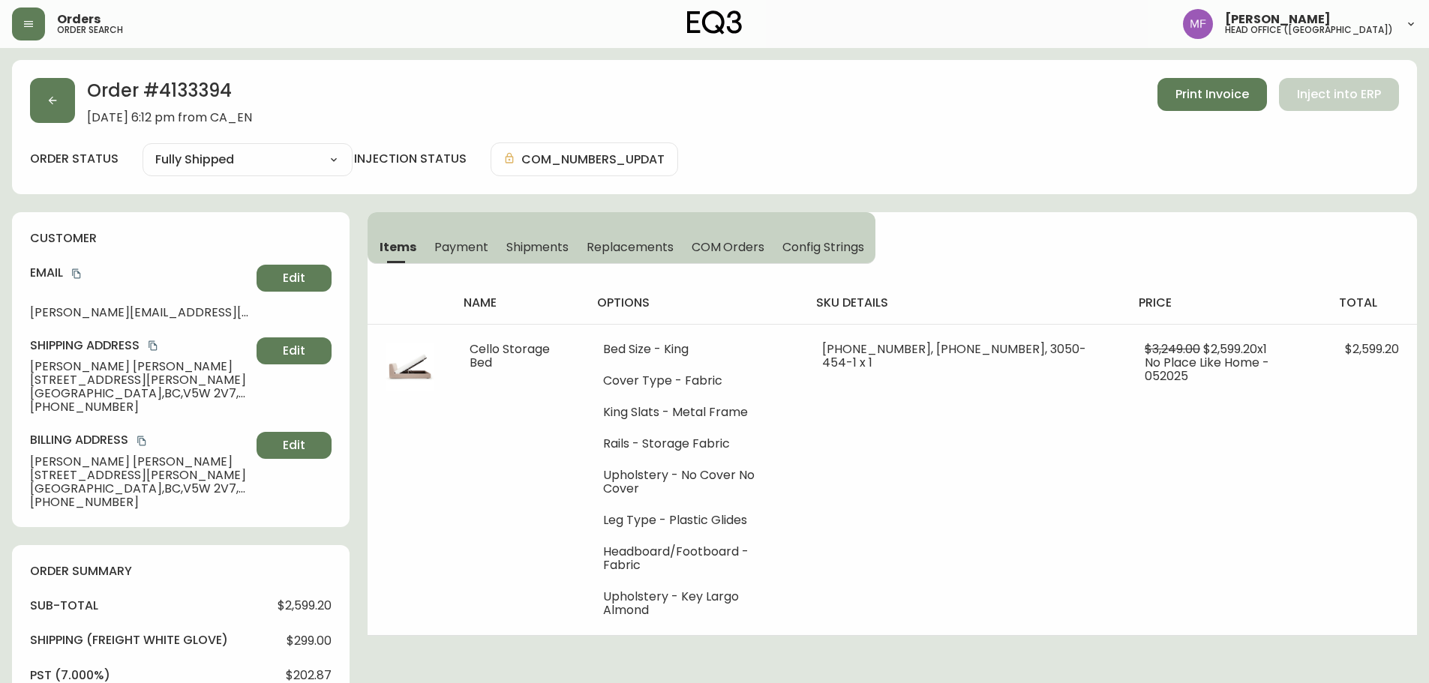
drag, startPoint x: 550, startPoint y: 239, endPoint x: 468, endPoint y: 240, distance: 81.8
click at [550, 239] on span "Shipments" at bounding box center [537, 247] width 63 height 16
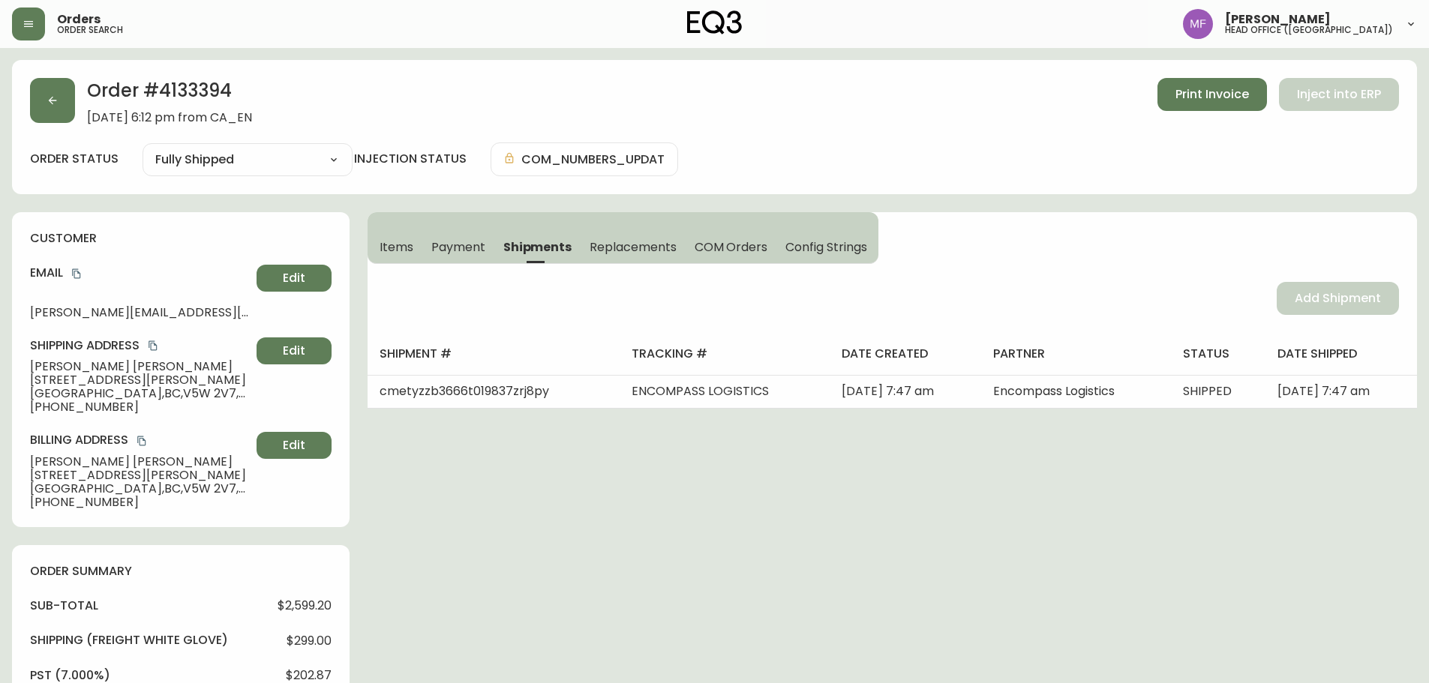
click at [392, 240] on span "Items" at bounding box center [397, 247] width 34 height 16
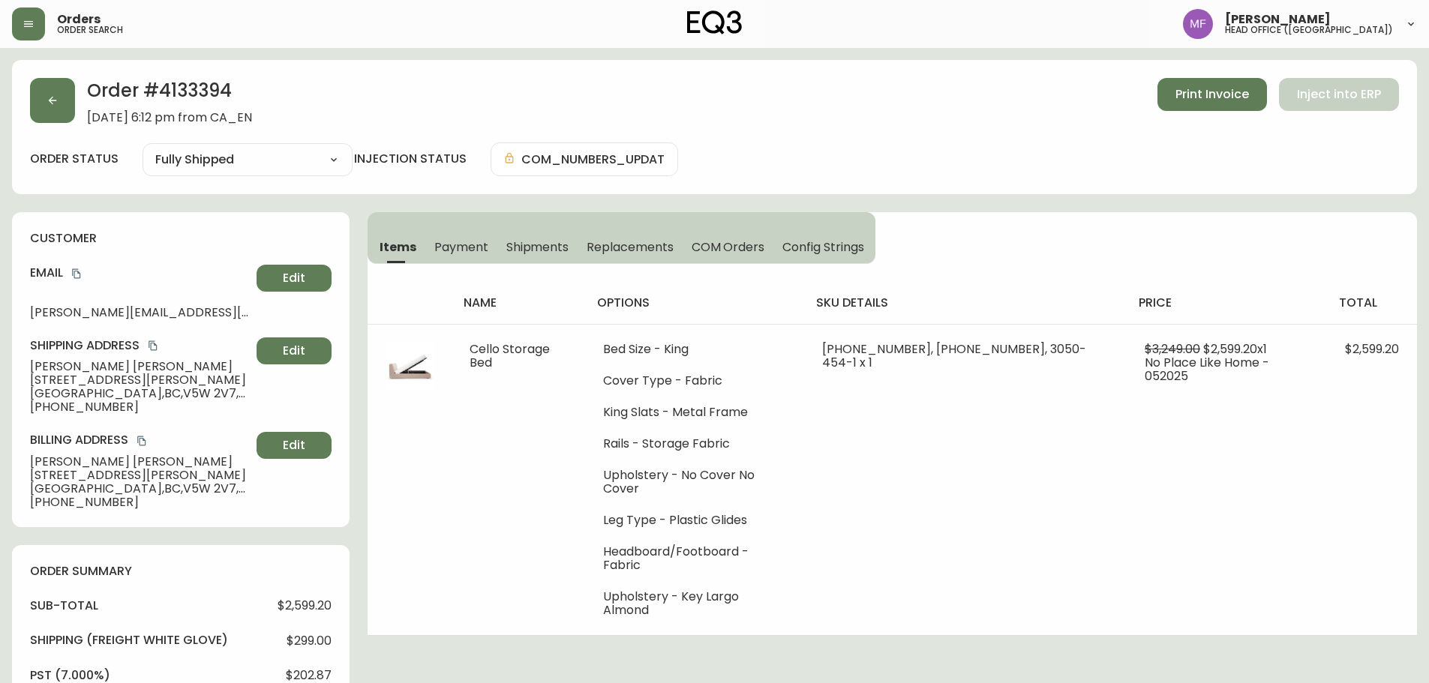
click at [201, 81] on h2 "Order # 4133394" at bounding box center [169, 94] width 165 height 33
drag, startPoint x: 138, startPoint y: 364, endPoint x: 14, endPoint y: 364, distance: 123.8
click at [14, 364] on div "customer Email ashley.renaud@gmail.com Edit Shipping Address Ashley Renaud 4908…" at bounding box center [181, 369] width 338 height 315
click at [204, 83] on h2 "Order # 4133394" at bounding box center [169, 94] width 165 height 33
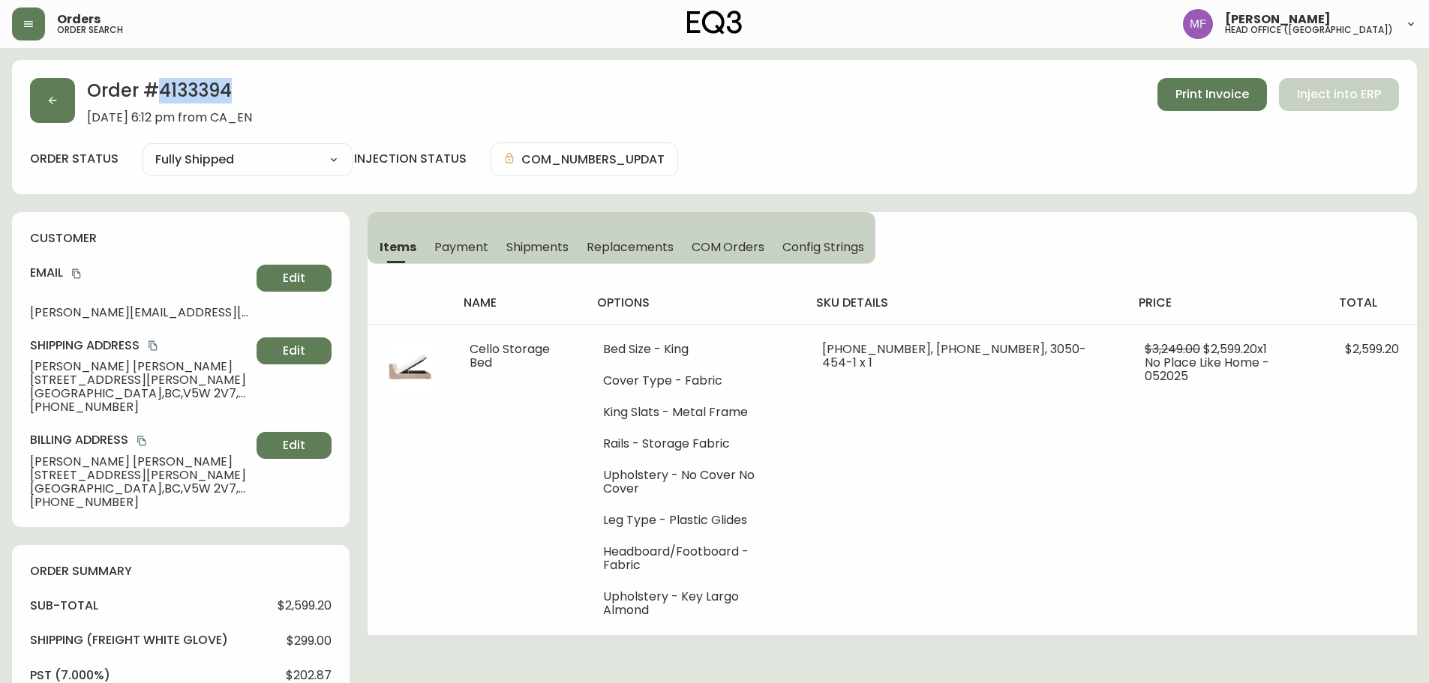
click at [204, 83] on h2 "Order # 4133394" at bounding box center [169, 94] width 165 height 33
drag, startPoint x: 76, startPoint y: 273, endPoint x: 255, endPoint y: 250, distance: 180.8
click at [76, 273] on icon "copy" at bounding box center [76, 274] width 11 height 11
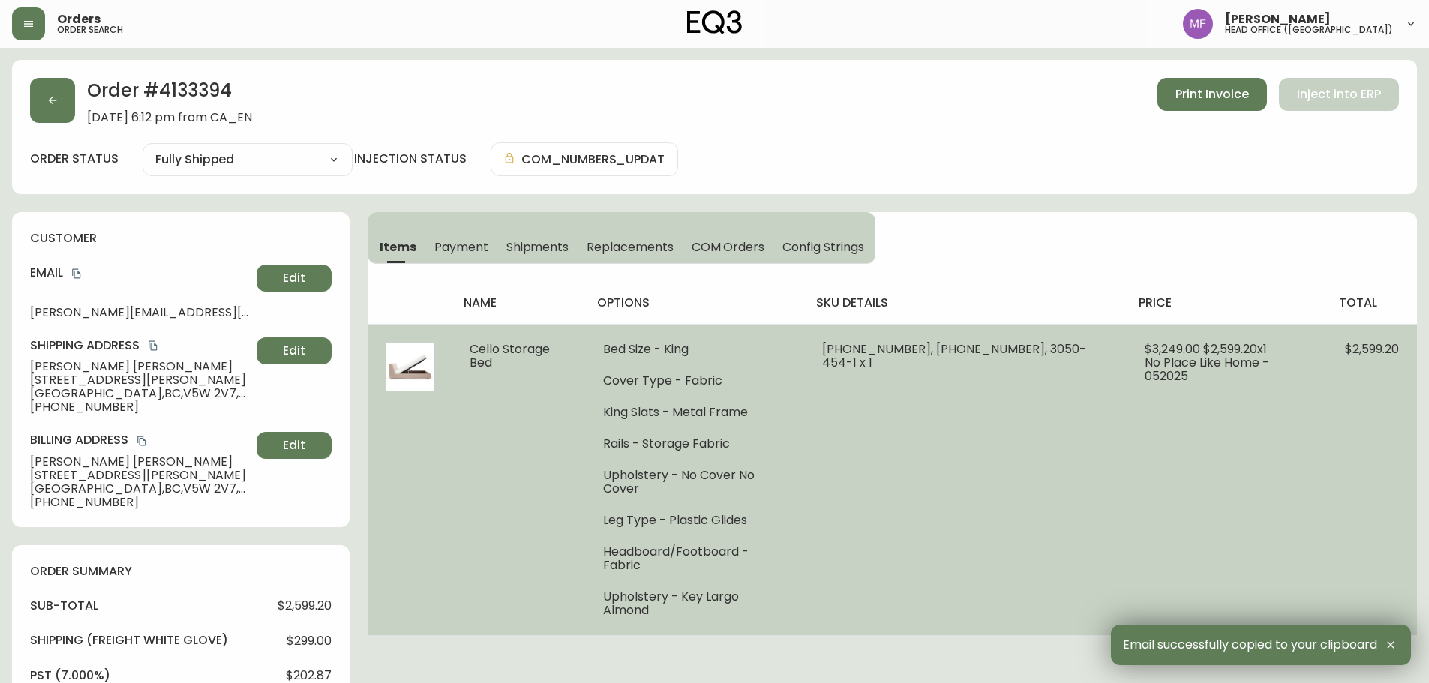
drag, startPoint x: 837, startPoint y: 482, endPoint x: 836, endPoint y: 469, distance: 12.8
click at [837, 482] on td "31135-50 x 1, 31135-53 x 1, 3050-454-1 x 1" at bounding box center [965, 479] width 323 height 311
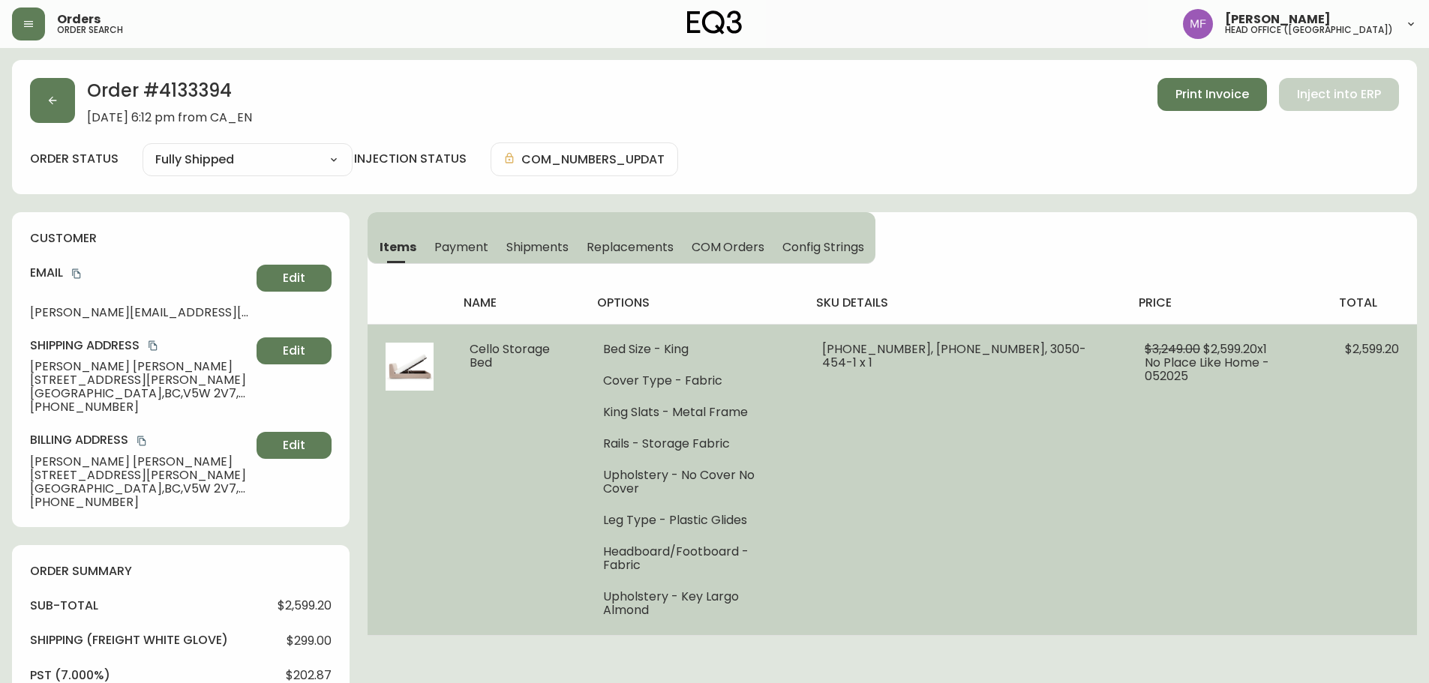
click at [804, 497] on td "Bed Size - King Cover Type - Fabric King Slats - Metal Frame Rails - Storage Fa…" at bounding box center [694, 479] width 219 height 311
click at [887, 419] on td "31135-50 x 1, 31135-53 x 1, 3050-454-1 x 1" at bounding box center [965, 479] width 323 height 311
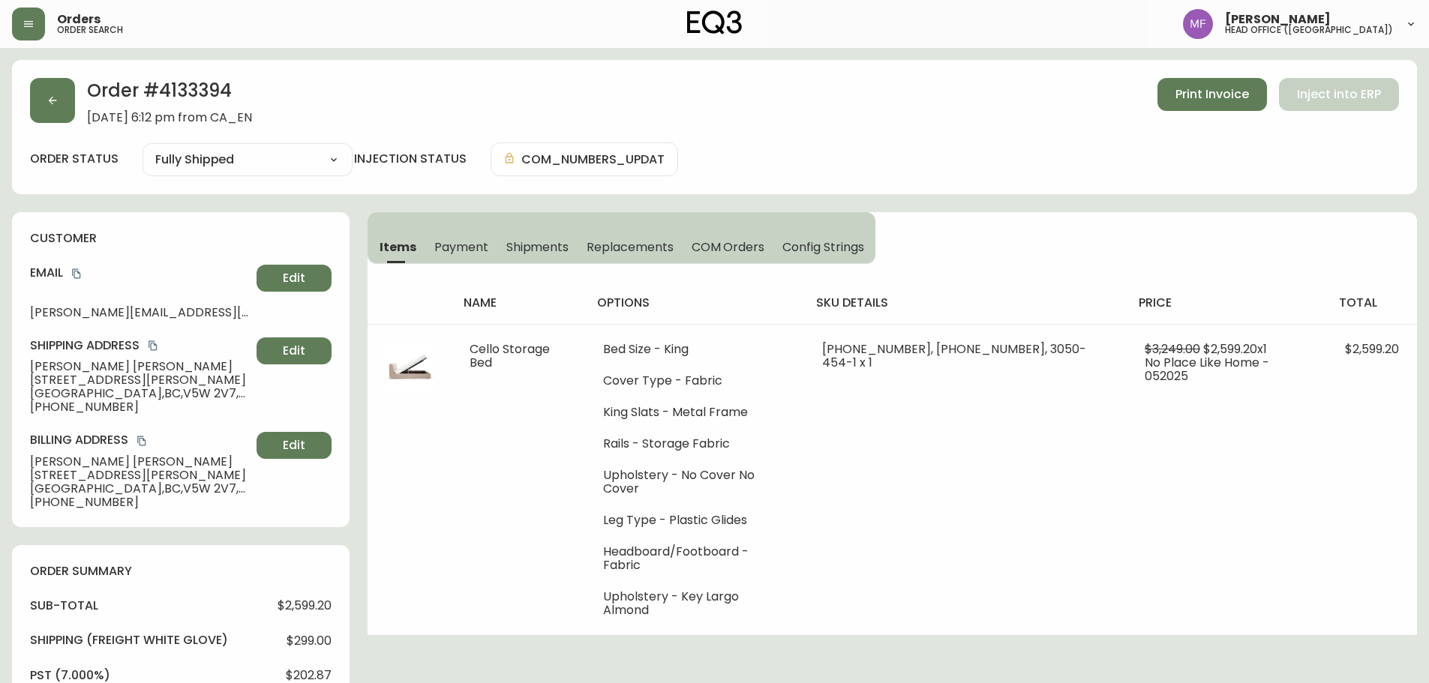
click at [53, 124] on div "Order # 4133394 May 29, 2025 at 6:12 pm from CA_EN Print Invoice Inject into ERP" at bounding box center [714, 101] width 1369 height 47
click at [63, 110] on button "button" at bounding box center [52, 100] width 45 height 45
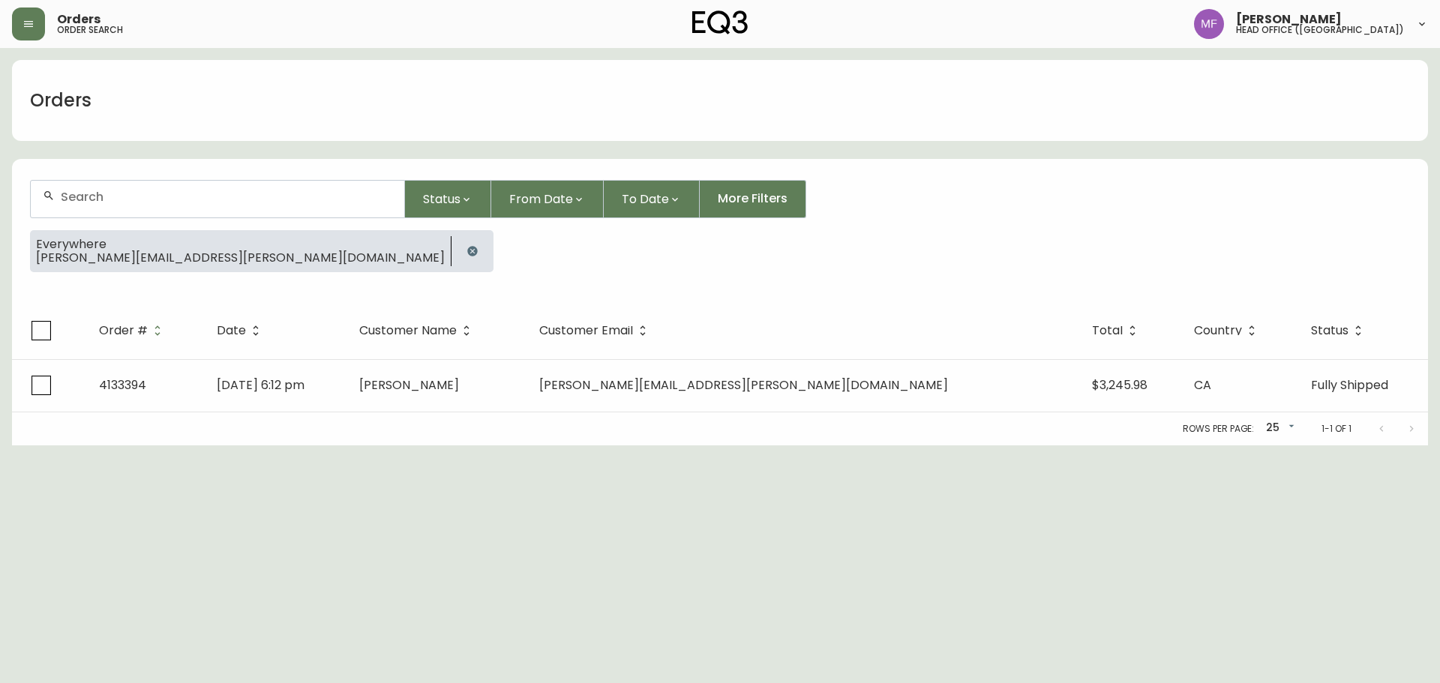
click at [458, 260] on button "button" at bounding box center [473, 251] width 30 height 30
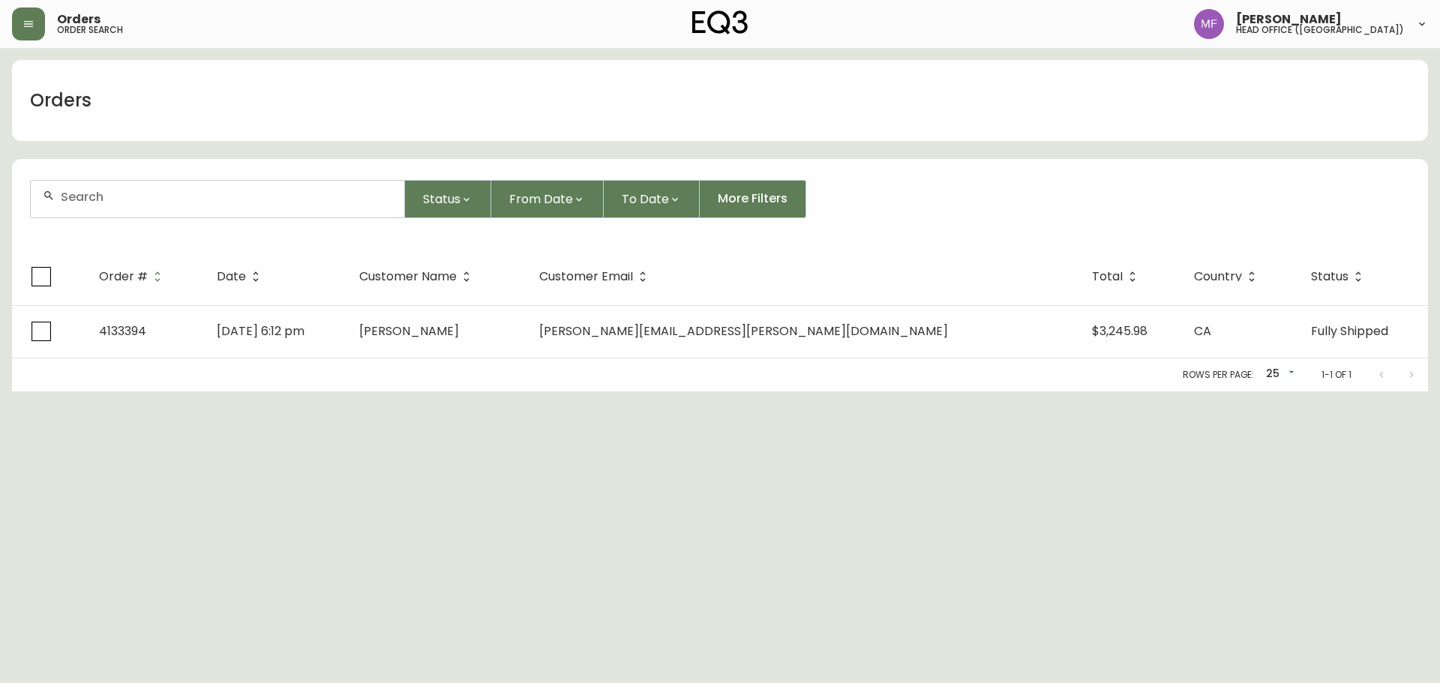
click at [213, 200] on input "text" at bounding box center [227, 197] width 332 height 14
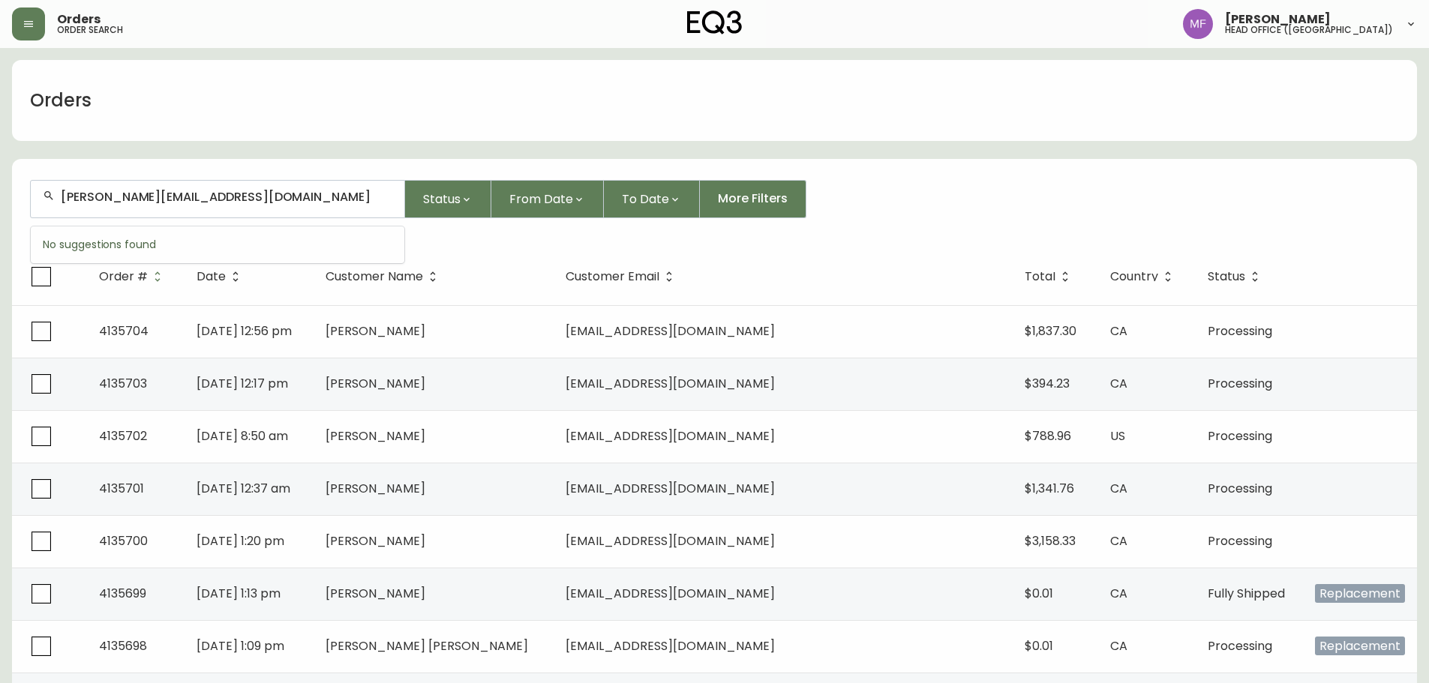
type input "rodrigo_lariosp@hotmail.com"
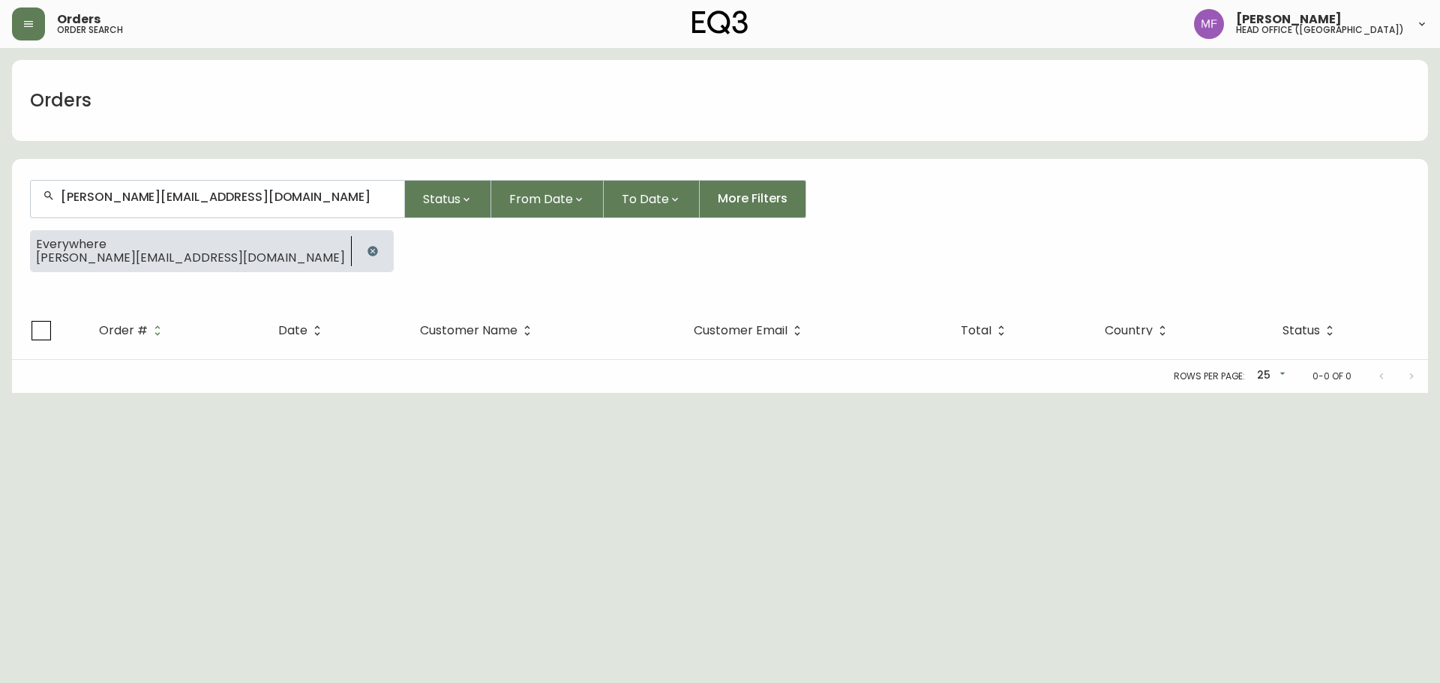
click at [358, 251] on button "button" at bounding box center [373, 251] width 30 height 30
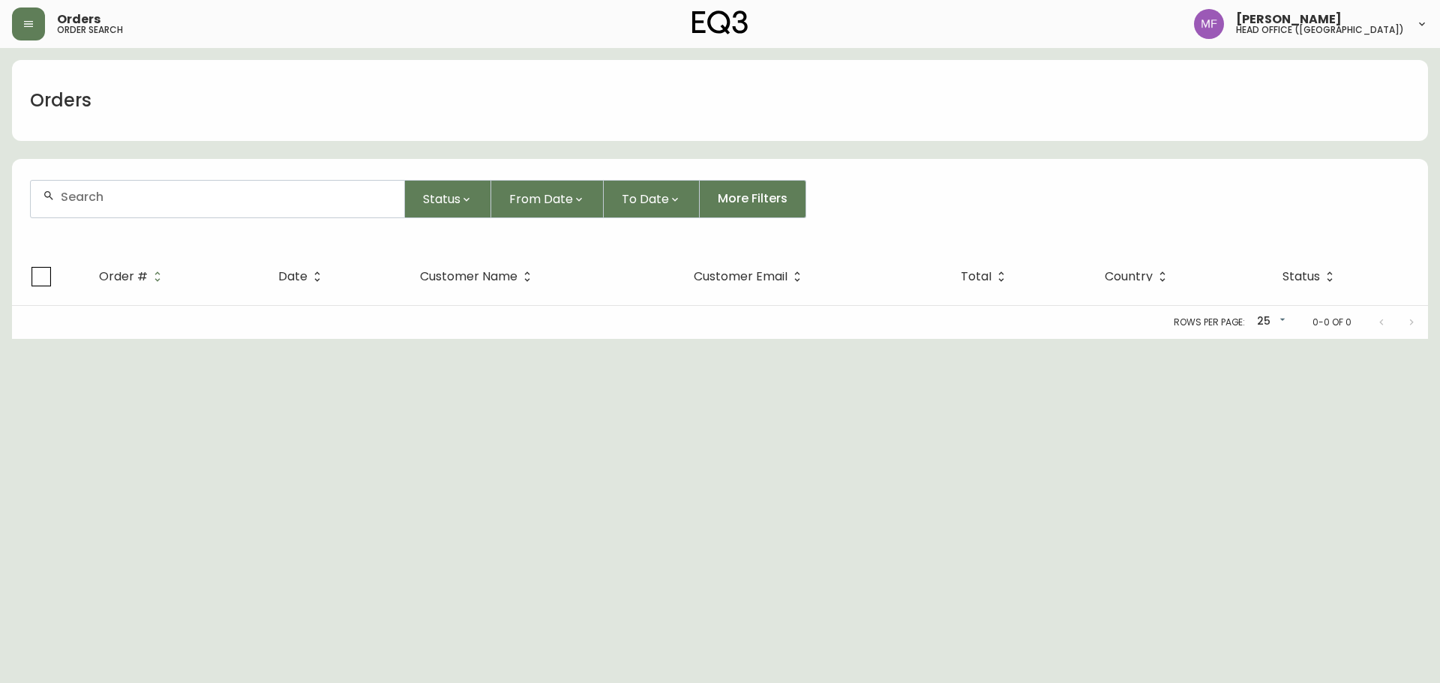
click at [221, 208] on div at bounding box center [218, 199] width 374 height 37
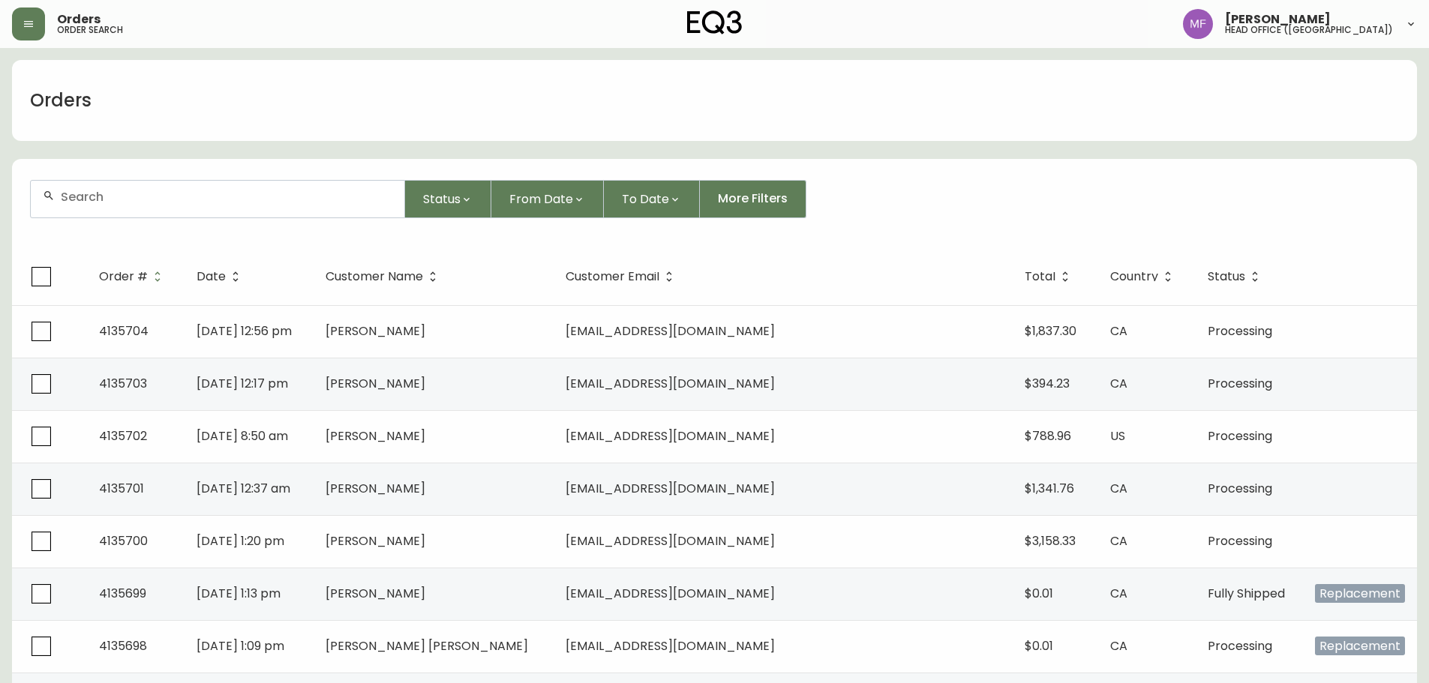
click at [101, 212] on div at bounding box center [218, 199] width 374 height 37
paste input "Rodrigo Larios"
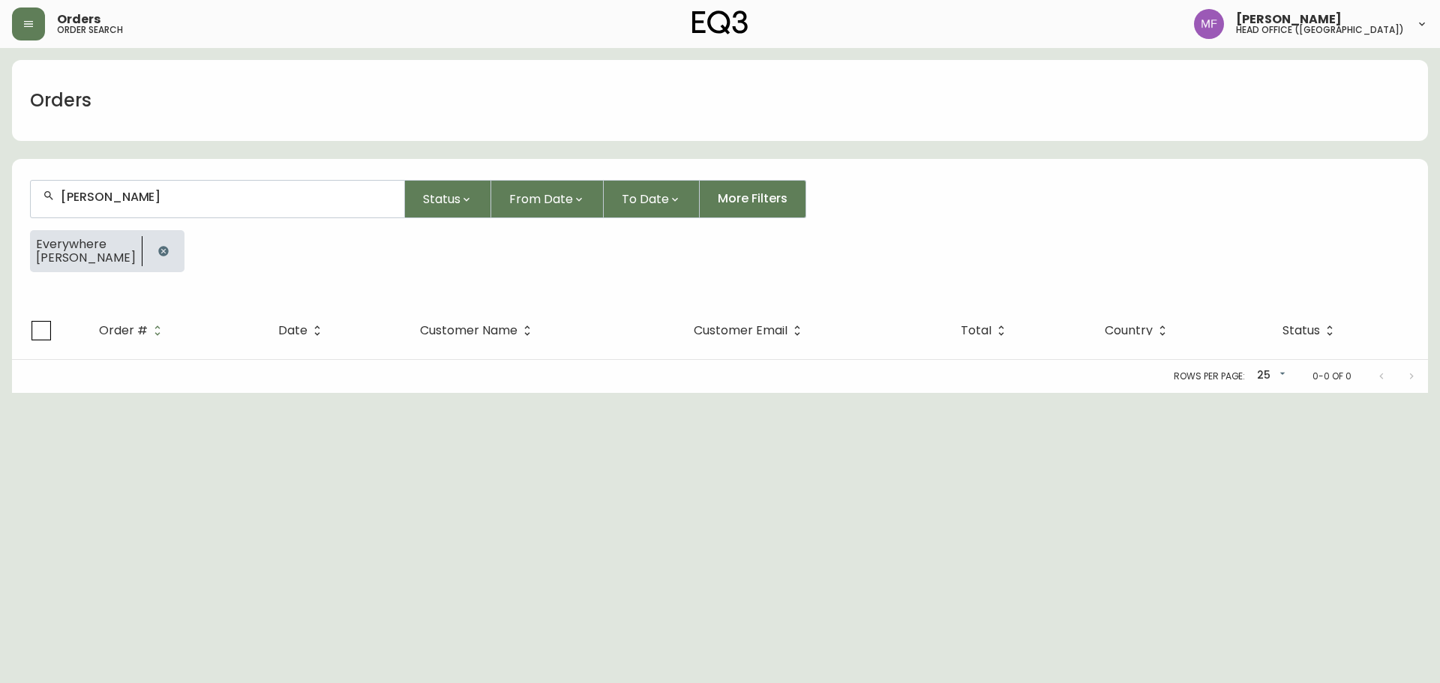
type input "Rodrigo Larios"
click at [159, 242] on button "button" at bounding box center [164, 251] width 30 height 30
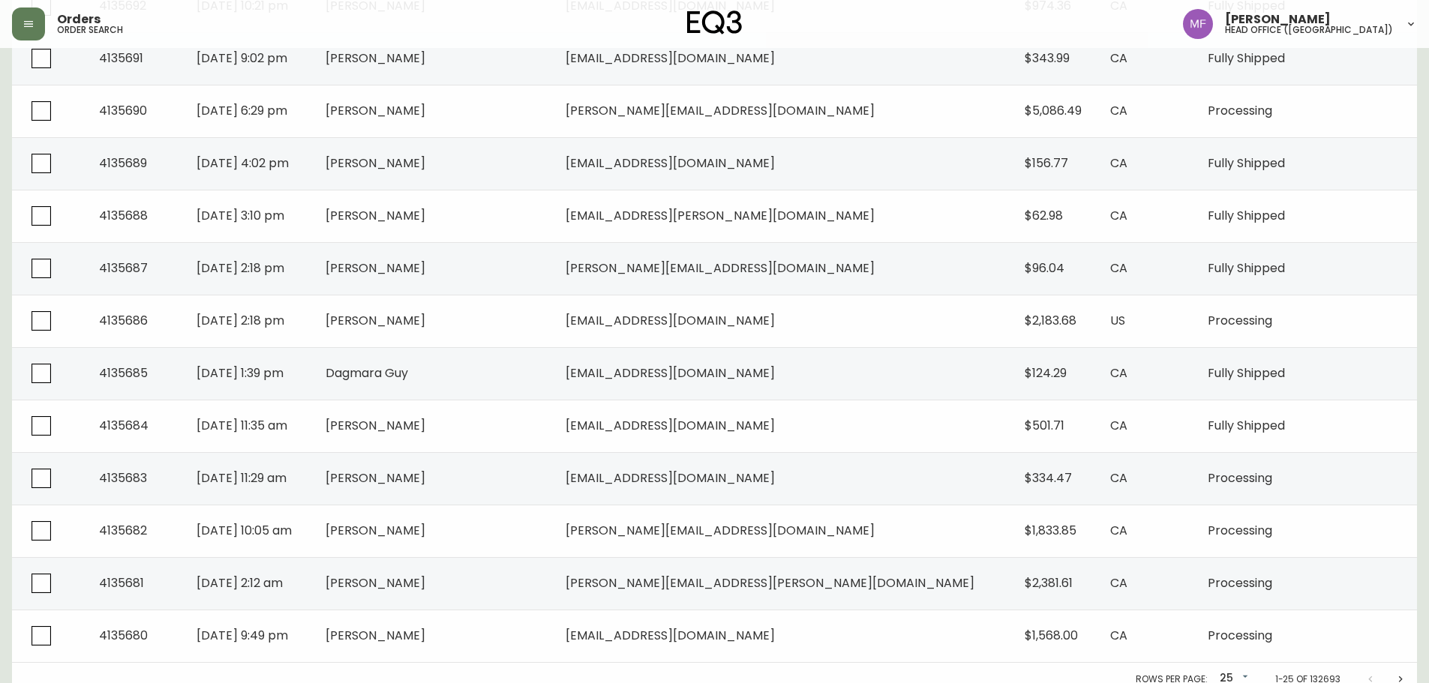
scroll to position [968, 0]
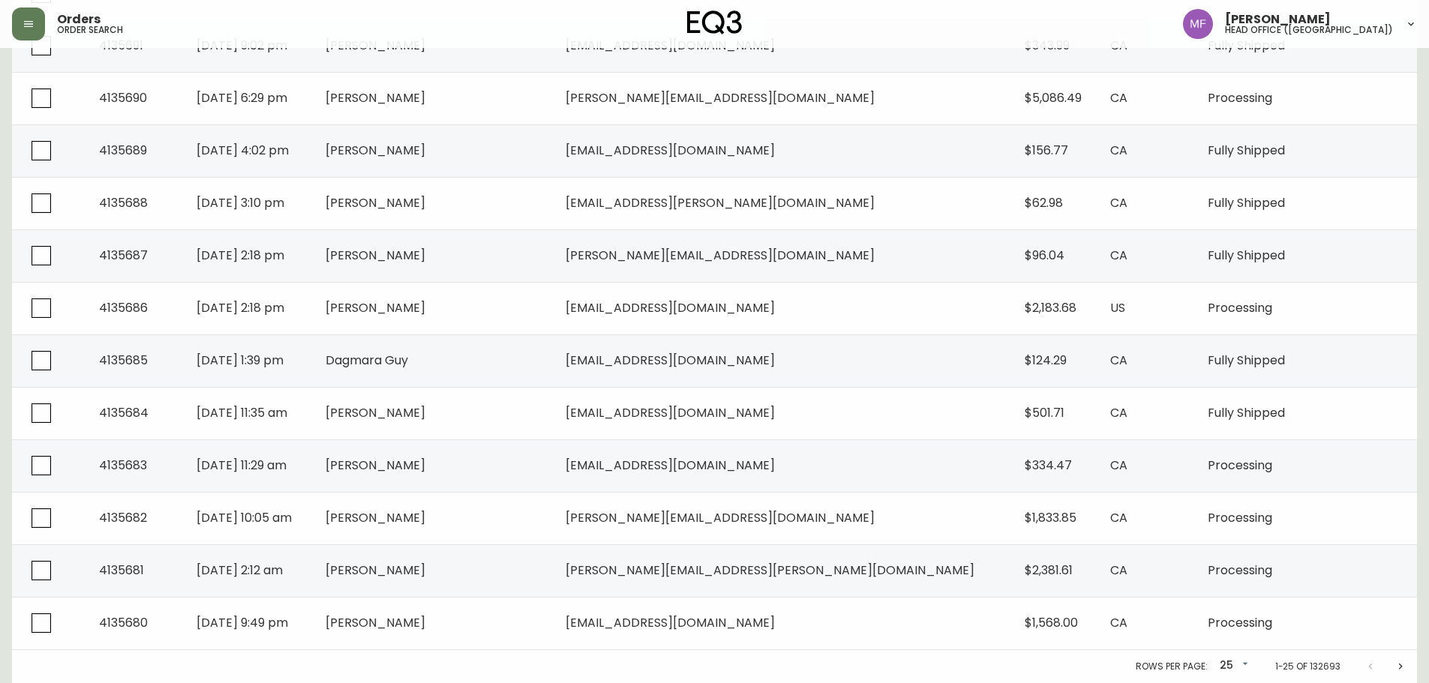
click at [1398, 671] on icon "Next page" at bounding box center [1400, 667] width 12 height 12
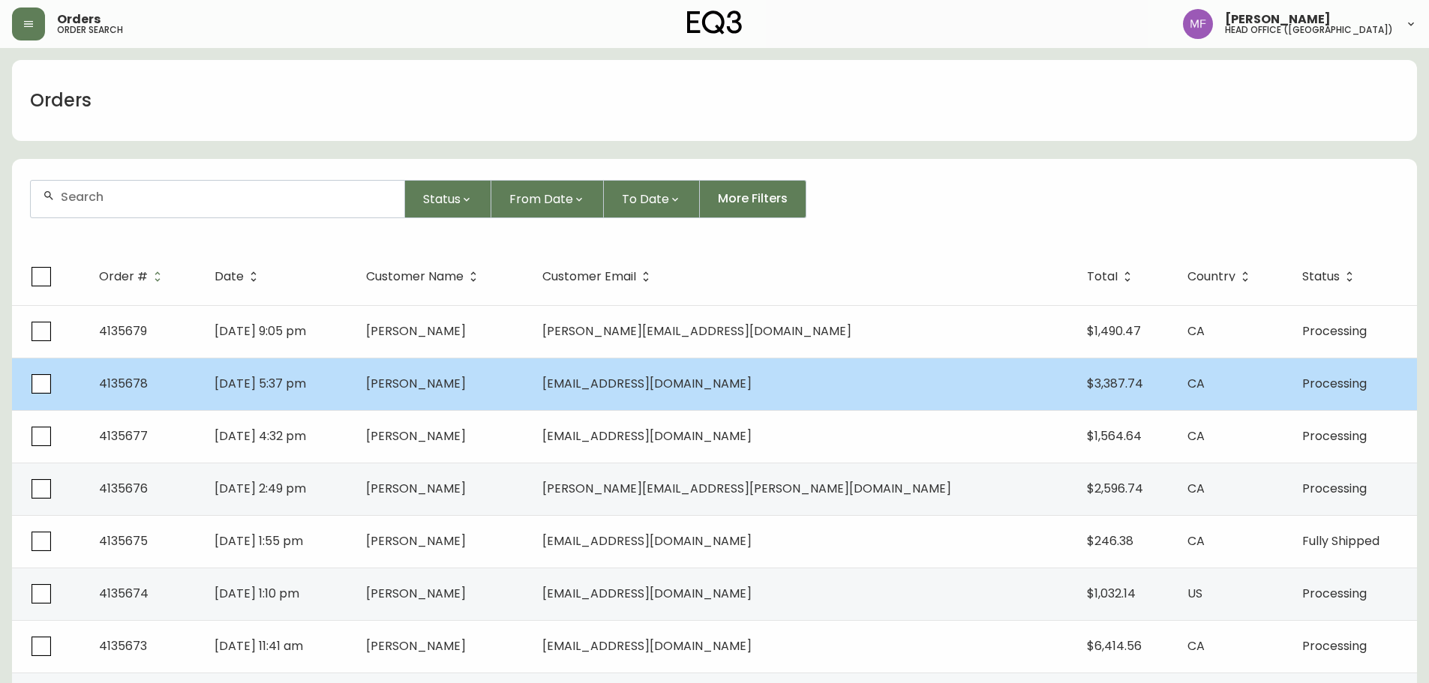
click at [530, 377] on td "Amir Zandian" at bounding box center [442, 384] width 176 height 53
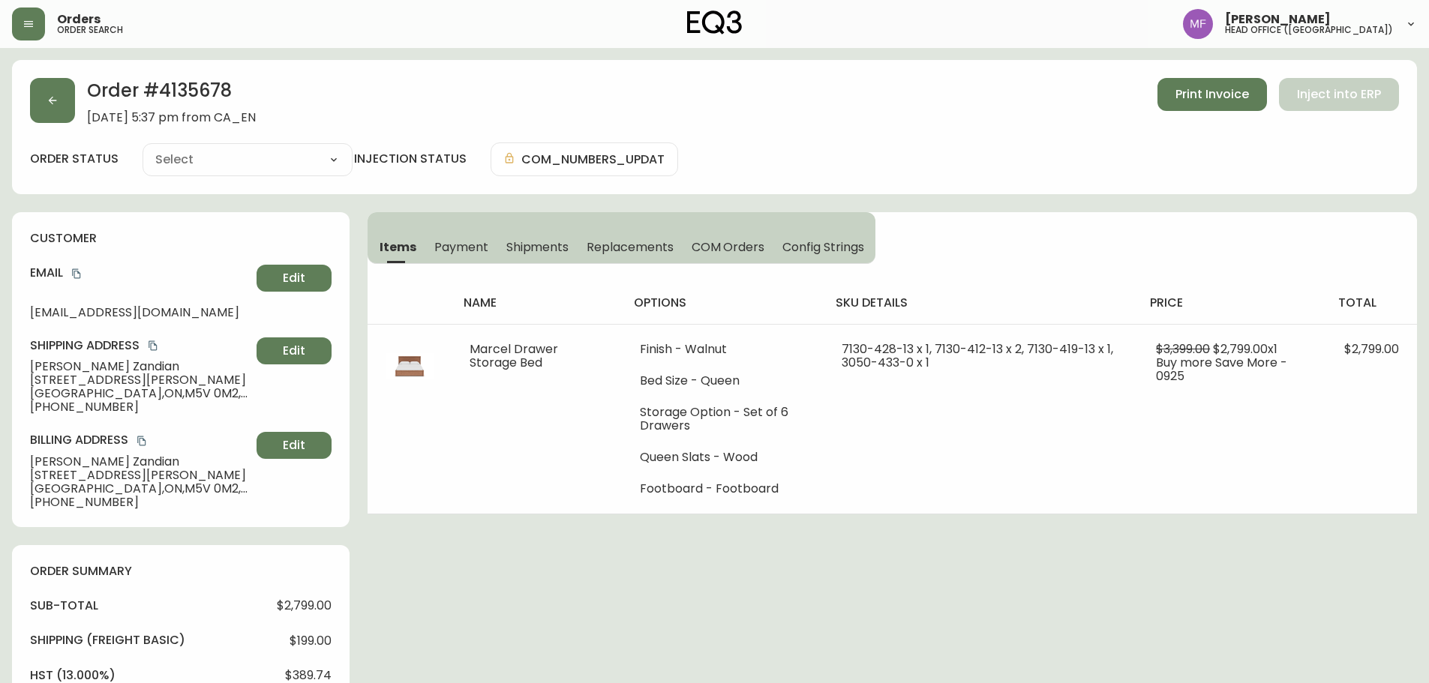
type input "Processing"
select select "PROCESSING"
click at [66, 83] on button "button" at bounding box center [52, 100] width 45 height 45
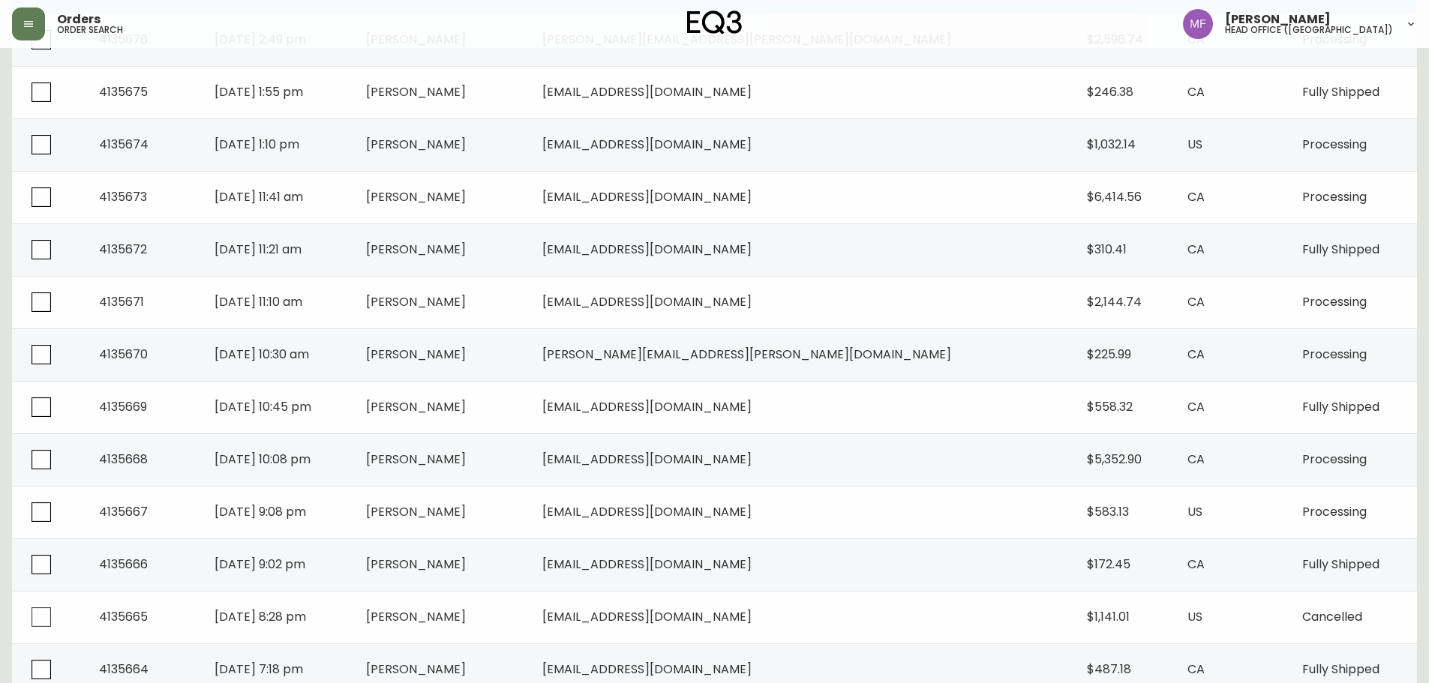
scroll to position [450, 0]
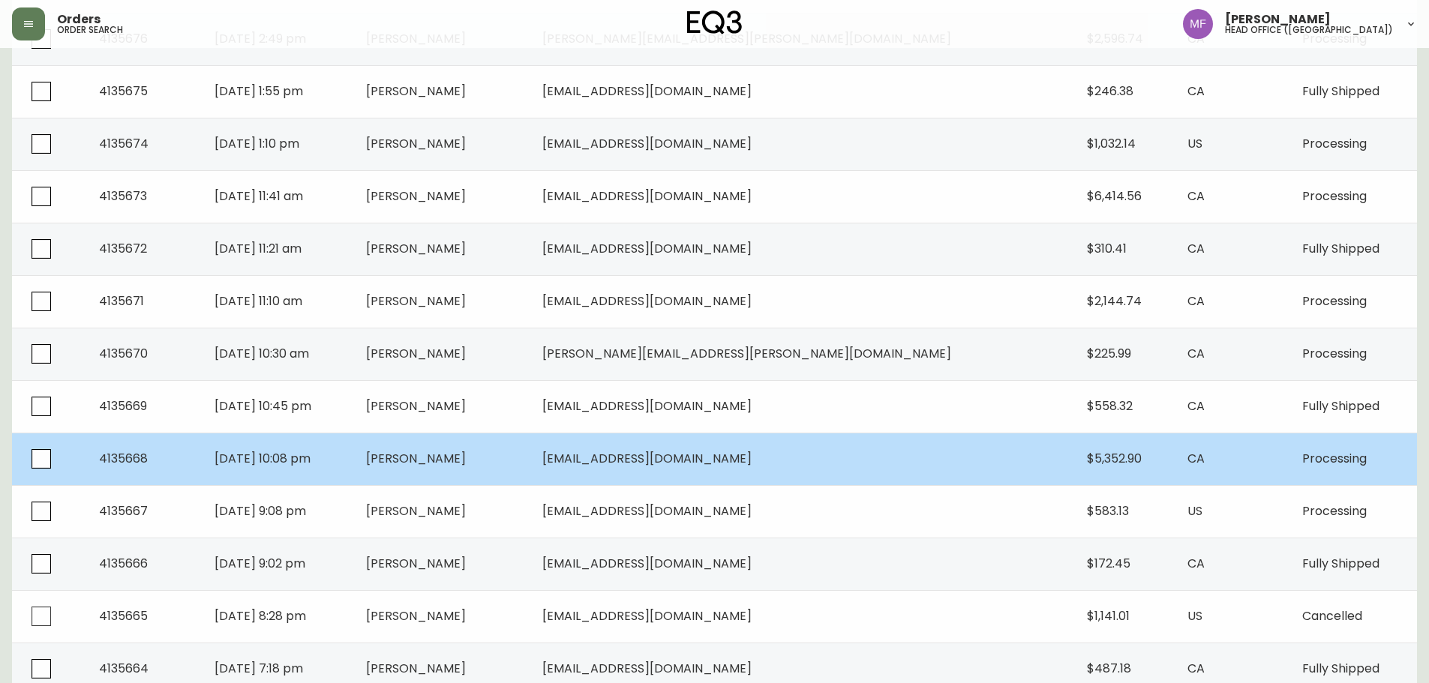
click at [530, 454] on td "Alyssa Vig" at bounding box center [442, 459] width 176 height 53
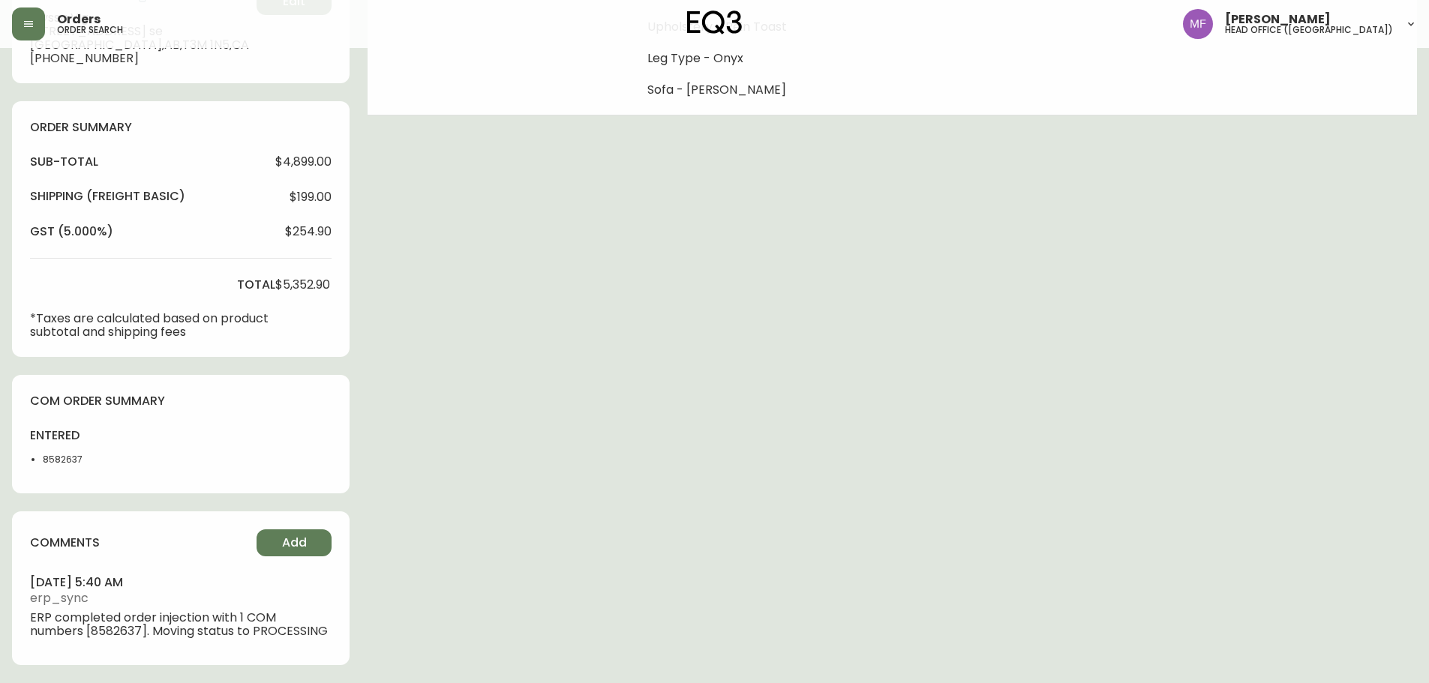
type input "Processing"
select select "PROCESSING"
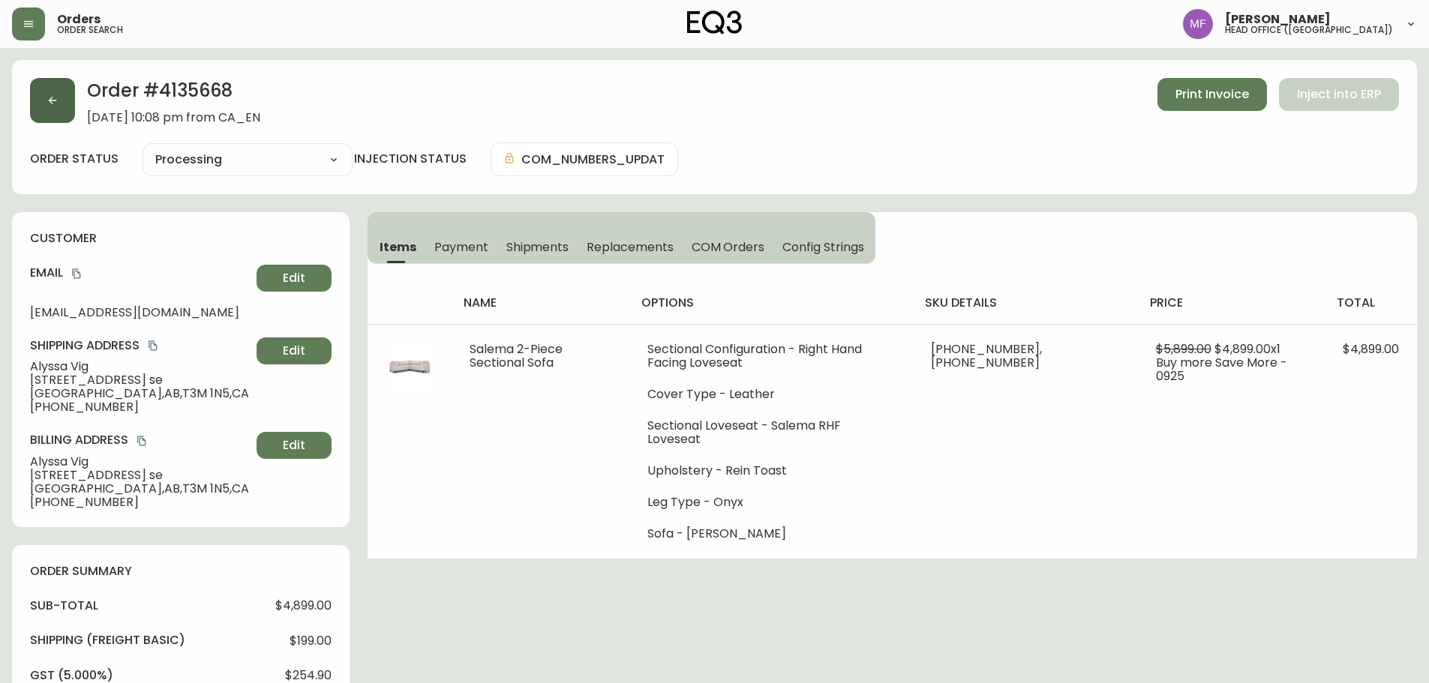
click at [53, 99] on icon "button" at bounding box center [53, 101] width 12 height 12
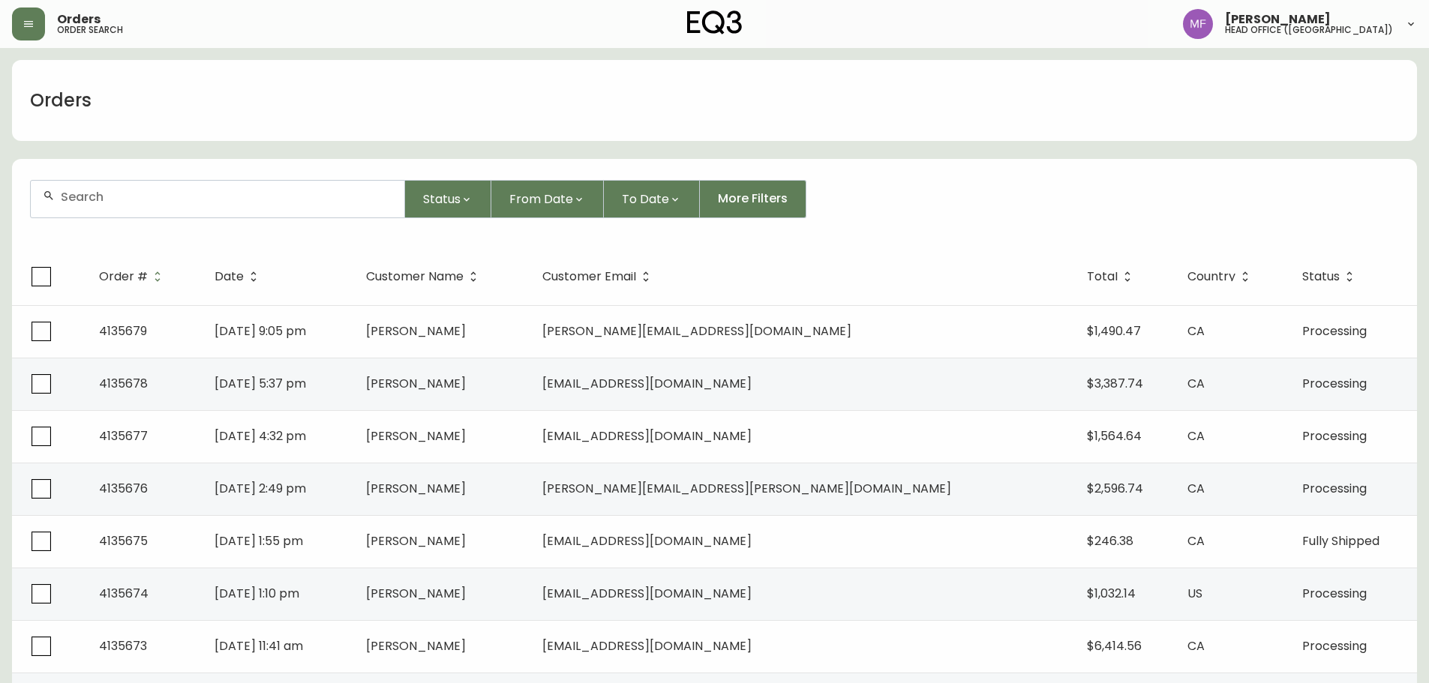
click at [308, 206] on div at bounding box center [218, 199] width 374 height 37
type input "benjamin guo"
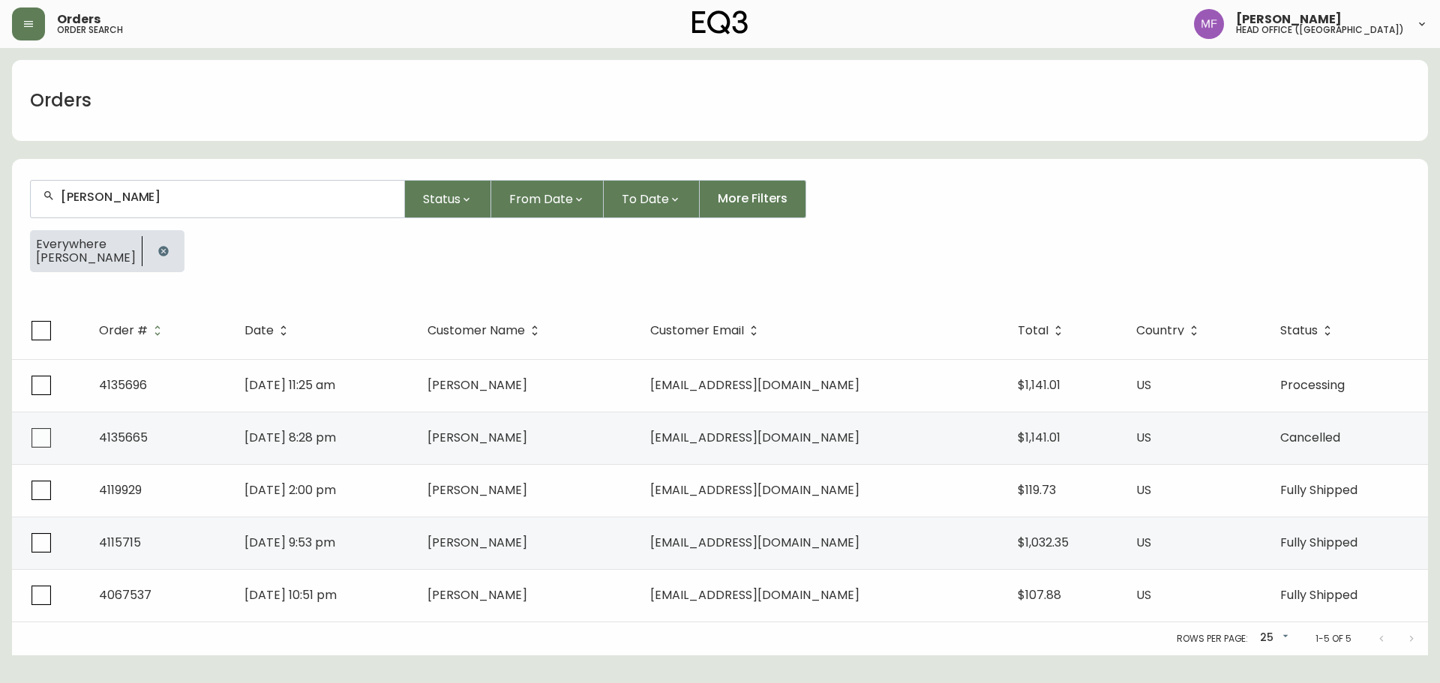
click at [155, 242] on button "button" at bounding box center [164, 251] width 30 height 30
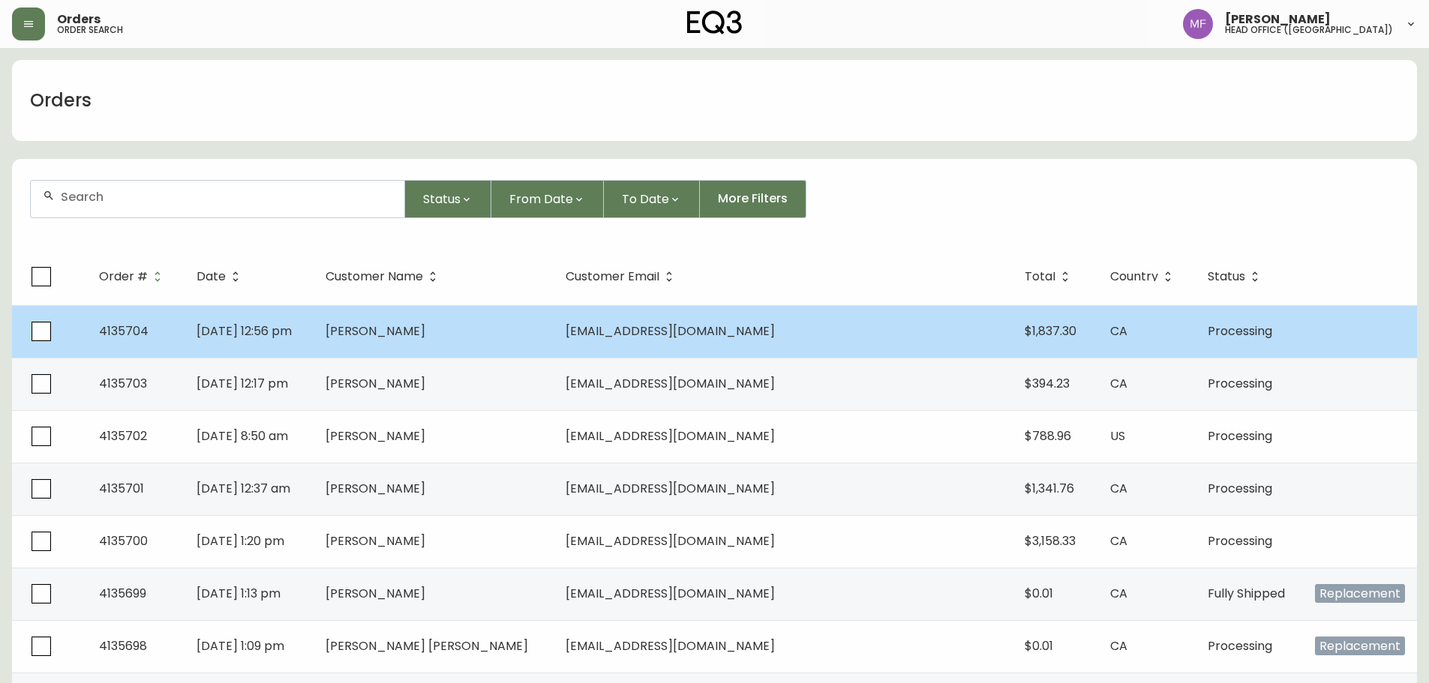
click at [491, 341] on td "[PERSON_NAME]" at bounding box center [434, 331] width 240 height 53
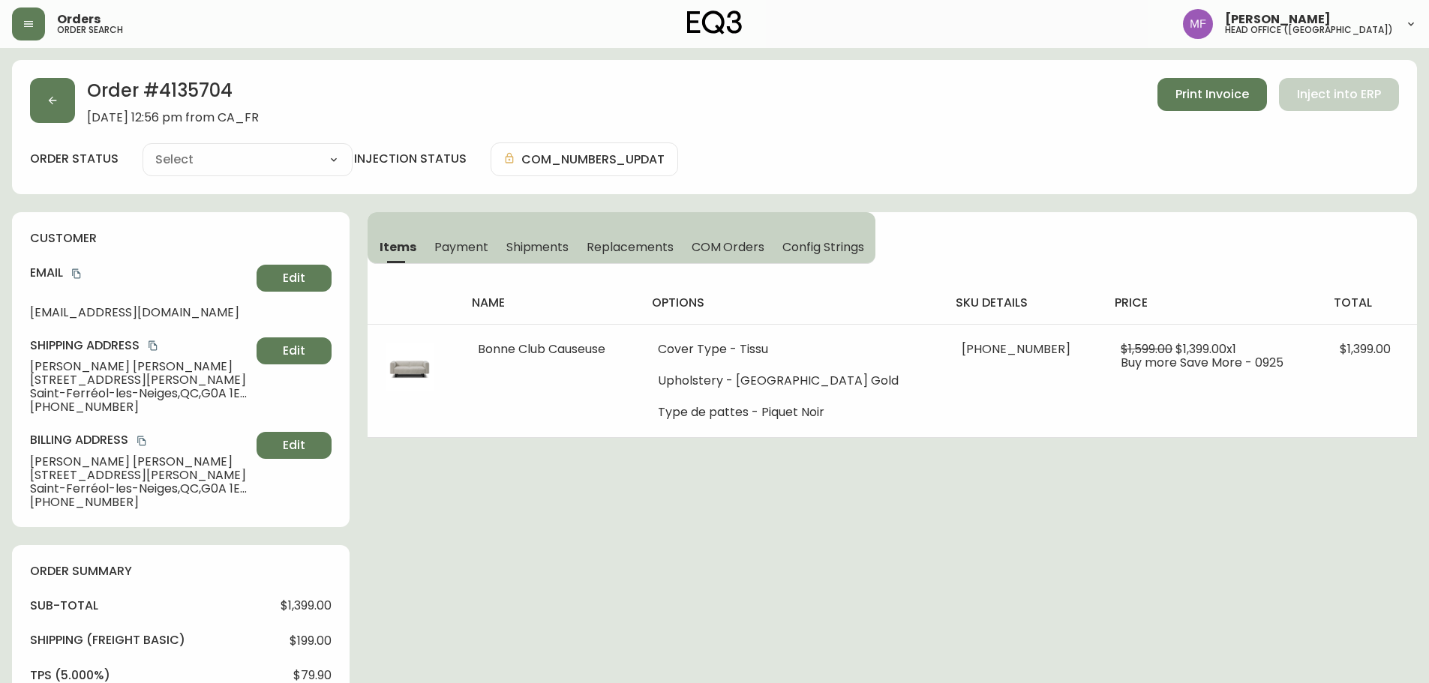
type input "Processing"
select select "PROCESSING"
click at [56, 113] on button "button" at bounding box center [52, 100] width 45 height 45
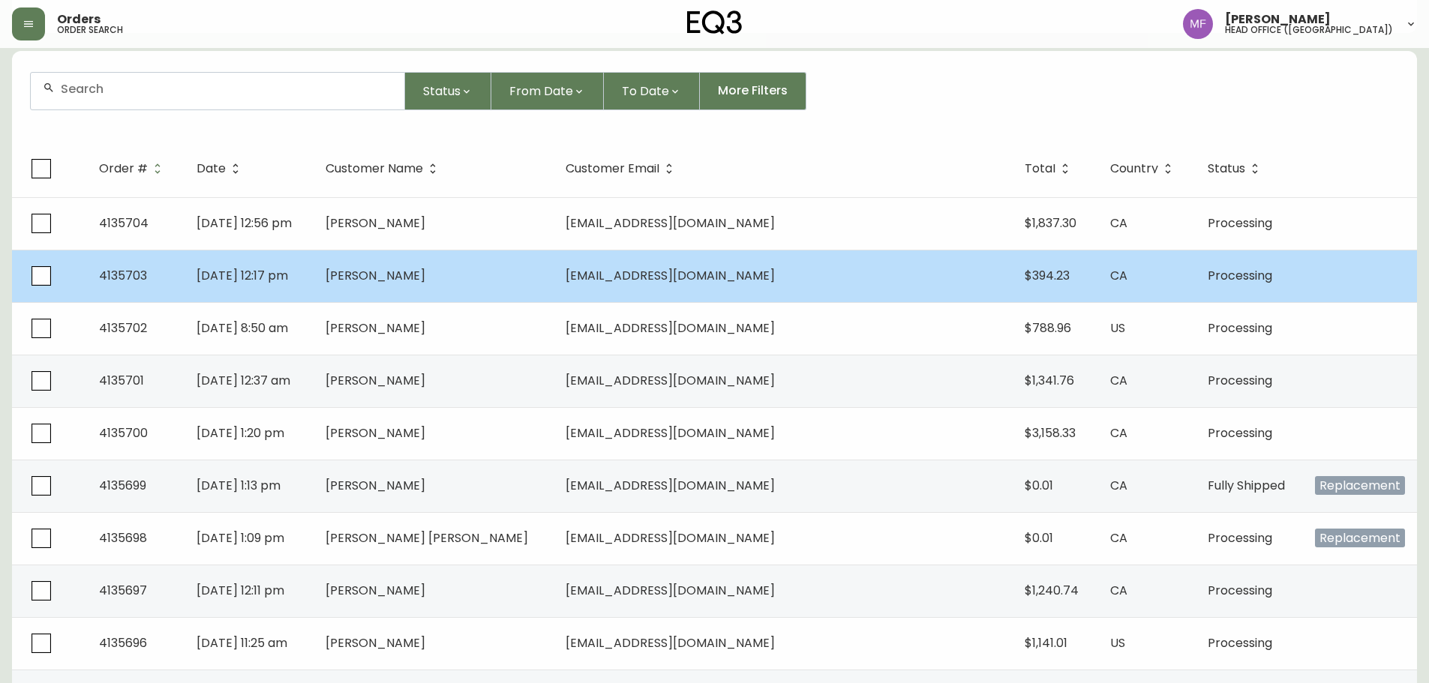
scroll to position [150, 0]
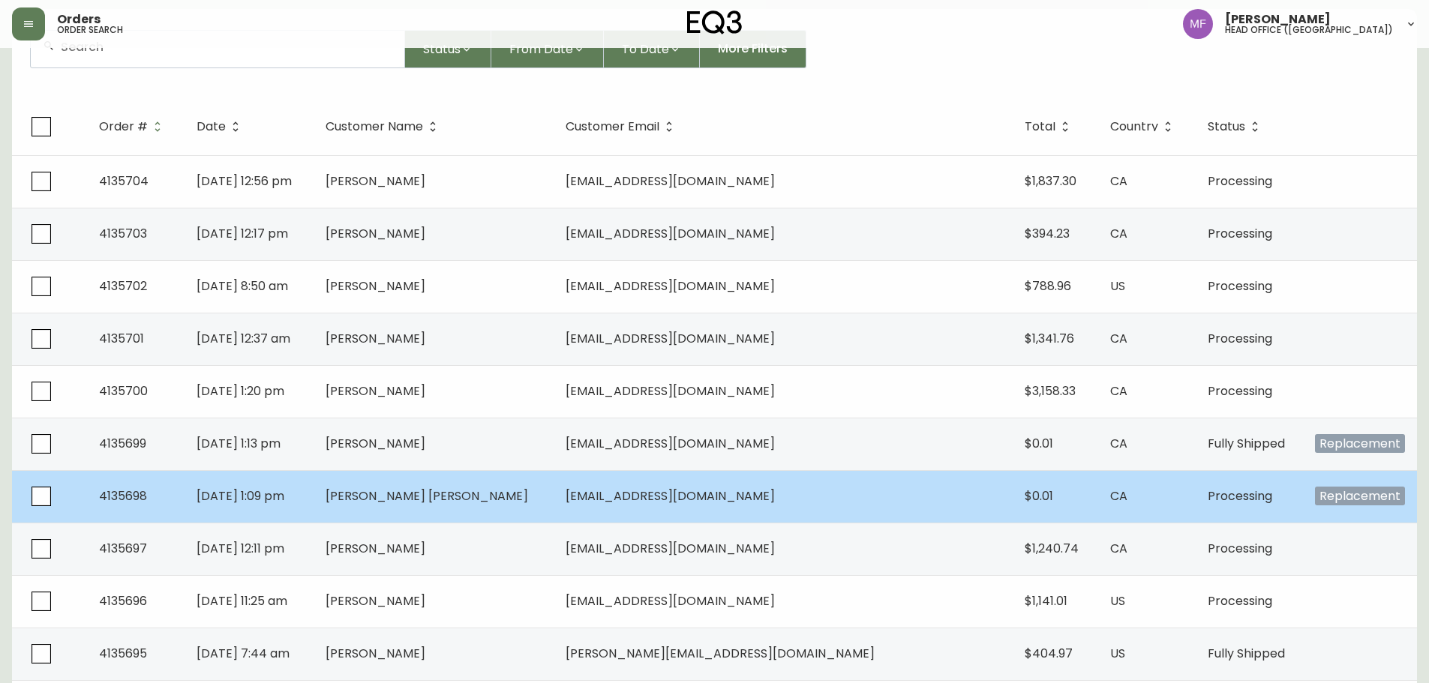
click at [480, 509] on td "[PERSON_NAME] [PERSON_NAME]" at bounding box center [434, 496] width 240 height 53
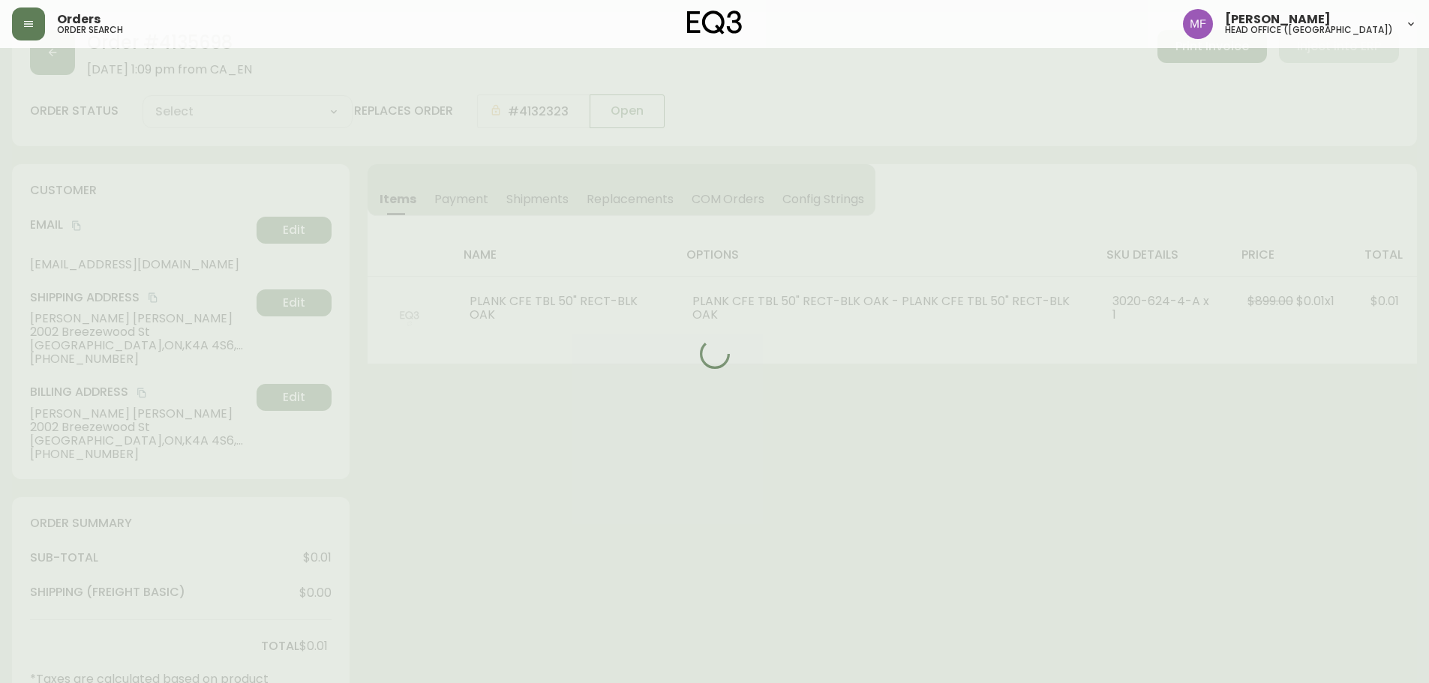
scroll to position [150, 0]
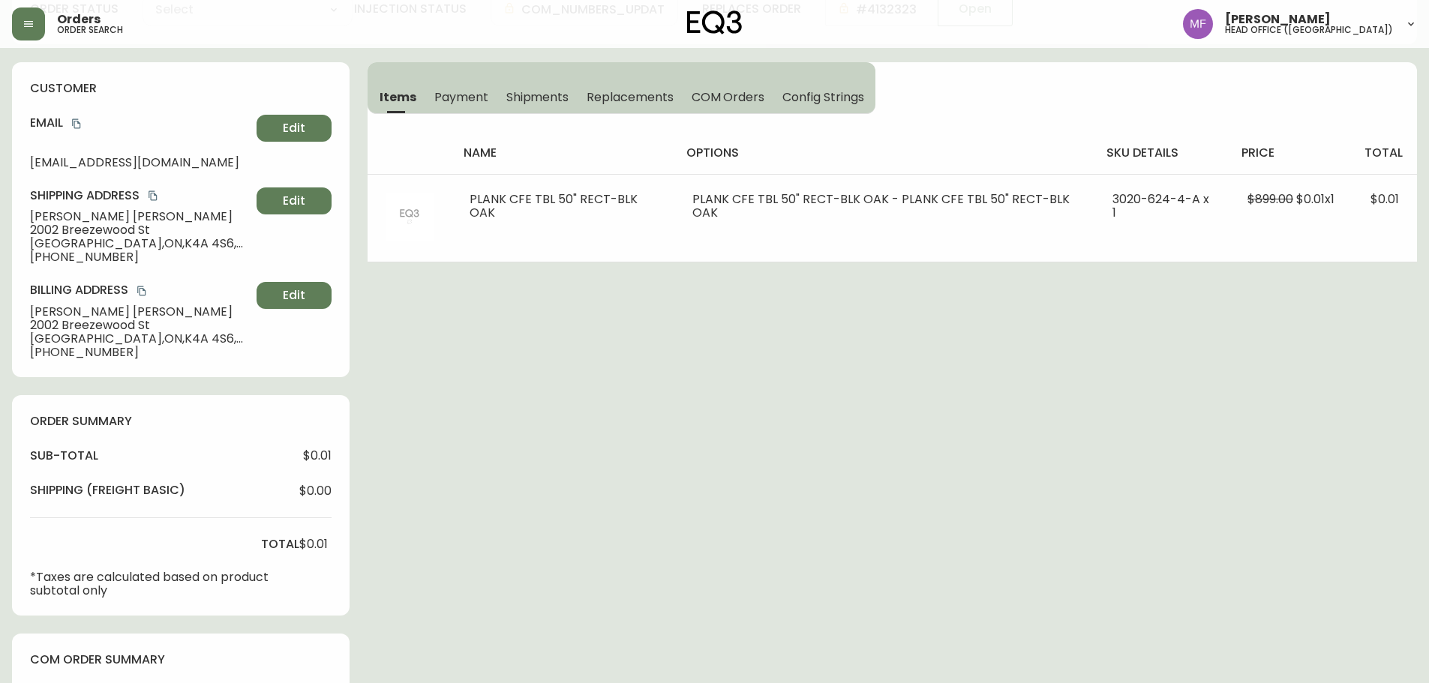
type input "Processing"
select select "PROCESSING"
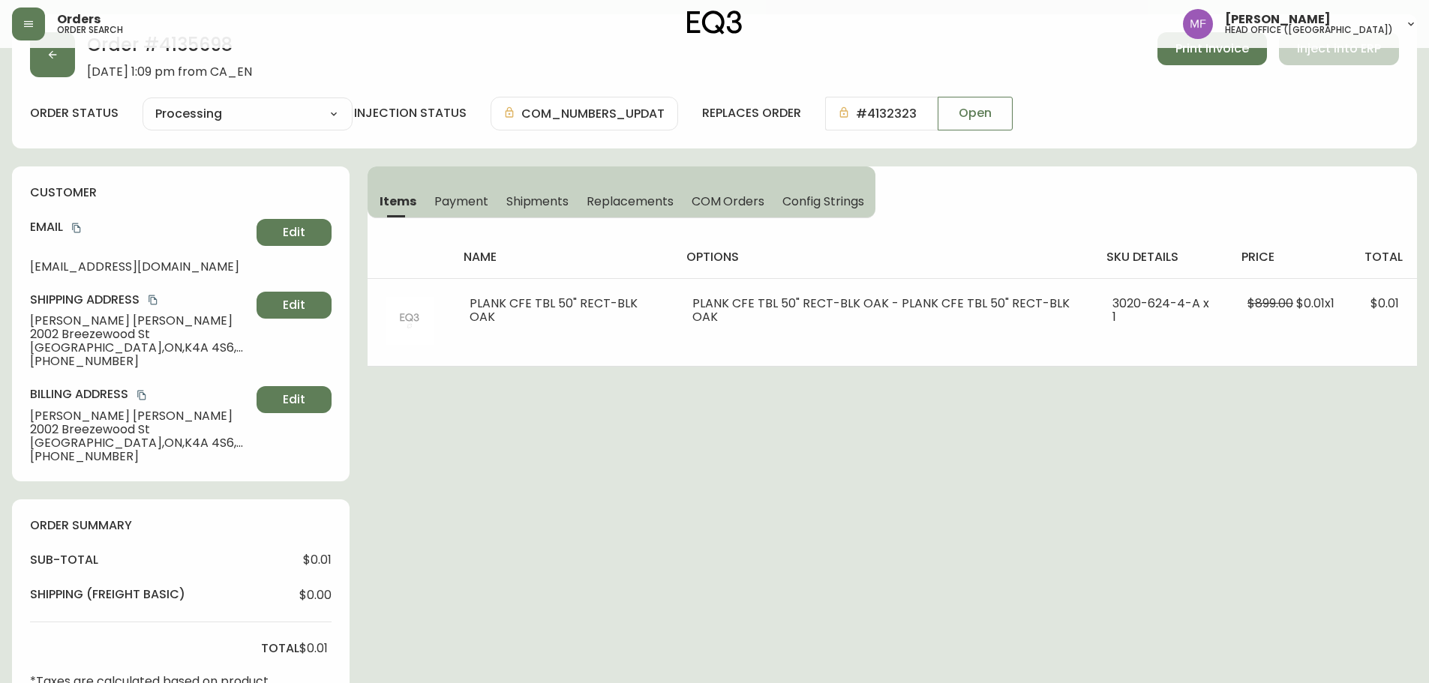
scroll to position [0, 0]
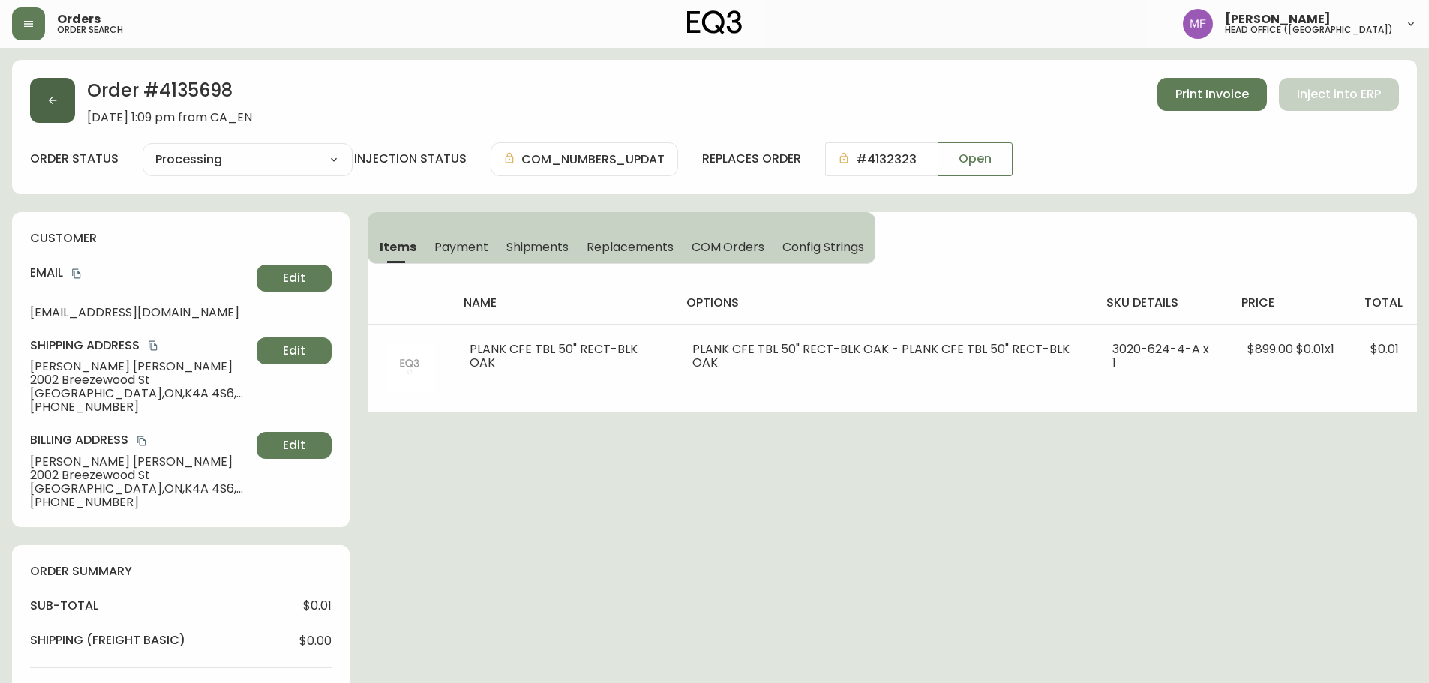
click at [53, 98] on icon "button" at bounding box center [53, 101] width 12 height 12
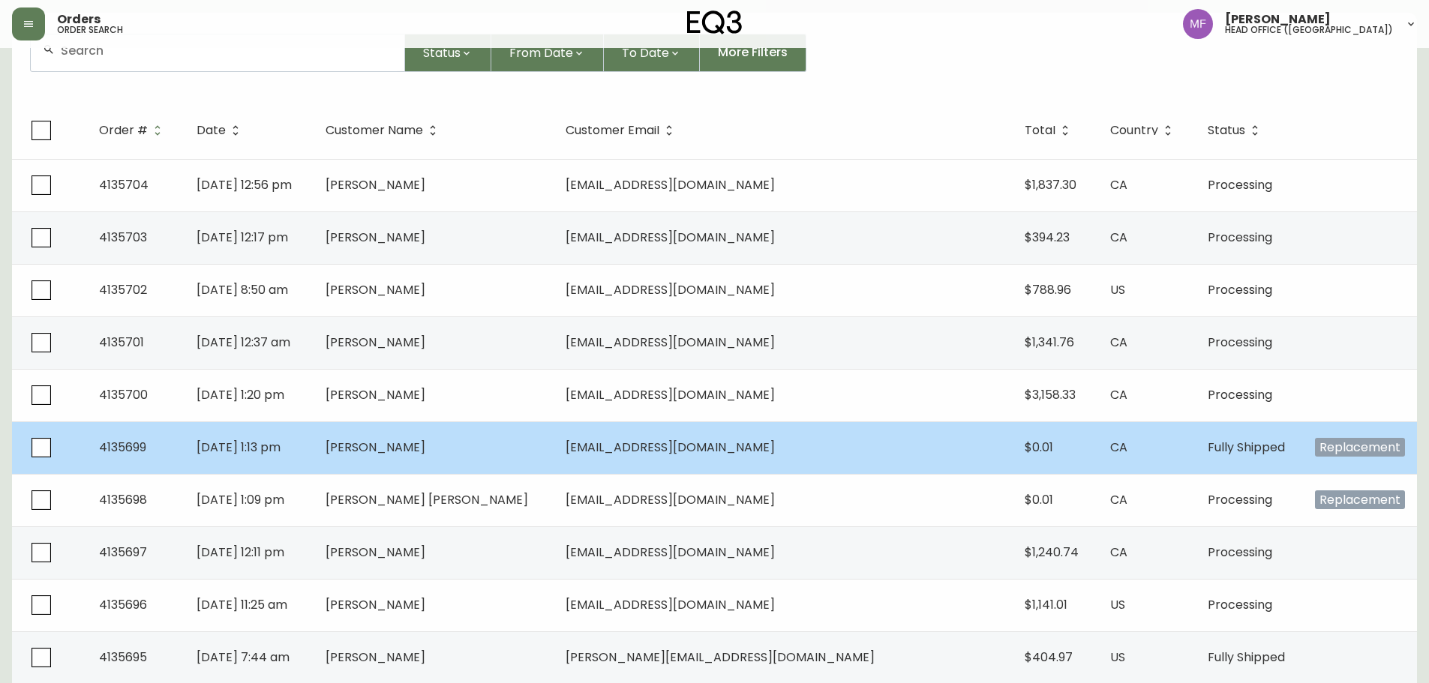
scroll to position [150, 0]
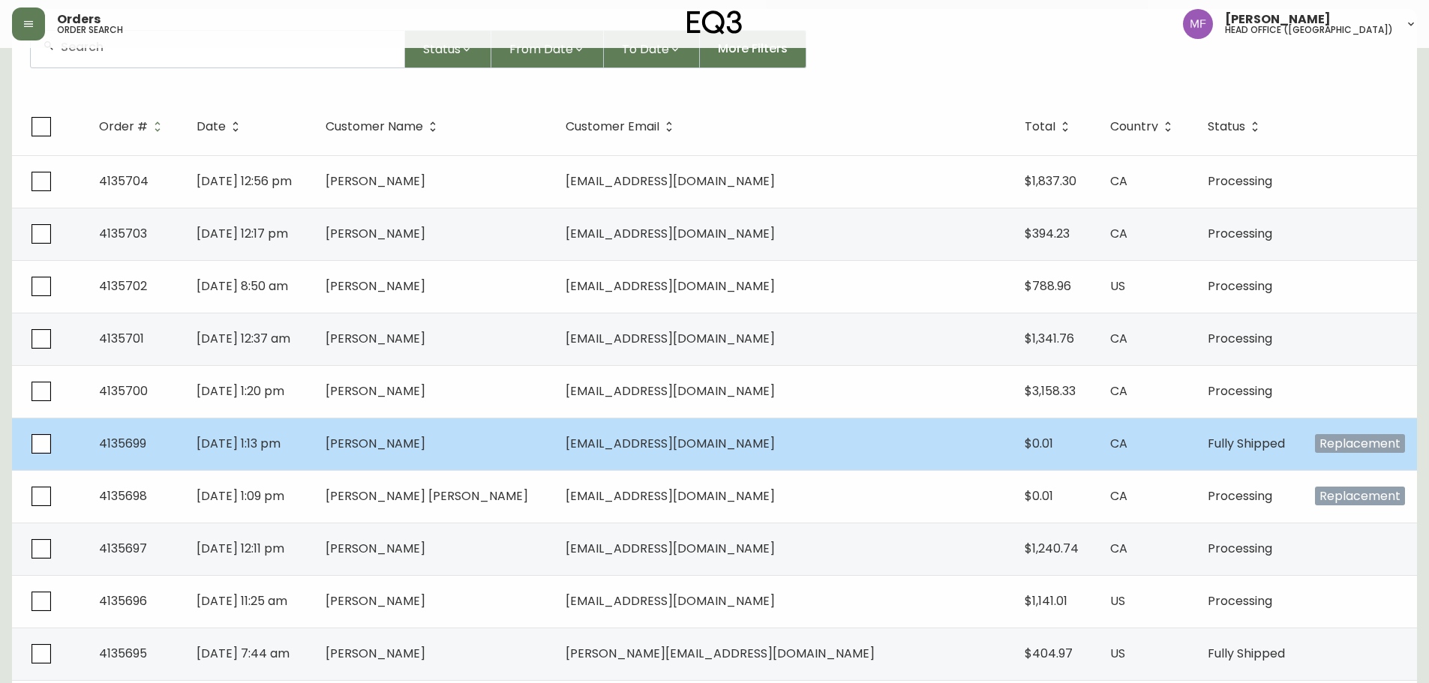
click at [425, 444] on span "[PERSON_NAME]" at bounding box center [376, 443] width 100 height 17
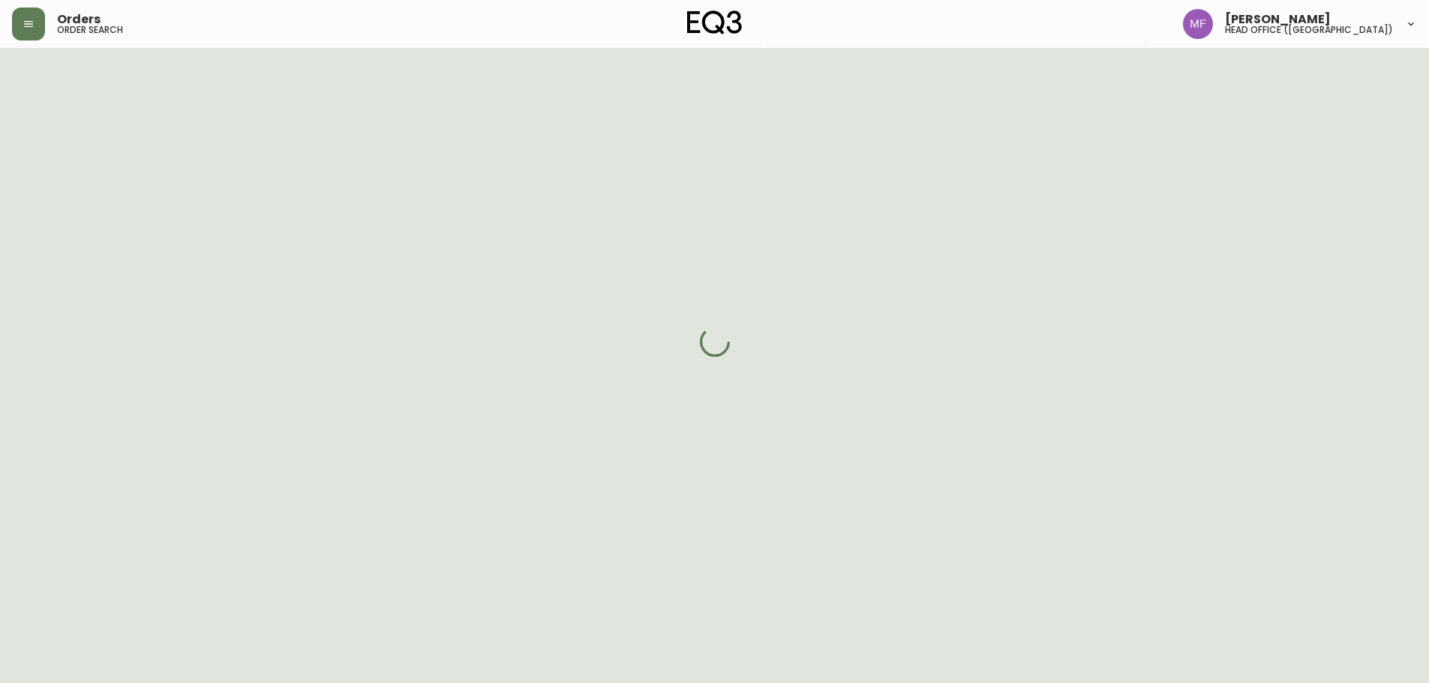
scroll to position [150, 0]
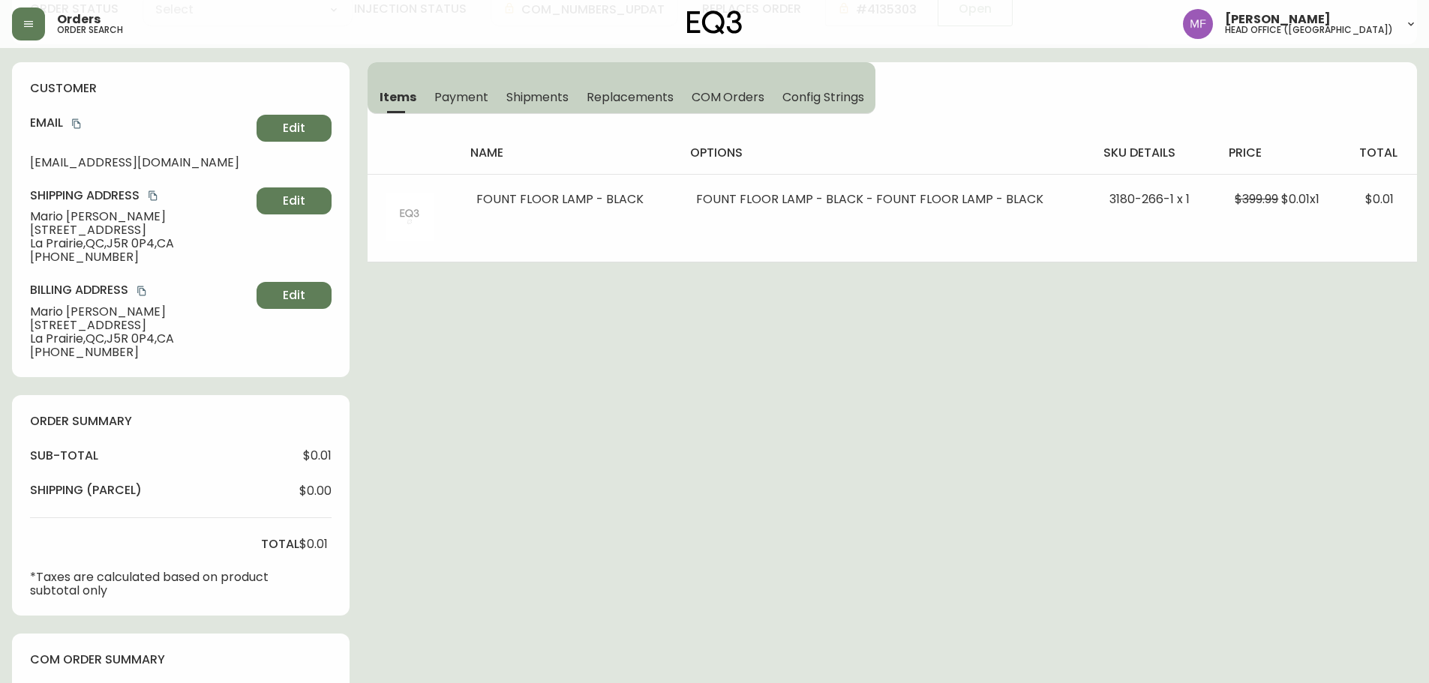
type input "Fully Shipped"
select select "FULLY_SHIPPED"
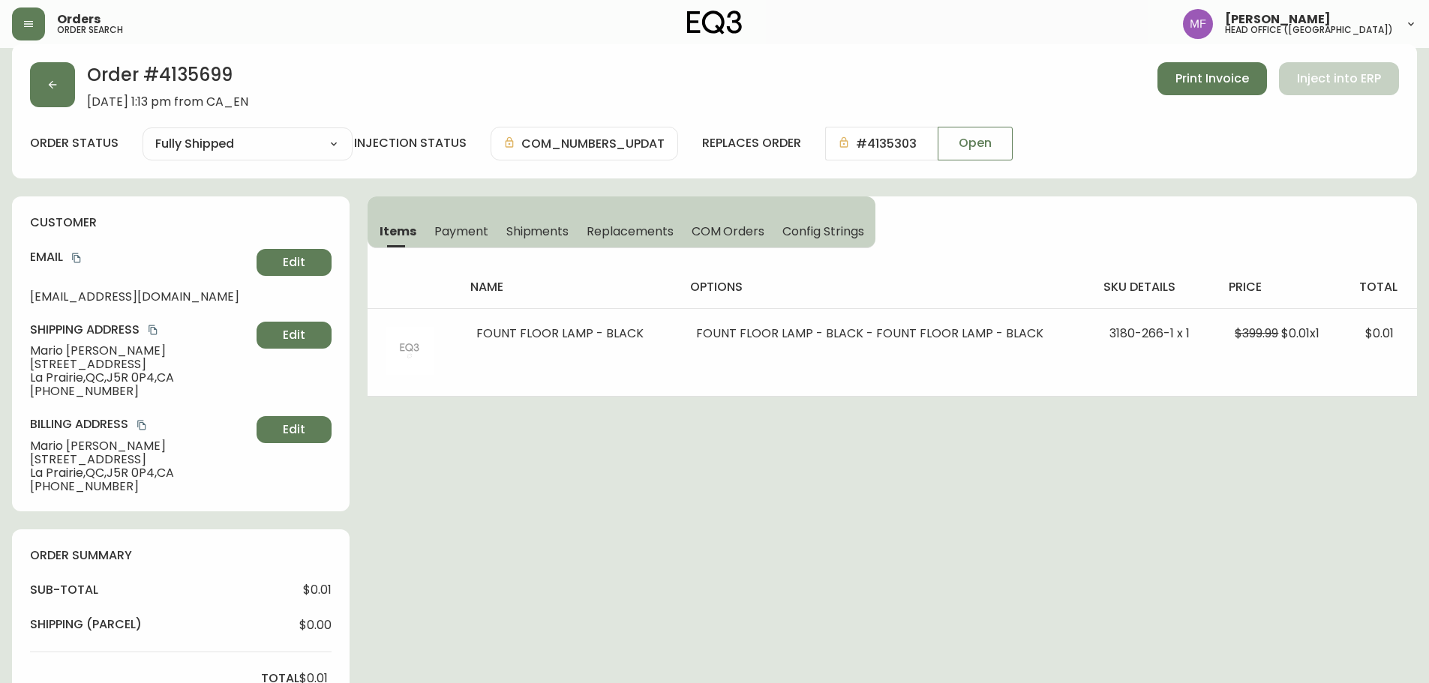
scroll to position [0, 0]
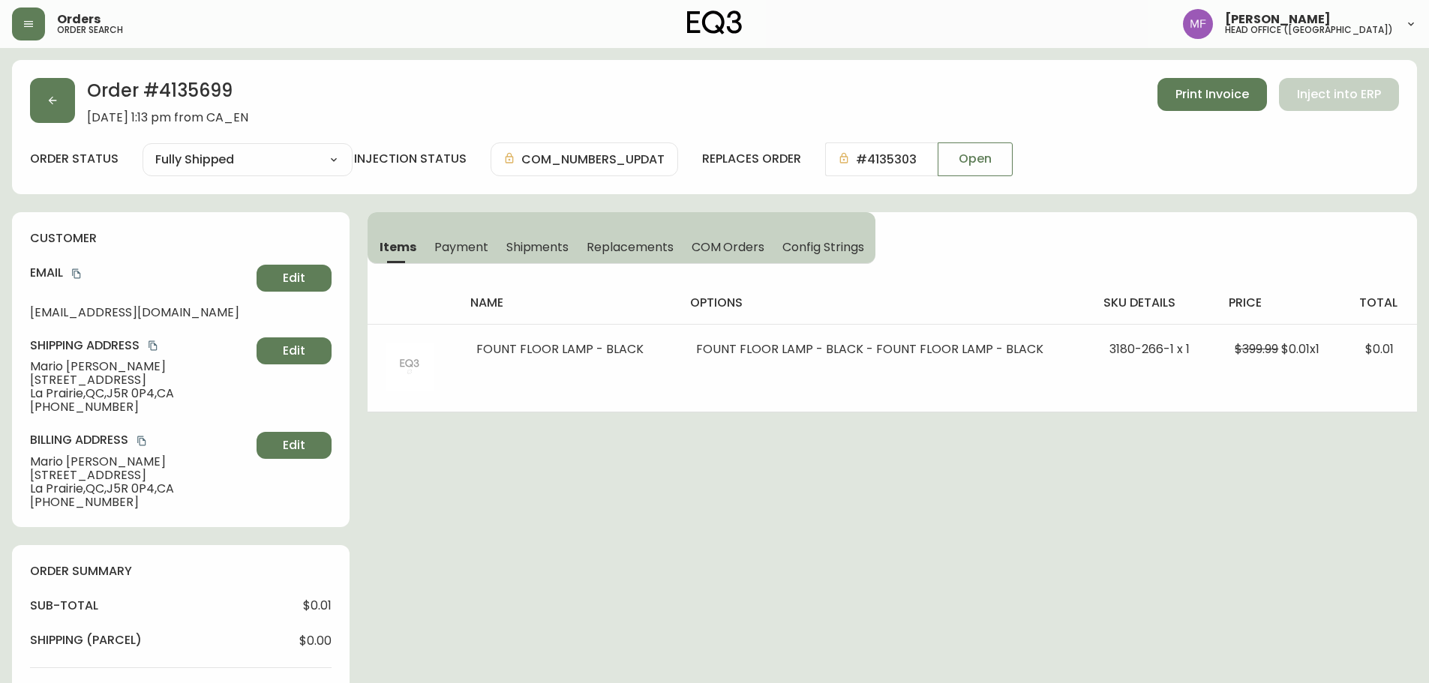
click at [199, 97] on h2 "Order # 4135699" at bounding box center [167, 94] width 161 height 33
click at [67, 107] on button "button" at bounding box center [52, 100] width 45 height 45
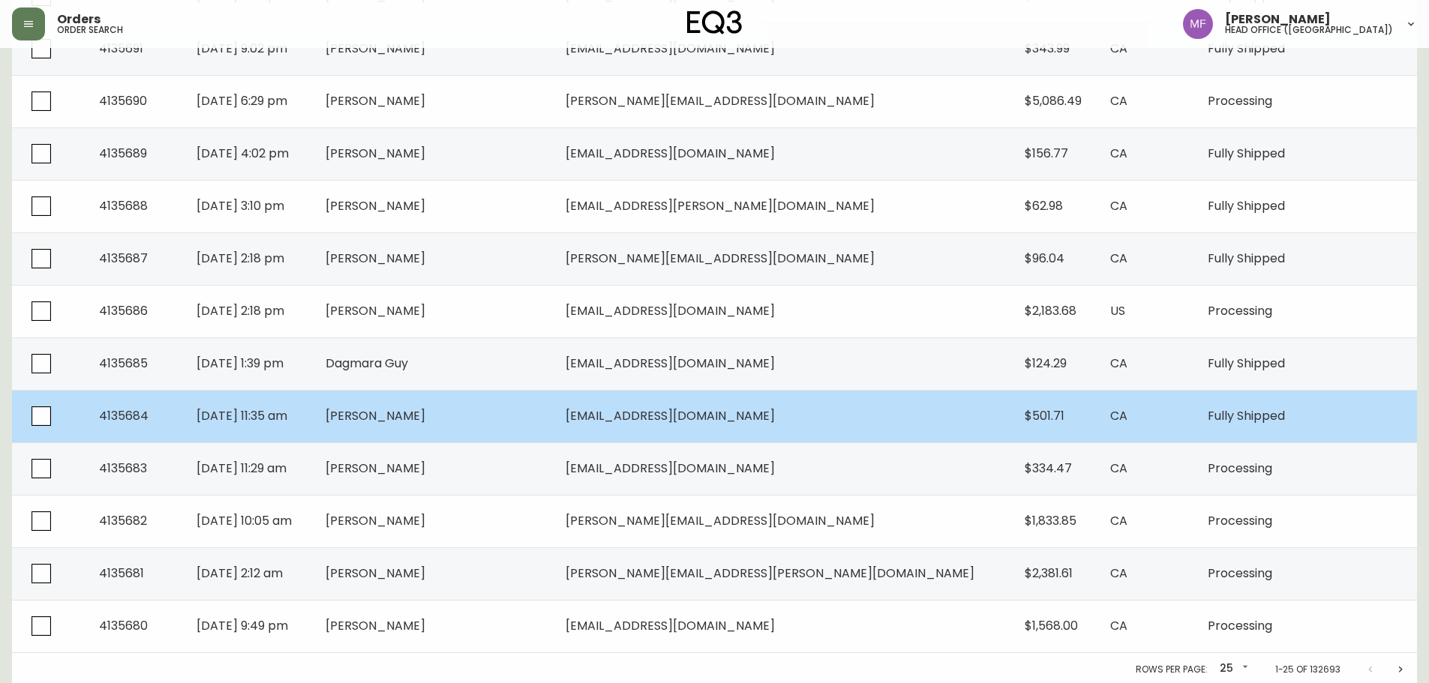
scroll to position [968, 0]
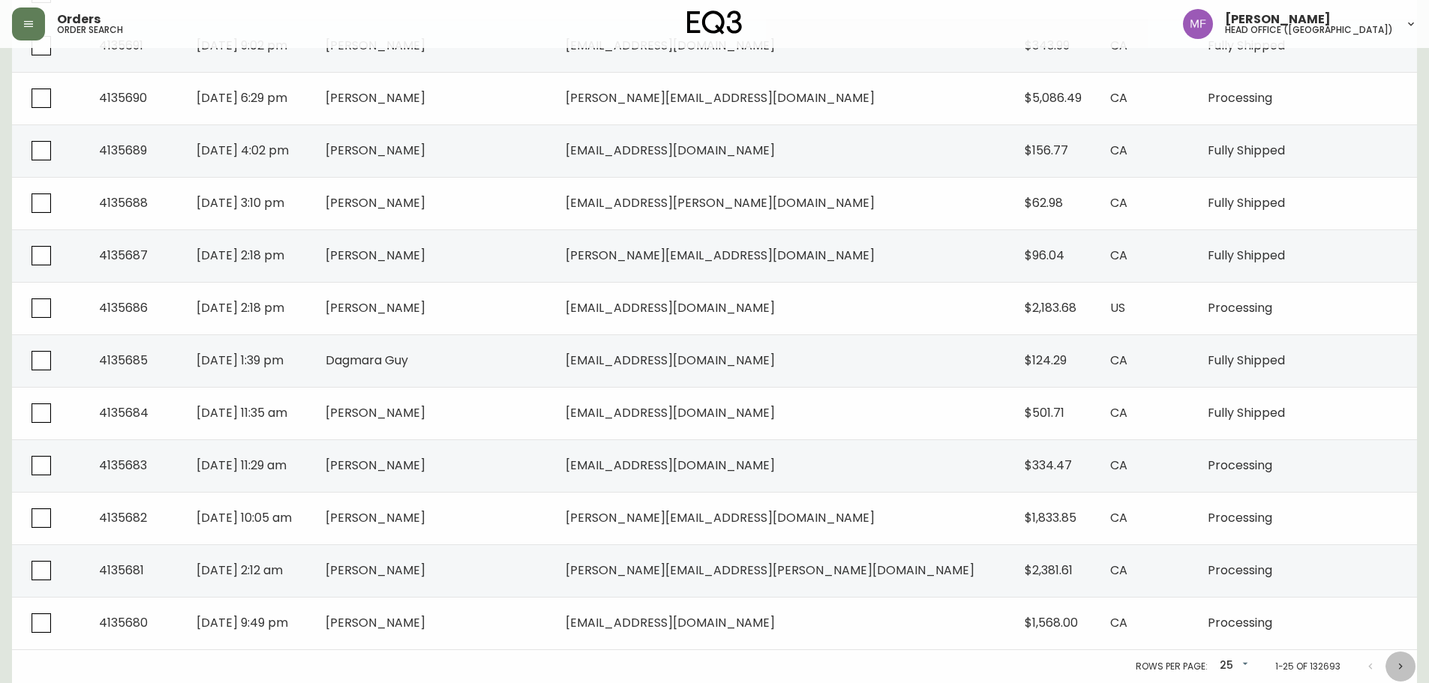
click at [1405, 667] on icon "Next page" at bounding box center [1400, 667] width 12 height 12
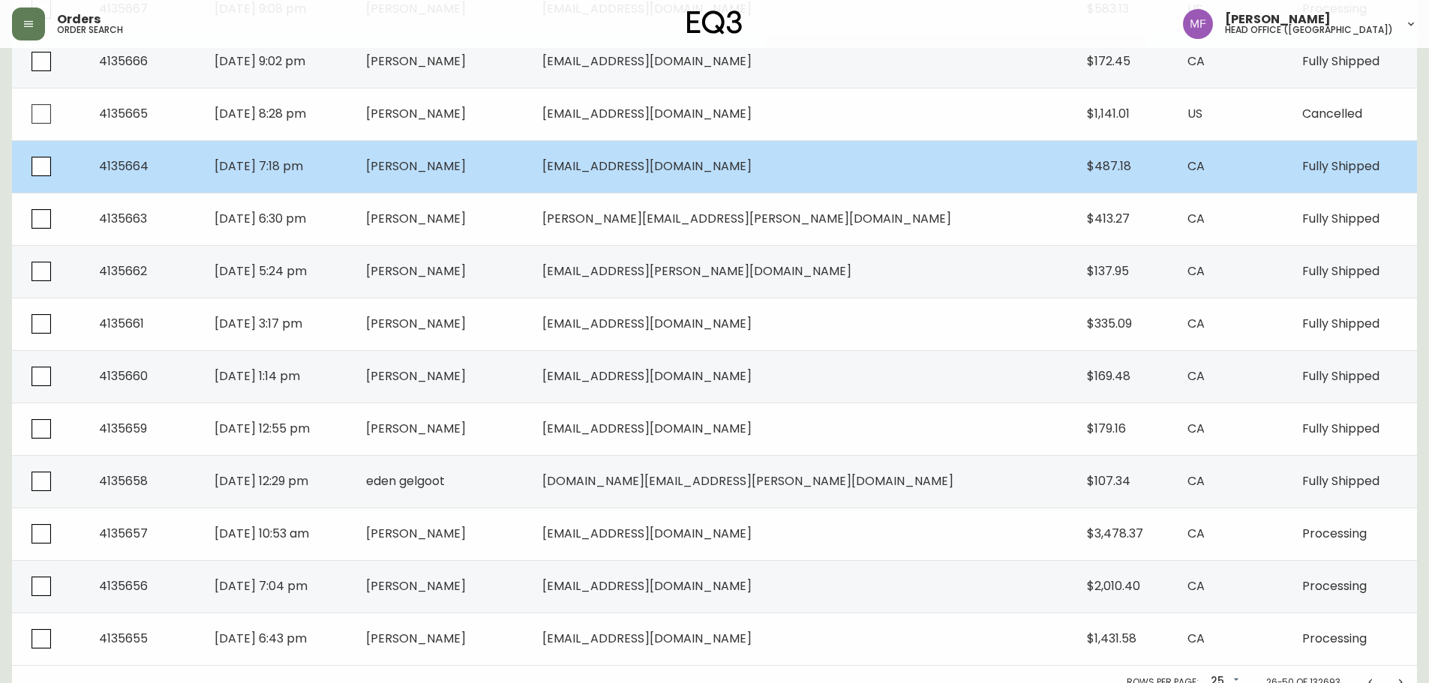
scroll to position [968, 0]
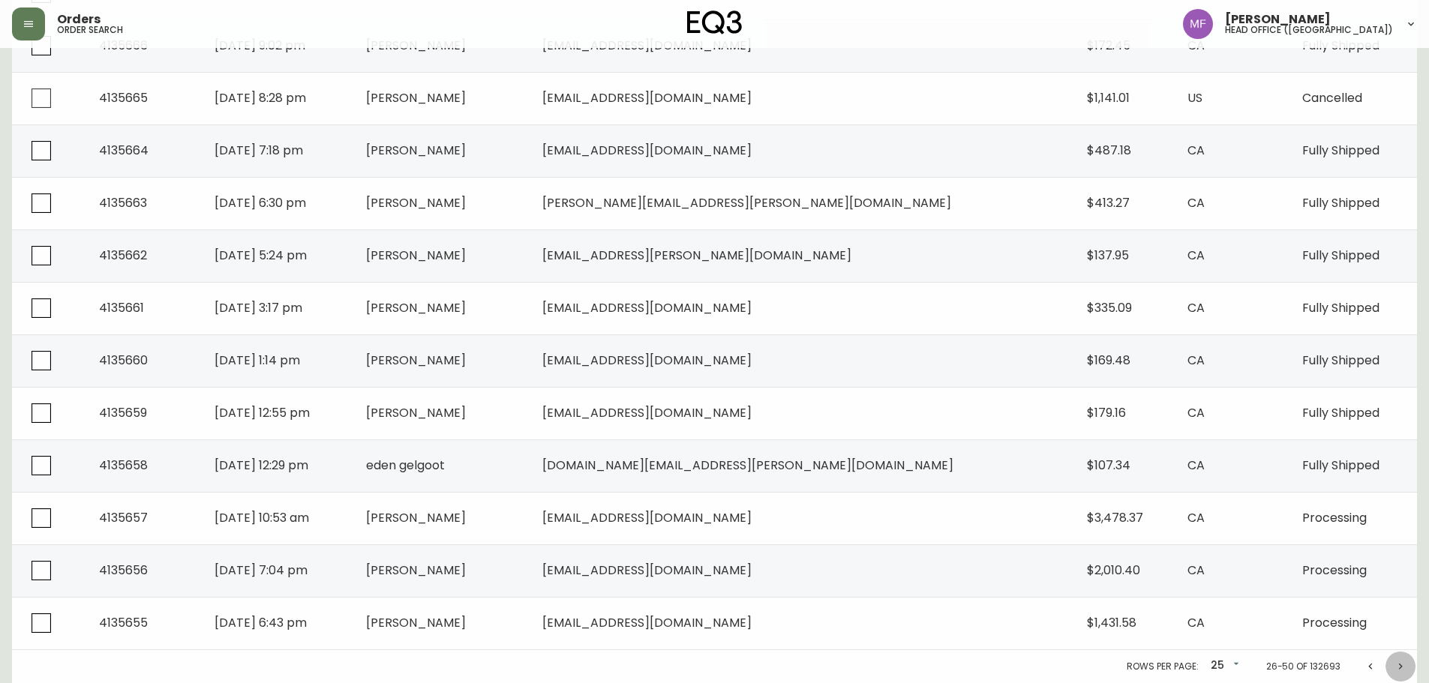
click at [1399, 662] on icon "Next page" at bounding box center [1400, 667] width 12 height 12
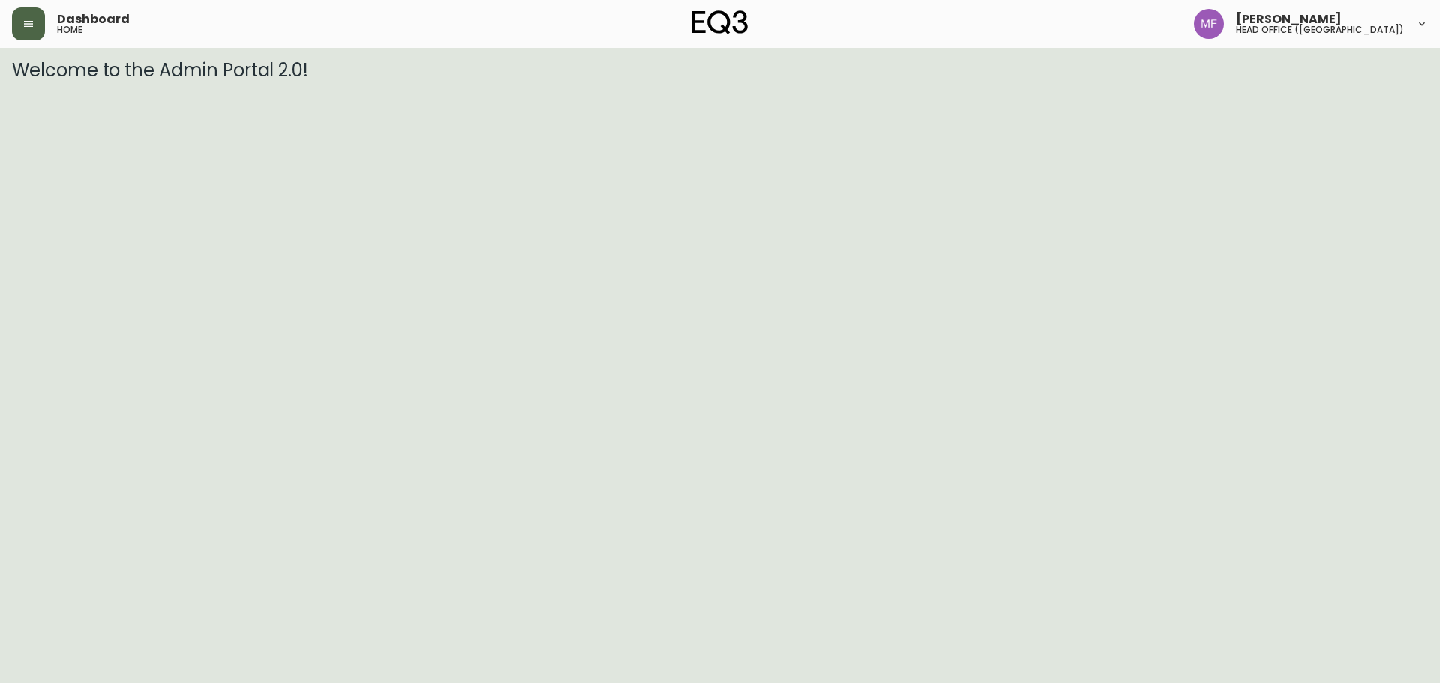
click at [36, 30] on button "button" at bounding box center [28, 24] width 33 height 33
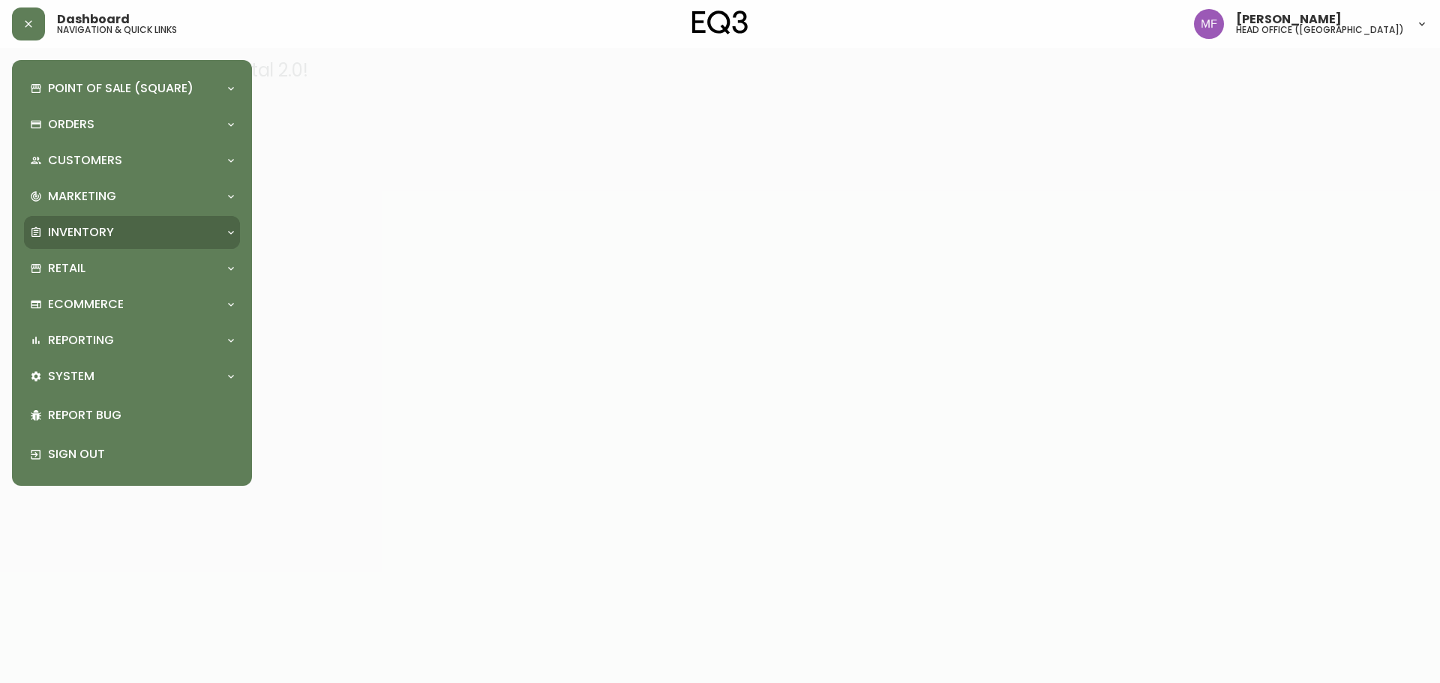
click at [58, 227] on p "Inventory" at bounding box center [81, 232] width 66 height 17
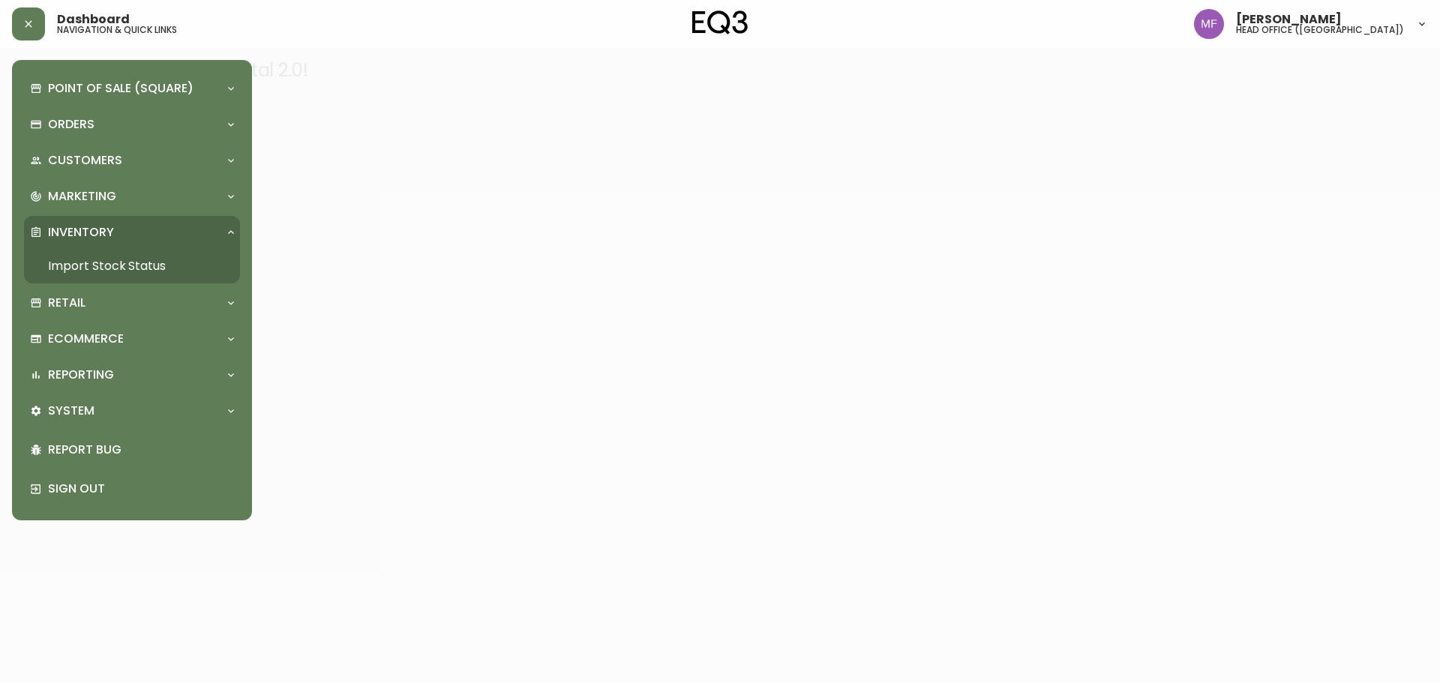
click at [107, 265] on link "Import Stock Status" at bounding box center [132, 266] width 216 height 35
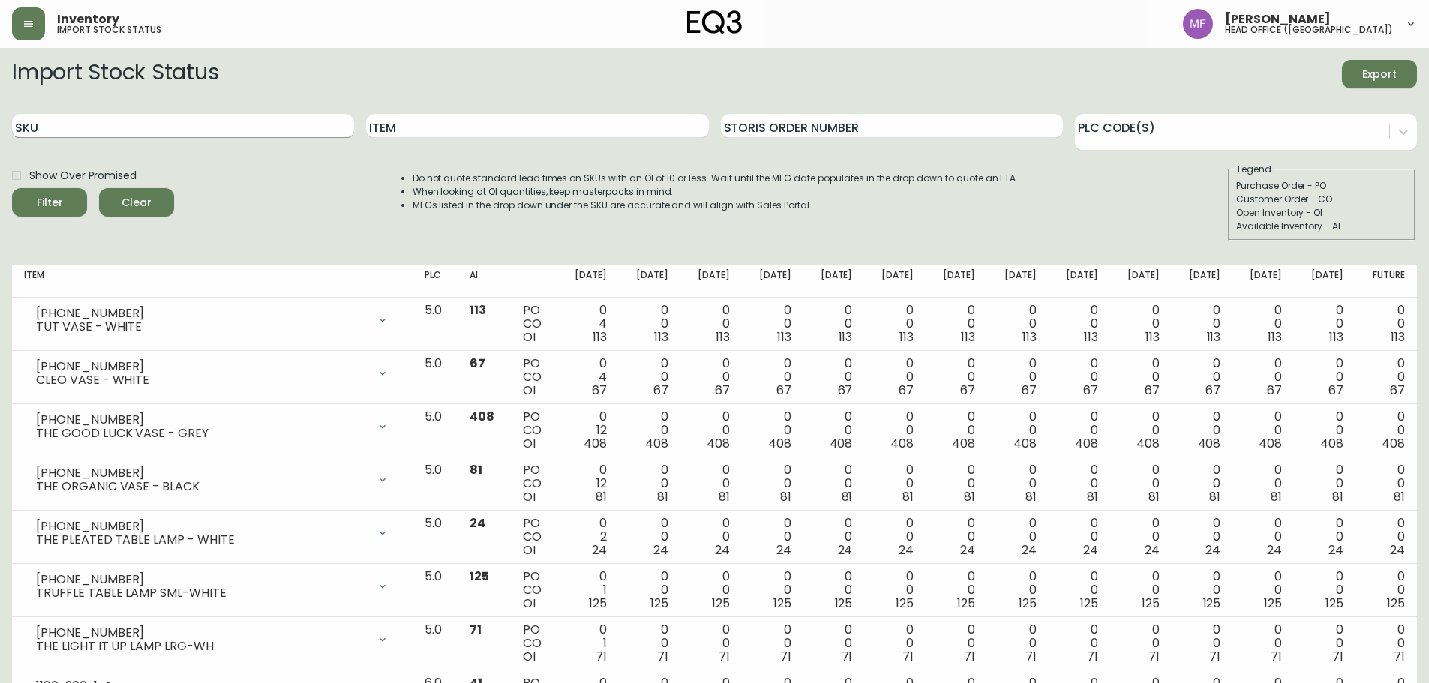
click at [242, 132] on input "SKU" at bounding box center [183, 126] width 342 height 24
paste input "3020-627-13-A"
click at [12, 188] on button "Filter" at bounding box center [49, 202] width 75 height 29
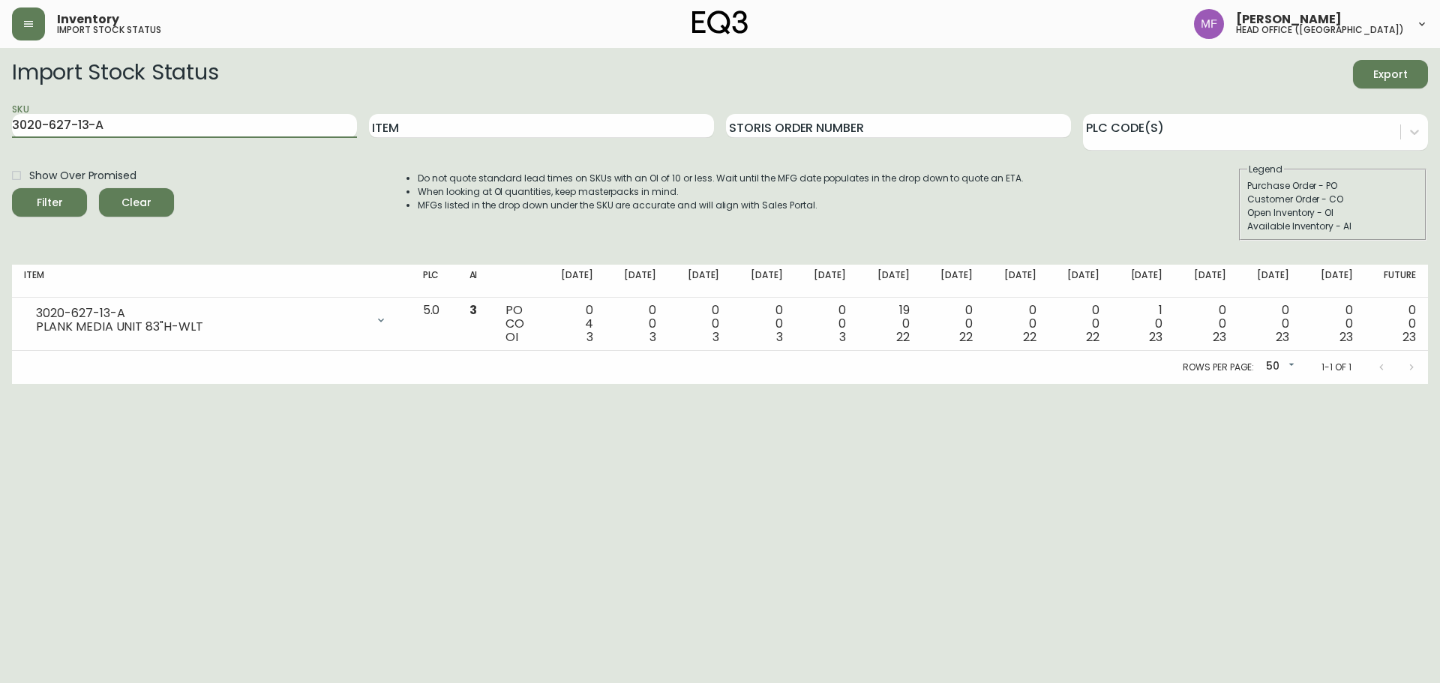
drag, startPoint x: 272, startPoint y: 124, endPoint x: 0, endPoint y: 176, distance: 277.3
click at [0, 176] on main "Import Stock Status Export SKU 3020-627-13-A Item Storis Order Number PLC Code(…" at bounding box center [720, 216] width 1440 height 336
paste input "40-13-B"
click at [12, 188] on button "Filter" at bounding box center [49, 202] width 75 height 29
drag, startPoint x: 312, startPoint y: 129, endPoint x: 0, endPoint y: 135, distance: 312.1
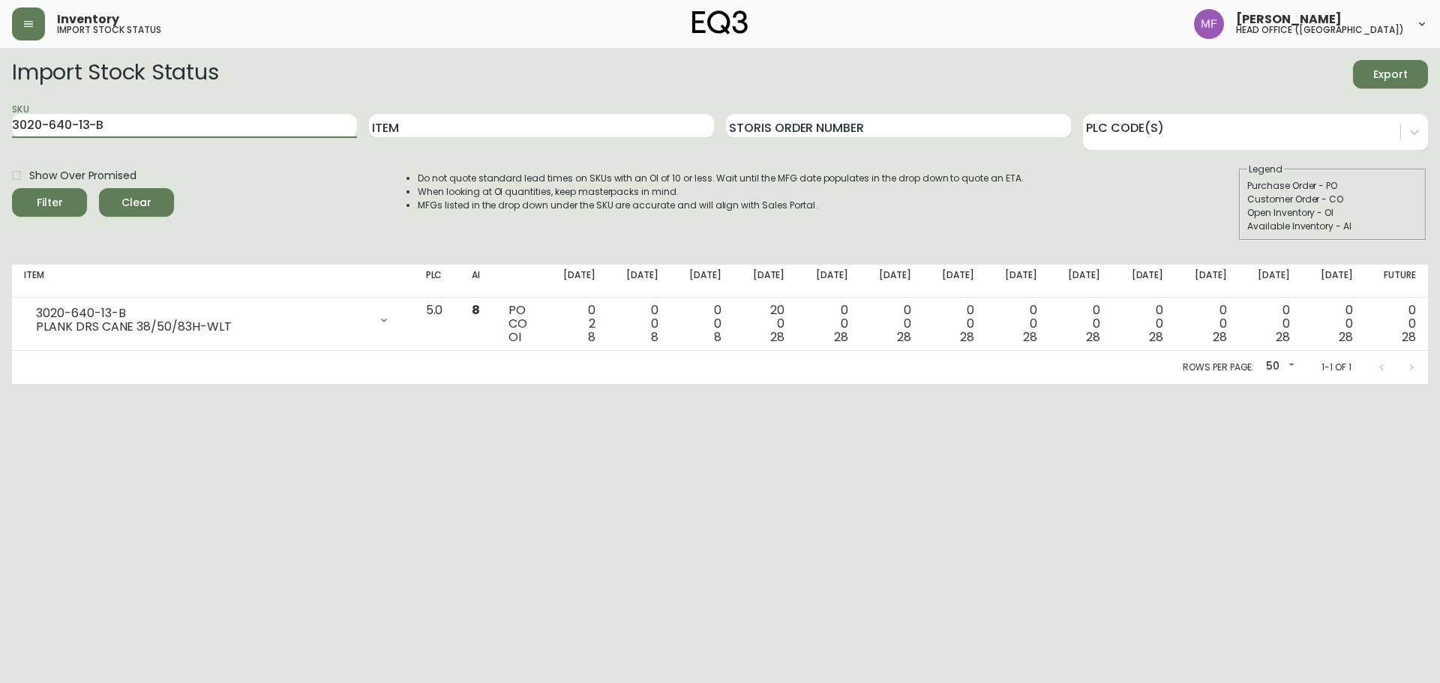
click at [0, 122] on main "Import Stock Status Export SKU 3020-640-13-B Item Storis Order Number PLC Code(…" at bounding box center [720, 216] width 1440 height 336
paste input "31"
click at [12, 188] on button "Filter" at bounding box center [49, 202] width 75 height 29
drag, startPoint x: 250, startPoint y: 129, endPoint x: 0, endPoint y: 158, distance: 251.5
click at [0, 158] on main "Import Stock Status Export SKU 3020-631-13-B Item Storis Order Number PLC Code(…" at bounding box center [720, 216] width 1440 height 336
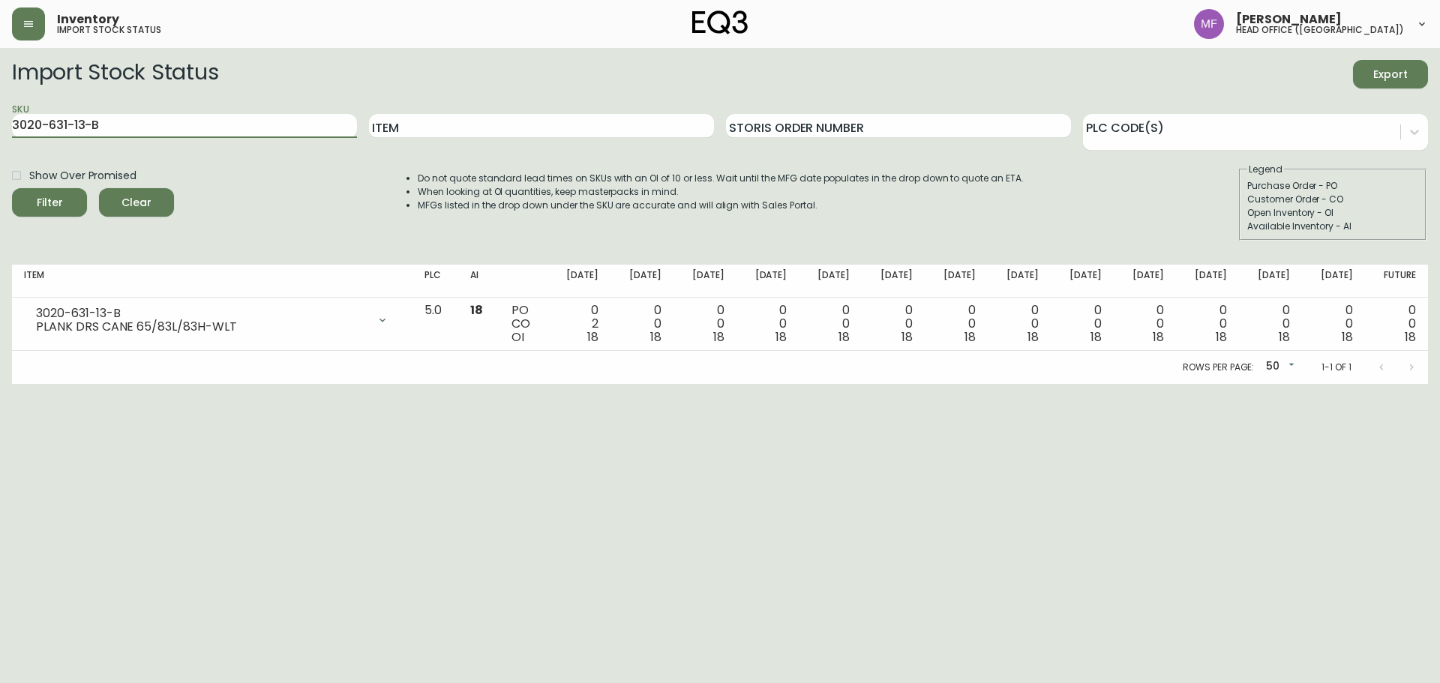
paste input "26-13-A"
click at [12, 188] on button "Filter" at bounding box center [49, 202] width 75 height 29
drag, startPoint x: 213, startPoint y: 124, endPoint x: 0, endPoint y: 149, distance: 214.5
click at [0, 148] on main "Import Stock Status Export SKU 3020-626-13-A Item Storis Order Number PLC Code(…" at bounding box center [720, 216] width 1440 height 336
paste input "31-13-B"
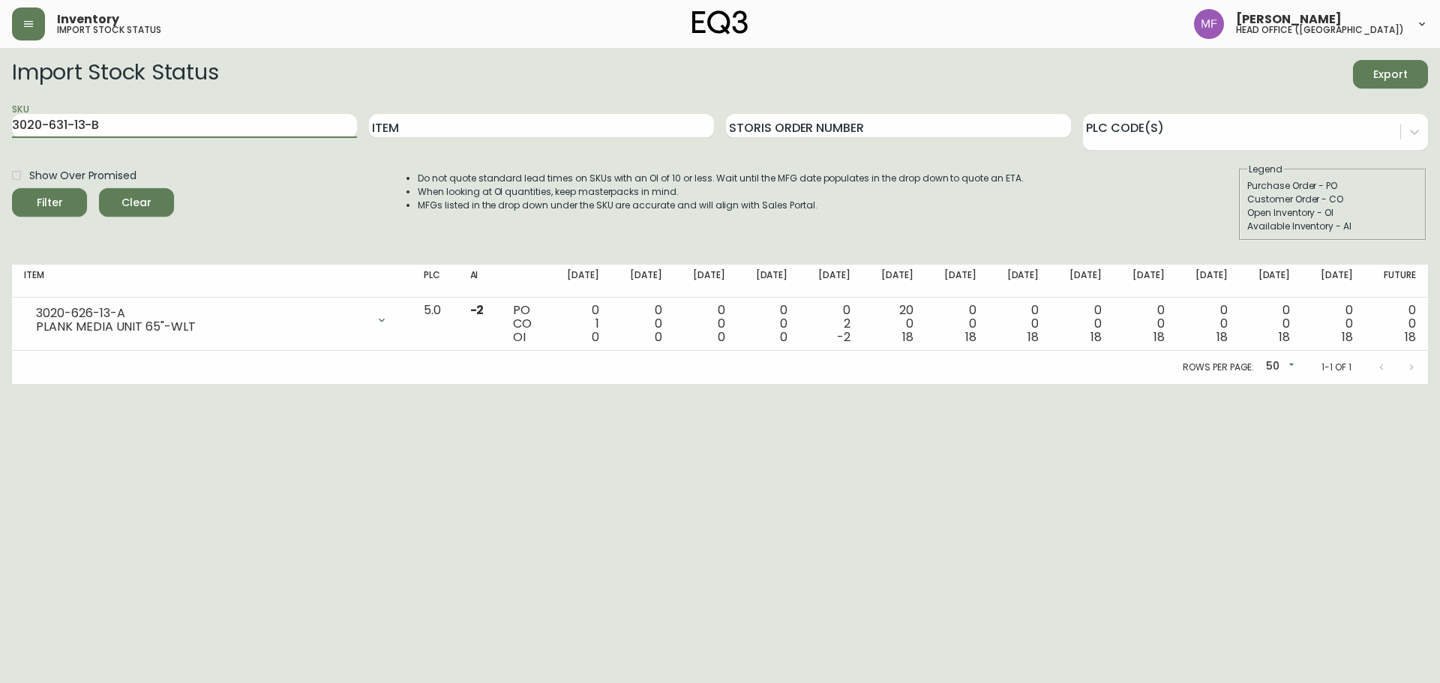
click at [12, 188] on button "Filter" at bounding box center [49, 202] width 75 height 29
drag, startPoint x: 222, startPoint y: 130, endPoint x: 0, endPoint y: 156, distance: 223.6
click at [0, 156] on main "Import Stock Status Export SKU 3020-631-13-B Item Storis Order Number PLC Code(…" at bounding box center [720, 216] width 1440 height 336
paste input "830-25"
type input "30830-25"
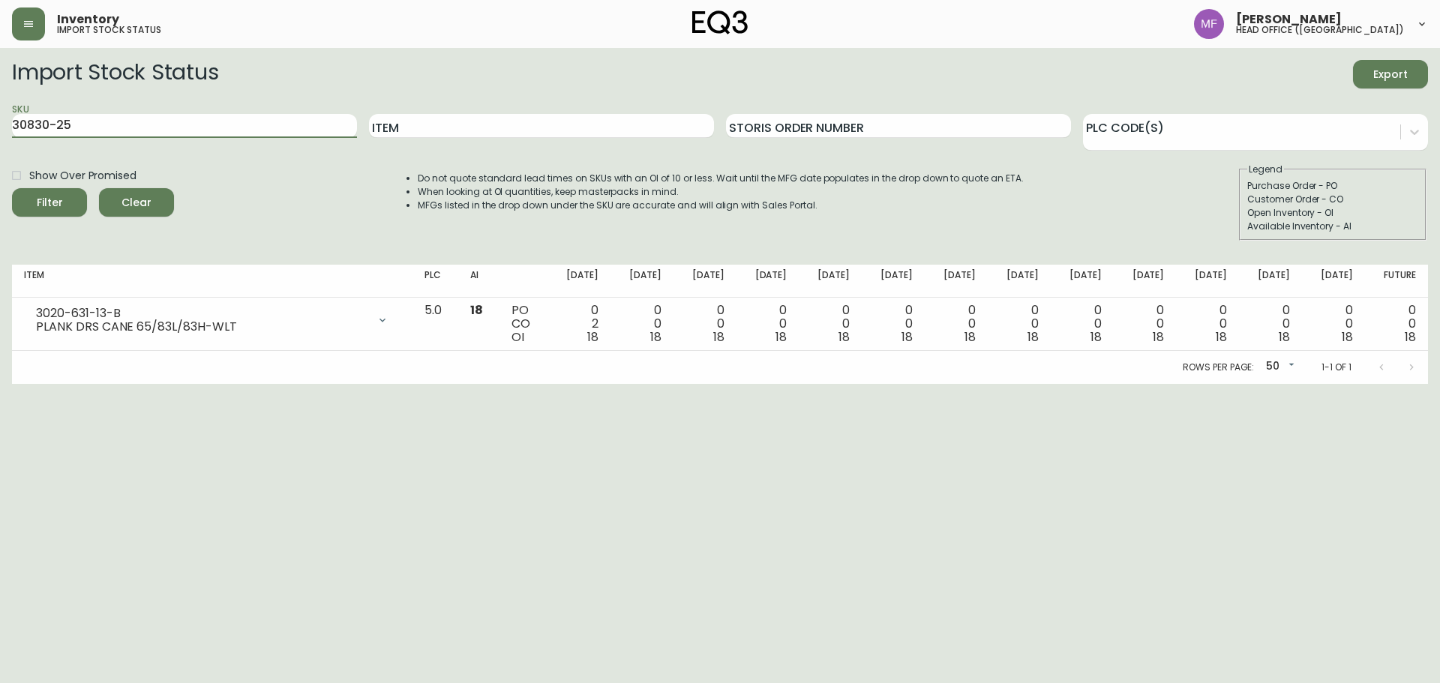
click at [12, 188] on button "Filter" at bounding box center [49, 202] width 75 height 29
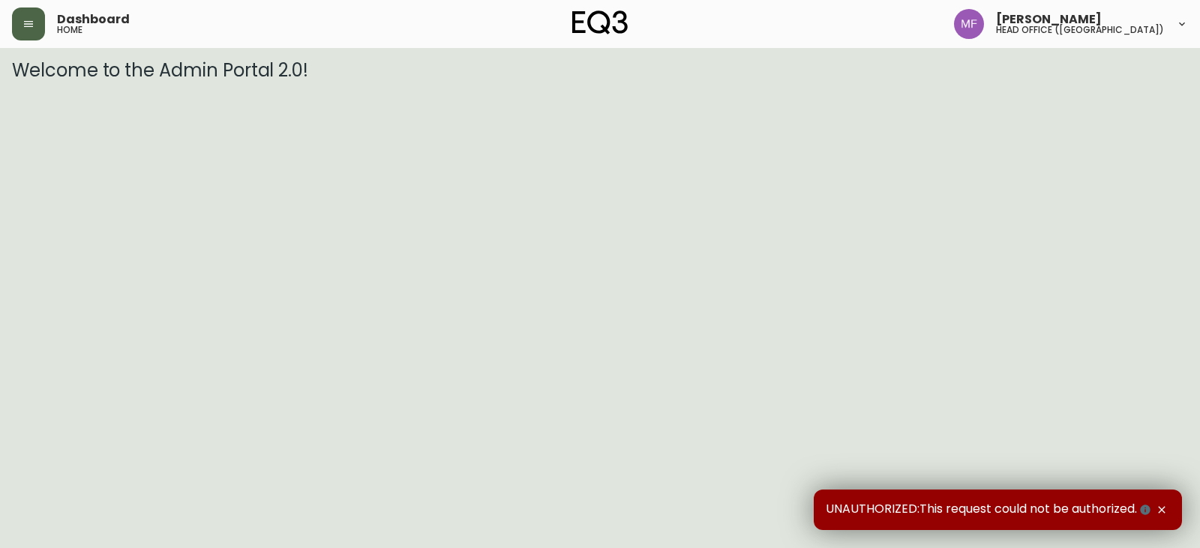
click at [42, 25] on button "button" at bounding box center [28, 24] width 33 height 33
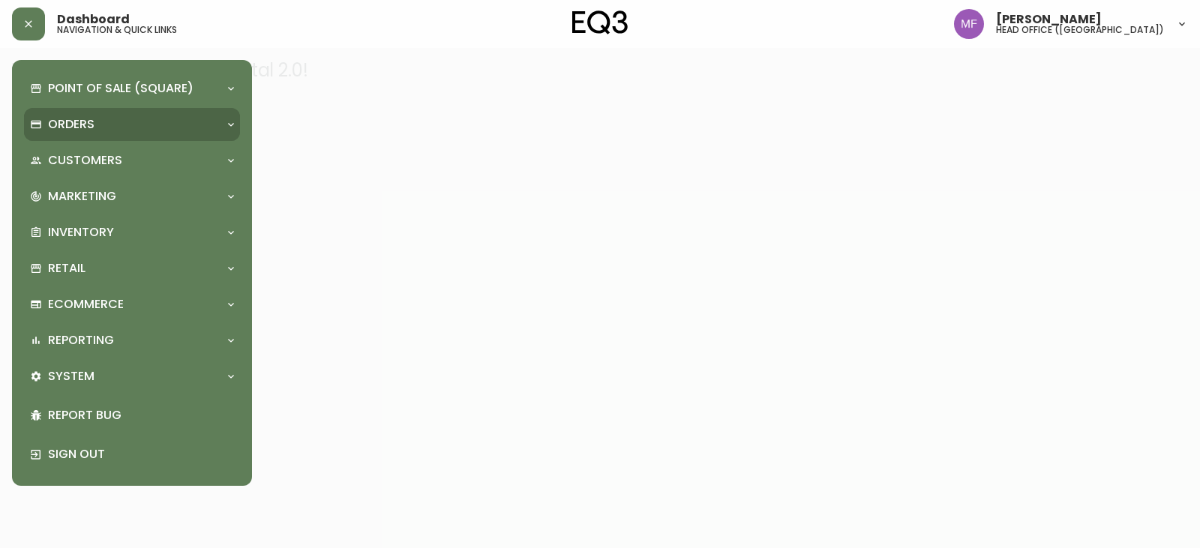
click at [61, 122] on p "Orders" at bounding box center [71, 124] width 47 height 17
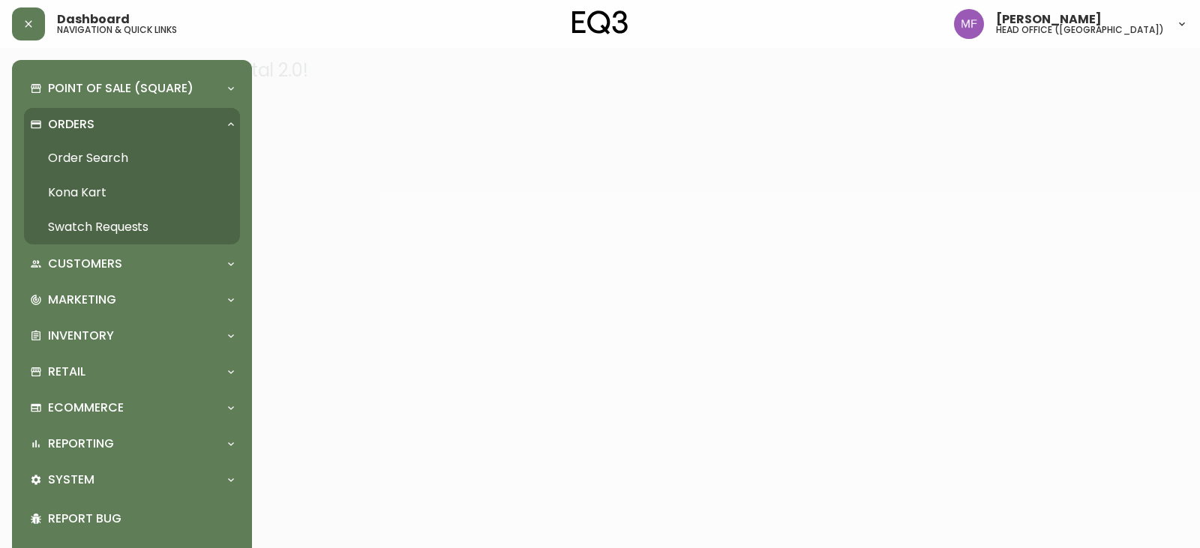
click at [155, 161] on link "Order Search" at bounding box center [132, 158] width 216 height 35
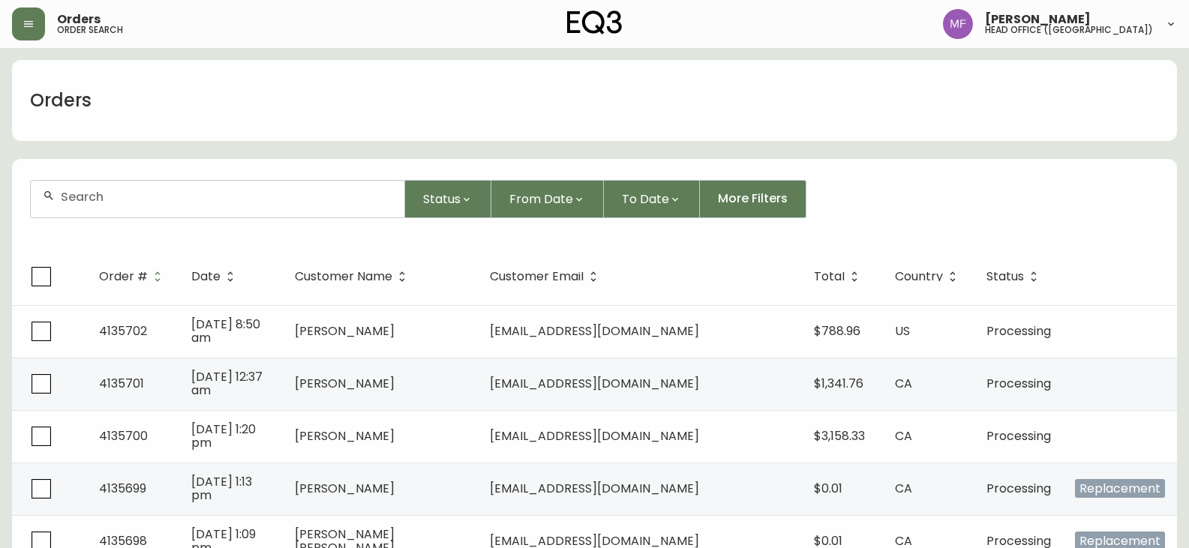
click at [246, 204] on div at bounding box center [218, 199] width 374 height 37
paste input "4134221"
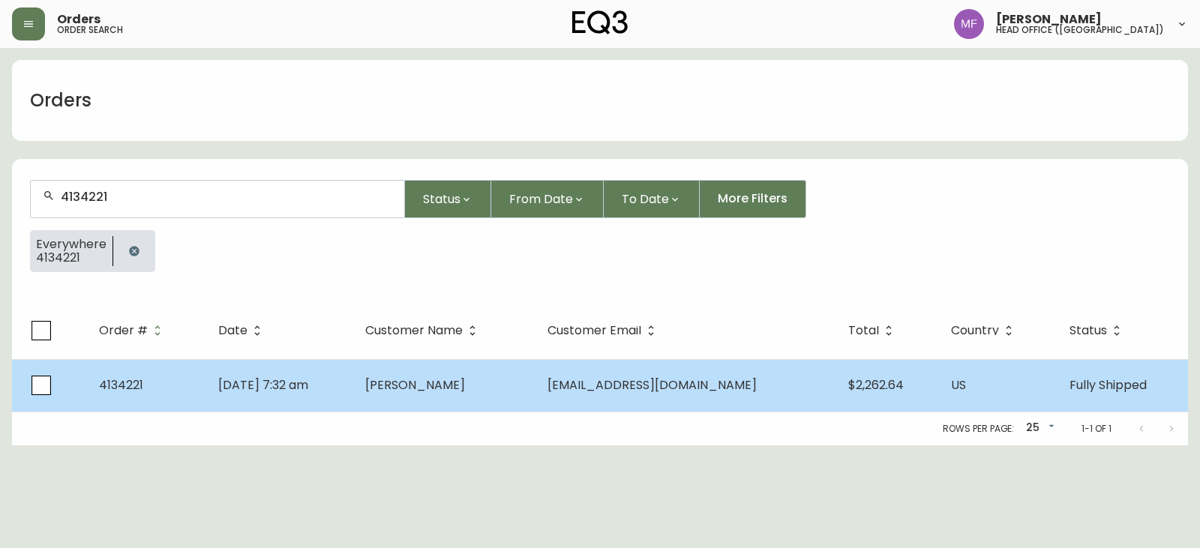
type input "4134221"
click at [422, 402] on td "Alexander Kalman" at bounding box center [444, 385] width 182 height 53
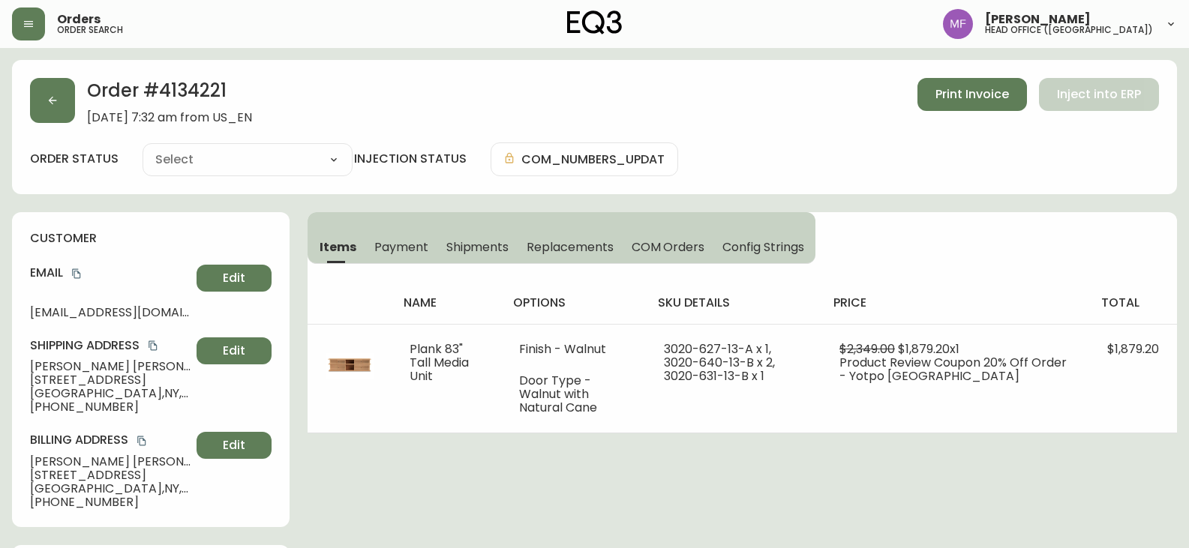
type input "Fully Shipped"
select select "FULLY_SHIPPED"
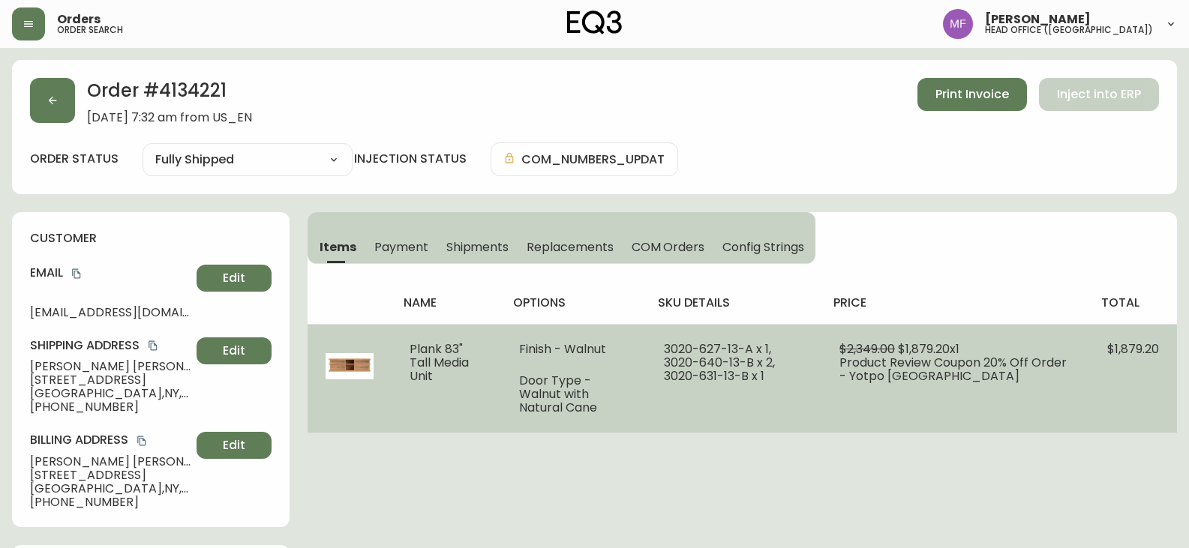
drag, startPoint x: 476, startPoint y: 362, endPoint x: 383, endPoint y: 346, distance: 93.7
click at [383, 346] on tr "Plank 83" Tall Media Unit Finish - Walnut Door Type - Walnut with Natural Cane …" at bounding box center [742, 378] width 869 height 109
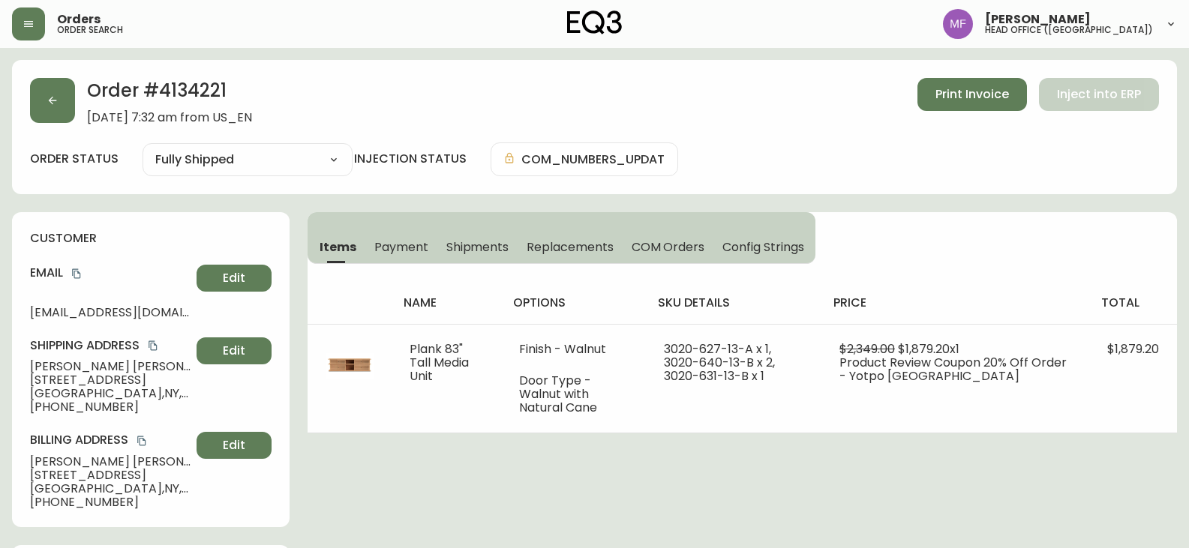
copy tr "Plank 83" Tall Media Unit"
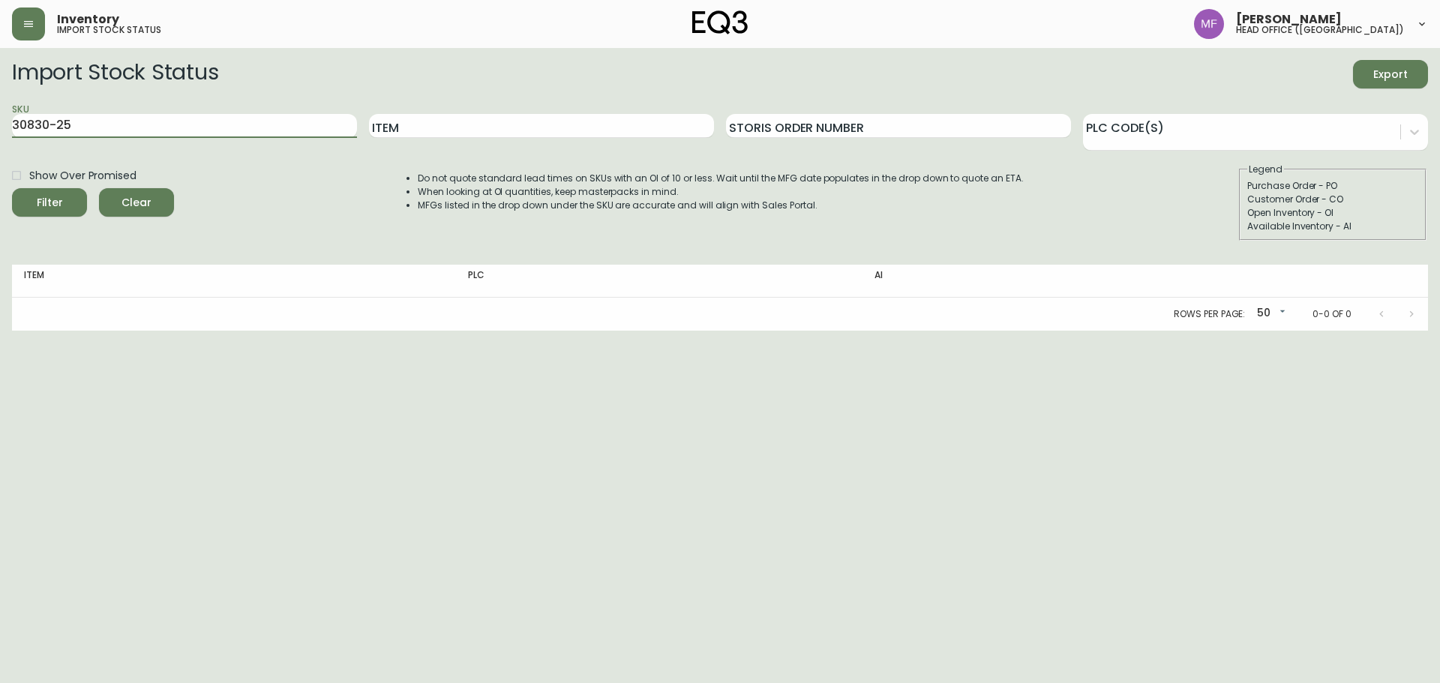
drag, startPoint x: 215, startPoint y: 129, endPoint x: 0, endPoint y: 131, distance: 214.5
click at [0, 131] on main "Import Stock Status Export SKU 30830-25 Item Storis Order Number PLC Code(s) Sh…" at bounding box center [720, 189] width 1440 height 283
click at [12, 188] on button "Filter" at bounding box center [49, 202] width 75 height 29
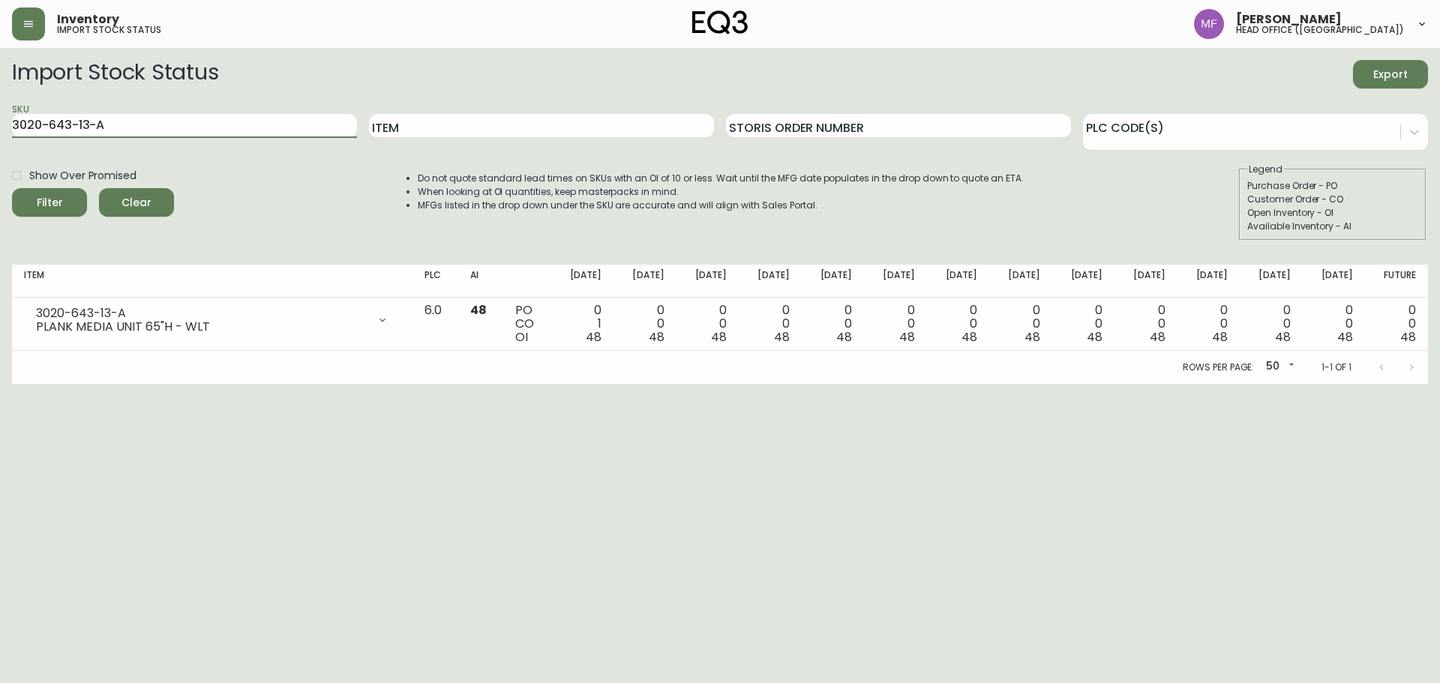
drag, startPoint x: 224, startPoint y: 128, endPoint x: 0, endPoint y: 125, distance: 224.3
click at [0, 125] on main "Import Stock Status Export SKU 3020-643-13-A Item Storis Order Number PLC Code(…" at bounding box center [720, 216] width 1440 height 336
paste input "0-13-B"
click at [12, 188] on button "Filter" at bounding box center [49, 202] width 75 height 29
drag, startPoint x: 167, startPoint y: 127, endPoint x: 0, endPoint y: 123, distance: 167.3
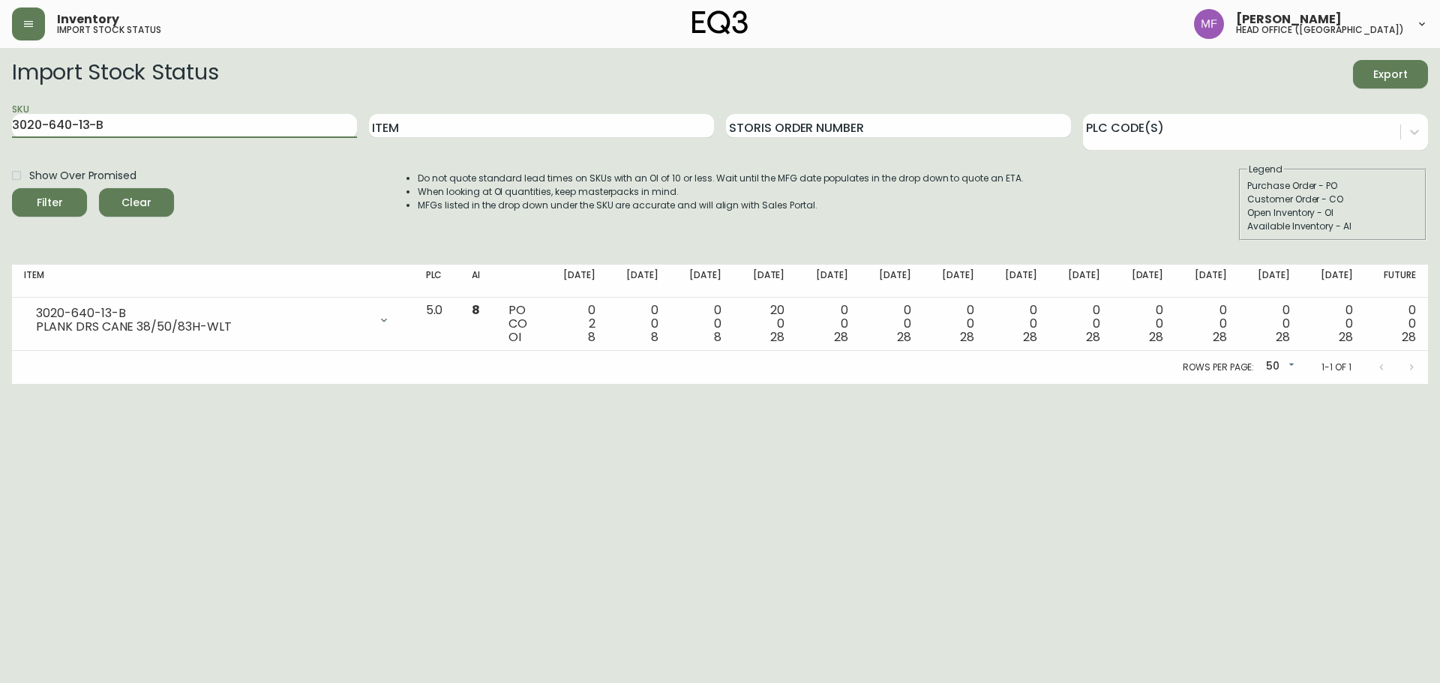
click at [0, 123] on main "Import Stock Status Export SKU 3020-640-13-B Item Storis Order Number PLC Code(…" at bounding box center [720, 216] width 1440 height 336
paste input "31"
type input "3020-631-13-B"
click at [12, 188] on button "Filter" at bounding box center [49, 202] width 75 height 29
drag, startPoint x: 0, startPoint y: 0, endPoint x: 0, endPoint y: 129, distance: 129.0
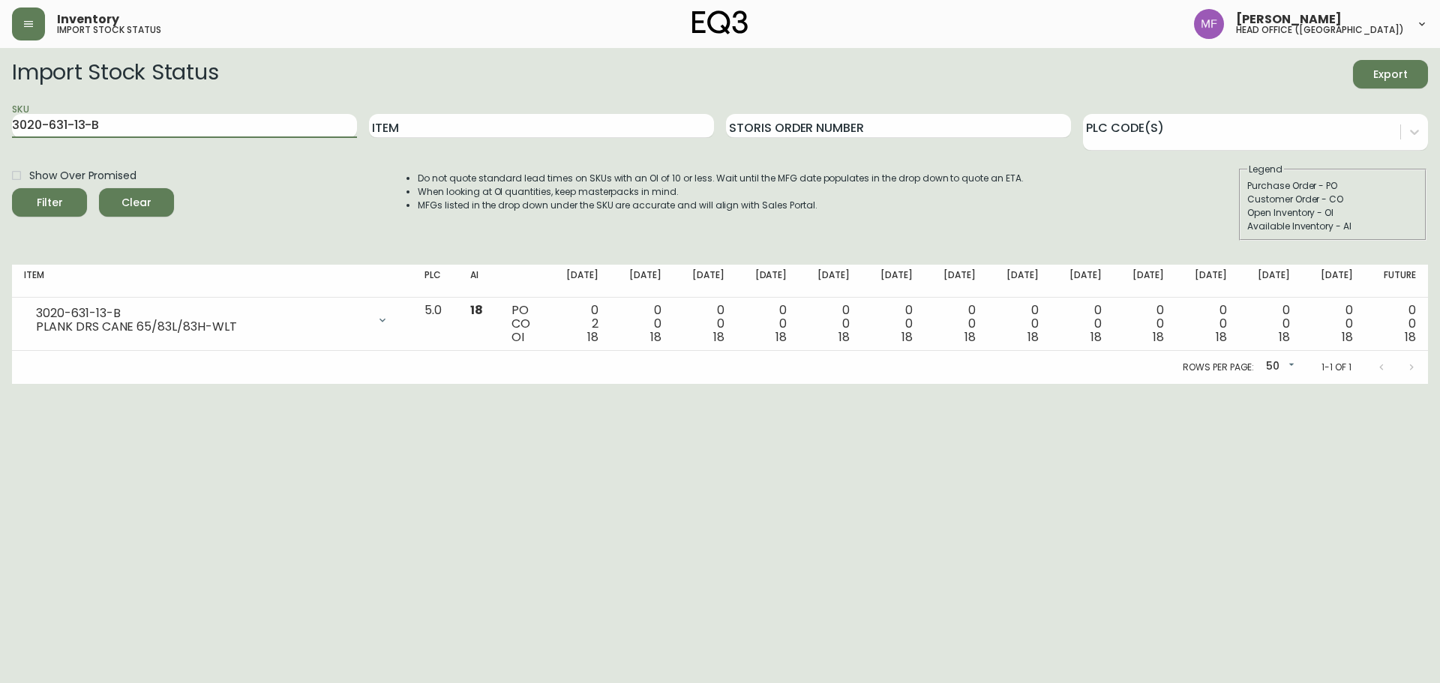
click at [0, 129] on main "Import Stock Status Export SKU 3020-631-13-B Item Storis Order Number PLC Code(…" at bounding box center [720, 216] width 1440 height 336
click at [12, 188] on button "Filter" at bounding box center [49, 202] width 75 height 29
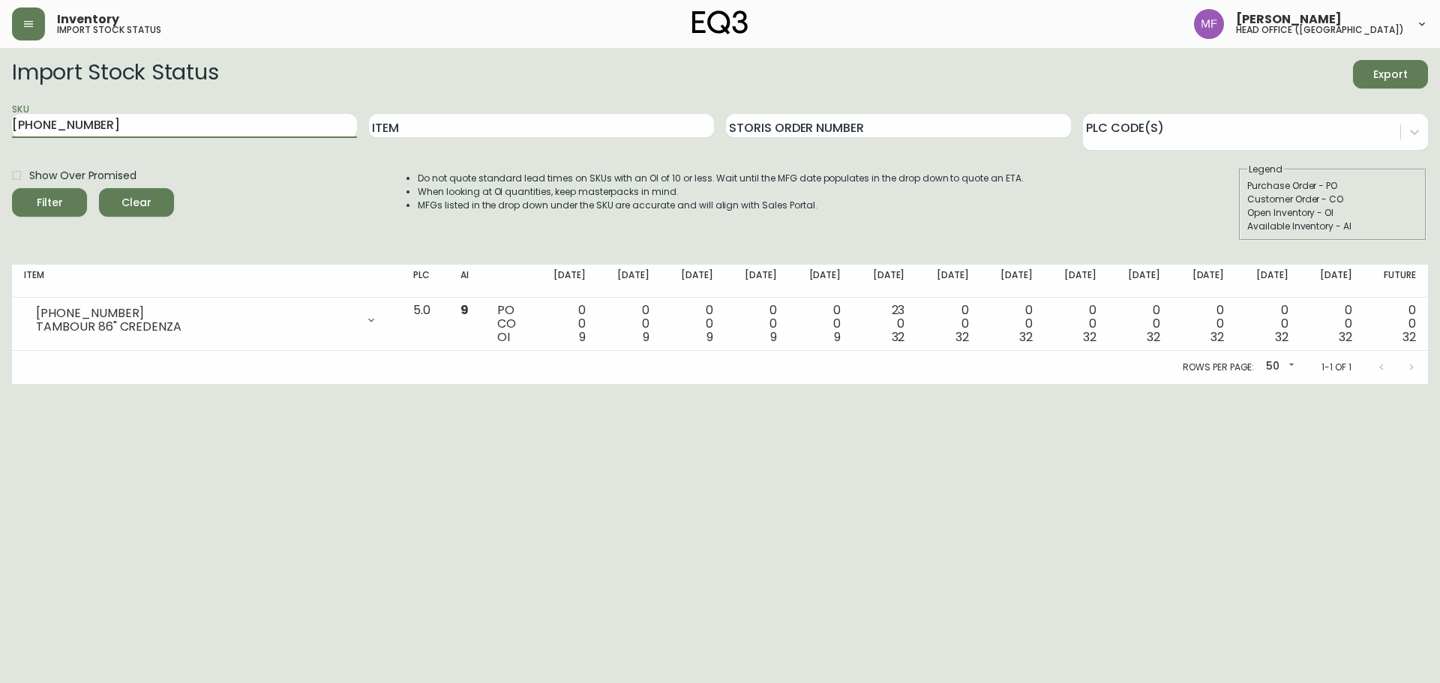
drag, startPoint x: 218, startPoint y: 126, endPoint x: 0, endPoint y: 135, distance: 217.7
click at [0, 135] on main "Import Stock Status Export SKU [PHONE_NUMBER] Item Storis Order Number PLC Code…" at bounding box center [720, 216] width 1440 height 336
paste input "[PHONE_NUMBER]"
click at [12, 188] on button "Filter" at bounding box center [49, 202] width 75 height 29
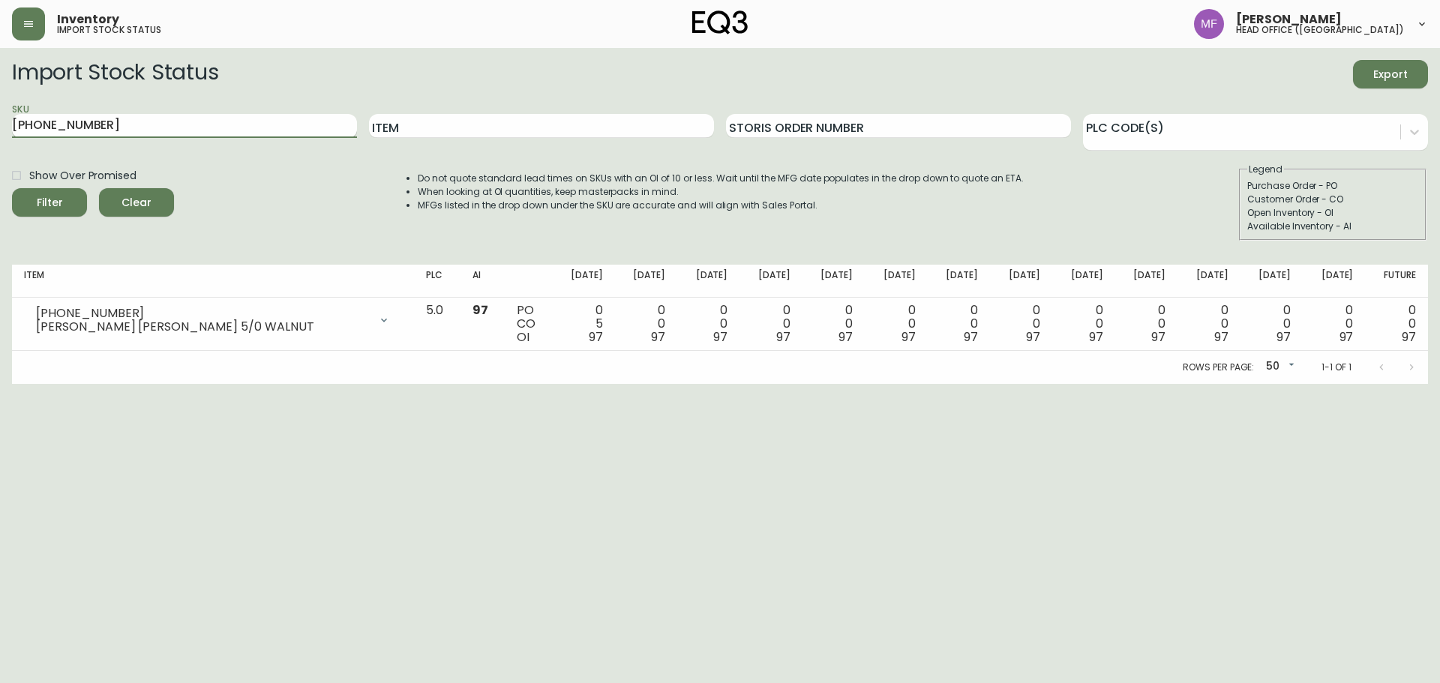
click at [104, 130] on input "[PHONE_NUMBER]" at bounding box center [184, 126] width 345 height 24
drag, startPoint x: 98, startPoint y: 123, endPoint x: 2, endPoint y: 130, distance: 95.5
click at [2, 130] on main "Import Stock Status Export SKU [PHONE_NUMBER] Item Storis Order Number PLC Code…" at bounding box center [720, 216] width 1440 height 336
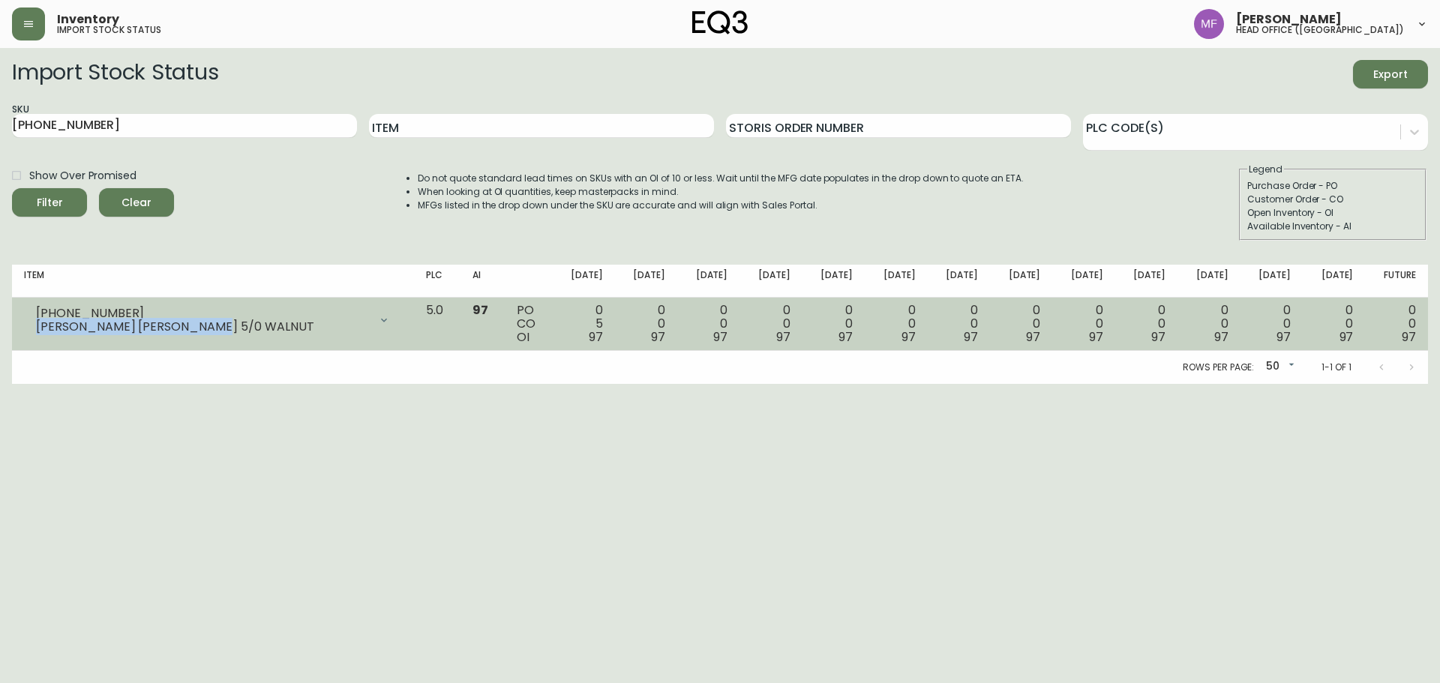
drag, startPoint x: 217, startPoint y: 325, endPoint x: 36, endPoint y: 323, distance: 180.8
click at [36, 323] on div "[PERSON_NAME] [PERSON_NAME] 5/0 WALNUT" at bounding box center [202, 327] width 333 height 14
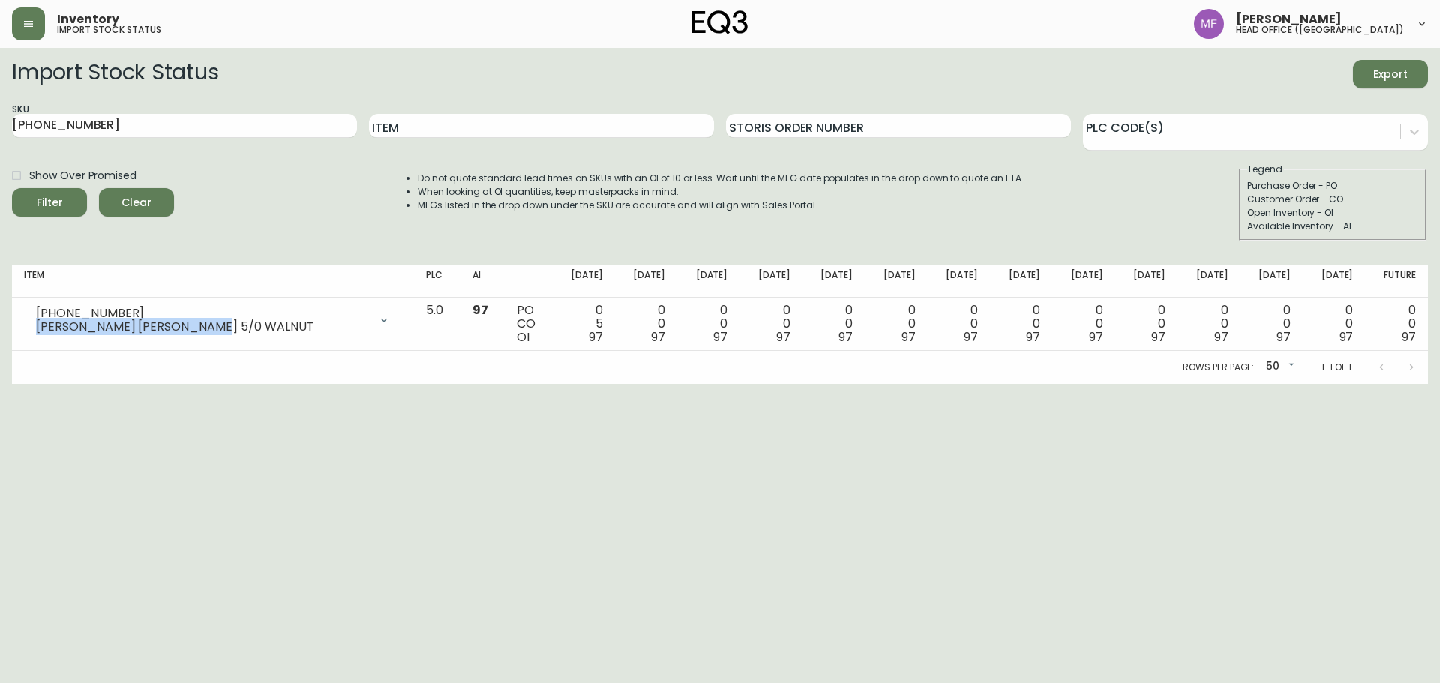
copy div "[PERSON_NAME] [PERSON_NAME] 5/0 WALNUT"
drag, startPoint x: 144, startPoint y: 125, endPoint x: 0, endPoint y: 130, distance: 144.1
click at [0, 130] on main "Import Stock Status Export SKU 7130-415-13 Item Storis Order Number PLC Code(s)…" at bounding box center [720, 216] width 1440 height 336
paste input "2"
click at [12, 188] on button "Filter" at bounding box center [49, 202] width 75 height 29
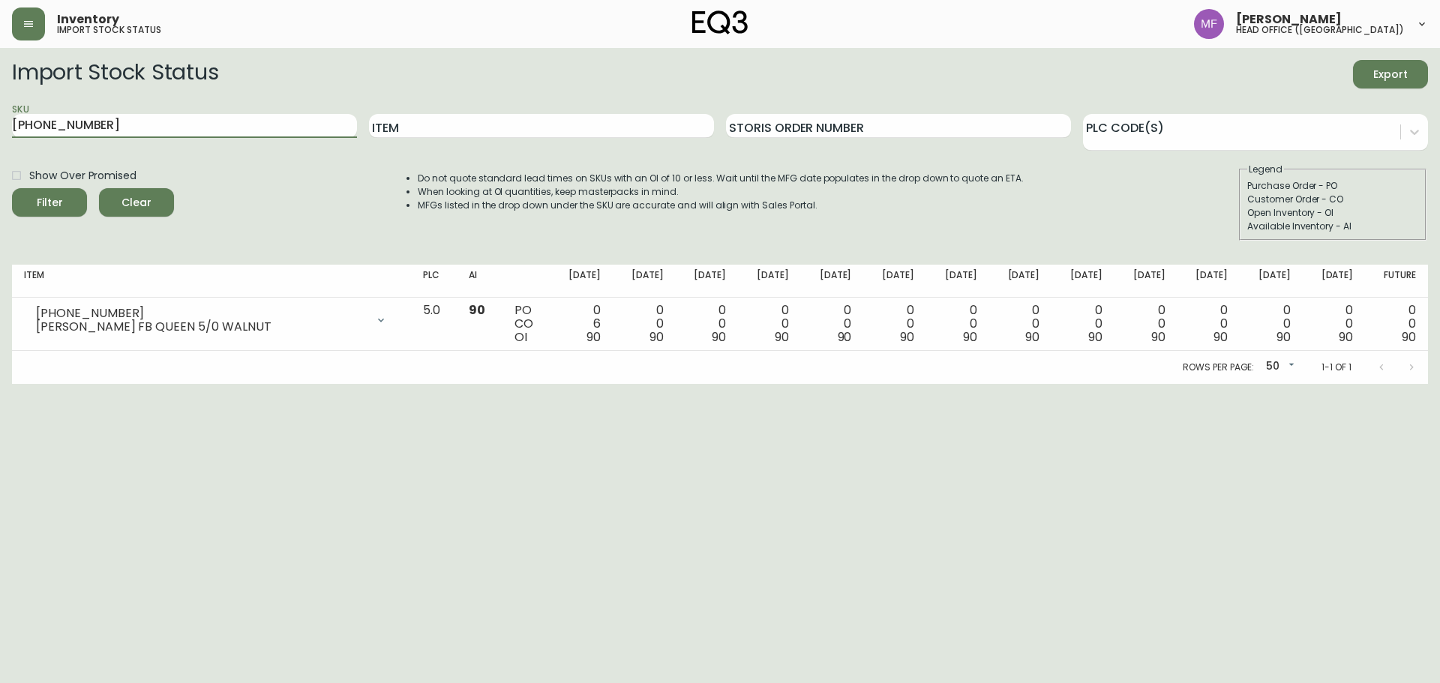
drag, startPoint x: 162, startPoint y: 128, endPoint x: 0, endPoint y: 126, distance: 162.0
click at [0, 126] on main "Import Stock Status Export SKU 7130-425-13 Item Storis Order Number PLC Code(s)…" at bounding box center [720, 216] width 1440 height 336
paste input "05-13"
click at [12, 188] on button "Filter" at bounding box center [49, 202] width 75 height 29
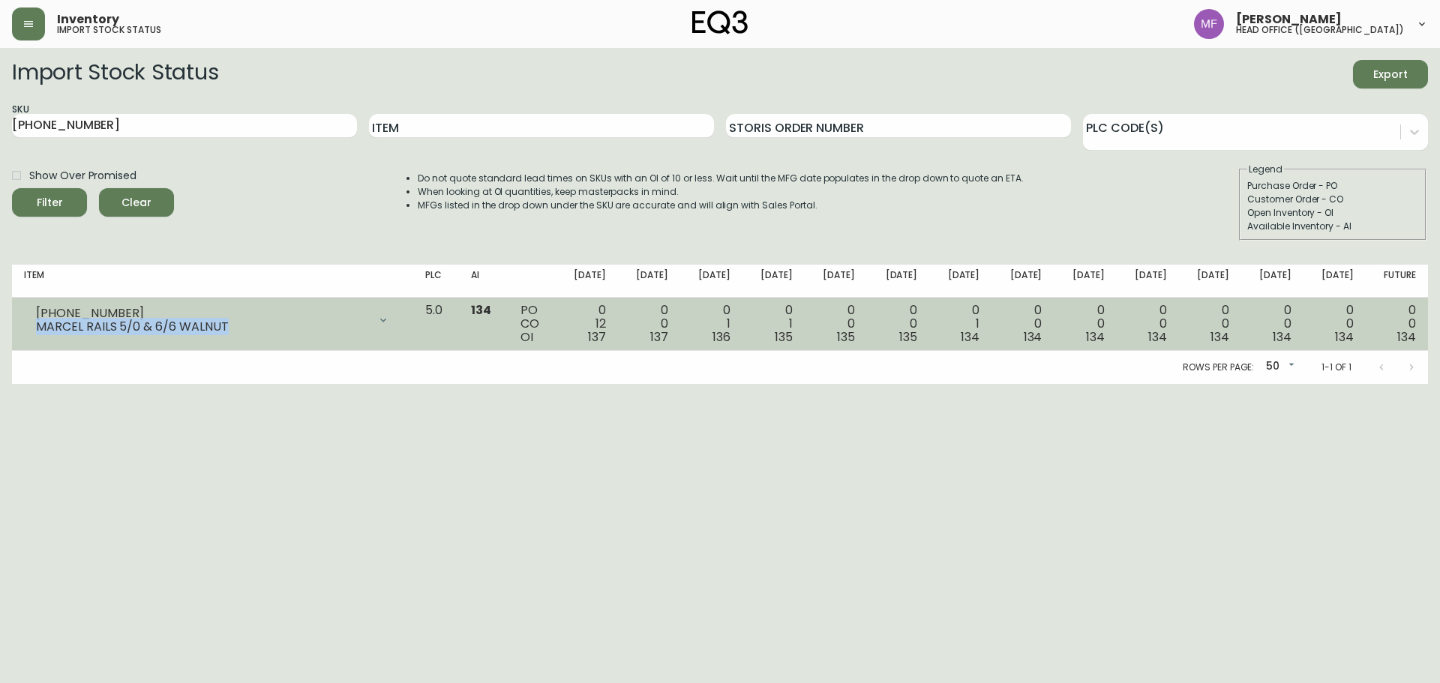
drag, startPoint x: 226, startPoint y: 327, endPoint x: 20, endPoint y: 327, distance: 205.5
click at [20, 327] on td "7130-405-13 MARCEL RAILS 5/0 & 6/6 WALNUT Opening Balance 149 ( Oct 08, 2025 ) …" at bounding box center [212, 324] width 401 height 53
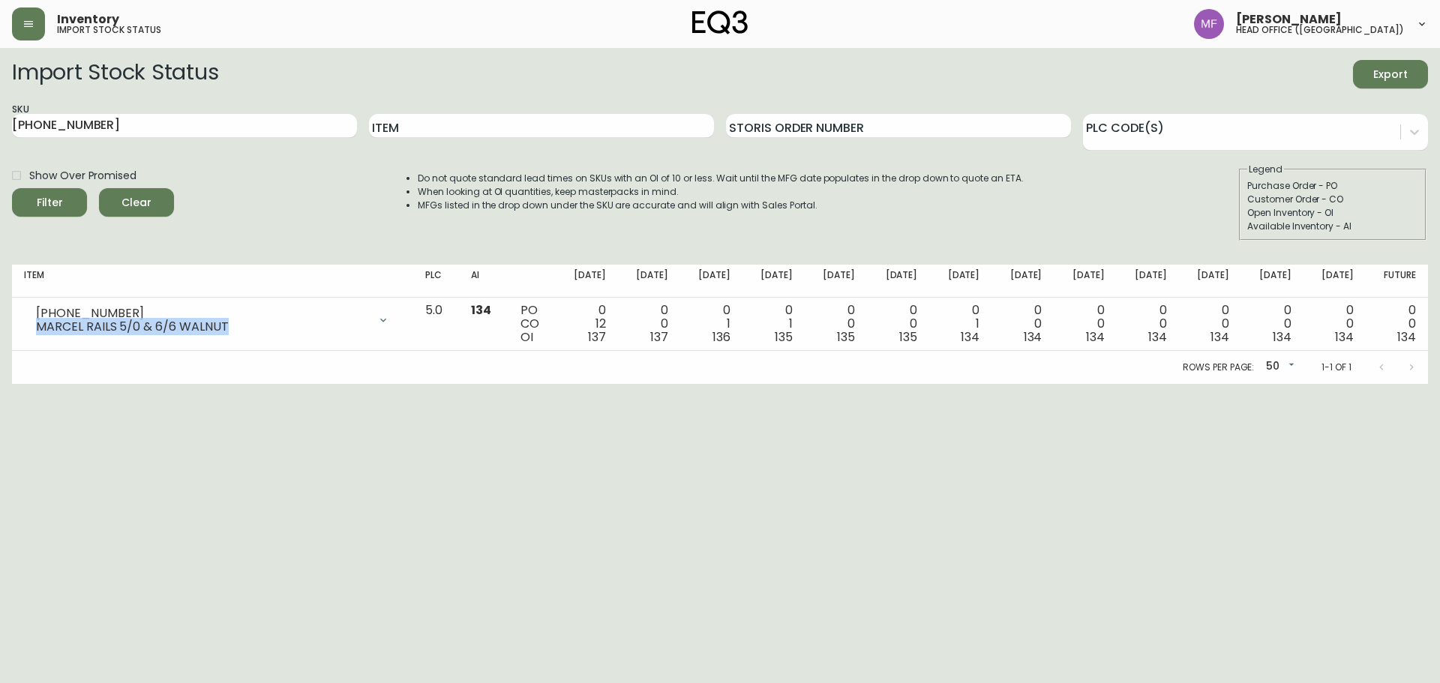
copy div "MARCEL RAILS 5/0 & 6/6 WALNUT"
drag, startPoint x: 110, startPoint y: 127, endPoint x: 0, endPoint y: 136, distance: 109.9
click at [0, 136] on main "Import Stock Status Export SKU 7130-405-13 Item Storis Order Number PLC Code(s)…" at bounding box center [720, 216] width 1440 height 336
paste input "15-13"
type input "7130-415-13"
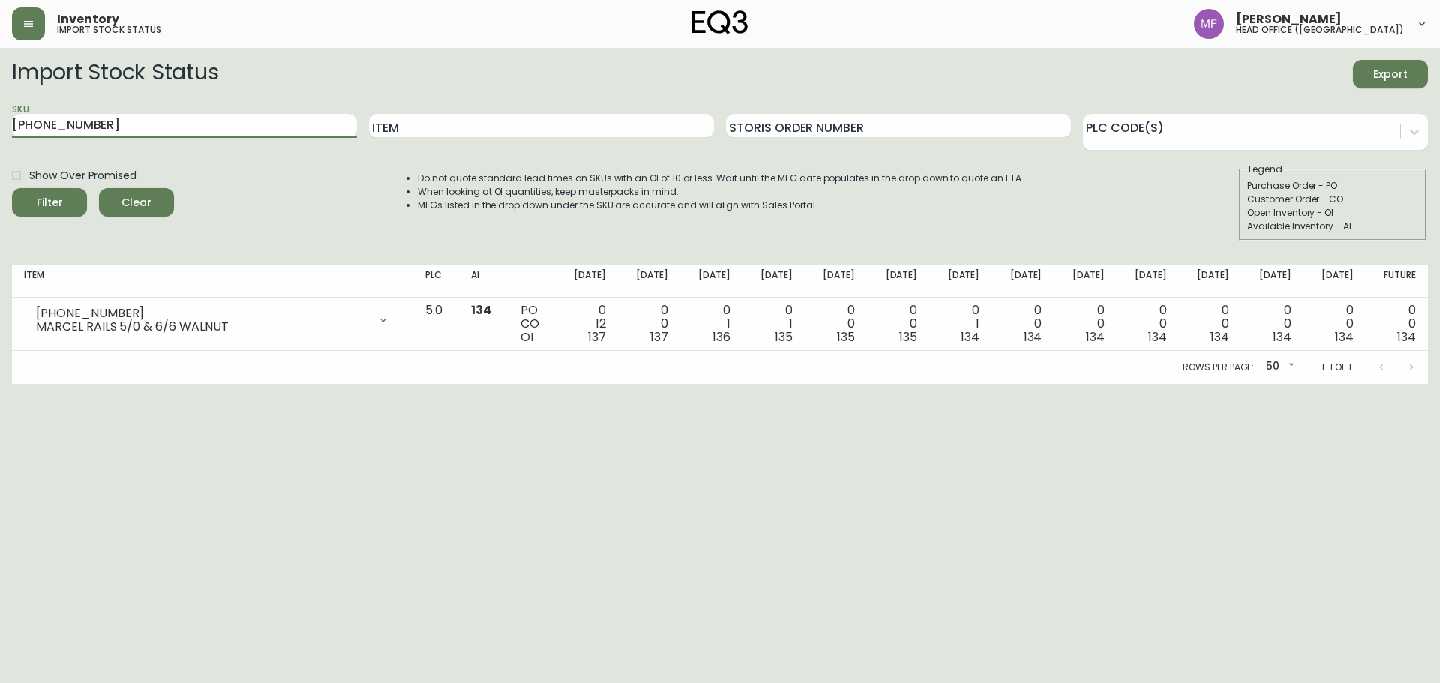
click at [12, 188] on button "Filter" at bounding box center [49, 202] width 75 height 29
click at [234, 126] on input "[PHONE_NUMBER]" at bounding box center [184, 126] width 345 height 24
drag, startPoint x: 0, startPoint y: 0, endPoint x: 0, endPoint y: 123, distance: 123.0
click at [0, 123] on main "Import Stock Status Export SKU [PHONE_NUMBER] Item Storis Order Number PLC Code…" at bounding box center [720, 216] width 1440 height 336
type input "[PHONE_NUMBER]"
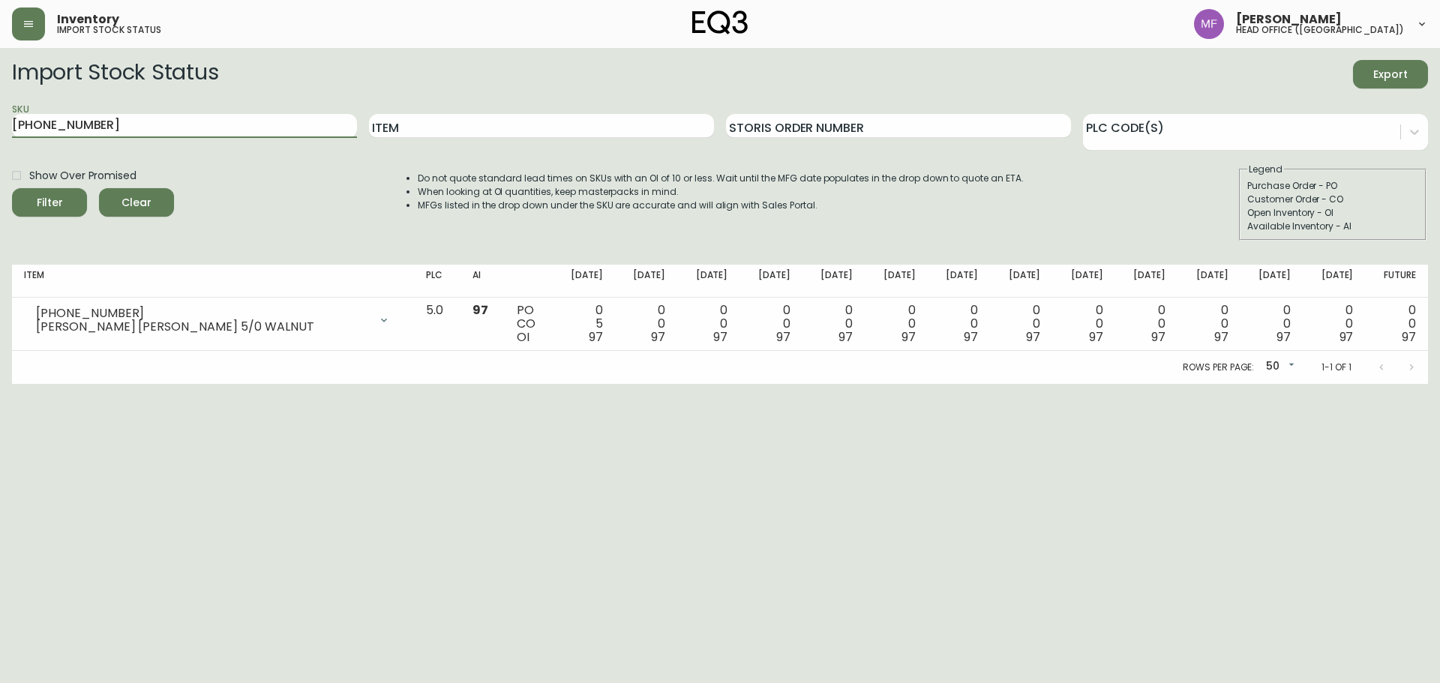
click at [12, 188] on button "Filter" at bounding box center [49, 202] width 75 height 29
click at [417, 384] on html "Inventory import stock status [PERSON_NAME] head office ([GEOGRAPHIC_DATA]) Imp…" at bounding box center [720, 192] width 1440 height 384
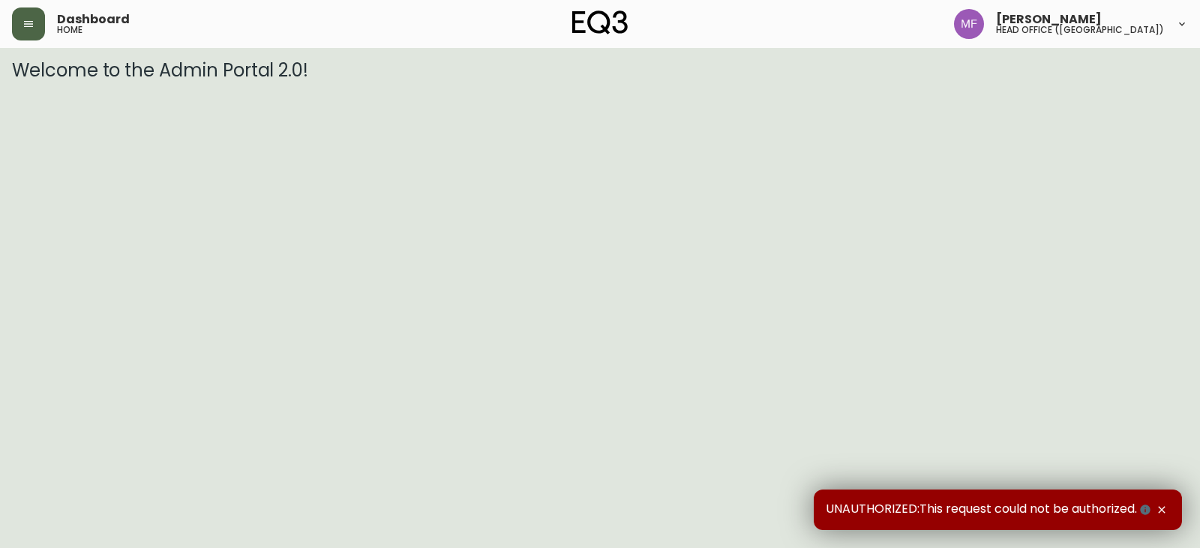
click at [25, 24] on icon "button" at bounding box center [28, 24] width 9 height 6
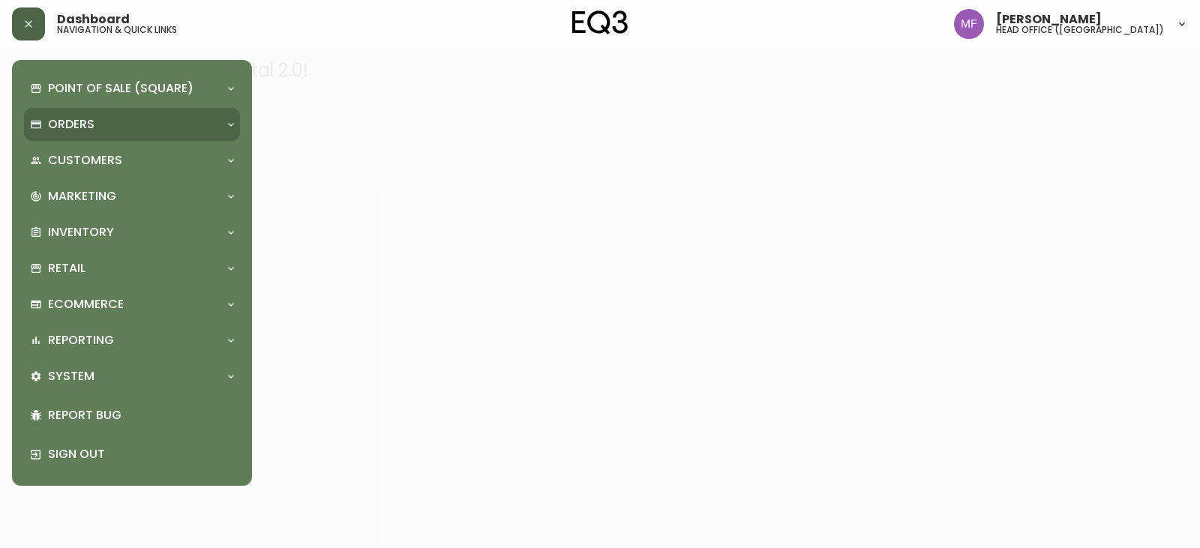
click at [63, 122] on p "Orders" at bounding box center [71, 124] width 47 height 17
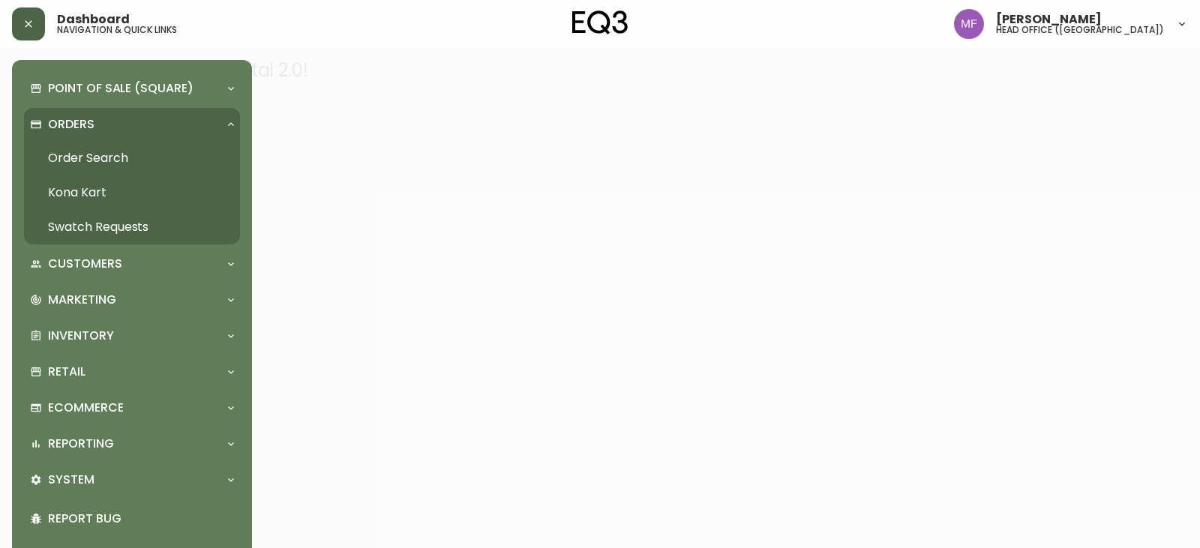
drag, startPoint x: 108, startPoint y: 157, endPoint x: 120, endPoint y: 169, distance: 17.0
click at [108, 157] on link "Order Search" at bounding box center [132, 158] width 216 height 35
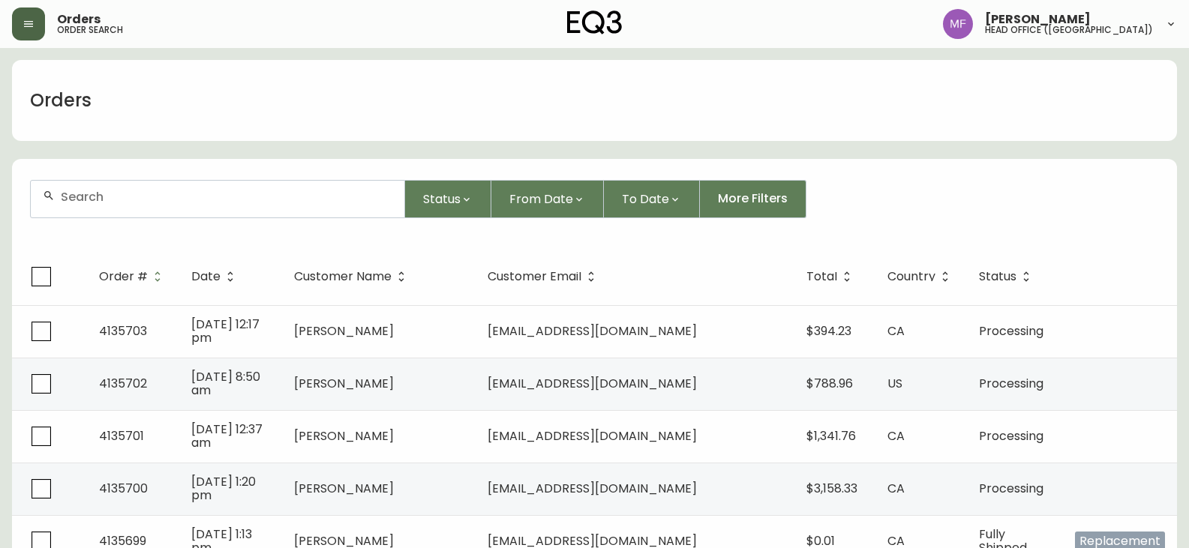
click at [191, 197] on input "text" at bounding box center [227, 197] width 332 height 14
paste input "4135665"
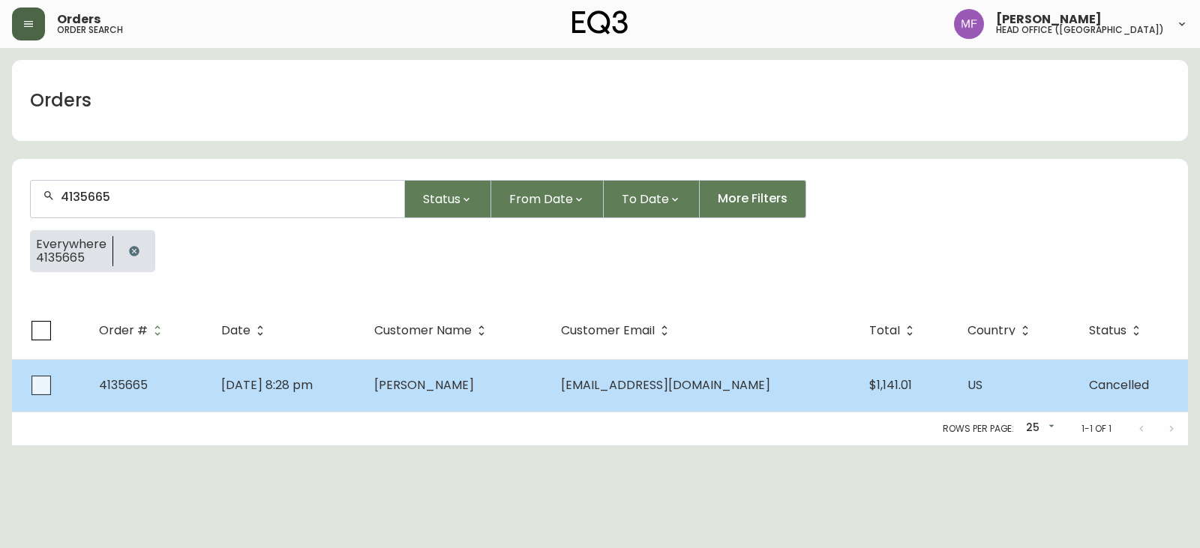
type input "4135665"
click at [513, 407] on td "[PERSON_NAME]" at bounding box center [455, 385] width 187 height 53
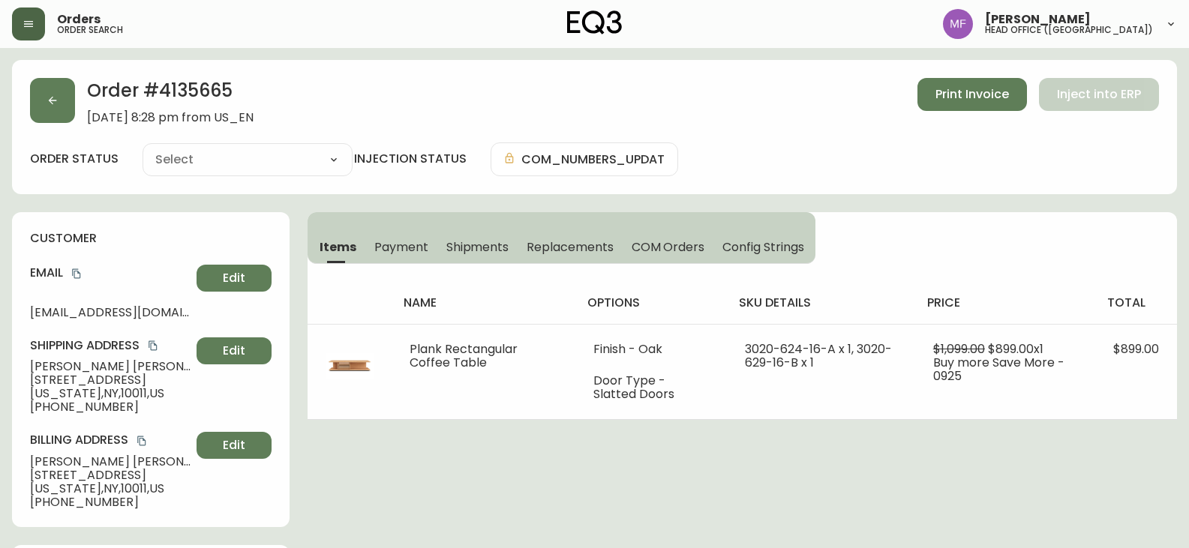
type input "Cancelled"
select select "CANCELLED"
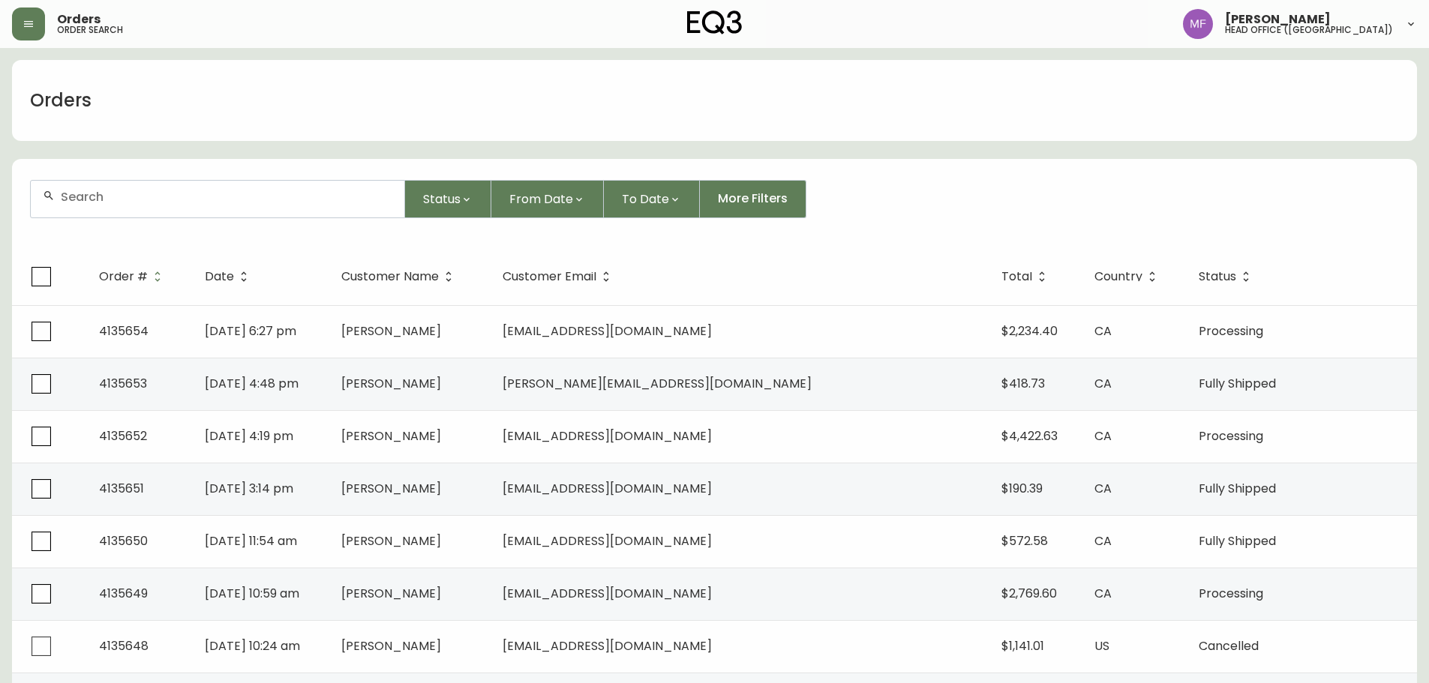
click at [86, 192] on input "text" at bounding box center [227, 197] width 332 height 14
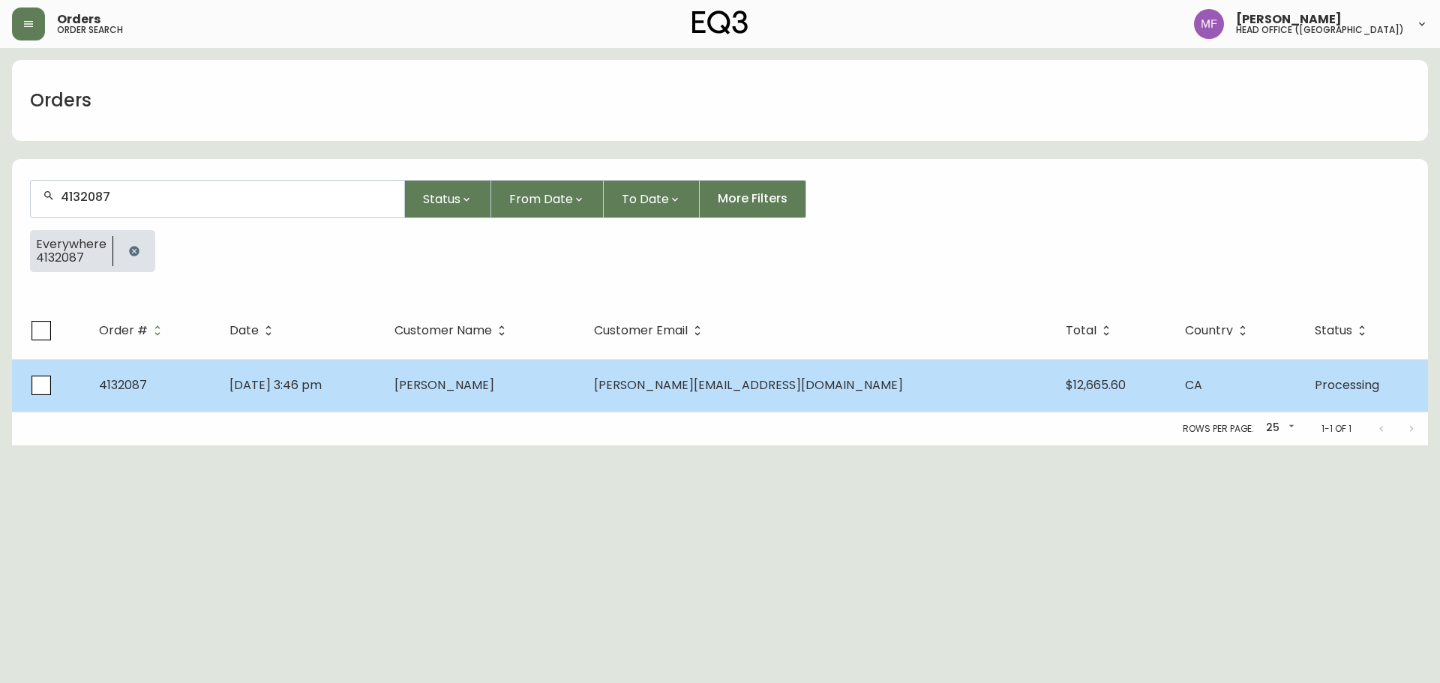
type input "4132087"
click at [514, 371] on td "[PERSON_NAME]" at bounding box center [483, 385] width 200 height 53
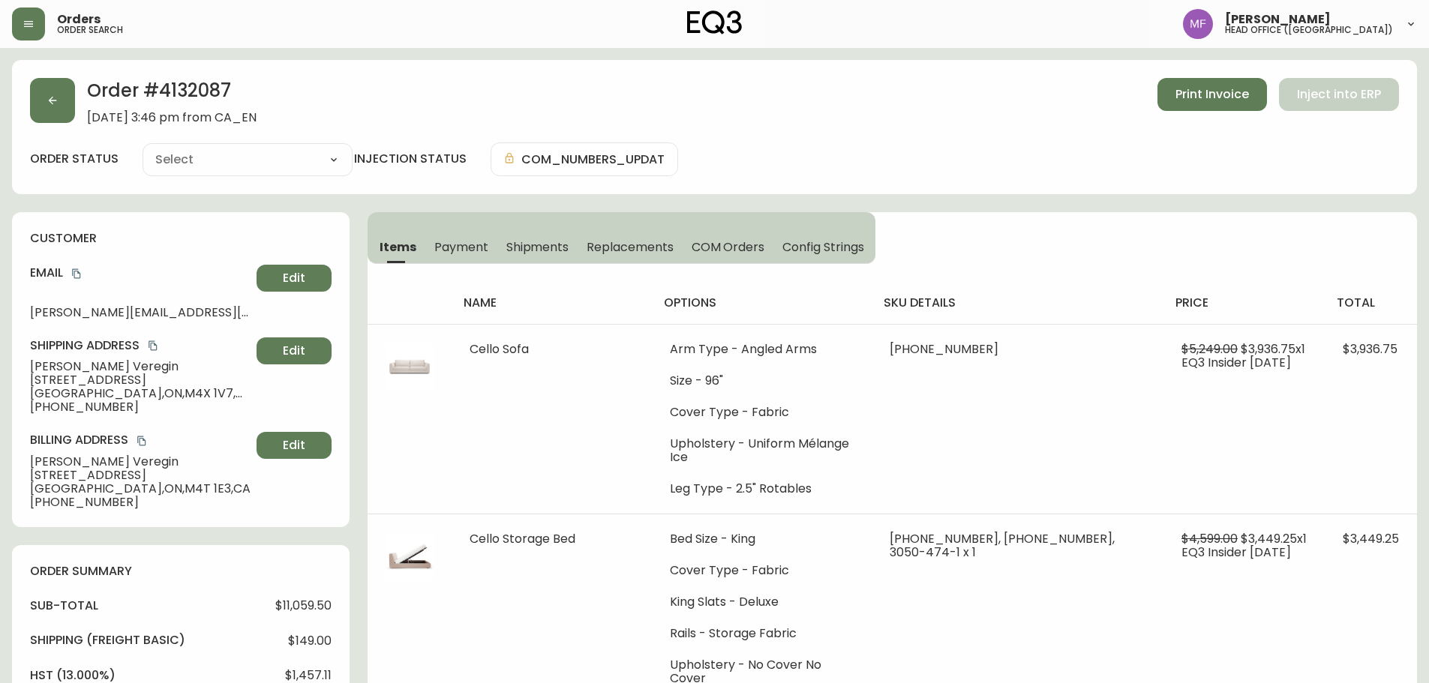
type input "Processing"
select select "PROCESSING"
click at [49, 110] on button "button" at bounding box center [52, 100] width 45 height 45
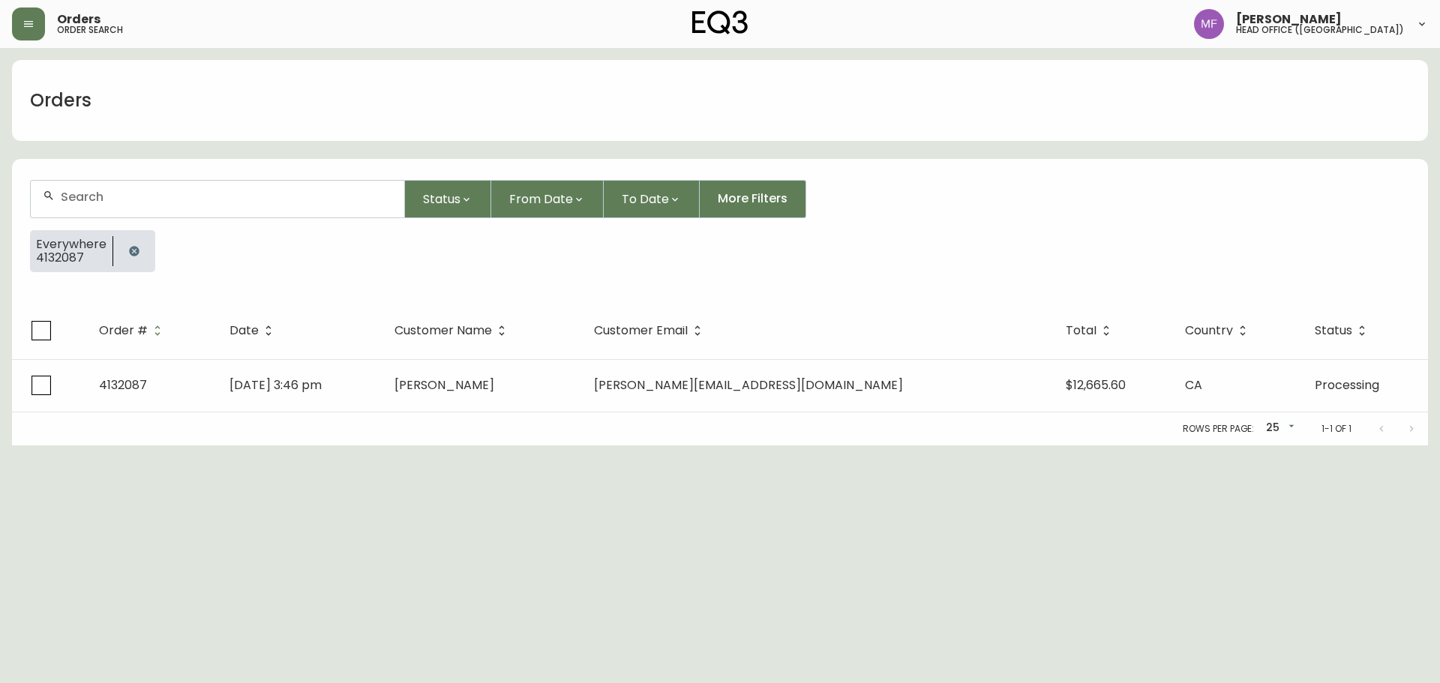
click at [131, 248] on icon "button" at bounding box center [134, 251] width 10 height 10
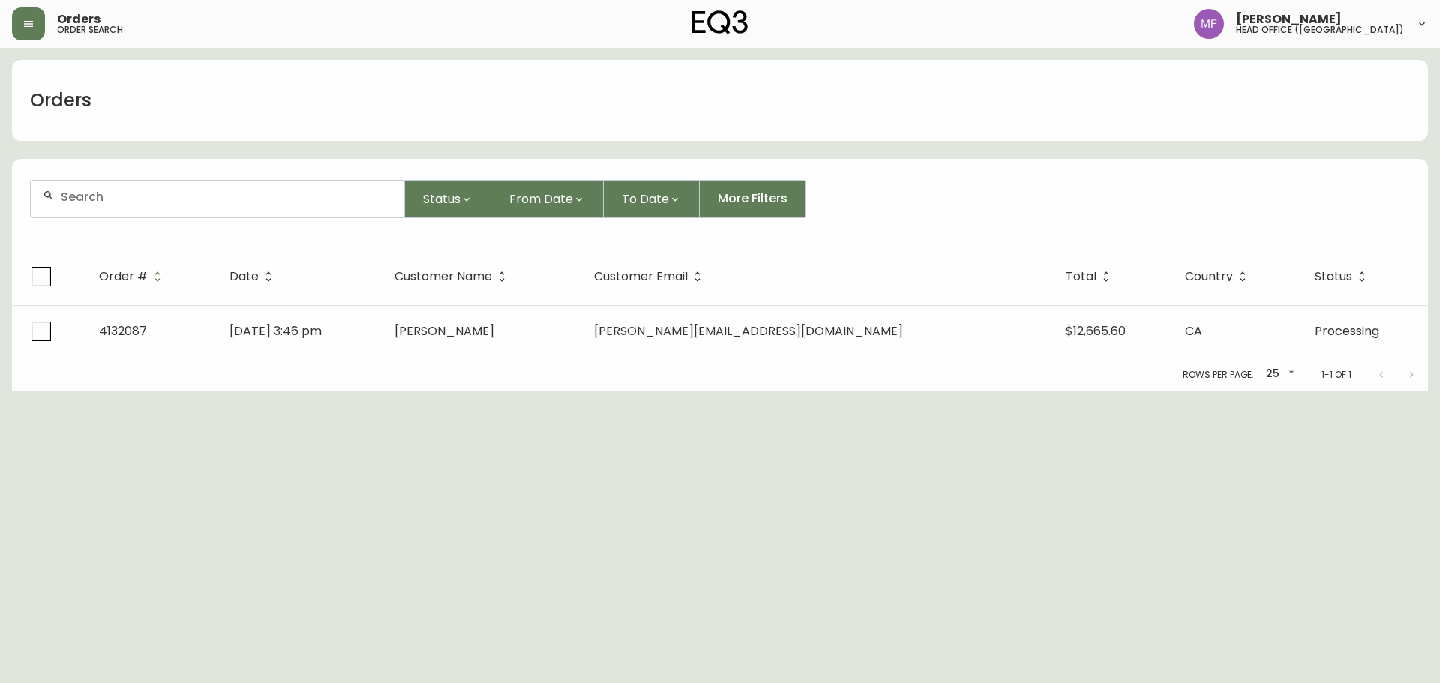
click at [131, 209] on div at bounding box center [218, 199] width 374 height 37
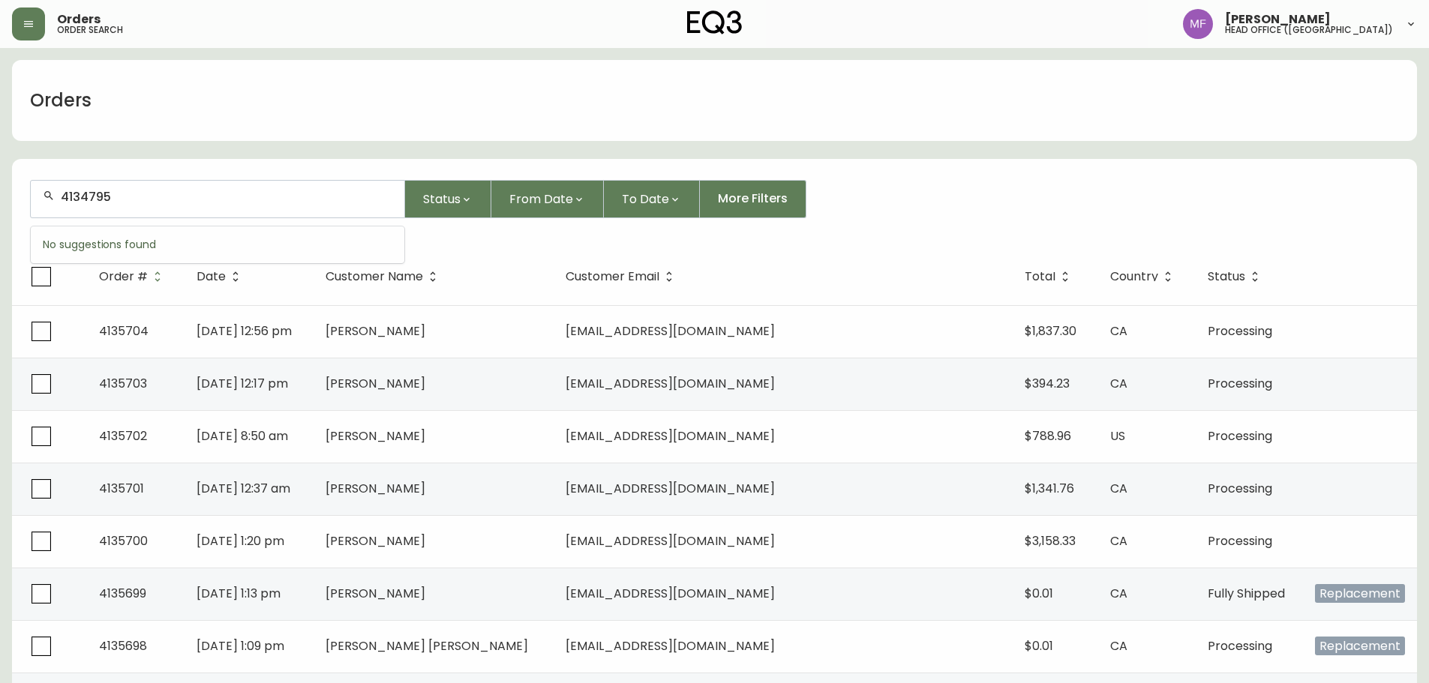
type input "4134795"
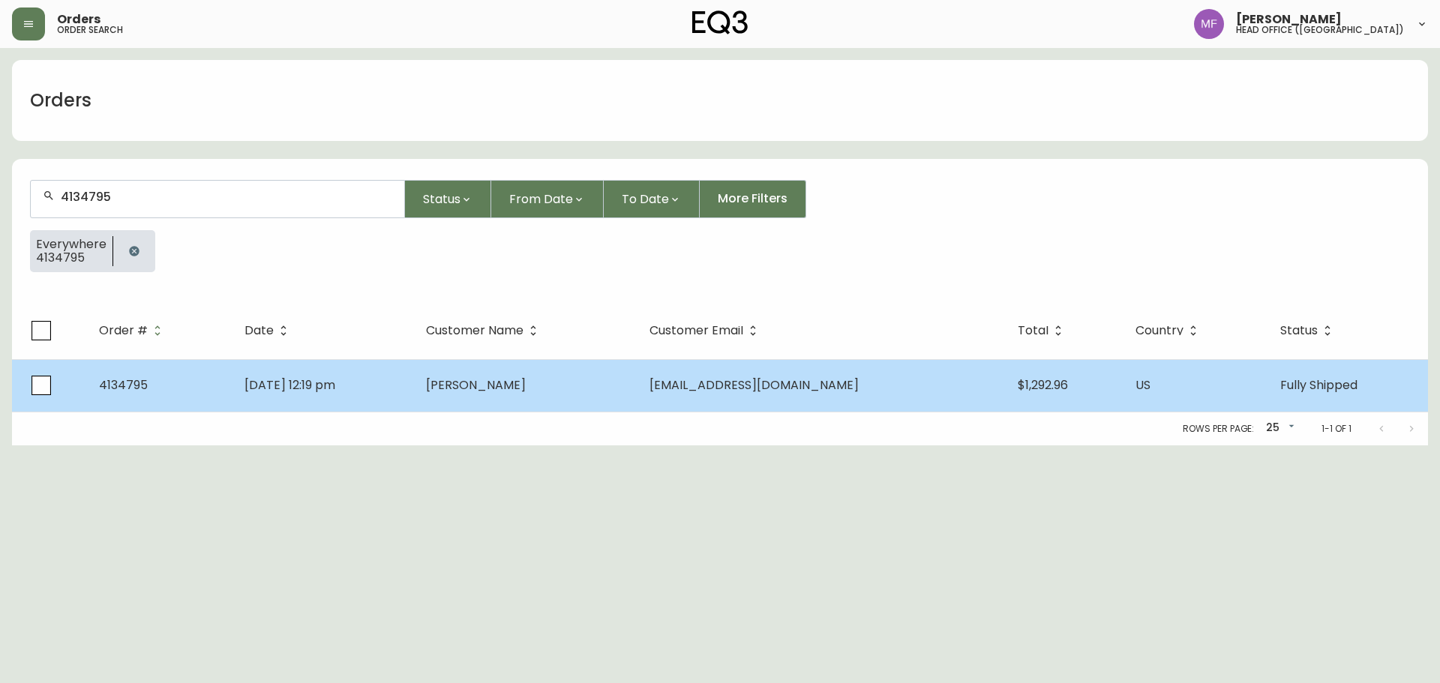
click at [494, 398] on td "[PERSON_NAME]" at bounding box center [525, 385] width 223 height 53
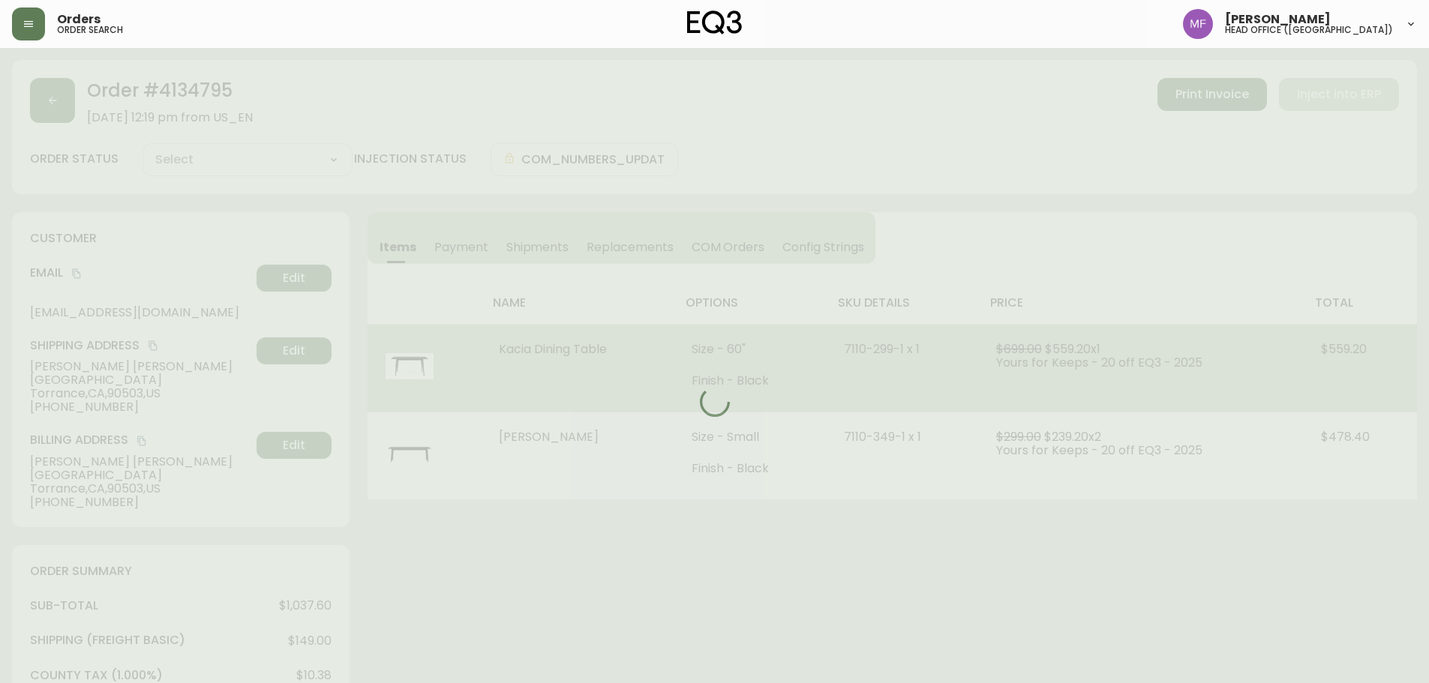
type input "Fully Shipped"
select select "FULLY_SHIPPED"
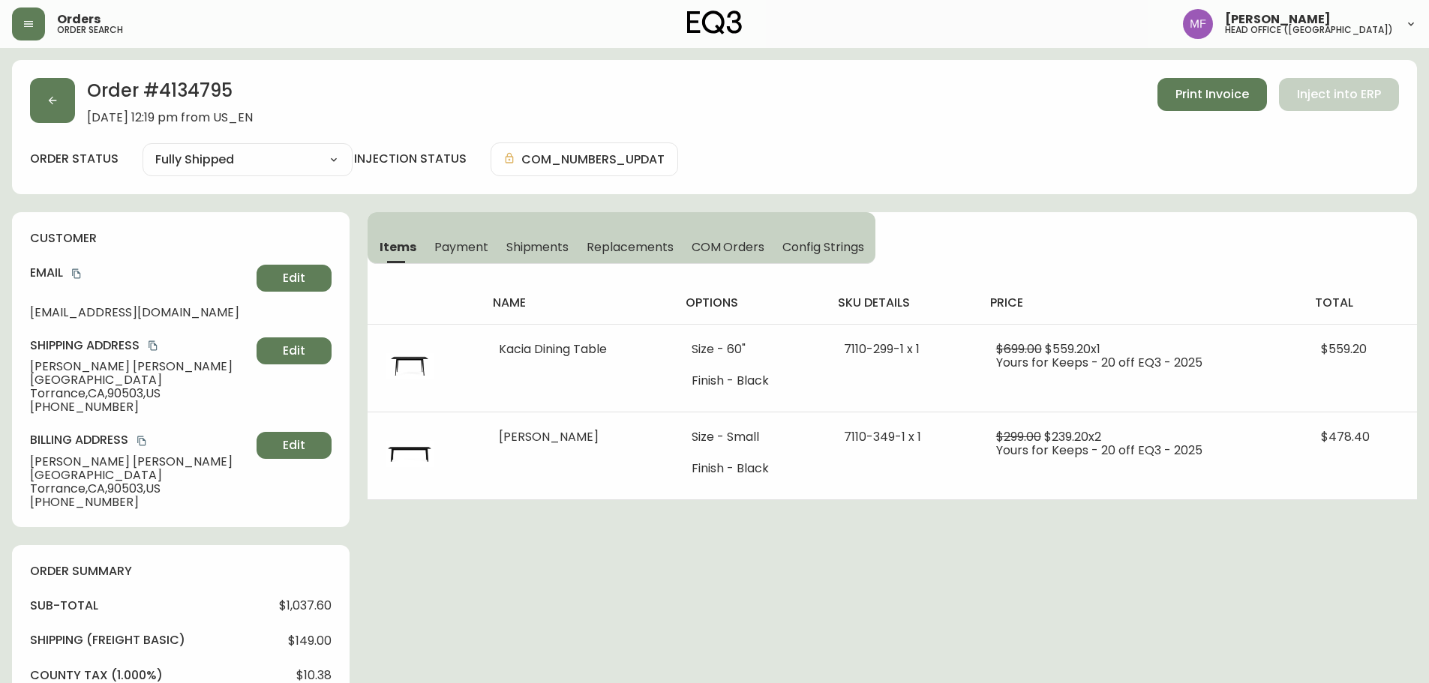
click at [192, 89] on h2 "Order # 4134795" at bounding box center [170, 94] width 166 height 33
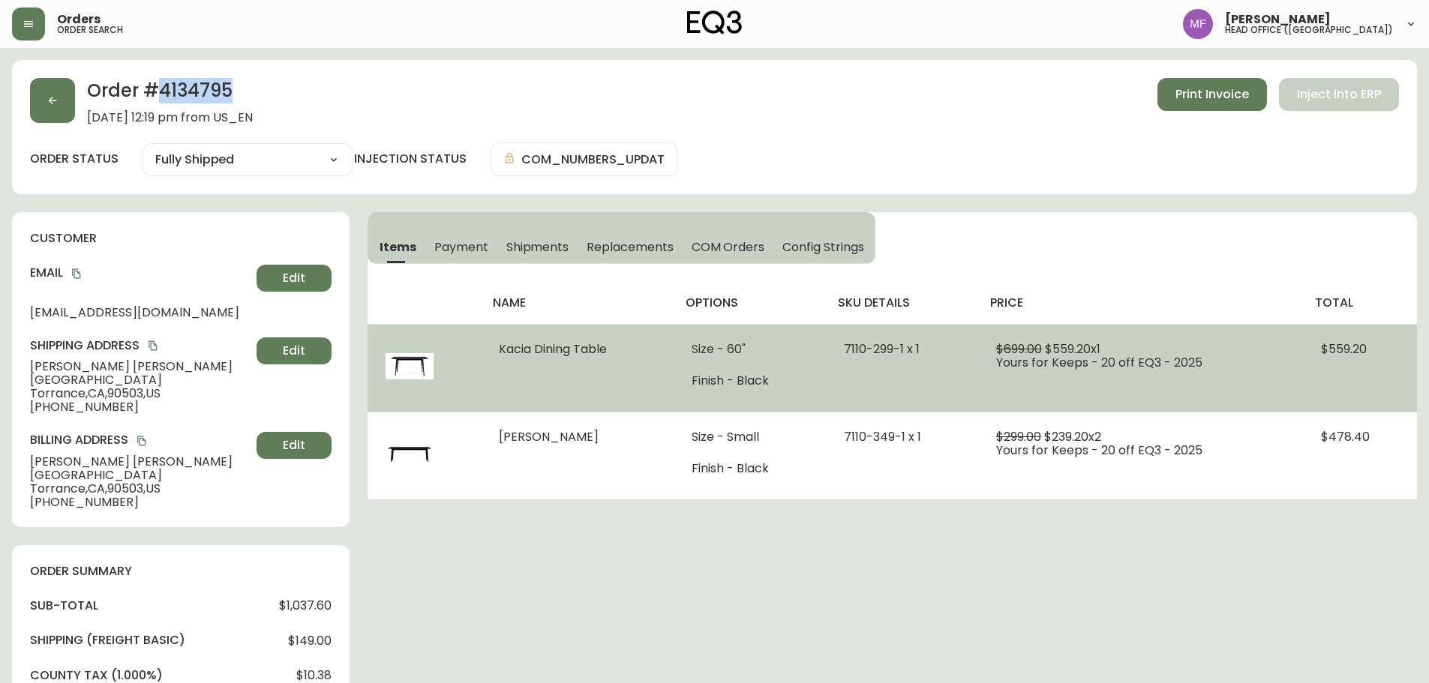
copy h2 "4134795"
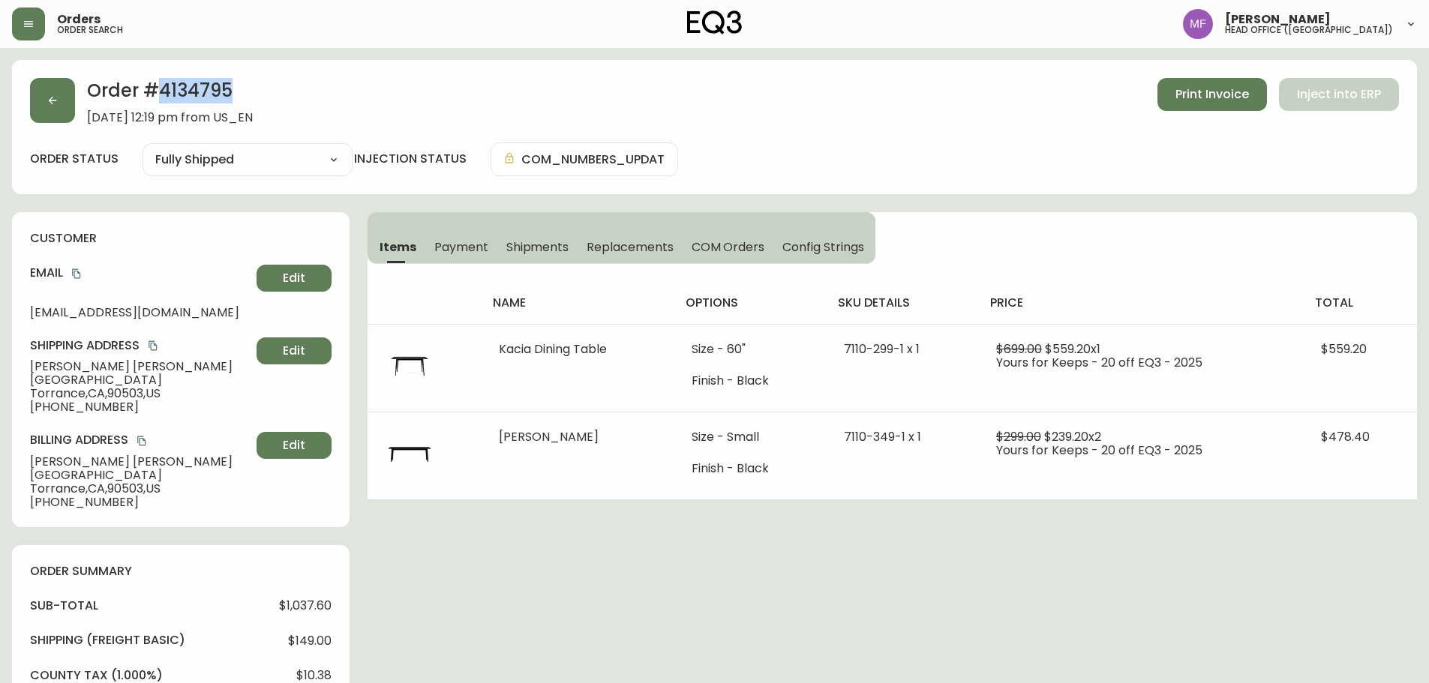
drag, startPoint x: 77, startPoint y: 271, endPoint x: 139, endPoint y: 278, distance: 62.7
click at [77, 271] on icon "copy" at bounding box center [76, 274] width 8 height 10
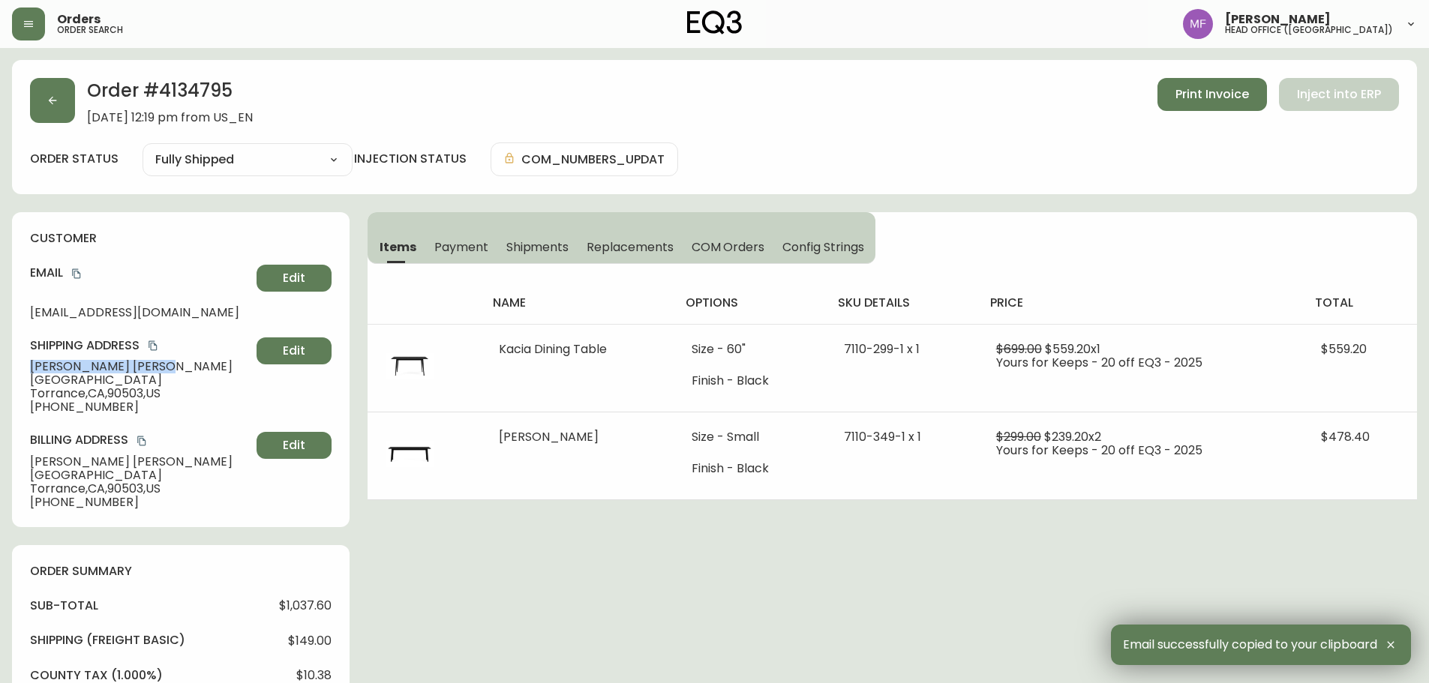
drag, startPoint x: 122, startPoint y: 370, endPoint x: 31, endPoint y: 369, distance: 90.8
click at [31, 369] on span "[PERSON_NAME]" at bounding box center [140, 367] width 221 height 14
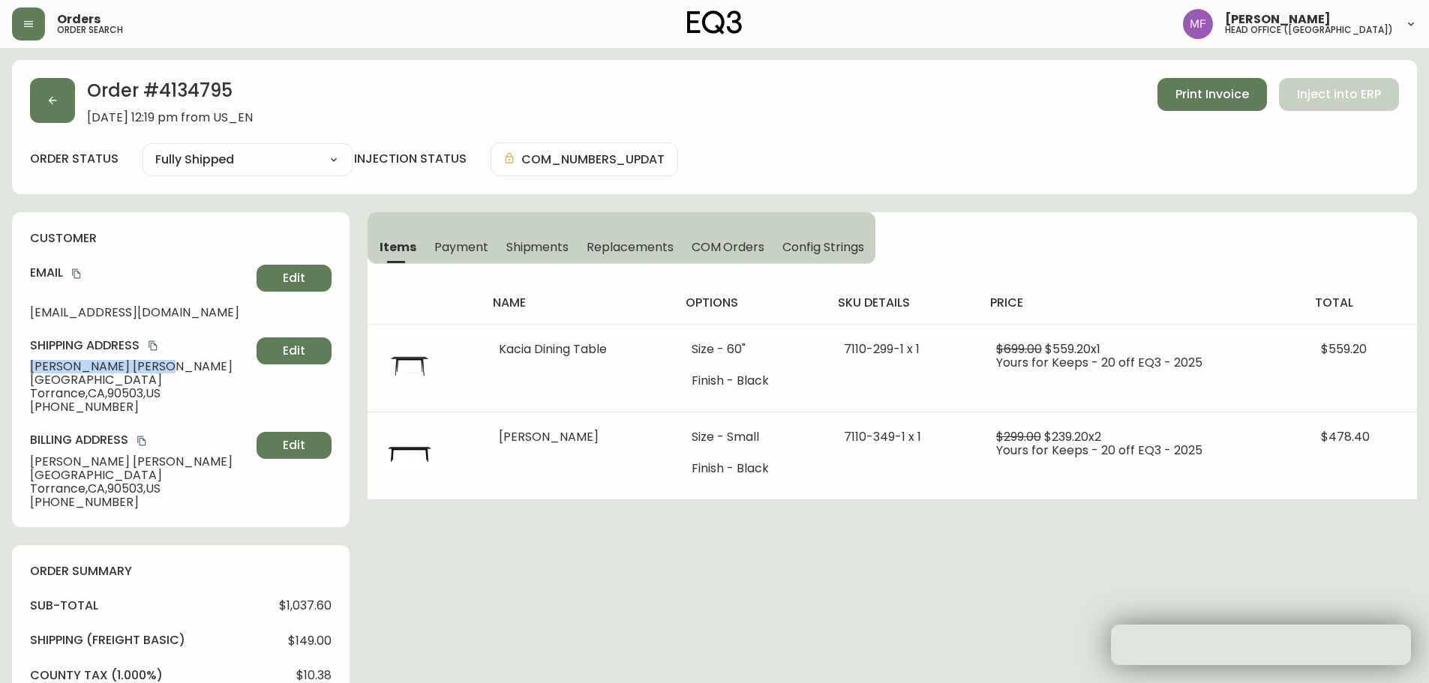
copy span "[PERSON_NAME]"
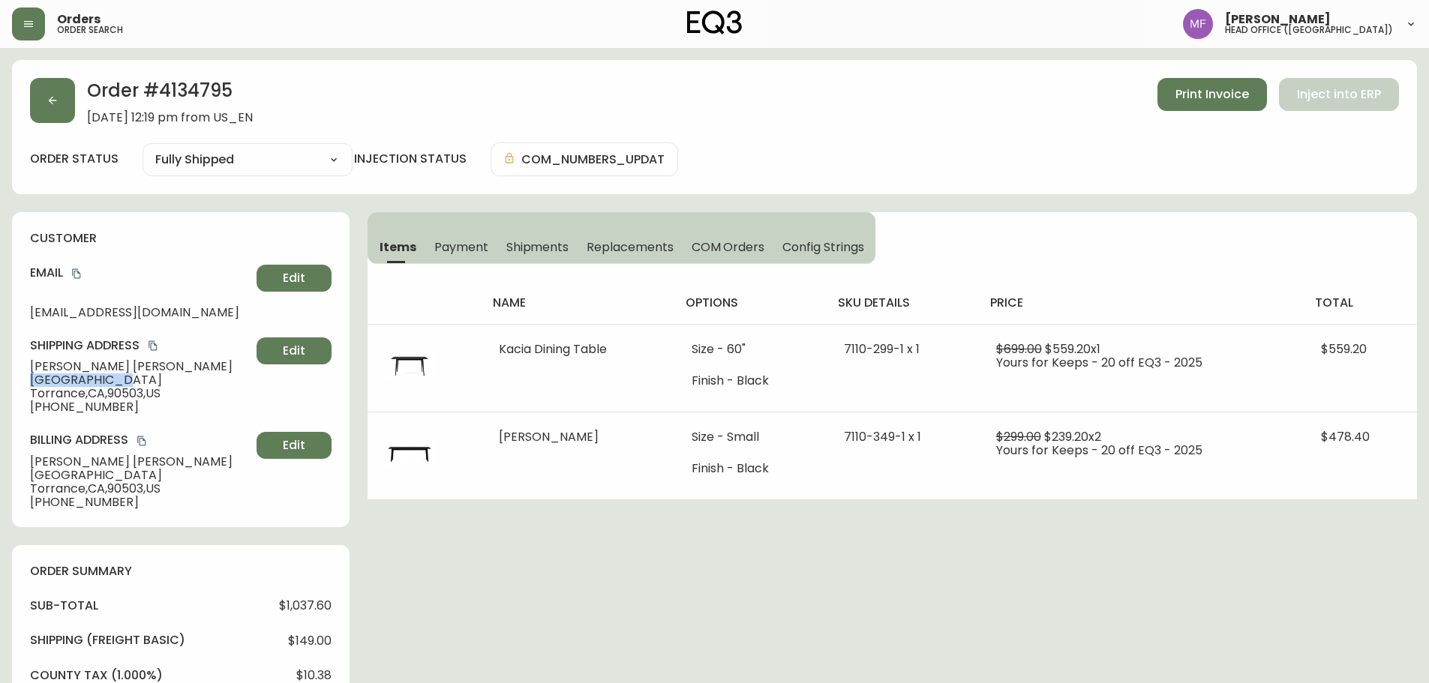
drag, startPoint x: 111, startPoint y: 384, endPoint x: 26, endPoint y: 383, distance: 84.8
click at [26, 383] on div "customer Email [EMAIL_ADDRESS][DOMAIN_NAME] Edit Shipping Address [PERSON_NAME]…" at bounding box center [181, 369] width 338 height 315
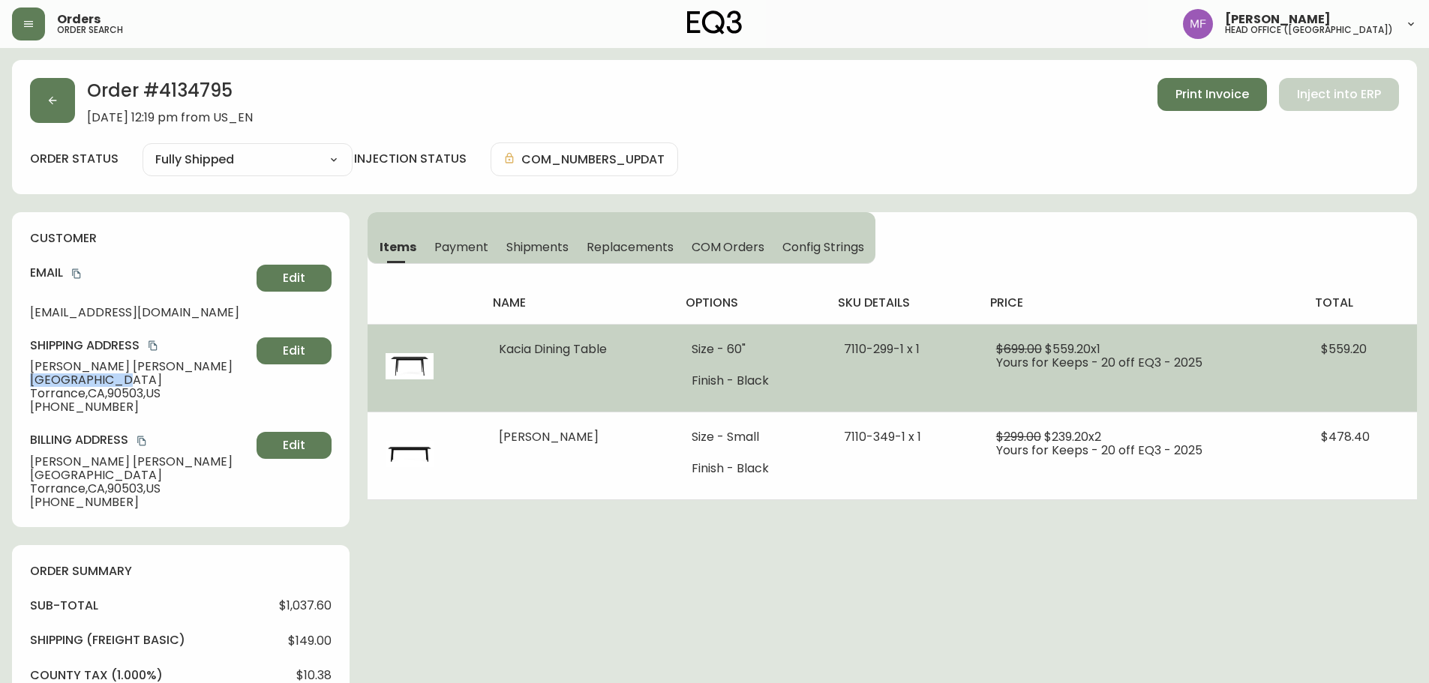
copy span "[GEOGRAPHIC_DATA]"
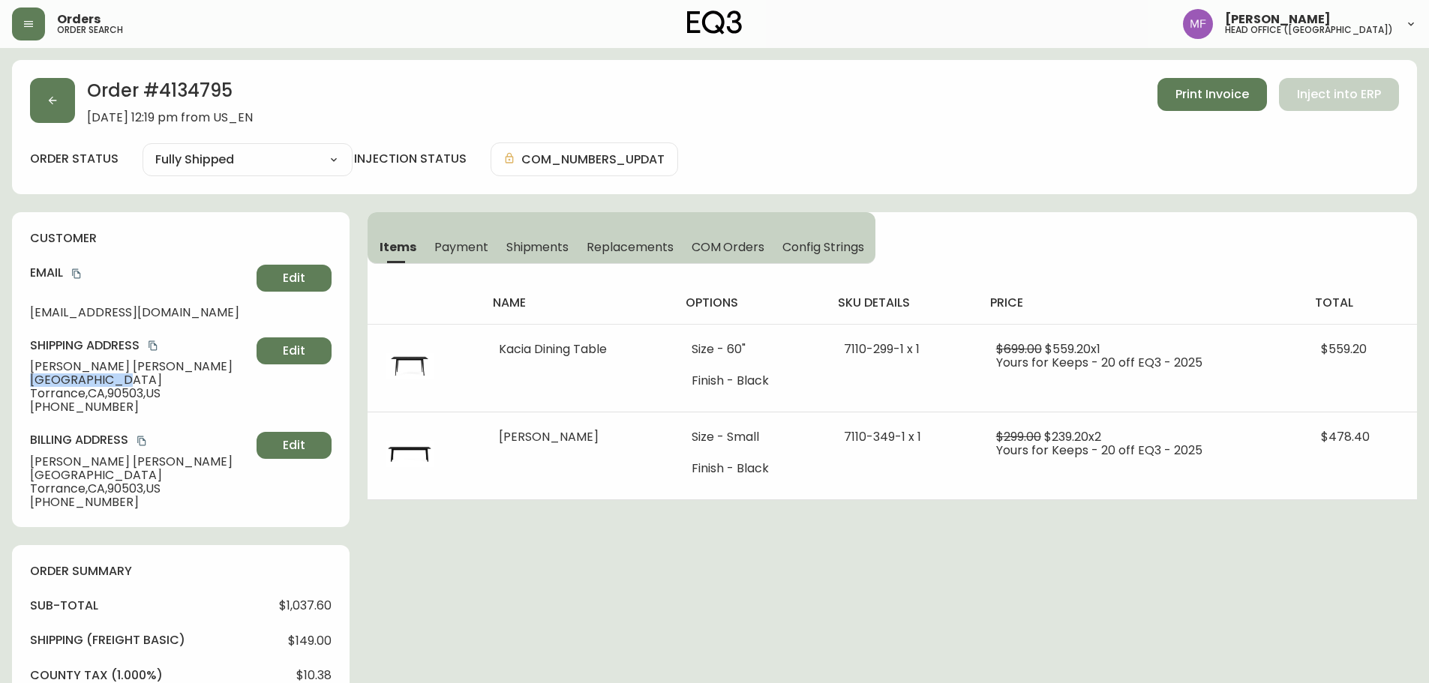
click at [128, 394] on span "[GEOGRAPHIC_DATA] , [GEOGRAPHIC_DATA]" at bounding box center [140, 394] width 221 height 14
click at [128, 395] on span "[GEOGRAPHIC_DATA] , [GEOGRAPHIC_DATA]" at bounding box center [140, 394] width 221 height 14
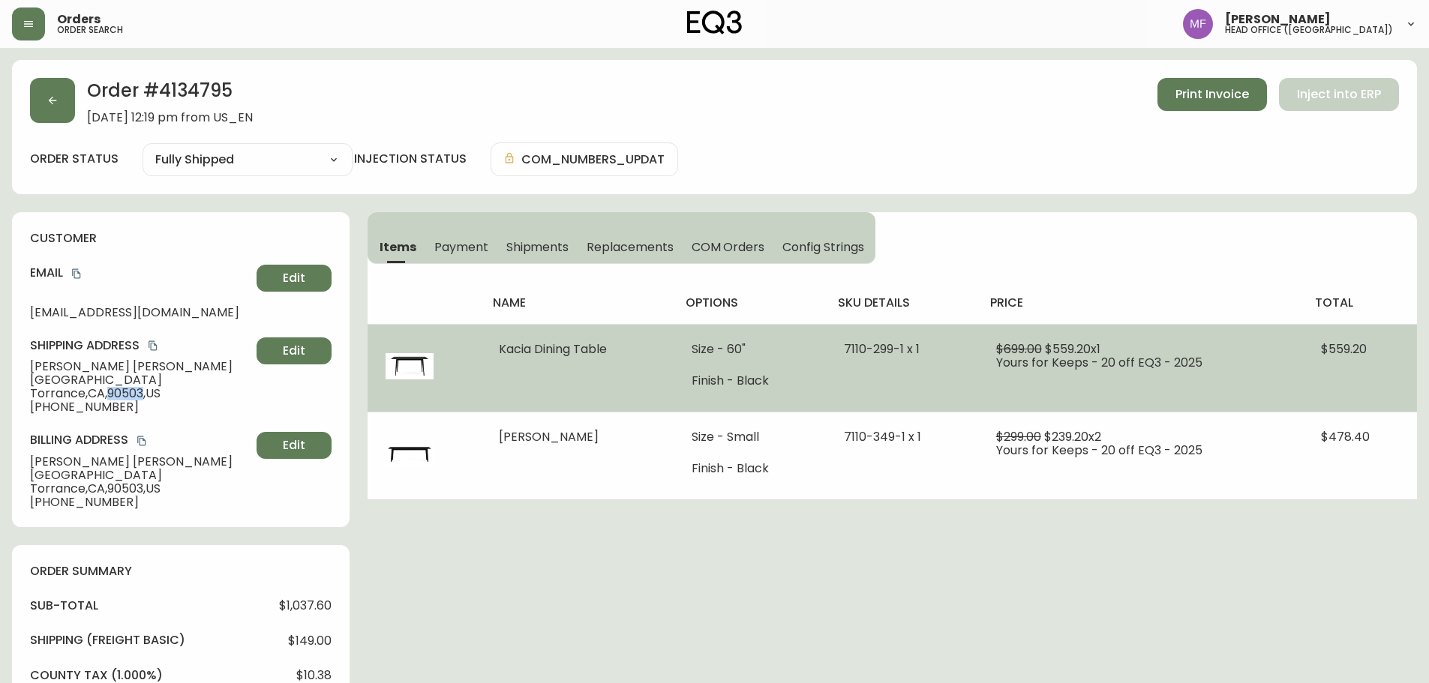
copy span "90503"
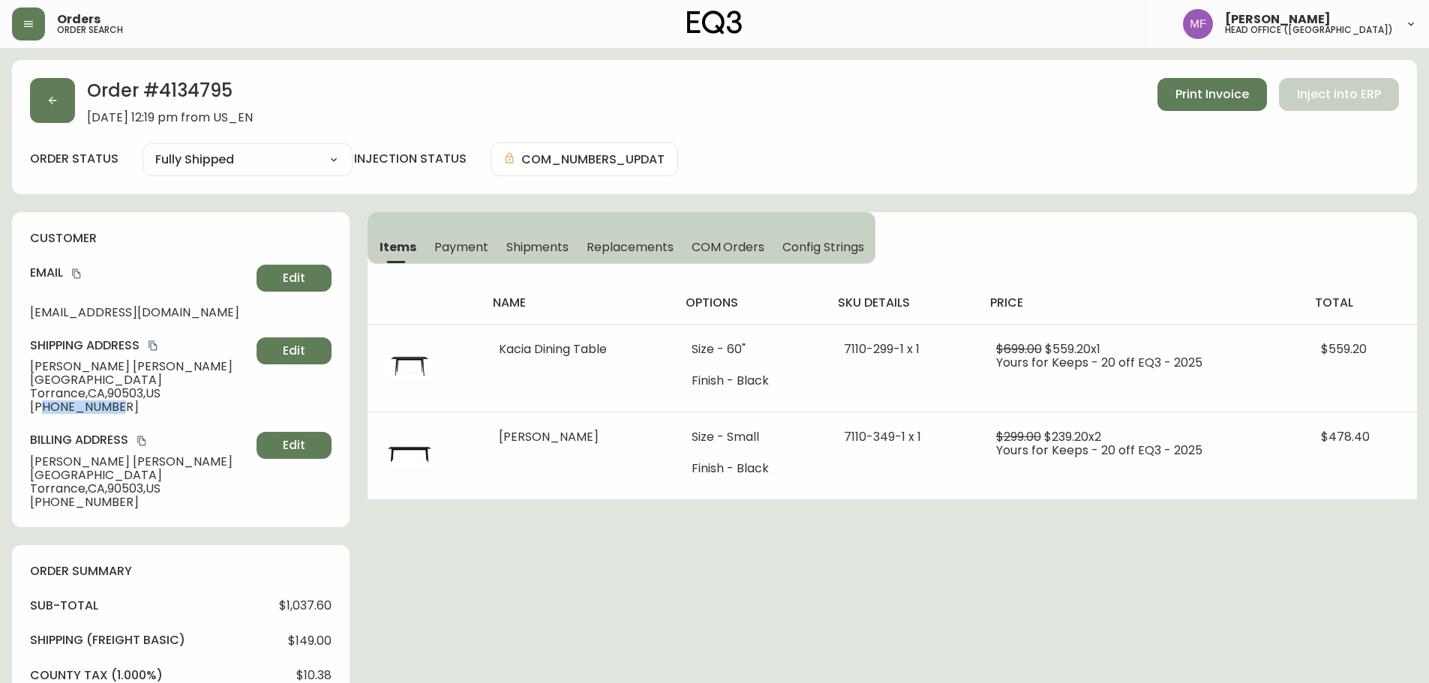
drag, startPoint x: 118, startPoint y: 405, endPoint x: 45, endPoint y: 407, distance: 72.8
click at [45, 407] on span "[PHONE_NUMBER]" at bounding box center [140, 408] width 221 height 14
copy span "2622272842"
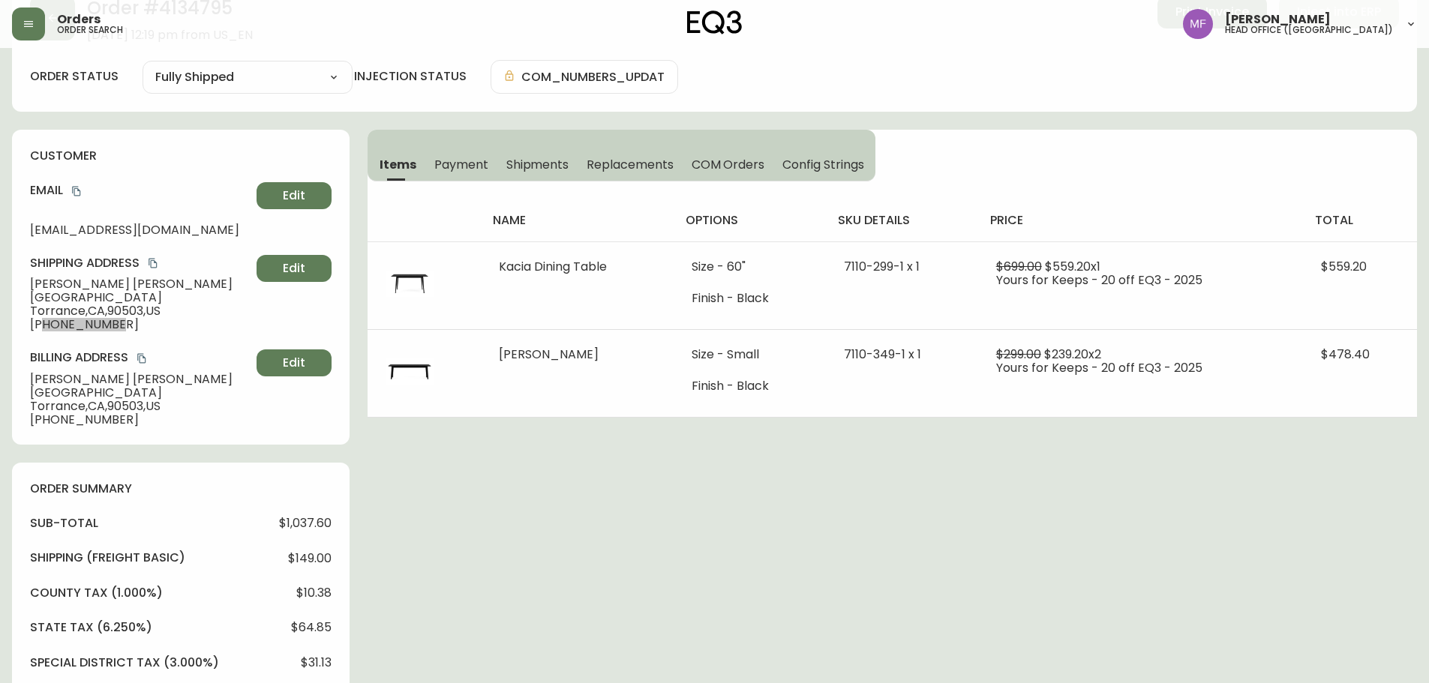
scroll to position [75, 0]
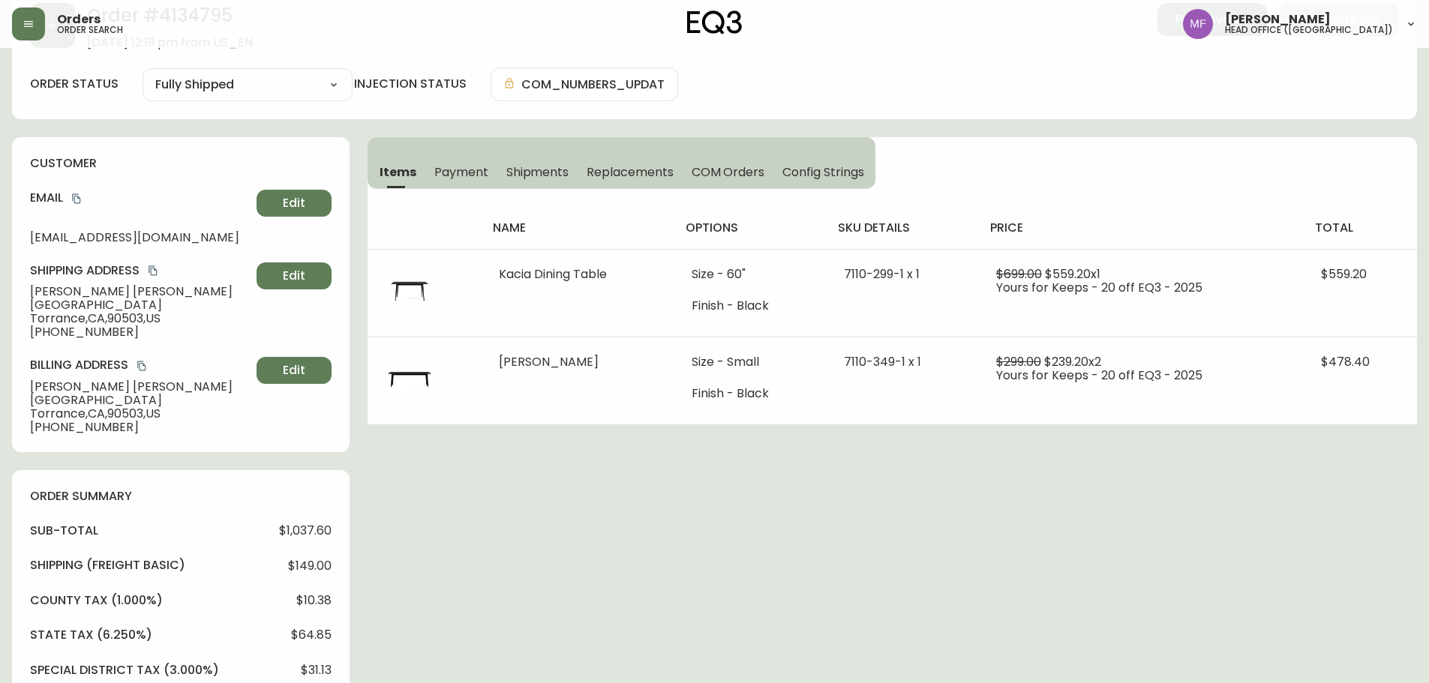
click at [683, 526] on div "Order # 4134795 [DATE] 12:19 pm from US_EN Print Invoice Inject into ERP order …" at bounding box center [714, 602] width 1405 height 1235
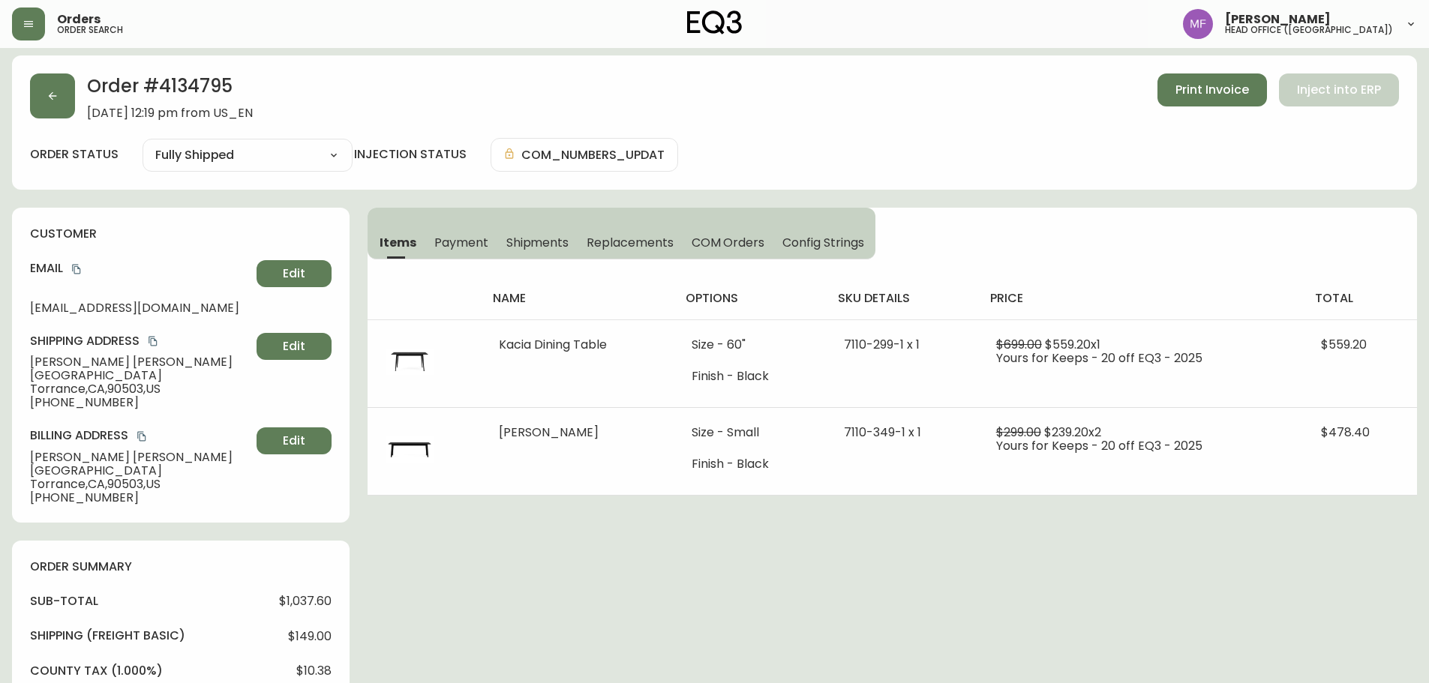
scroll to position [0, 0]
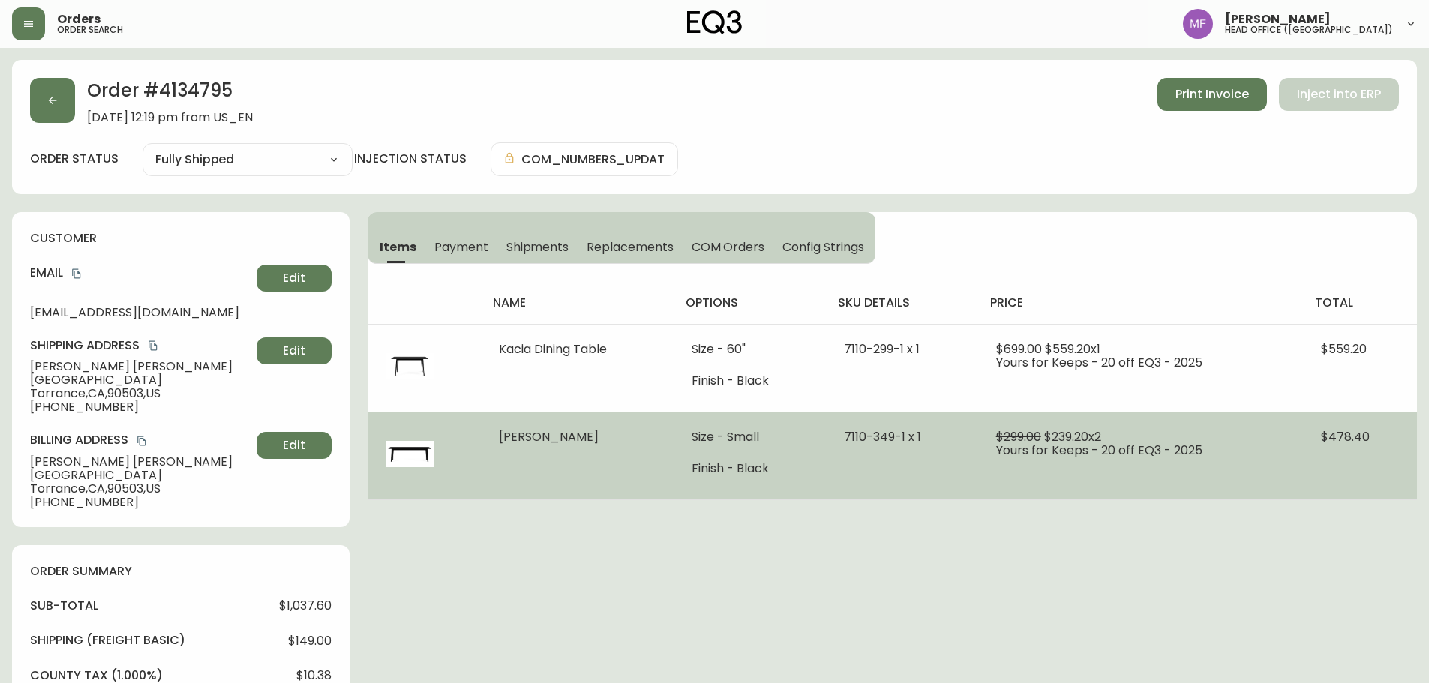
click at [653, 425] on td "[PERSON_NAME]" at bounding box center [578, 456] width 194 height 88
click at [758, 488] on td "Size - Small Finish - Black" at bounding box center [750, 456] width 152 height 88
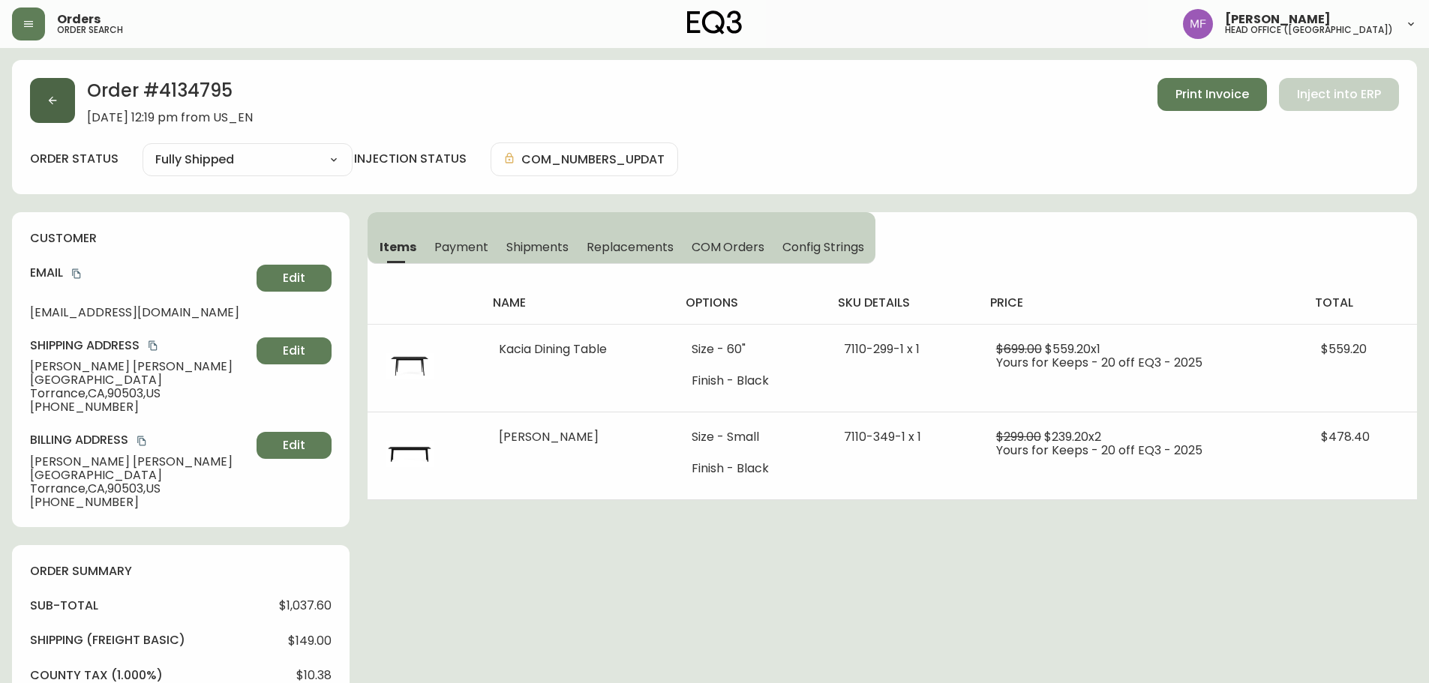
click at [64, 98] on button "button" at bounding box center [52, 100] width 45 height 45
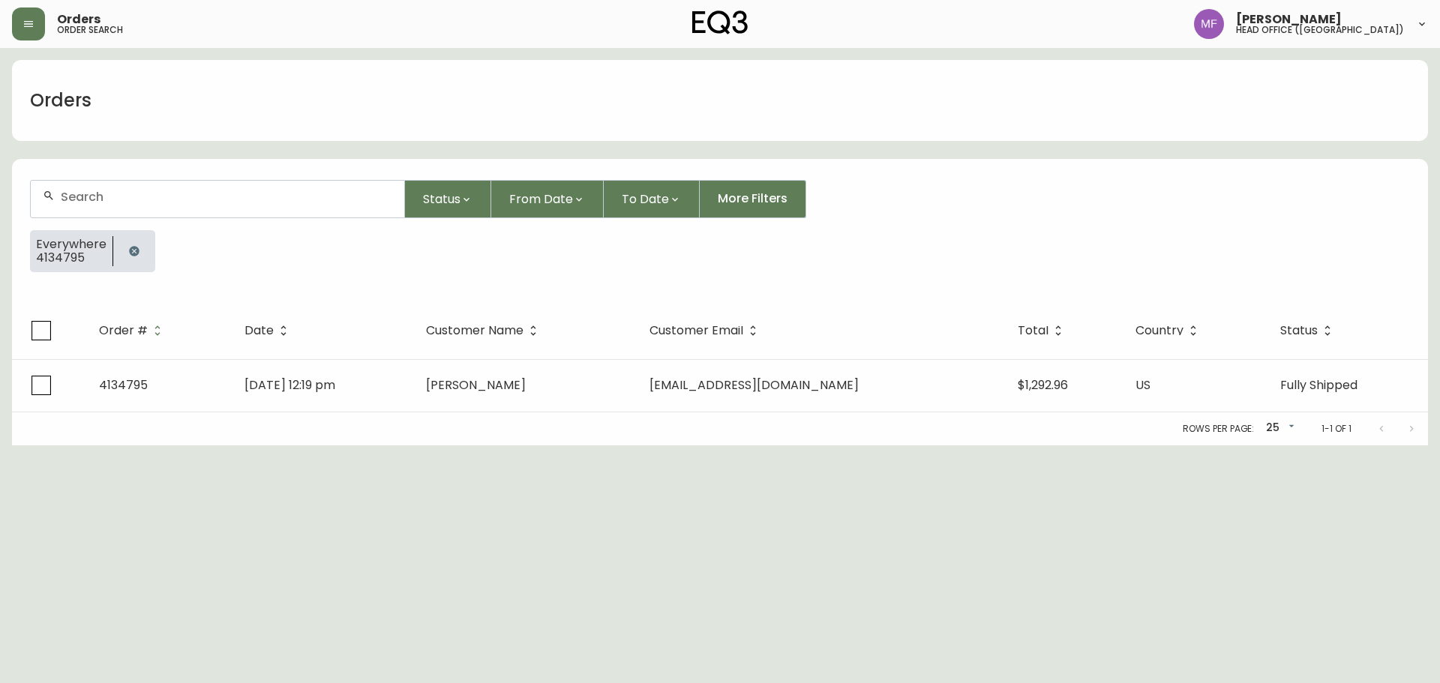
click at [137, 249] on icon "button" at bounding box center [134, 251] width 10 height 10
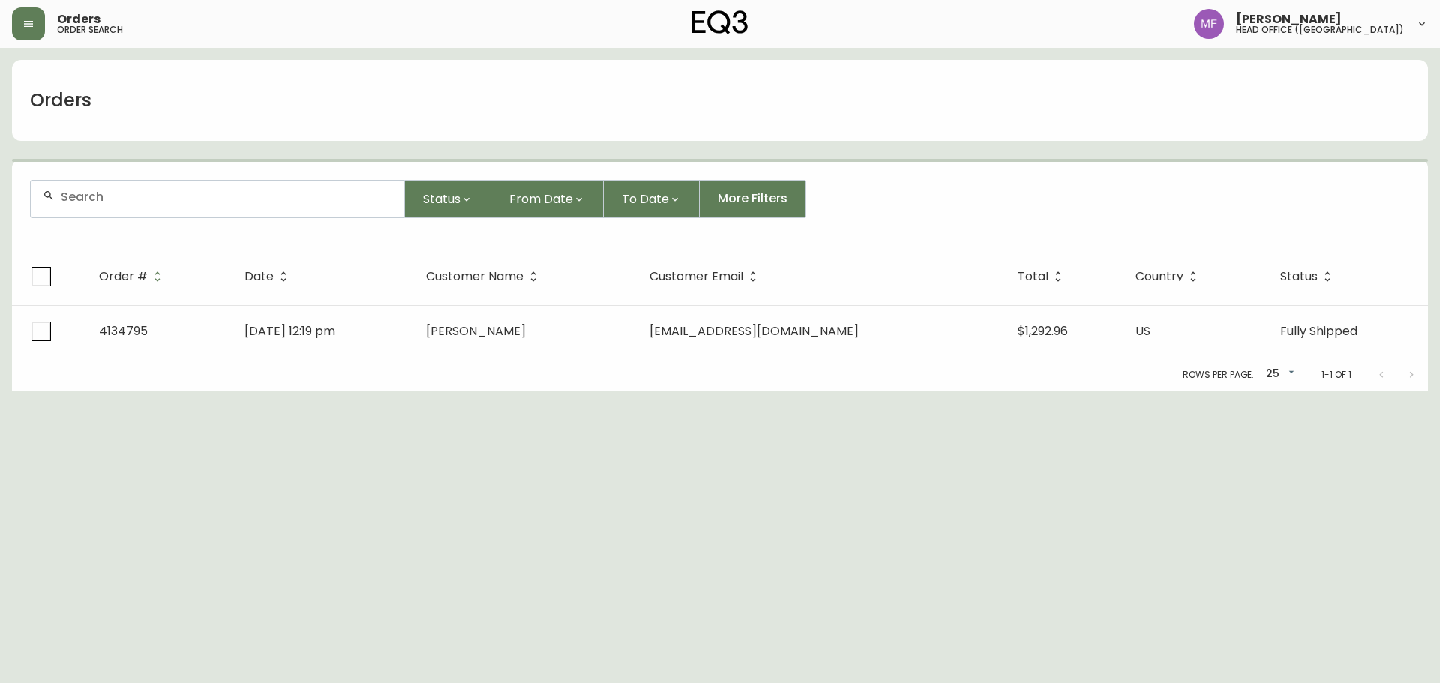
click at [114, 211] on div at bounding box center [218, 199] width 374 height 37
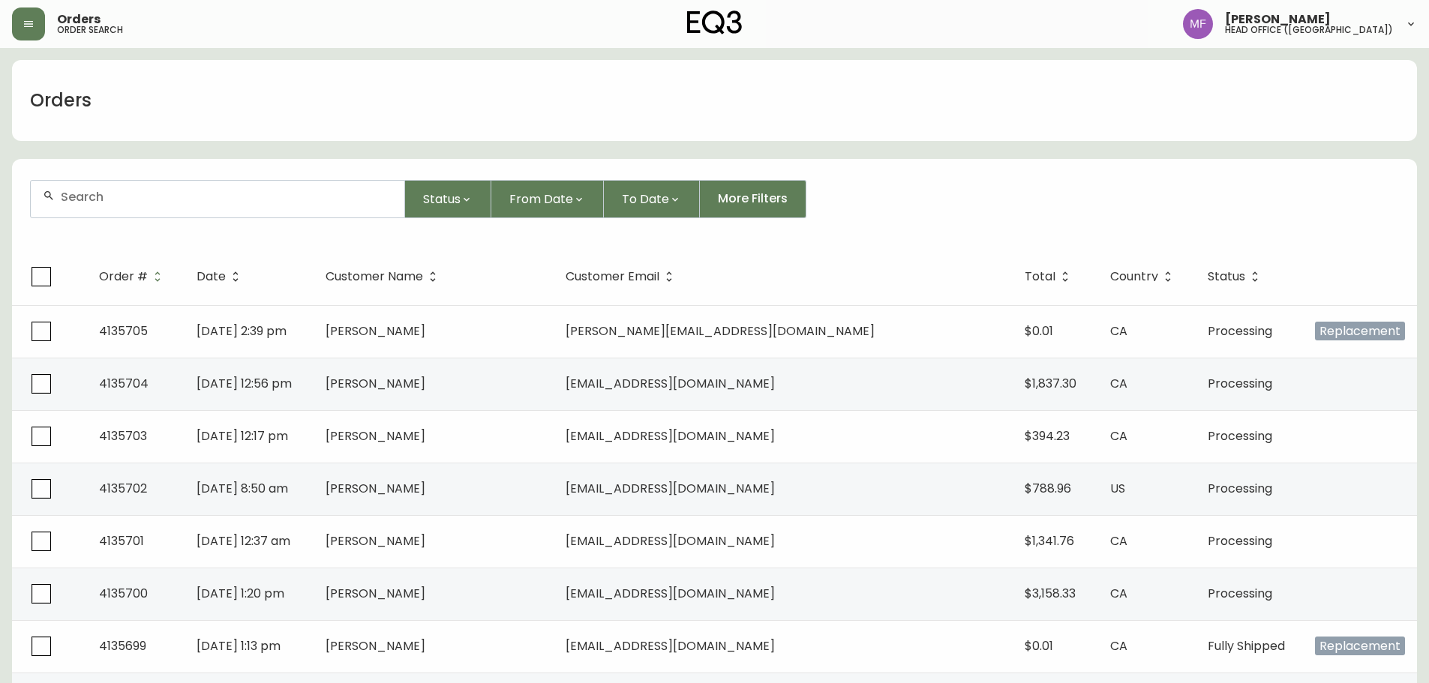
paste input "4135705"
type input "4135705"
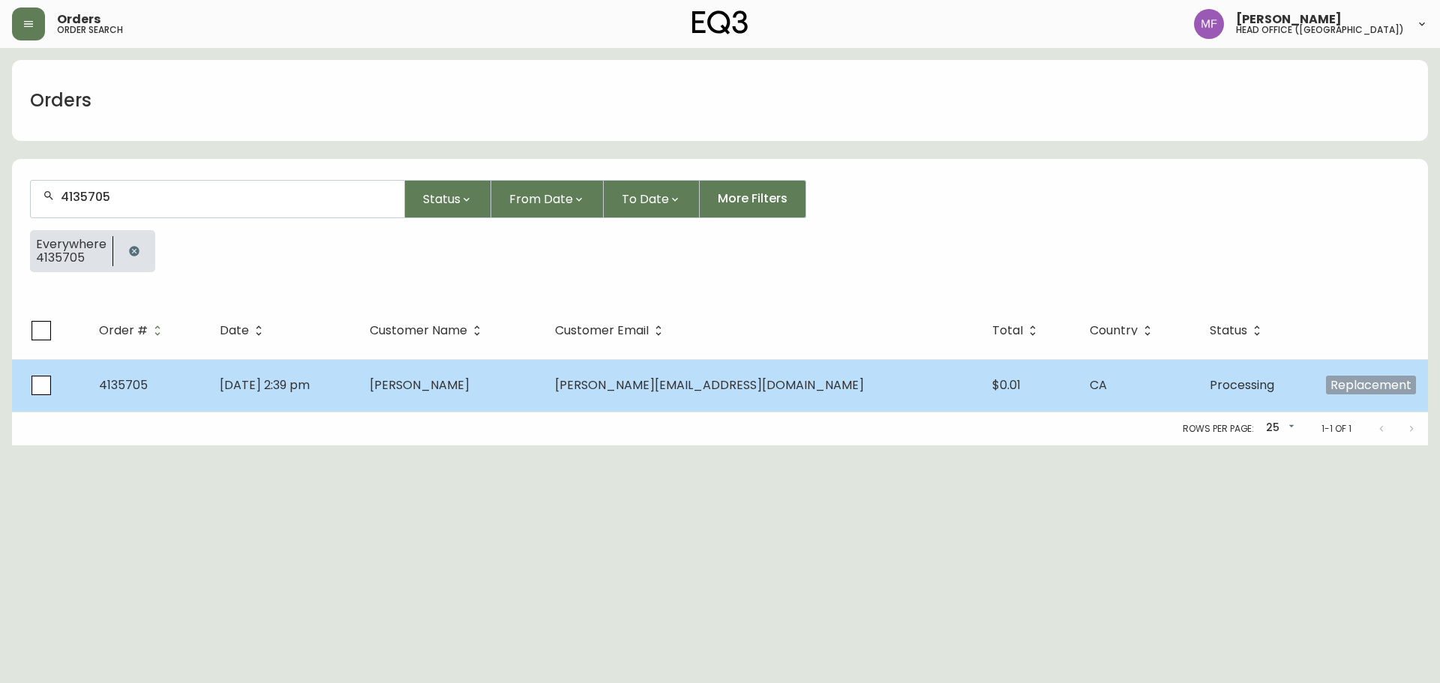
click at [358, 393] on td "[DATE] 2:39 pm" at bounding box center [283, 385] width 150 height 53
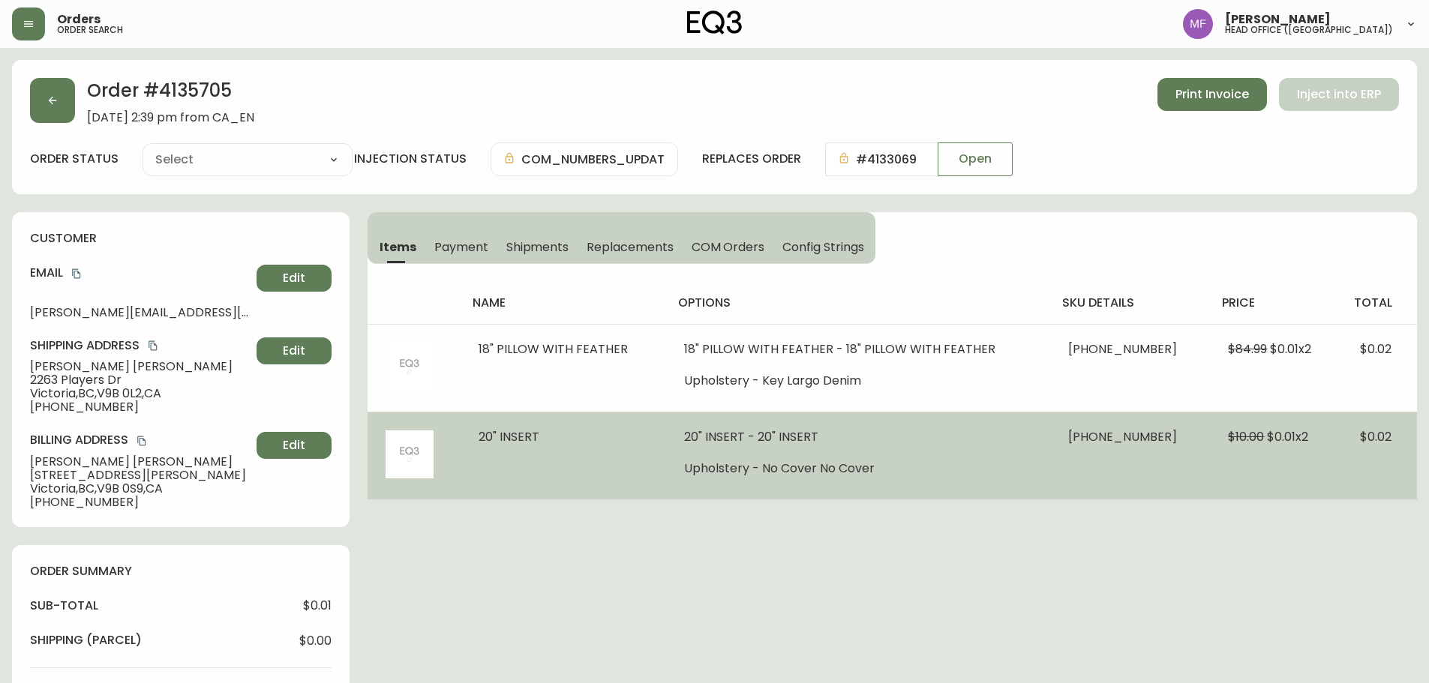
type input "Processing"
select select "PROCESSING"
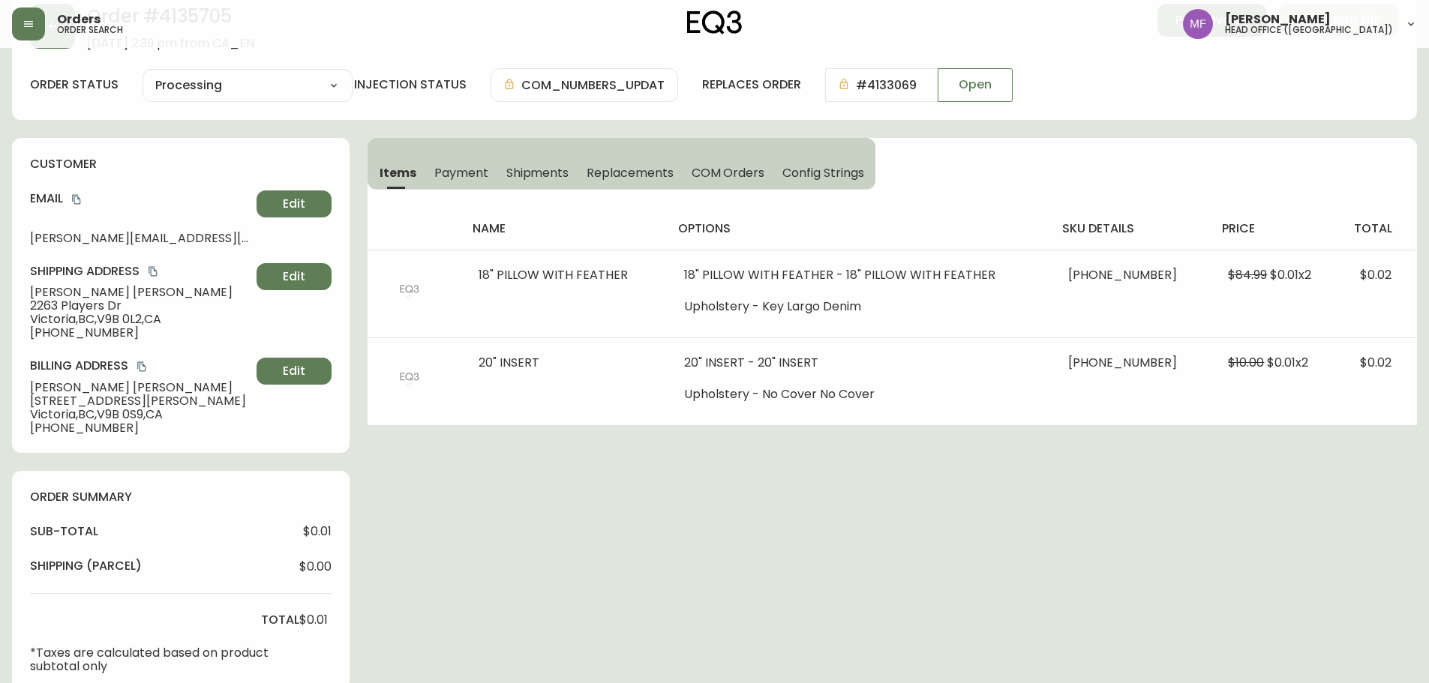
scroll to position [300, 0]
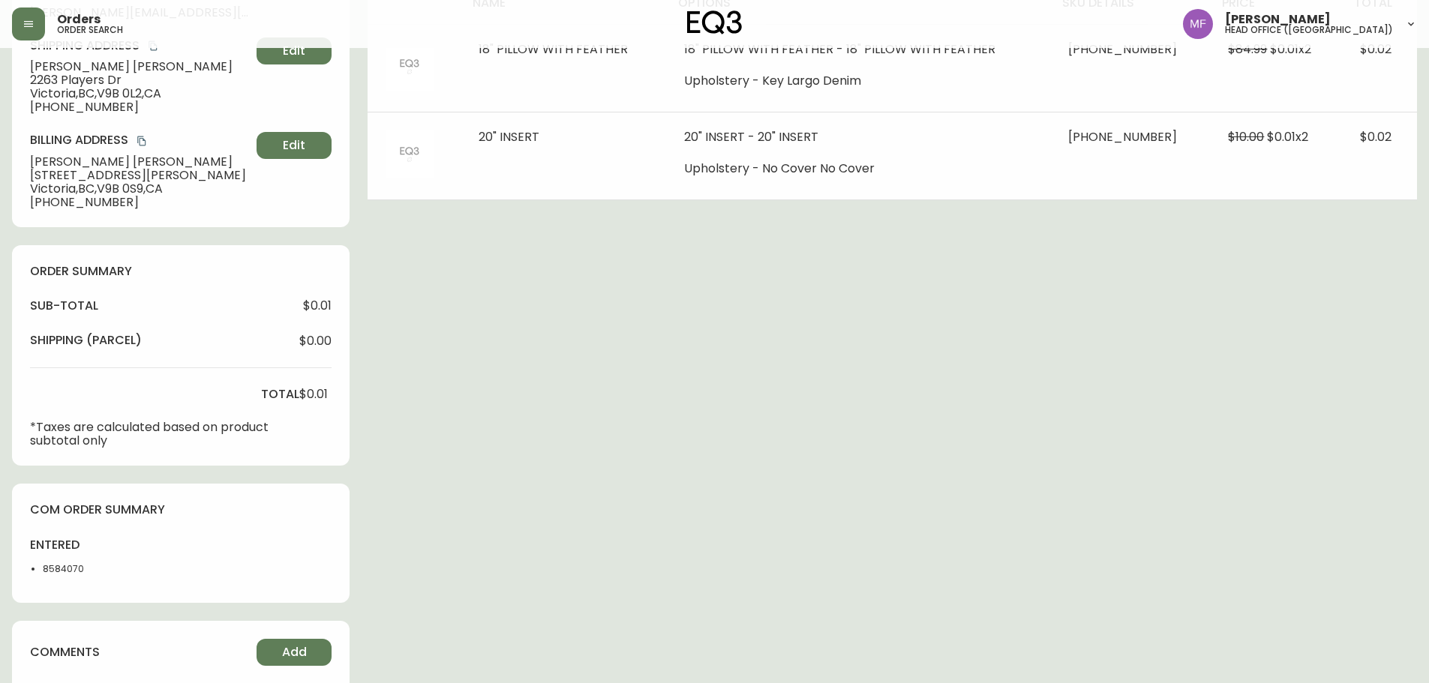
click at [56, 568] on li "8584070" at bounding box center [81, 570] width 76 height 14
copy li "8584070"
click at [665, 503] on div "Order # 4135705 [DATE] 2:39 pm from CA_EN Print Invoice Inject into ERP order s…" at bounding box center [714, 330] width 1405 height 1141
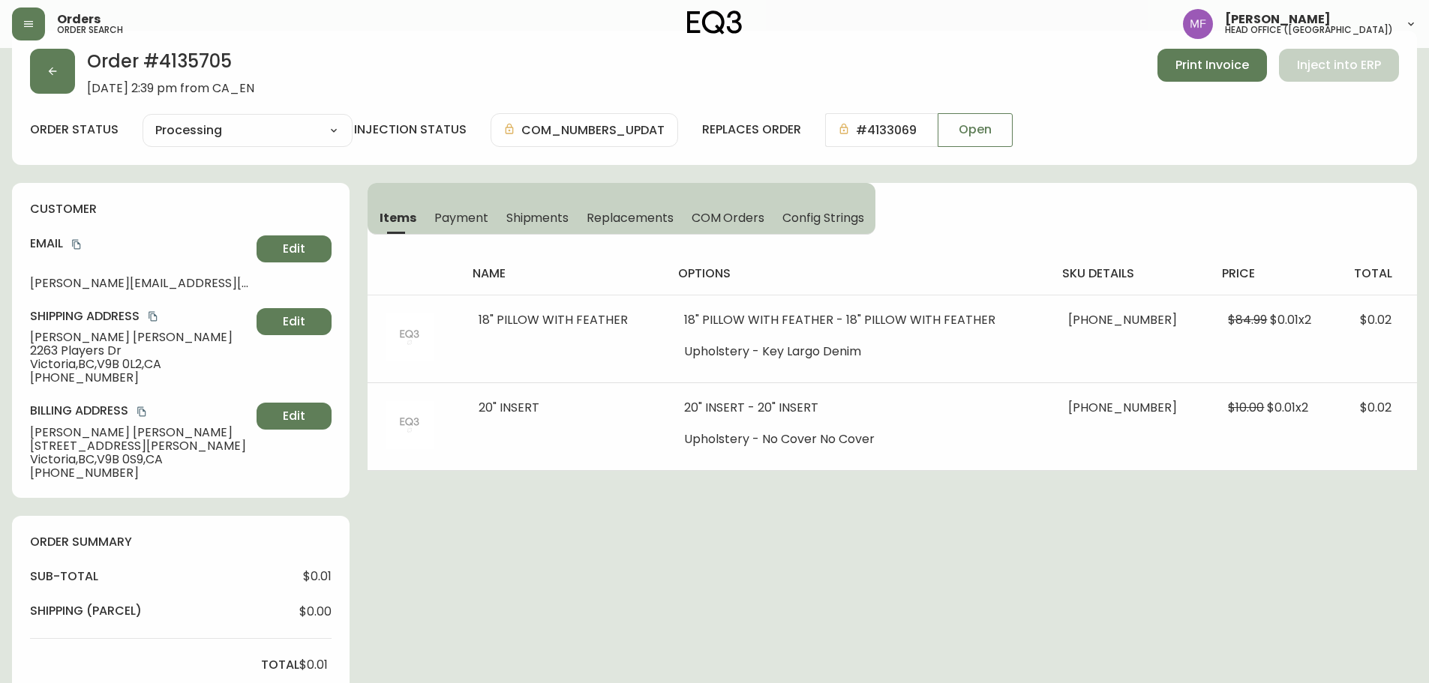
scroll to position [0, 0]
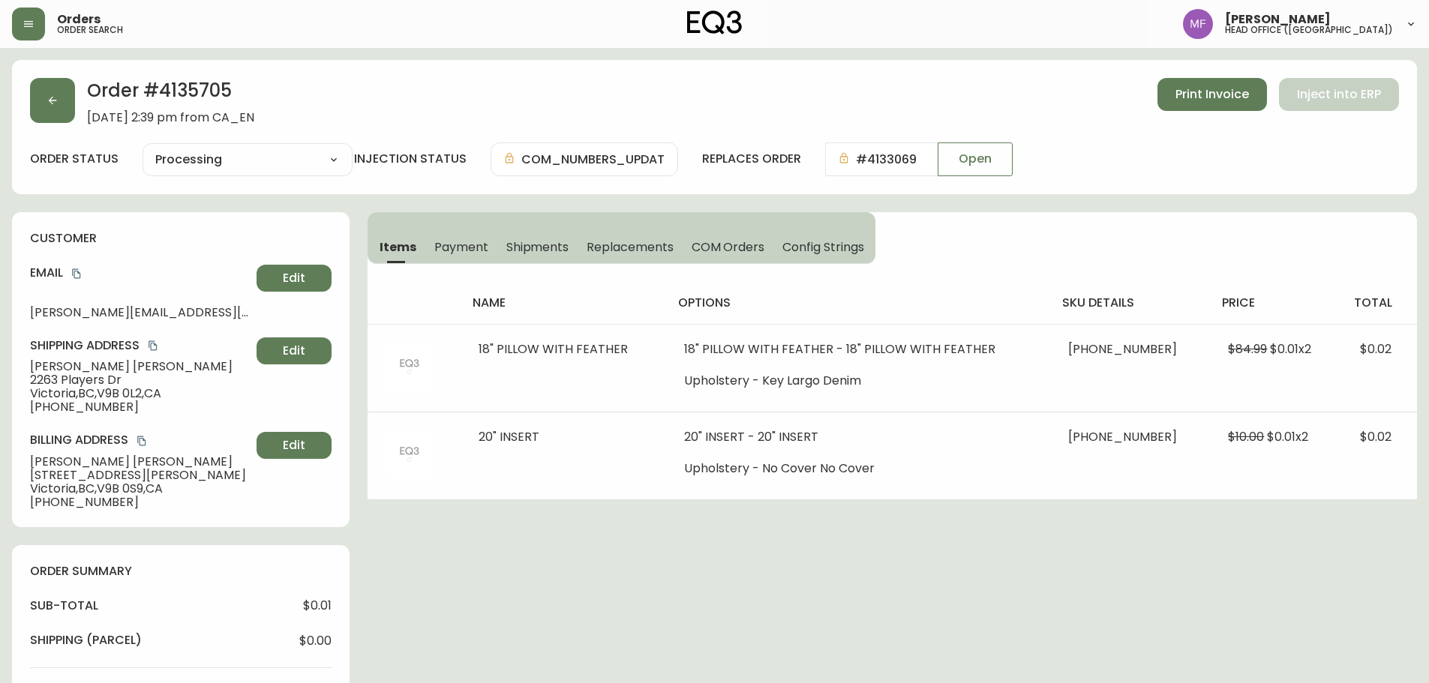
click at [211, 95] on h2 "Order # 4135705" at bounding box center [170, 94] width 167 height 33
copy h2 "4135705"
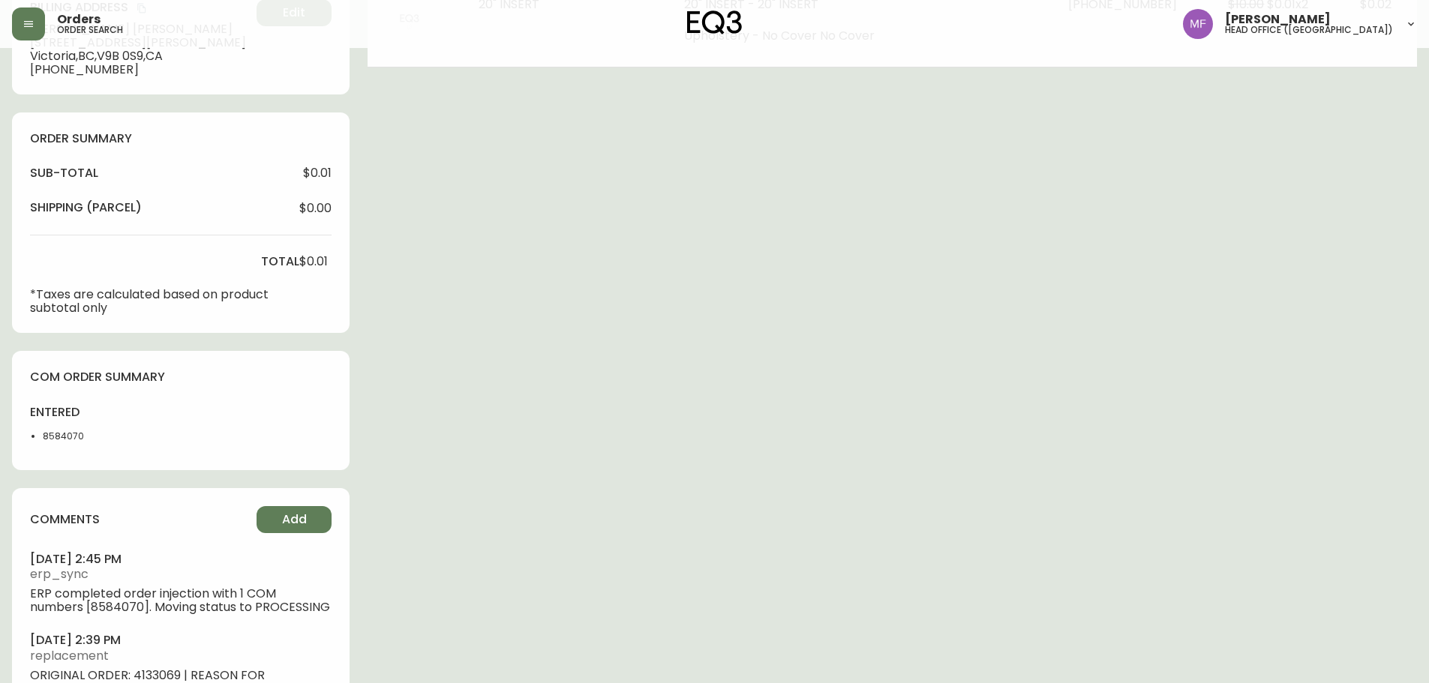
scroll to position [518, 0]
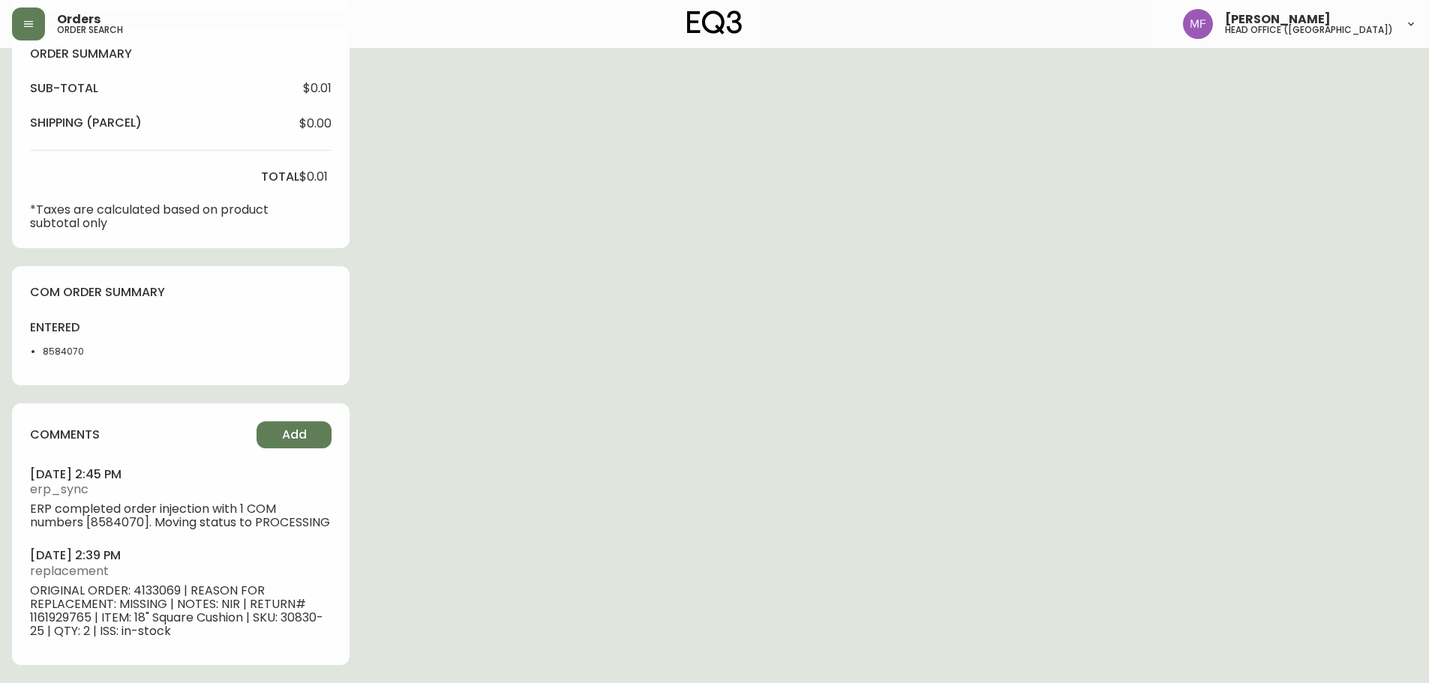
click at [62, 354] on li "8584070" at bounding box center [81, 352] width 76 height 14
copy li "8584070"
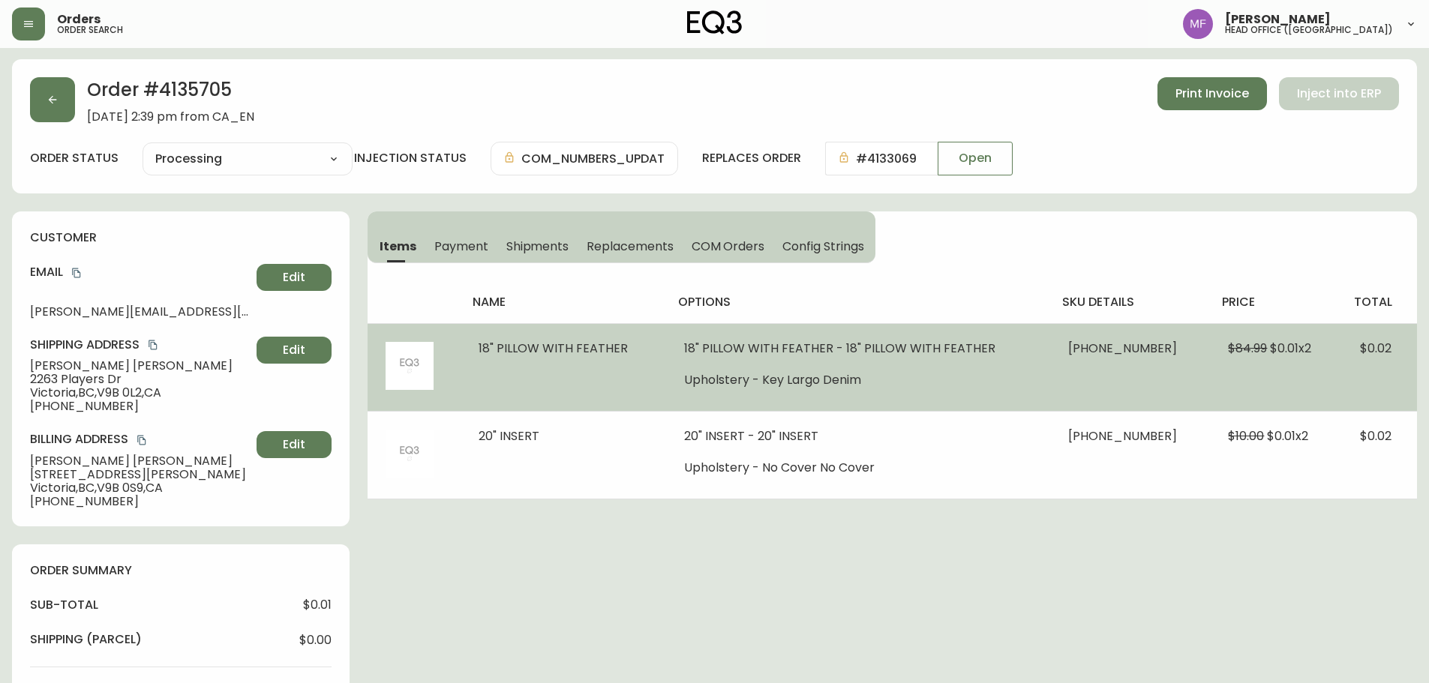
scroll to position [0, 0]
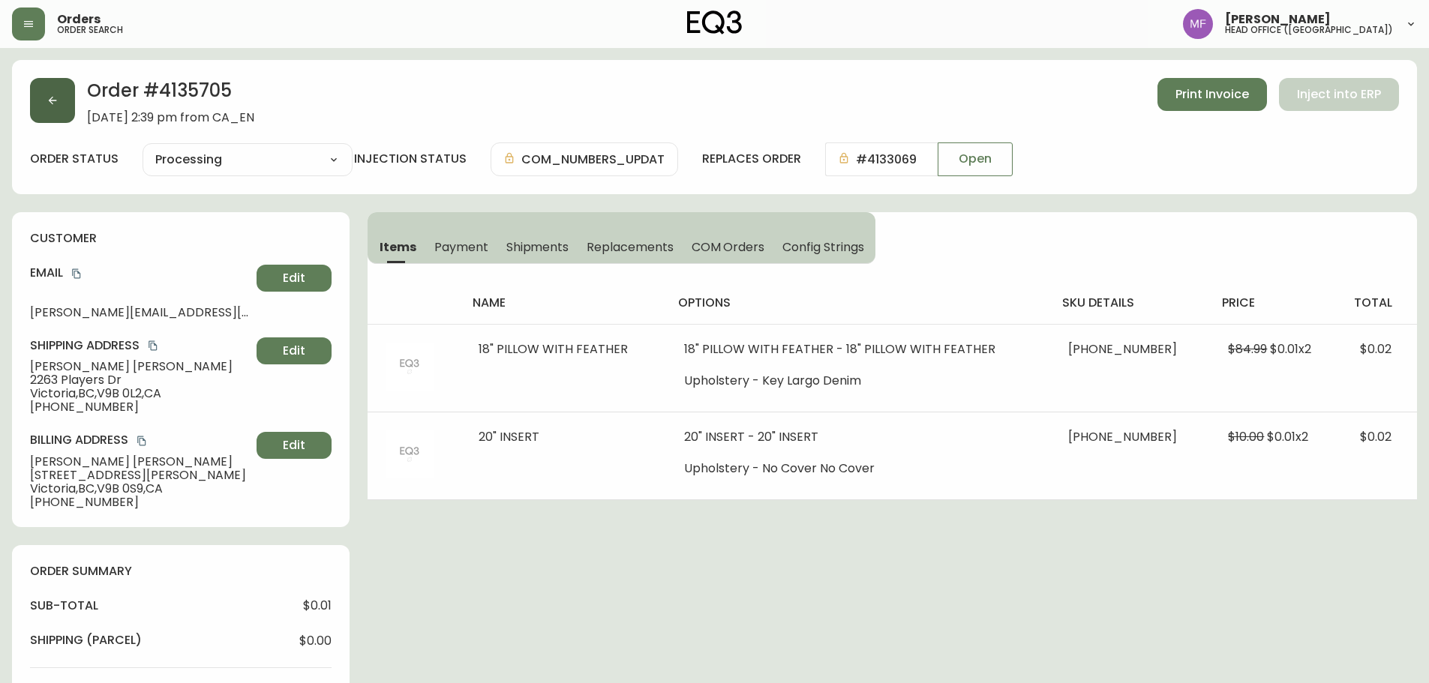
click at [45, 103] on button "button" at bounding box center [52, 100] width 45 height 45
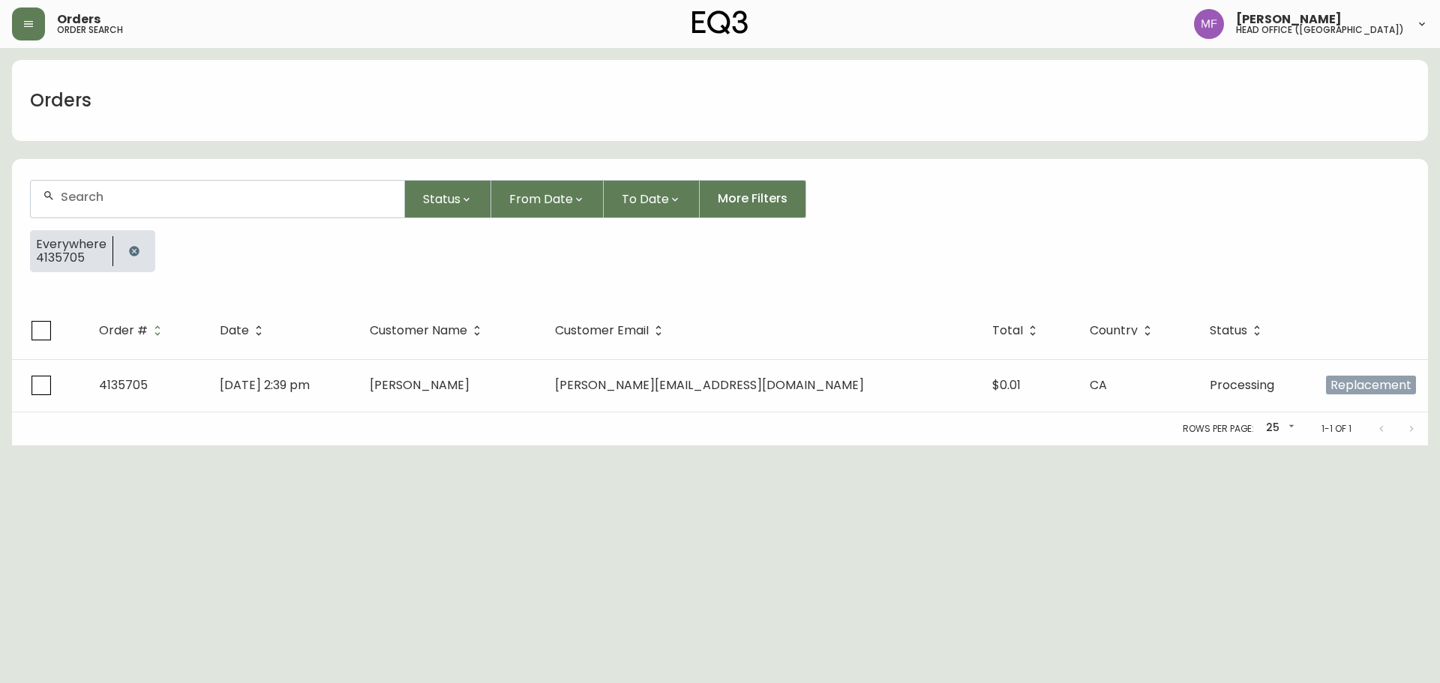
click at [130, 244] on button "button" at bounding box center [134, 251] width 30 height 30
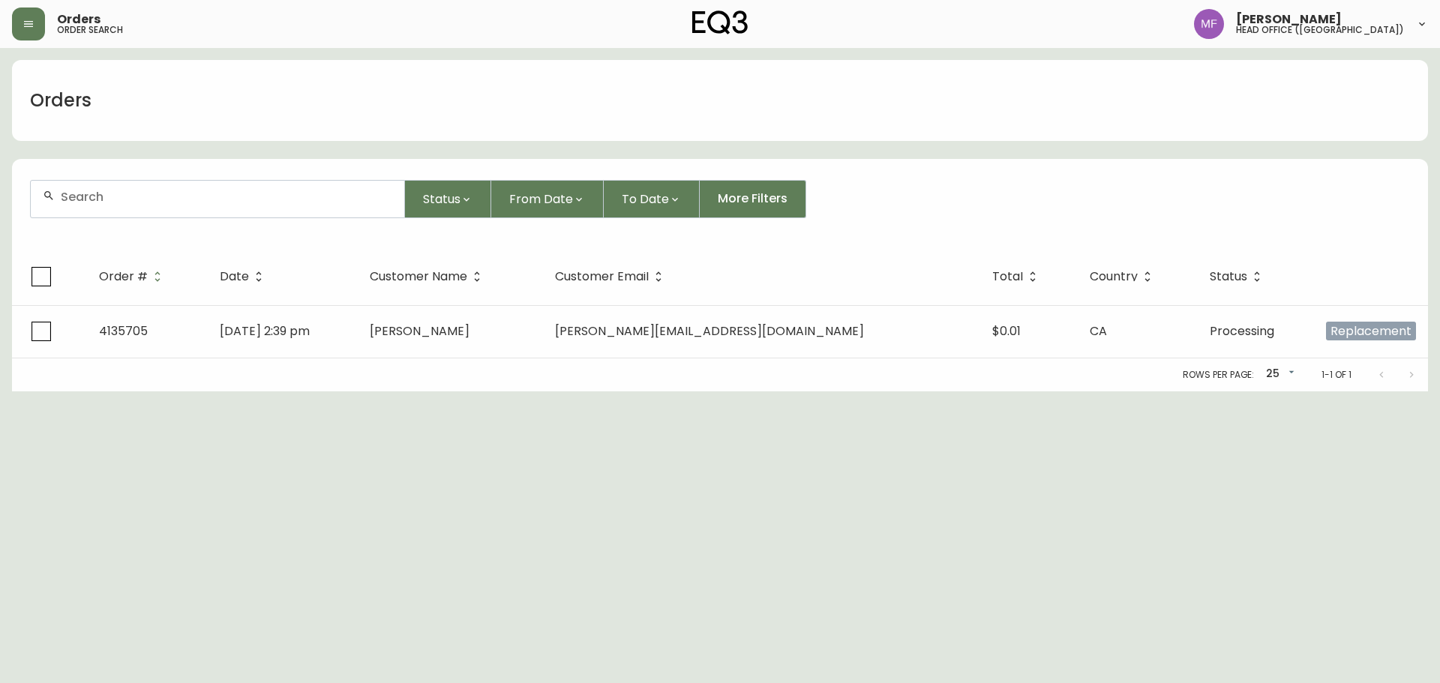
click at [123, 213] on div at bounding box center [218, 199] width 374 height 37
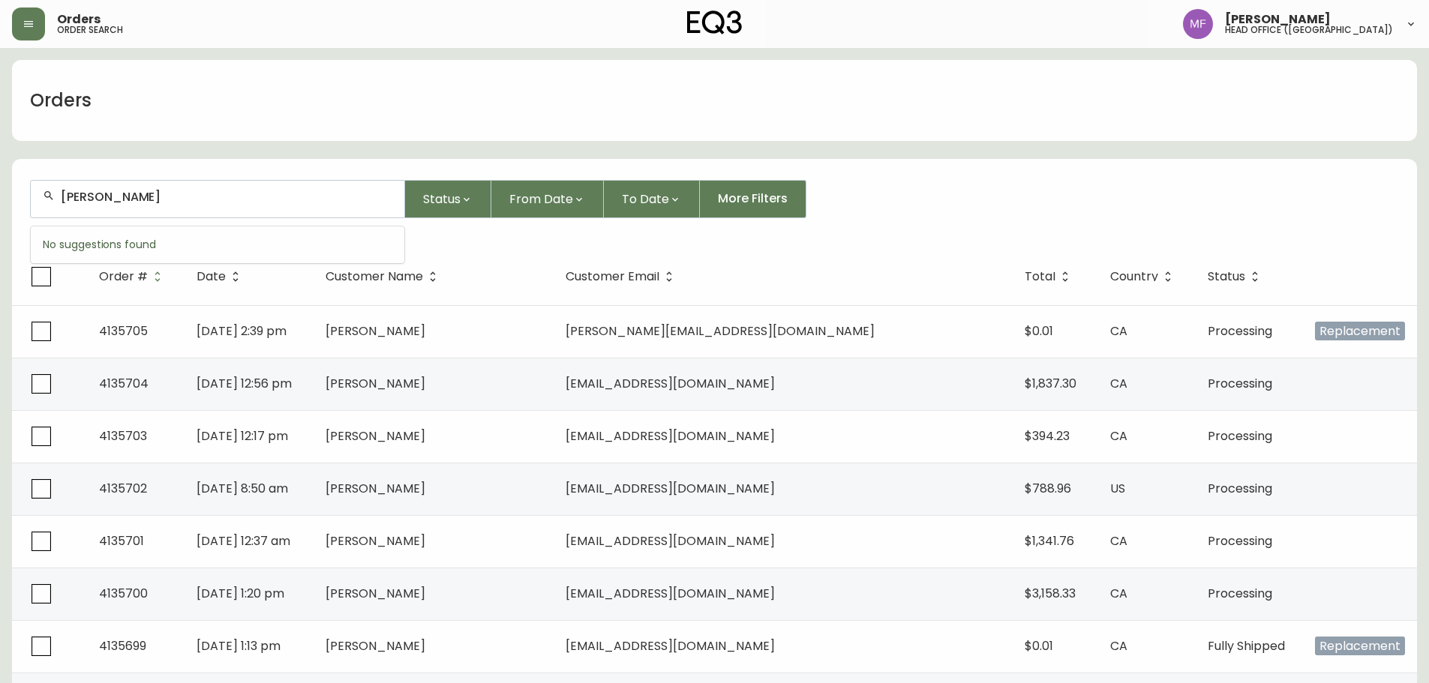
type input "[PERSON_NAME]"
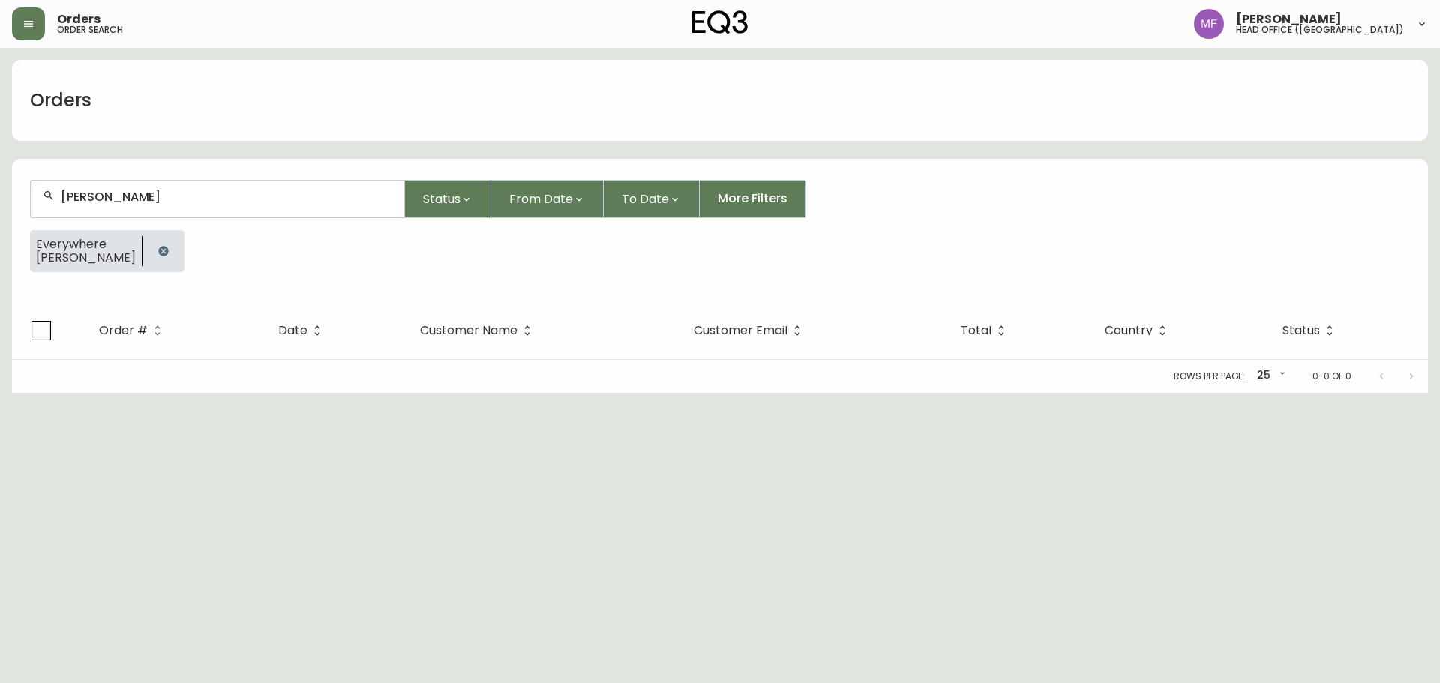
click at [158, 250] on icon "button" at bounding box center [164, 251] width 12 height 12
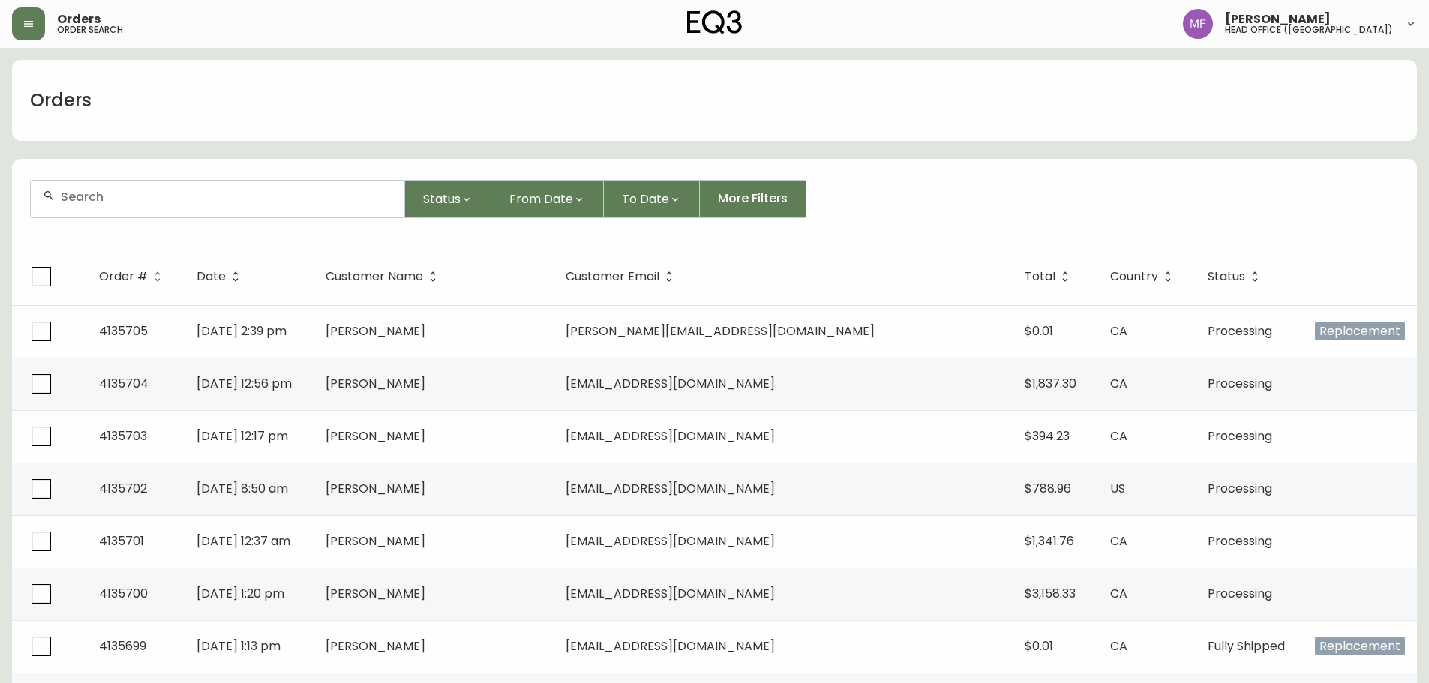
click at [101, 208] on div at bounding box center [218, 199] width 374 height 37
type input "4133069"
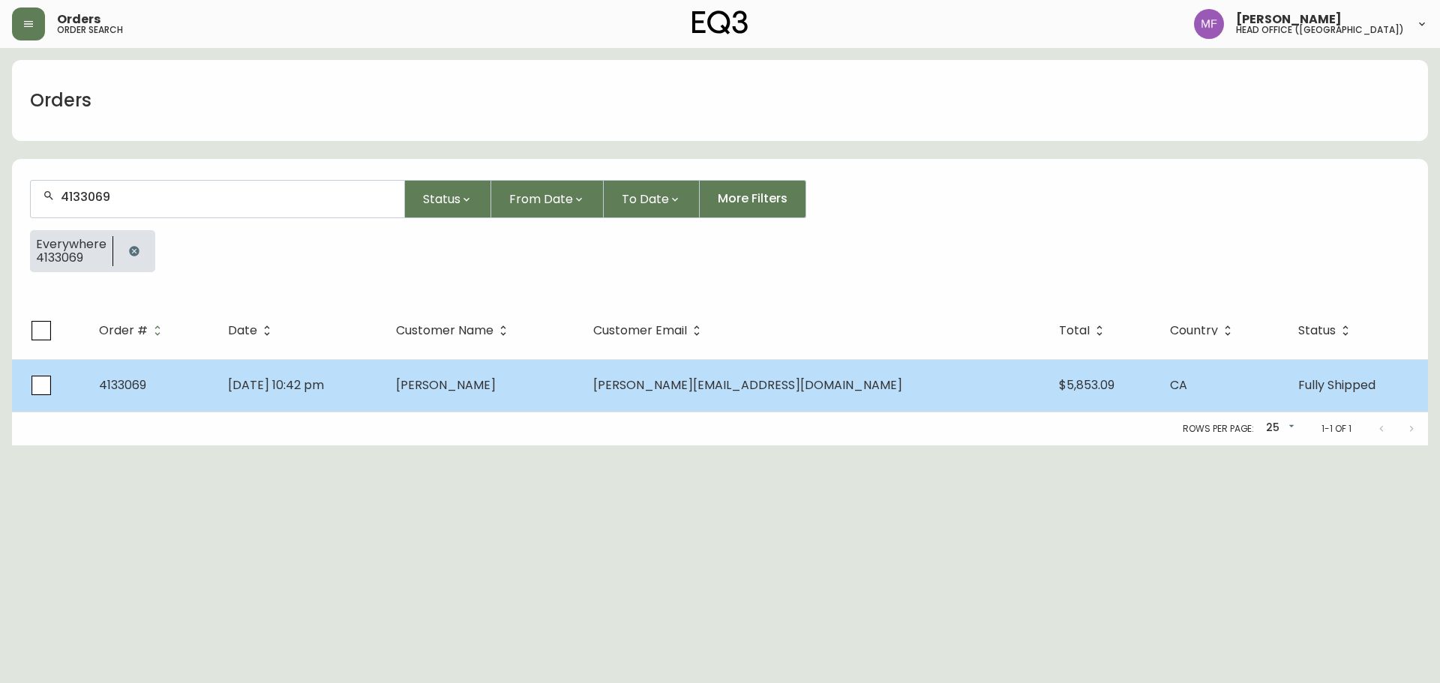
click at [581, 389] on td "[PERSON_NAME]" at bounding box center [482, 385] width 197 height 53
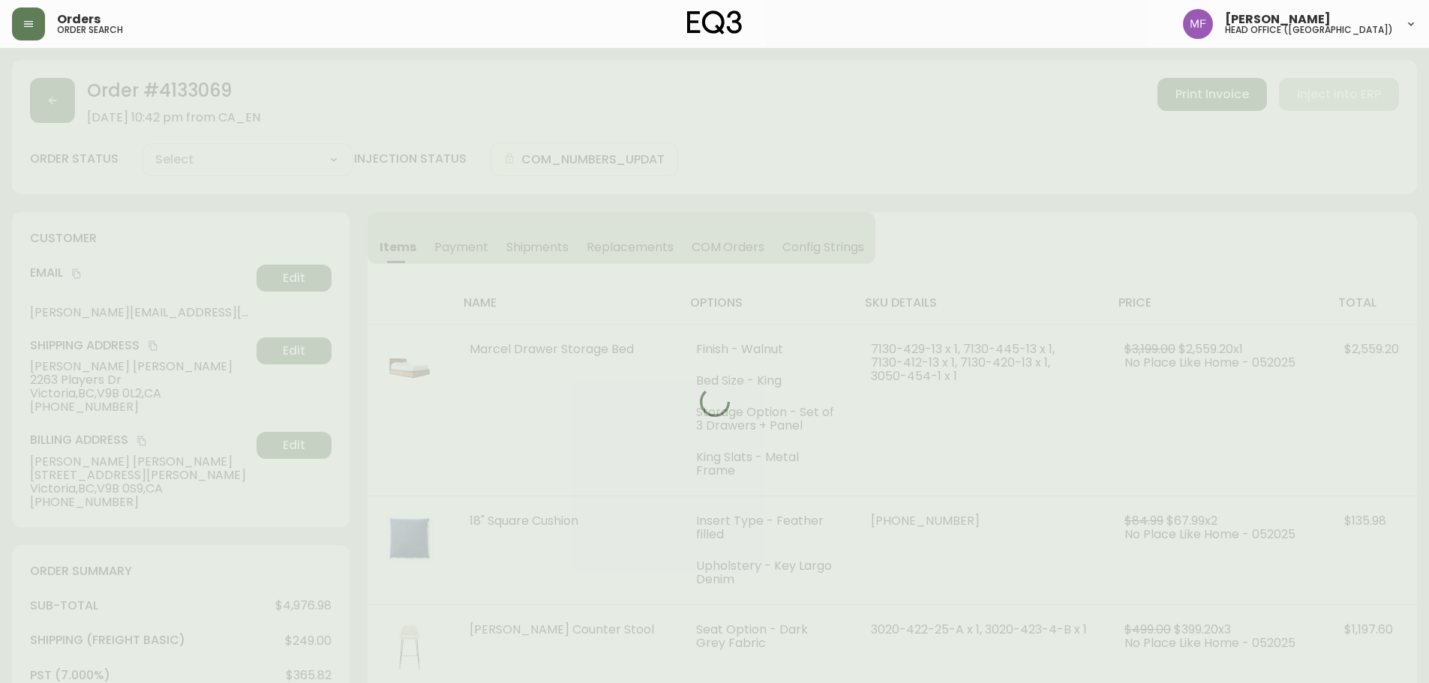
type input "Fully Shipped"
select select "FULLY_SHIPPED"
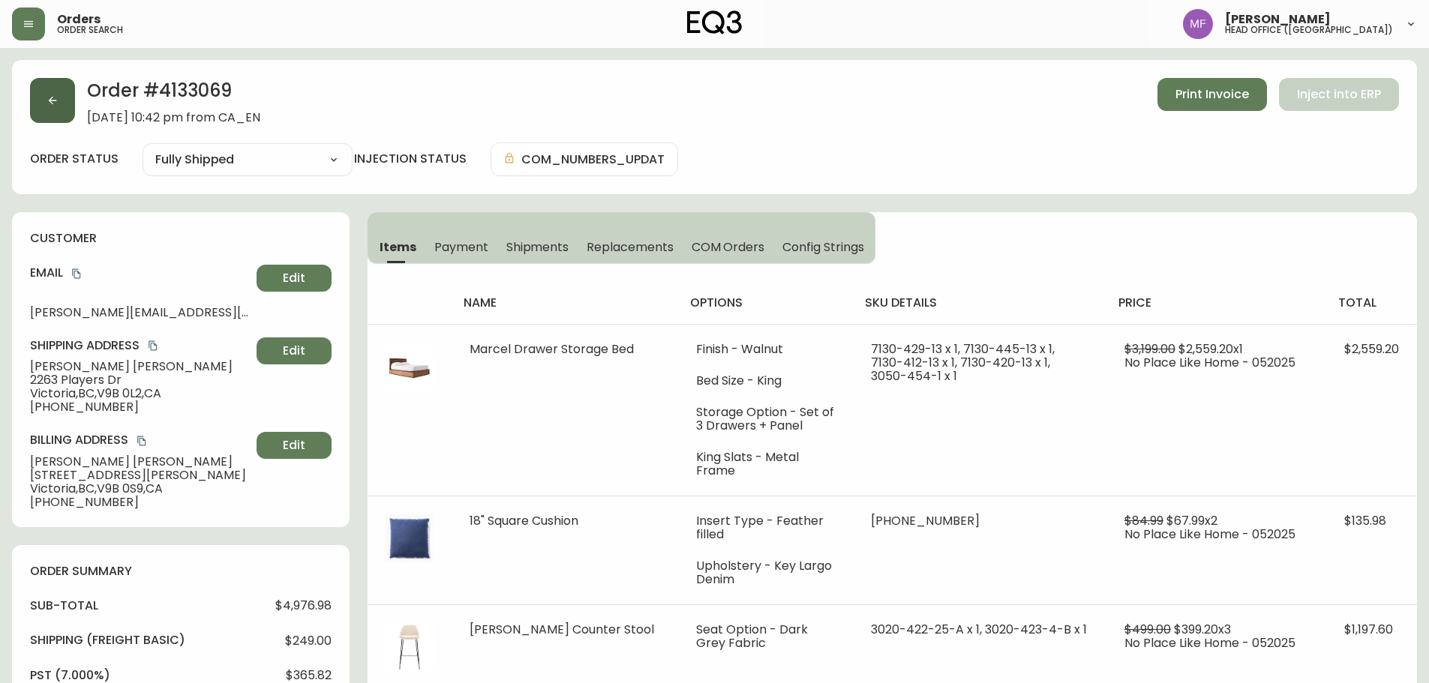
click at [69, 104] on button "button" at bounding box center [52, 100] width 45 height 45
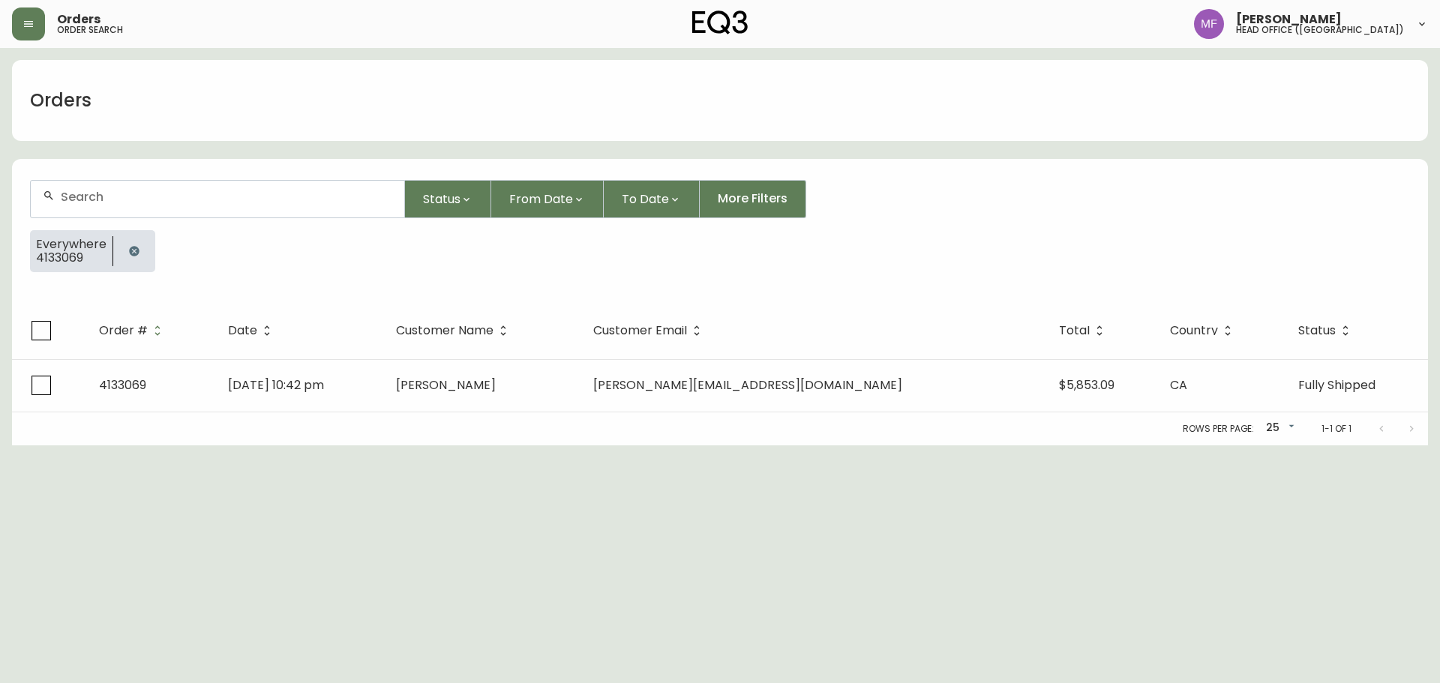
click at [143, 207] on div at bounding box center [218, 199] width 374 height 37
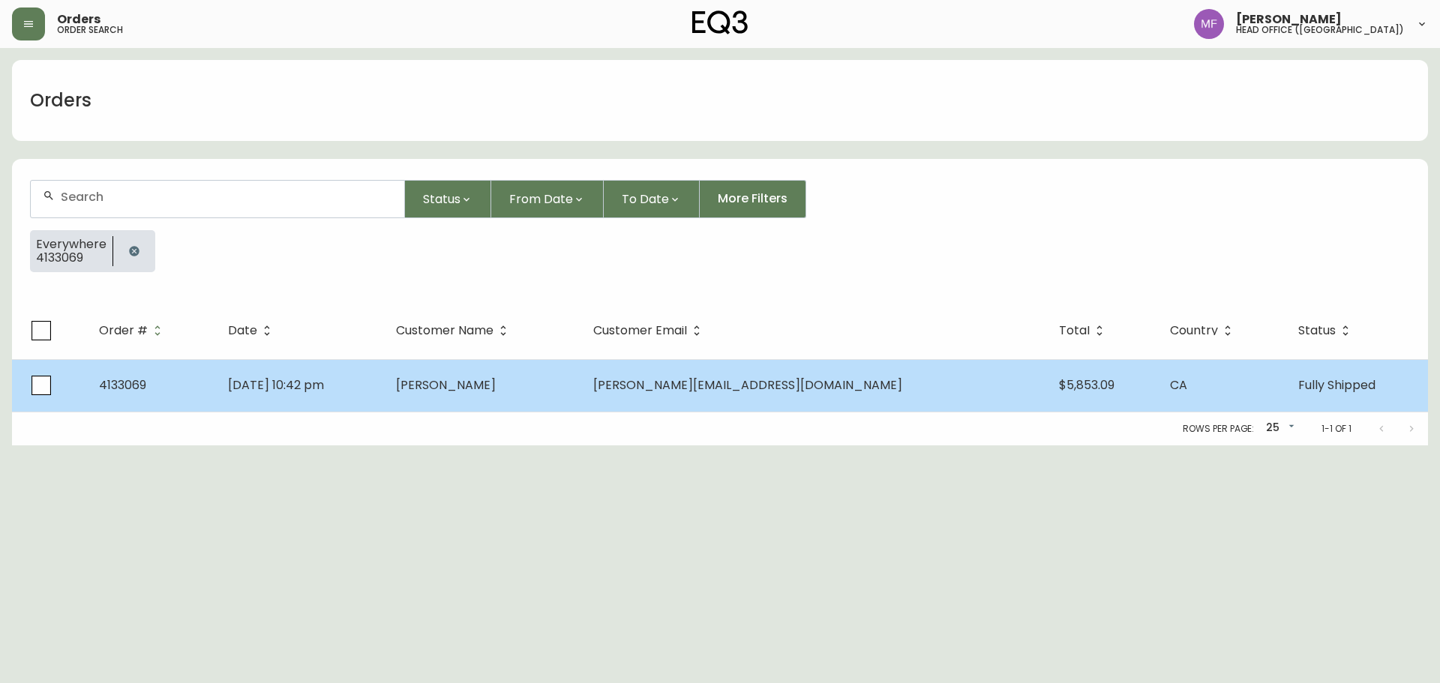
click at [384, 378] on td "[DATE] 10:42 pm" at bounding box center [300, 385] width 168 height 53
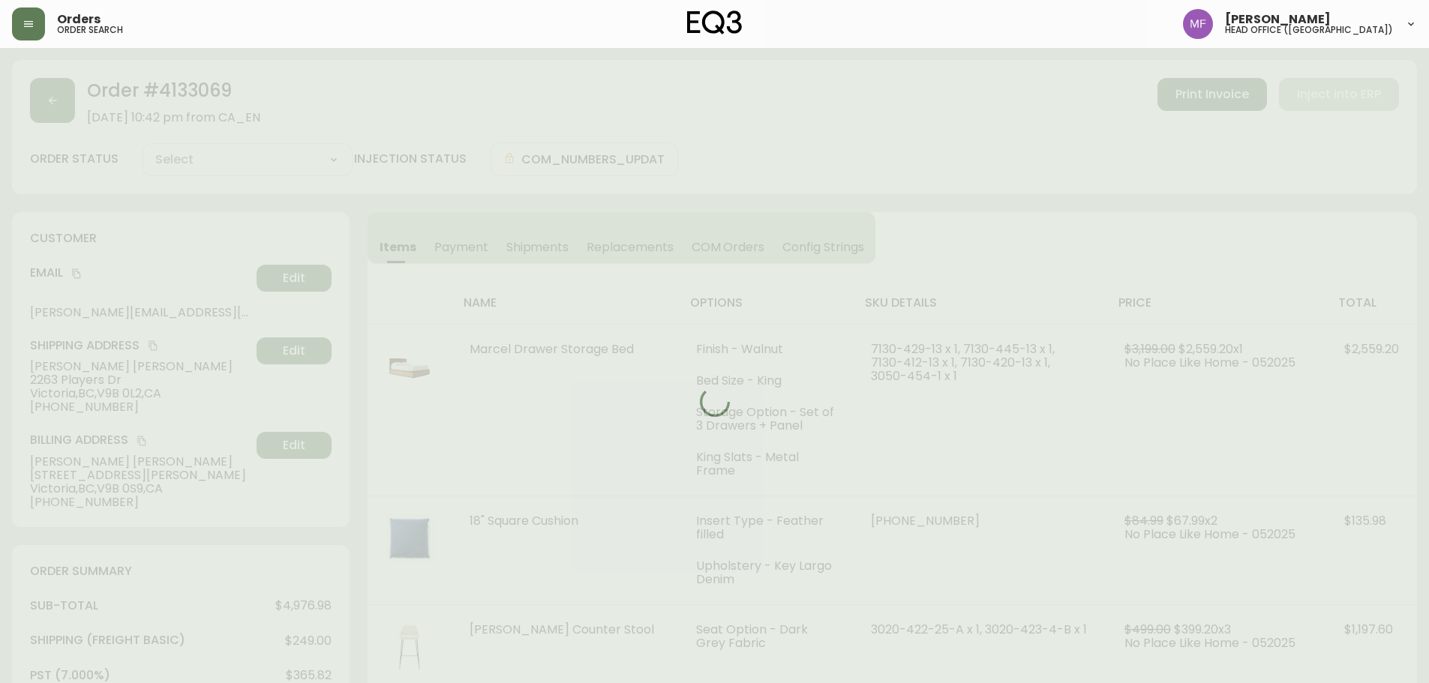
type input "Fully Shipped"
select select "FULLY_SHIPPED"
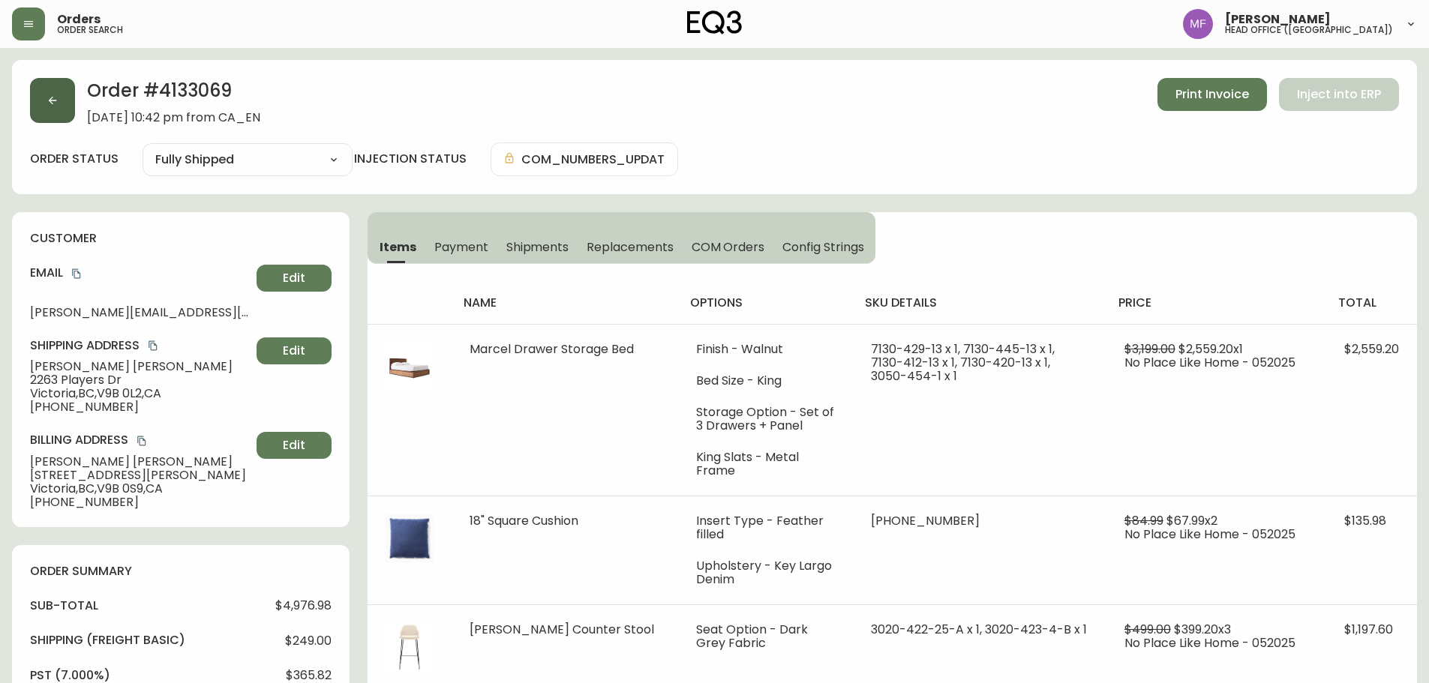
click at [72, 110] on button "button" at bounding box center [52, 100] width 45 height 45
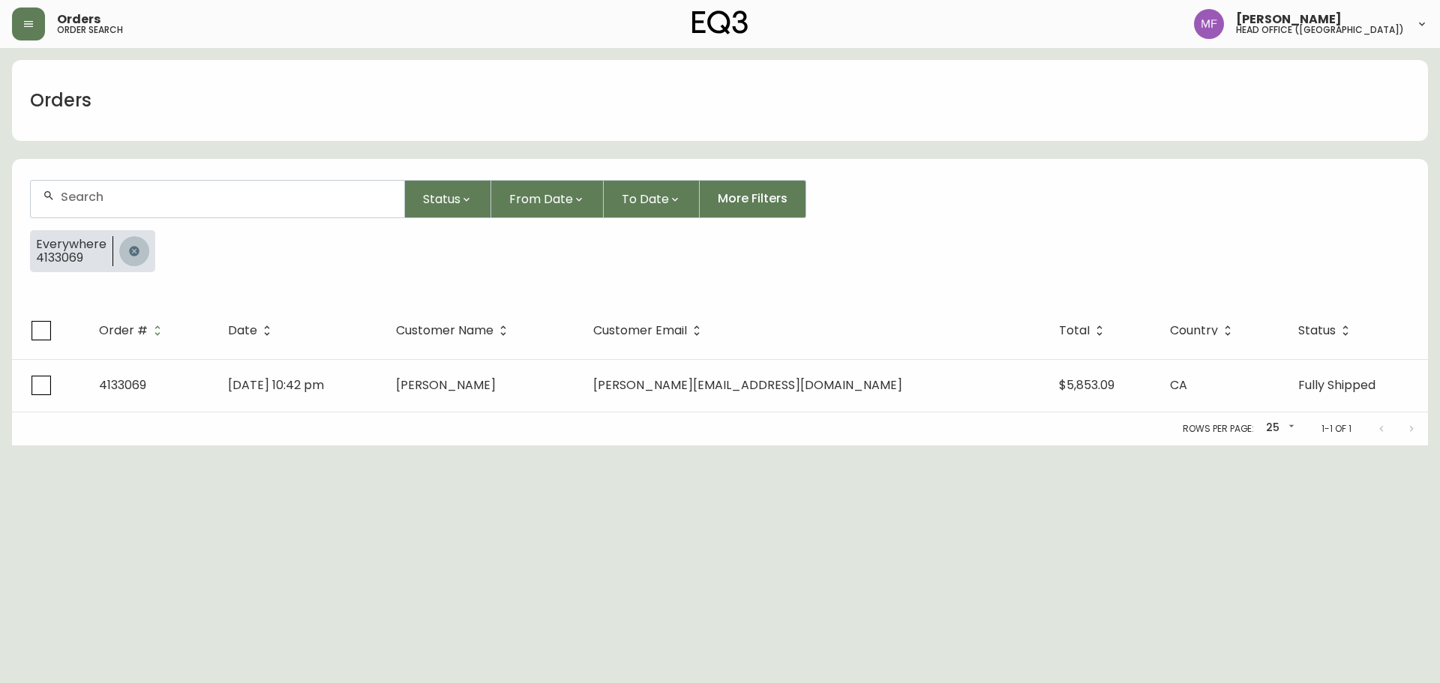
click at [134, 255] on icon "button" at bounding box center [134, 251] width 10 height 10
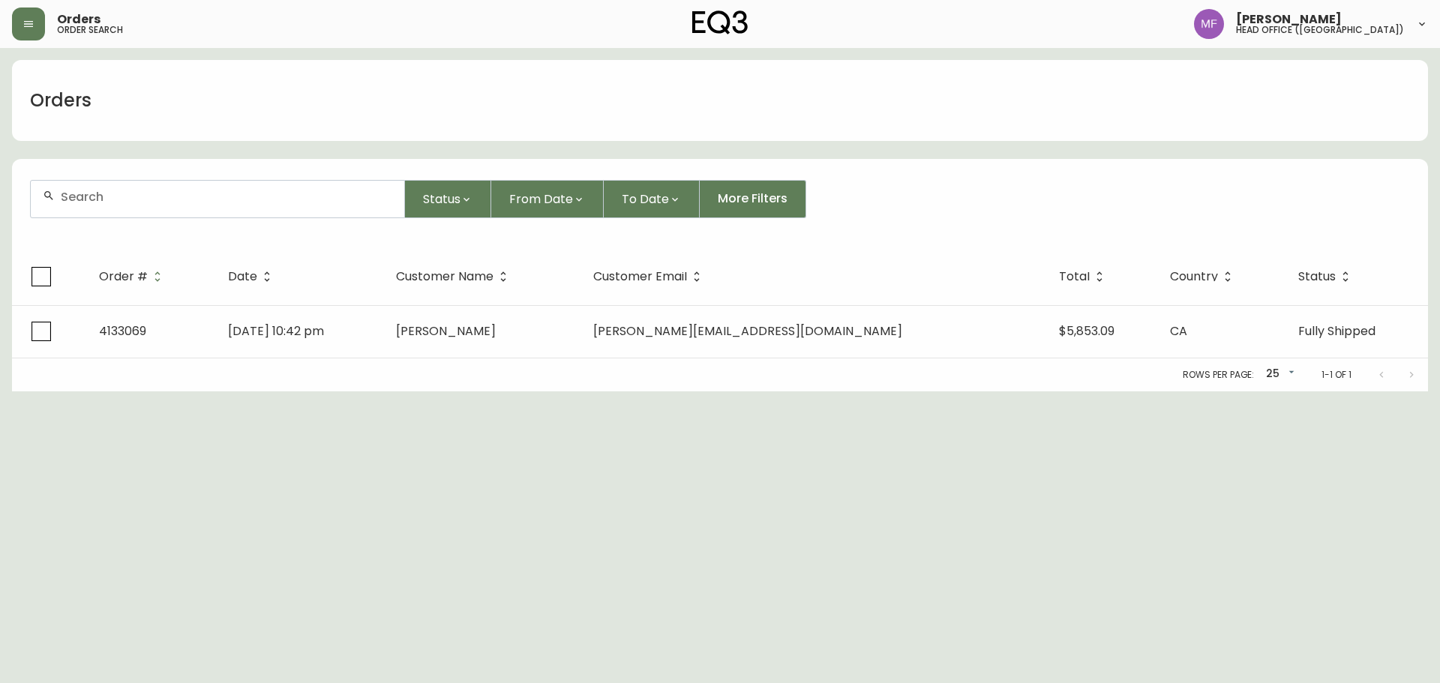
click at [134, 206] on div at bounding box center [218, 199] width 374 height 37
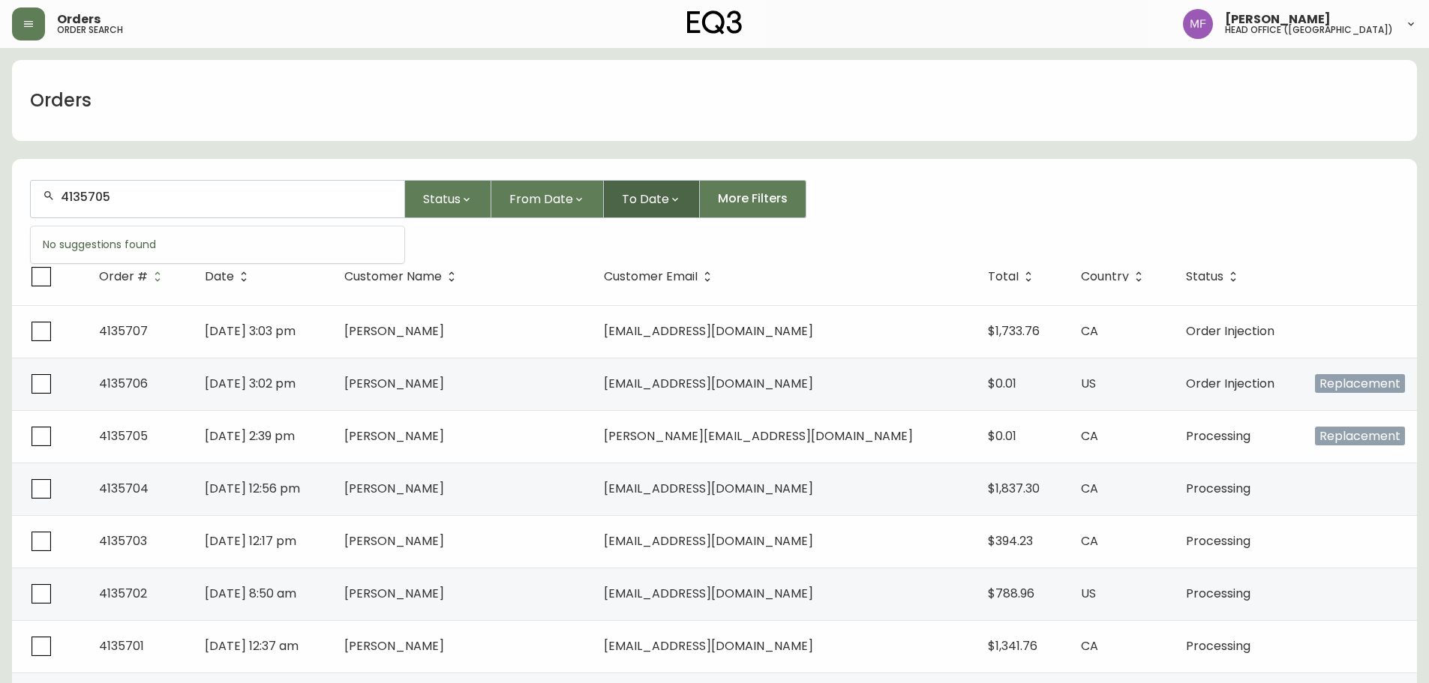
type input "4135705"
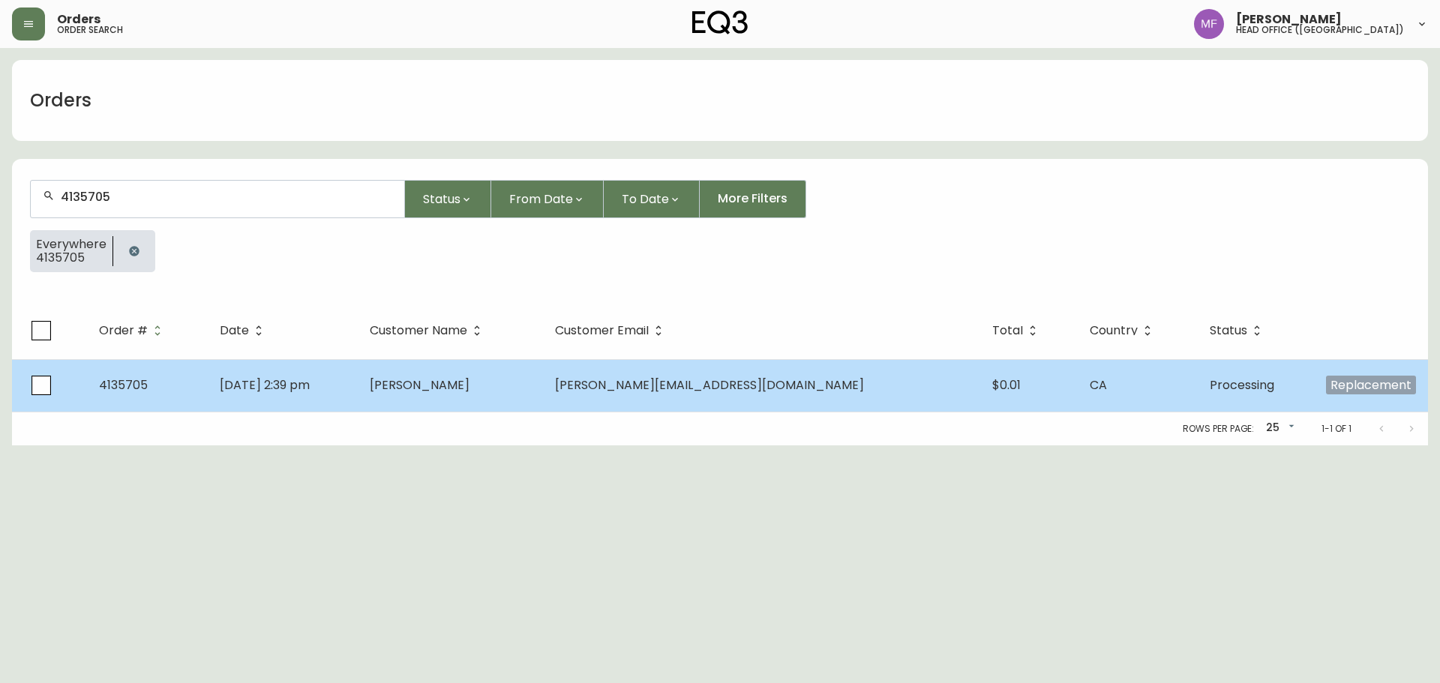
click at [543, 384] on td "[PERSON_NAME]" at bounding box center [450, 385] width 185 height 53
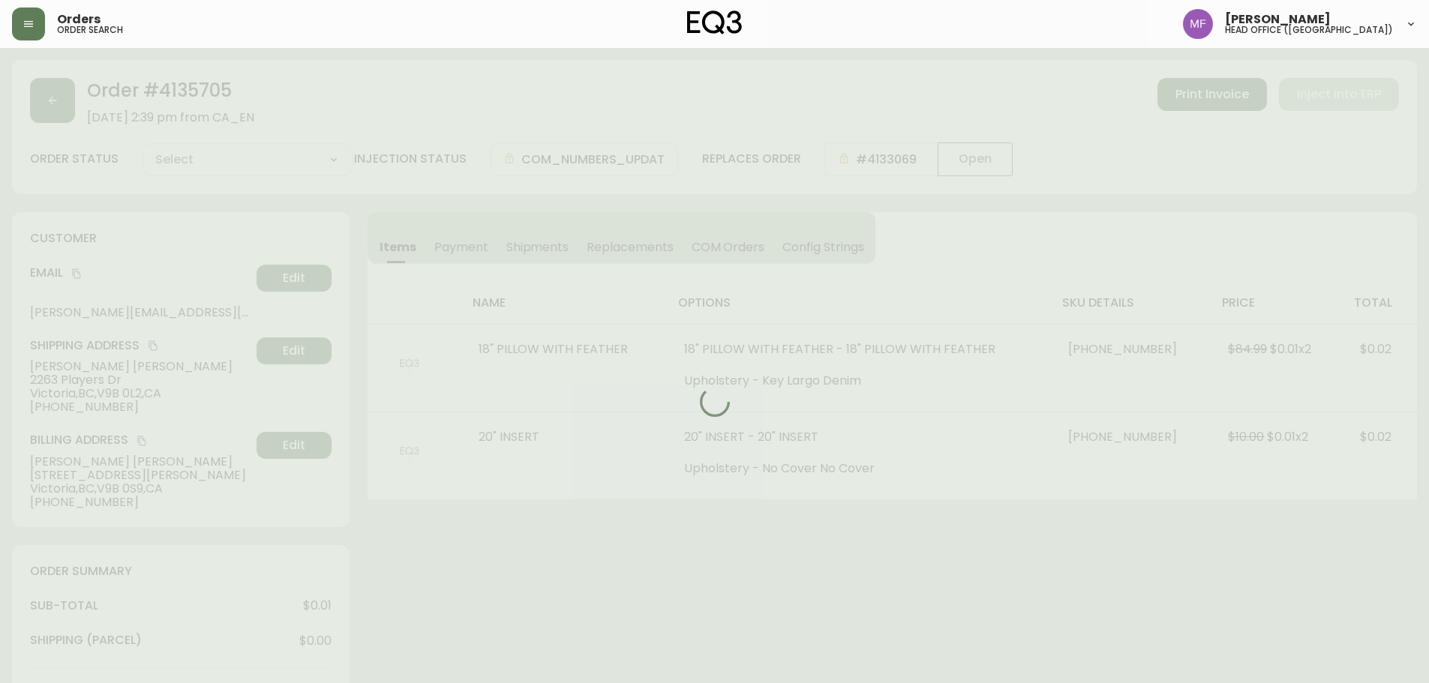
type input "Processing"
select select "PROCESSING"
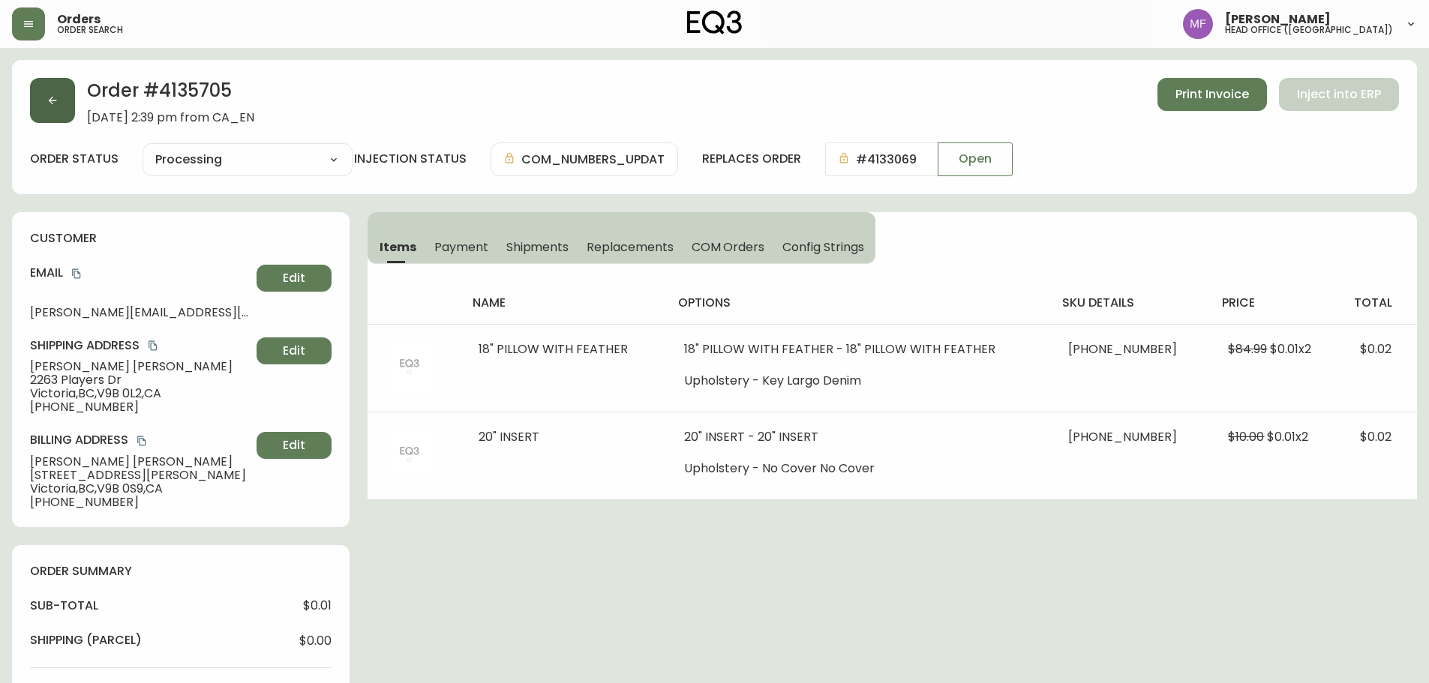
click at [68, 104] on button "button" at bounding box center [52, 100] width 45 height 45
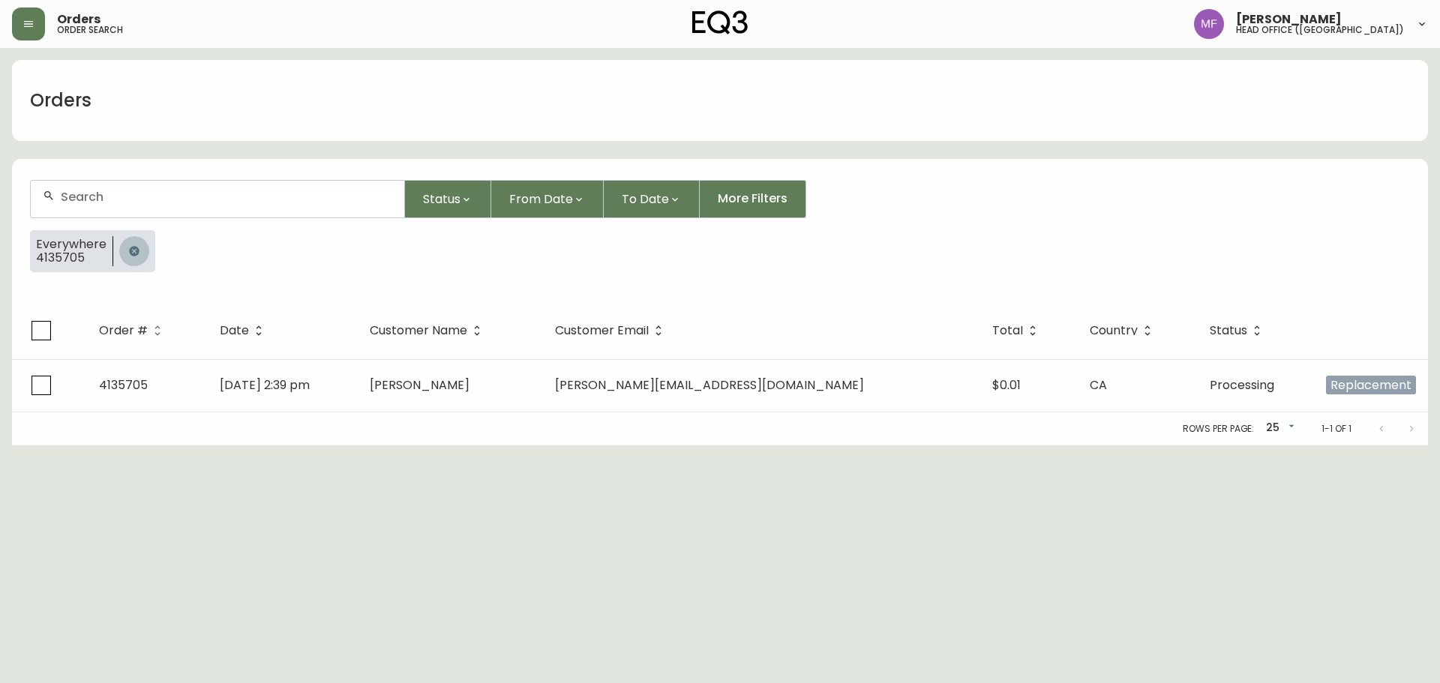
click at [145, 249] on button "button" at bounding box center [134, 251] width 30 height 30
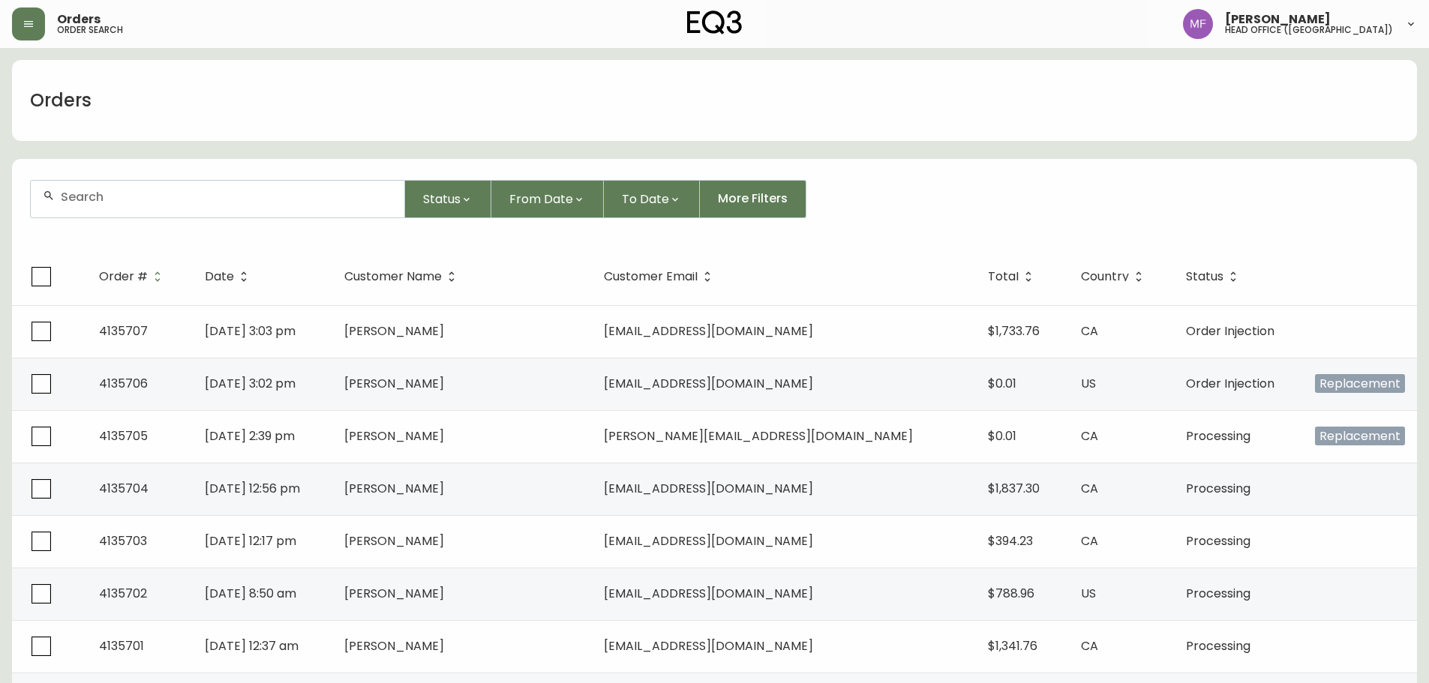
click at [160, 204] on div at bounding box center [218, 199] width 374 height 37
type input "4135706"
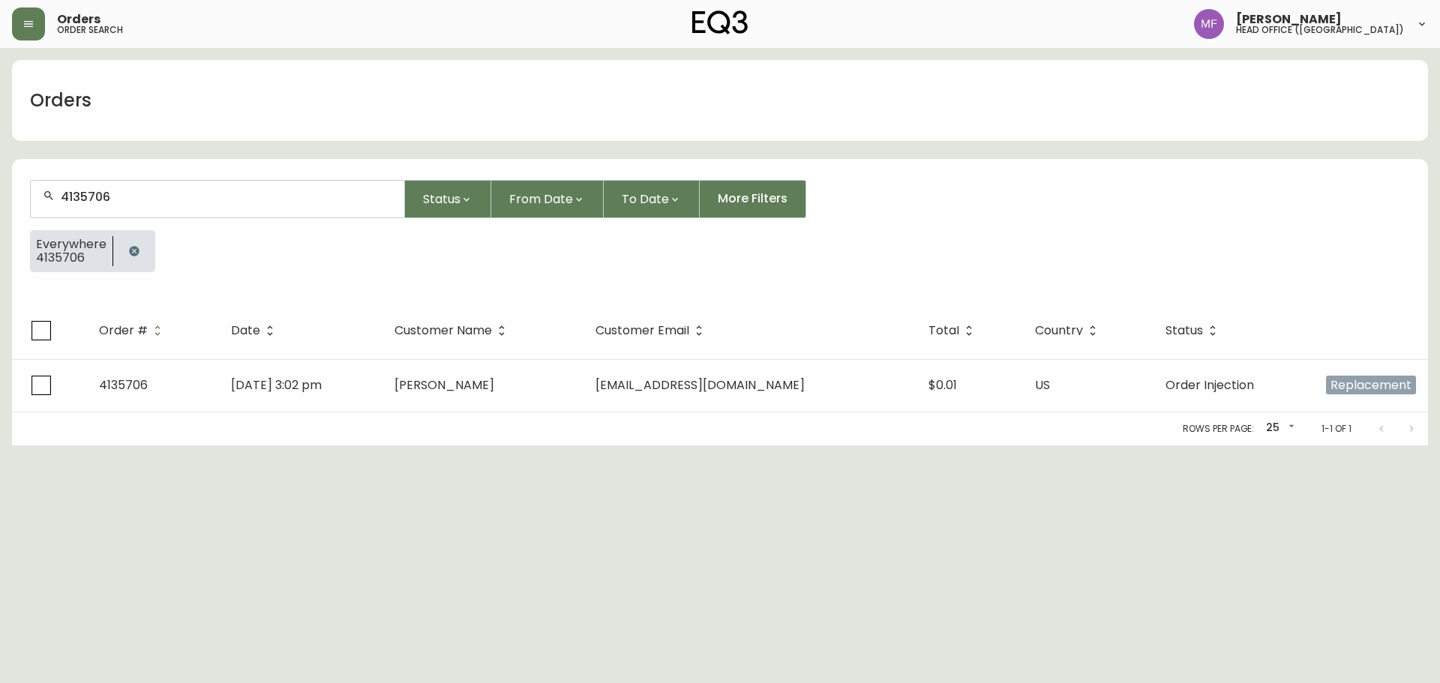
click at [545, 413] on div "Rows per page: 25 25 1-1 of 1" at bounding box center [720, 429] width 1416 height 33
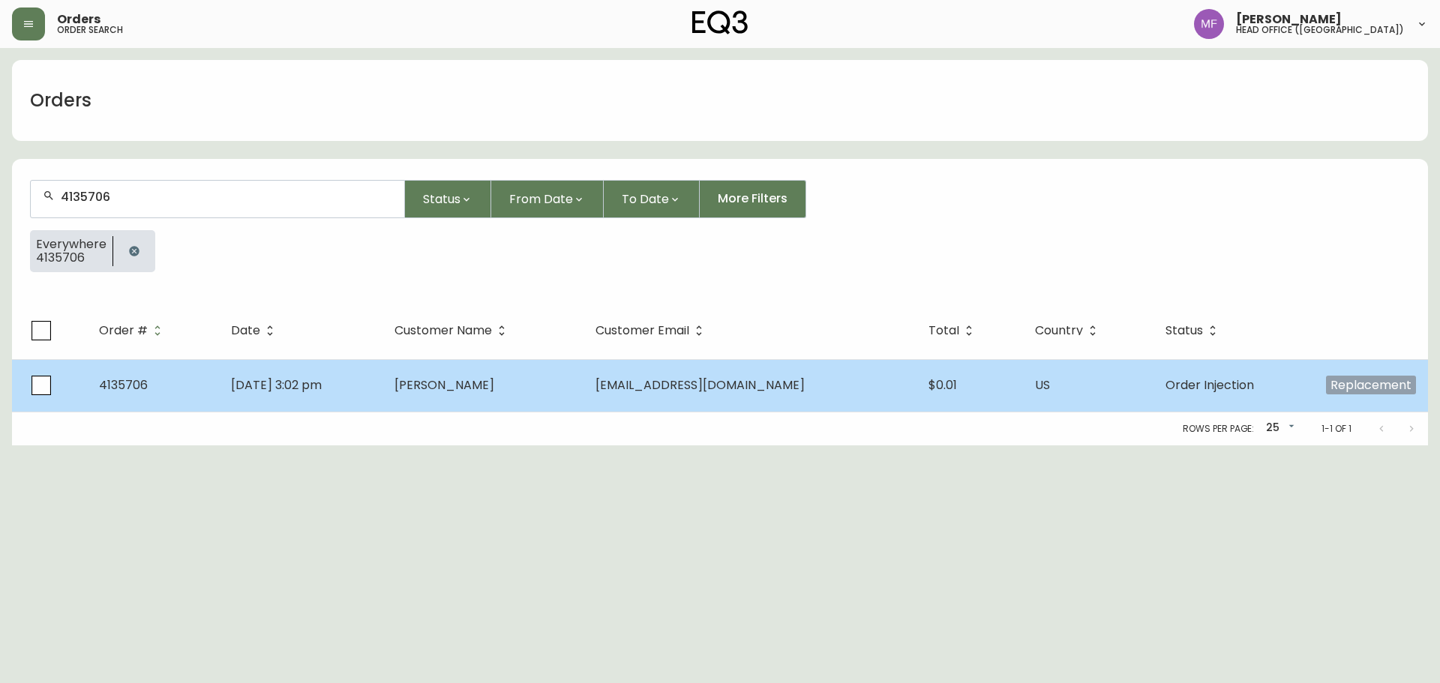
click at [544, 395] on td "[PERSON_NAME]" at bounding box center [483, 385] width 201 height 53
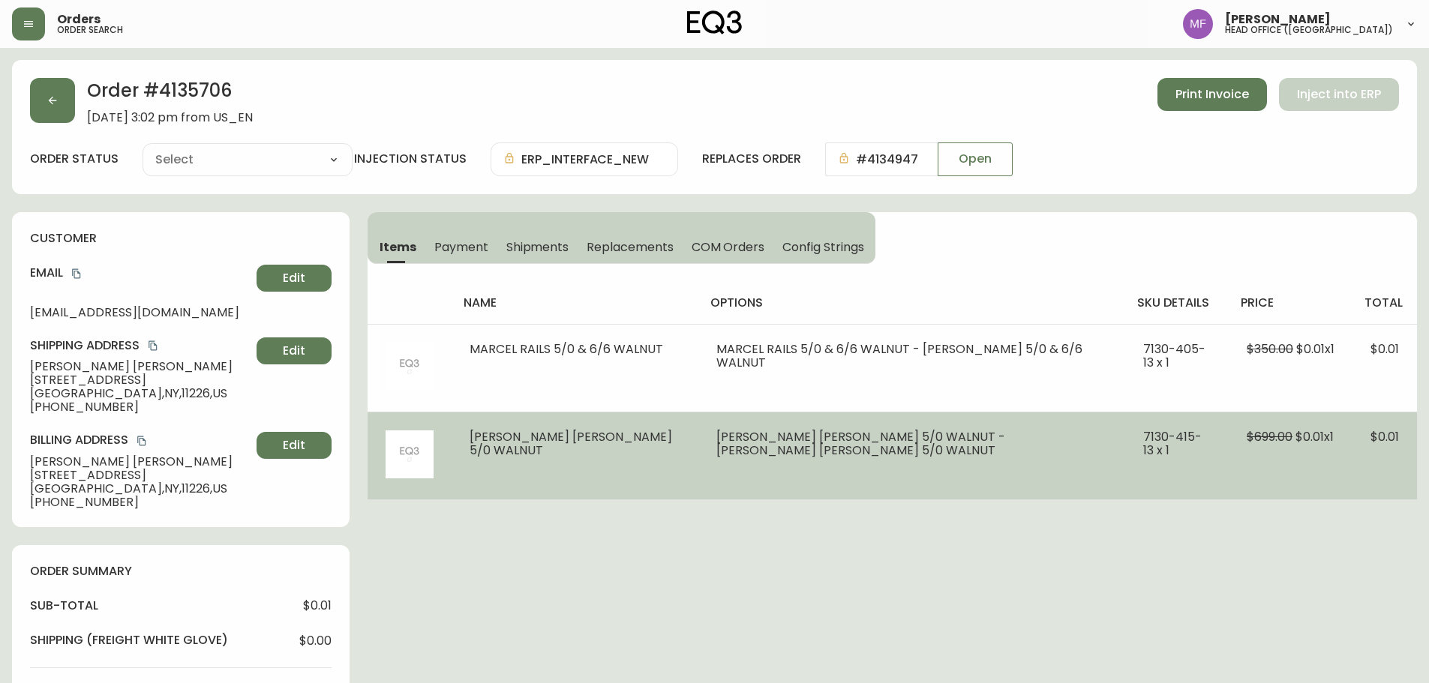
type input "Order Injection"
select select "ORDER_INJECTION"
click at [833, 435] on li "[PERSON_NAME] [PERSON_NAME] 5/0 WALNUT - [PERSON_NAME] [PERSON_NAME] 5/0 WALNUT" at bounding box center [911, 444] width 391 height 27
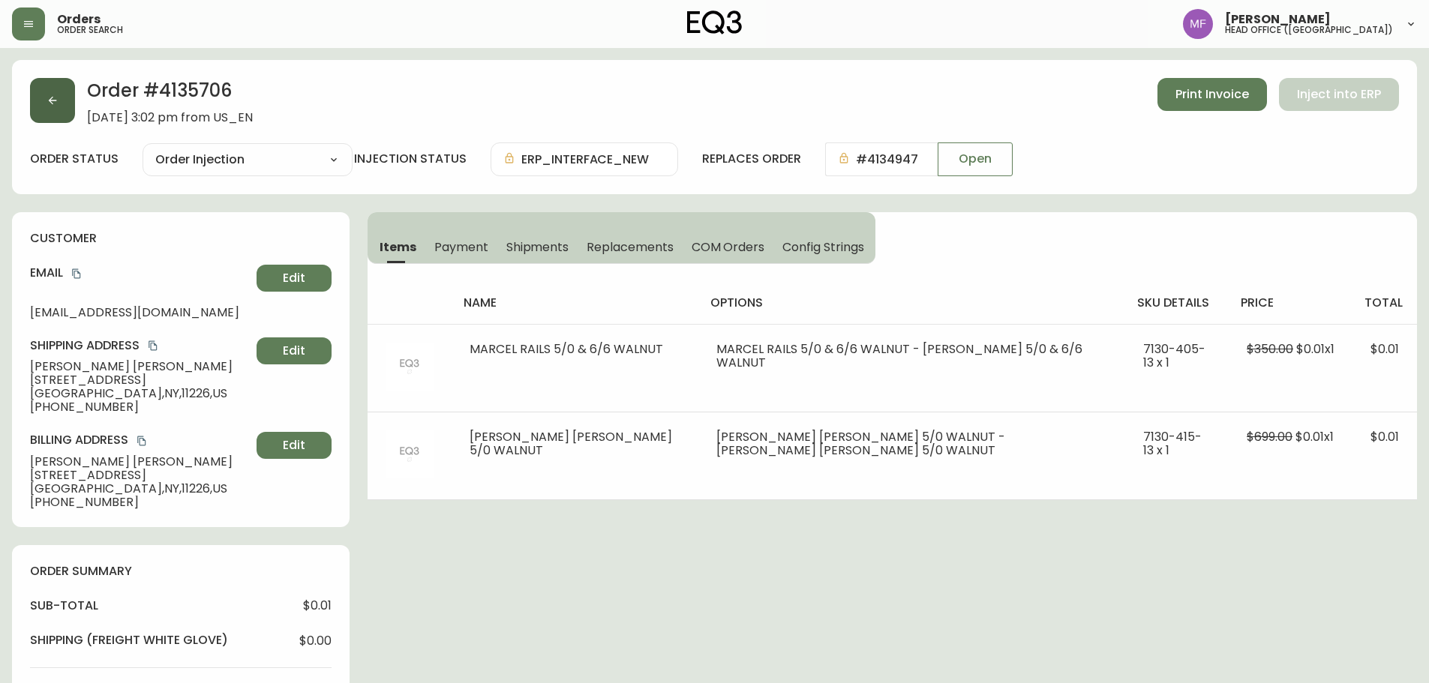
click at [60, 102] on button "button" at bounding box center [52, 100] width 45 height 45
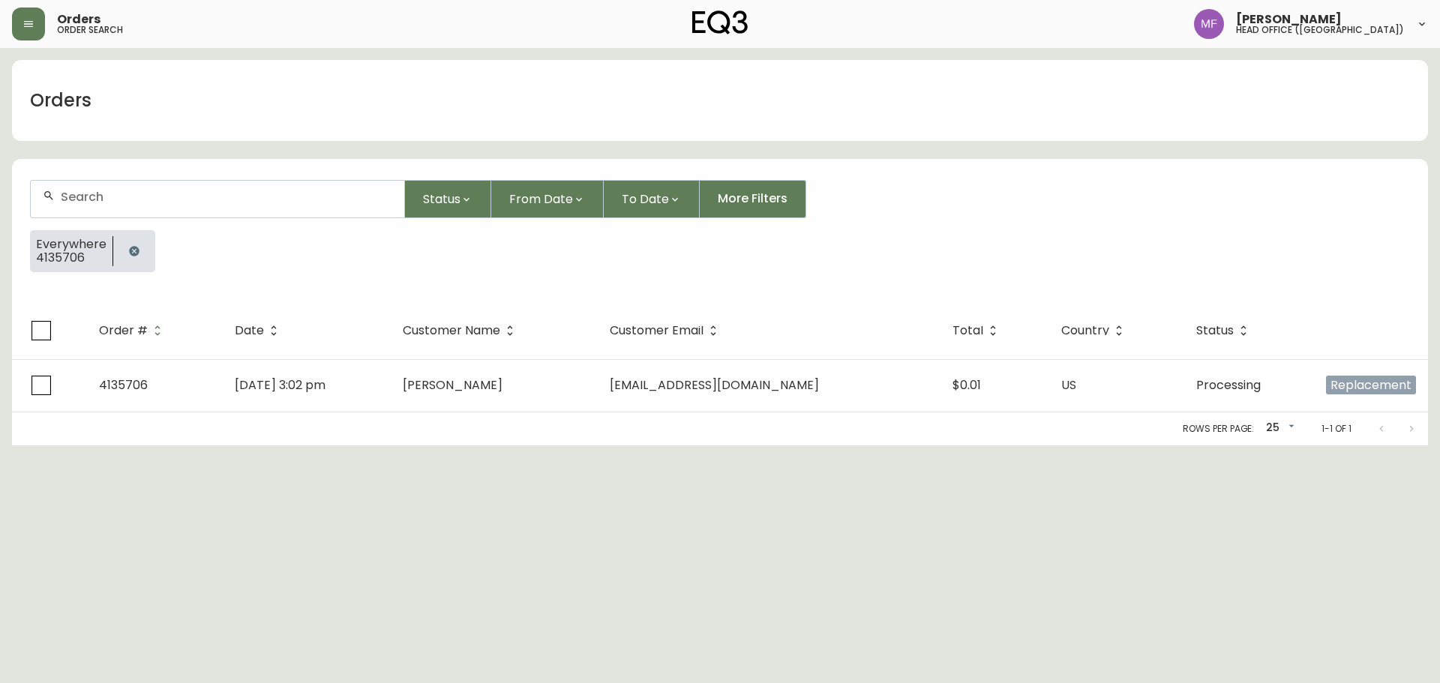
click at [145, 256] on button "button" at bounding box center [134, 251] width 30 height 30
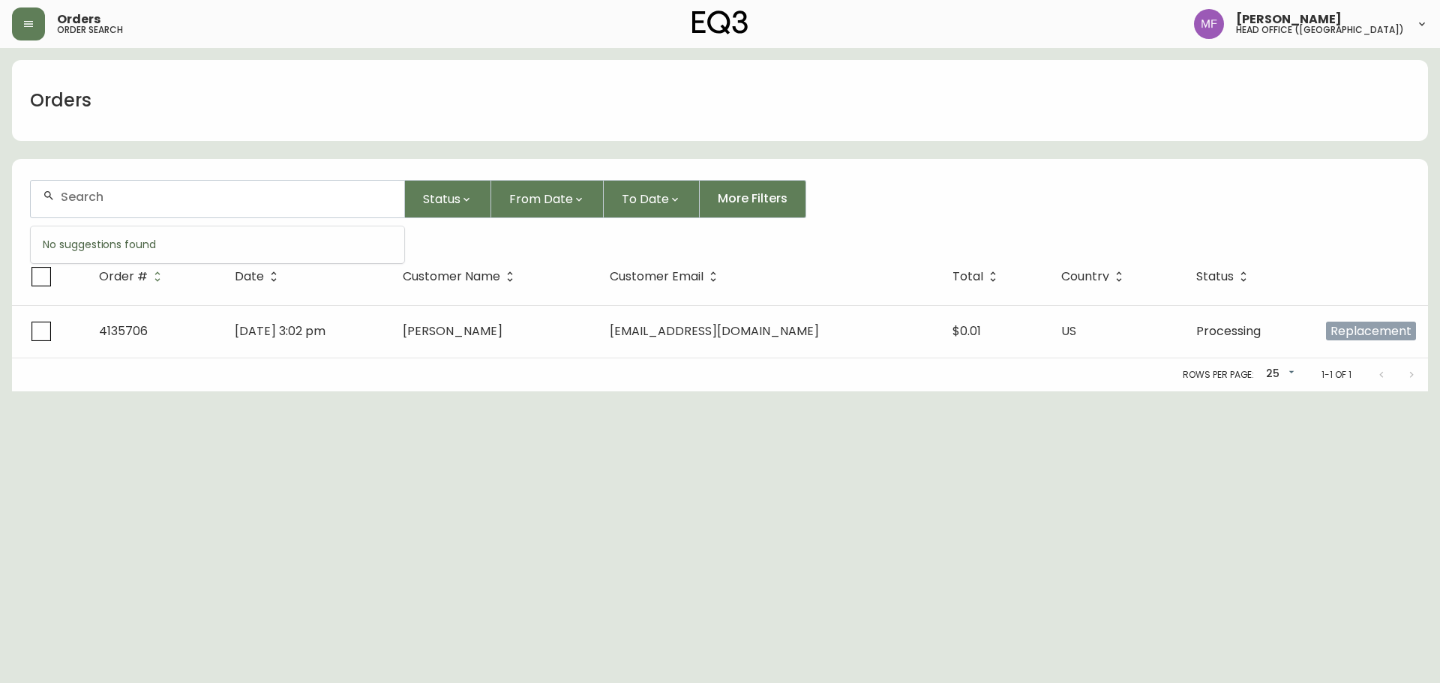
click at [128, 202] on input "text" at bounding box center [227, 197] width 332 height 14
paste input "4132087"
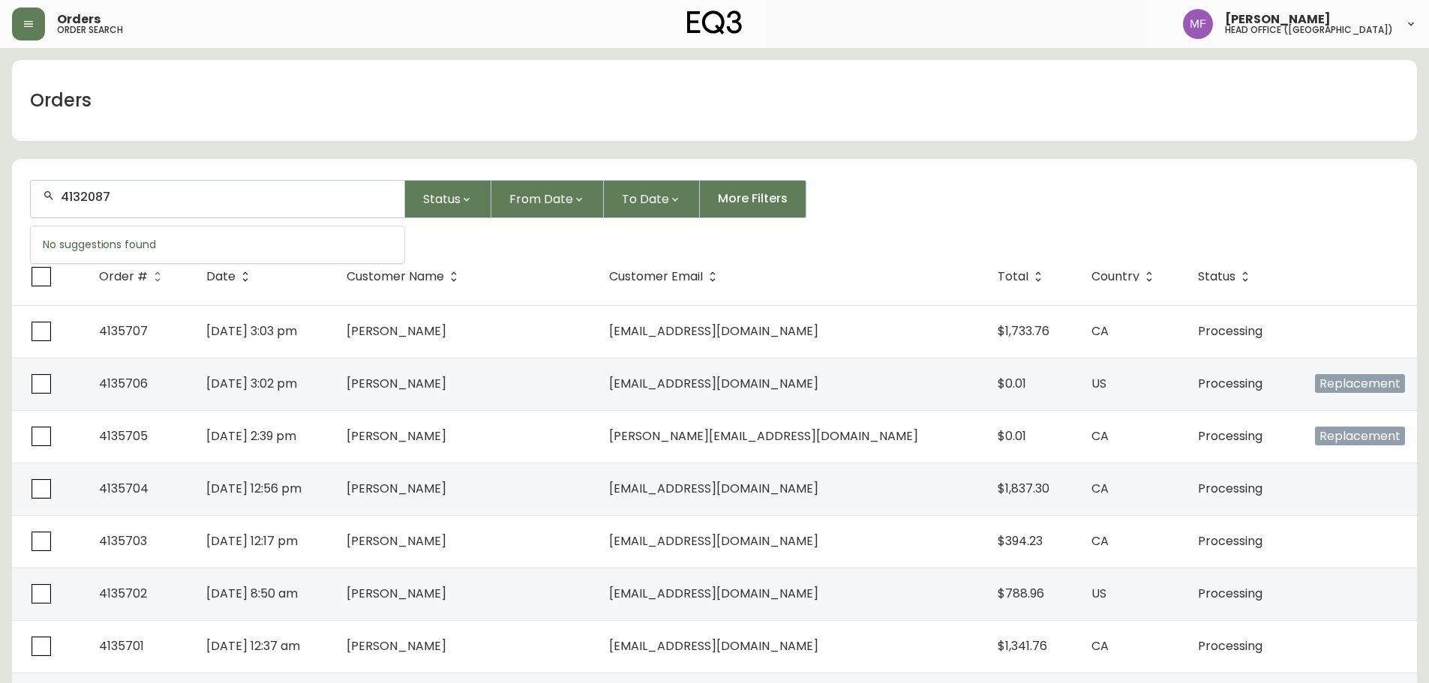
type input "4132087"
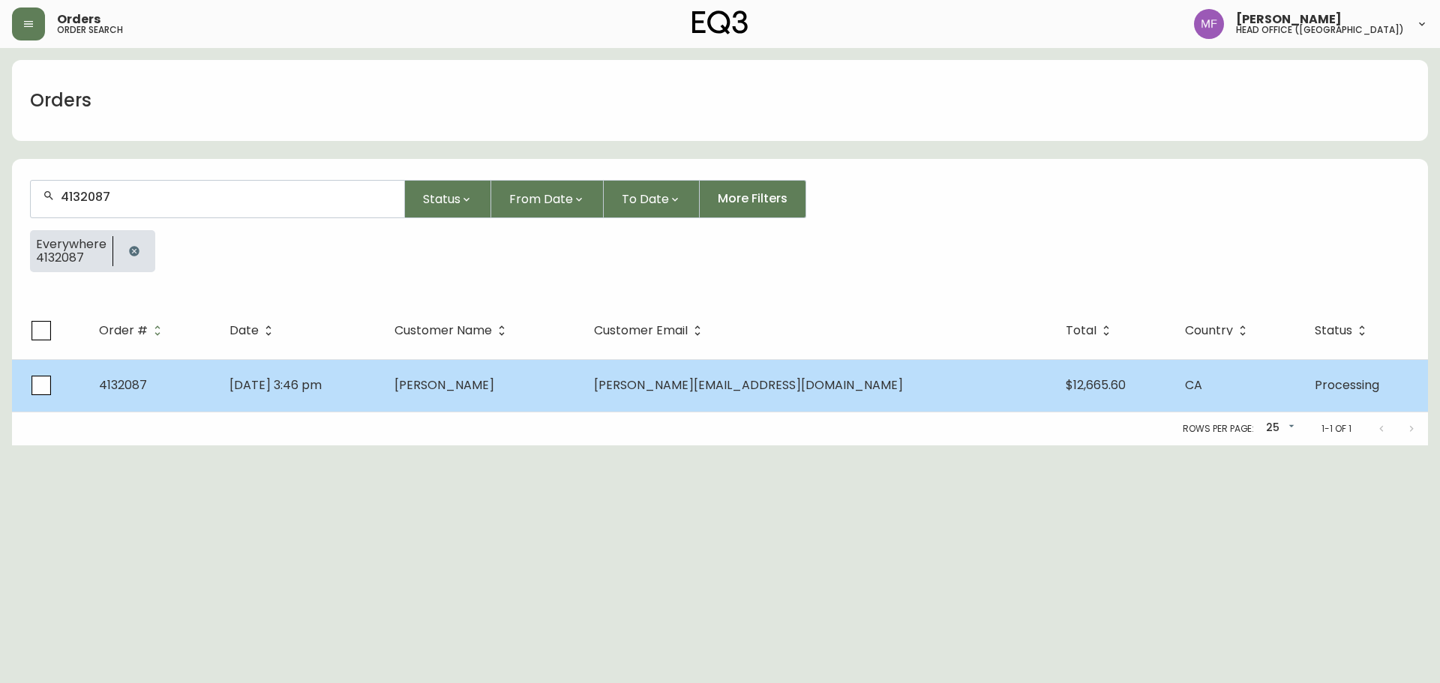
click at [497, 401] on td "[PERSON_NAME]" at bounding box center [483, 385] width 200 height 53
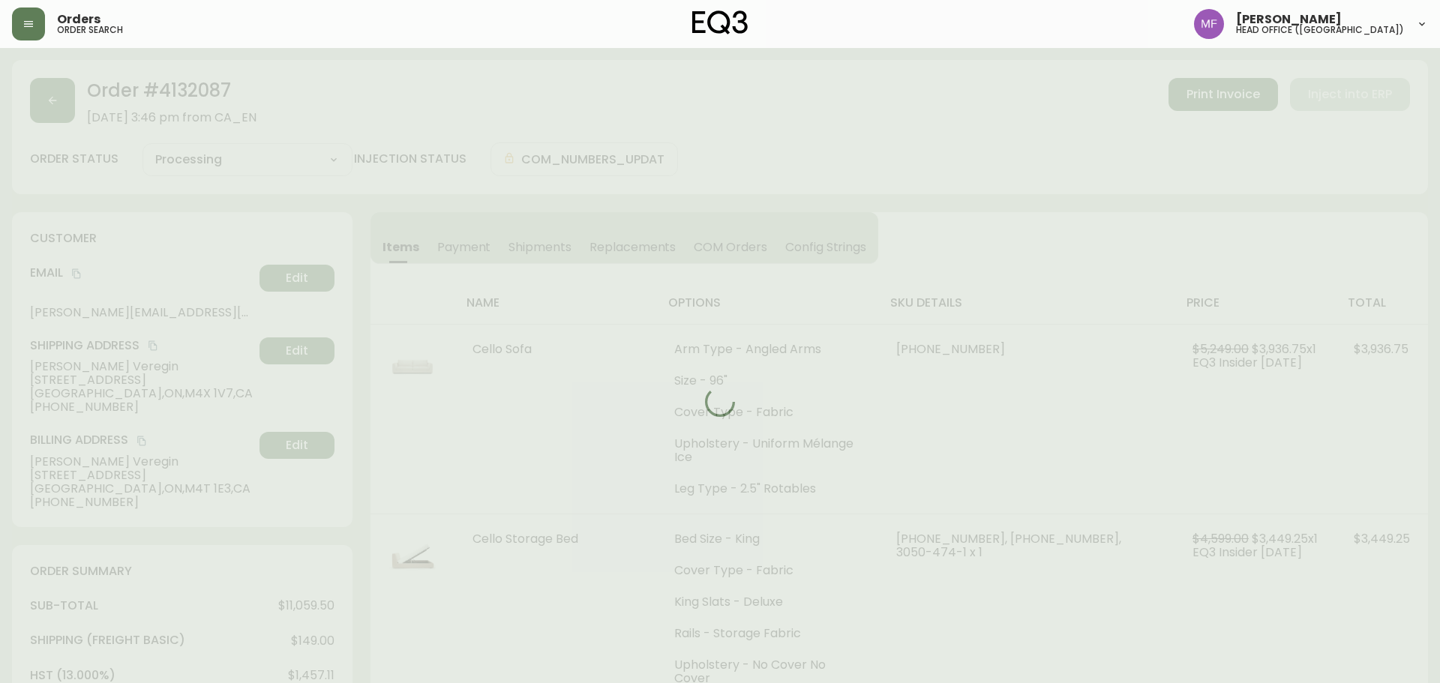
type input "Processing"
select select "PROCESSING"
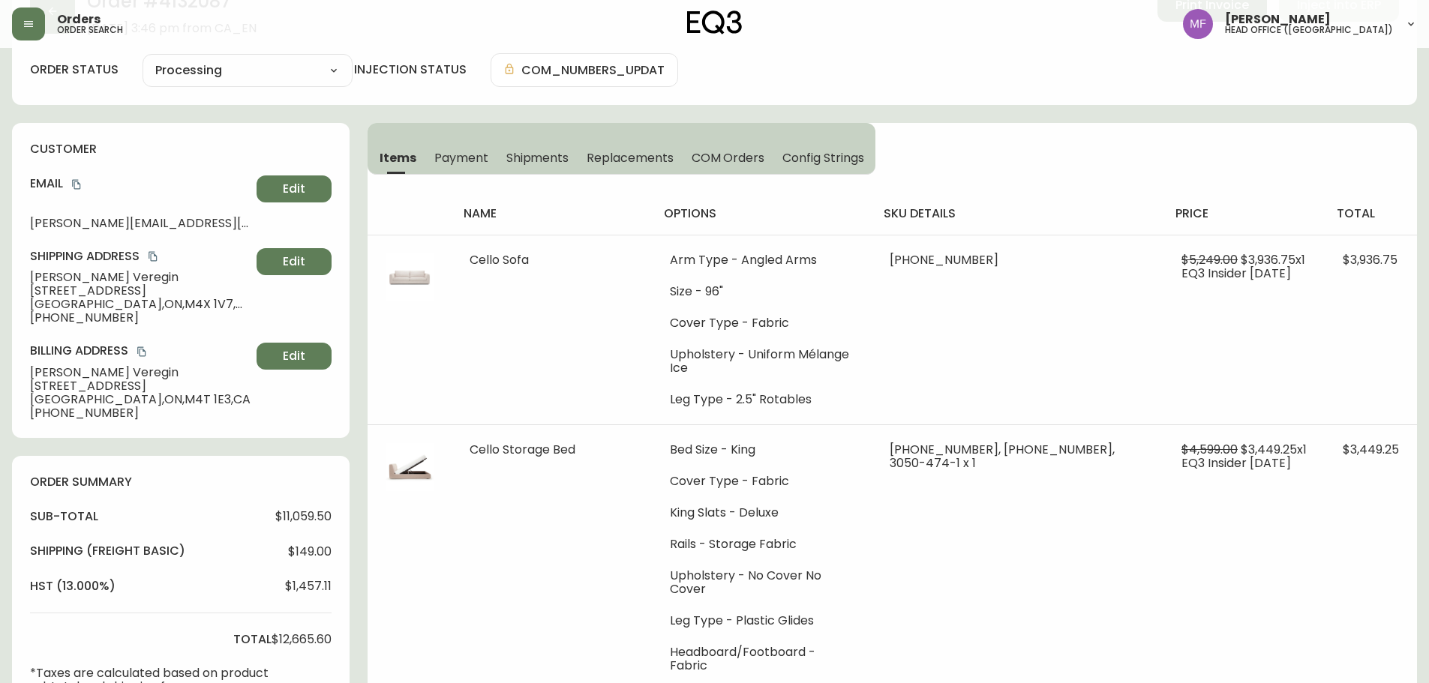
scroll to position [525, 0]
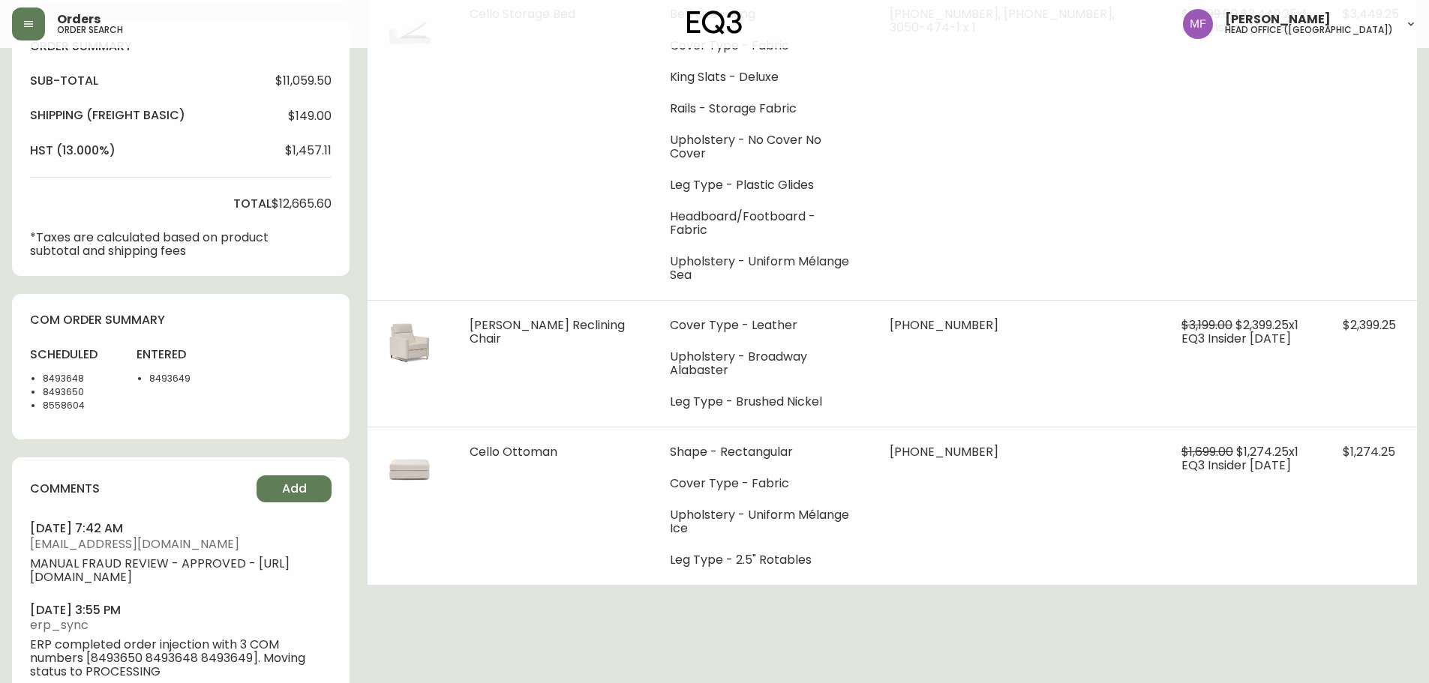
click at [68, 375] on li "8493648" at bounding box center [81, 379] width 76 height 14
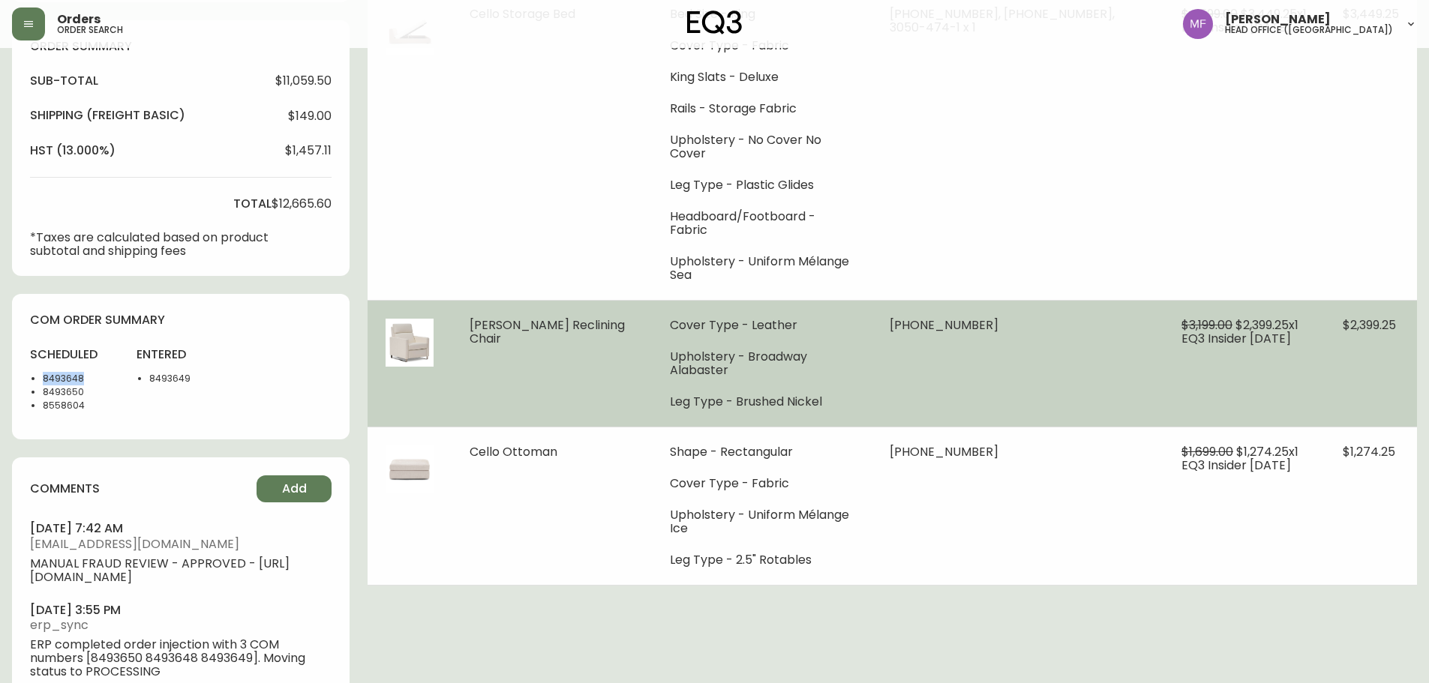
copy li "8493648"
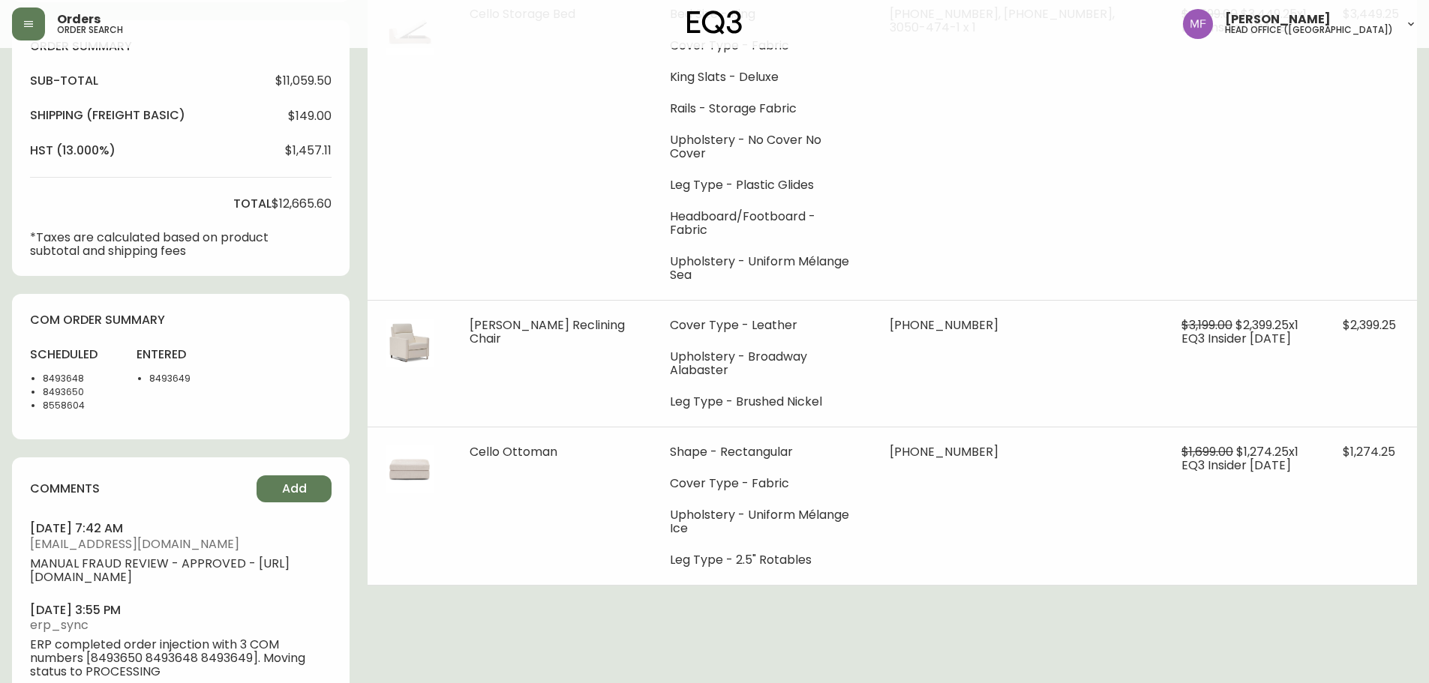
click at [1030, 608] on div "Order # 4132087 [DATE] 3:46 pm from CA_EN Print Invoice Inject into ERP order s…" at bounding box center [714, 129] width 1405 height 1189
click at [833, 561] on div "Order # 4132087 [DATE] 3:46 pm from CA_EN Print Invoice Inject into ERP order s…" at bounding box center [714, 129] width 1405 height 1189
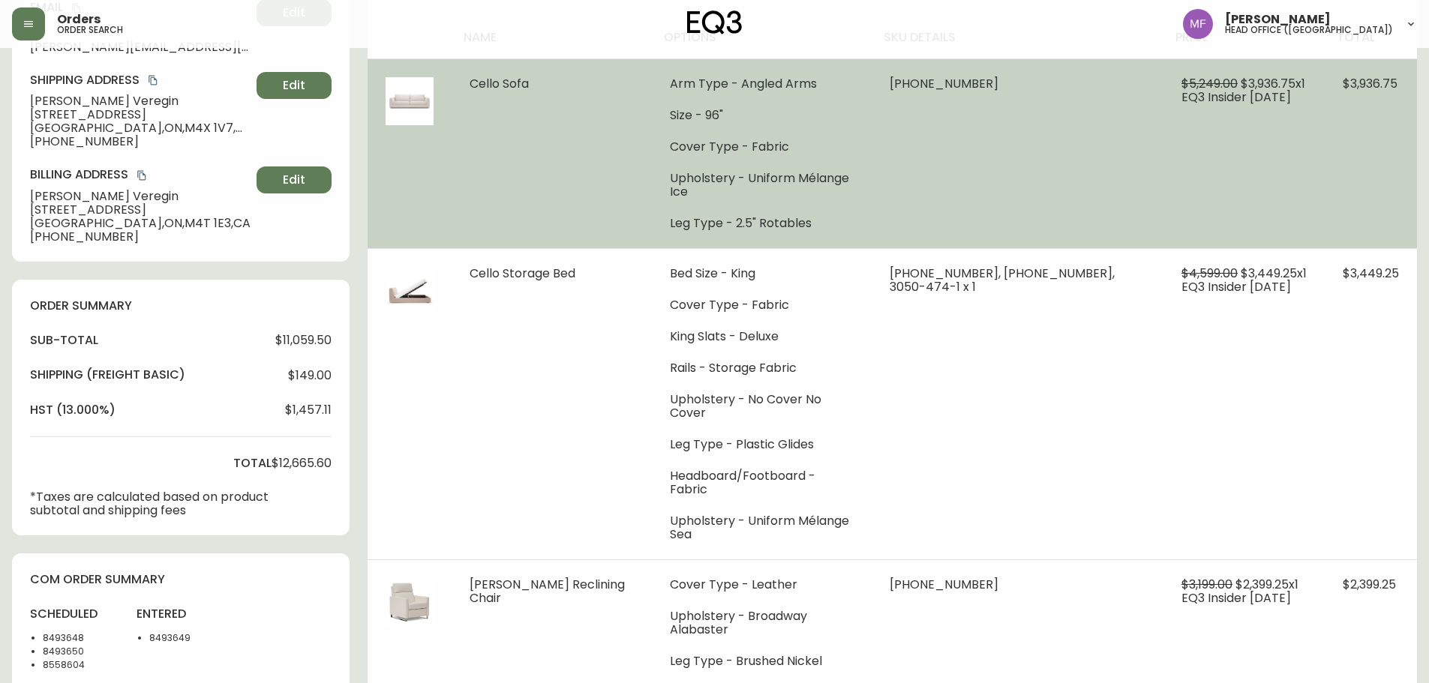
scroll to position [0, 0]
